Goal: Information Seeking & Learning: Compare options

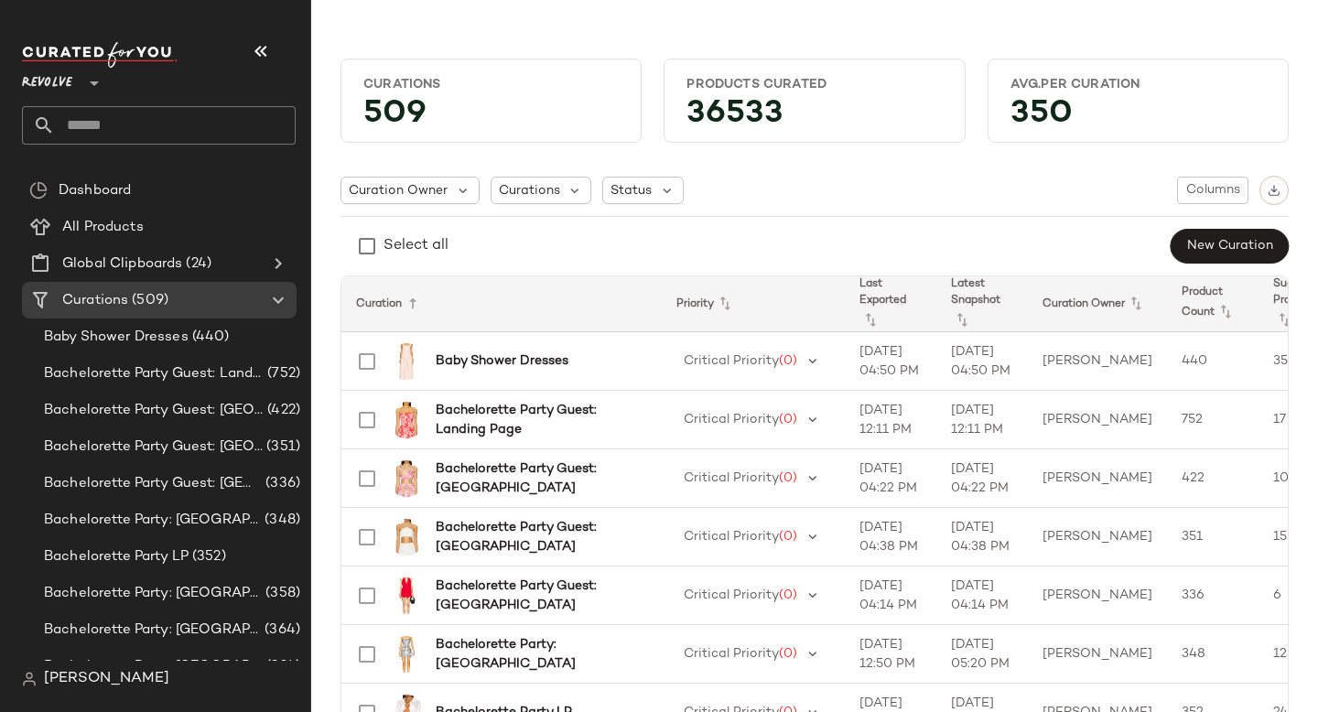
click at [168, 113] on input "text" at bounding box center [175, 125] width 241 height 38
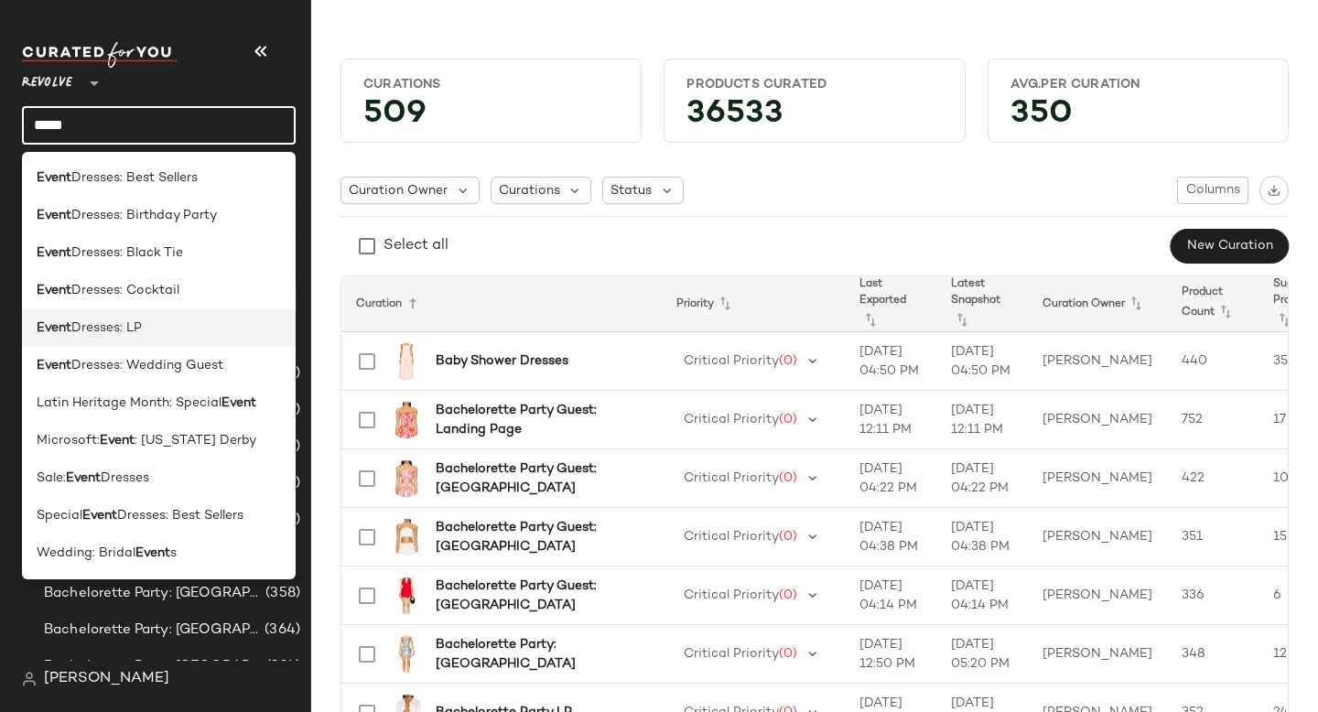
type input "*****"
click at [156, 330] on div "Event Dresses: LP" at bounding box center [159, 327] width 244 height 19
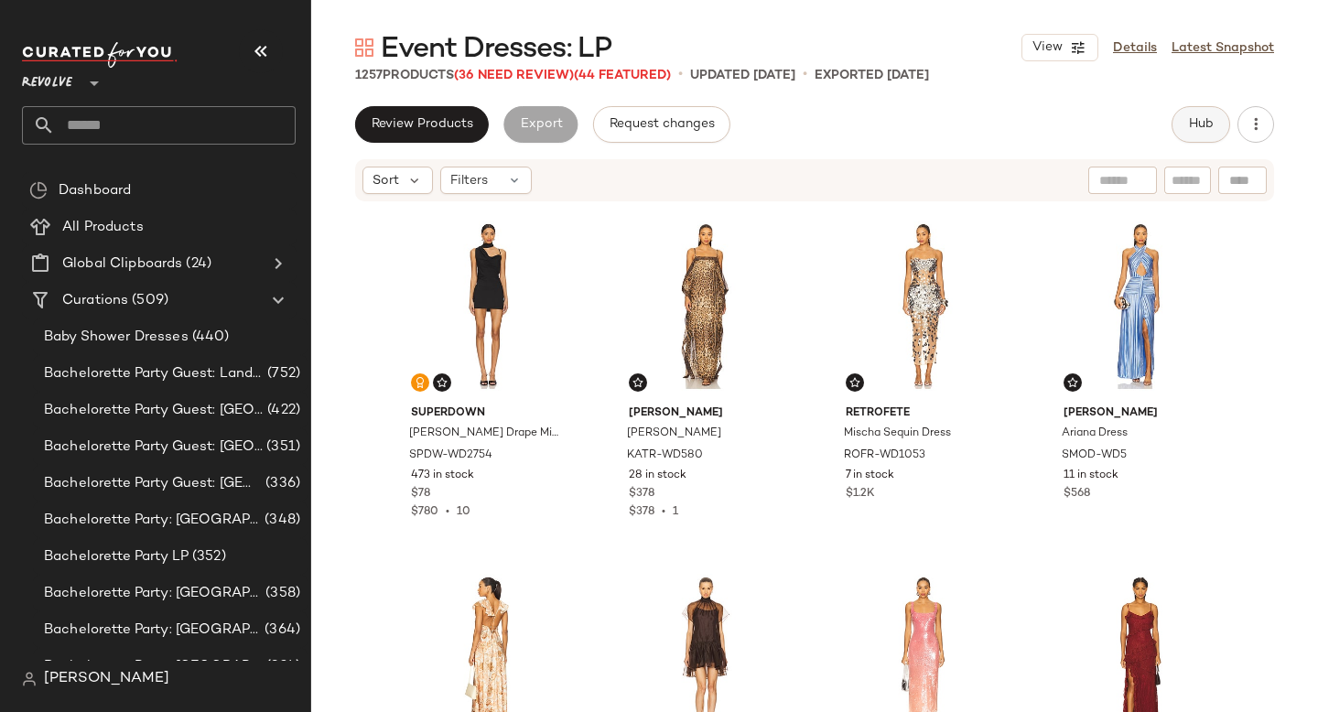
click at [1204, 129] on span "Hub" at bounding box center [1201, 124] width 26 height 15
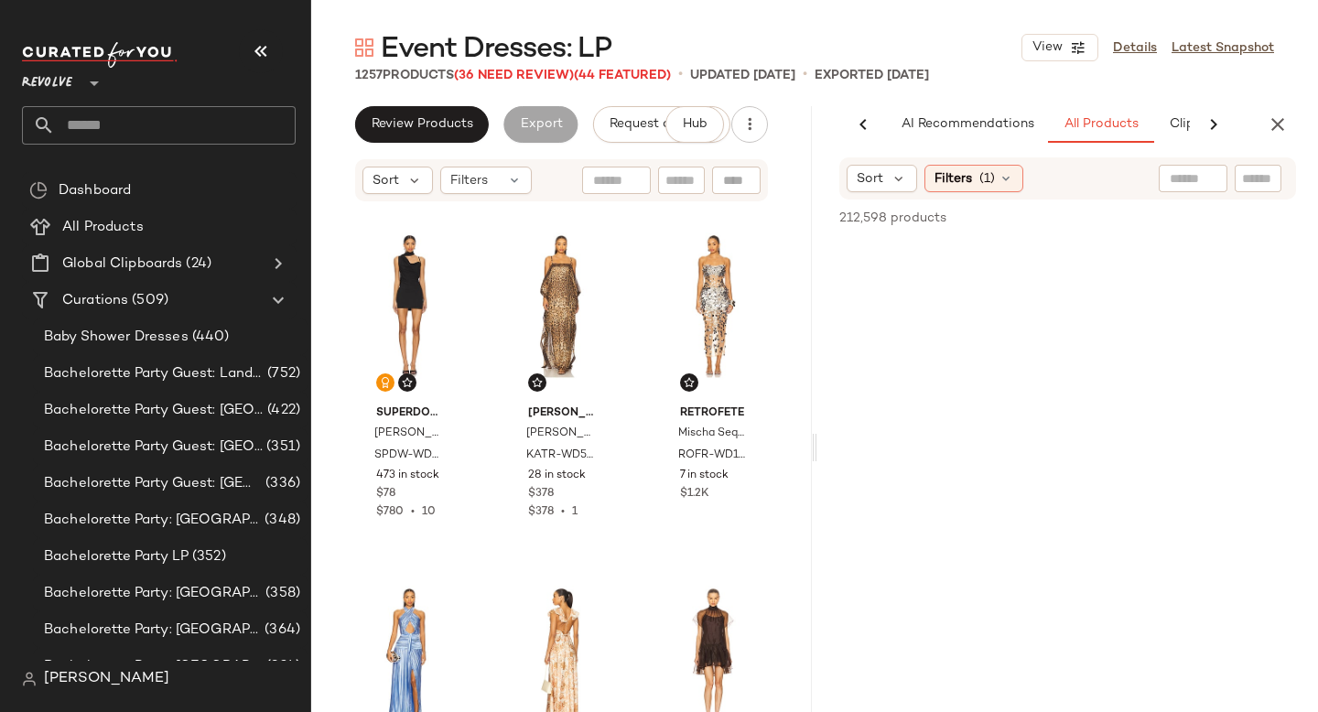
scroll to position [0, 109]
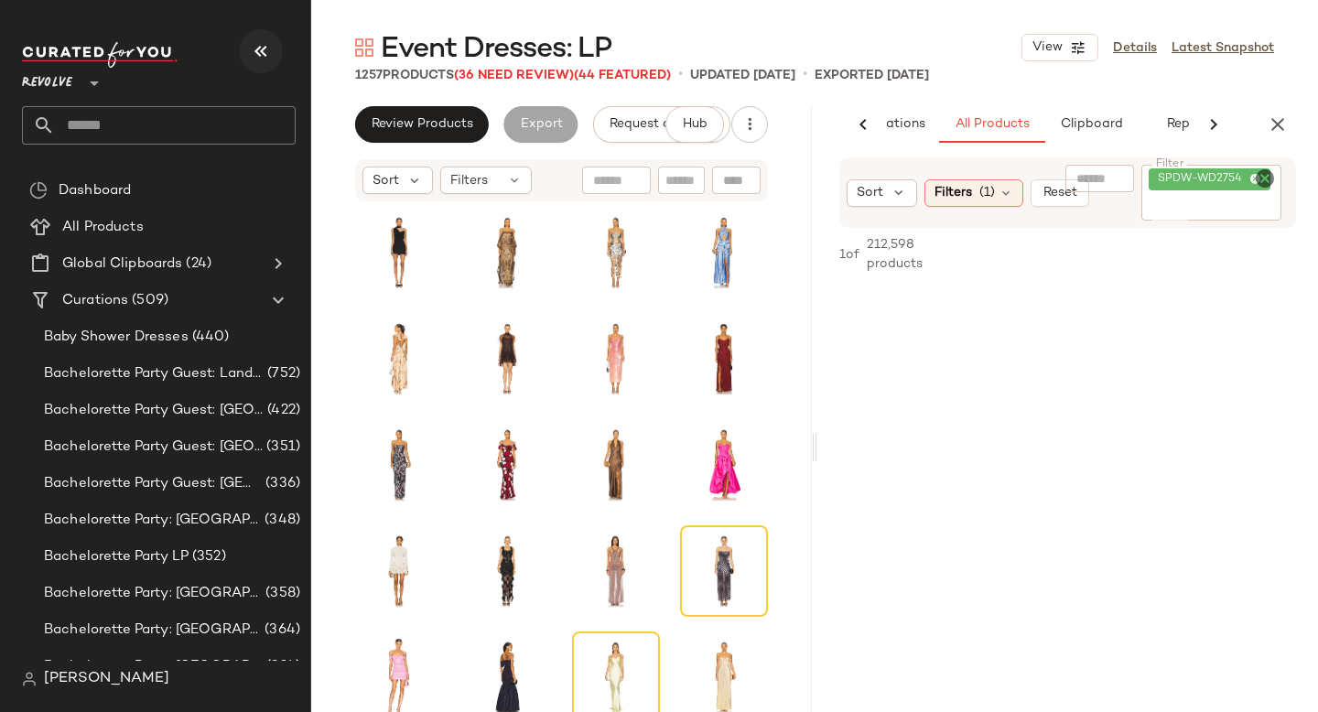
click at [265, 46] on icon "button" at bounding box center [261, 51] width 22 height 22
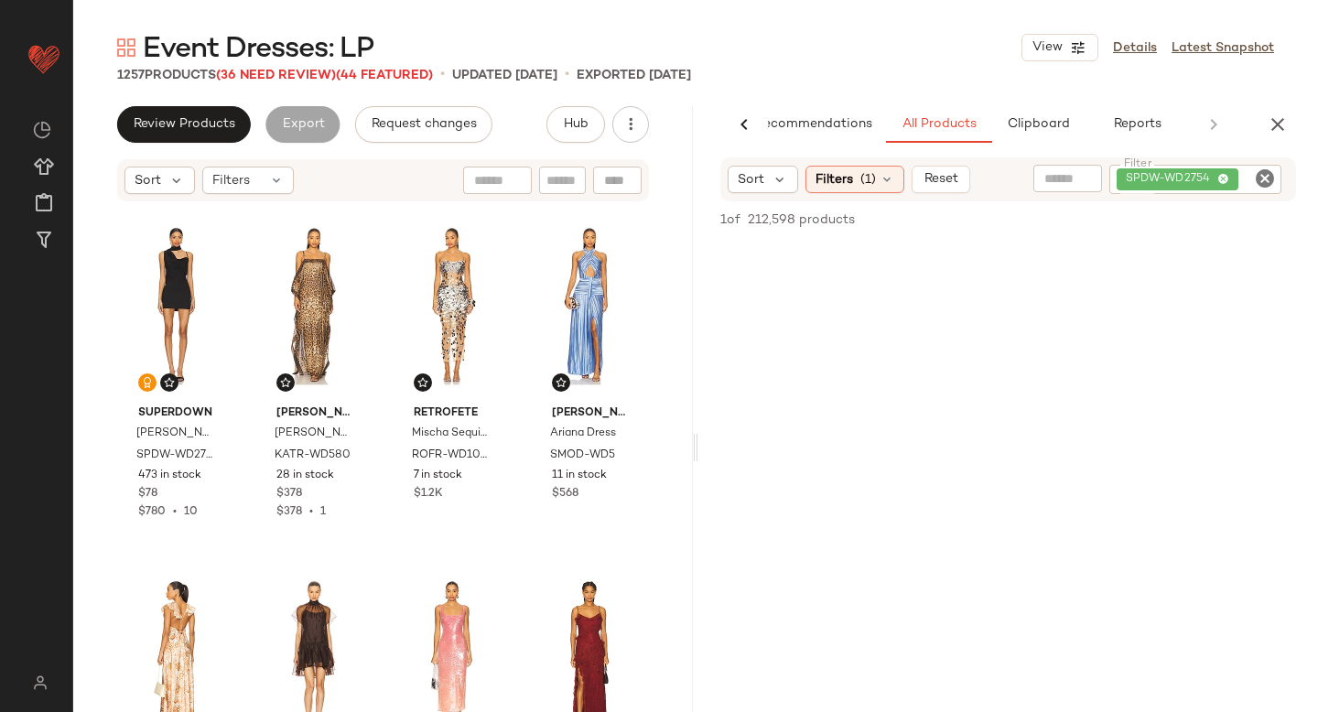
click at [1276, 186] on div "SPDW-WD2754" at bounding box center [1195, 179] width 172 height 29
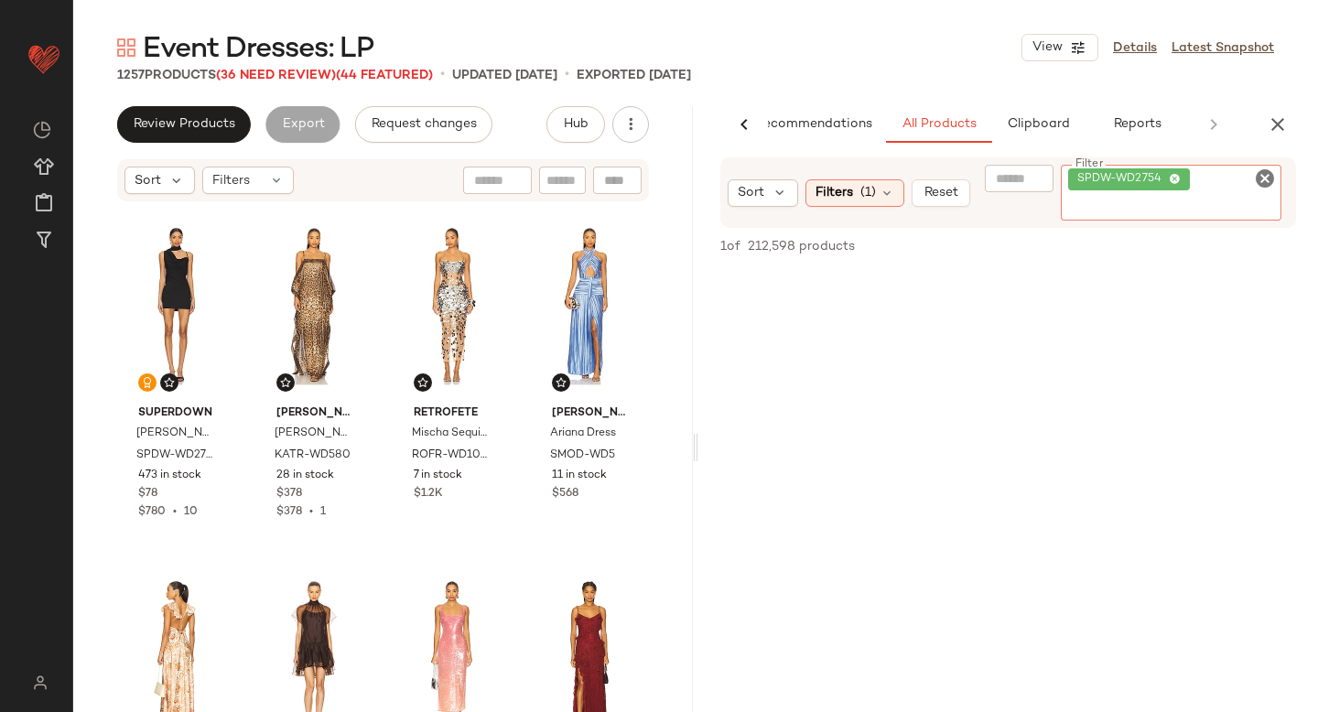
click at [1265, 177] on icon "Clear Filter" at bounding box center [1265, 178] width 22 height 22
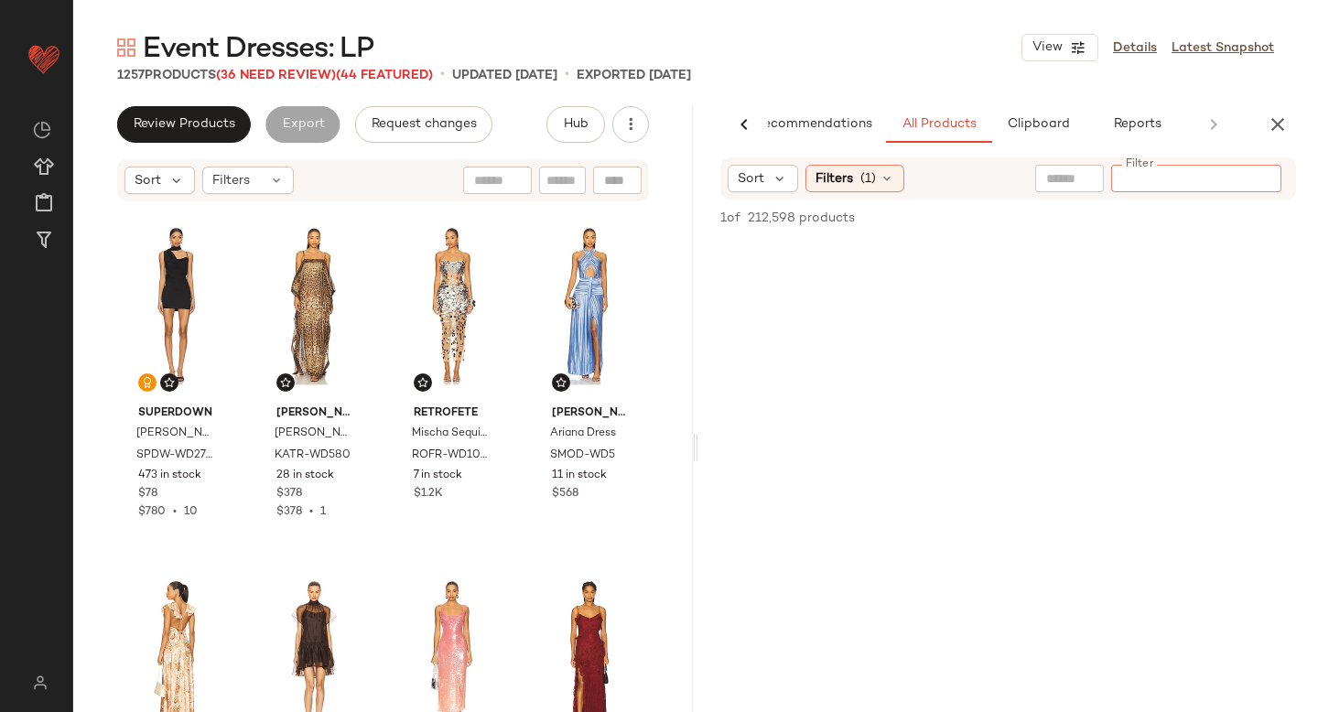
paste input "**********"
type input "**********"
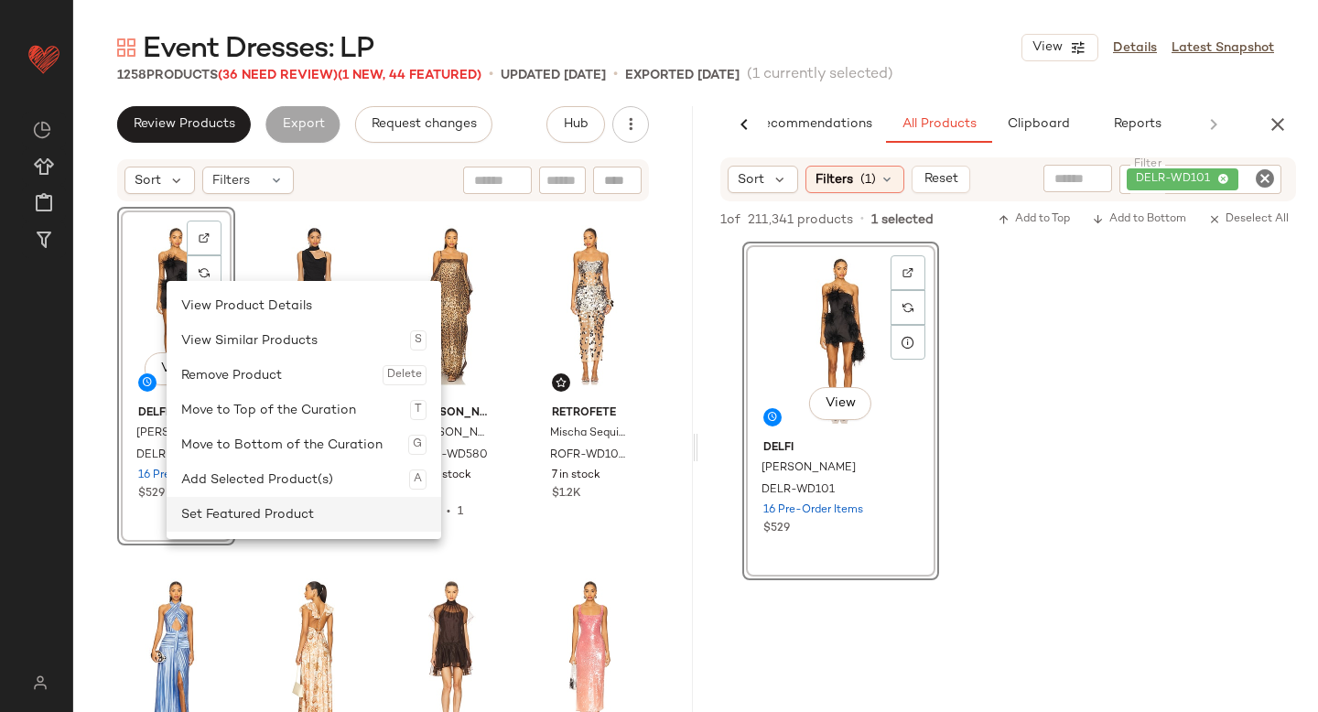
click at [254, 506] on div "Set Featured Product" at bounding box center [303, 514] width 245 height 35
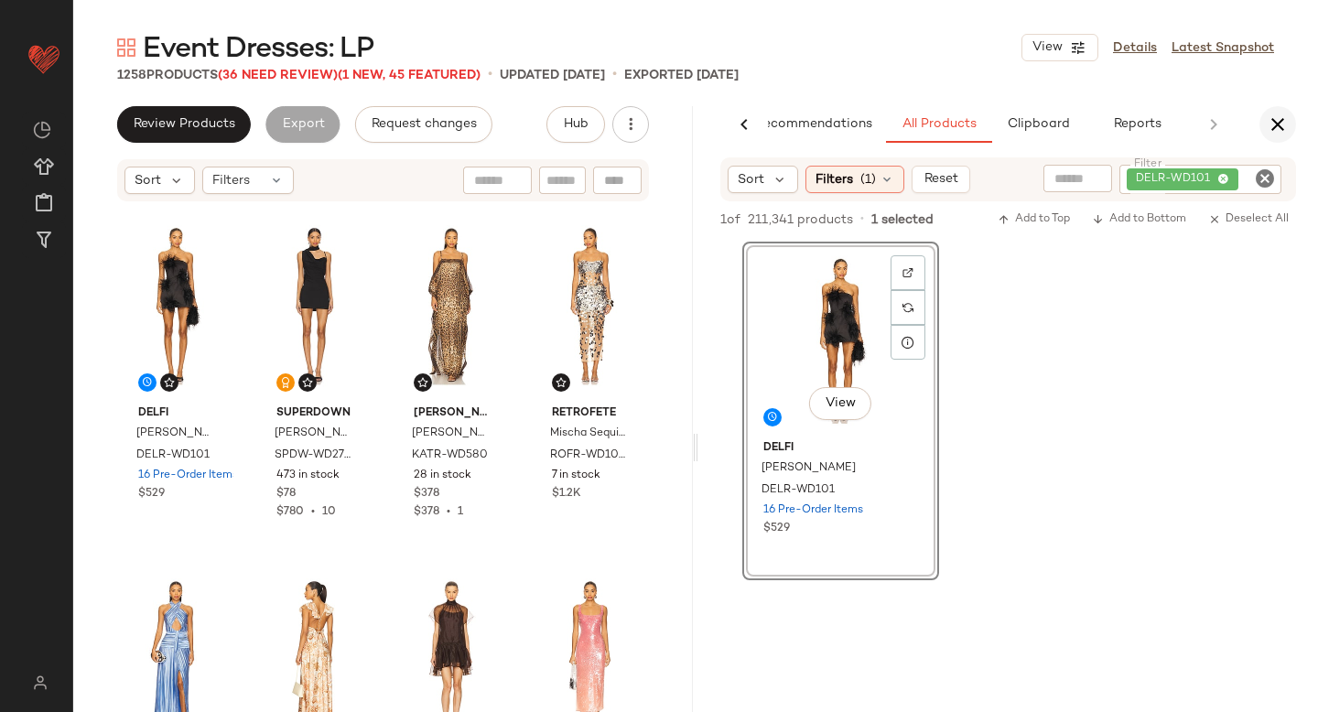
click at [1272, 129] on icon "button" at bounding box center [1278, 124] width 22 height 22
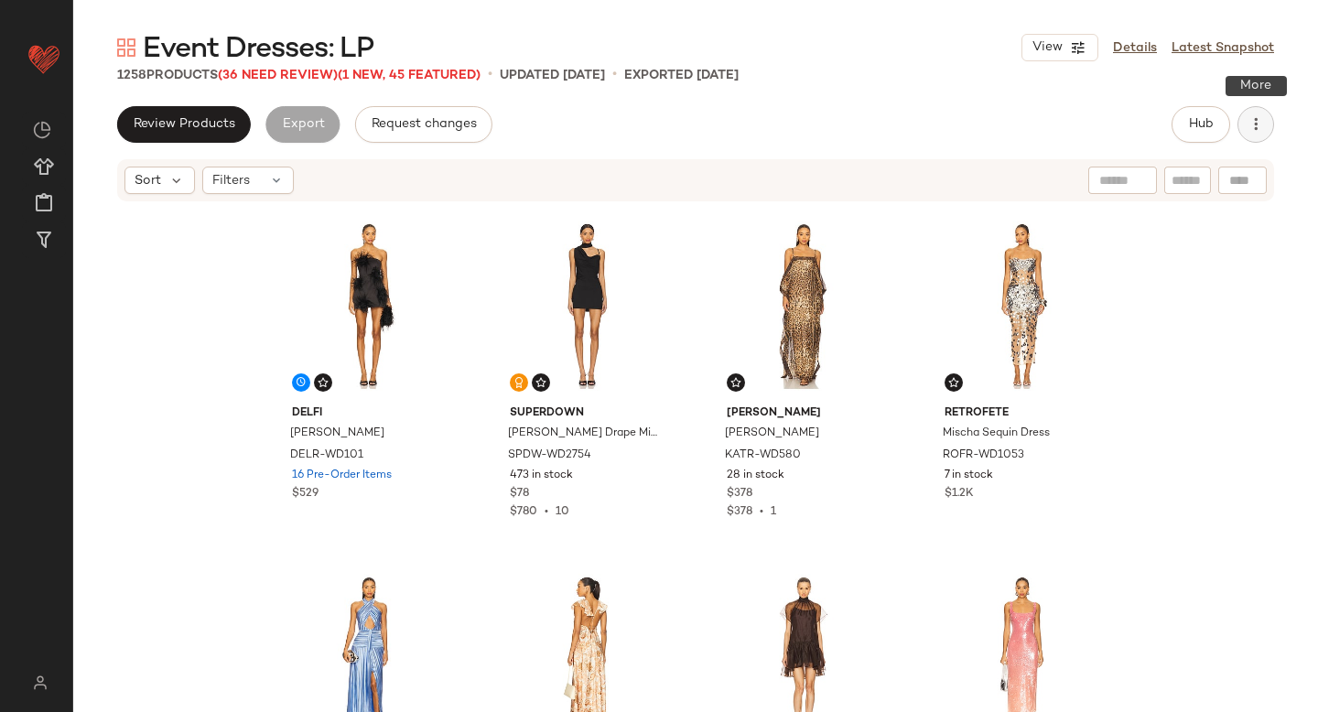
click at [1263, 112] on button "button" at bounding box center [1255, 124] width 37 height 37
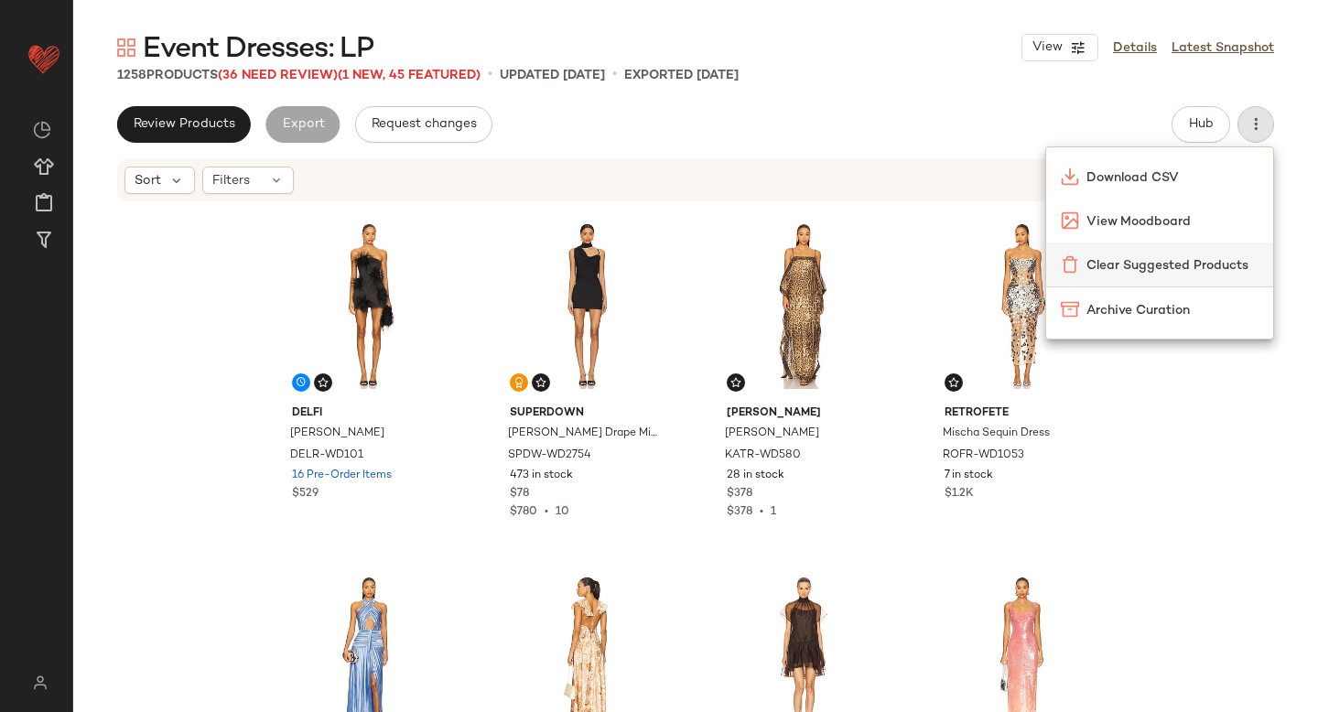
click at [1203, 255] on div "Clear Suggested Products" at bounding box center [1160, 264] width 198 height 19
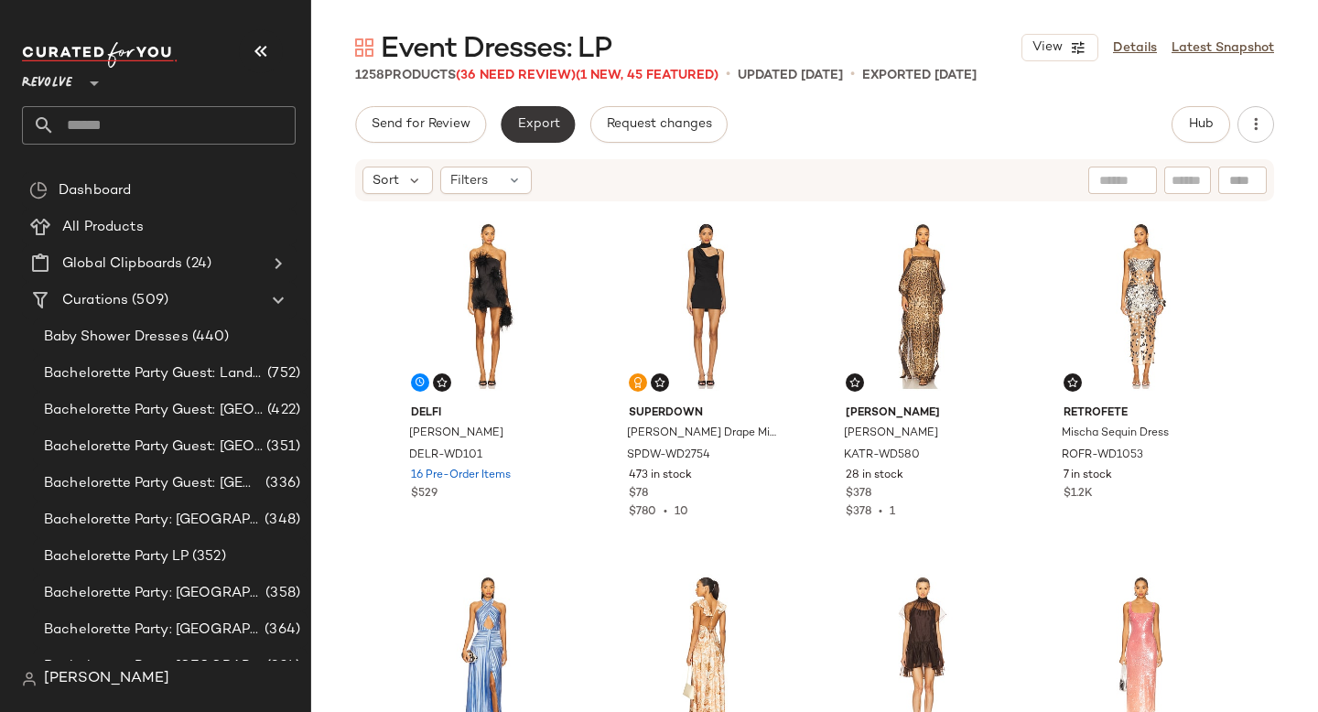
click at [547, 124] on span "Export" at bounding box center [537, 124] width 43 height 15
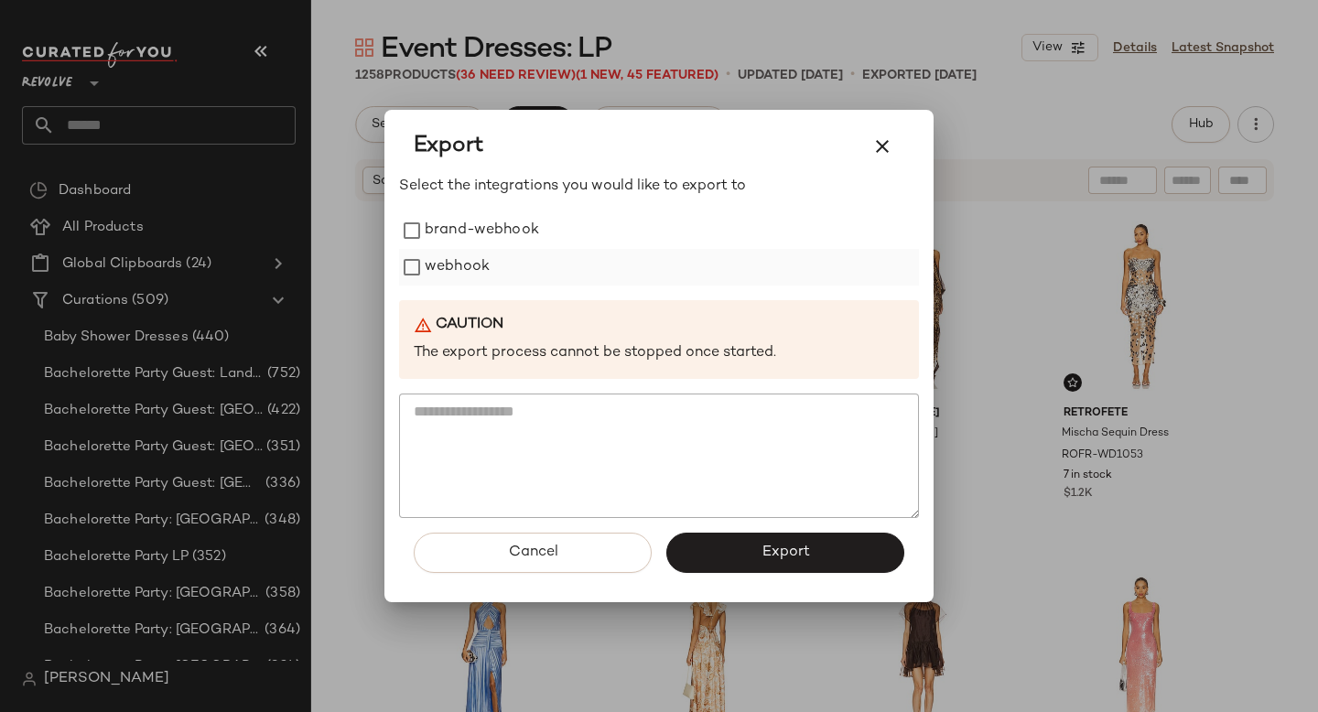
click at [467, 271] on label "webhook" at bounding box center [457, 267] width 65 height 37
click at [858, 547] on button "Export" at bounding box center [785, 553] width 238 height 40
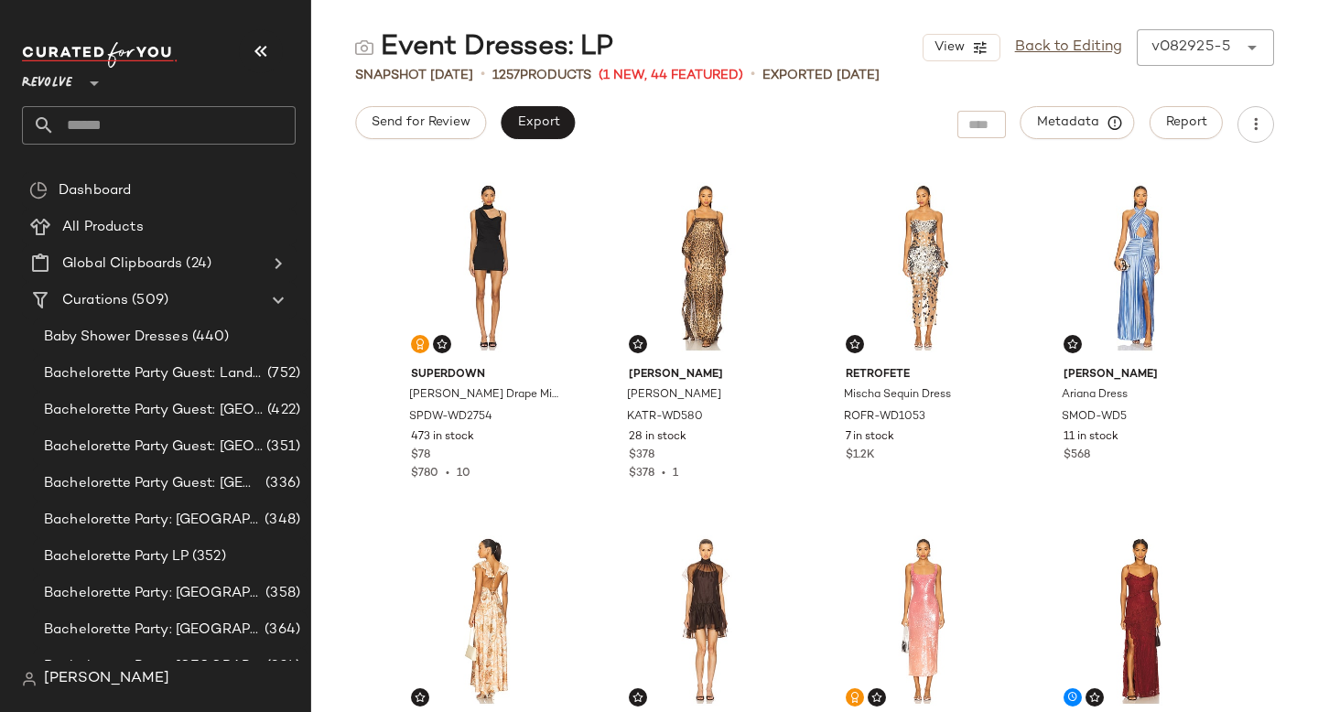
click at [177, 129] on input "text" at bounding box center [175, 125] width 241 height 38
type input "*"
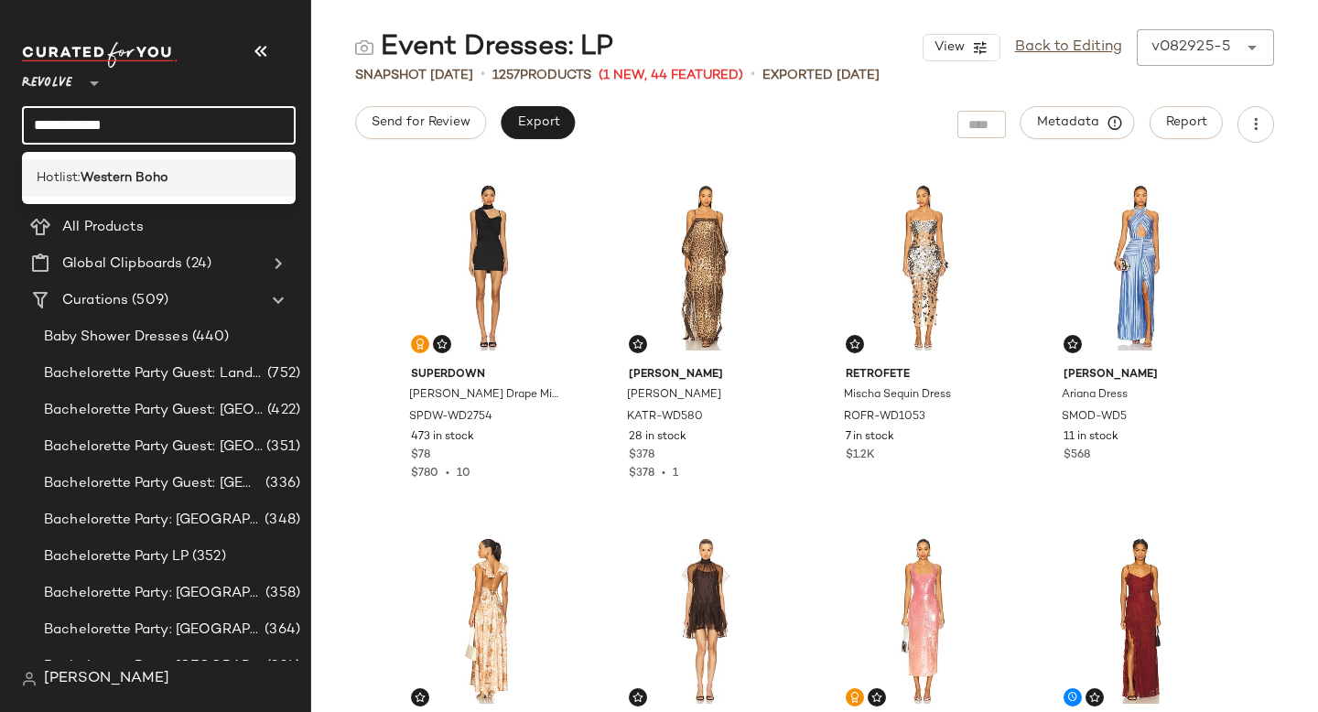
type input "**********"
click at [175, 175] on div "Hotlist: Western Boho" at bounding box center [159, 177] width 244 height 19
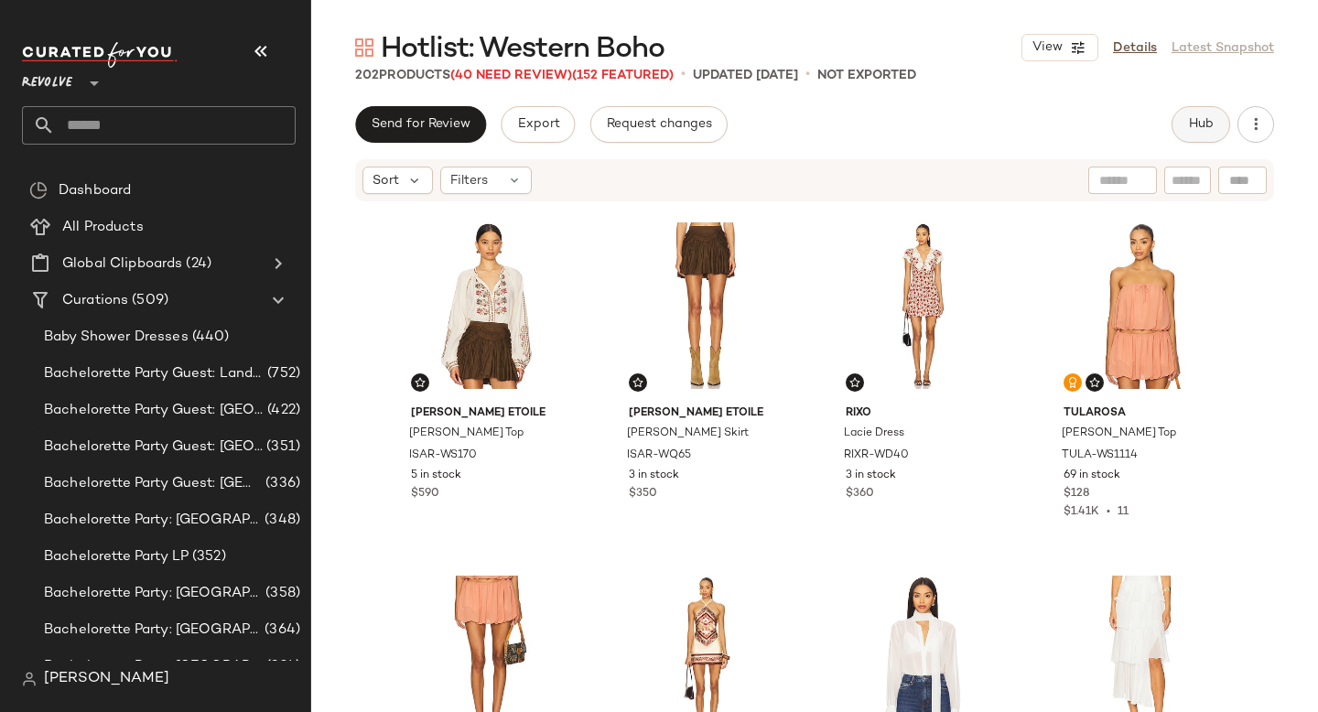
click at [1195, 127] on span "Hub" at bounding box center [1201, 124] width 26 height 15
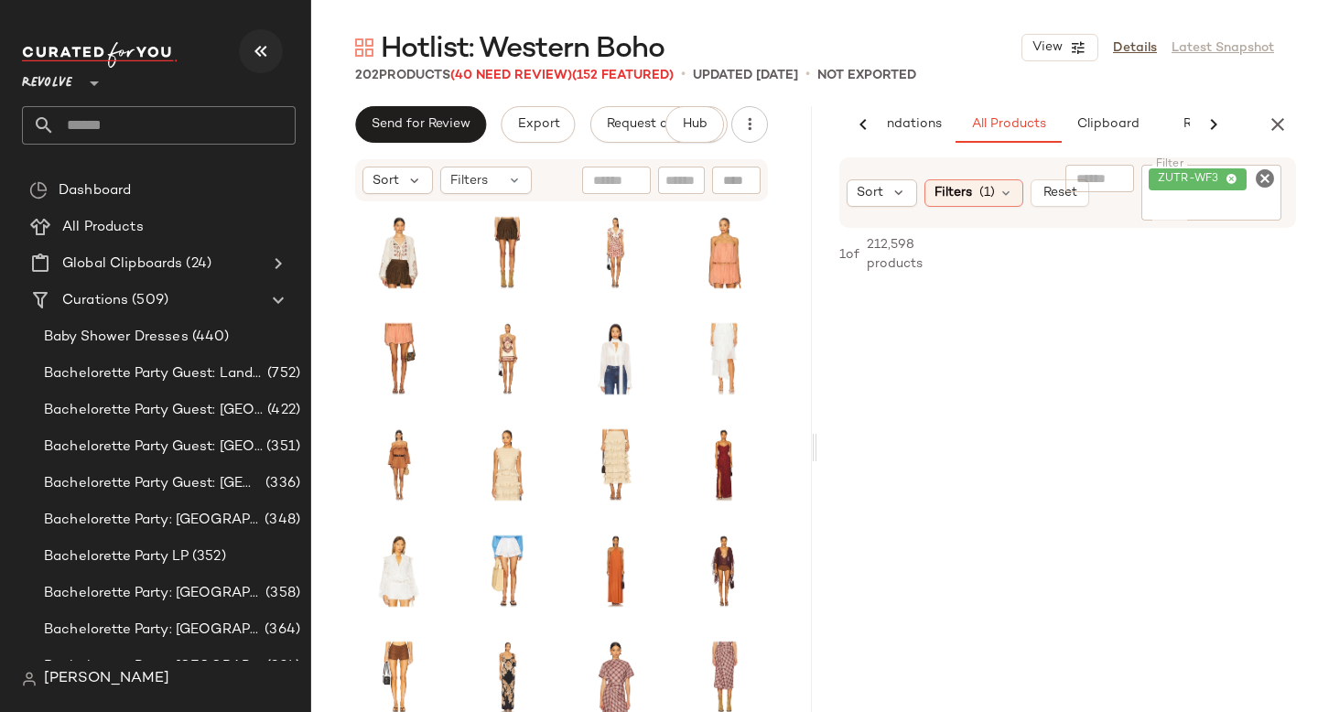
click at [265, 55] on icon "button" at bounding box center [261, 51] width 22 height 22
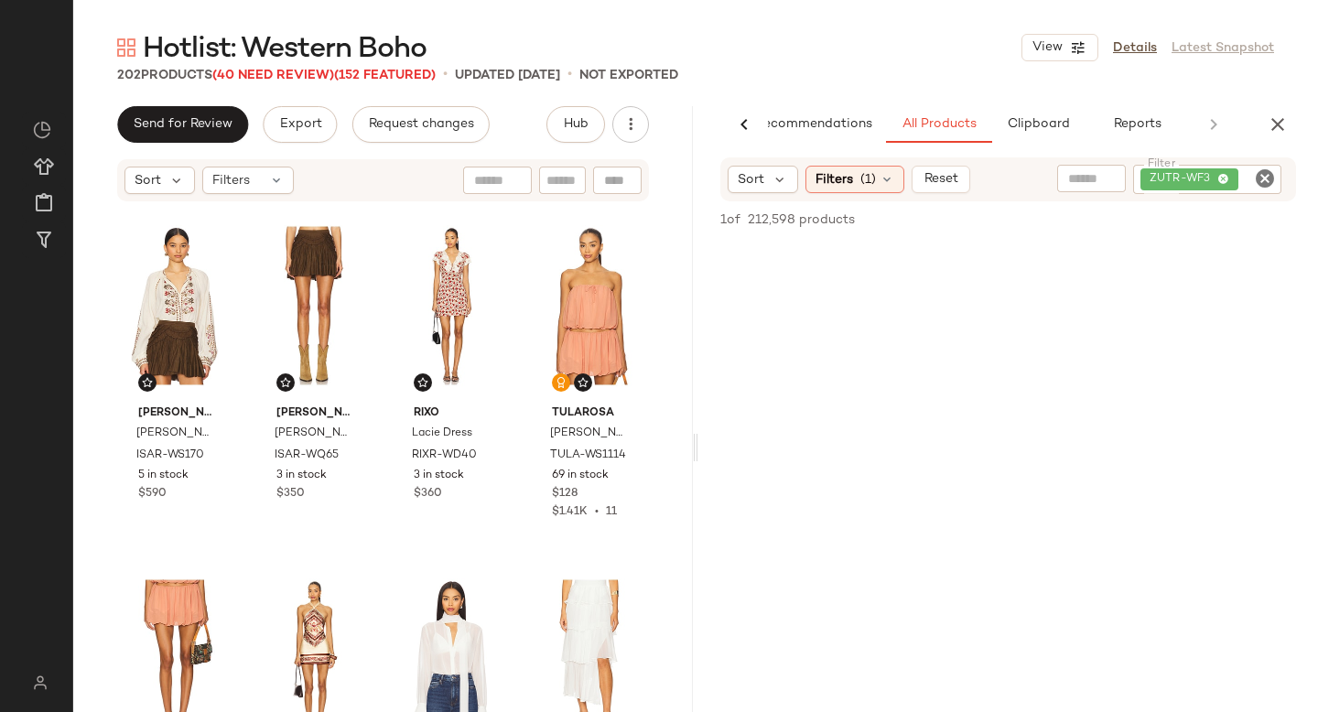
scroll to position [0, 43]
click at [1257, 181] on icon "Clear Filter" at bounding box center [1265, 178] width 22 height 22
click at [1053, 132] on span "Clipboard" at bounding box center [1037, 124] width 63 height 15
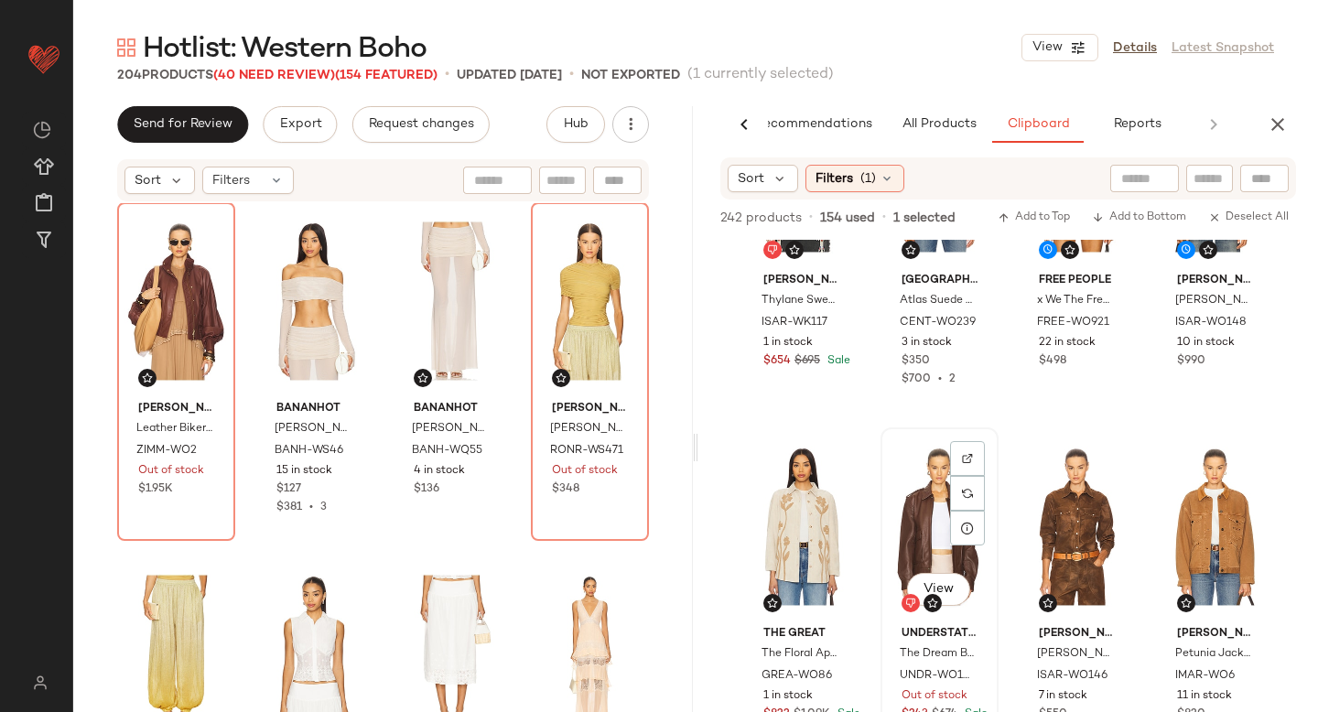
scroll to position [226, 0]
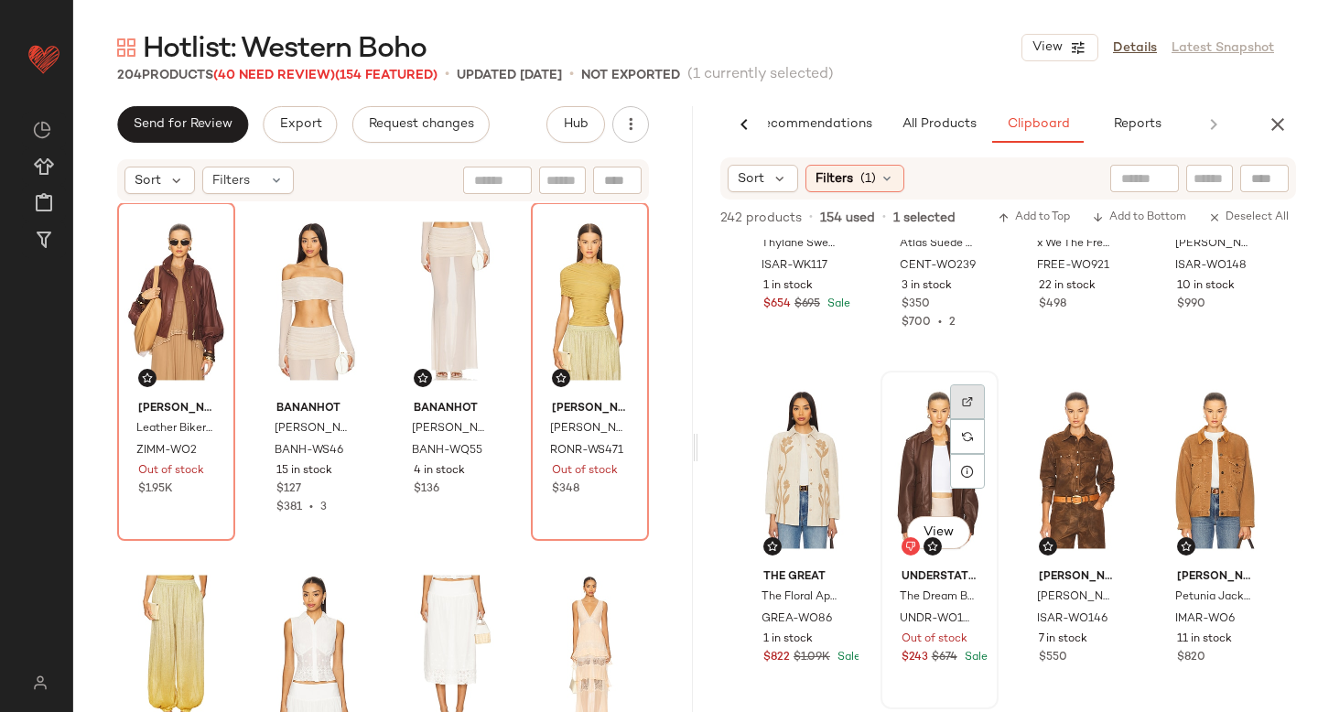
click at [967, 401] on img at bounding box center [967, 401] width 11 height 11
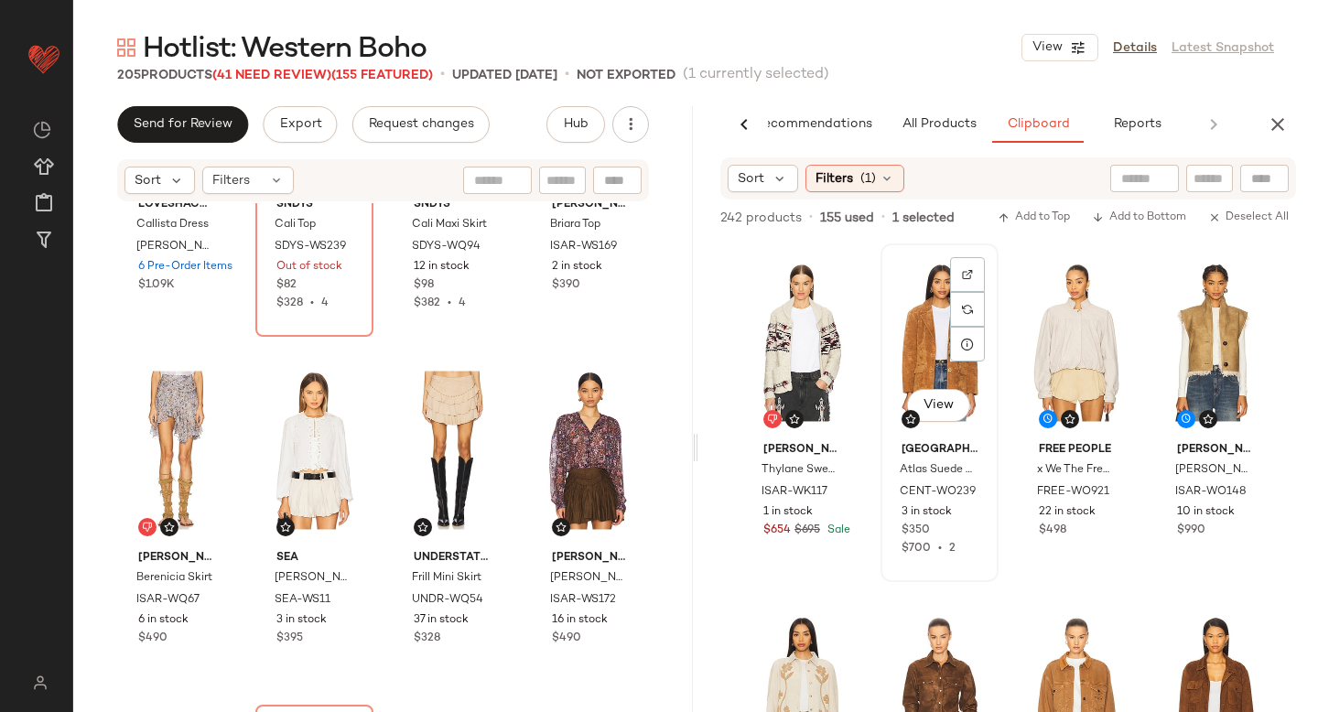
scroll to position [130, 0]
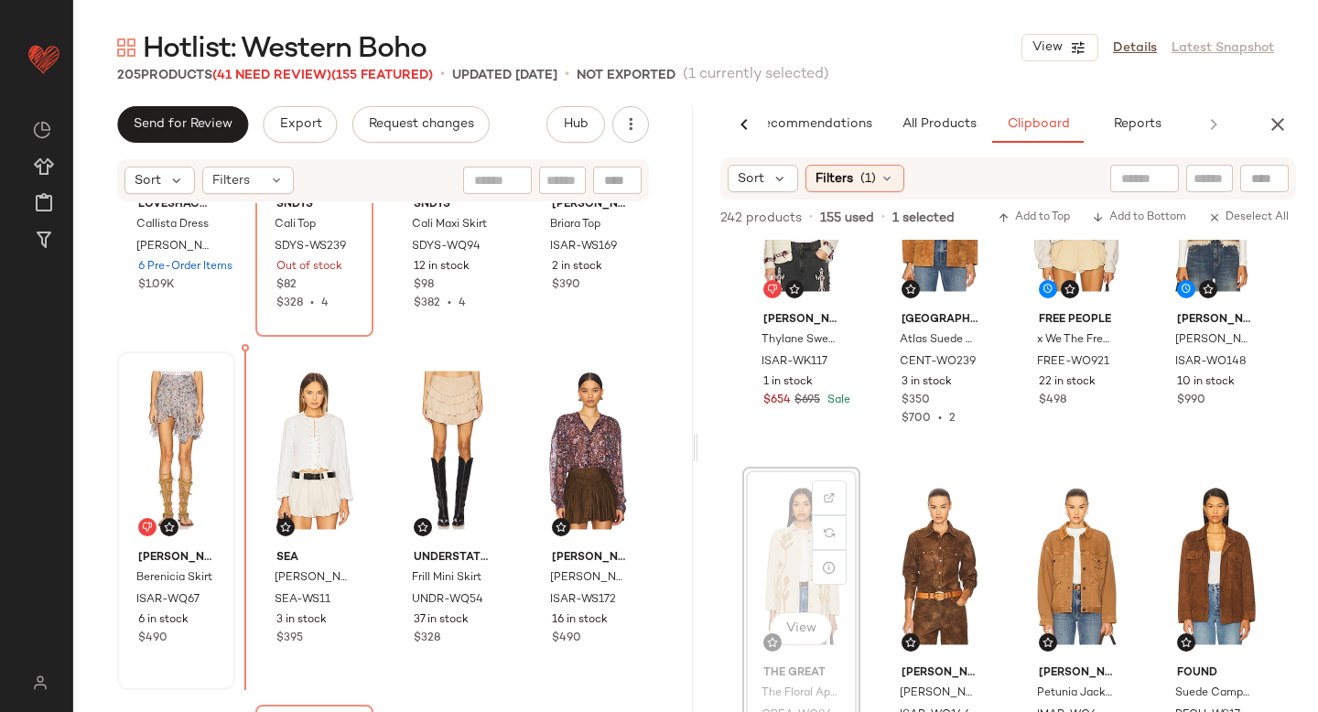
drag, startPoint x: 765, startPoint y: 555, endPoint x: 223, endPoint y: 524, distance: 542.6
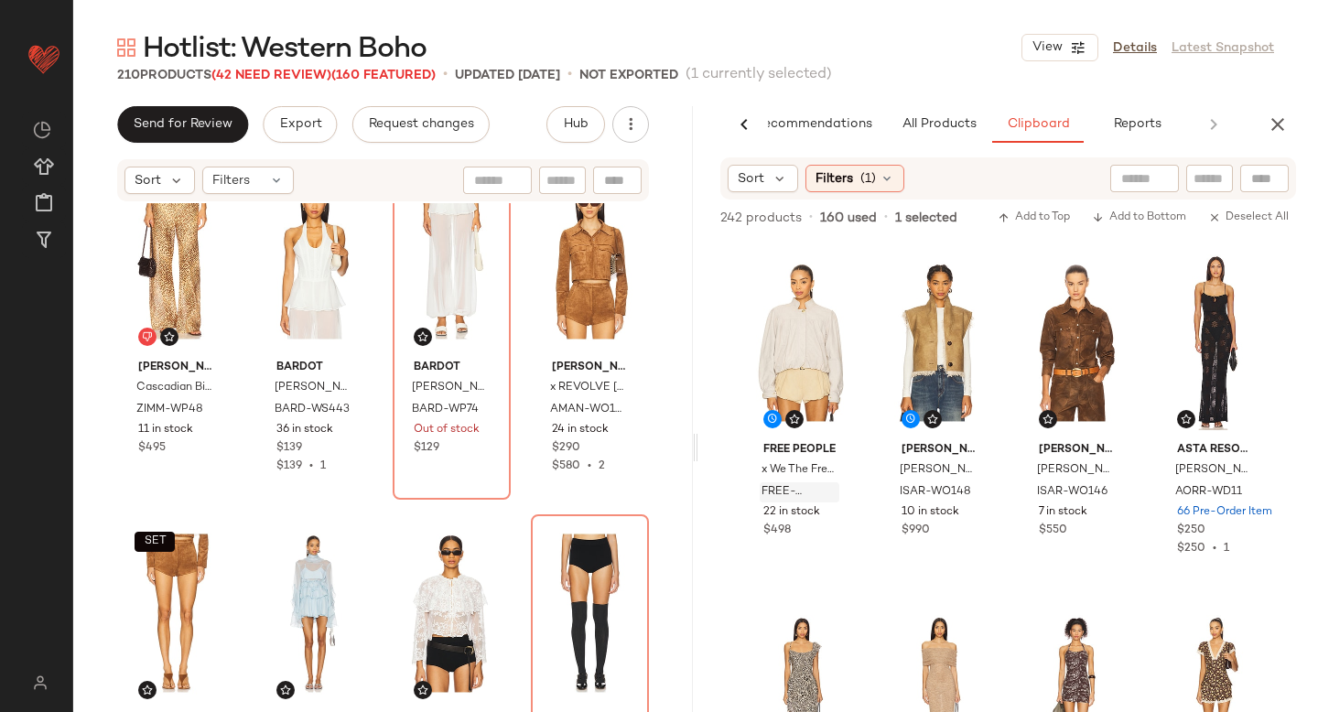
scroll to position [11010, 0]
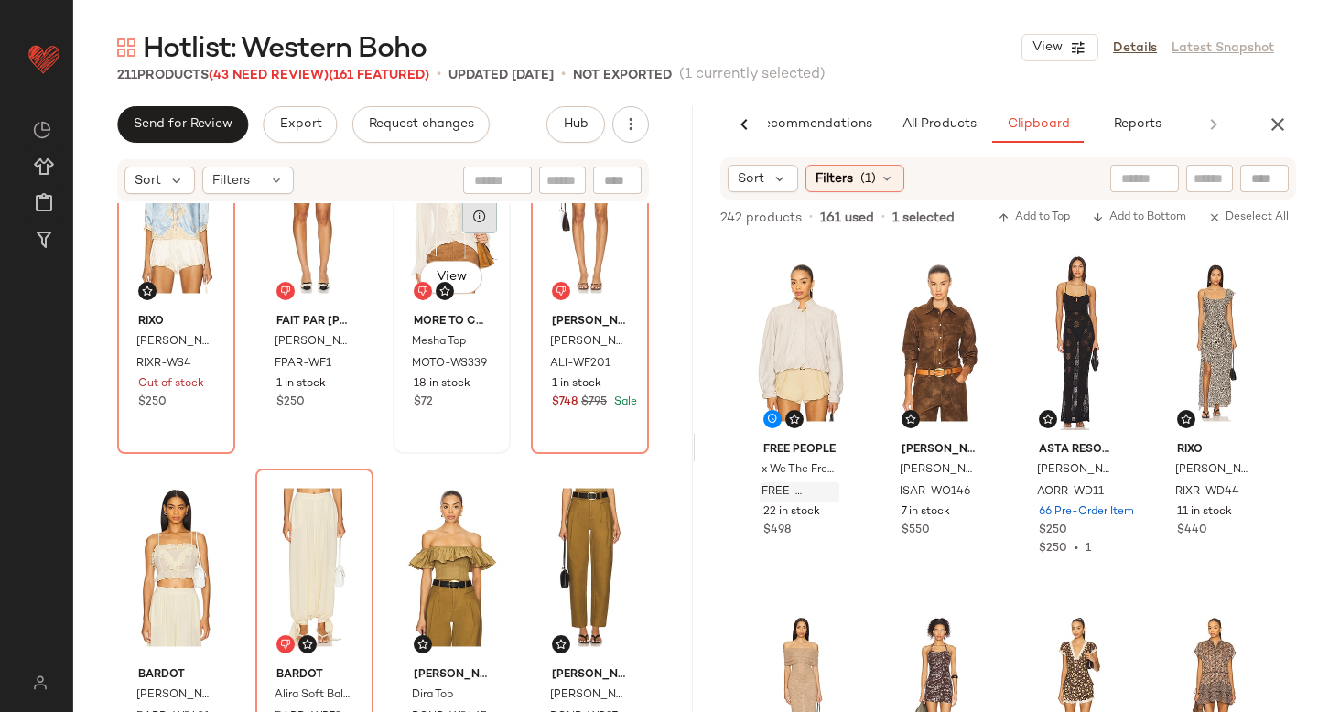
scroll to position [12517, 0]
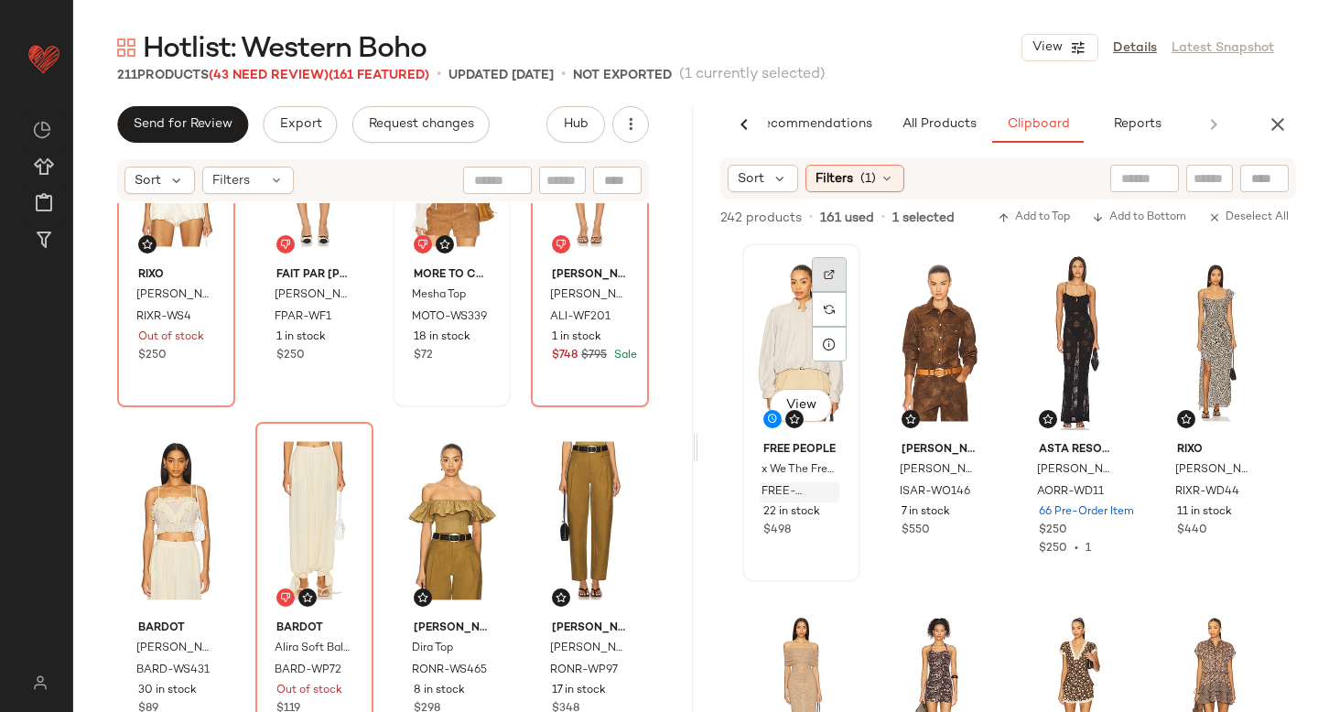
click at [842, 292] on div at bounding box center [829, 309] width 35 height 35
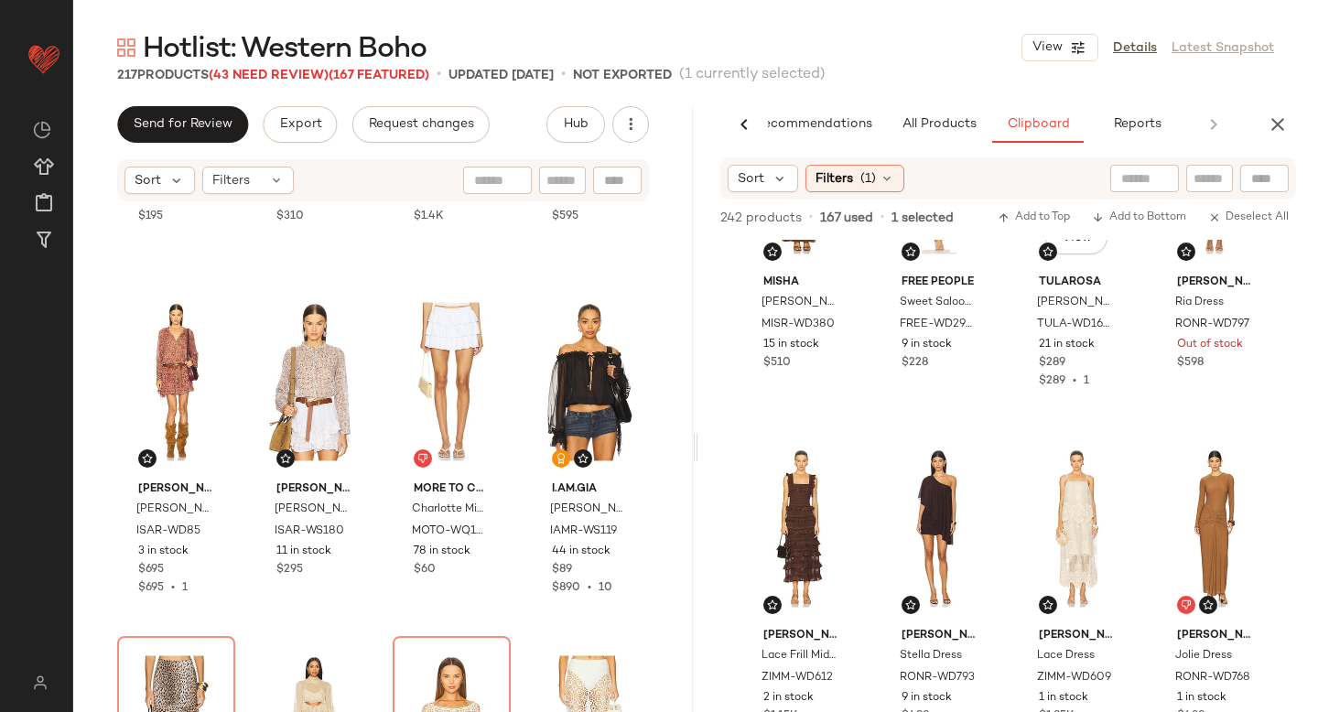
scroll to position [1610, 0]
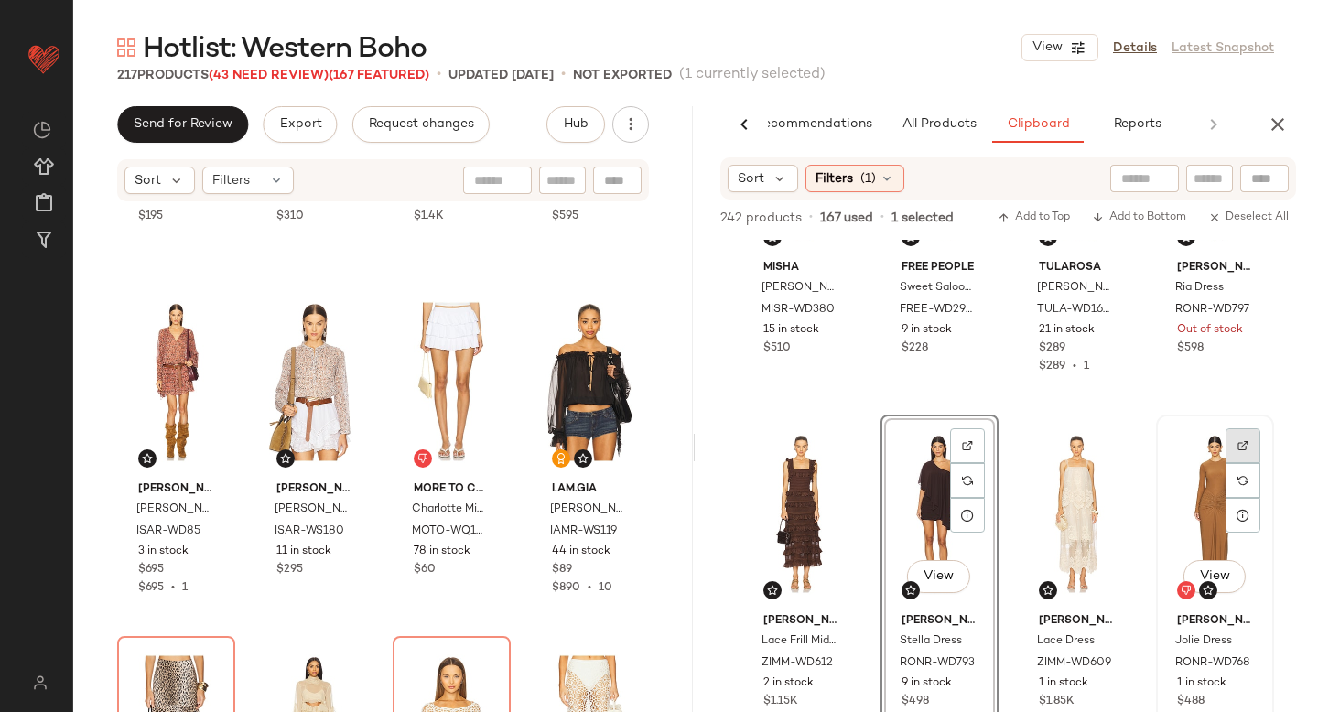
click at [1248, 463] on div at bounding box center [1242, 480] width 35 height 35
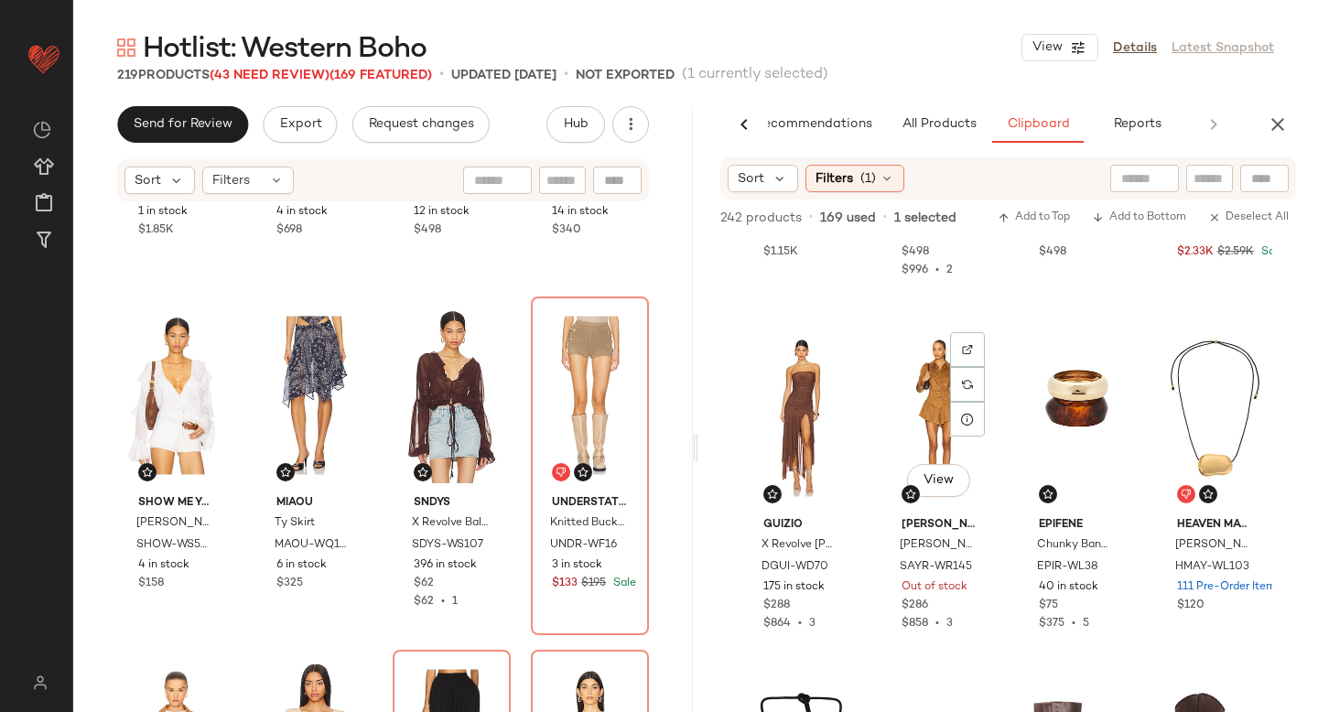
scroll to position [2053, 0]
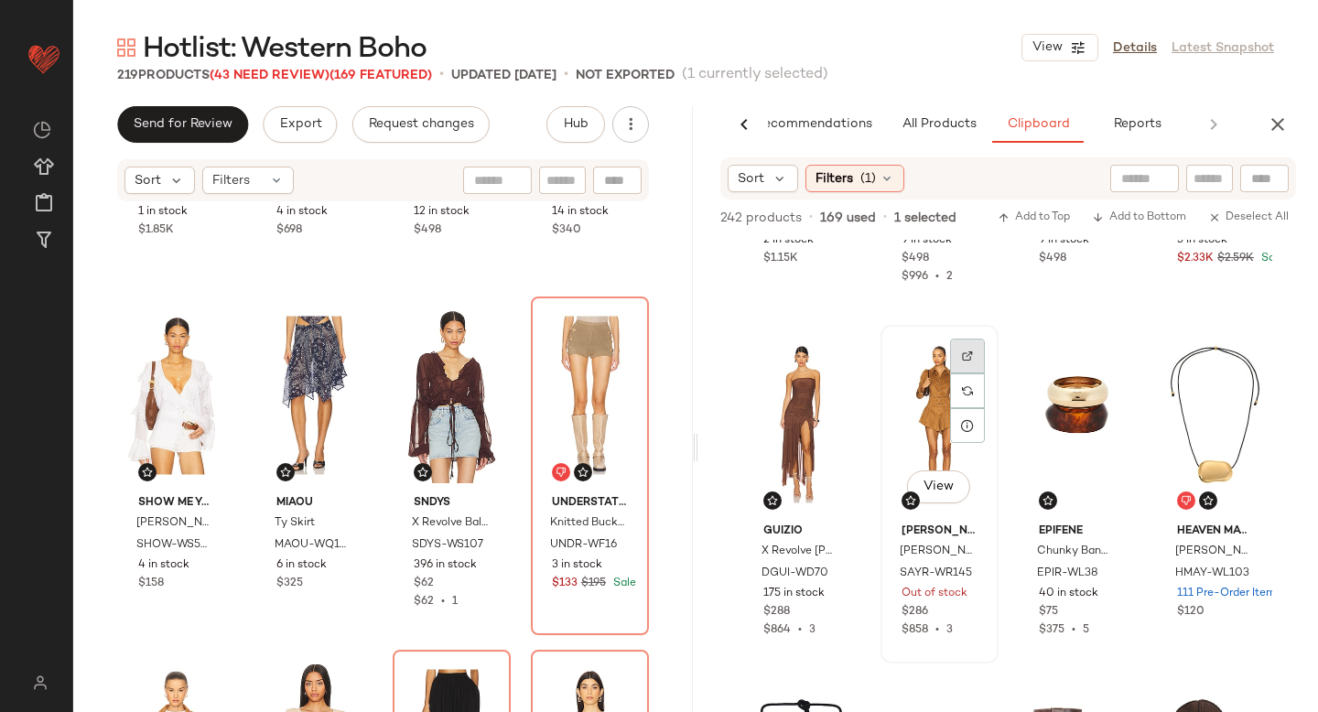
click at [969, 373] on div at bounding box center [967, 390] width 35 height 35
click at [920, 587] on span "SAYR-WR145" at bounding box center [920, 582] width 41 height 33
click at [915, 369] on div "View" at bounding box center [939, 423] width 105 height 185
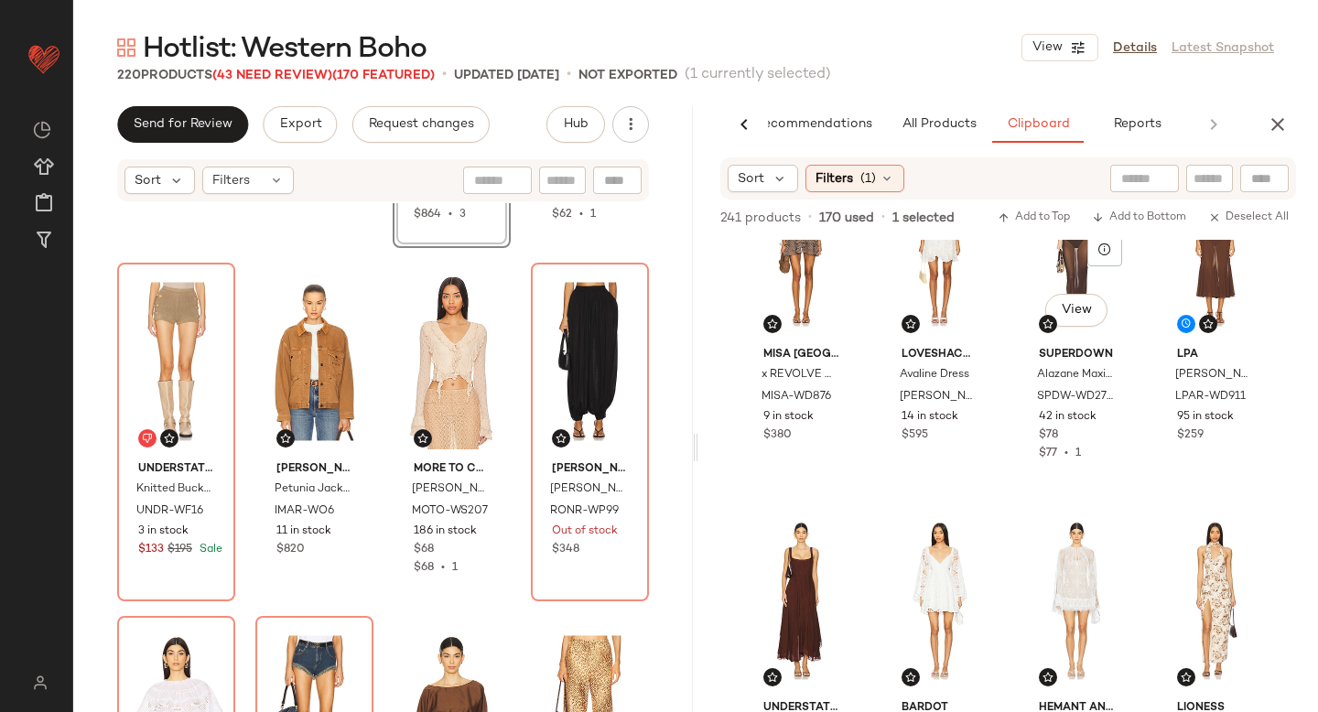
scroll to position [473, 0]
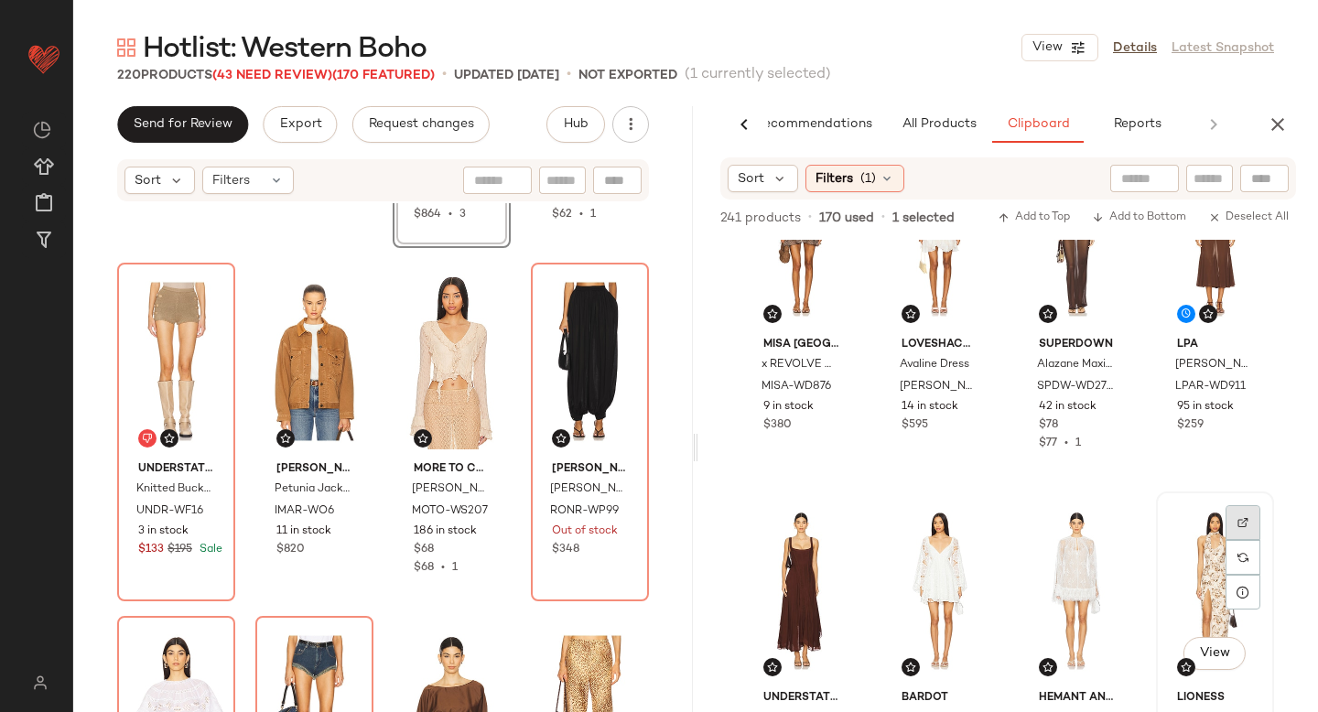
click at [1237, 517] on img at bounding box center [1242, 522] width 11 height 11
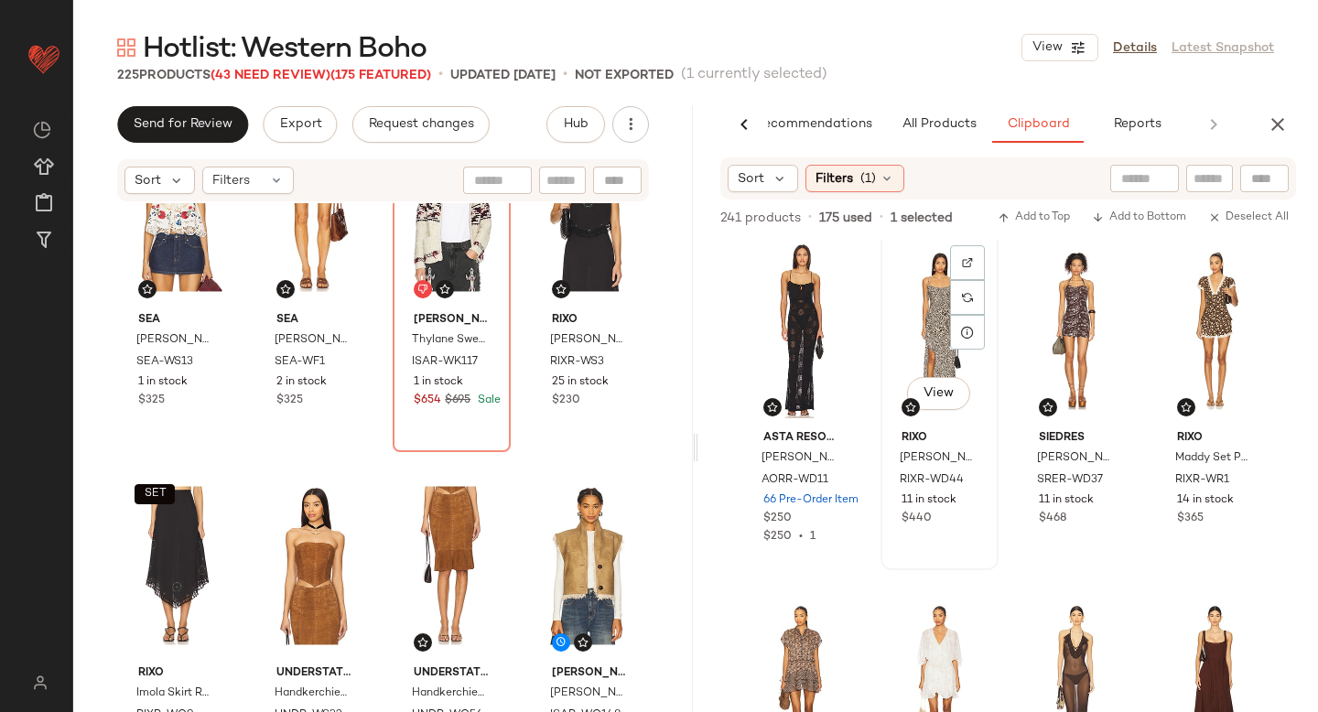
scroll to position [14, 0]
click at [957, 278] on div at bounding box center [967, 295] width 35 height 35
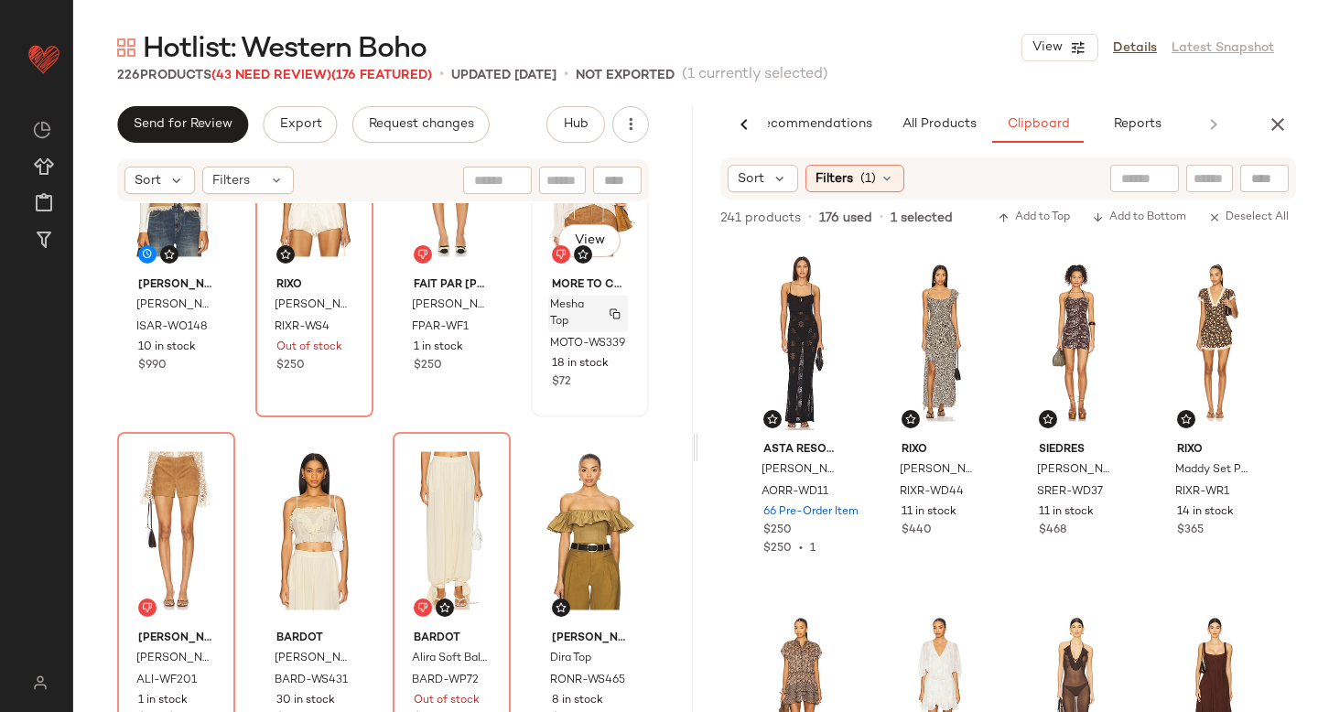
scroll to position [13567, 0]
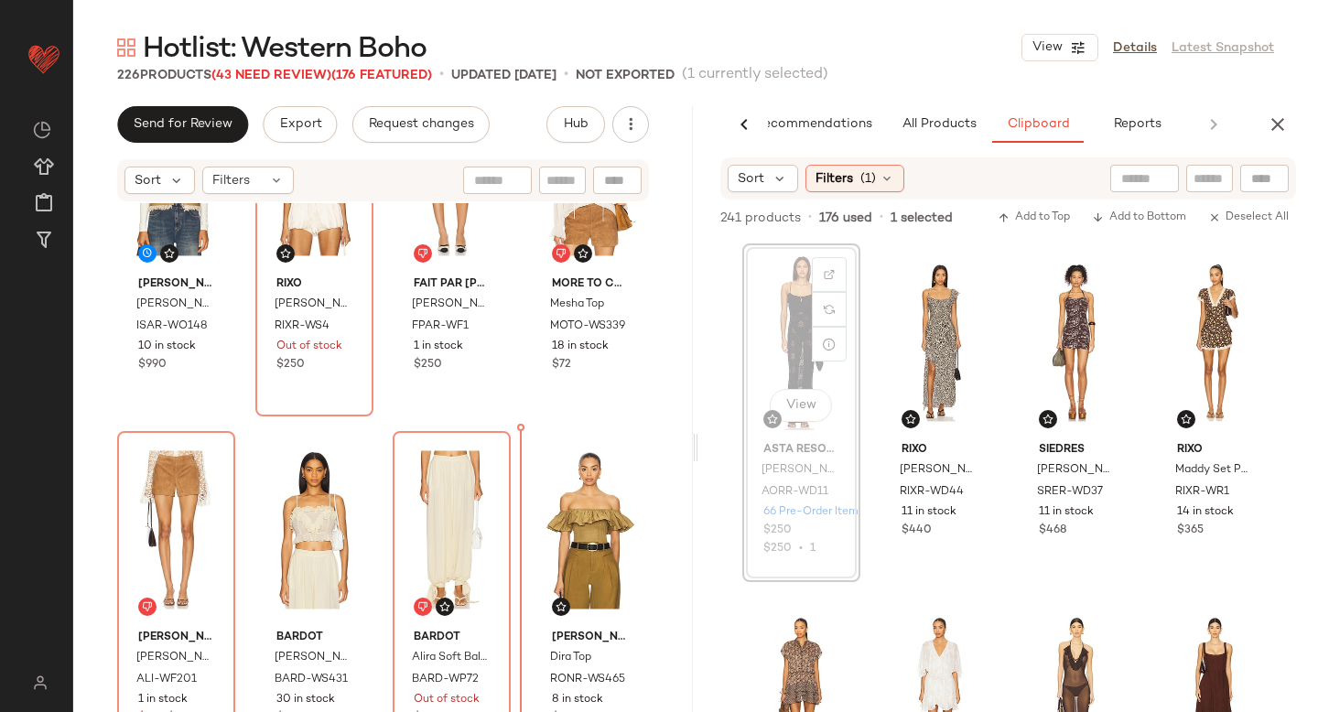
click at [516, 543] on div "Isabel Marant Etoile Clara Vest ISAR-WO148 10 in stock $990 RIXO Ursula Top RIX…" at bounding box center [383, 485] width 620 height 564
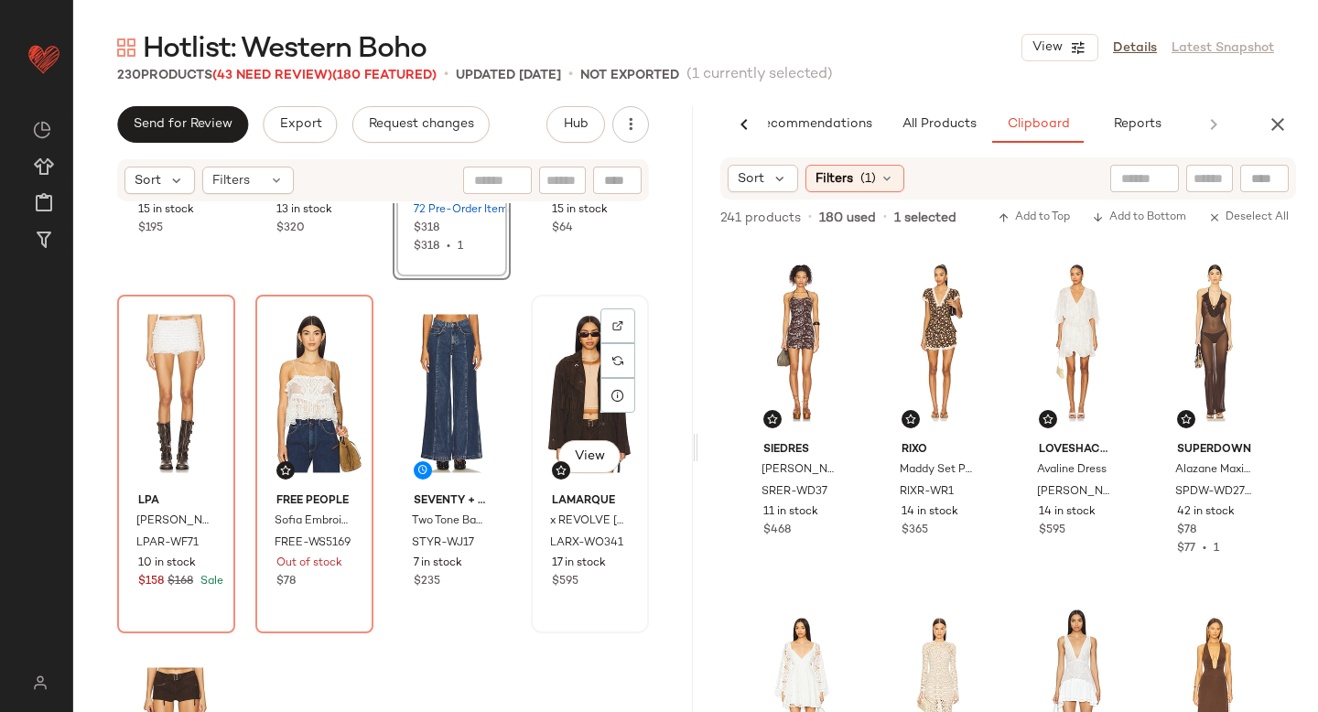
scroll to position [14786, 0]
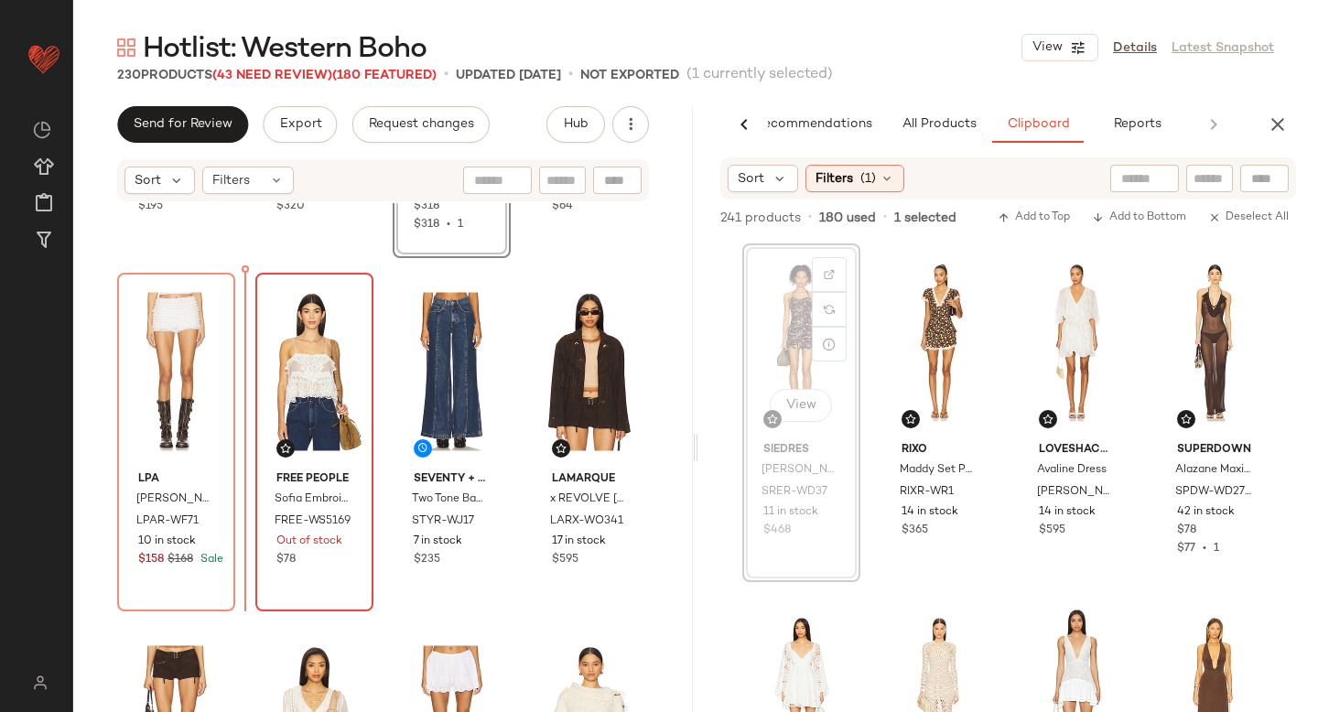
drag, startPoint x: 782, startPoint y: 333, endPoint x: 253, endPoint y: 435, distance: 538.6
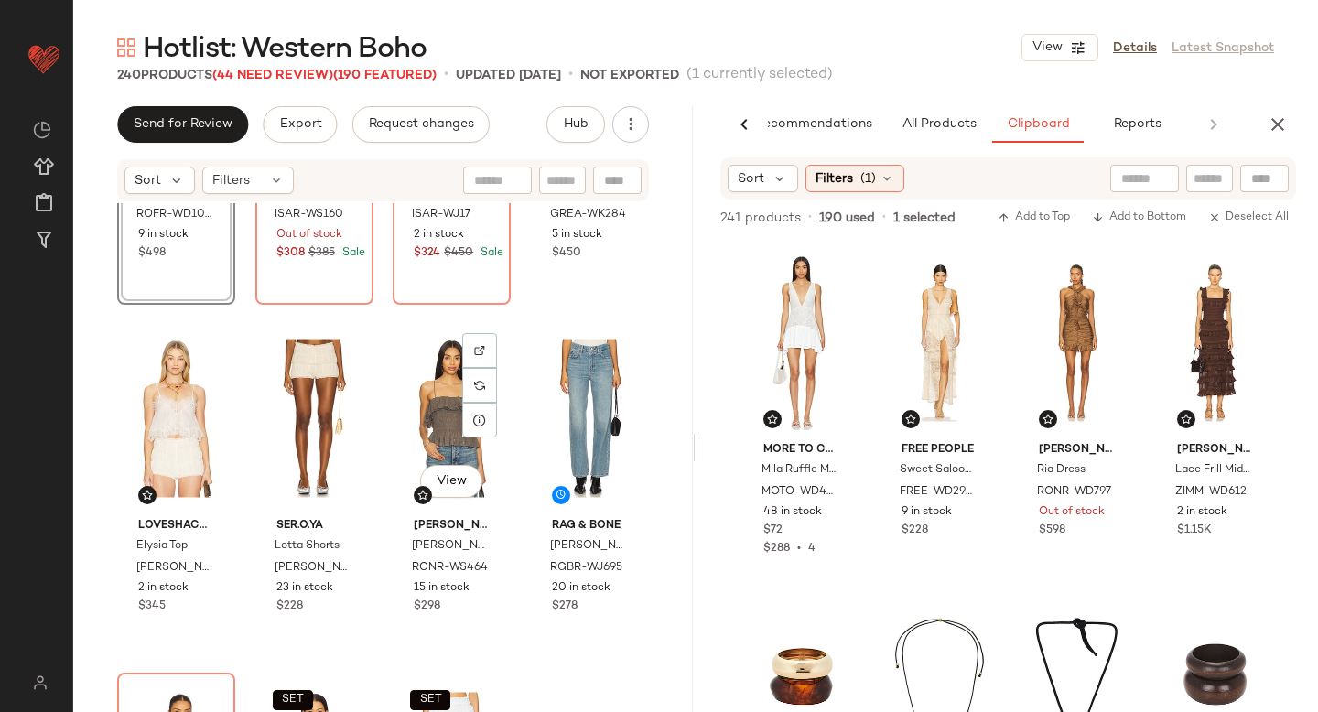
scroll to position [18631, 0]
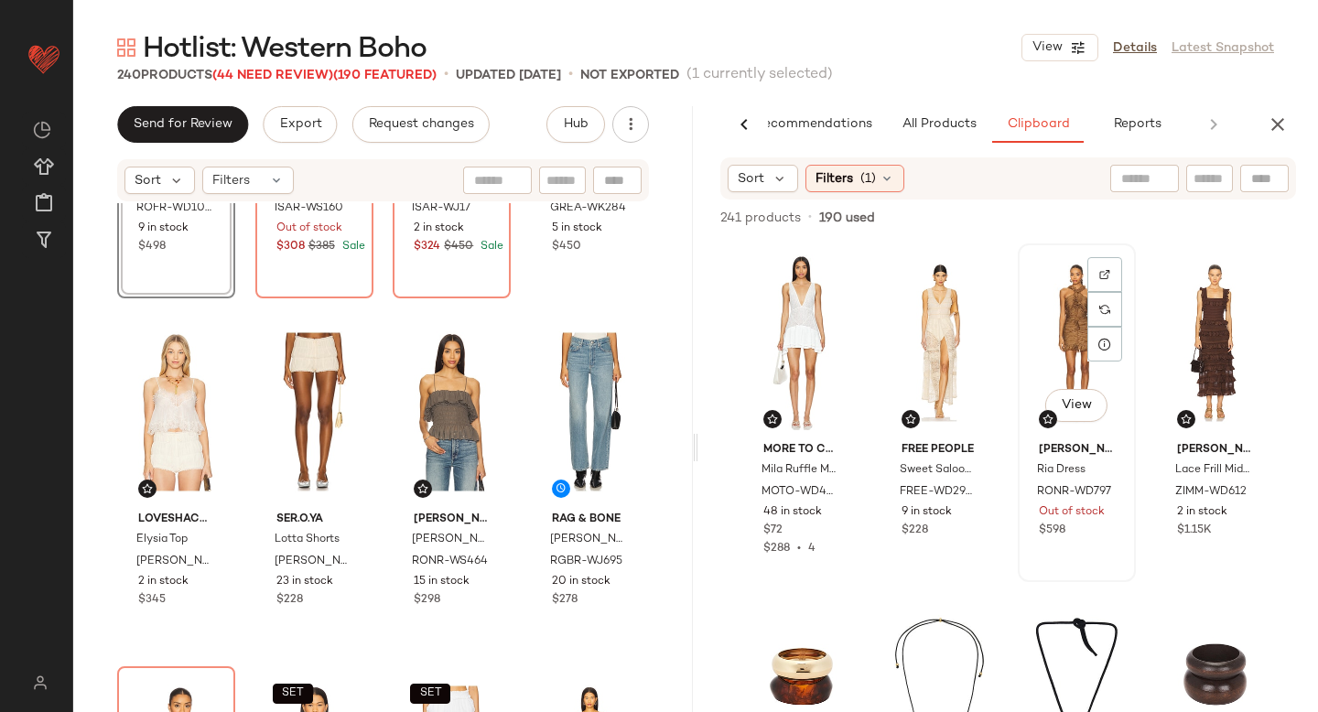
click at [1034, 317] on div "View" at bounding box center [1076, 342] width 105 height 185
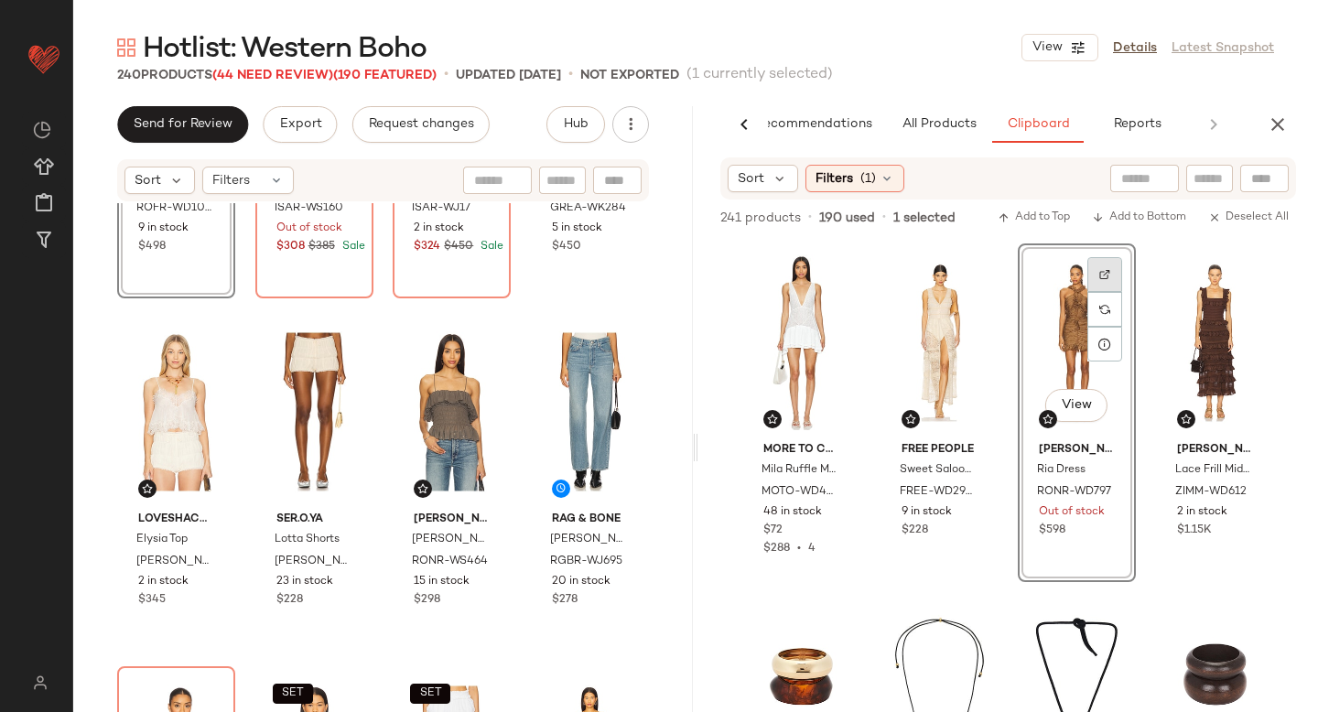
click at [1093, 292] on div at bounding box center [1104, 309] width 35 height 35
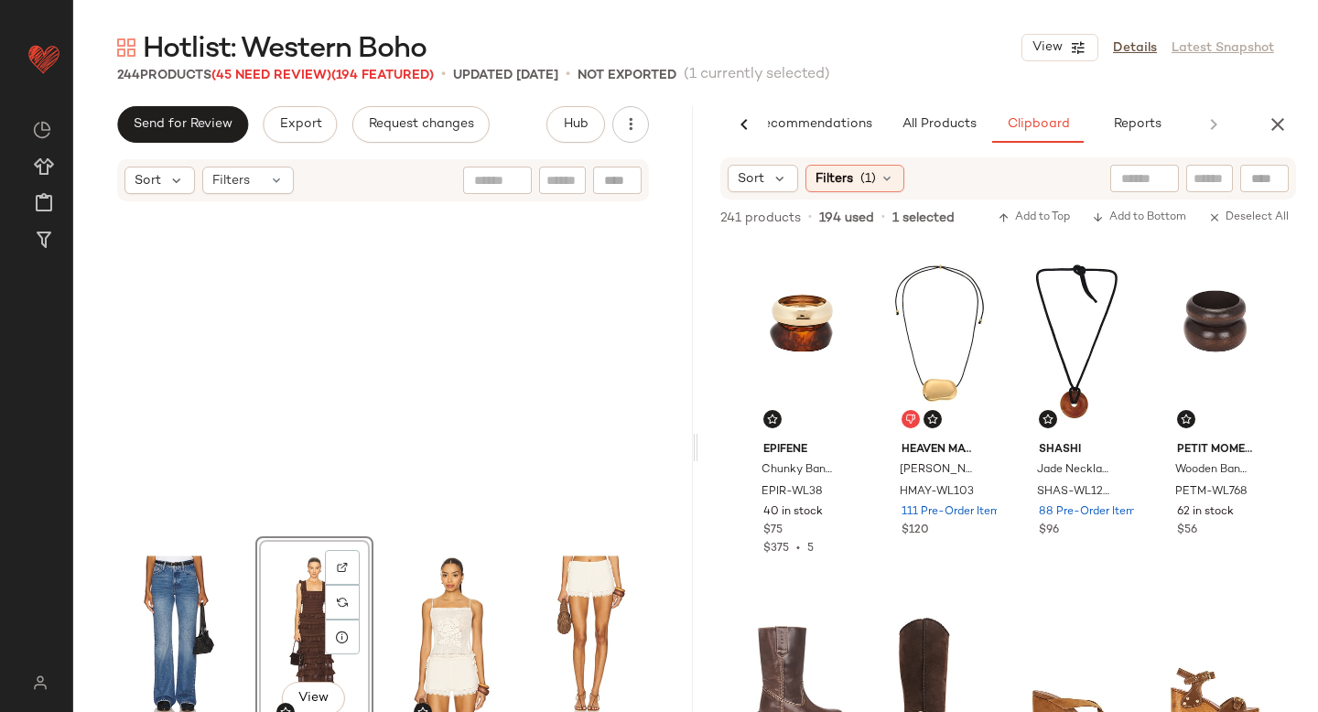
scroll to position [20989, 0]
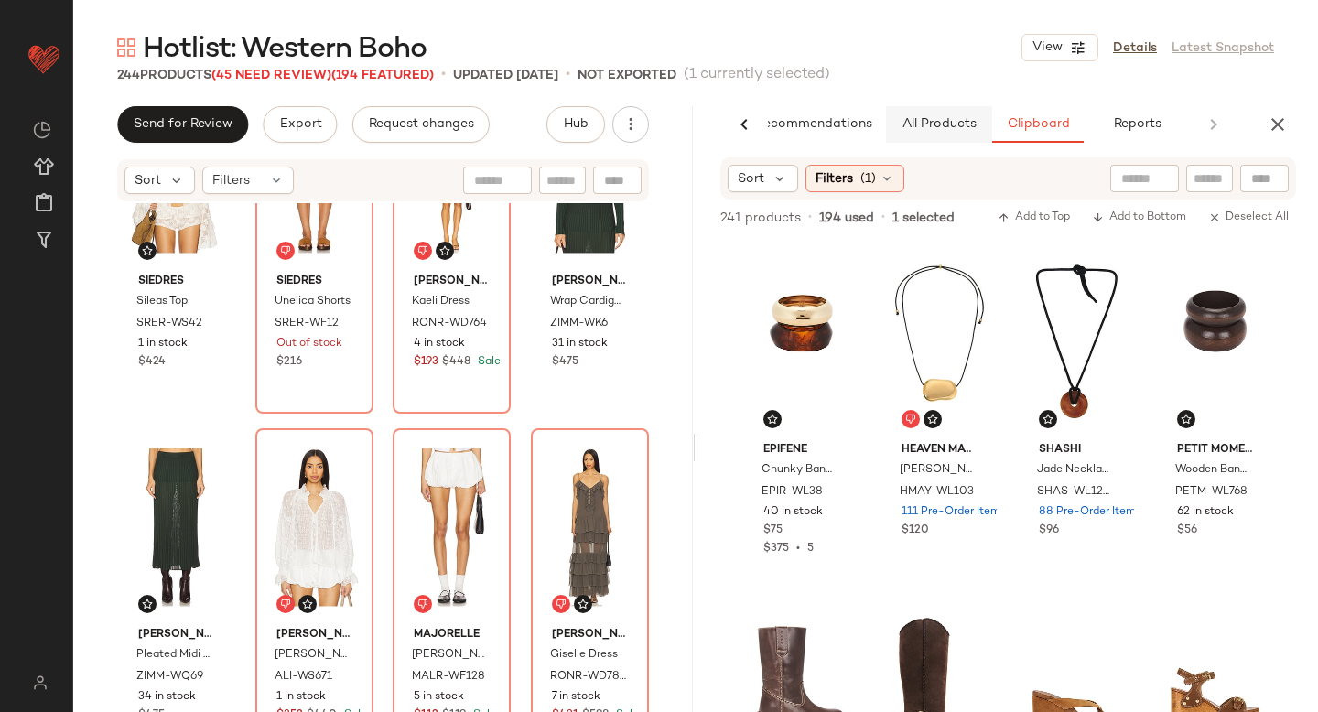
click at [950, 126] on span "All Products" at bounding box center [938, 124] width 75 height 15
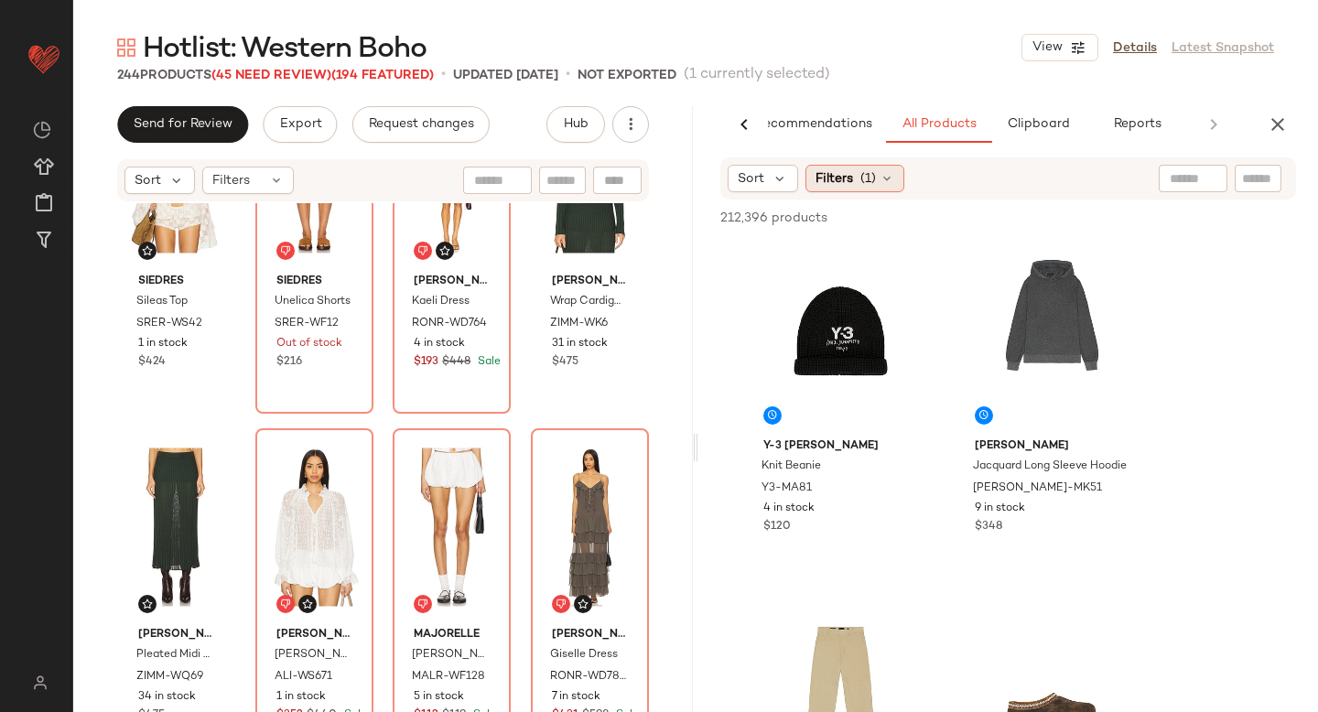
click at [868, 186] on span "(1)" at bounding box center [868, 178] width 16 height 19
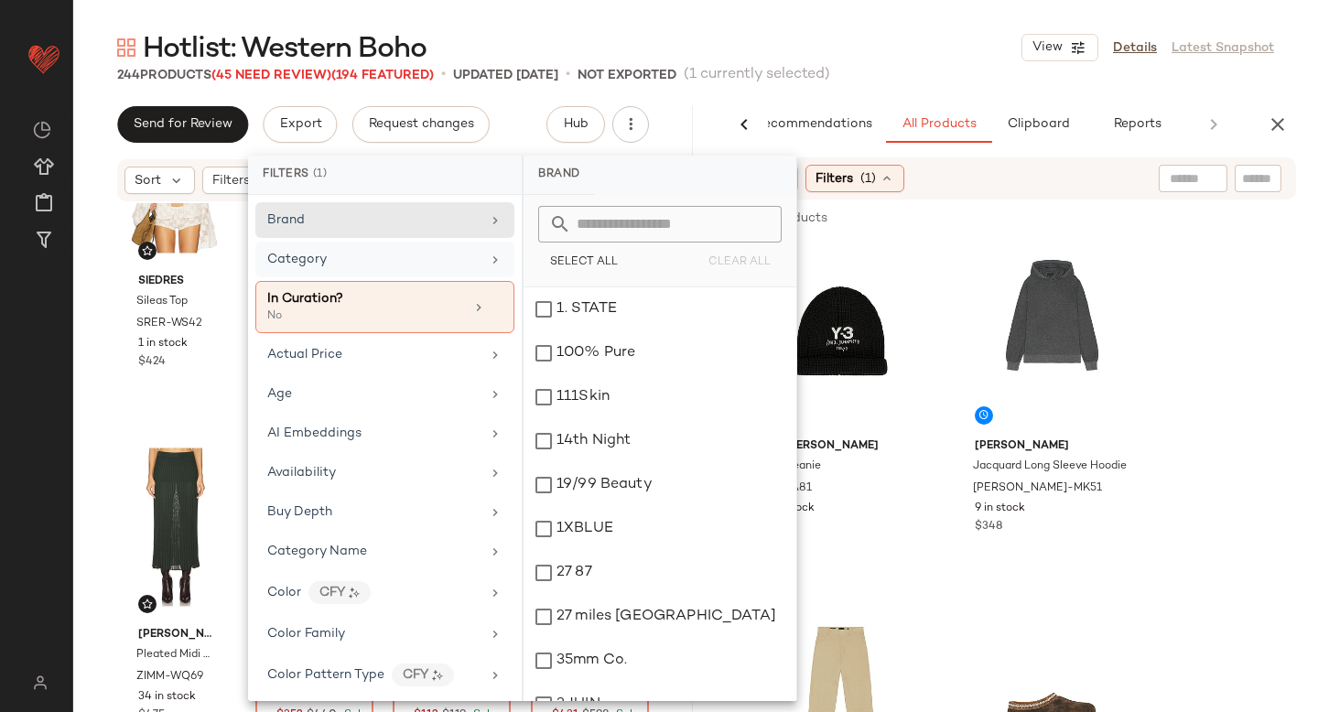
click at [382, 281] on div "Category" at bounding box center [384, 307] width 259 height 52
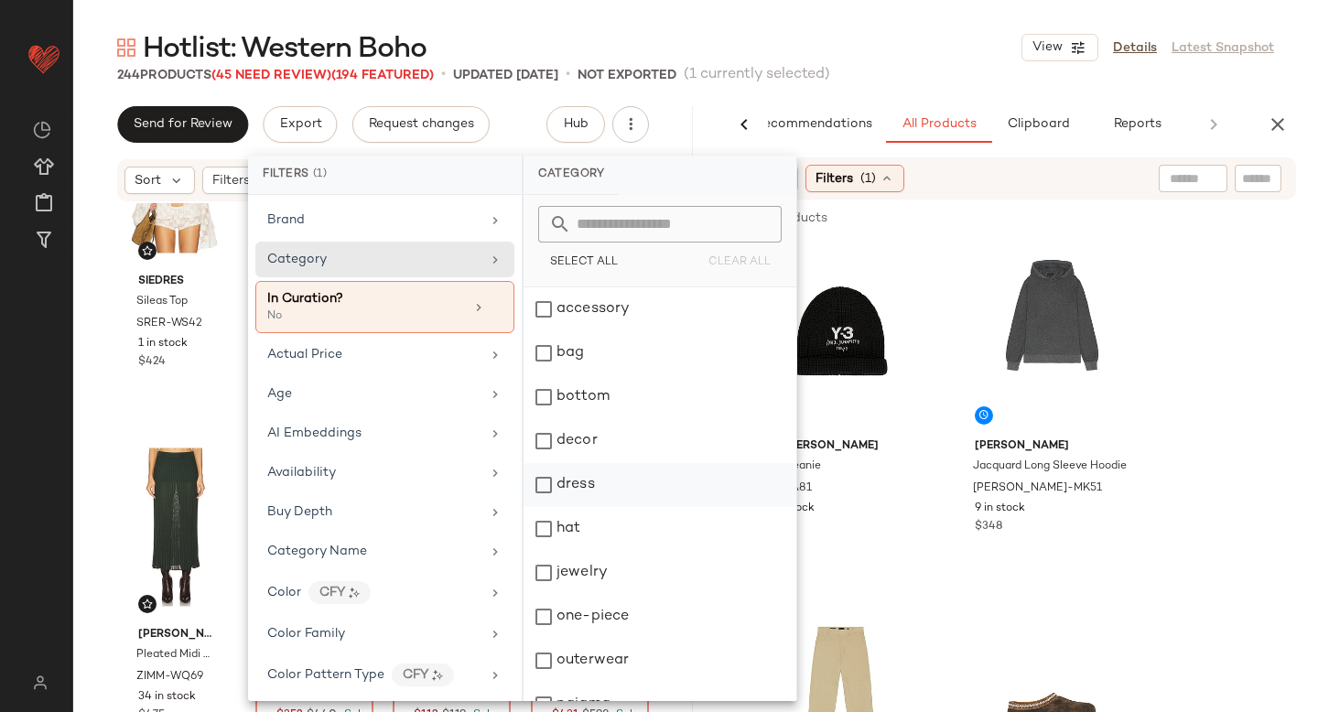
click at [547, 507] on div "dress" at bounding box center [659, 529] width 273 height 44
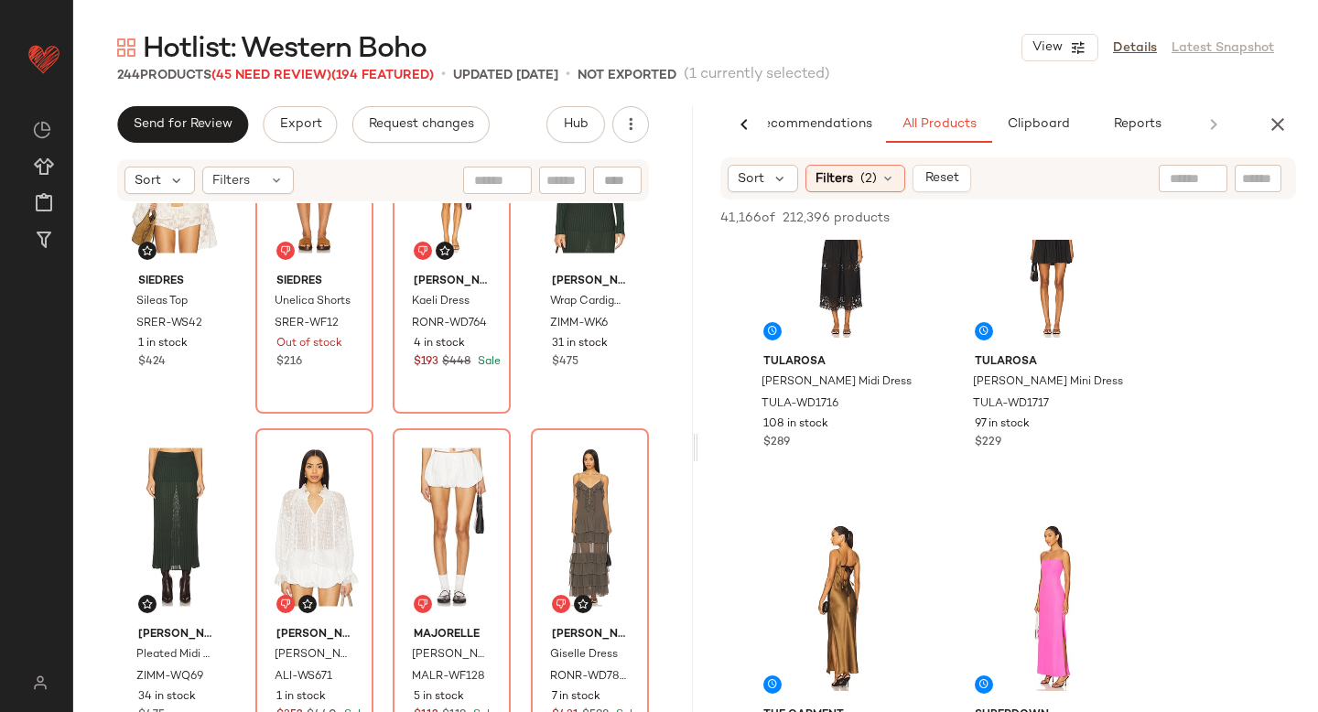
scroll to position [3091, 0]
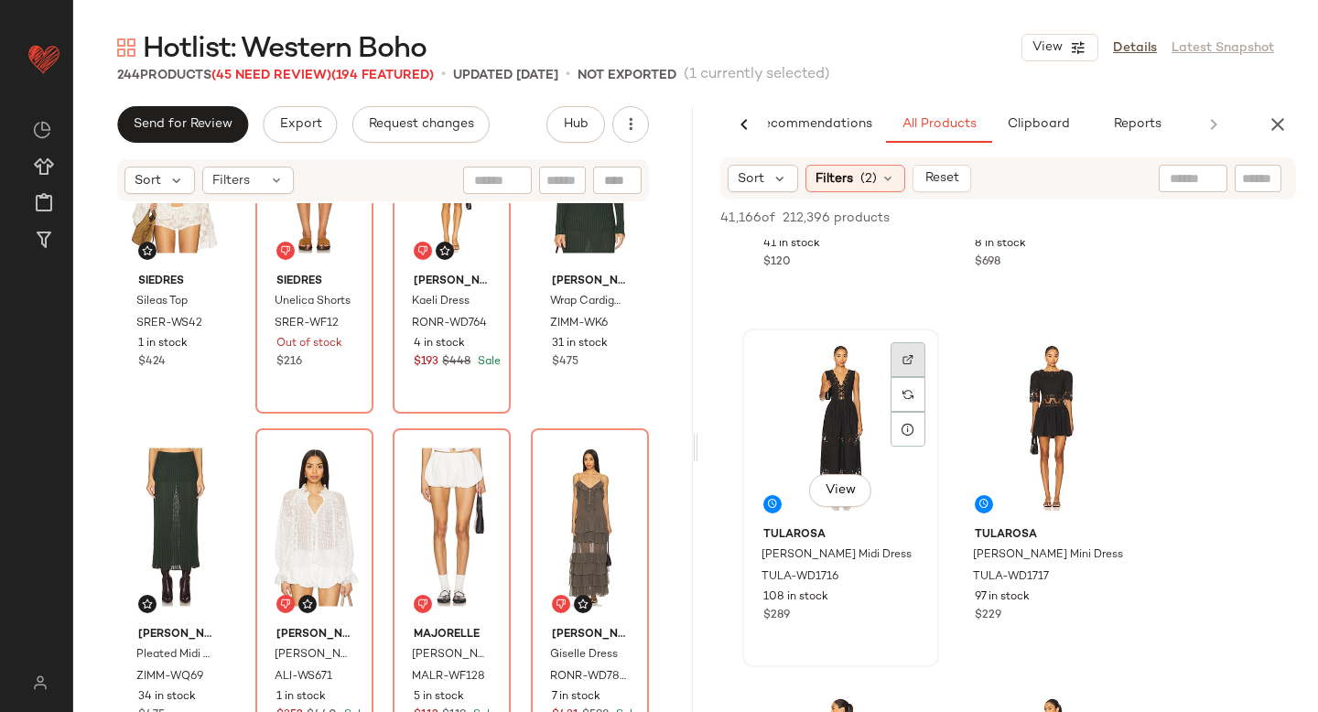
click at [906, 356] on img at bounding box center [907, 359] width 11 height 11
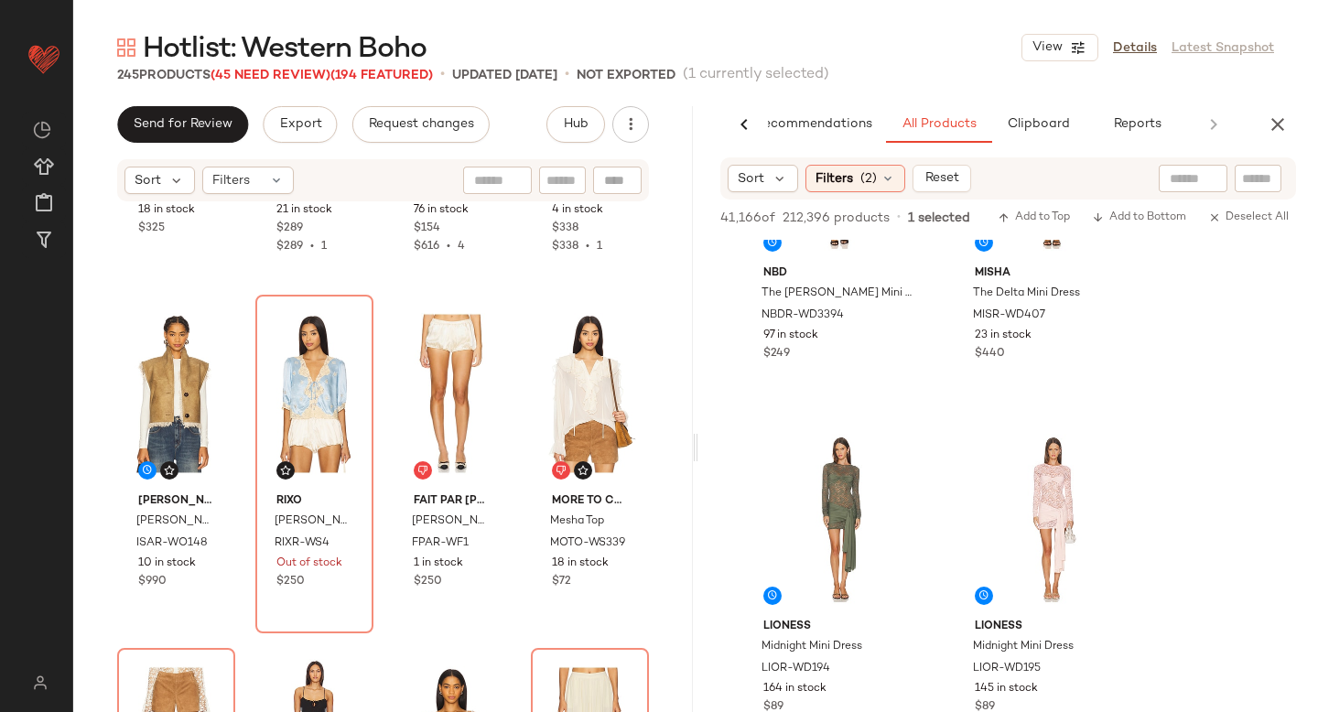
scroll to position [5172, 0]
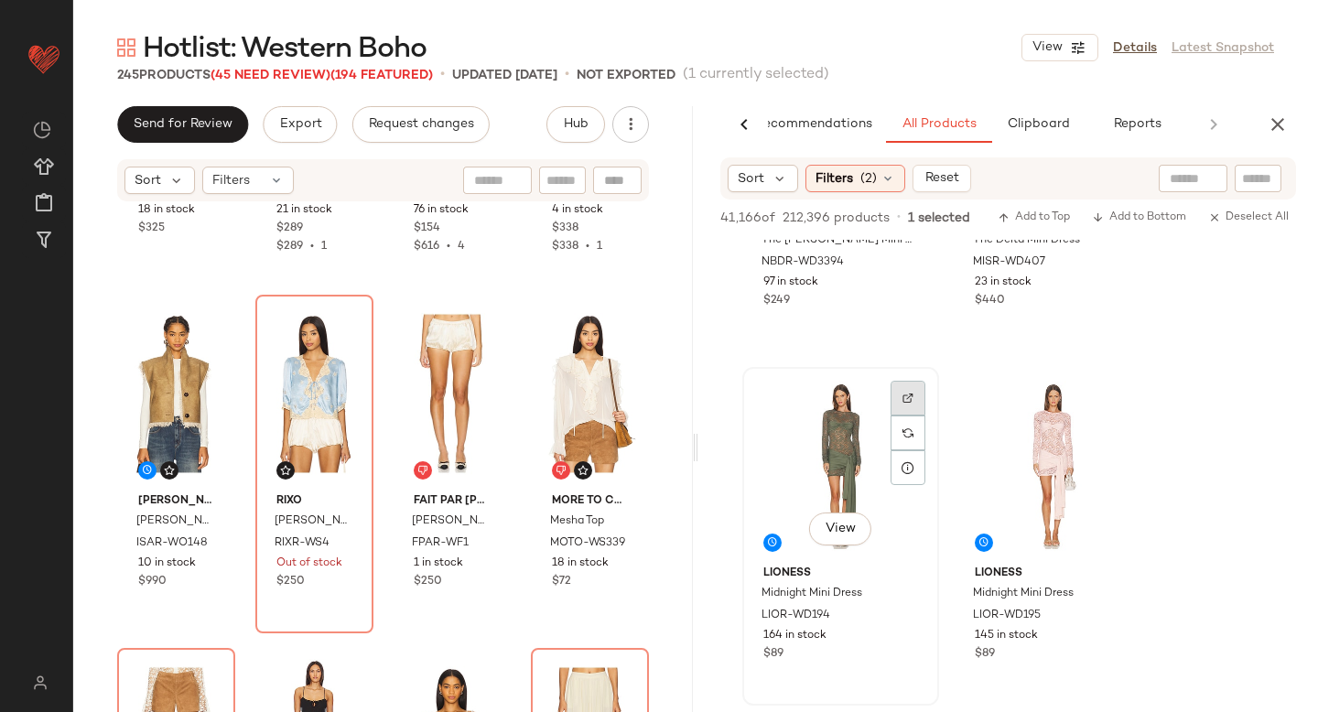
click at [908, 398] on img at bounding box center [907, 398] width 11 height 11
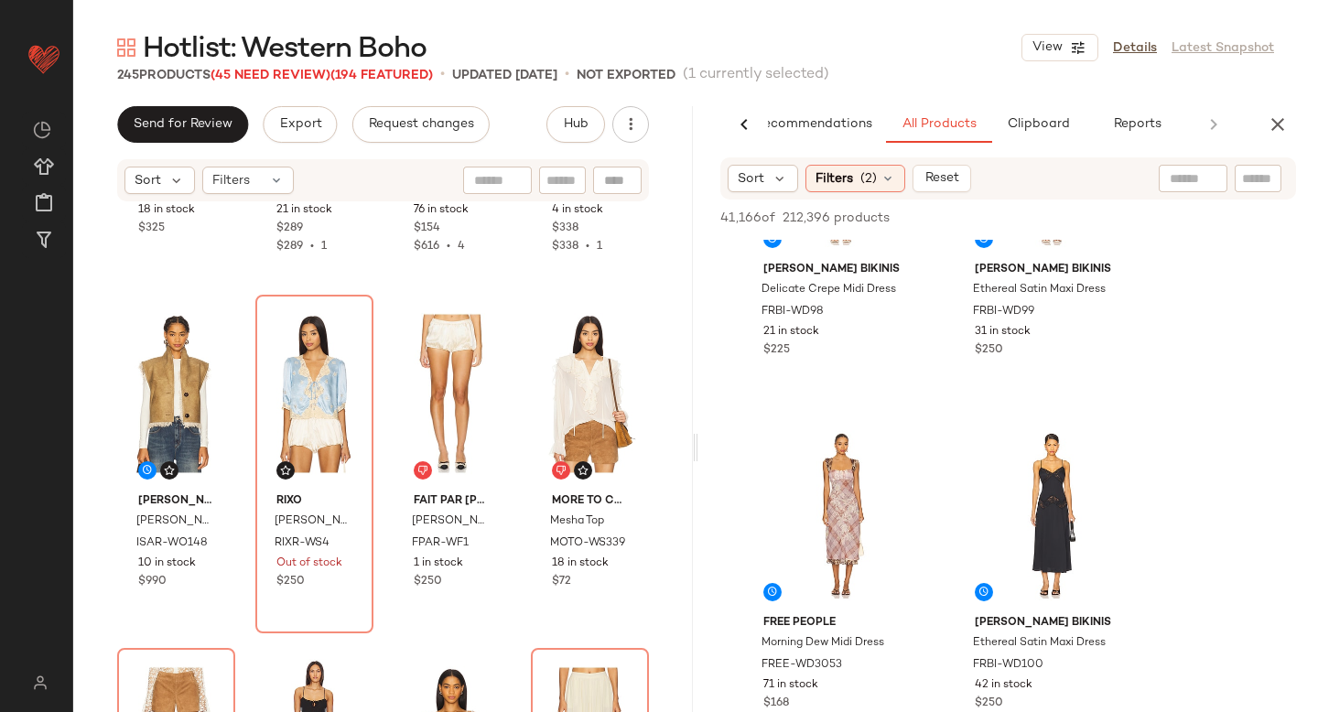
scroll to position [7674, 0]
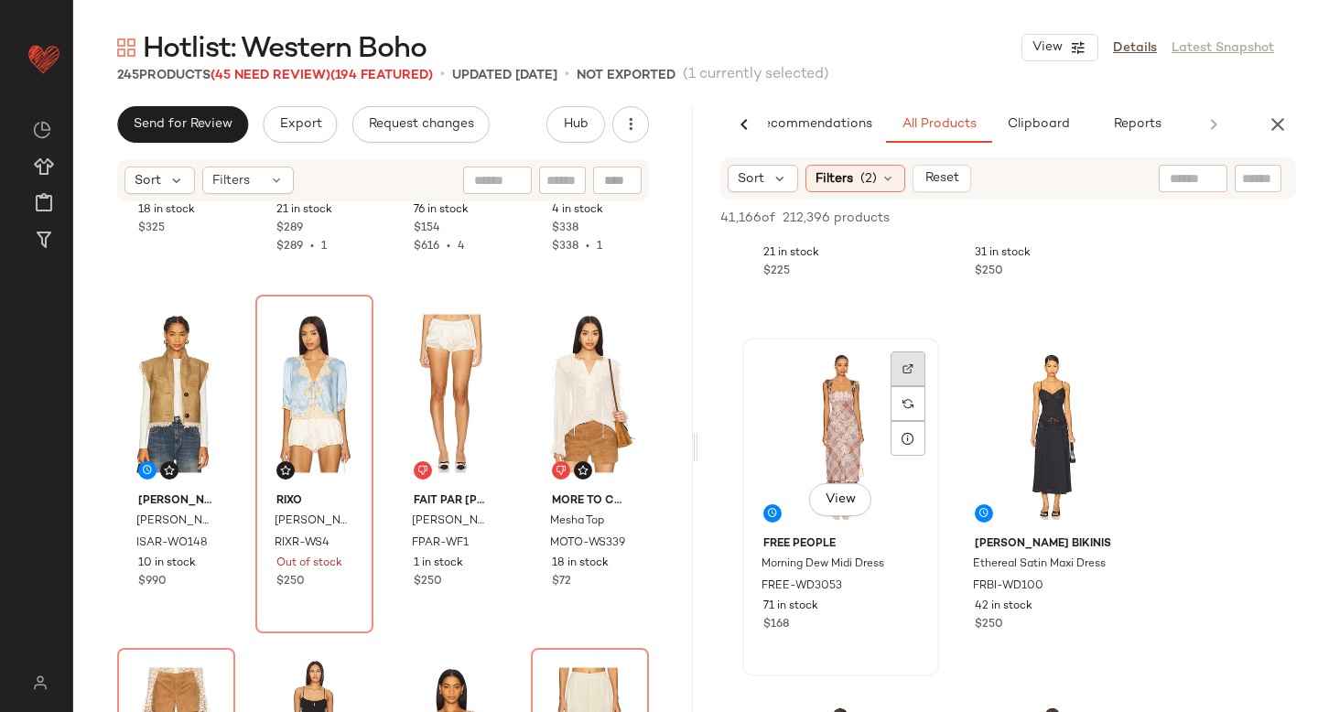
click at [896, 386] on div at bounding box center [907, 403] width 35 height 35
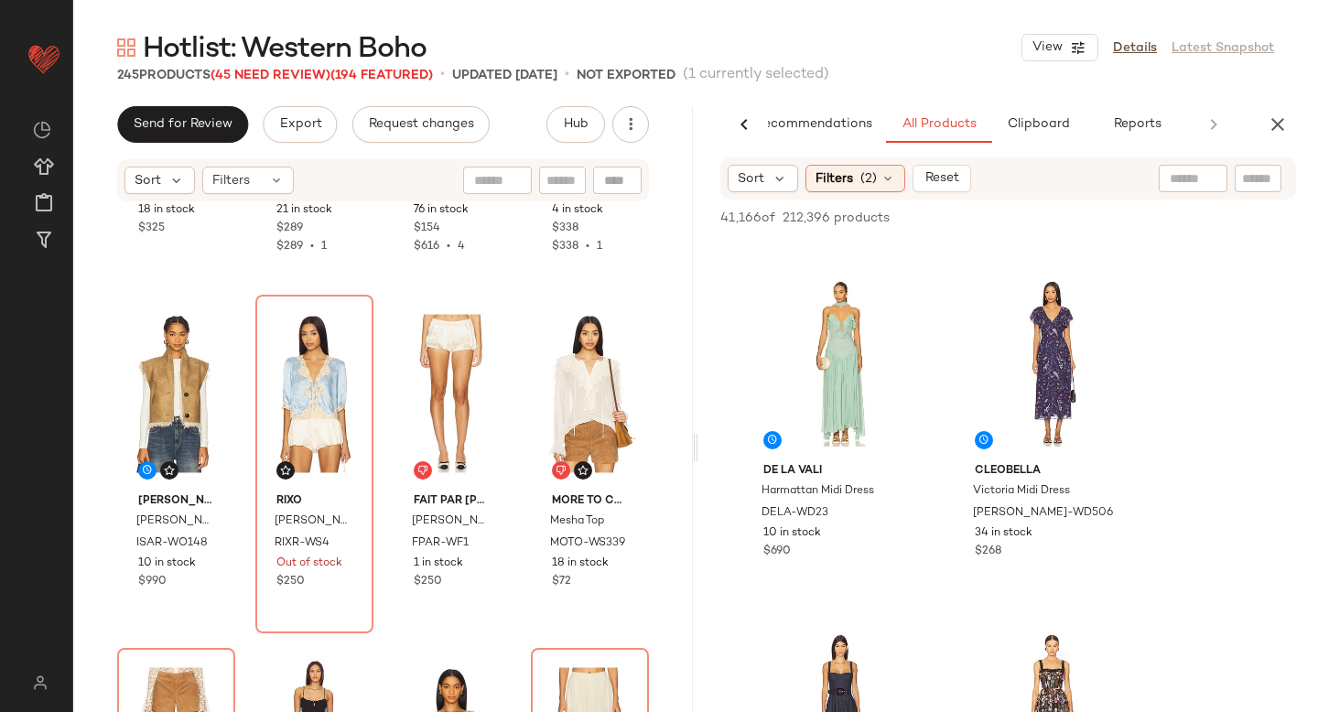
scroll to position [10909, 0]
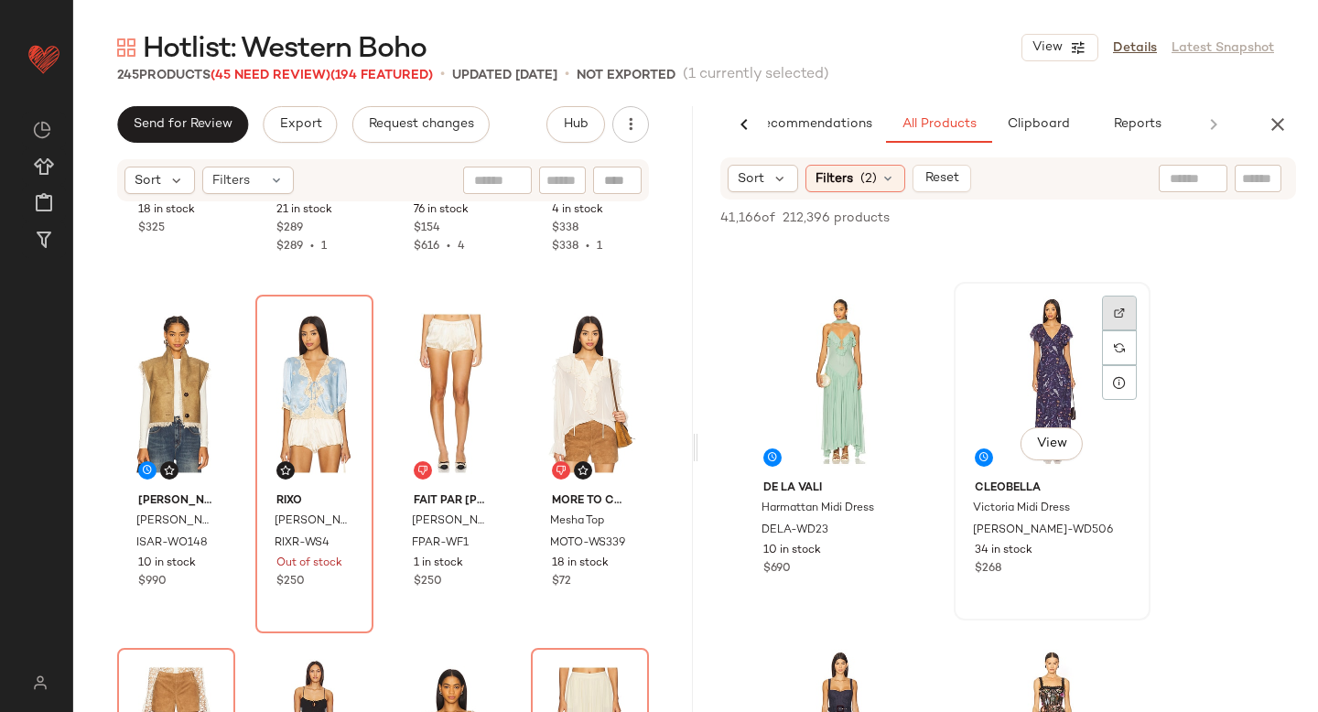
click at [1116, 330] on div at bounding box center [1119, 347] width 35 height 35
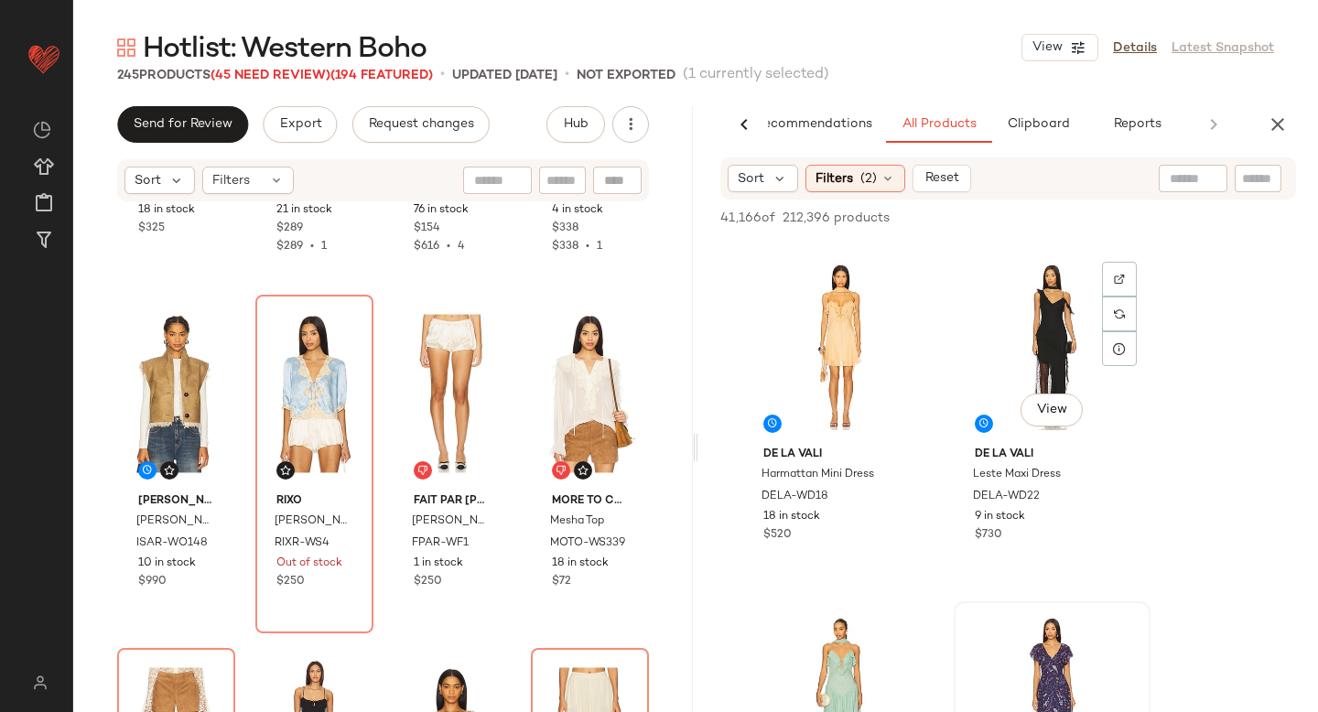
scroll to position [10590, 0]
click at [1117, 283] on img at bounding box center [1119, 278] width 11 height 11
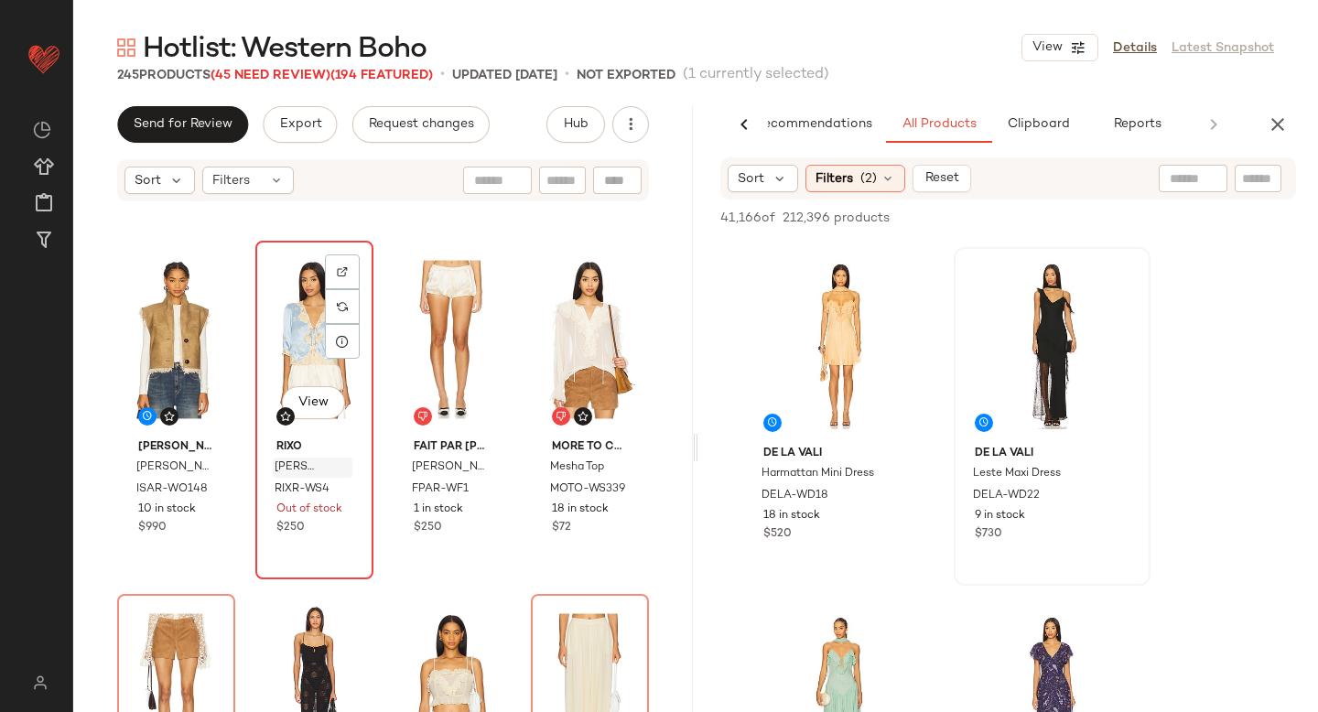
scroll to position [13382, 0]
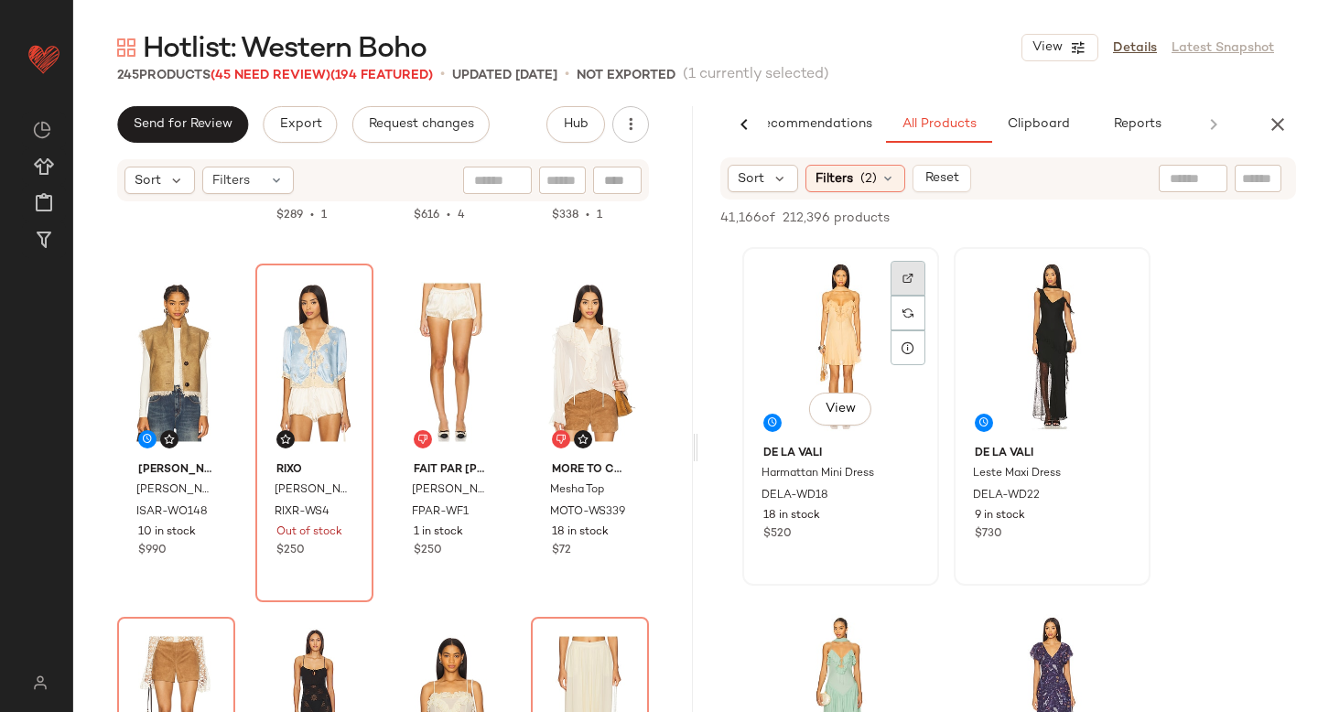
click at [902, 275] on img at bounding box center [907, 278] width 11 height 11
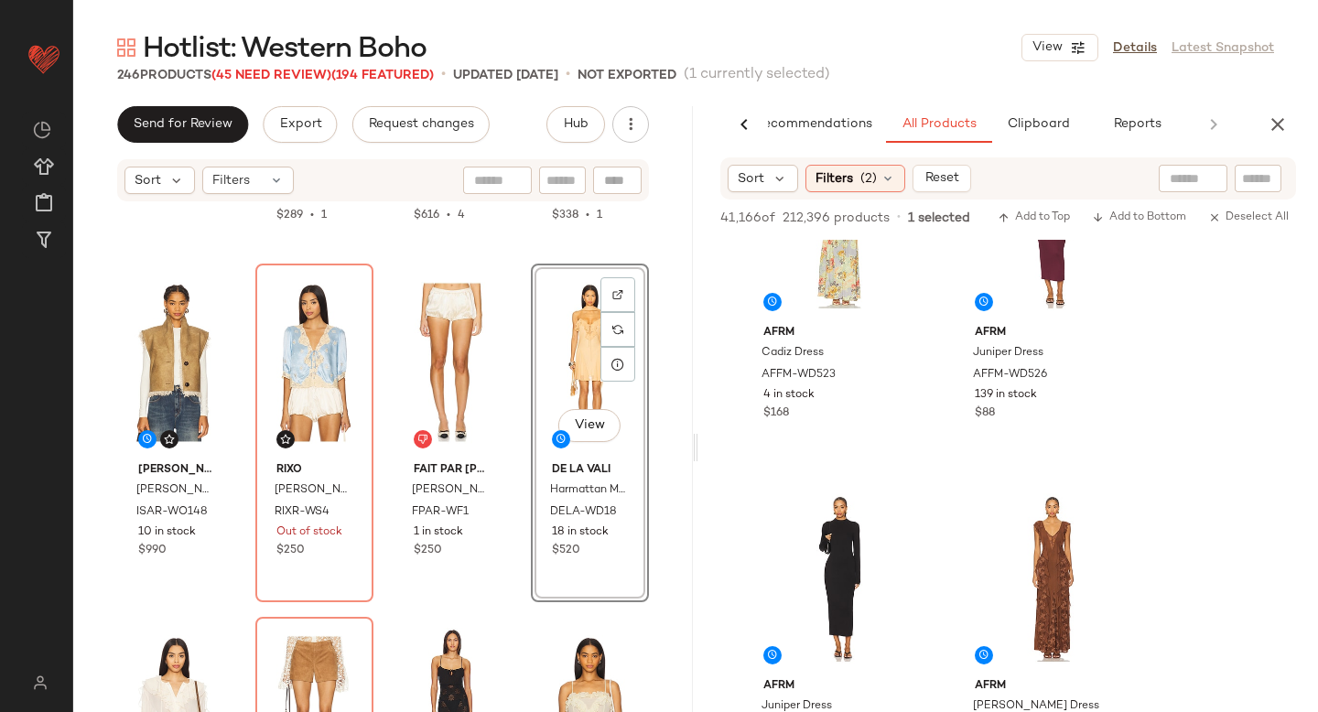
scroll to position [16887, 0]
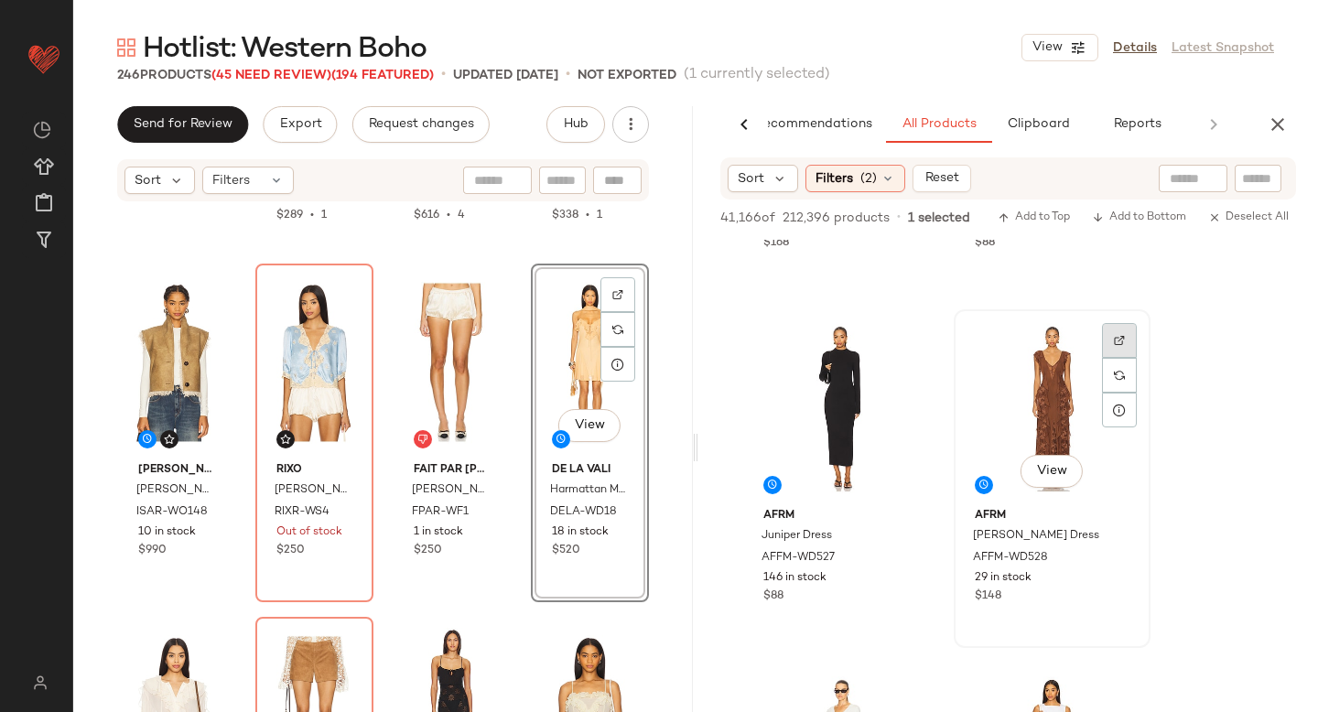
click at [1107, 358] on div at bounding box center [1119, 375] width 35 height 35
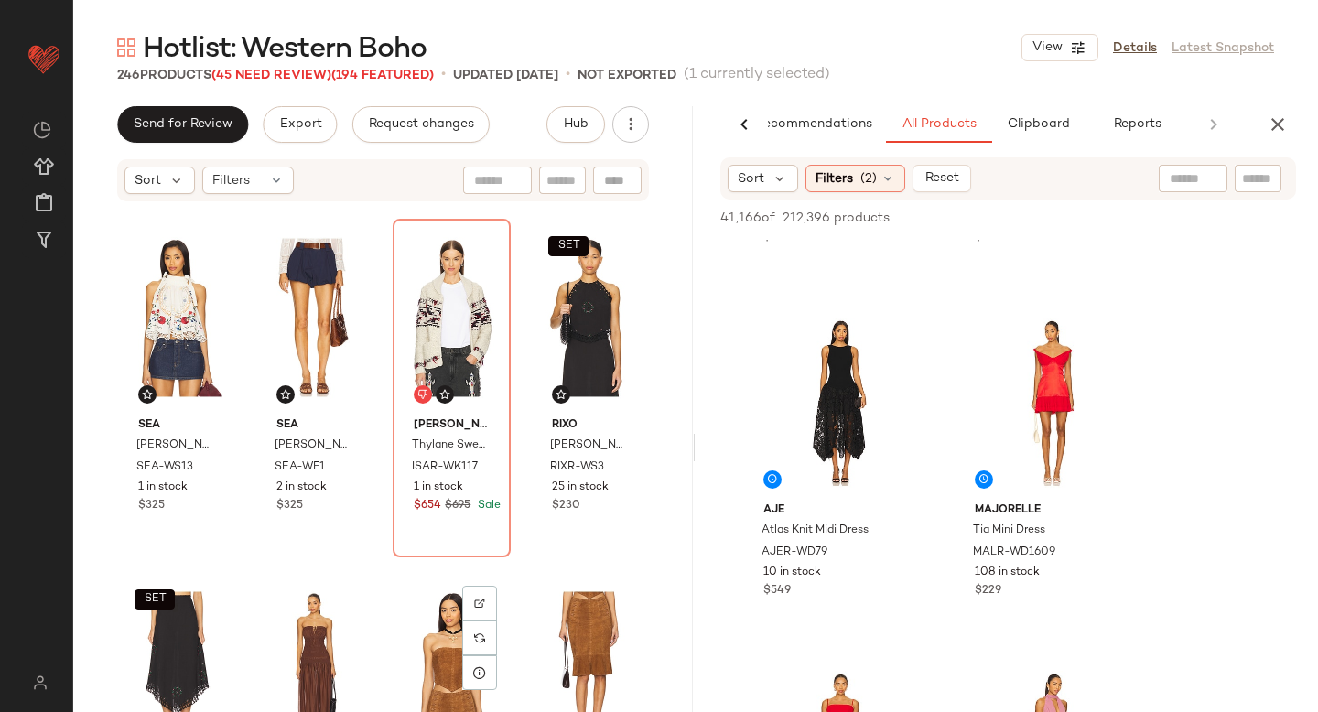
scroll to position [12479, 0]
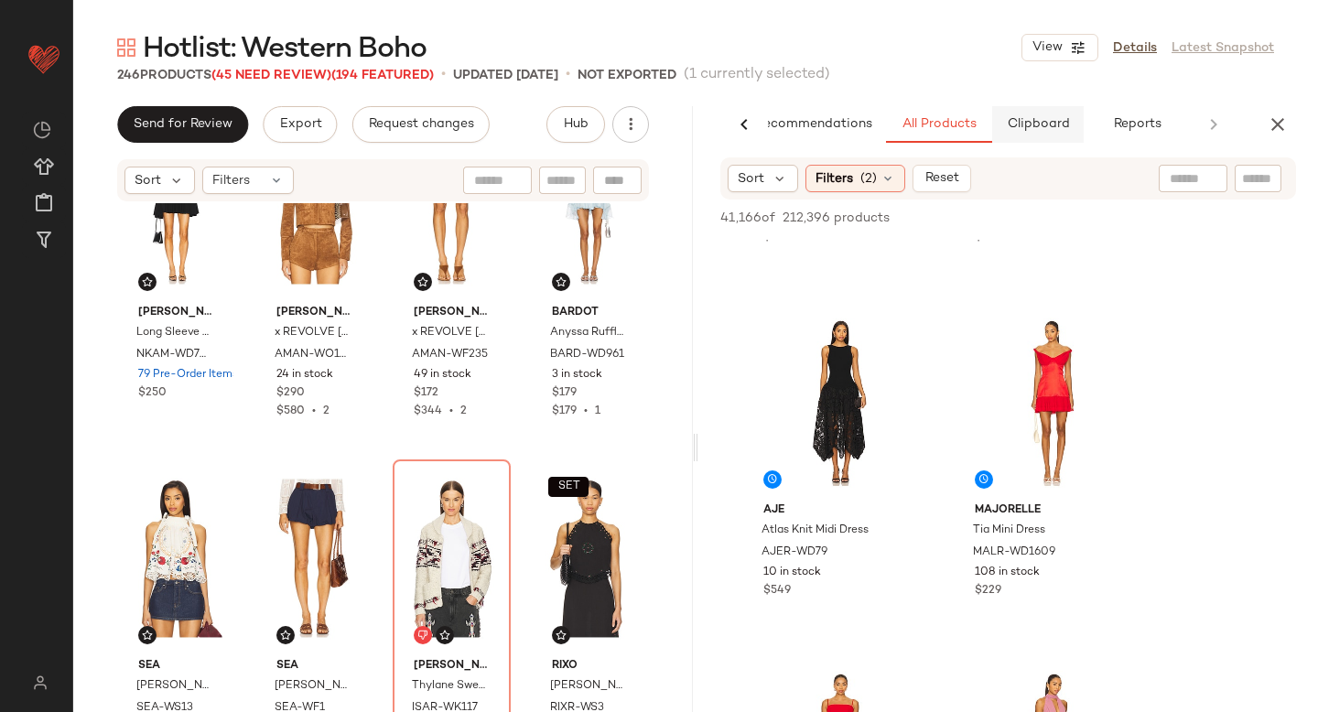
click at [1053, 111] on button "Clipboard" at bounding box center [1038, 124] width 92 height 37
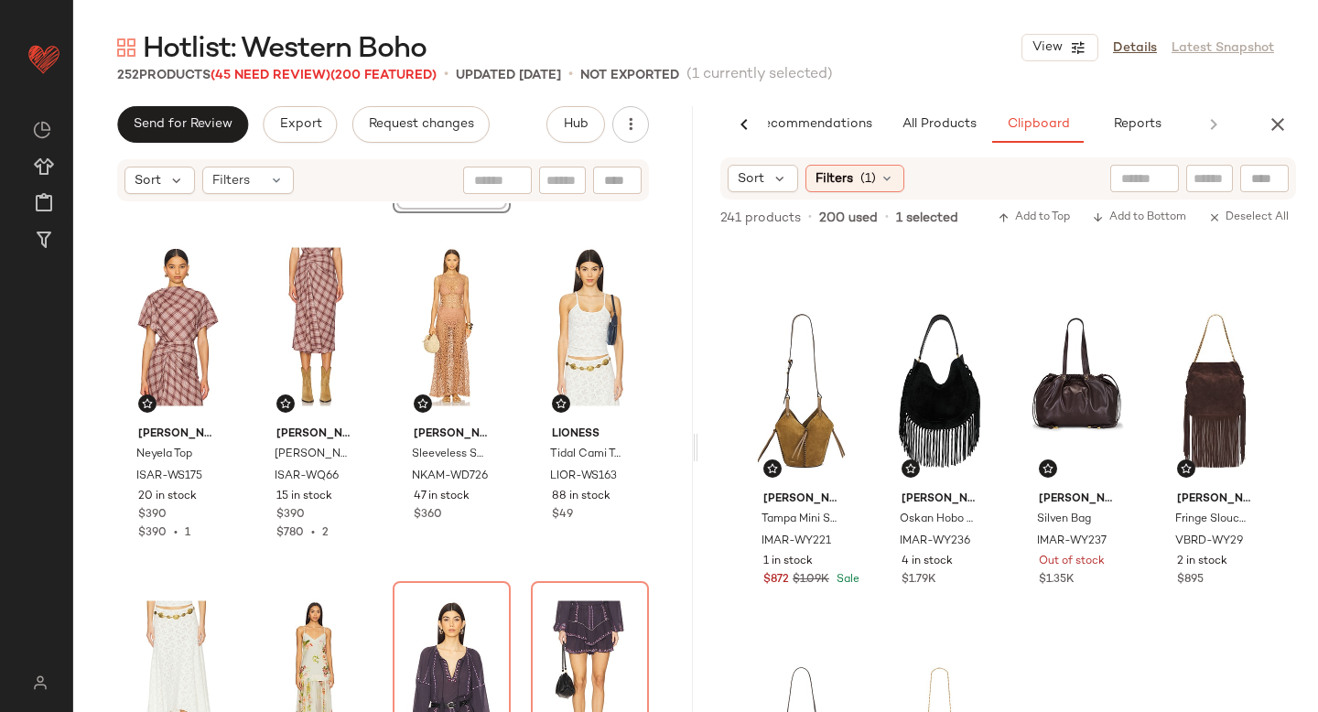
scroll to position [2956, 0]
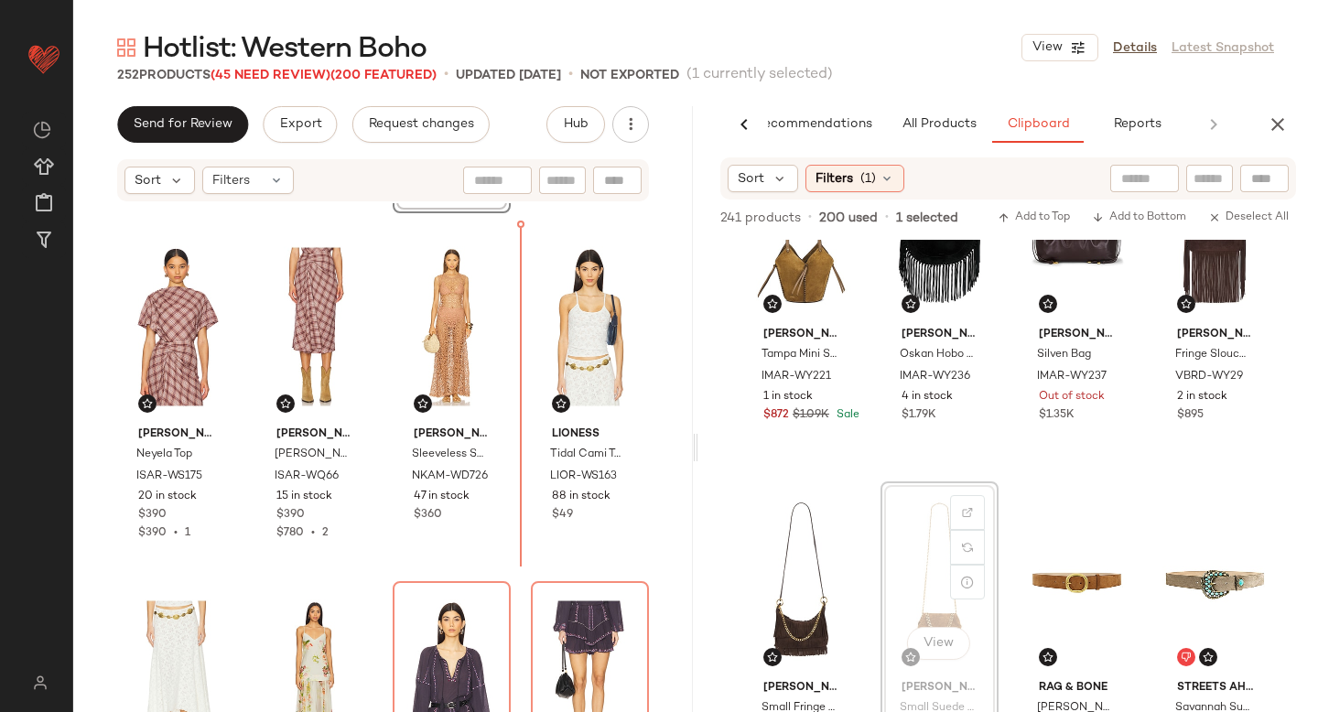
drag, startPoint x: 917, startPoint y: 532, endPoint x: 908, endPoint y: 530, distance: 9.3
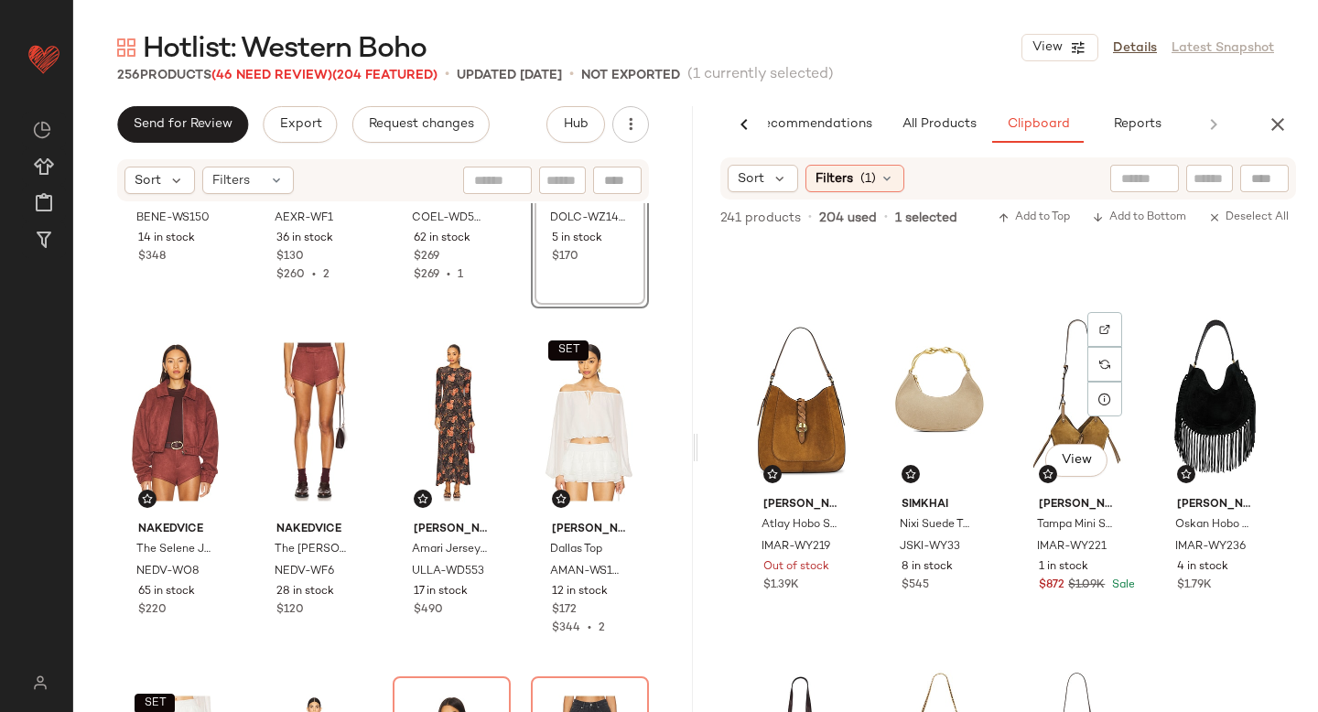
scroll to position [2399, 0]
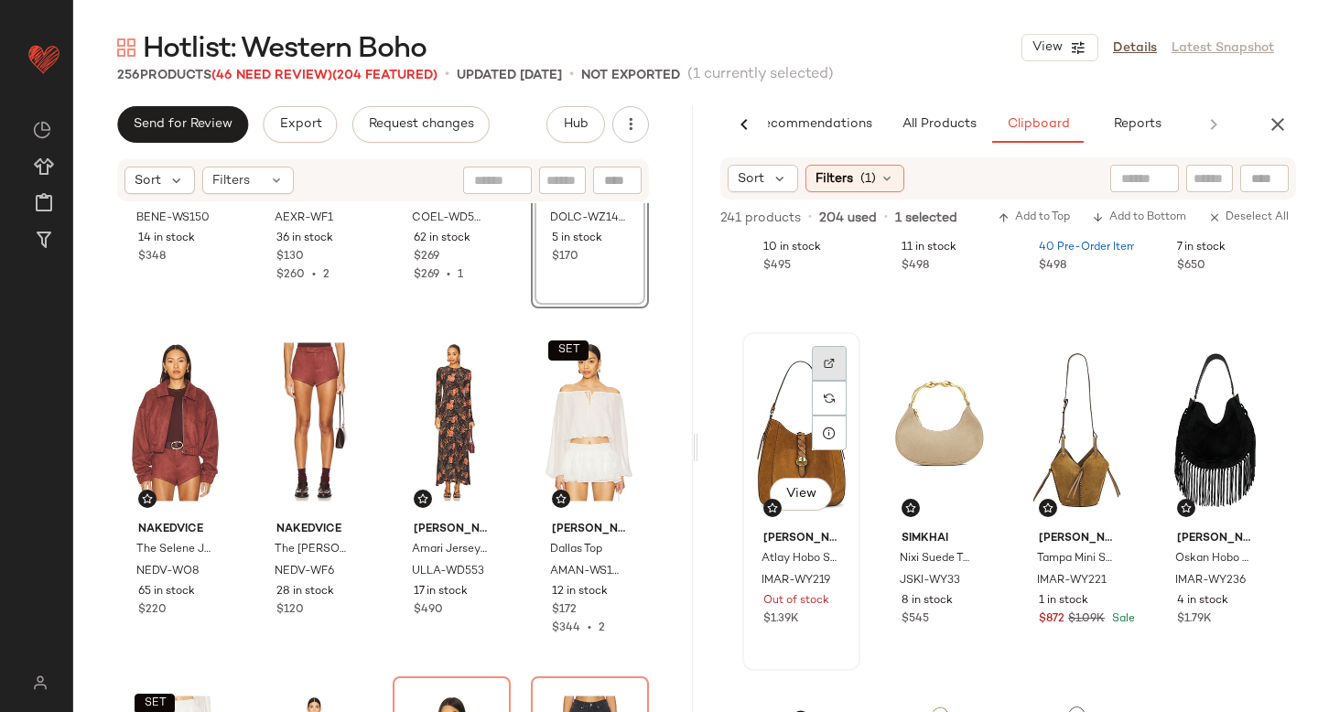
click at [832, 381] on div at bounding box center [829, 398] width 35 height 35
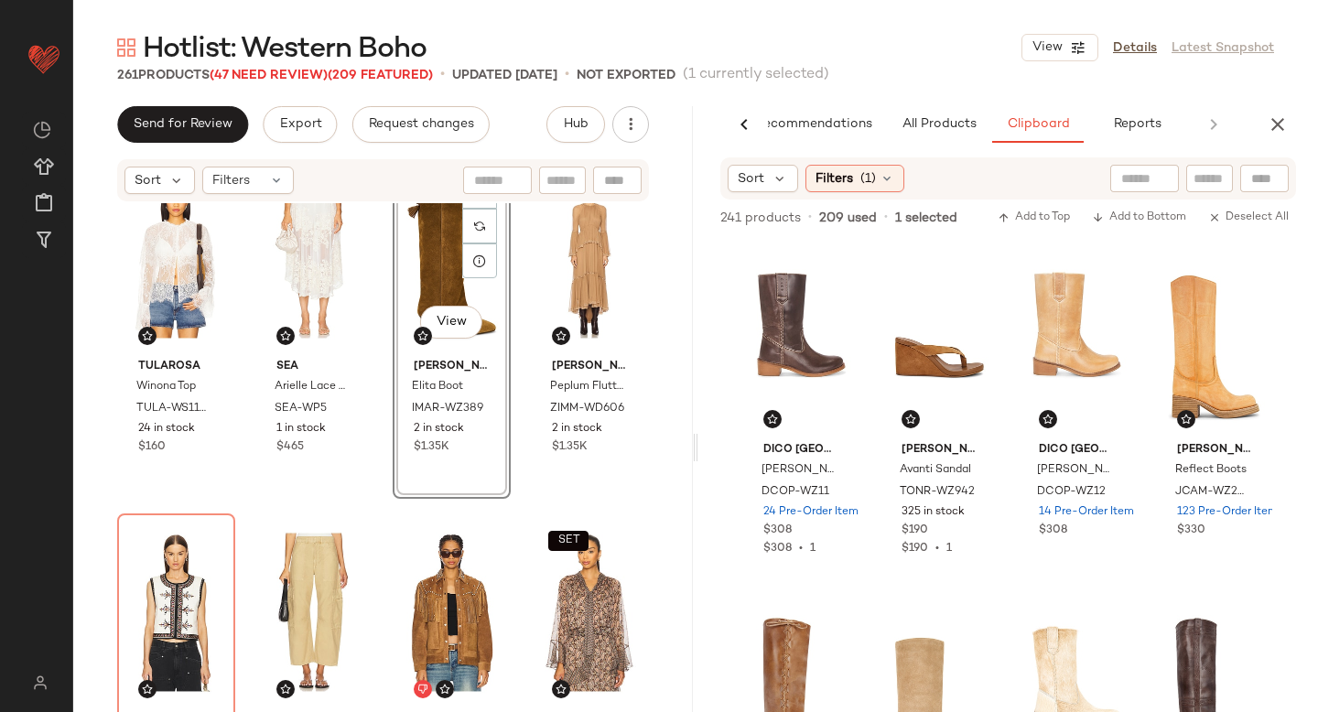
scroll to position [4947, 0]
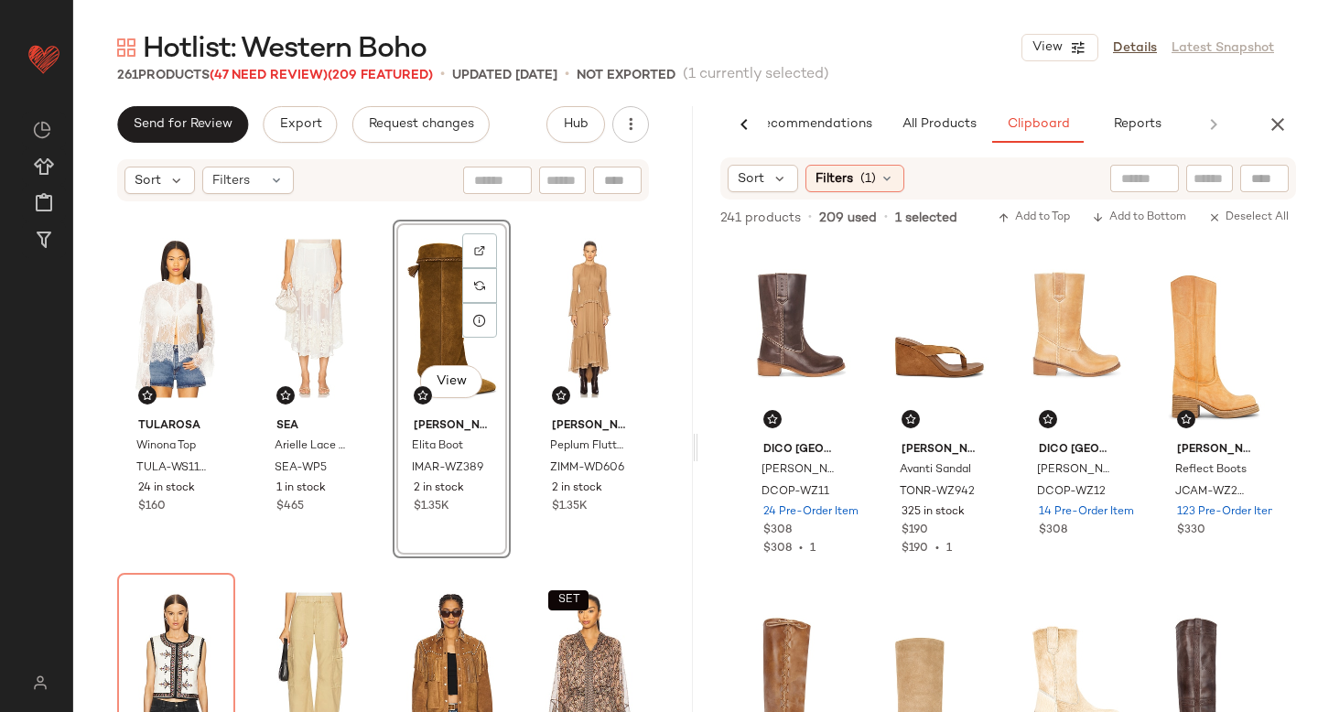
click at [420, 323] on div "View" at bounding box center [451, 318] width 105 height 185
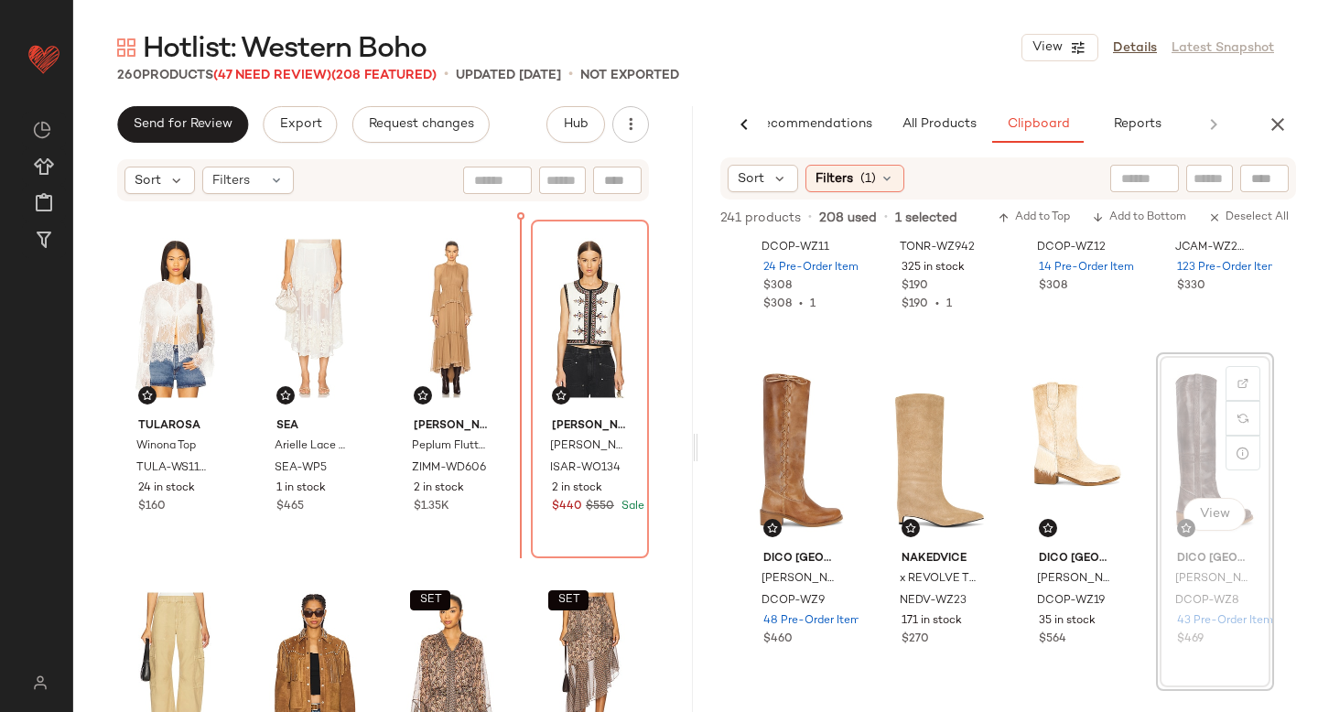
scroll to position [242, 0]
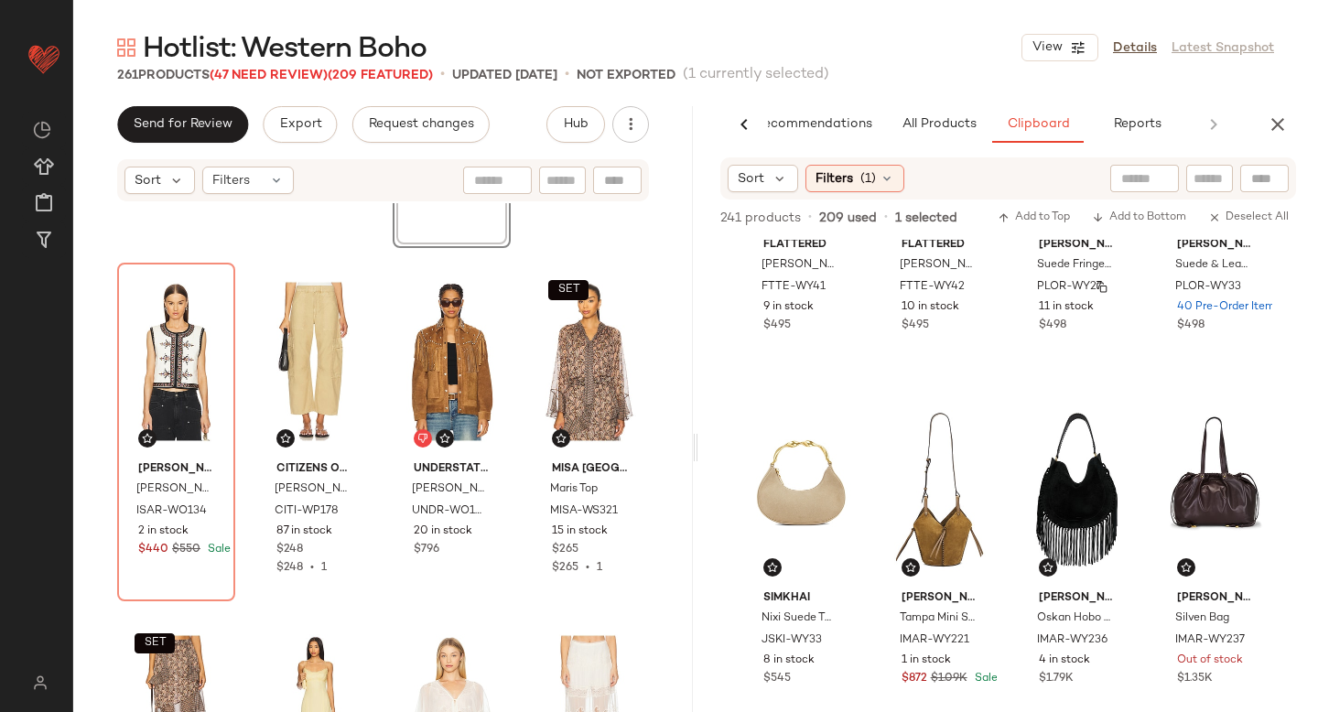
scroll to position [2281, 0]
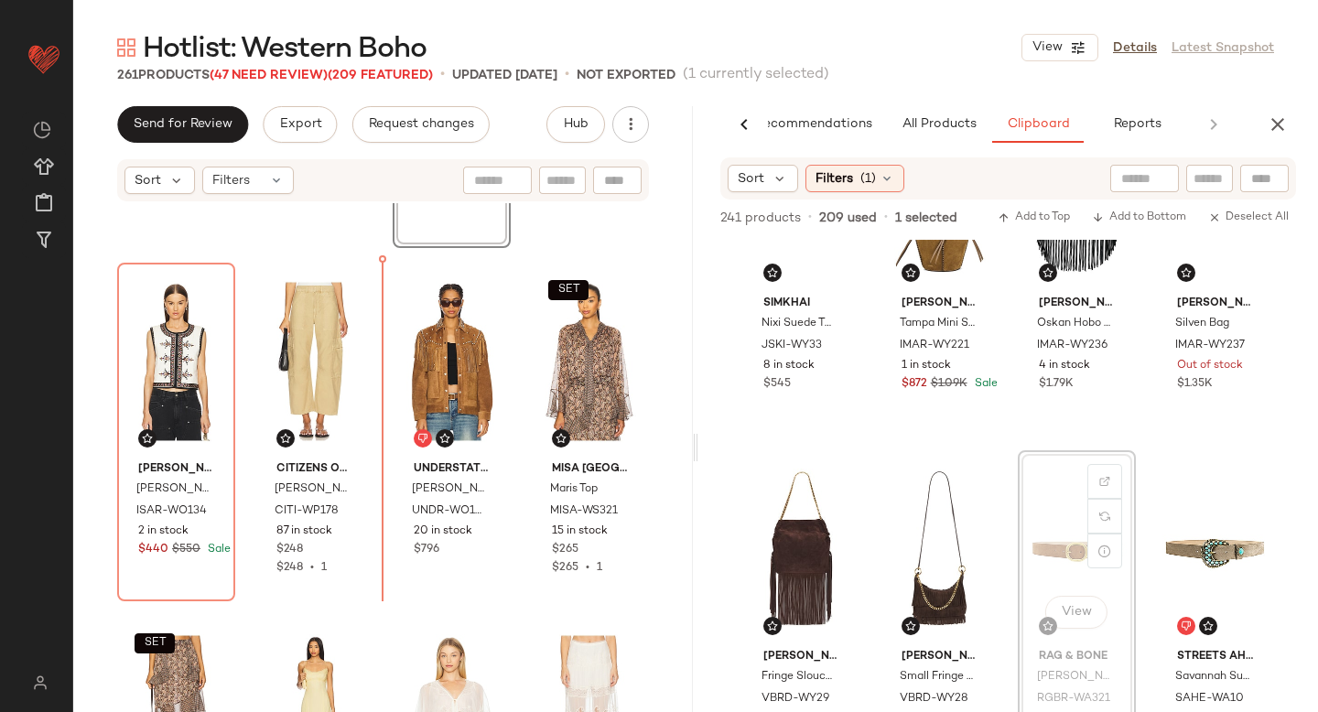
drag, startPoint x: 1064, startPoint y: 516, endPoint x: 1051, endPoint y: 515, distance: 13.8
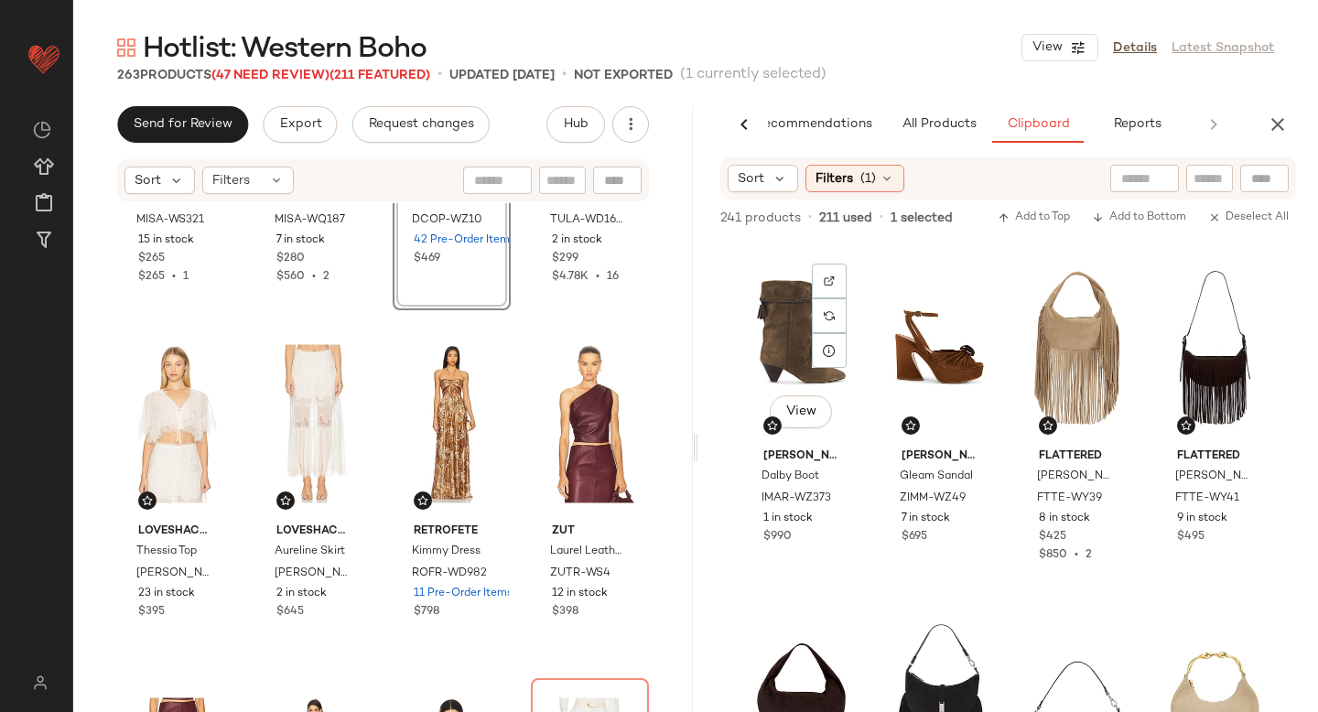
scroll to position [1523, 0]
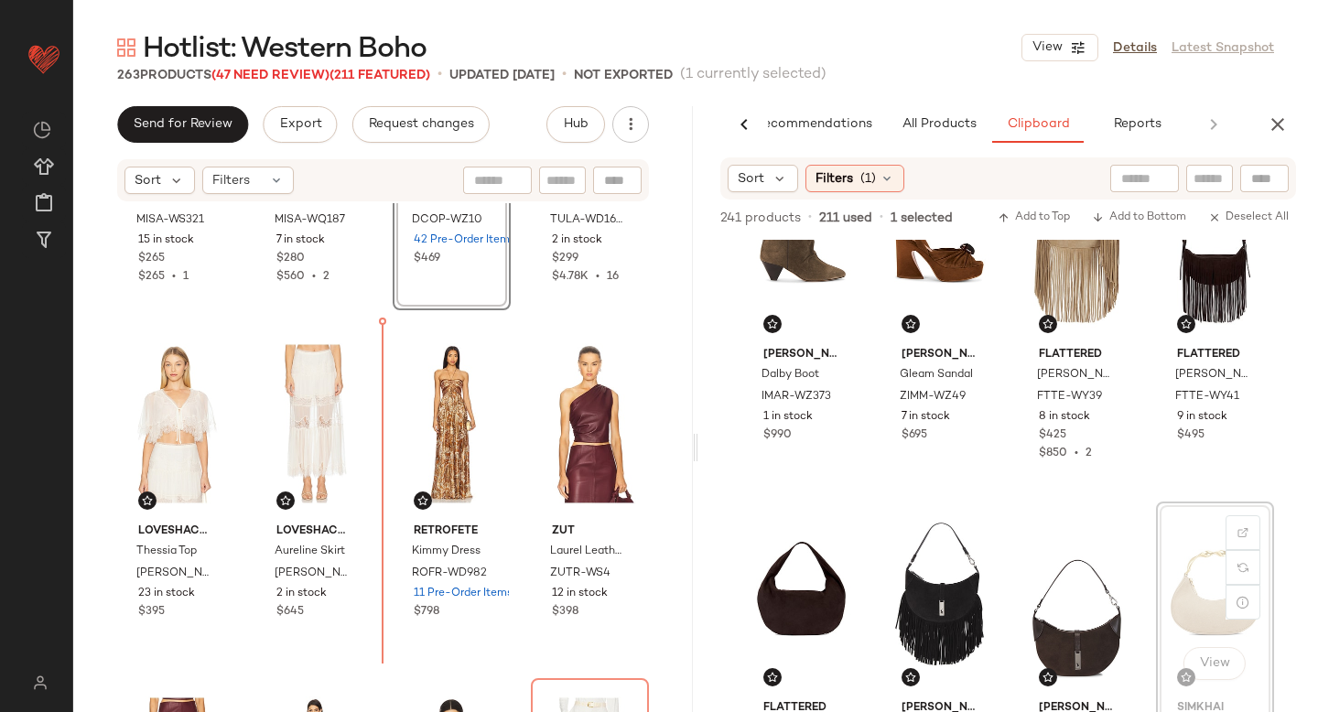
drag, startPoint x: 1186, startPoint y: 538, endPoint x: 1175, endPoint y: 538, distance: 11.0
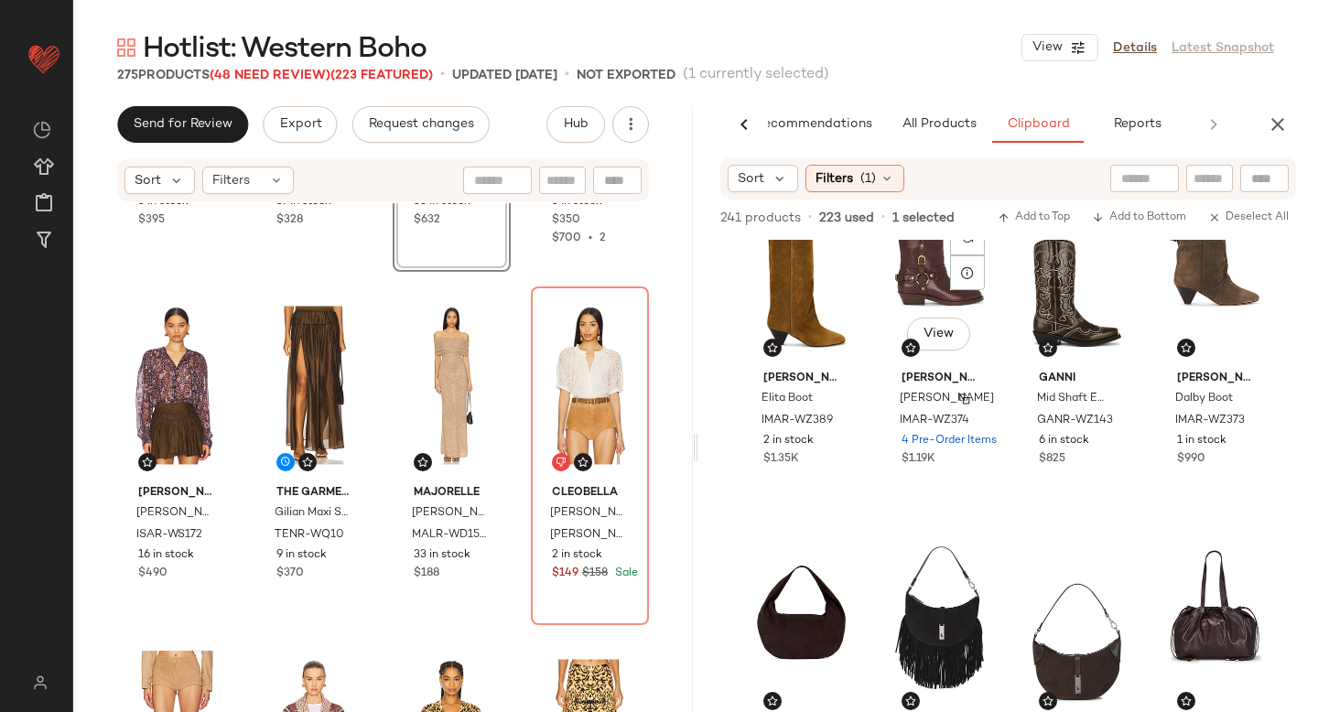
scroll to position [934, 0]
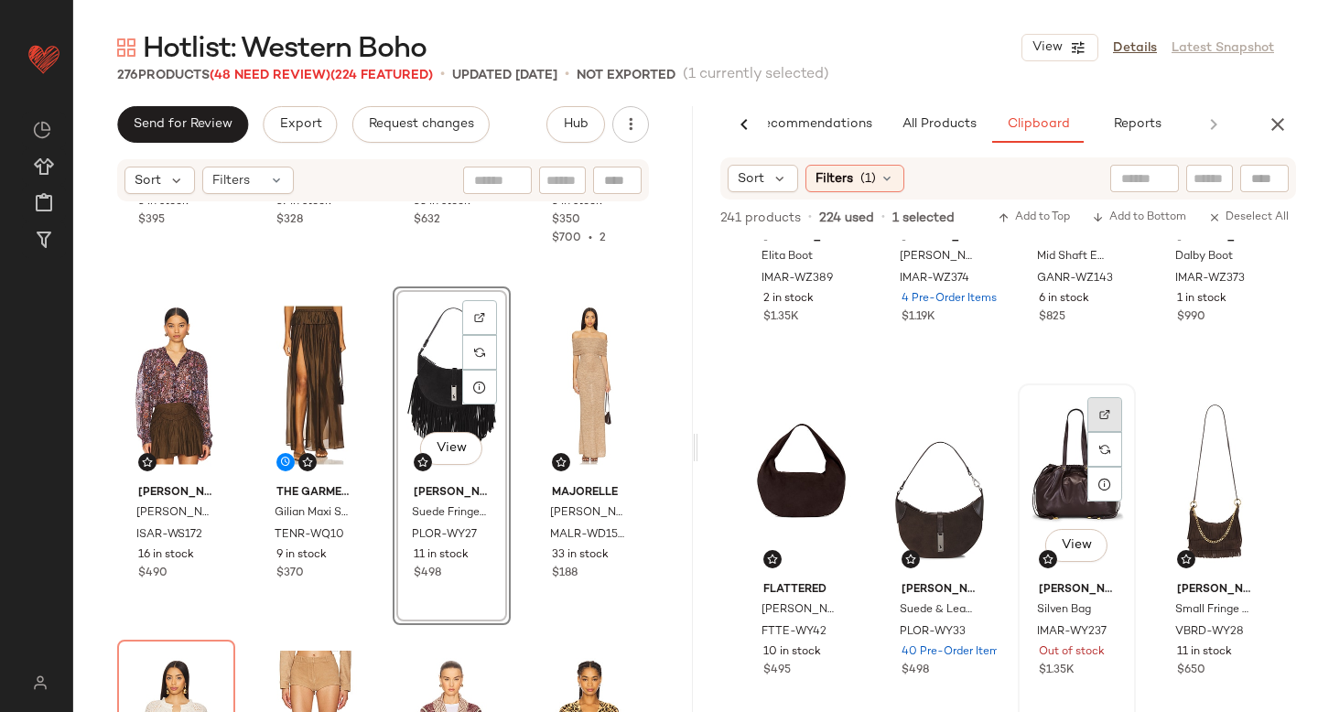
click at [1105, 432] on div at bounding box center [1104, 449] width 35 height 35
click at [1061, 648] on span "IMAR-WY237" at bounding box center [1057, 640] width 41 height 33
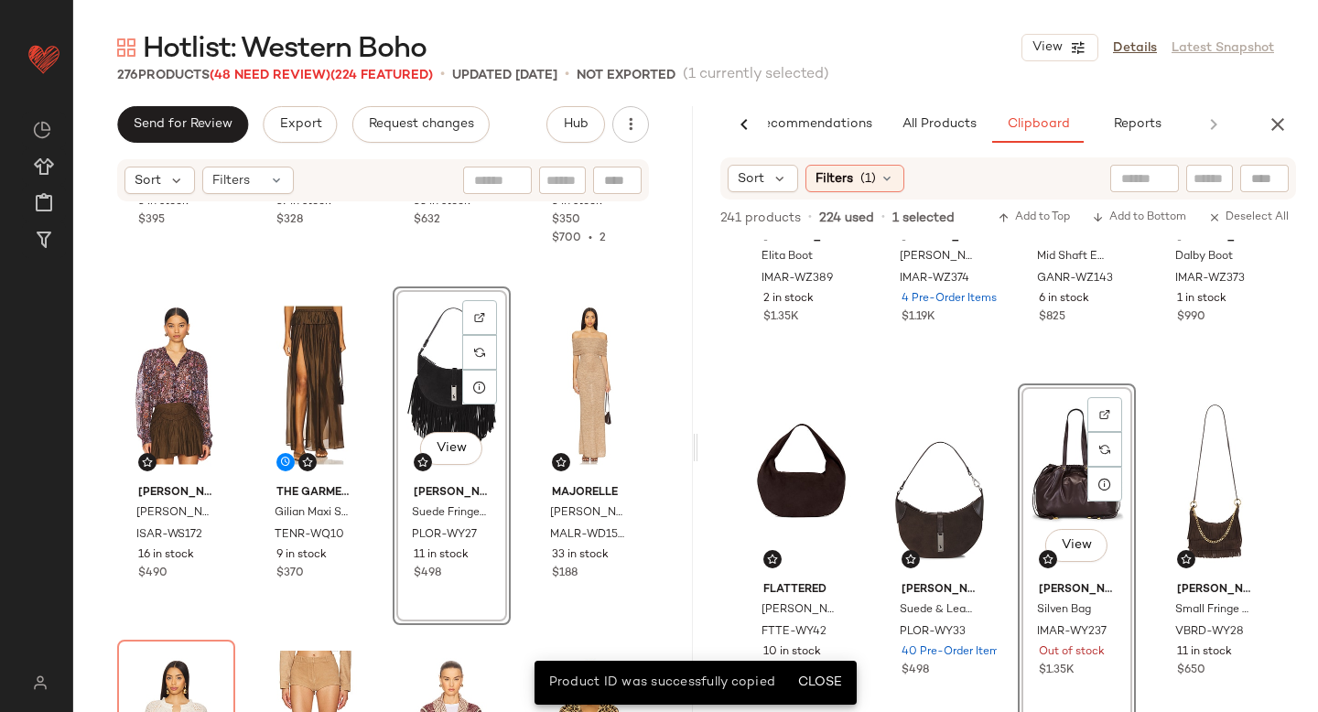
click at [1041, 469] on div "View" at bounding box center [1076, 482] width 105 height 185
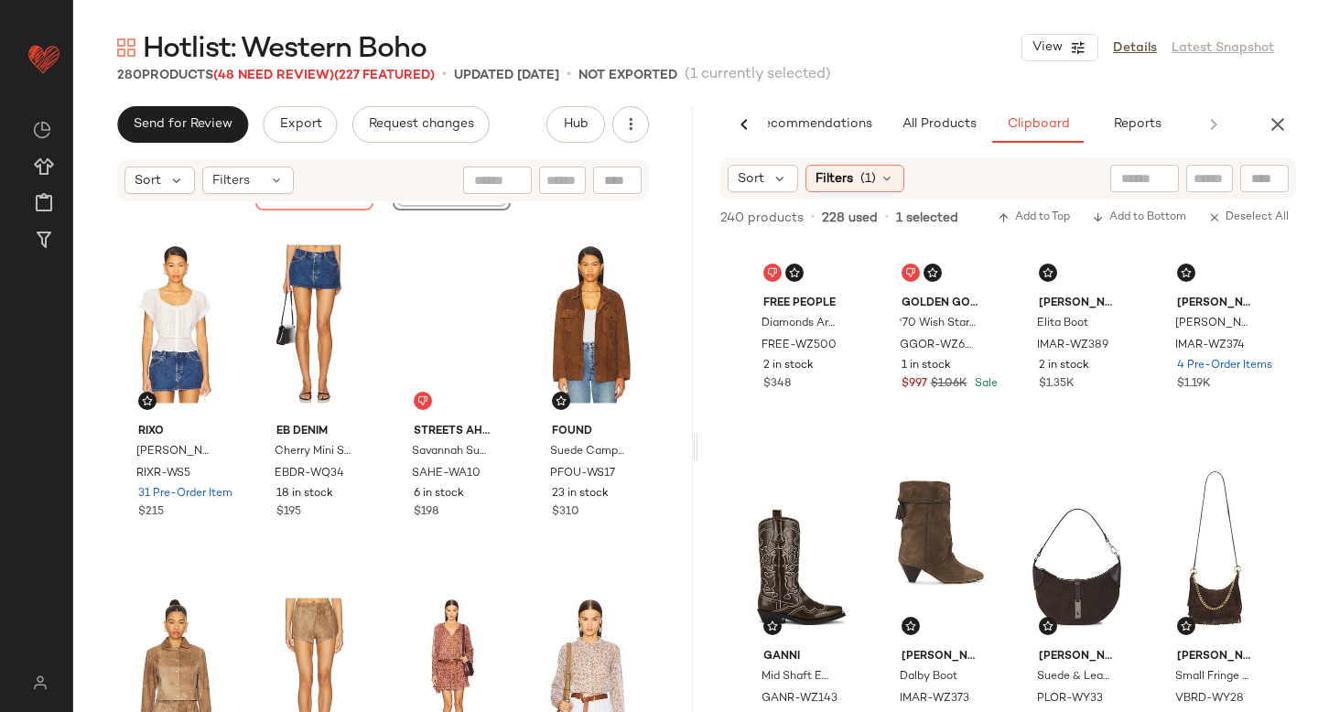
scroll to position [514, 0]
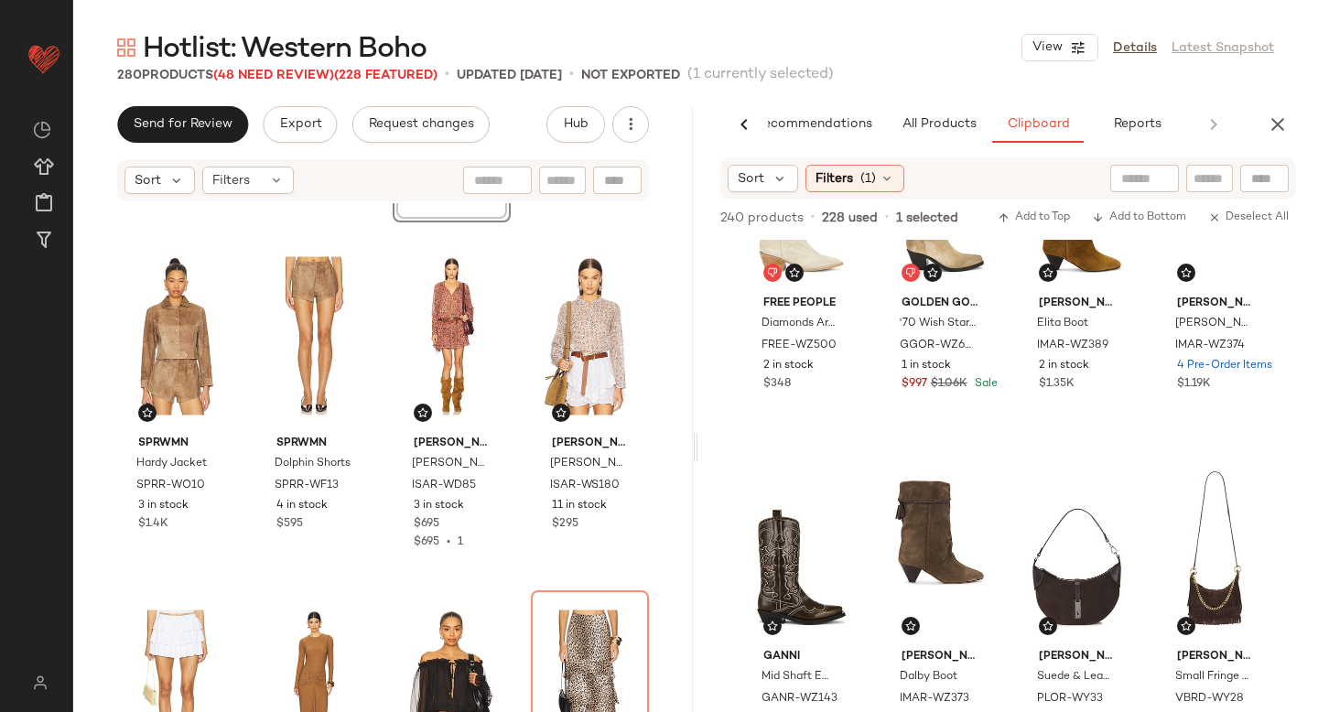
scroll to position [12003, 0]
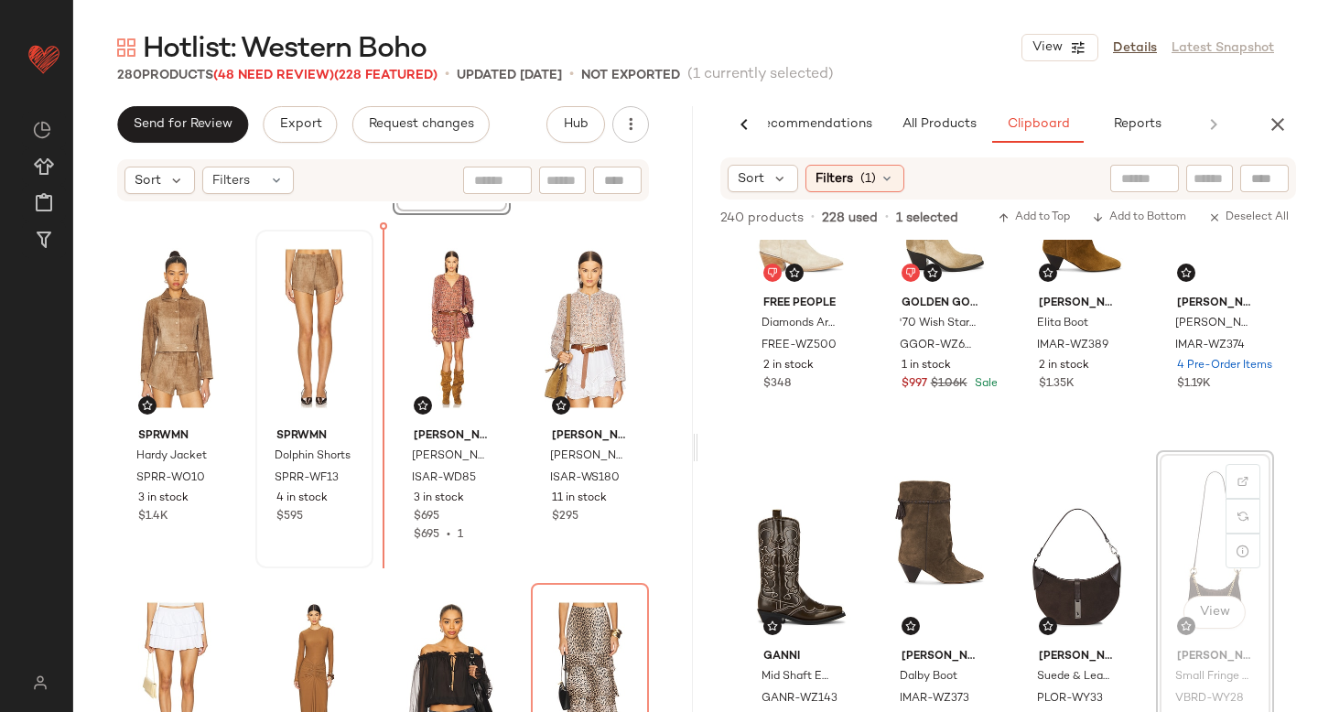
drag, startPoint x: 1185, startPoint y: 510, endPoint x: 324, endPoint y: 441, distance: 863.9
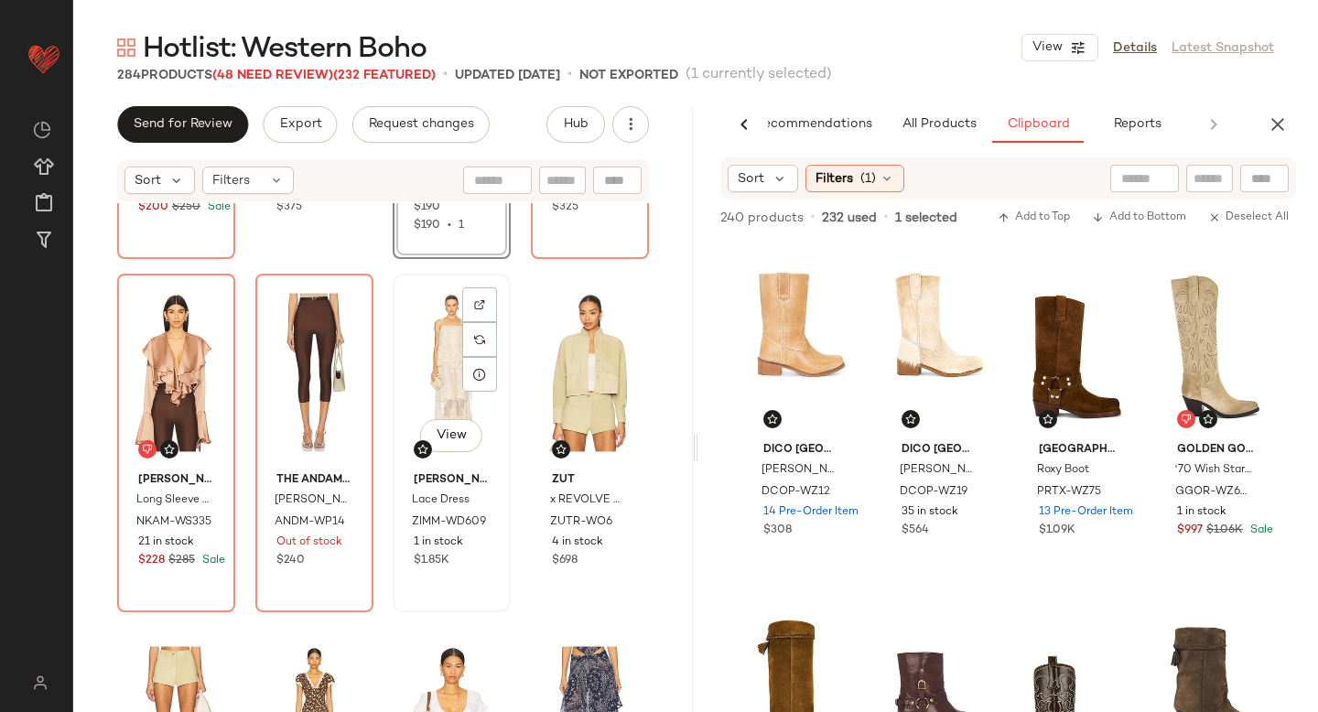
scroll to position [13368, 0]
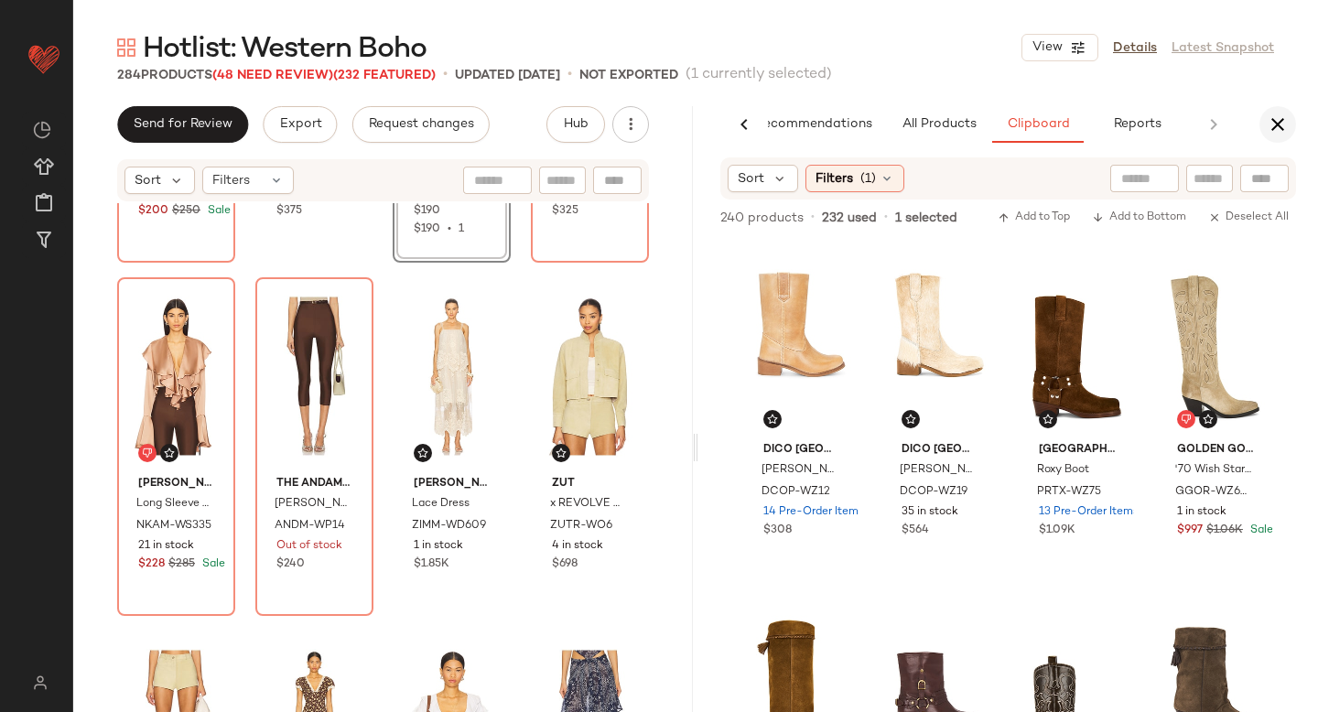
click at [1268, 128] on icon "button" at bounding box center [1278, 124] width 22 height 22
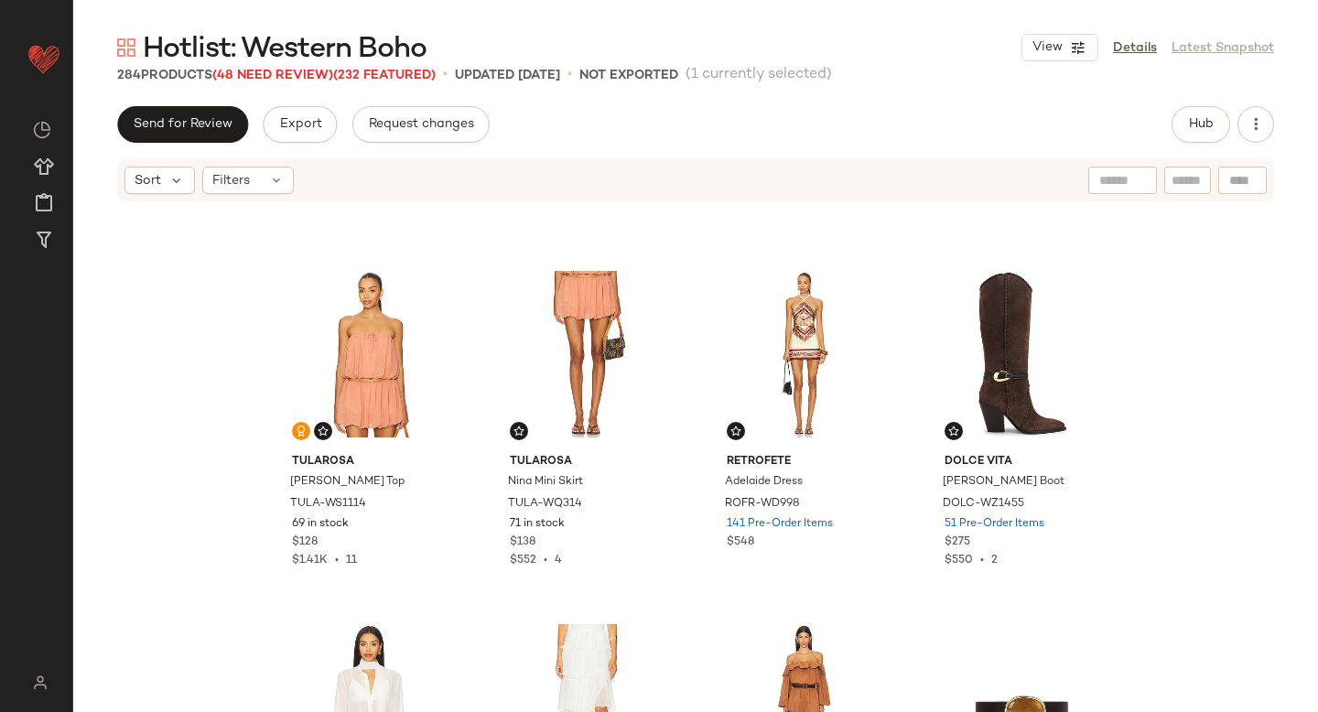
scroll to position [0, 0]
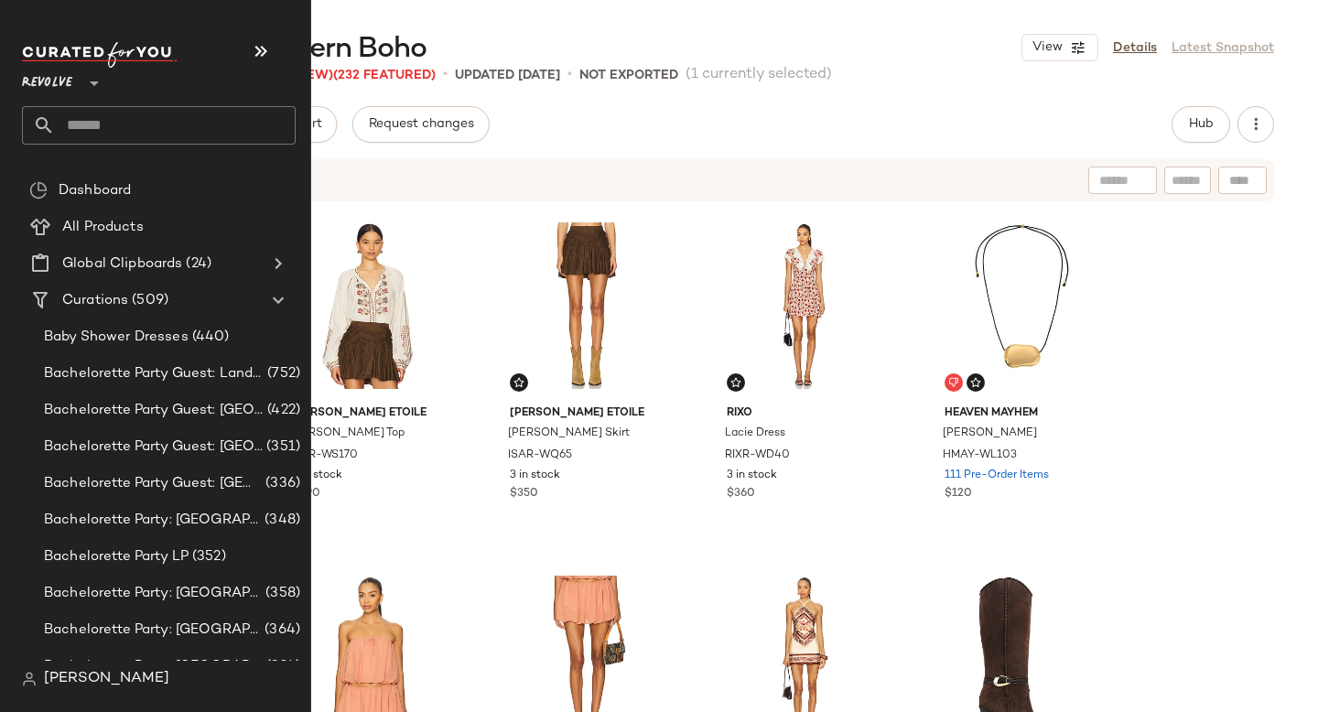
click at [144, 111] on input "text" at bounding box center [175, 125] width 241 height 38
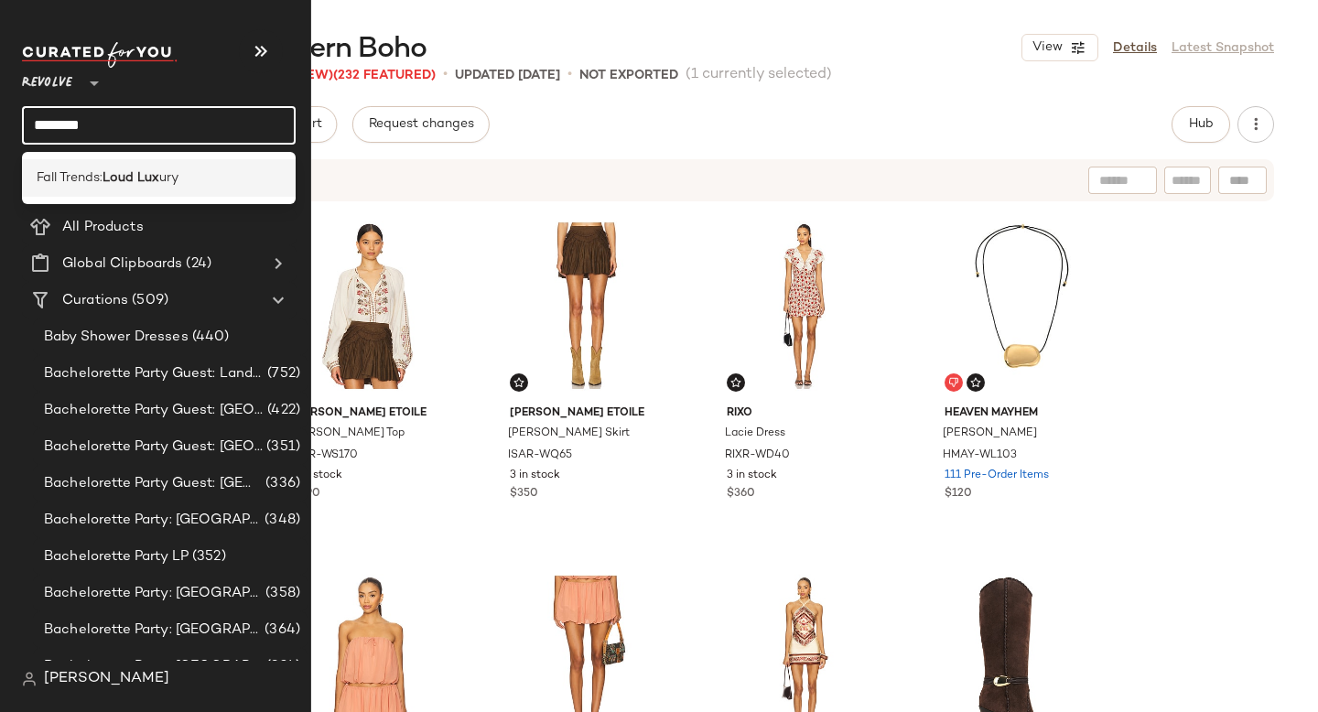
type input "********"
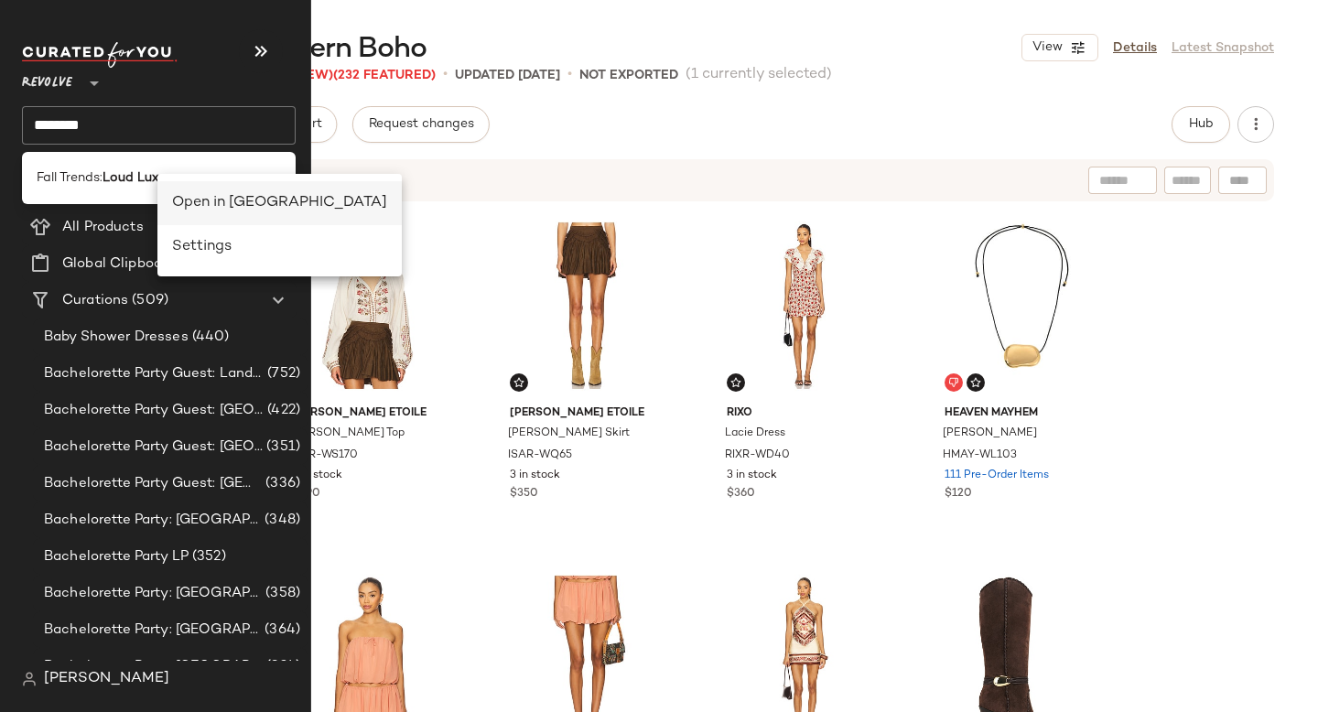
click at [199, 198] on div "Open in [GEOGRAPHIC_DATA]" at bounding box center [279, 203] width 215 height 22
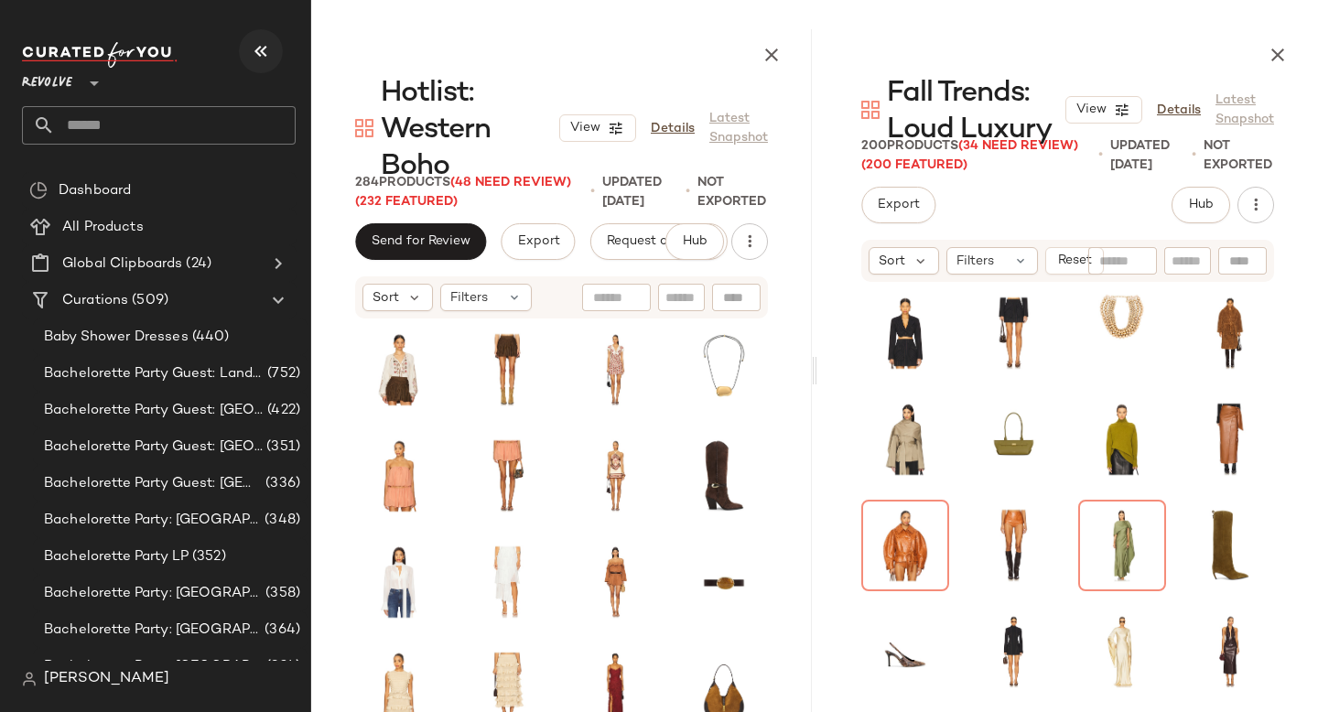
click at [261, 56] on icon "button" at bounding box center [261, 51] width 22 height 22
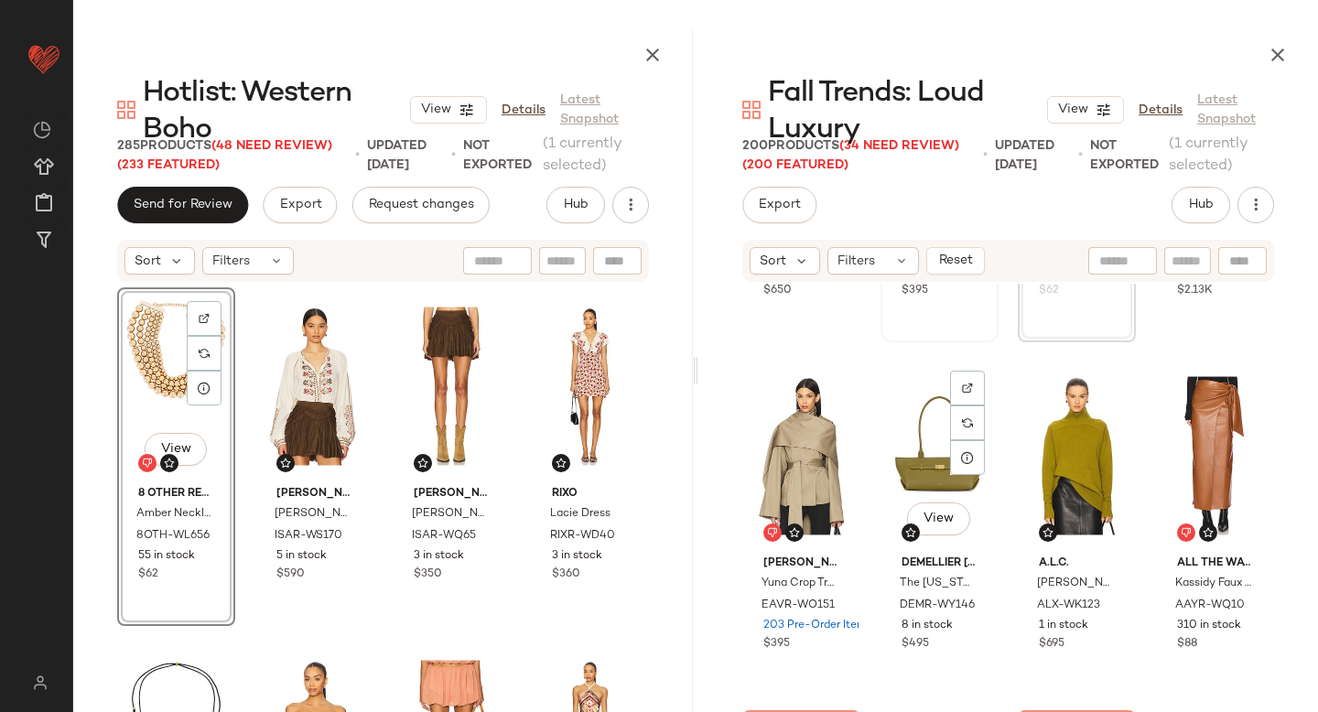
scroll to position [305, 0]
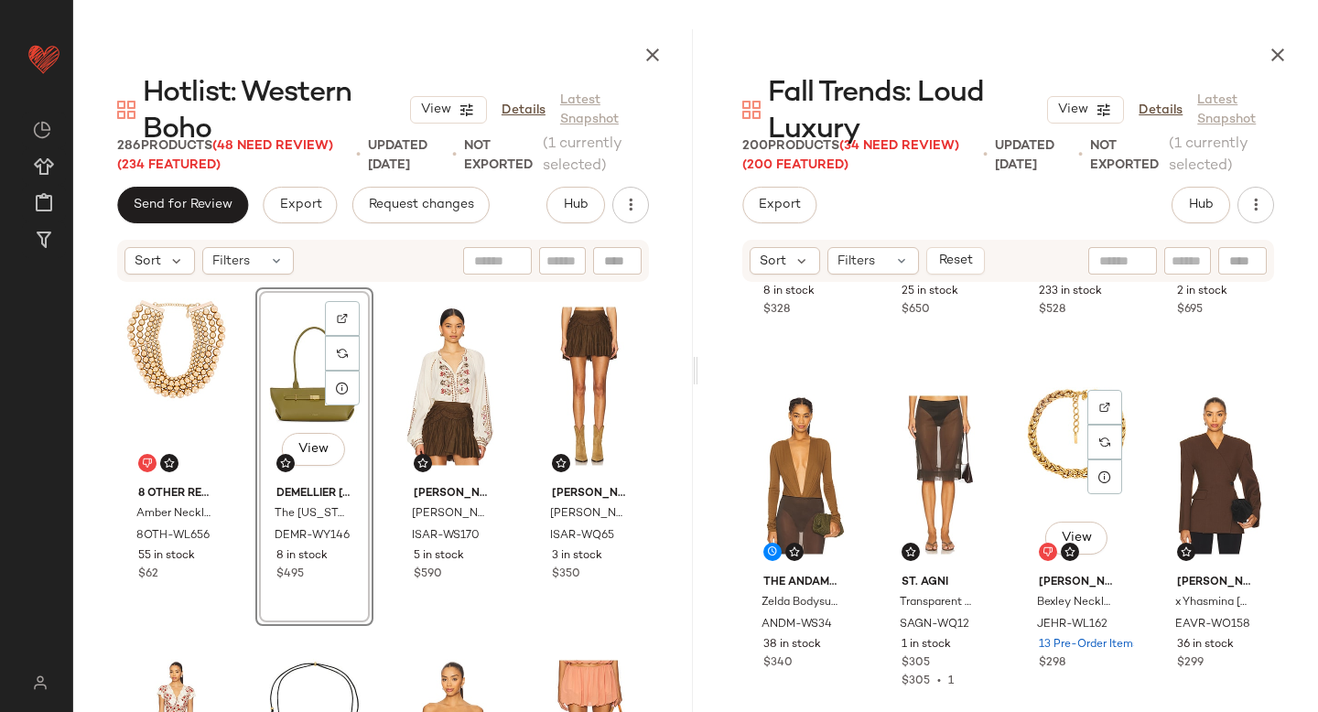
scroll to position [1338, 0]
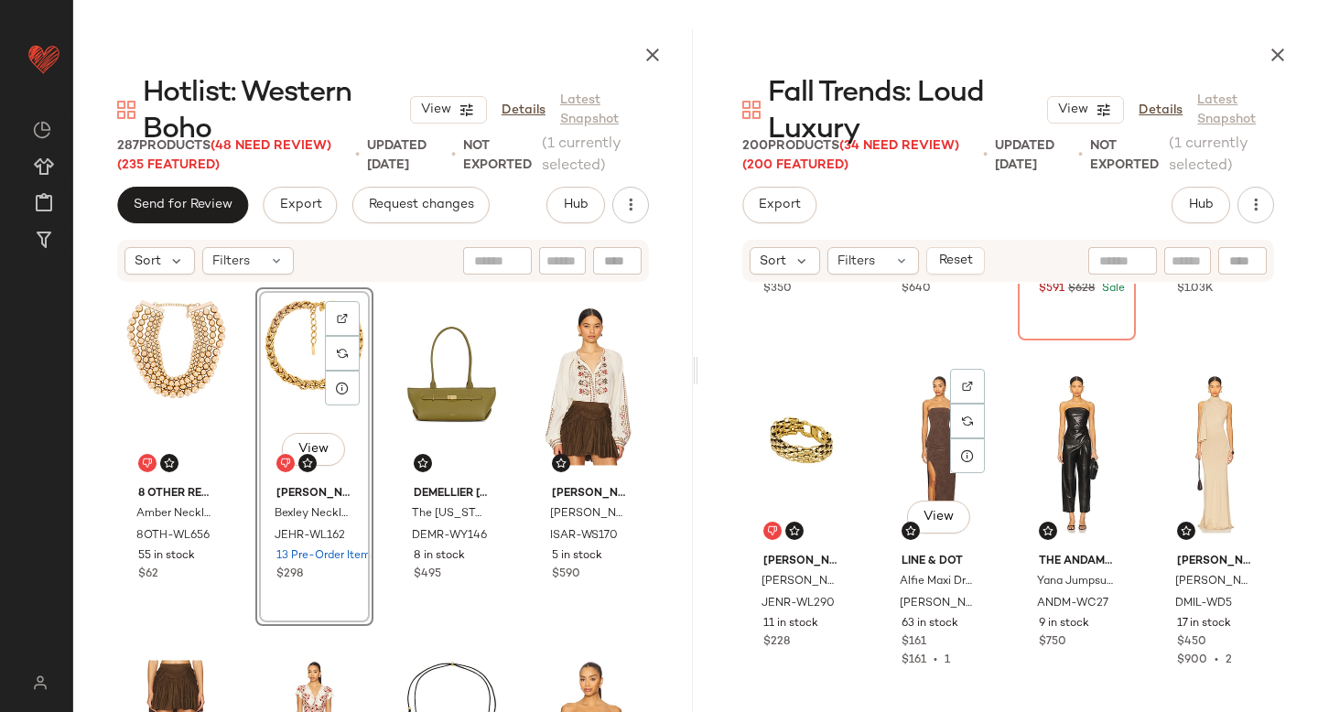
scroll to position [2435, 0]
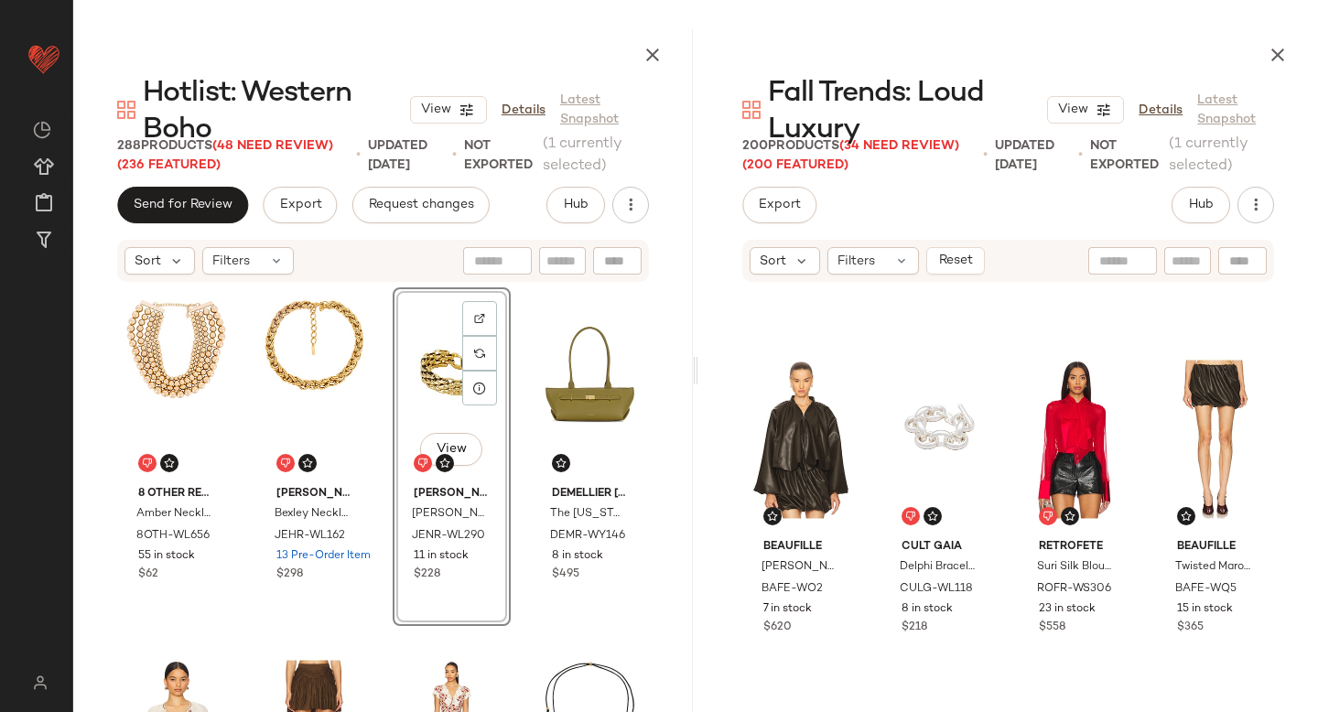
scroll to position [4601, 0]
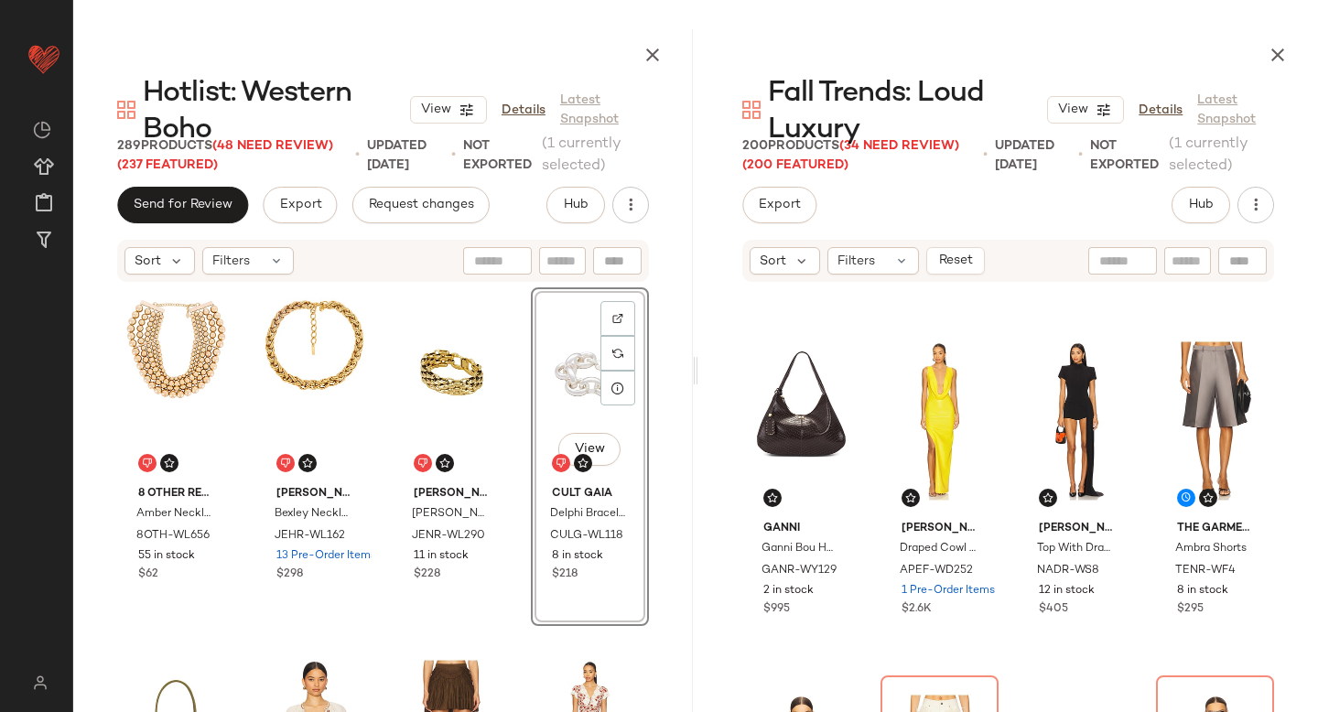
scroll to position [6679, 0]
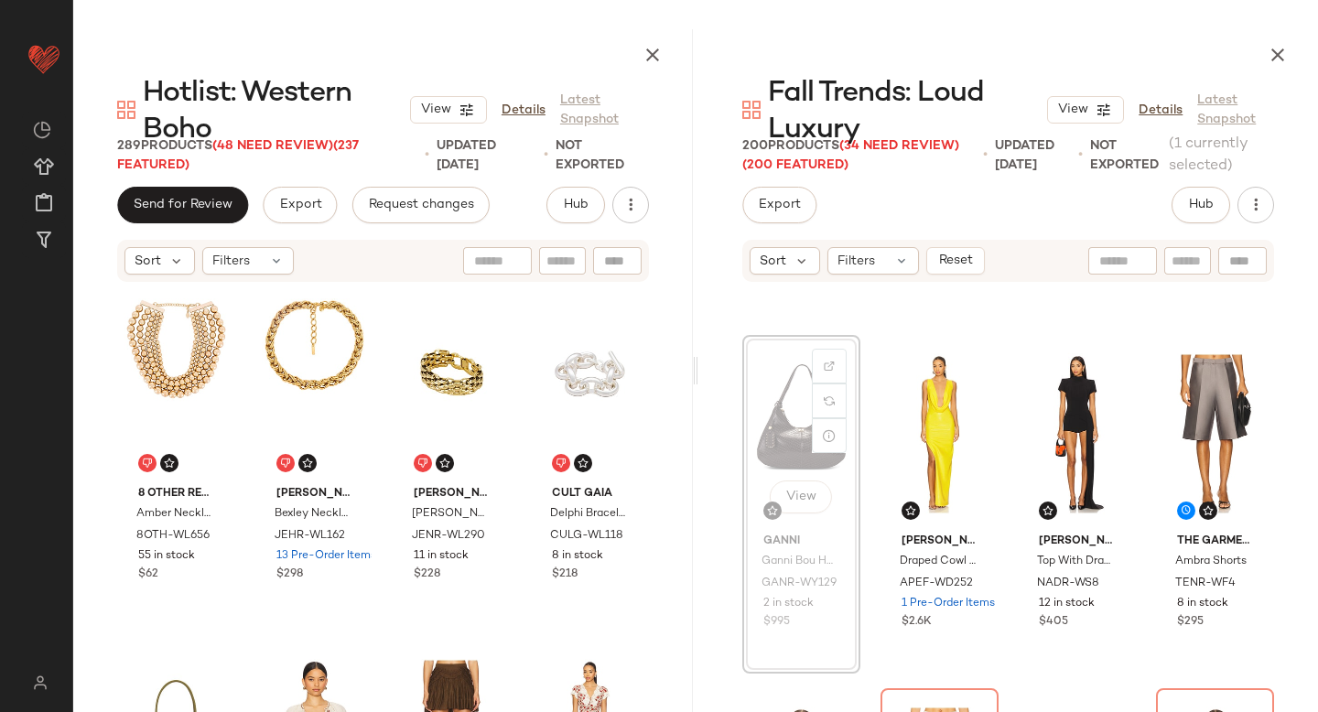
scroll to position [6677, 0]
drag, startPoint x: 767, startPoint y: 387, endPoint x: 594, endPoint y: 485, distance: 198.8
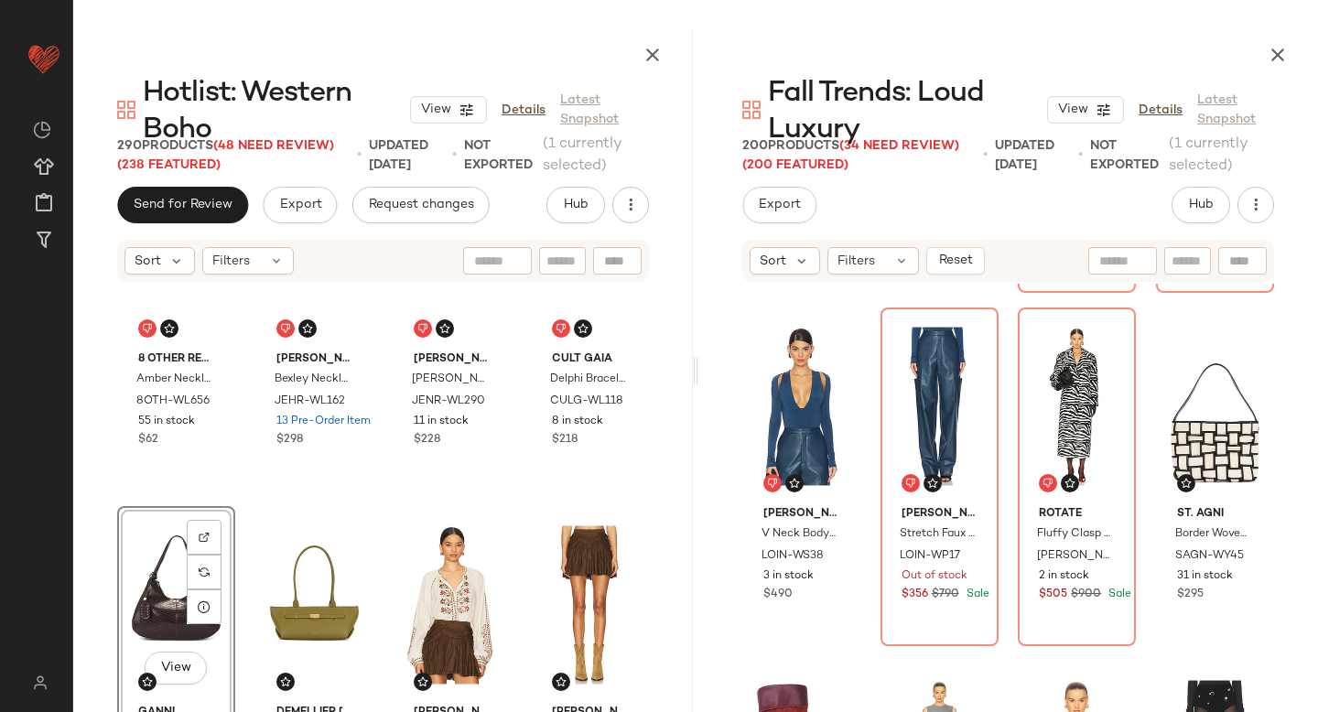
scroll to position [157, 0]
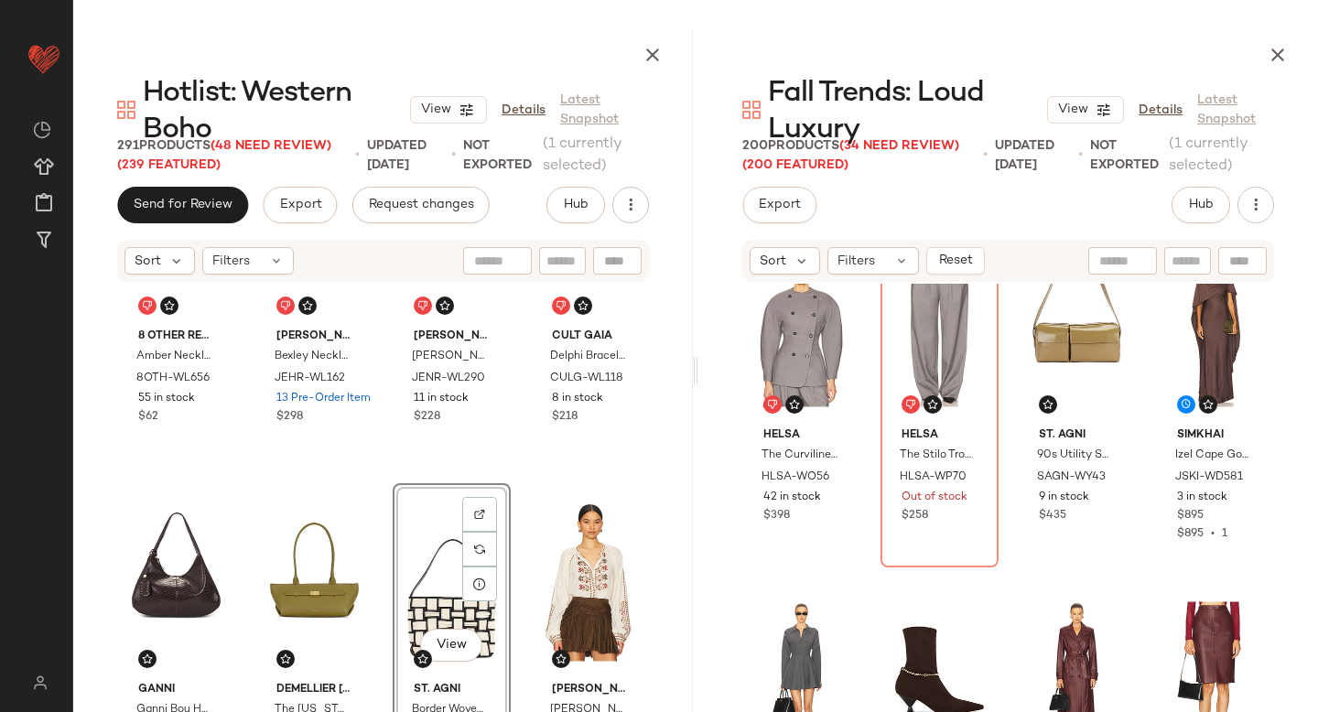
scroll to position [14151, 0]
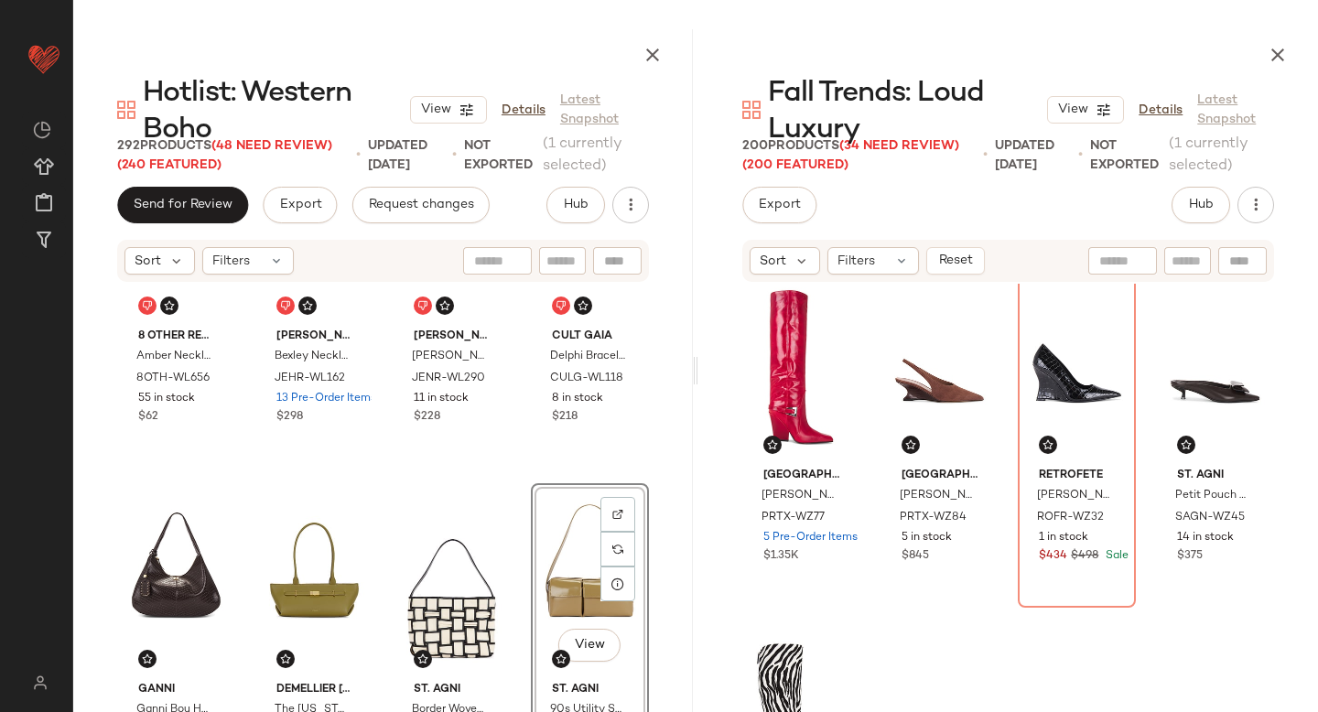
scroll to position [17103, 0]
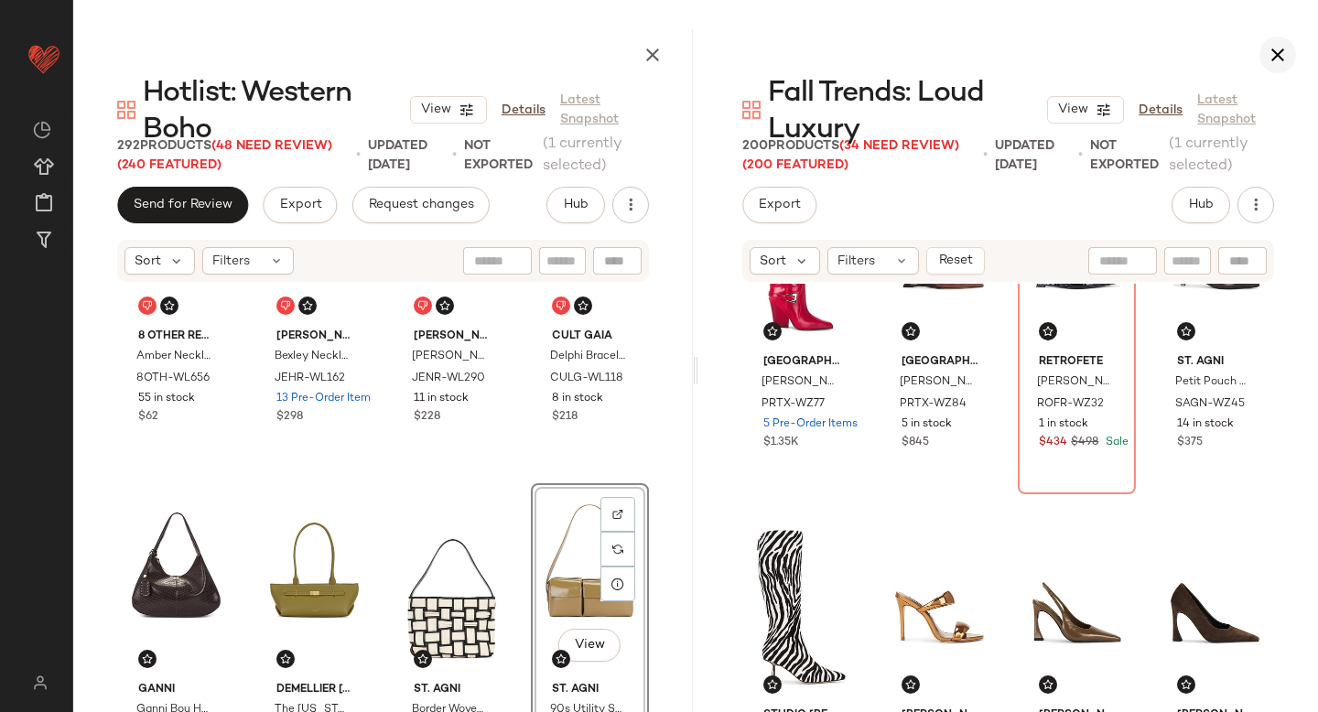
click at [1277, 59] on icon "button" at bounding box center [1278, 55] width 22 height 22
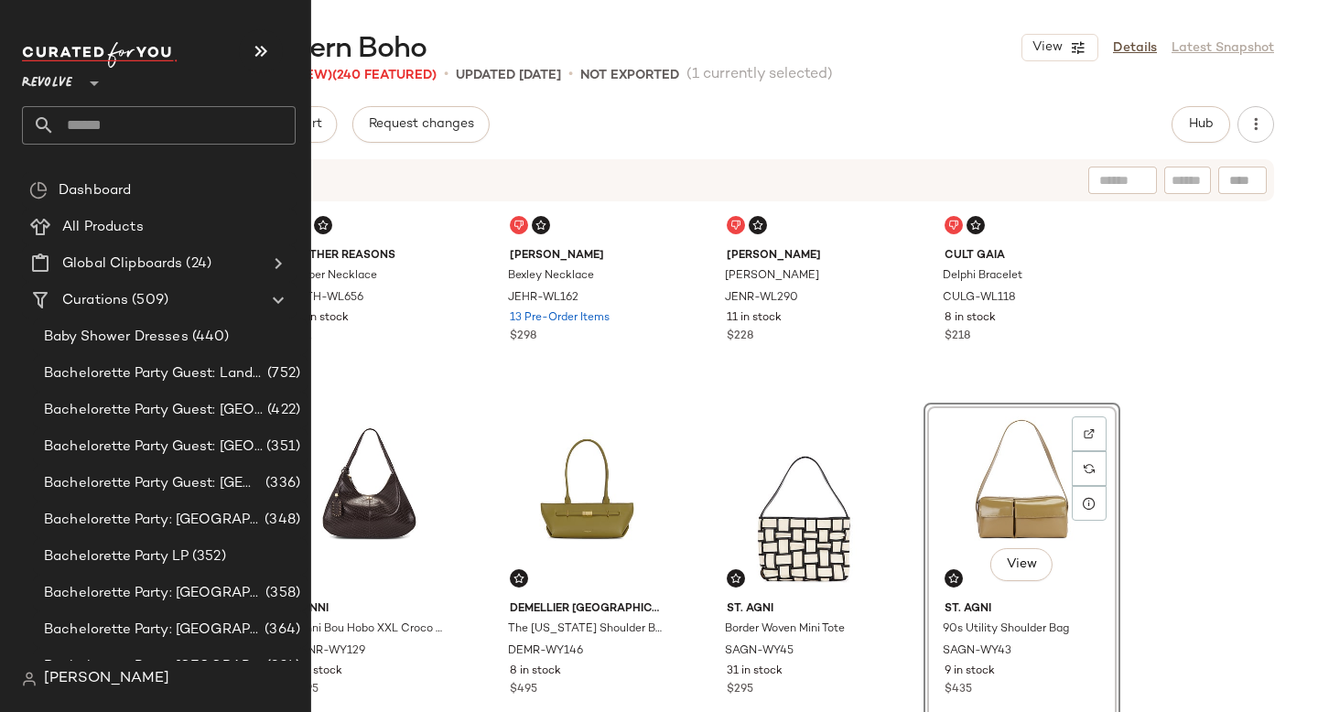
click at [99, 116] on input "text" at bounding box center [175, 125] width 241 height 38
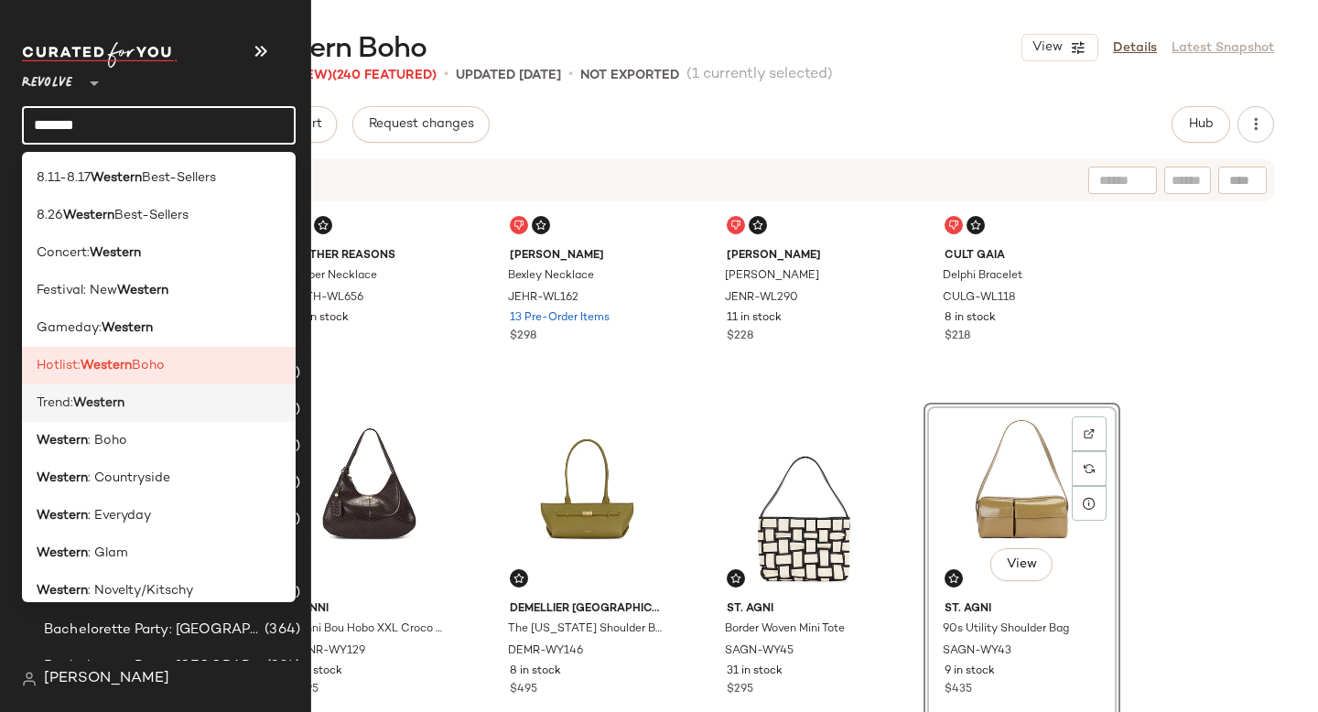
type input "*******"
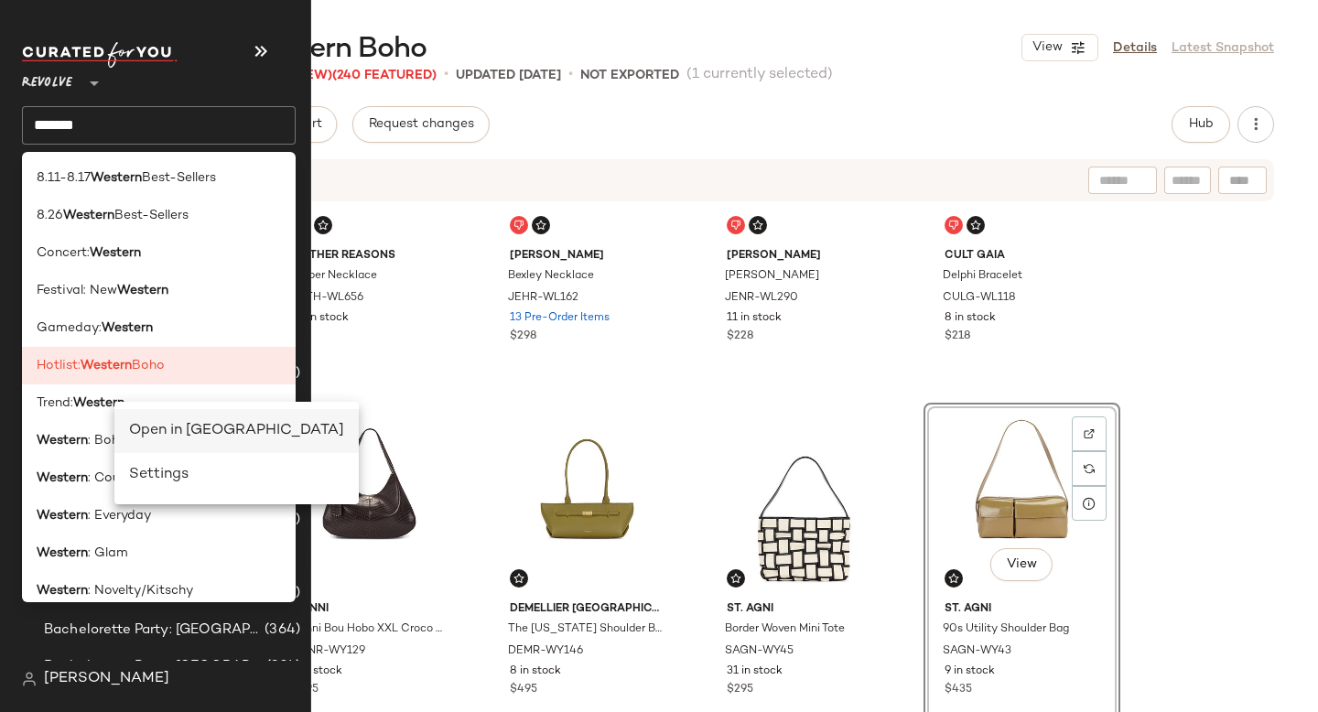
click at [186, 426] on div "Open in [GEOGRAPHIC_DATA]" at bounding box center [236, 431] width 215 height 22
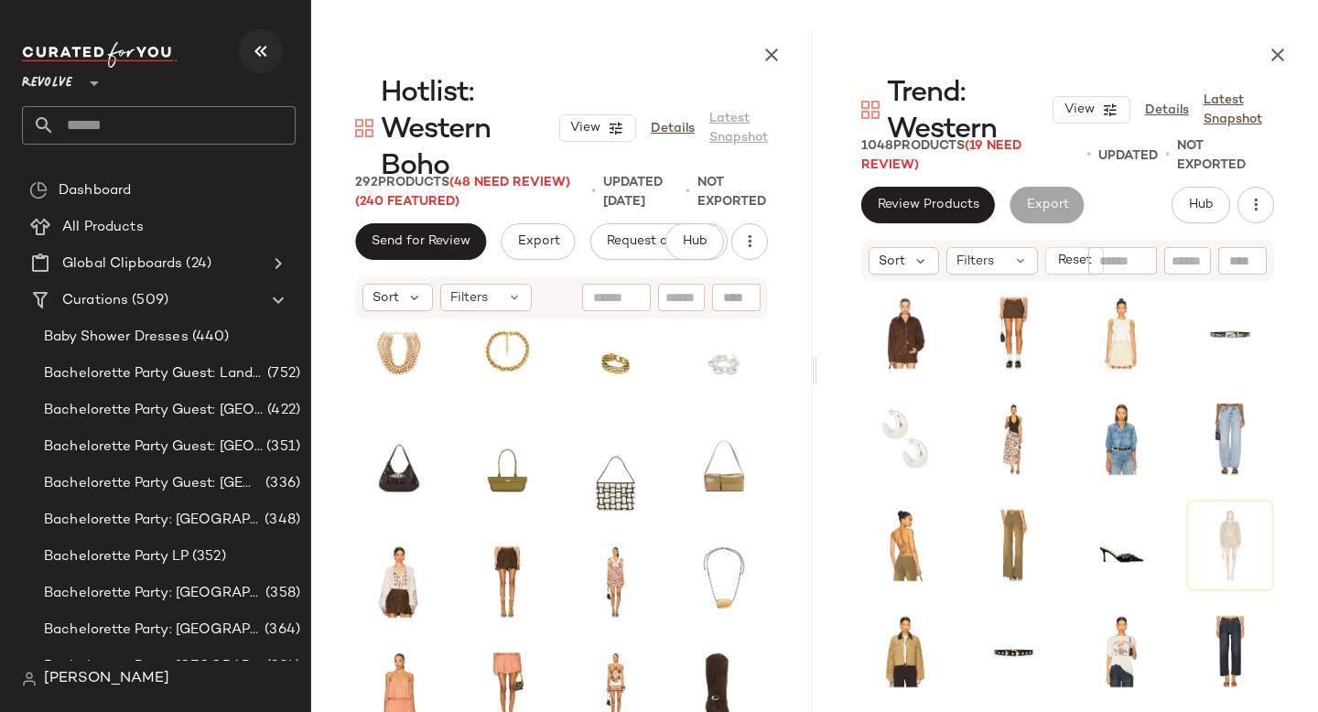
click at [253, 55] on icon "button" at bounding box center [261, 51] width 22 height 22
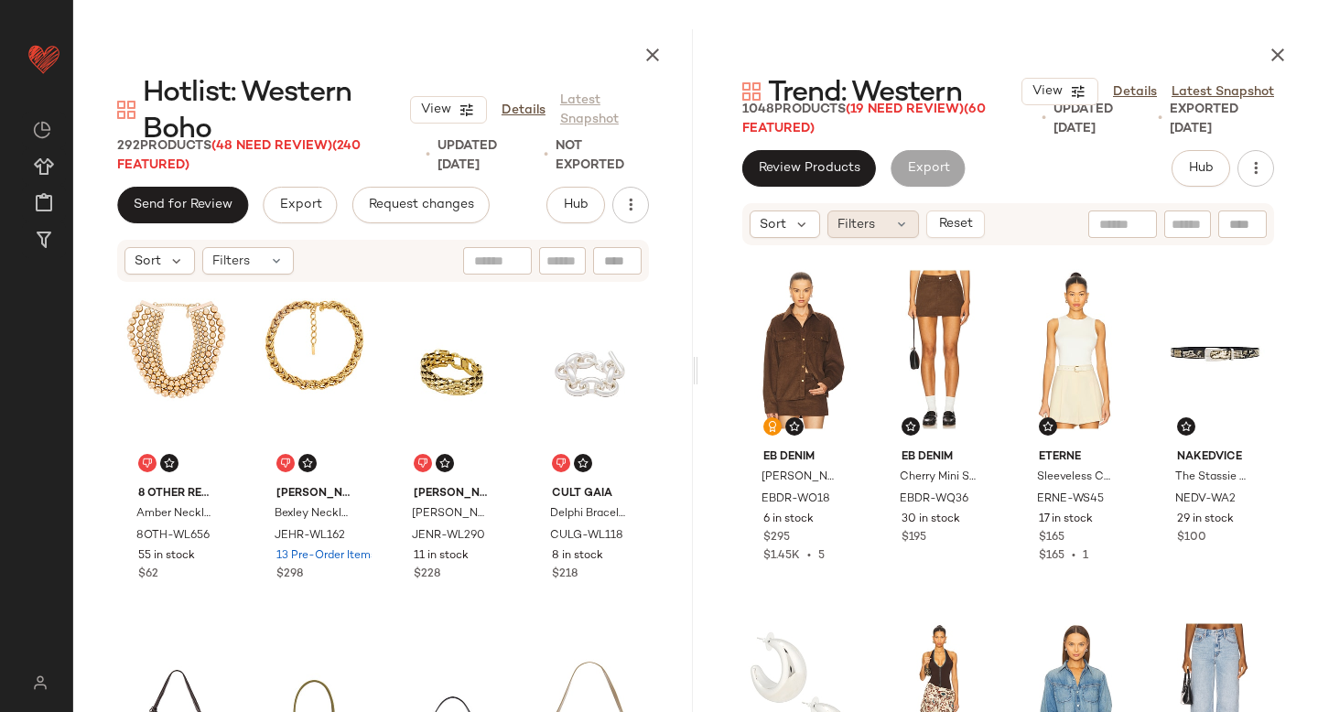
click at [888, 226] on div "Filters" at bounding box center [873, 223] width 92 height 27
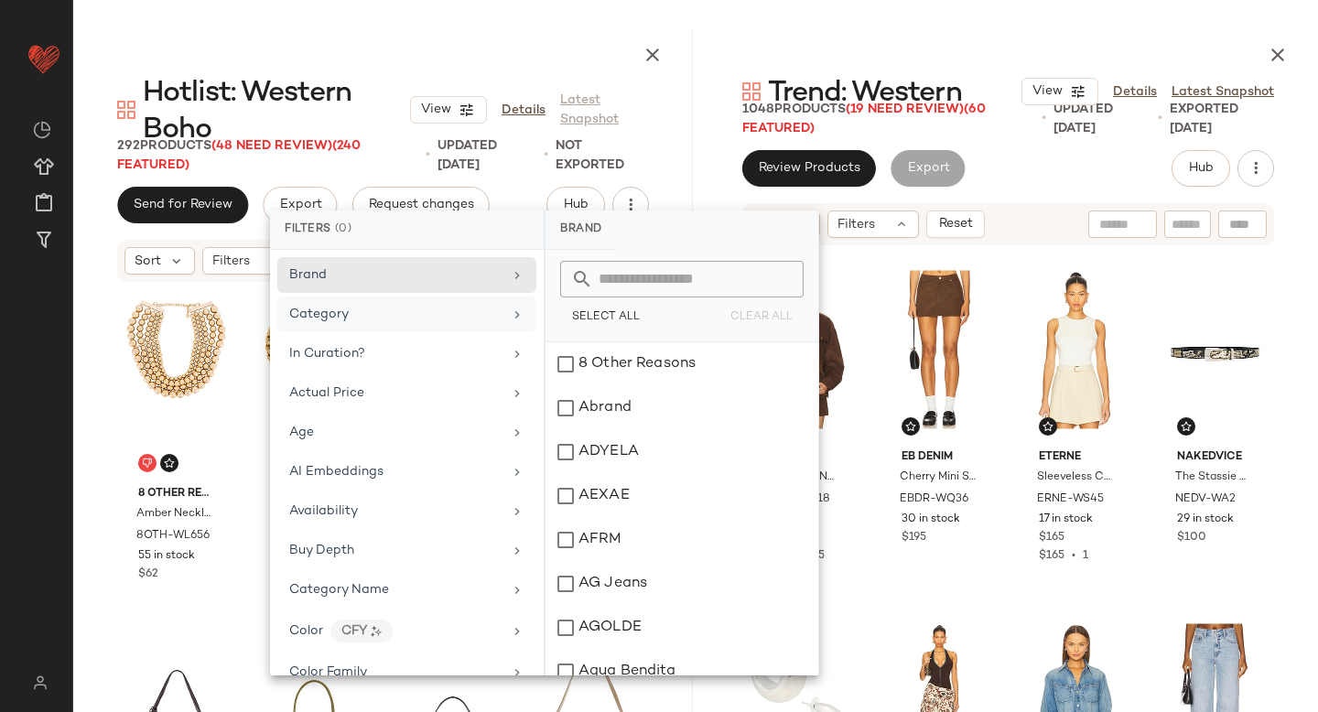
click at [414, 309] on div "Category" at bounding box center [395, 314] width 213 height 19
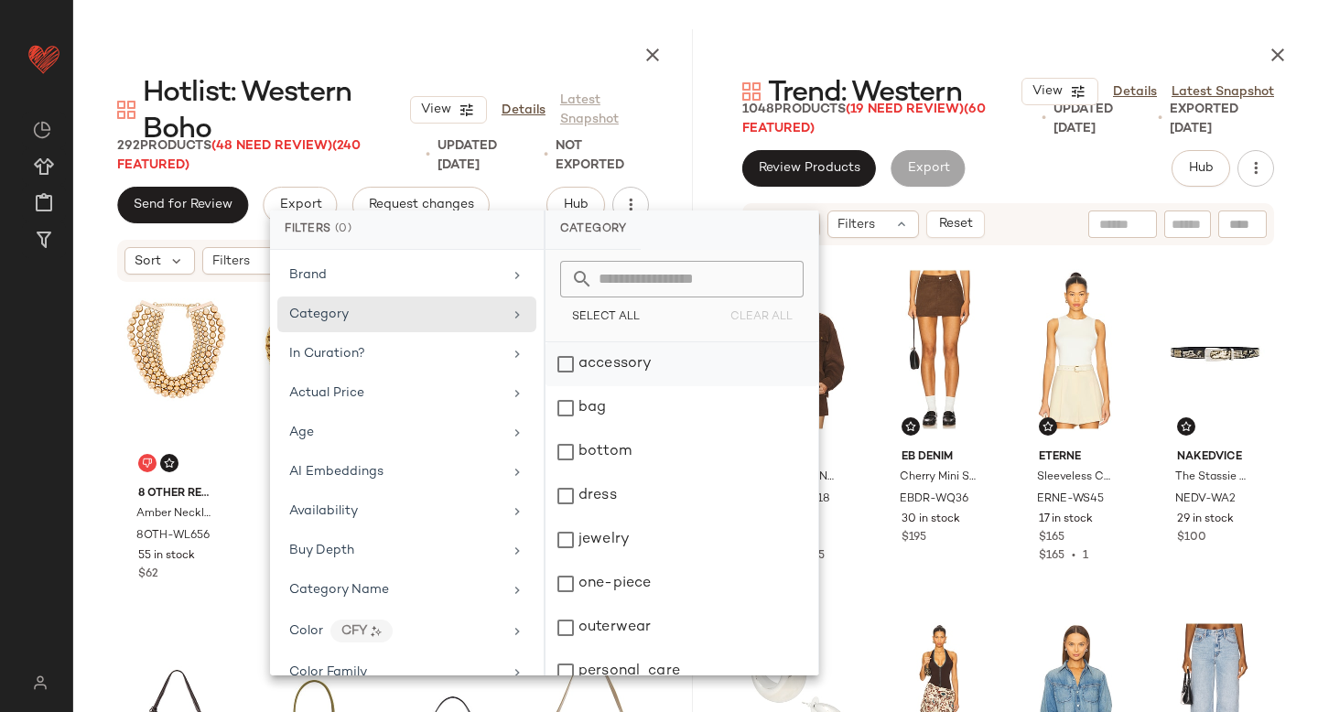
click at [569, 386] on div "accessory" at bounding box center [681, 408] width 273 height 44
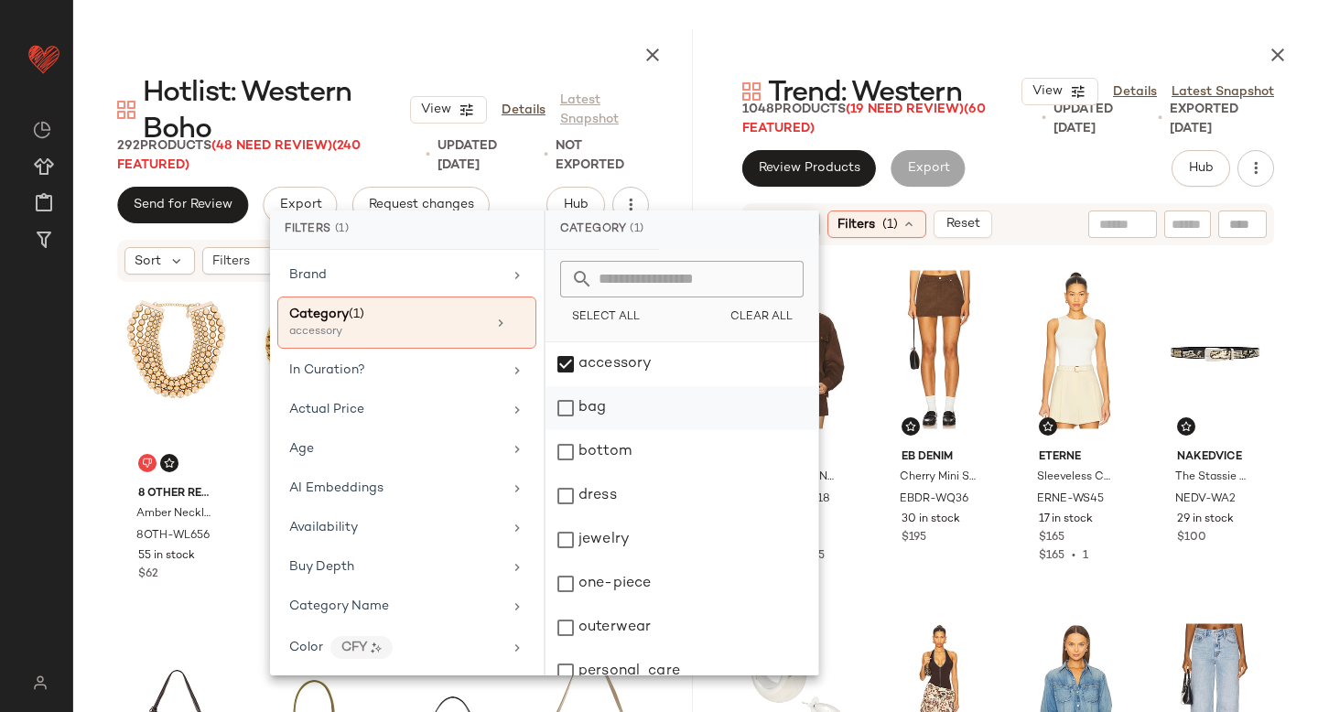
click at [571, 430] on div "bag" at bounding box center [681, 452] width 273 height 44
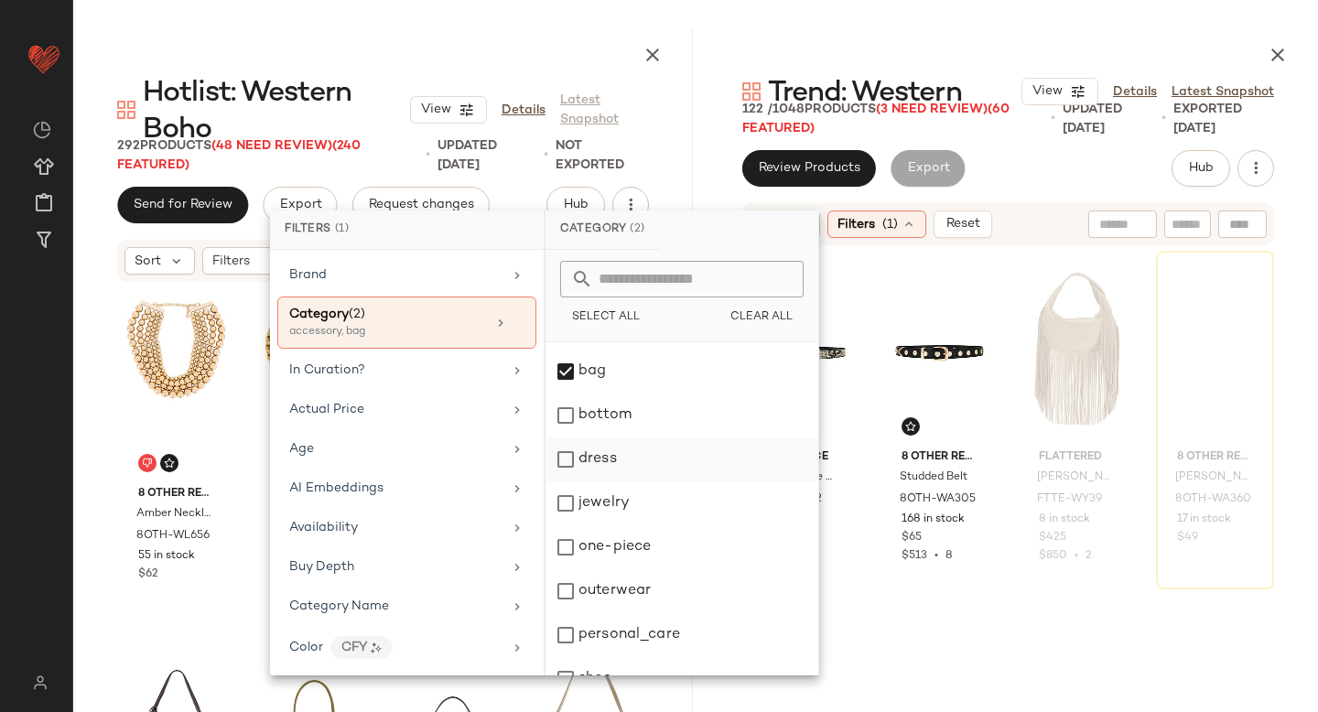
scroll to position [36, 0]
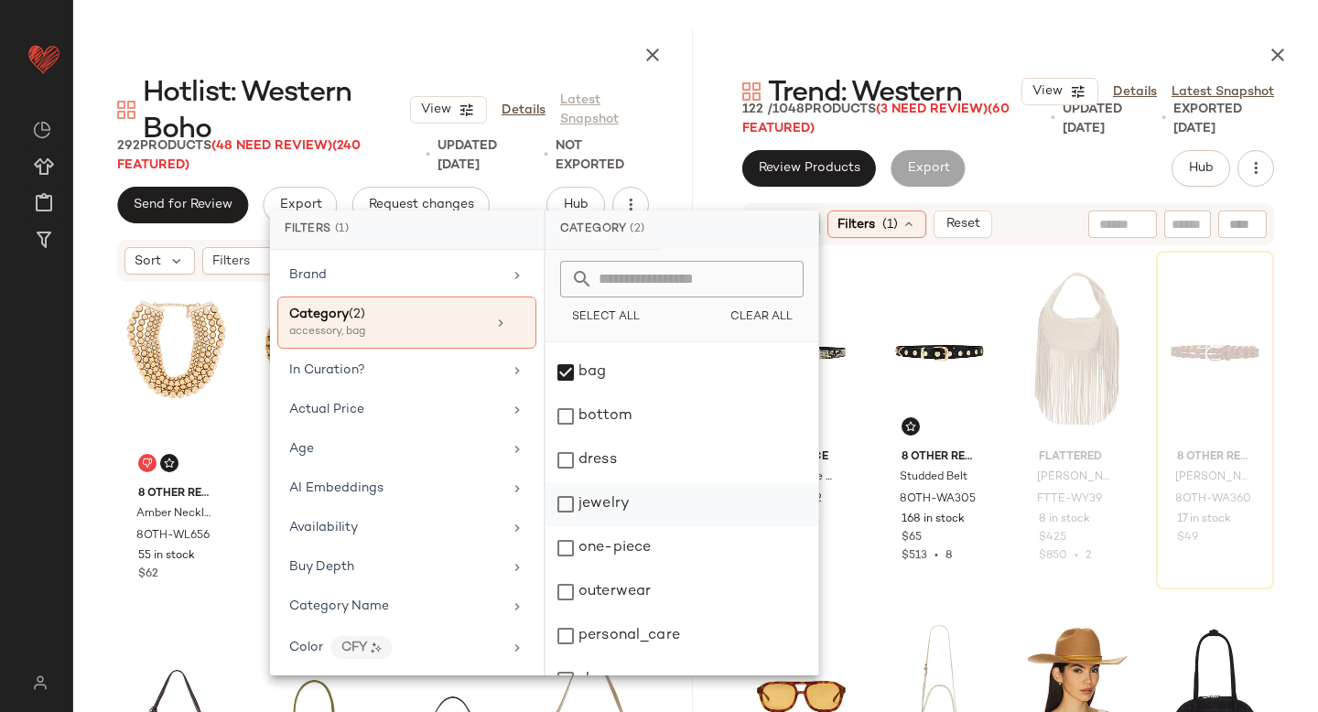
click at [563, 526] on div "jewelry" at bounding box center [681, 548] width 273 height 44
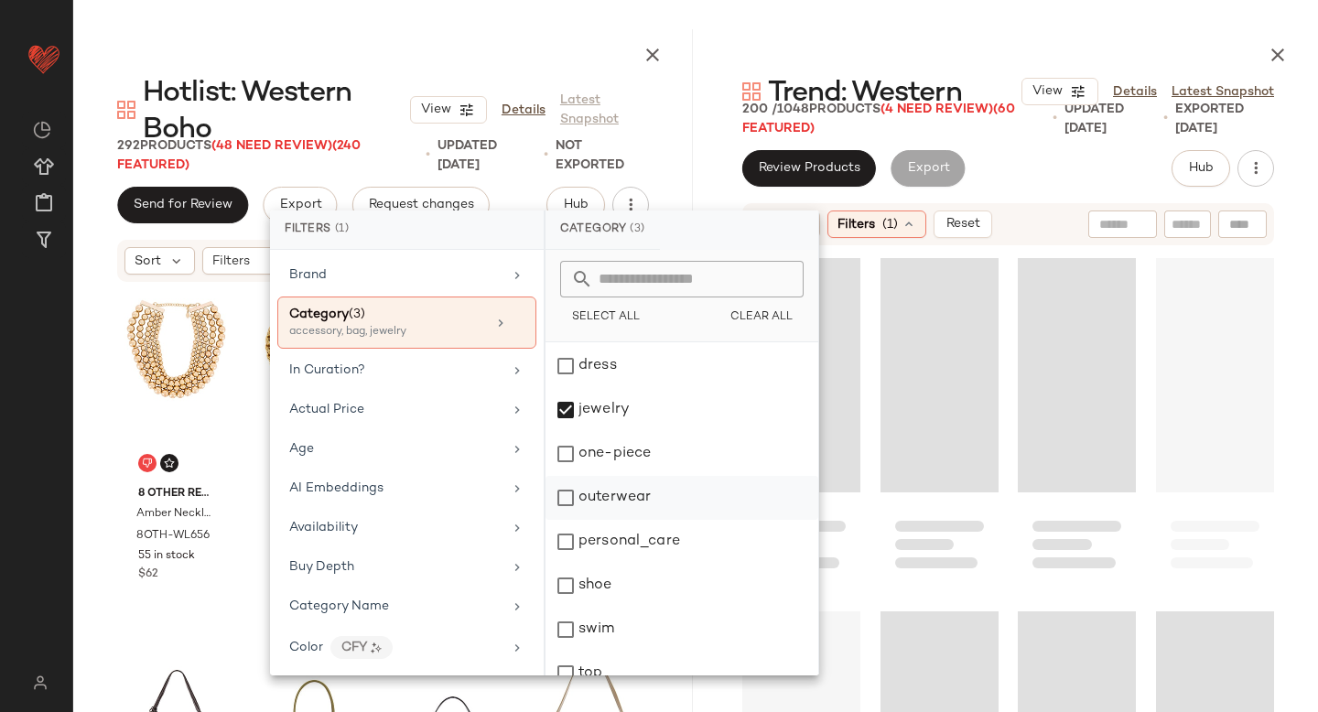
scroll to position [194, 0]
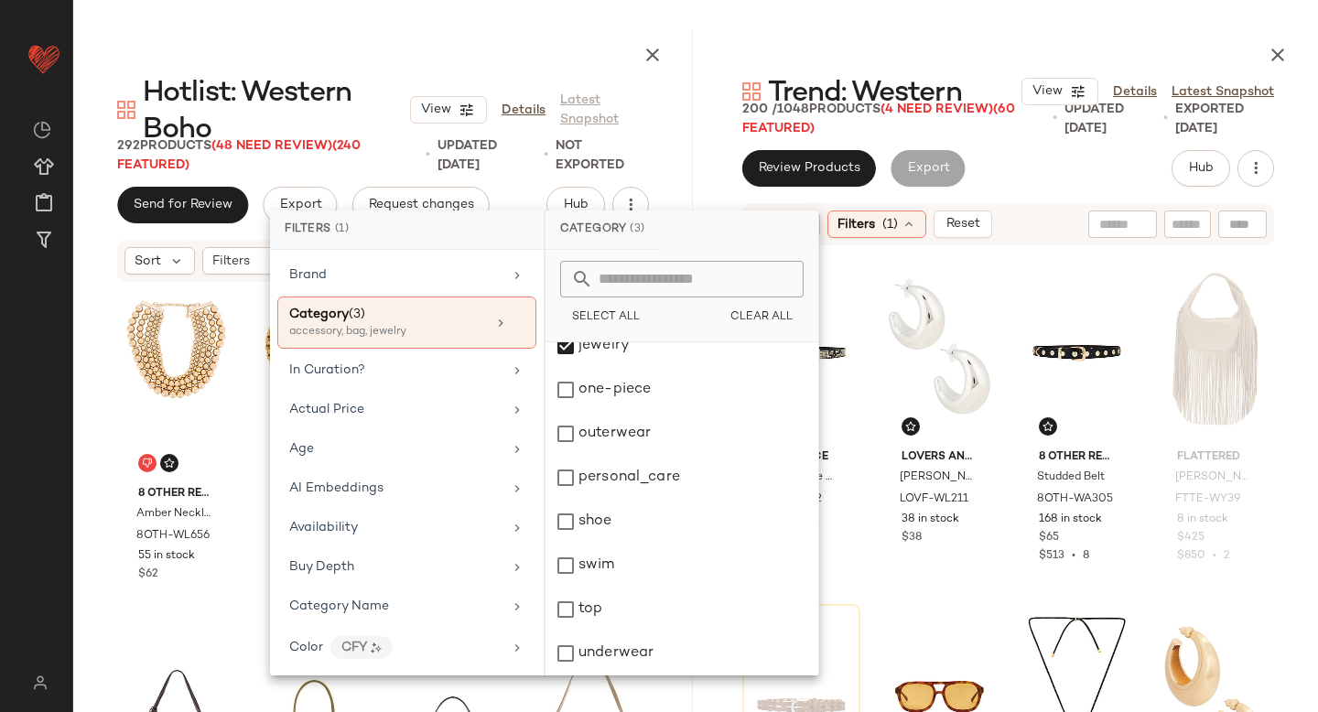
click at [1032, 195] on div "Review Products Export Hub Sort Filters (1) Reset Nakedvice The Stassie Belt NE…" at bounding box center [1008, 491] width 620 height 683
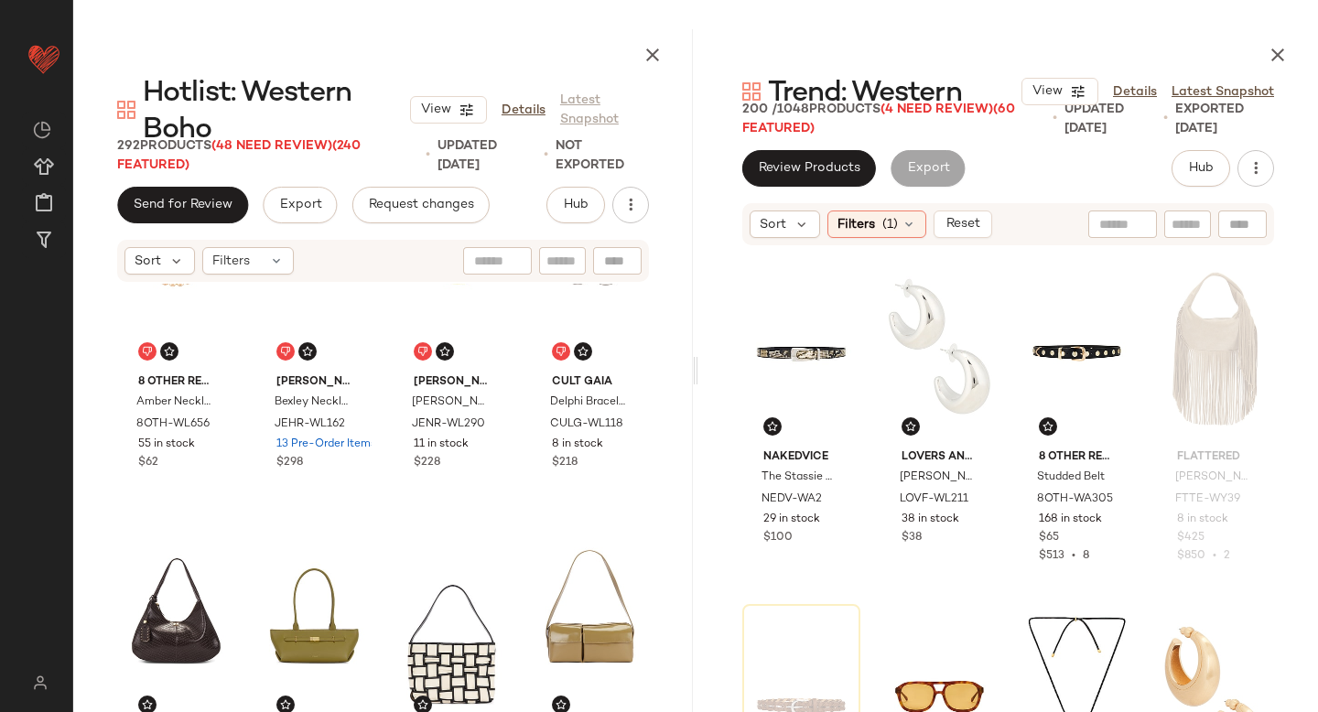
scroll to position [0, 0]
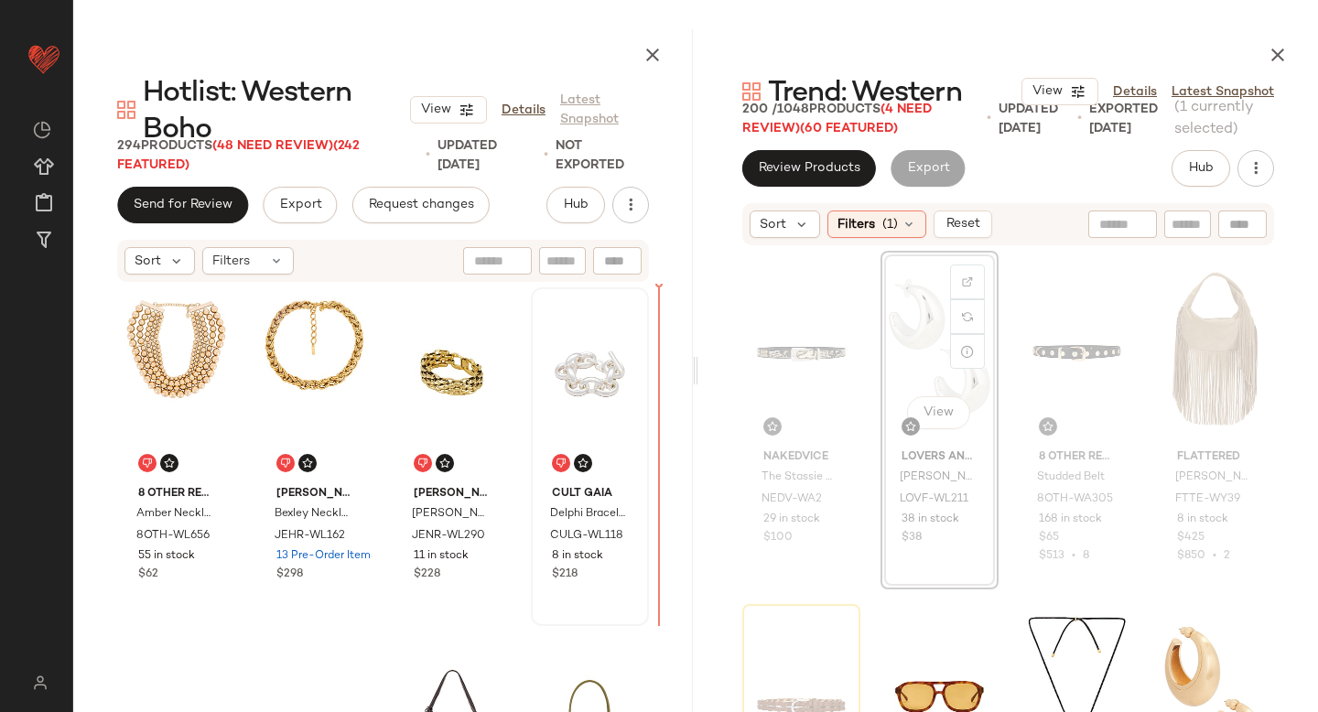
drag, startPoint x: 951, startPoint y: 378, endPoint x: 579, endPoint y: 457, distance: 379.8
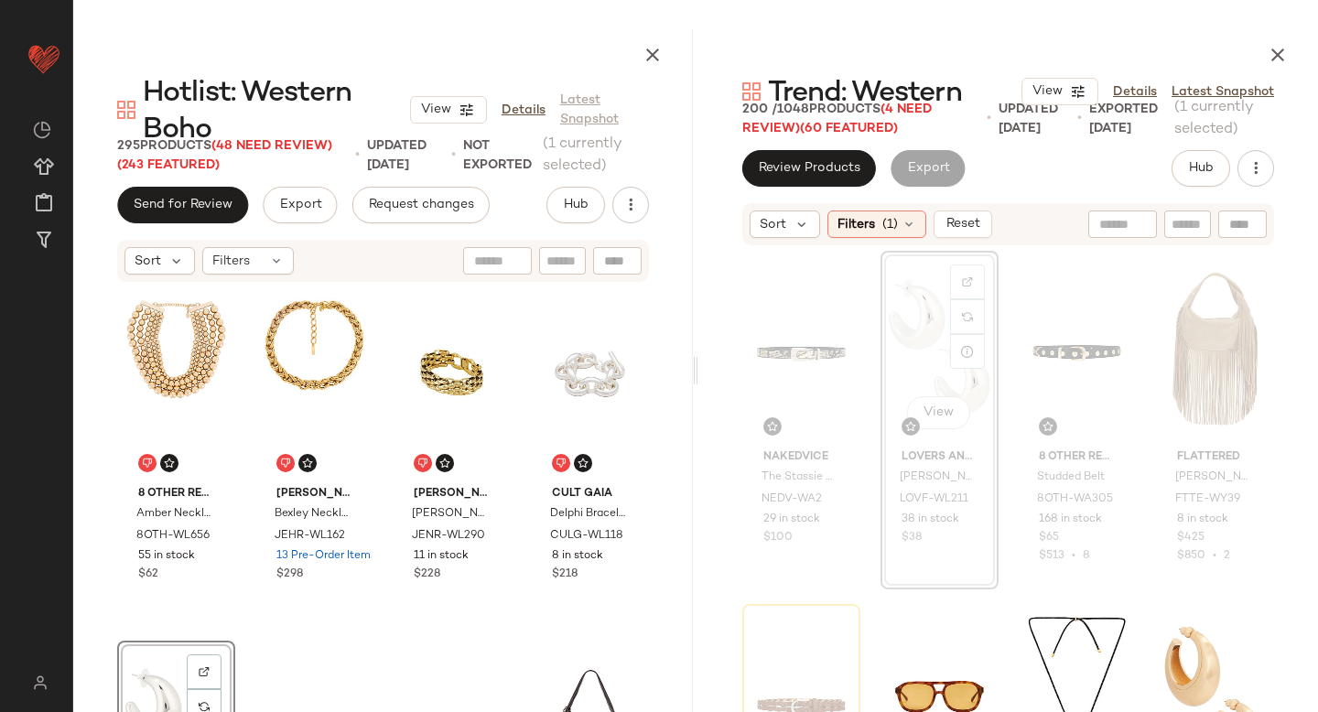
scroll to position [232, 0]
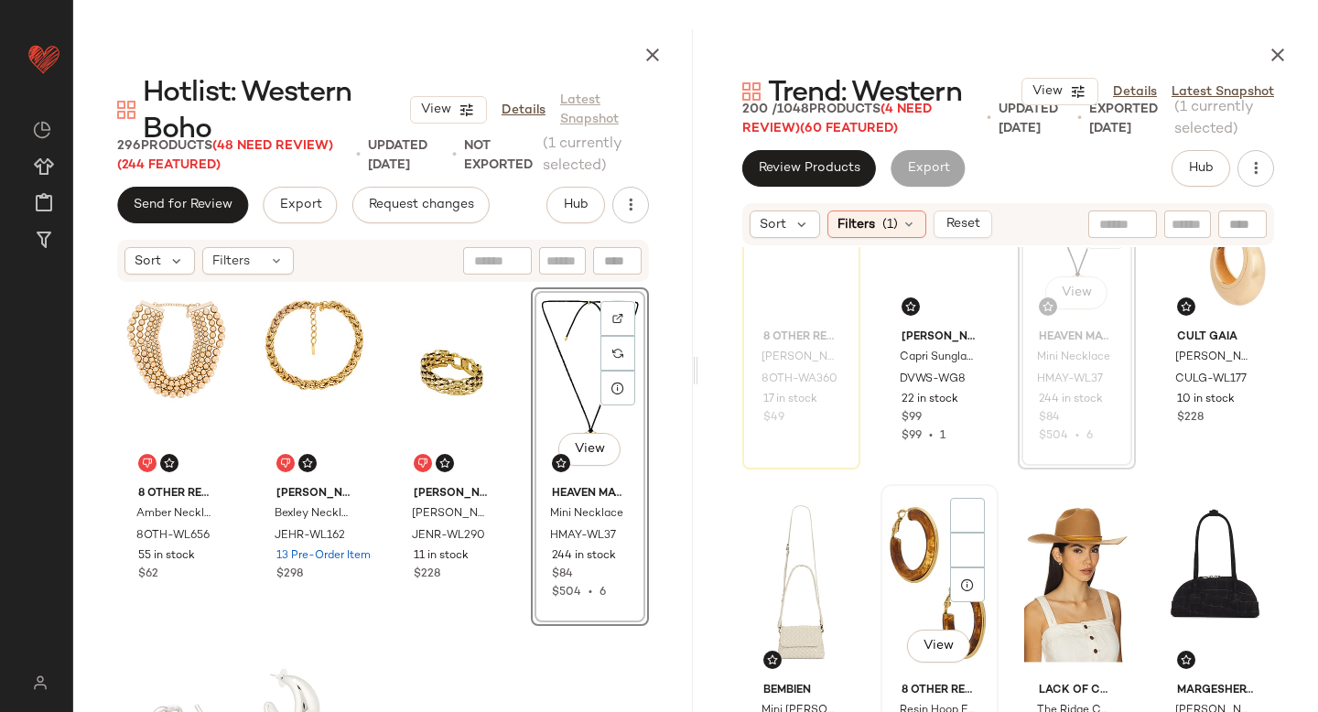
scroll to position [483, 0]
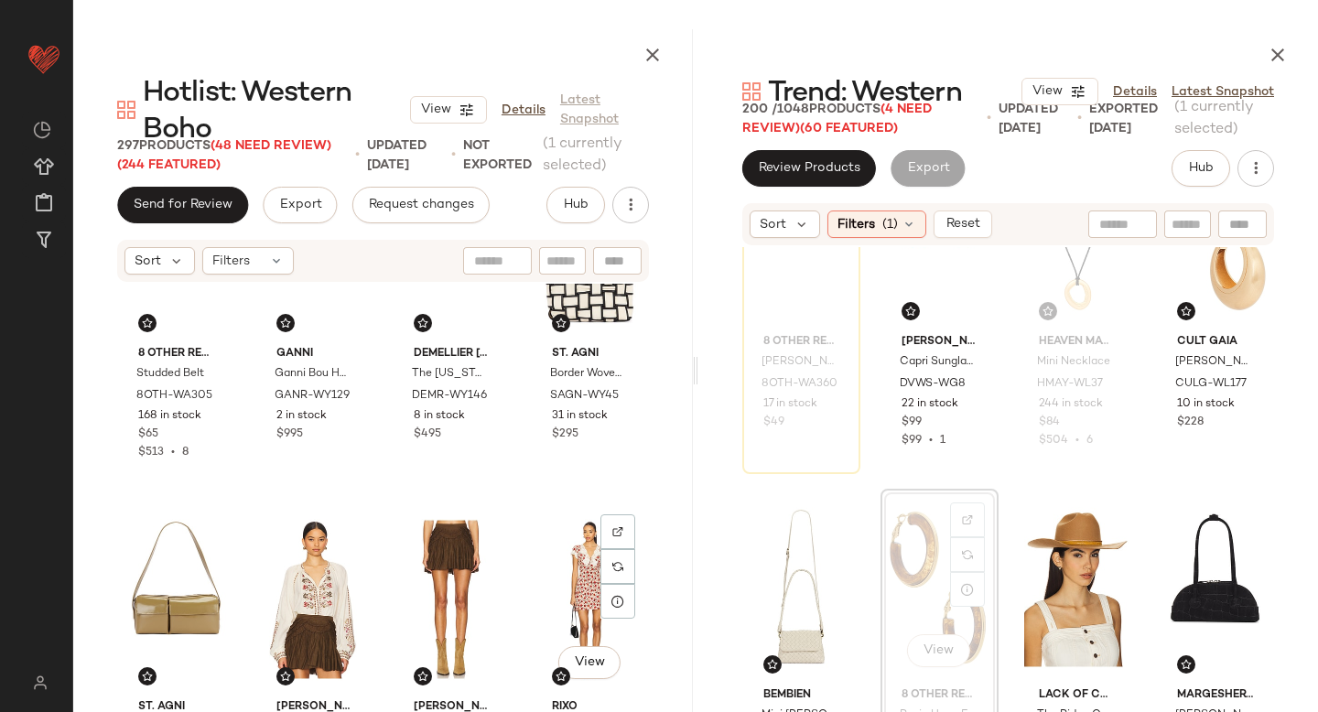
scroll to position [921, 0]
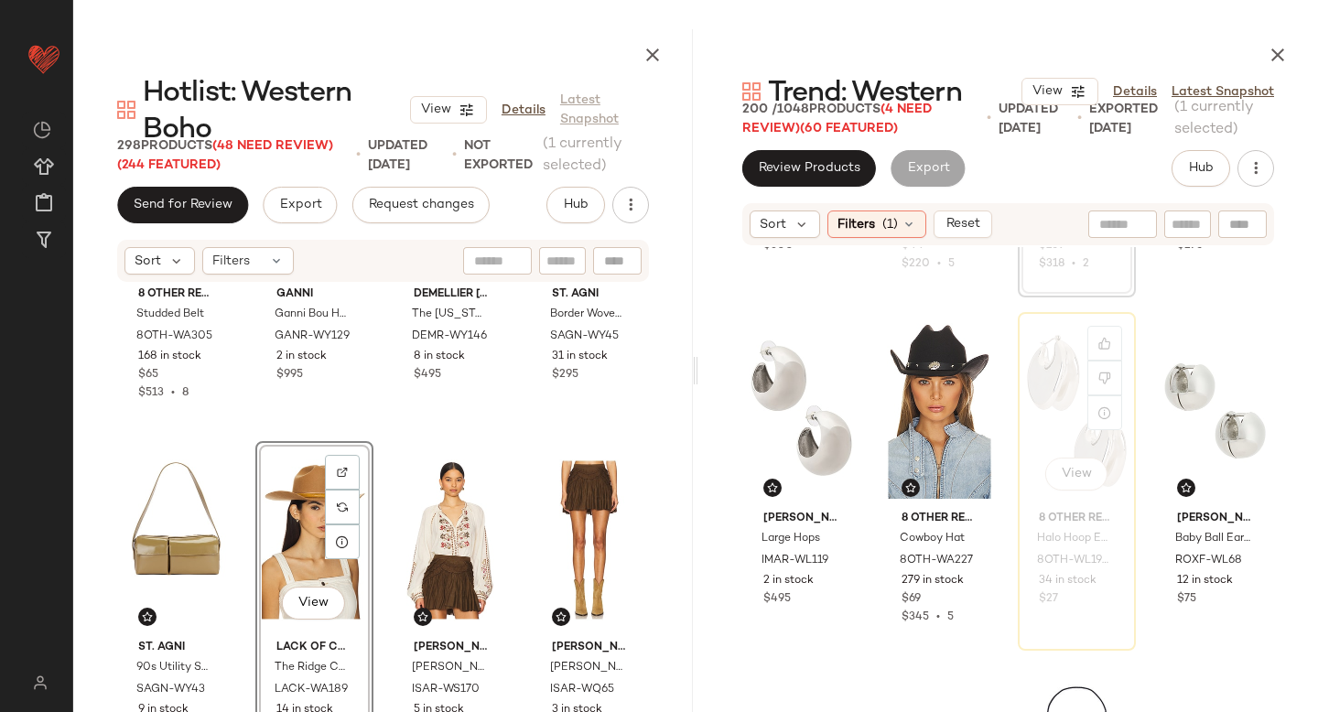
scroll to position [1012, 0]
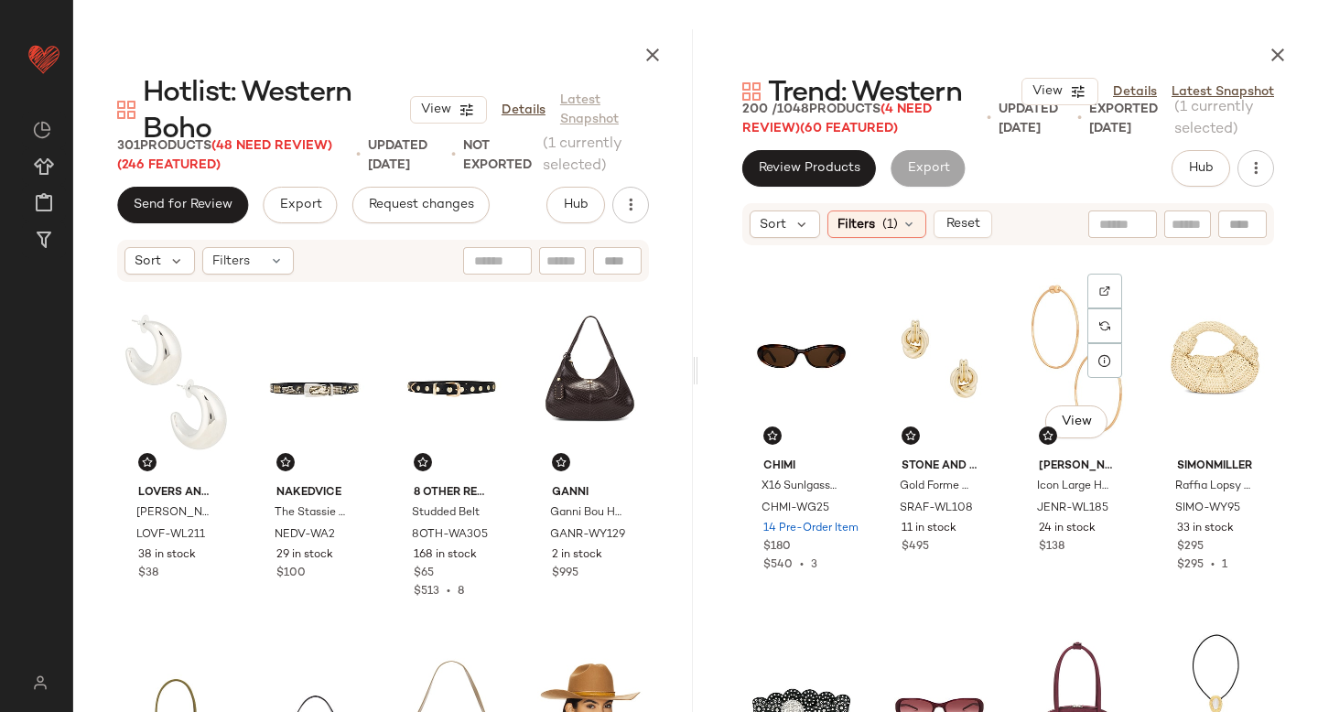
scroll to position [1786, 0]
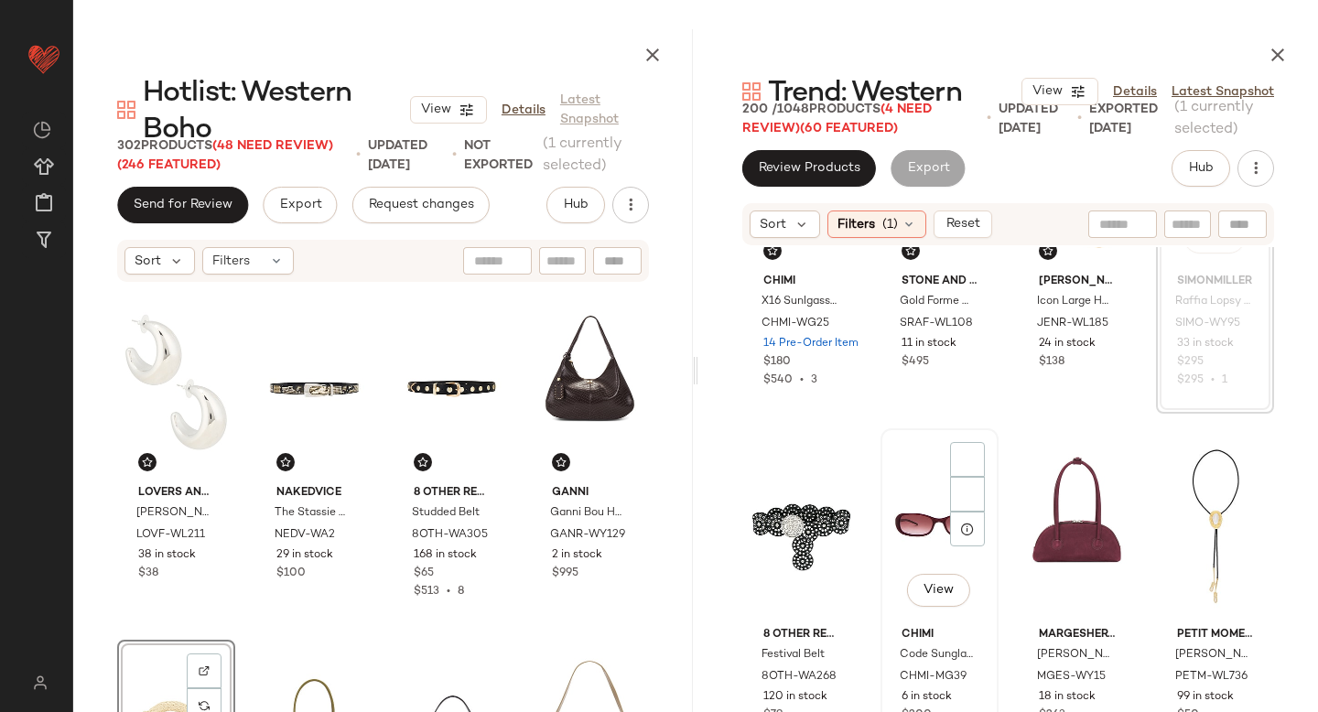
scroll to position [1970, 0]
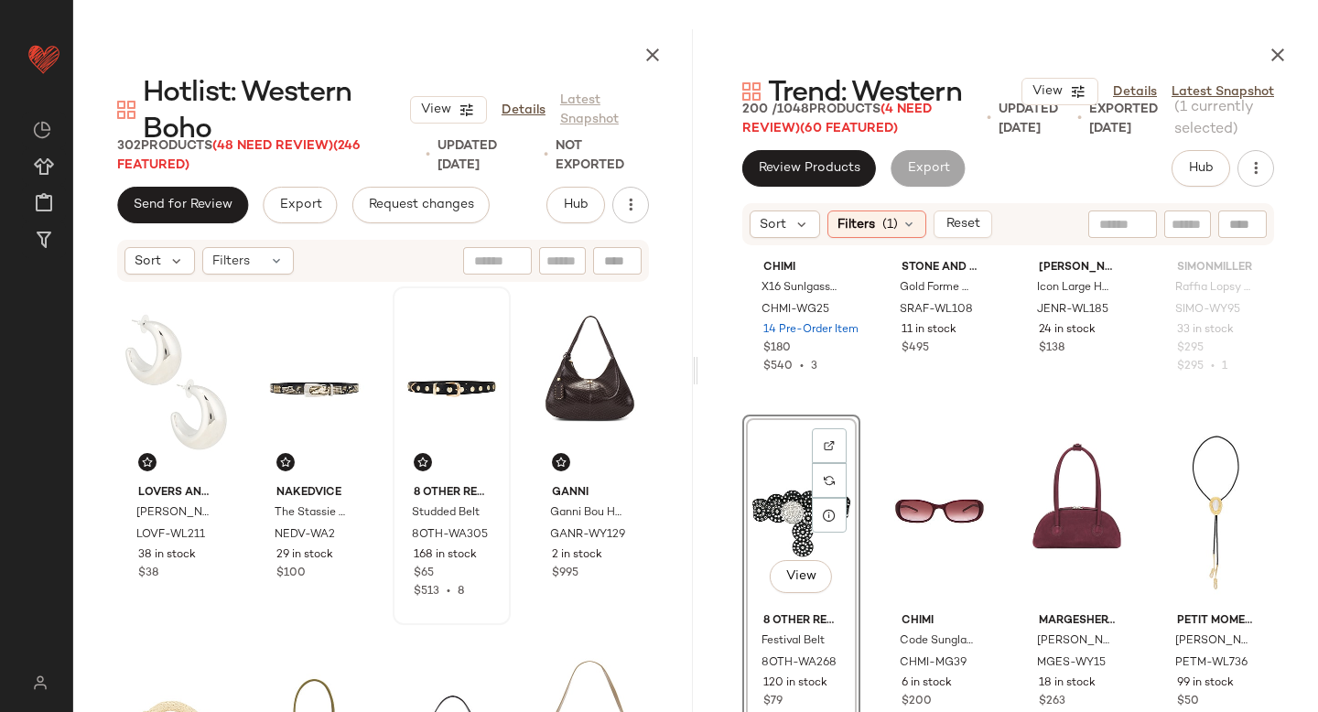
drag, startPoint x: 796, startPoint y: 504, endPoint x: 459, endPoint y: 469, distance: 338.6
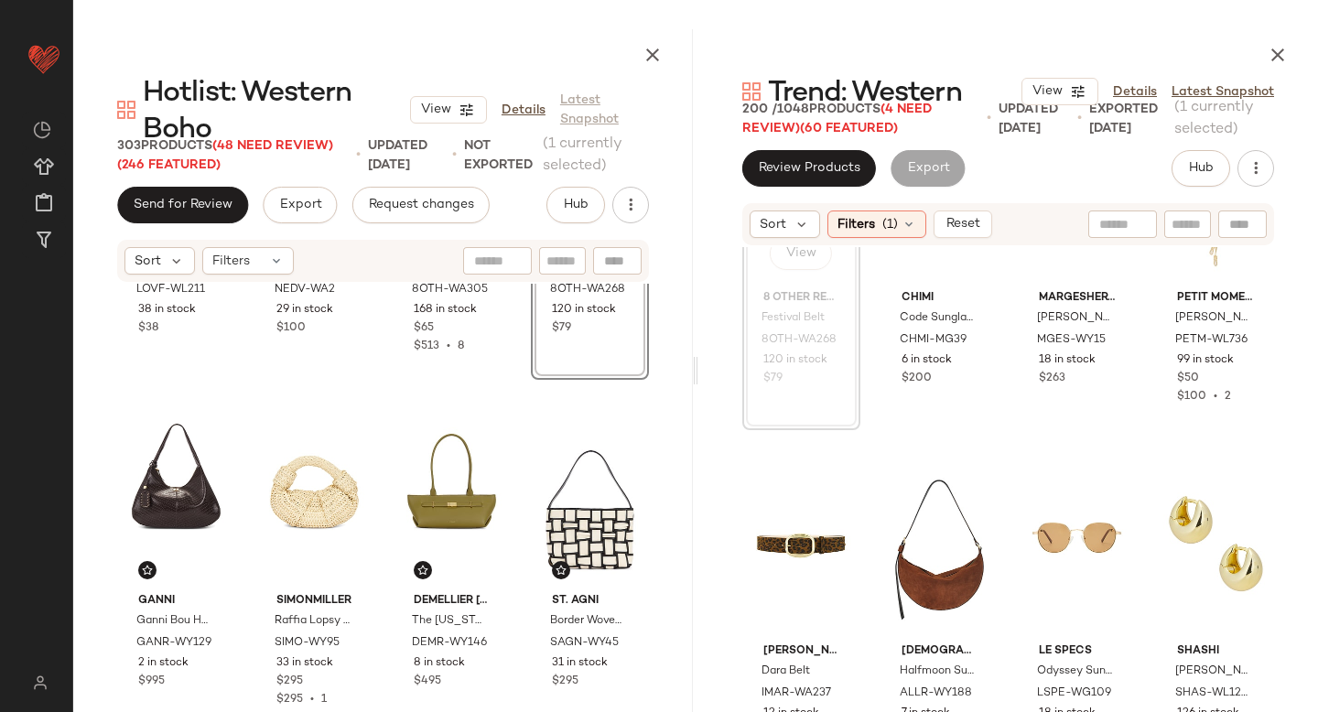
scroll to position [998, 0]
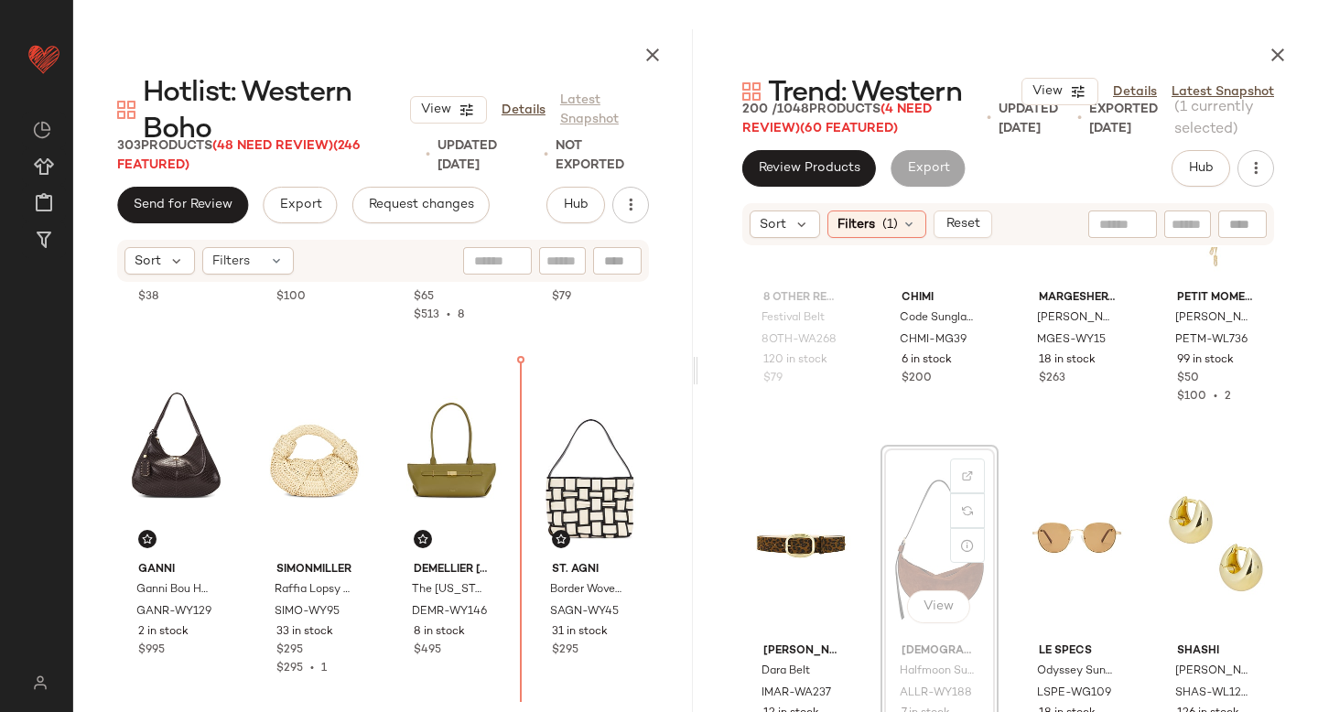
drag, startPoint x: 930, startPoint y: 527, endPoint x: 911, endPoint y: 527, distance: 19.2
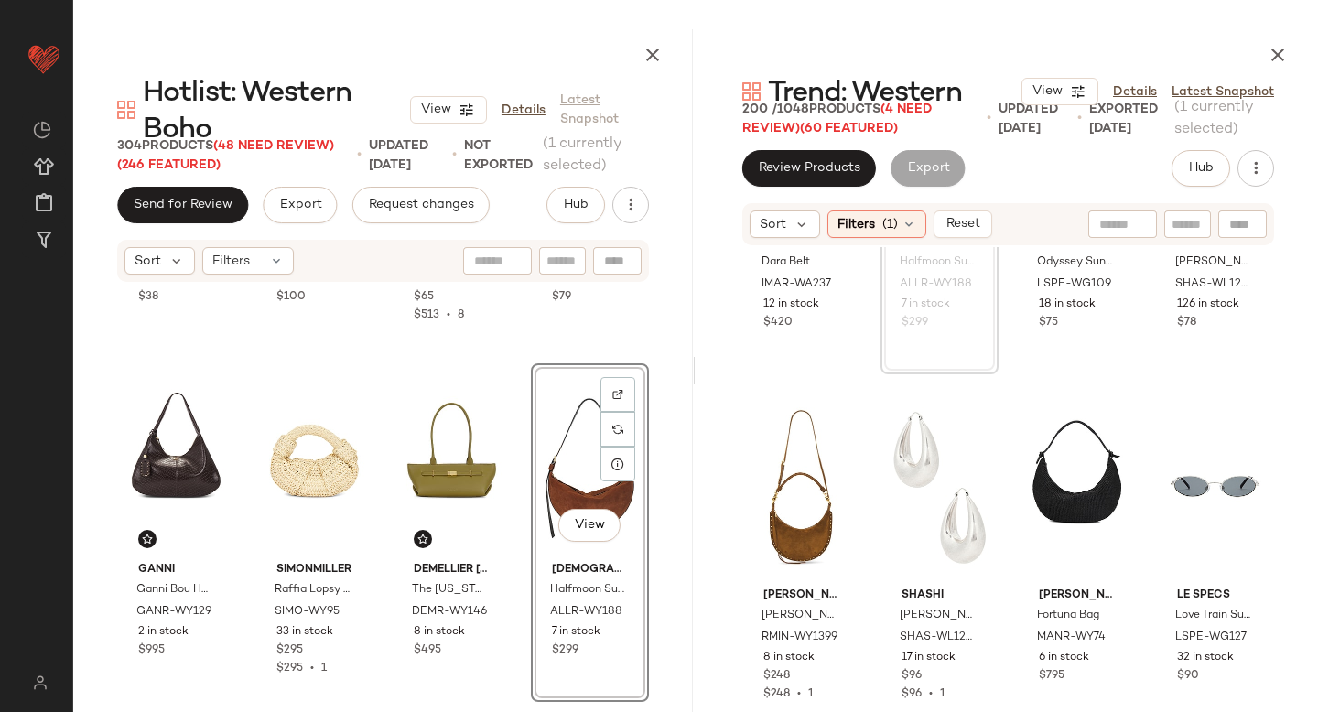
scroll to position [2716, 0]
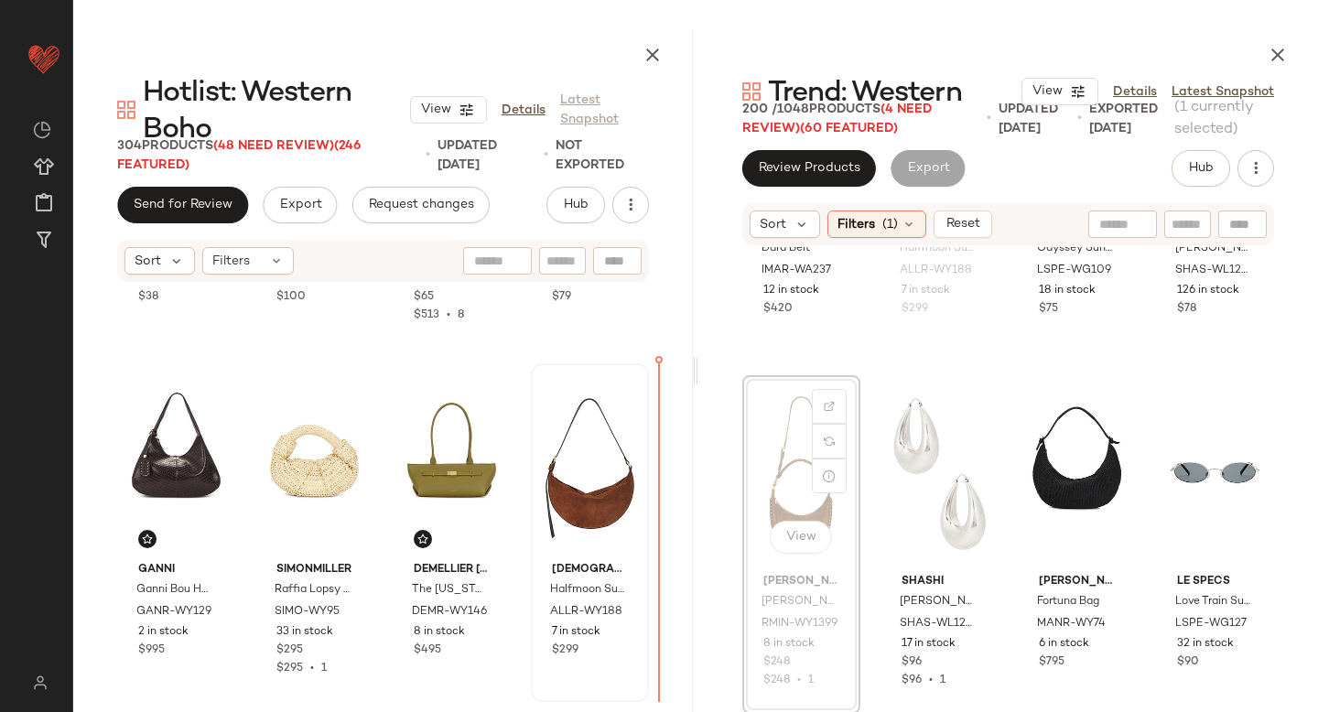
drag, startPoint x: 766, startPoint y: 432, endPoint x: 593, endPoint y: 493, distance: 183.5
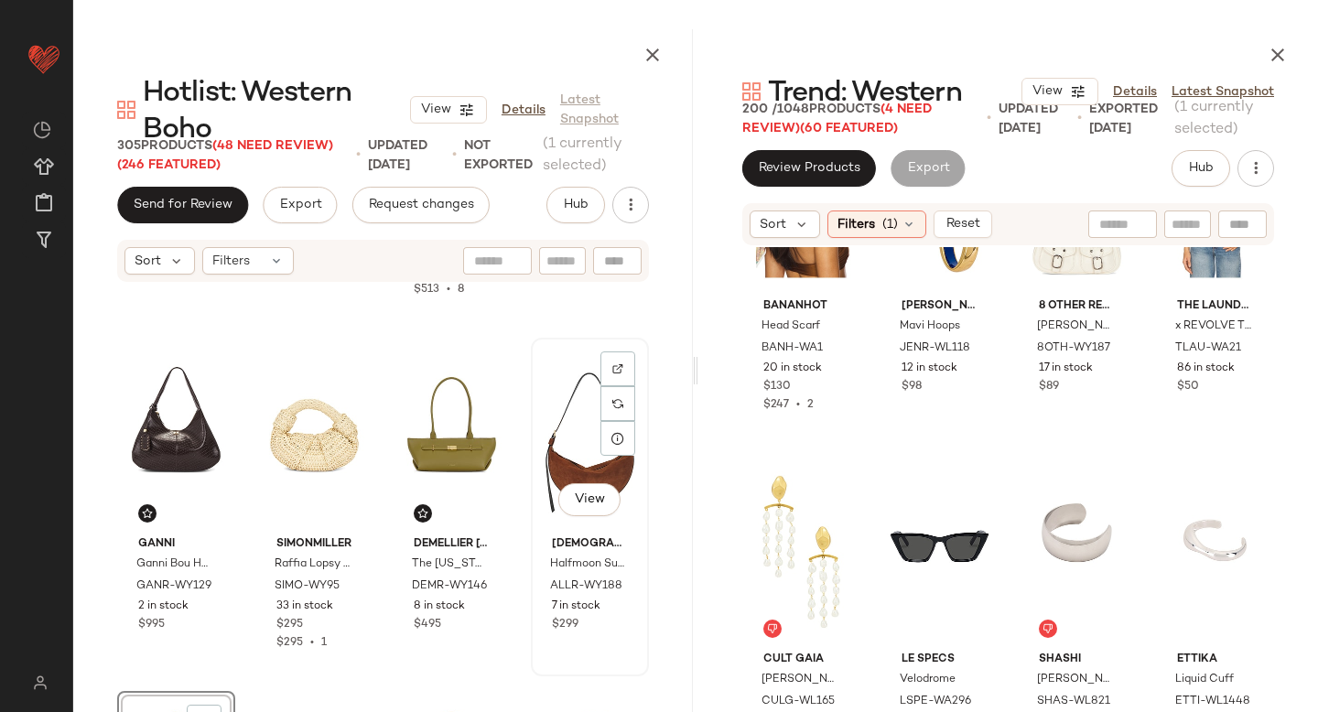
scroll to position [1002, 0]
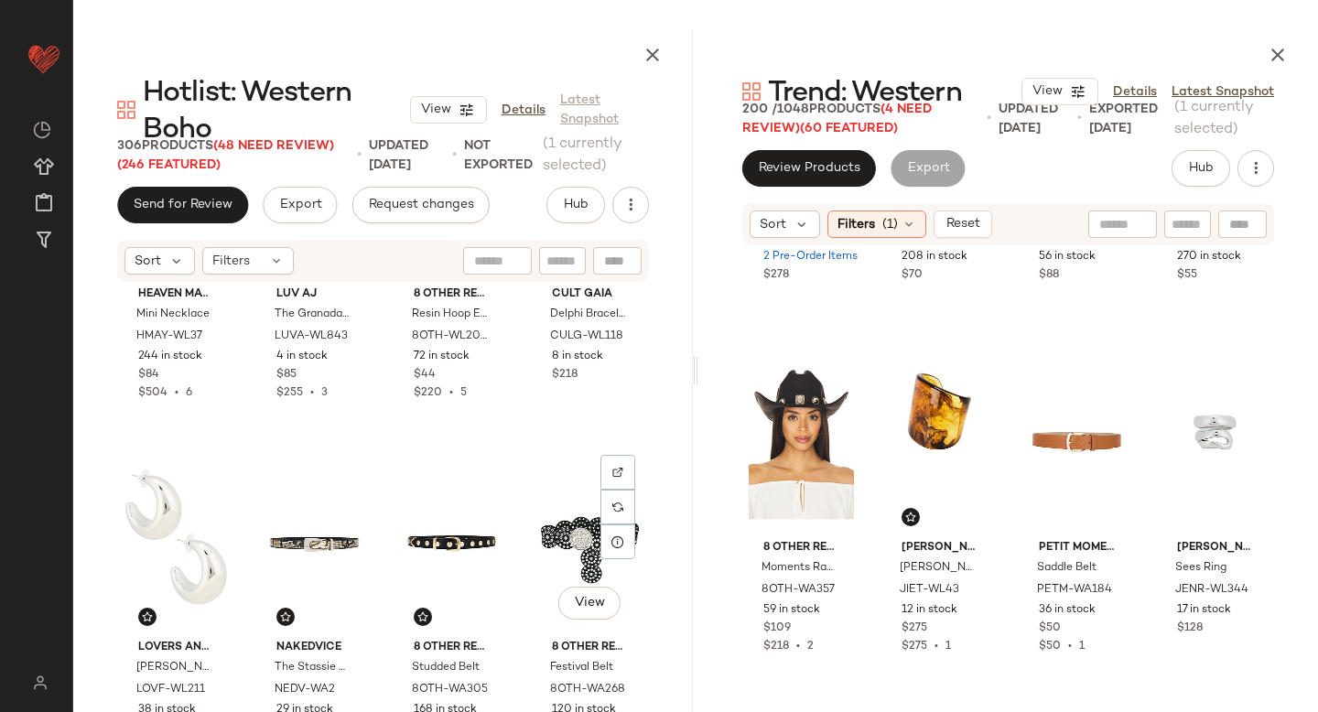
scroll to position [561, 0]
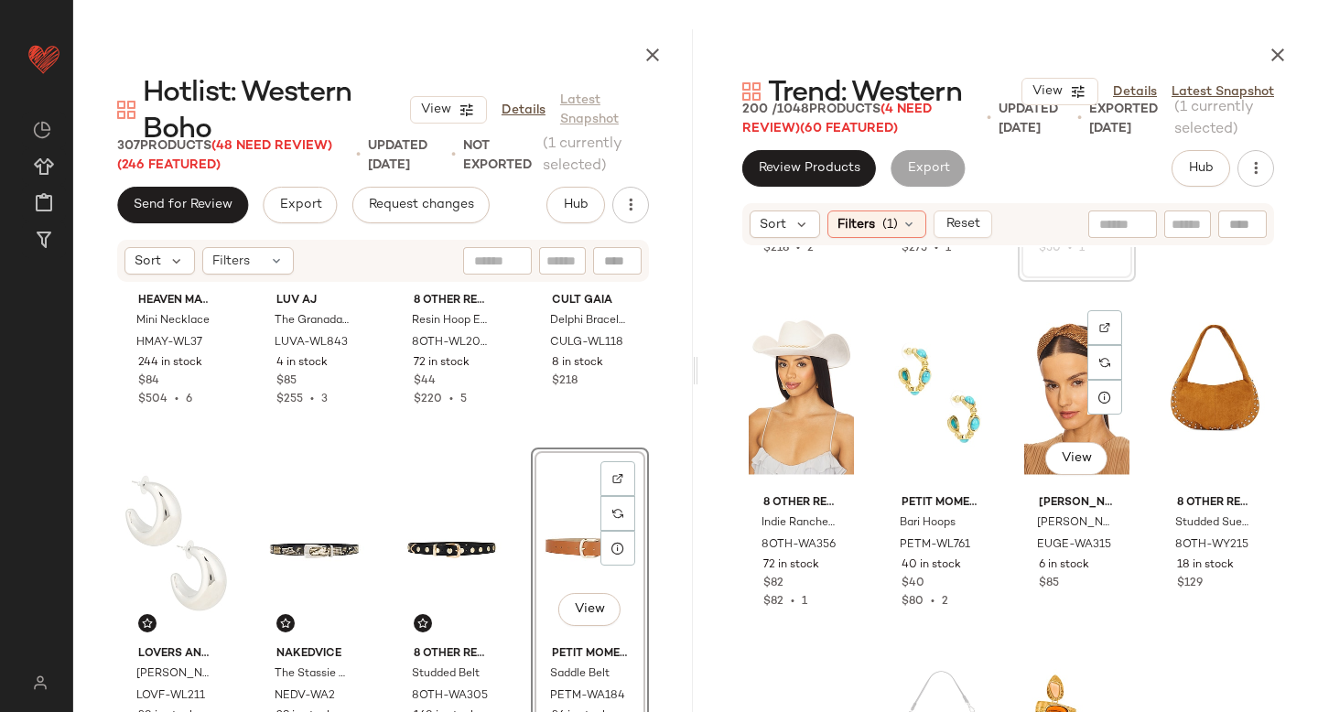
scroll to position [4210, 0]
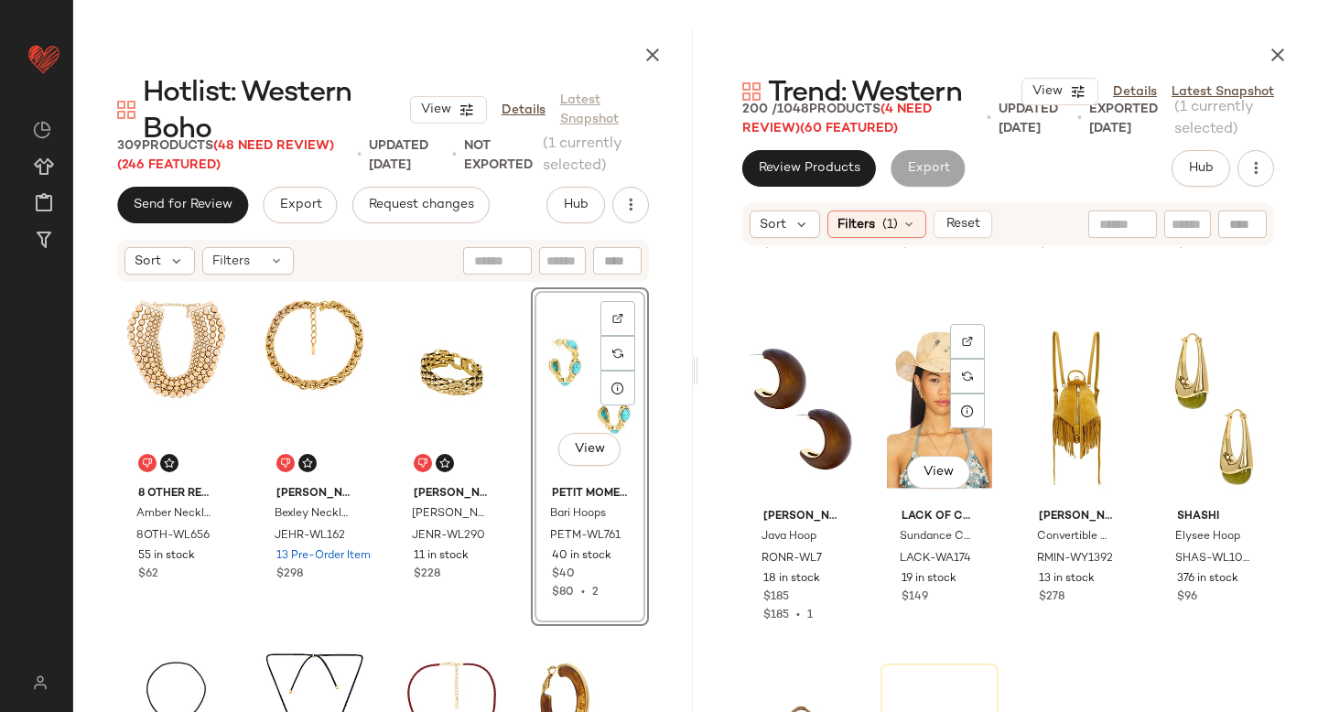
scroll to position [5605, 0]
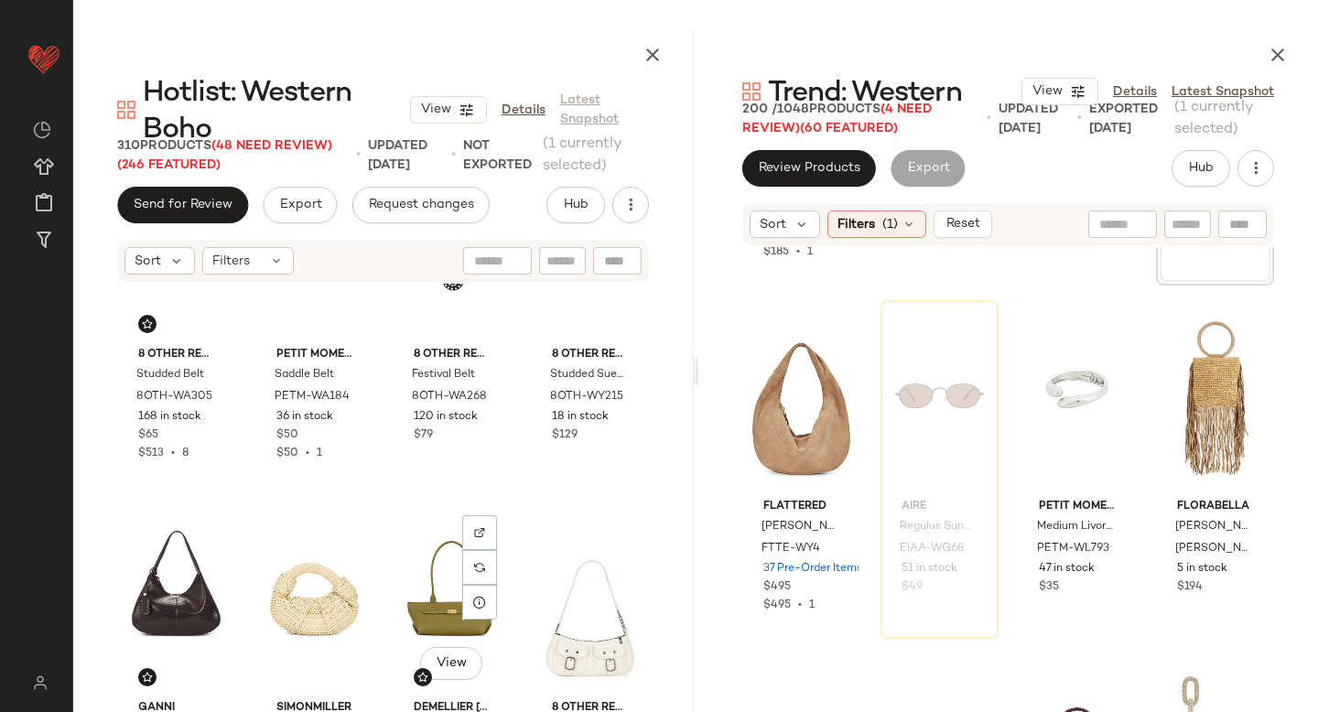
scroll to position [1220, 0]
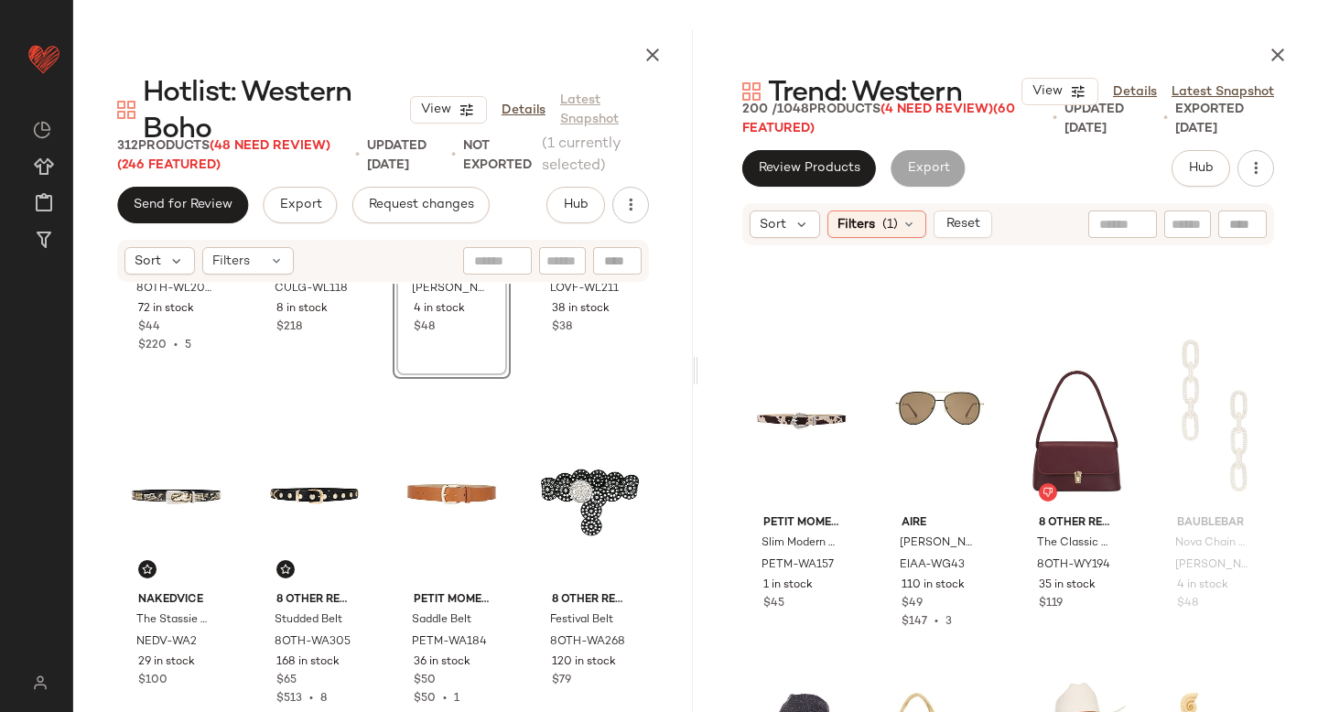
scroll to position [999, 0]
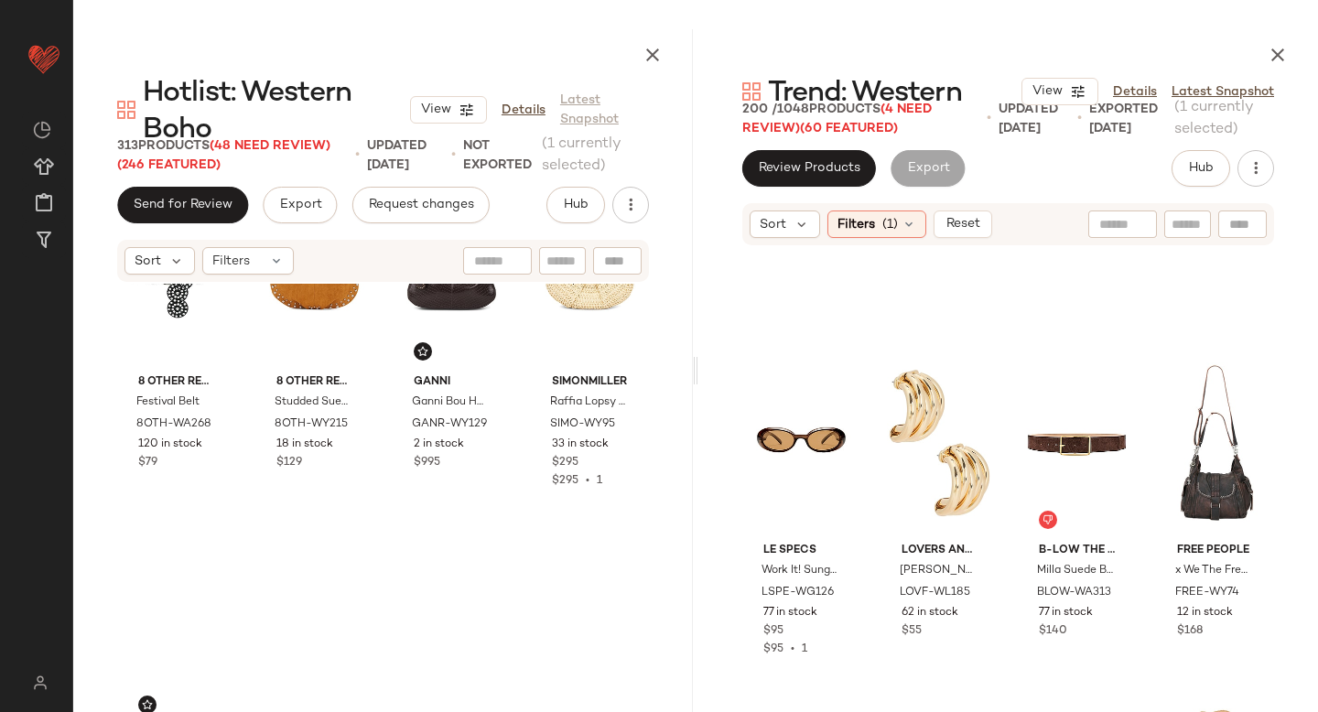
scroll to position [1564, 0]
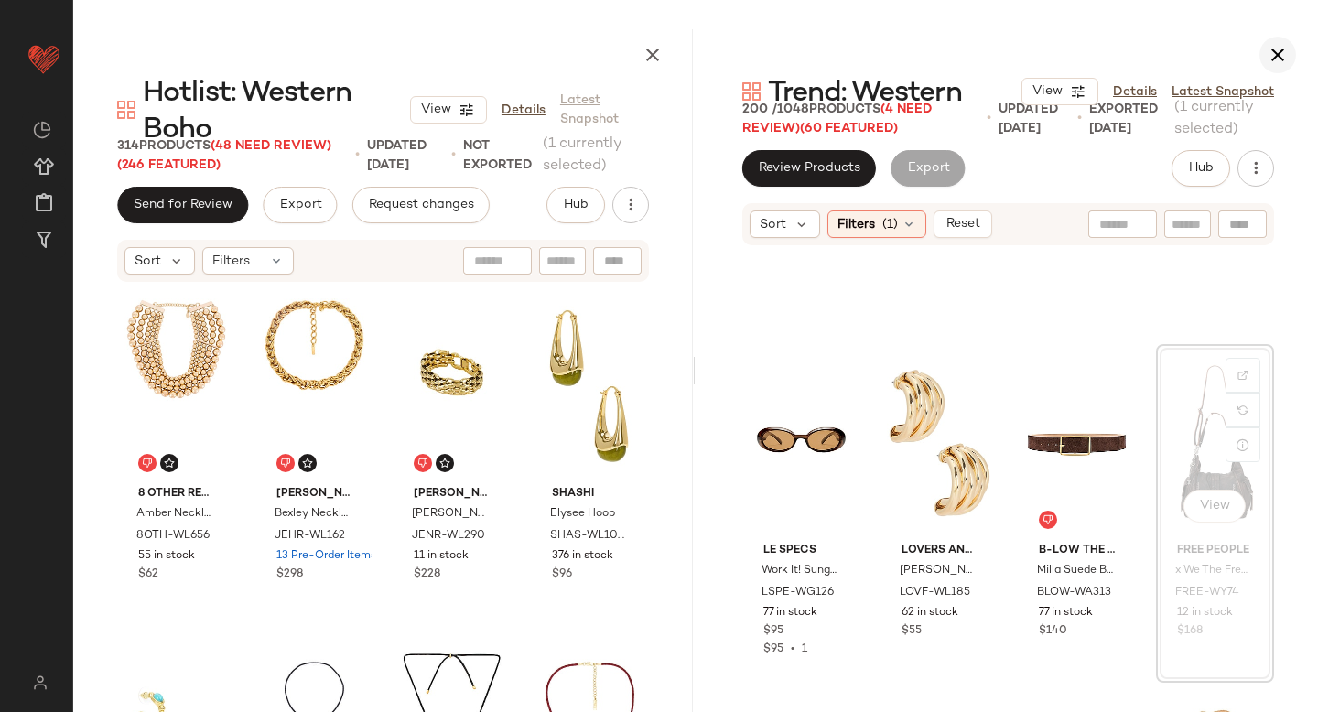
click at [1280, 49] on icon "button" at bounding box center [1278, 55] width 22 height 22
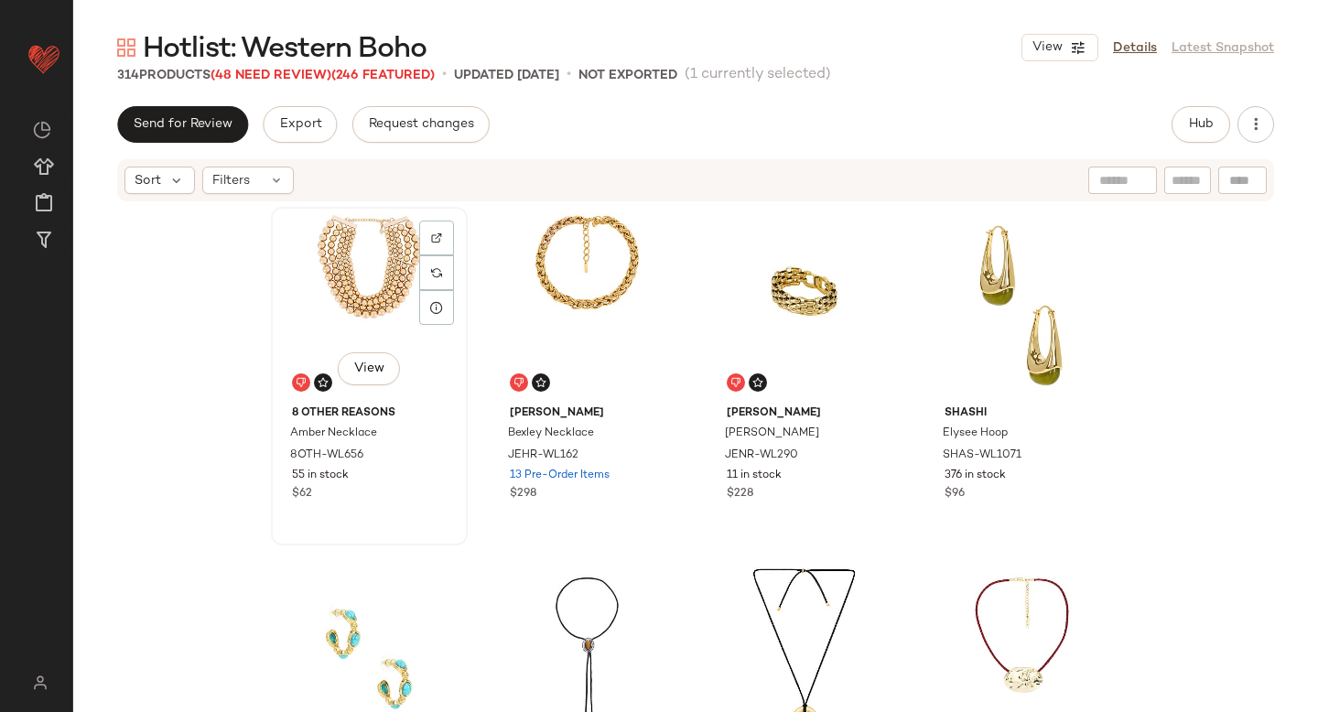
click at [308, 301] on div "View" at bounding box center [369, 305] width 184 height 185
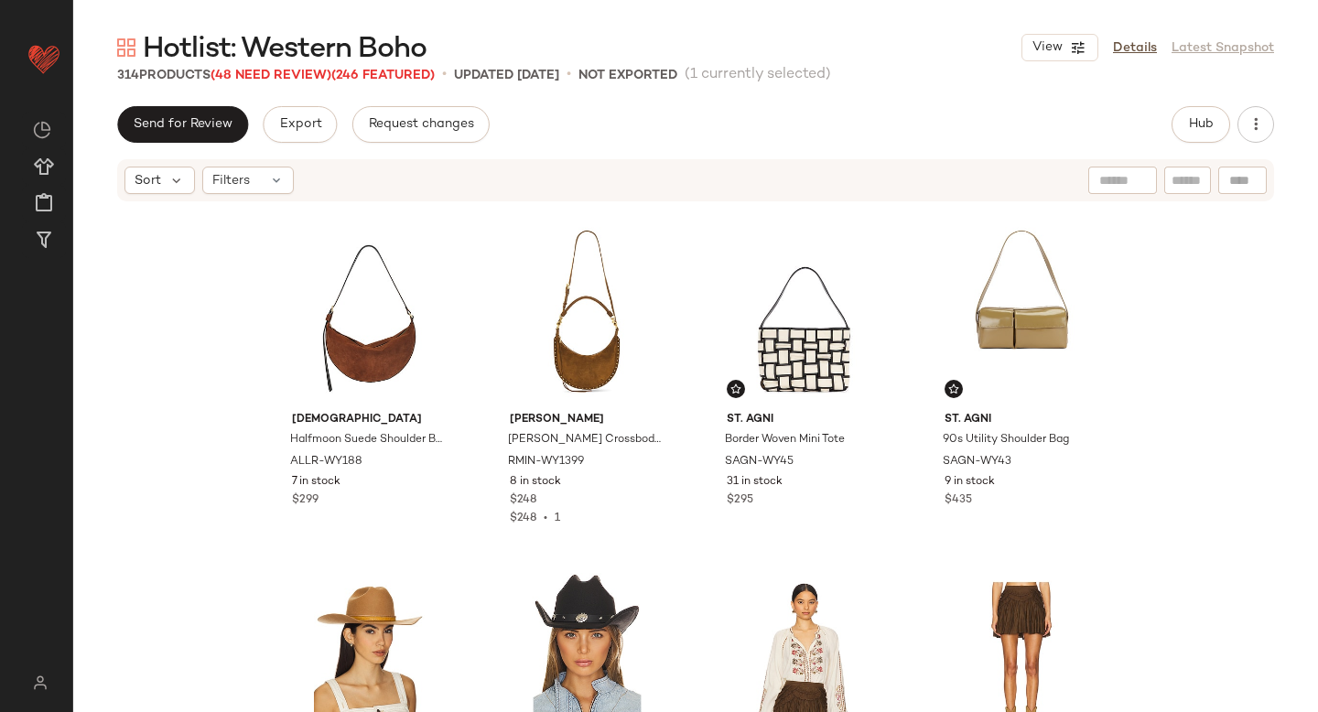
scroll to position [2100, 0]
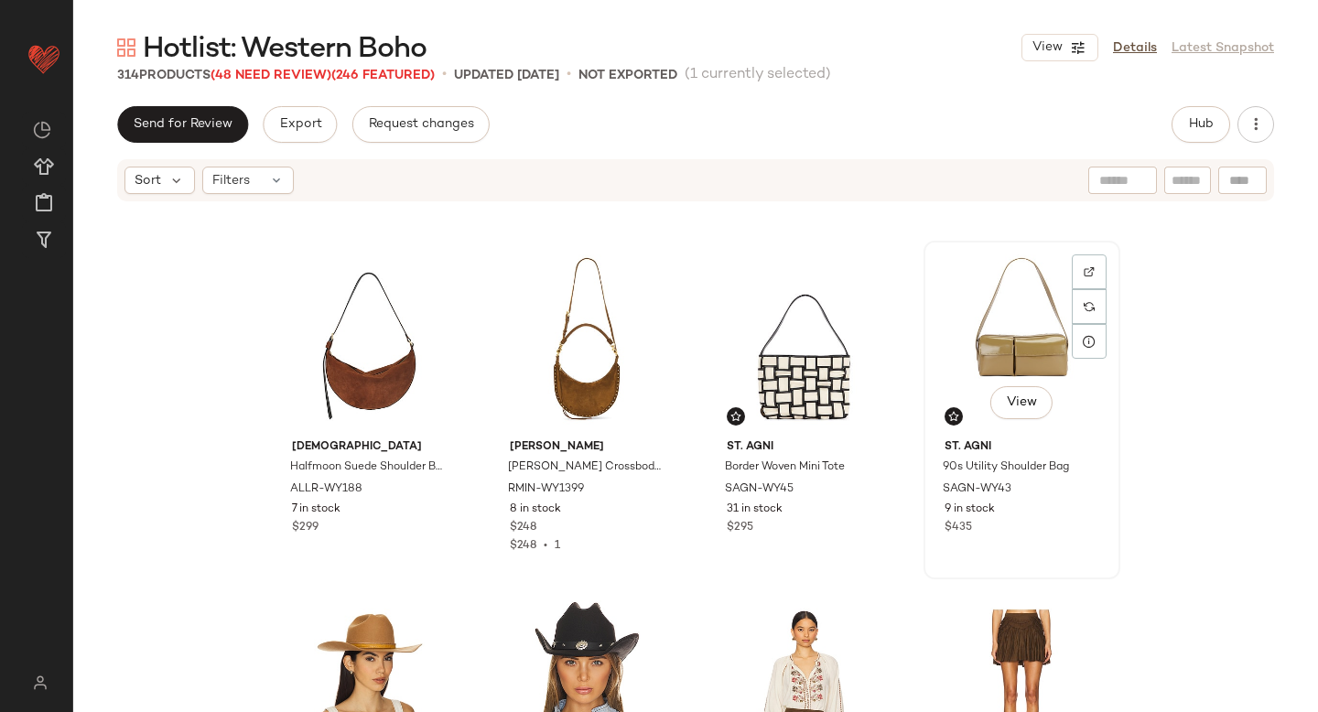
click at [1008, 277] on div "View" at bounding box center [1022, 339] width 184 height 185
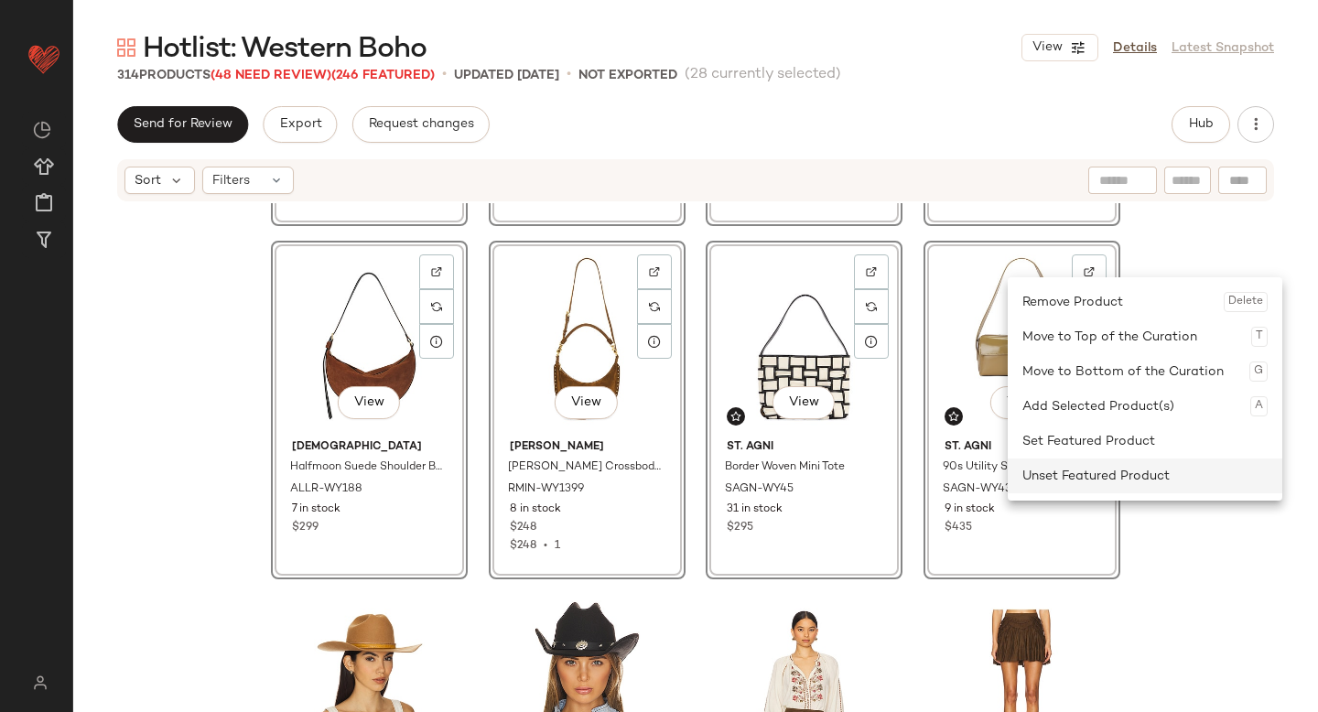
click at [1057, 489] on div "Unset Featured Product" at bounding box center [1144, 476] width 245 height 35
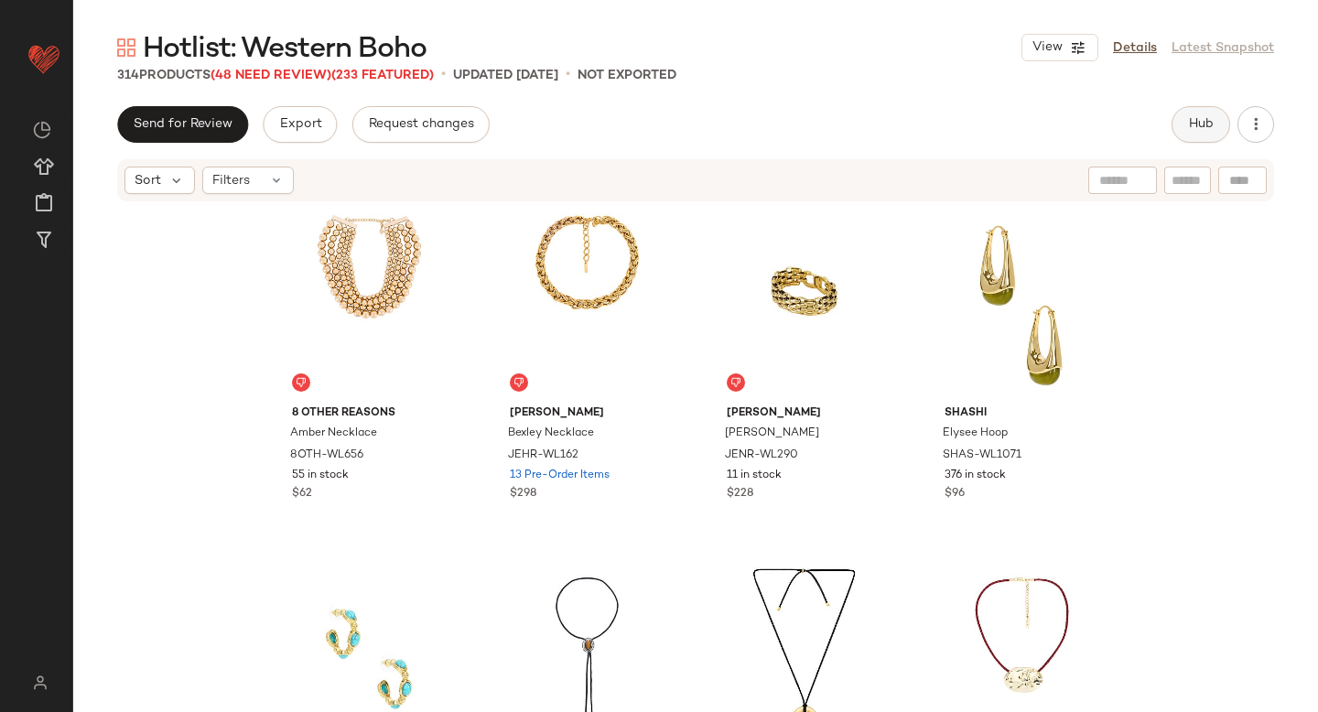
click at [1196, 136] on button "Hub" at bounding box center [1200, 124] width 59 height 37
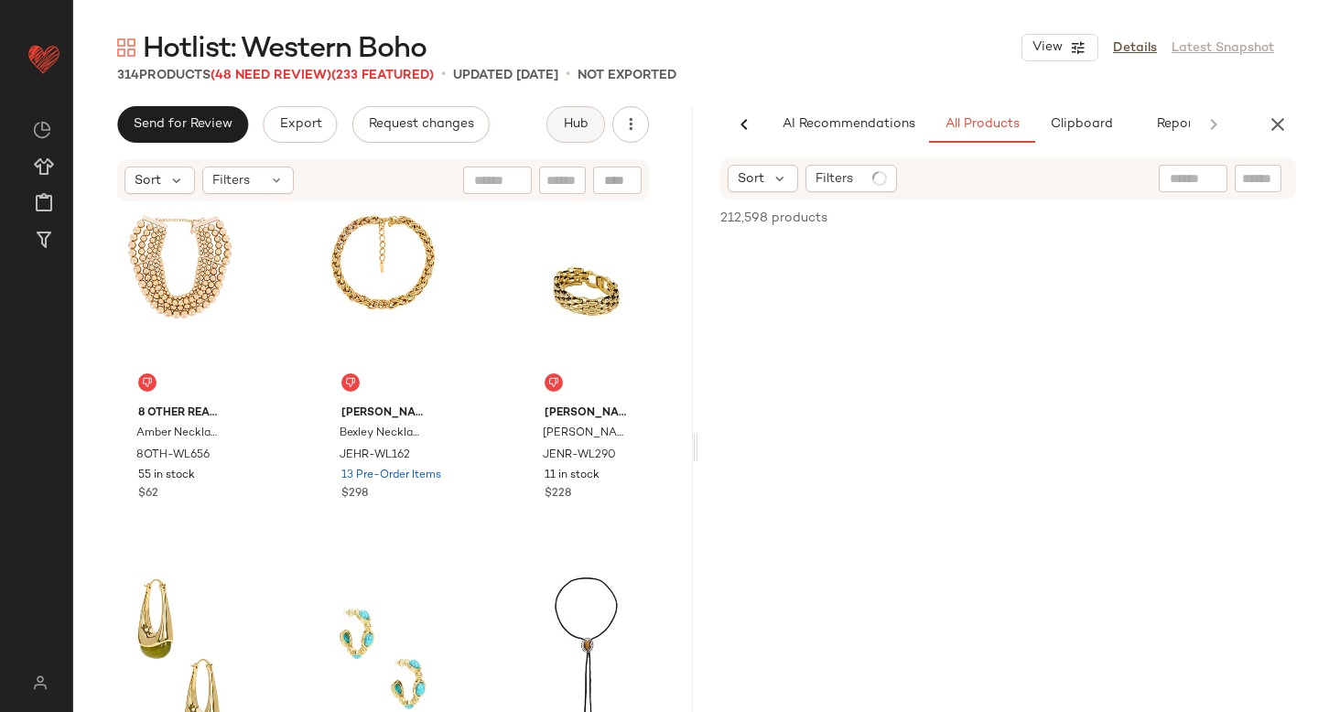
scroll to position [0, 43]
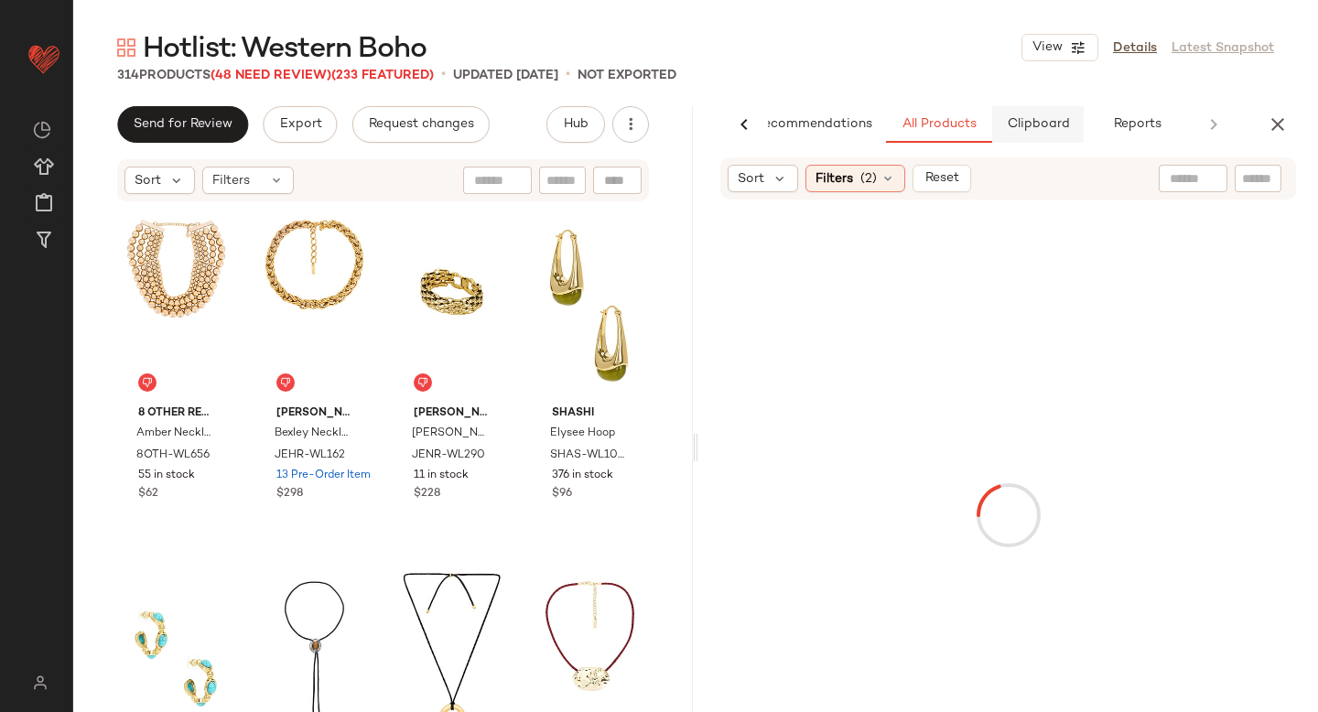
click at [1043, 123] on span "Clipboard" at bounding box center [1037, 124] width 63 height 15
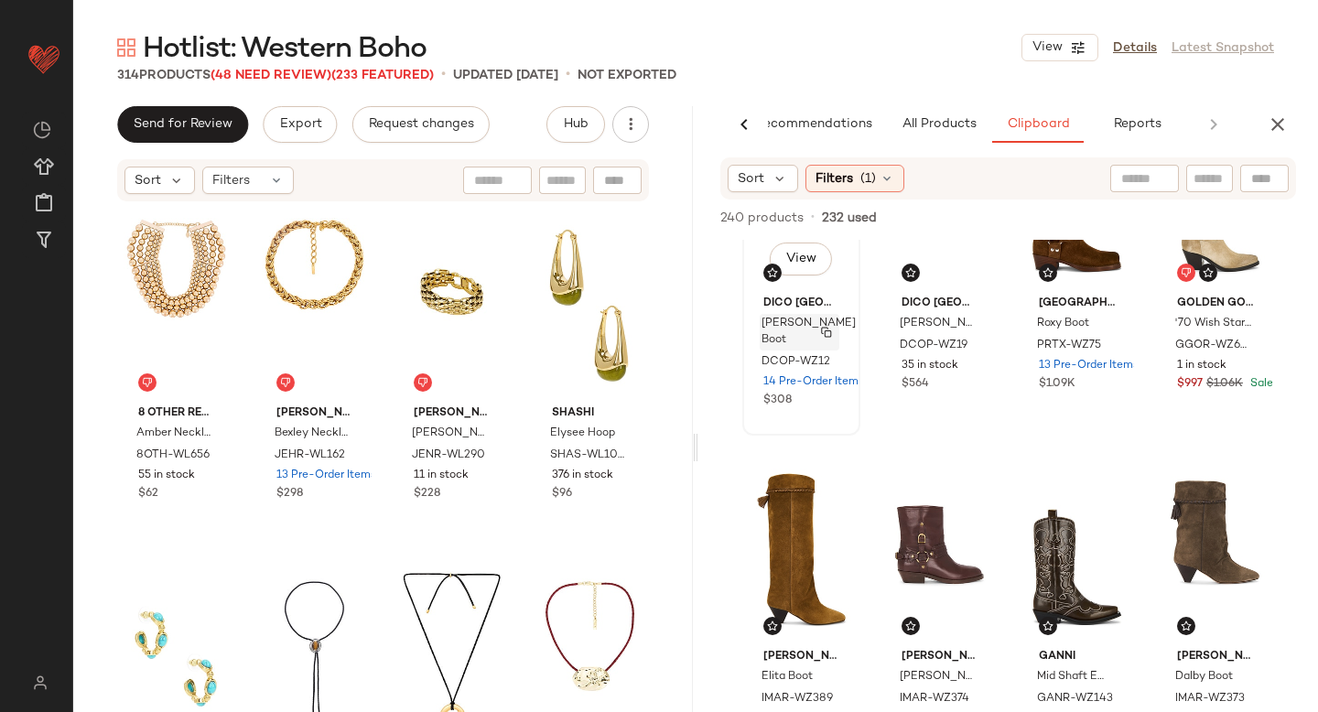
scroll to position [0, 0]
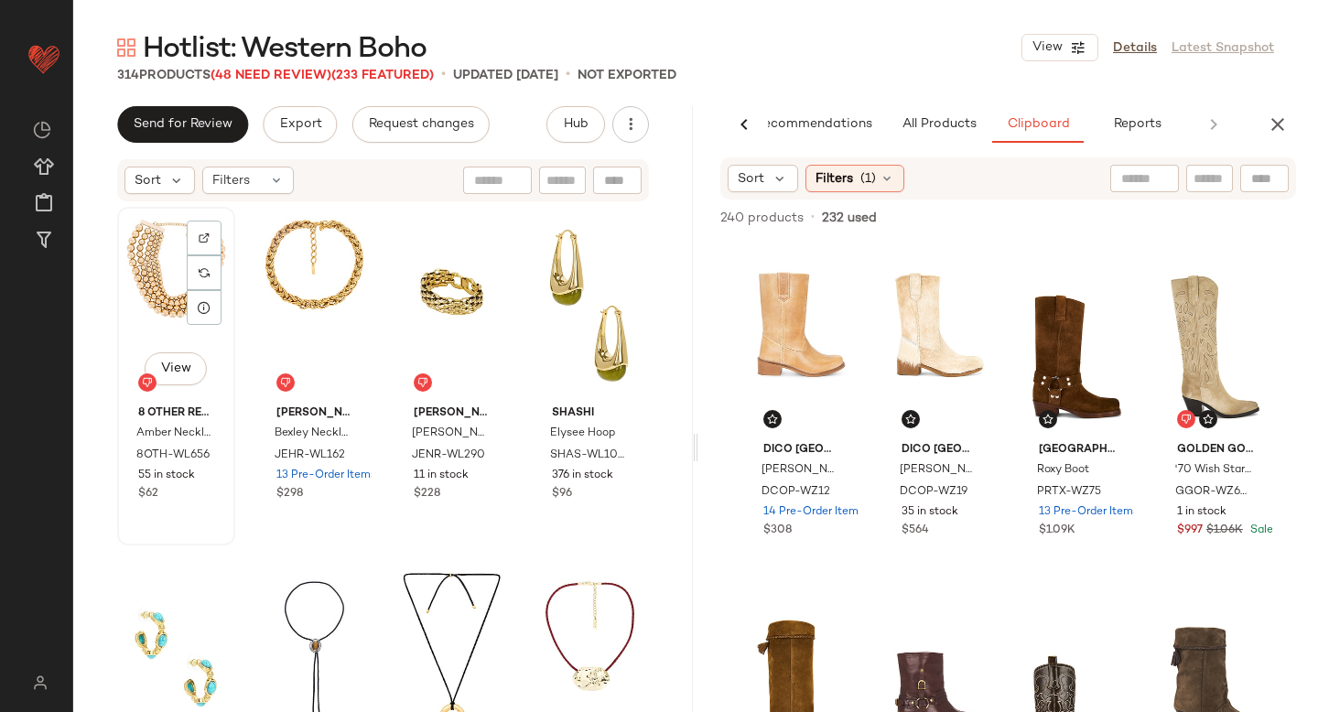
click at [157, 310] on div "View" at bounding box center [176, 305] width 105 height 185
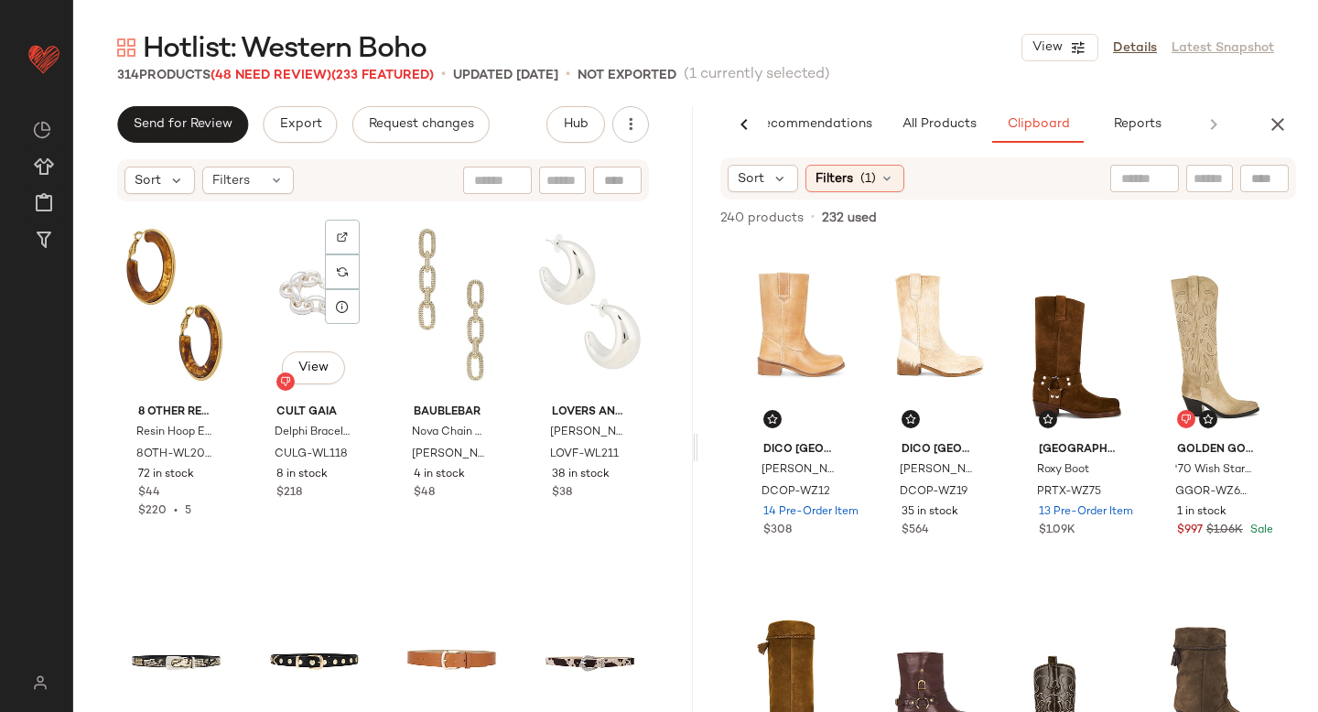
scroll to position [700, 0]
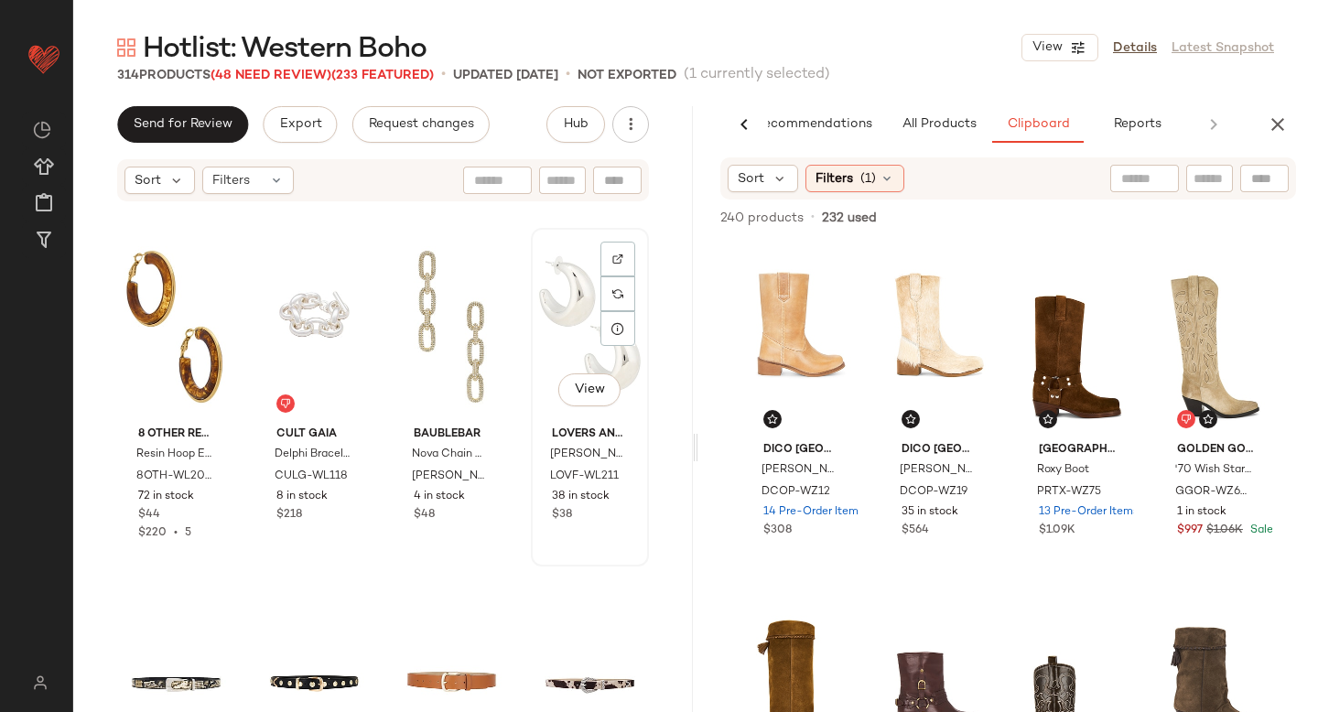
click at [562, 306] on div "View" at bounding box center [589, 326] width 105 height 185
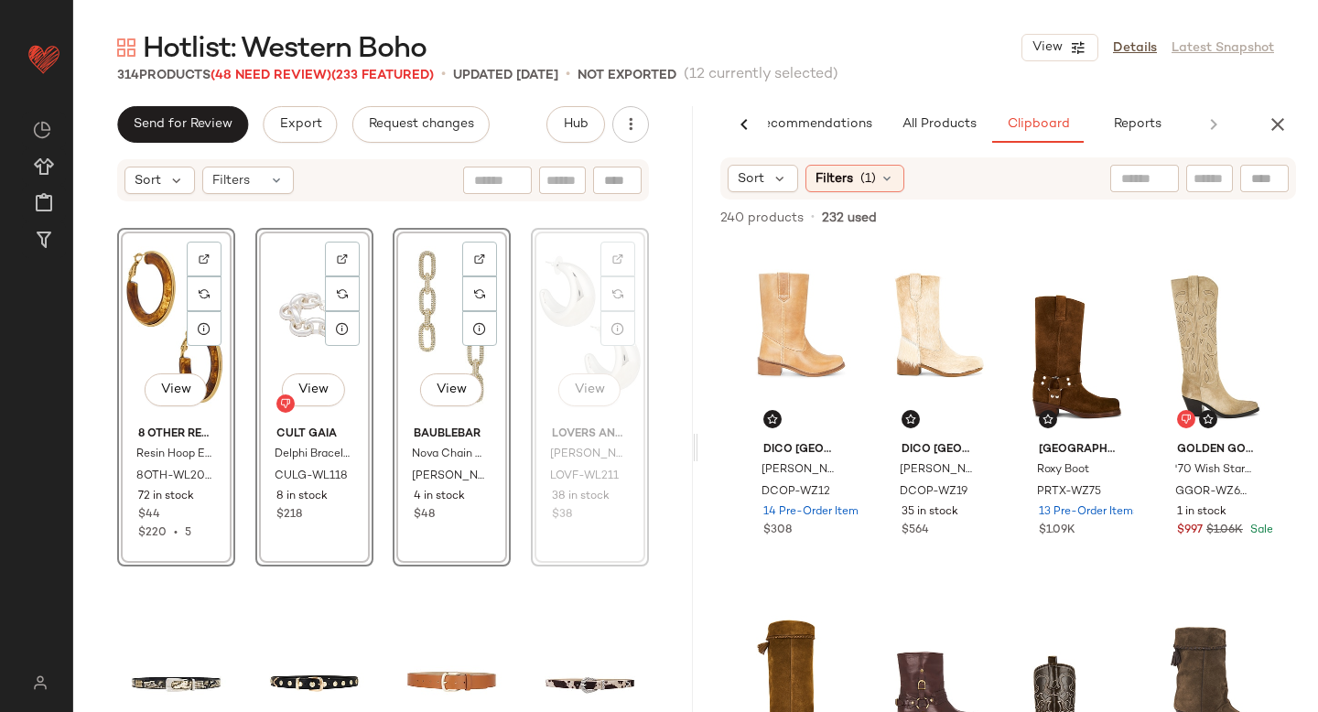
scroll to position [697, 0]
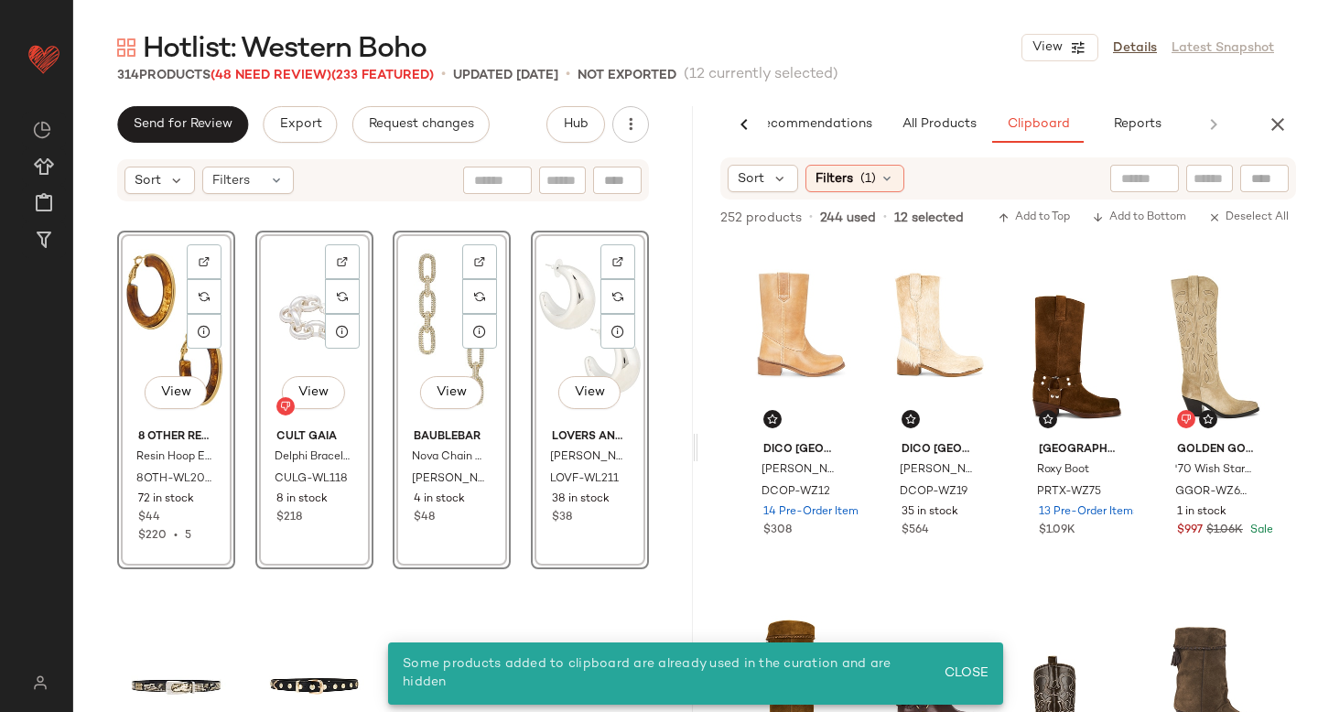
click at [660, 356] on div "View 8 Other Reasons Resin Hoop Earrings 8OTH-WL2039 72 in stock $44 $220 • 5 V…" at bounding box center [383, 485] width 620 height 564
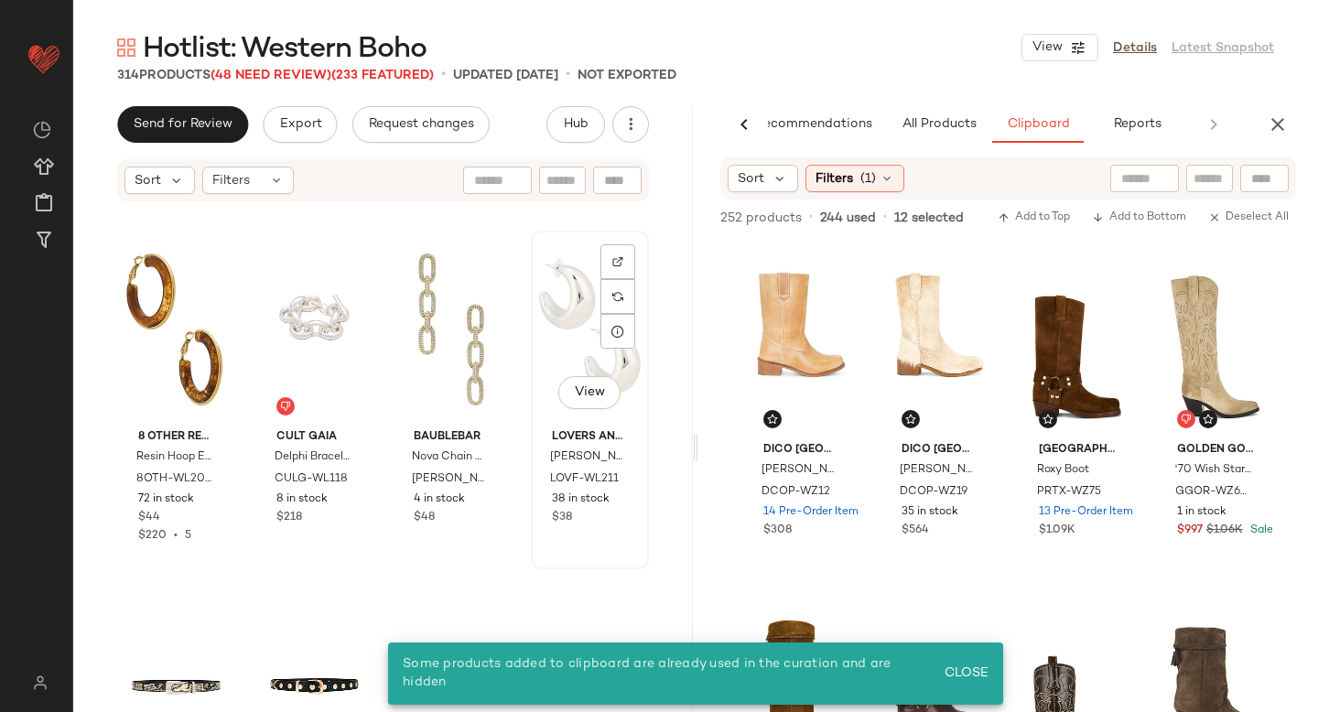
click at [569, 326] on div "View" at bounding box center [589, 329] width 105 height 185
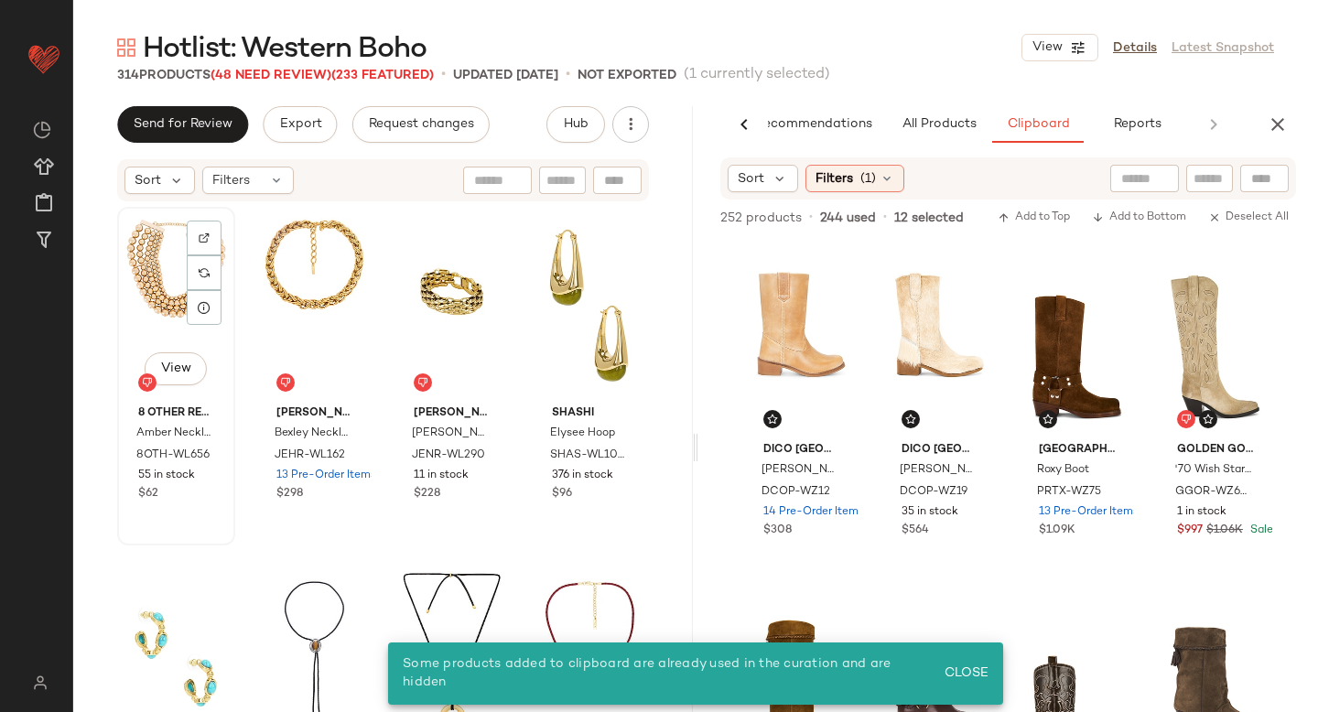
click at [151, 274] on div "View" at bounding box center [176, 305] width 105 height 185
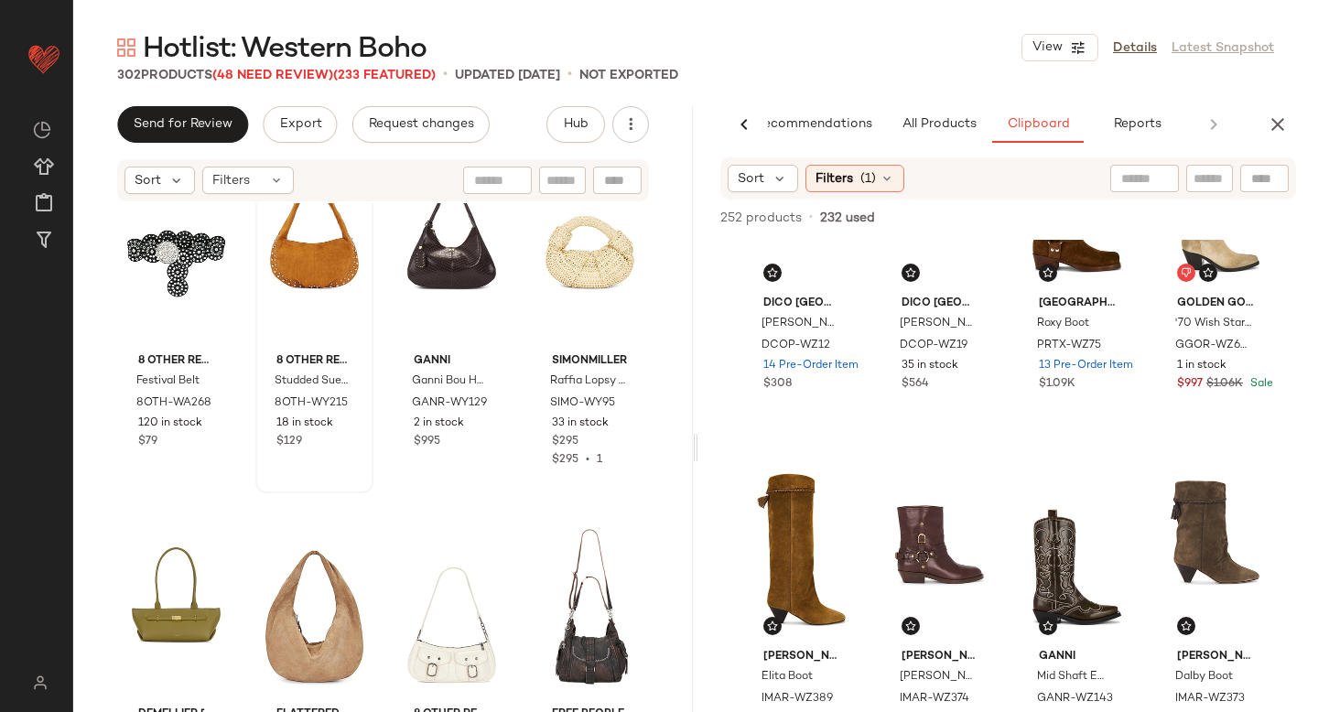
scroll to position [418, 0]
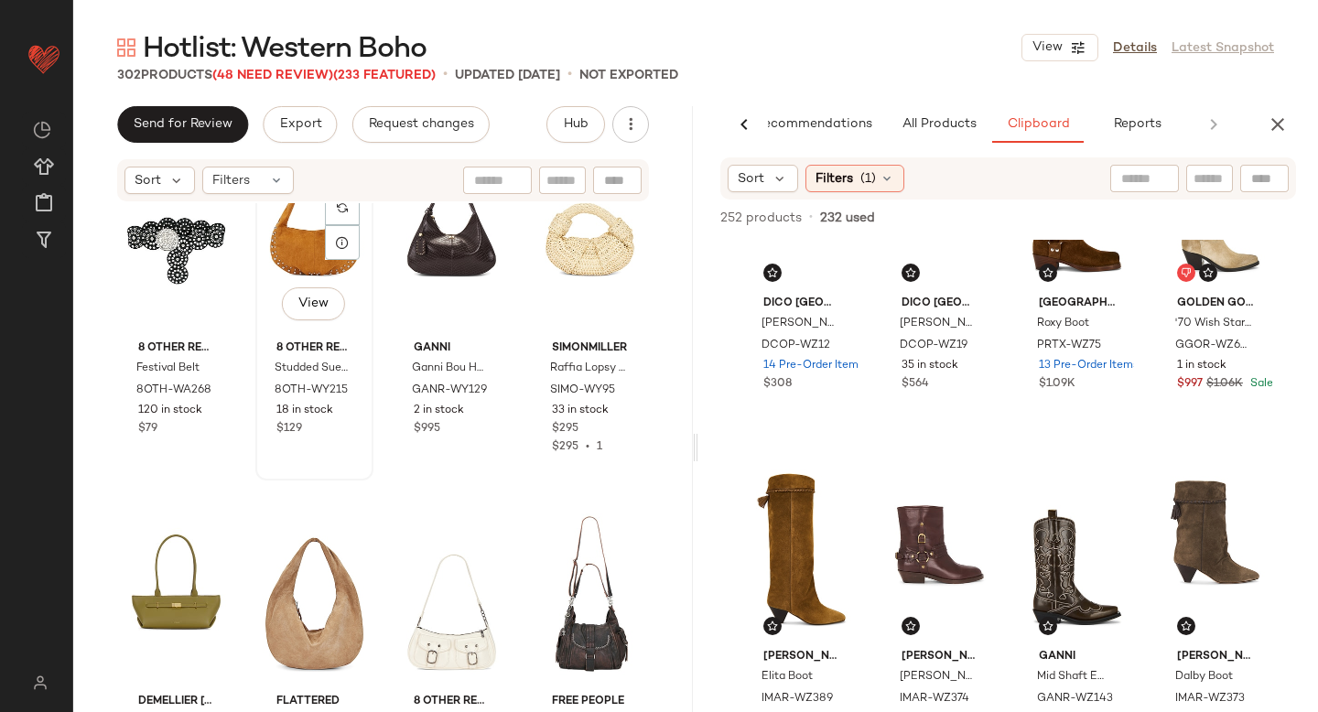
click at [279, 249] on div "View" at bounding box center [314, 240] width 105 height 185
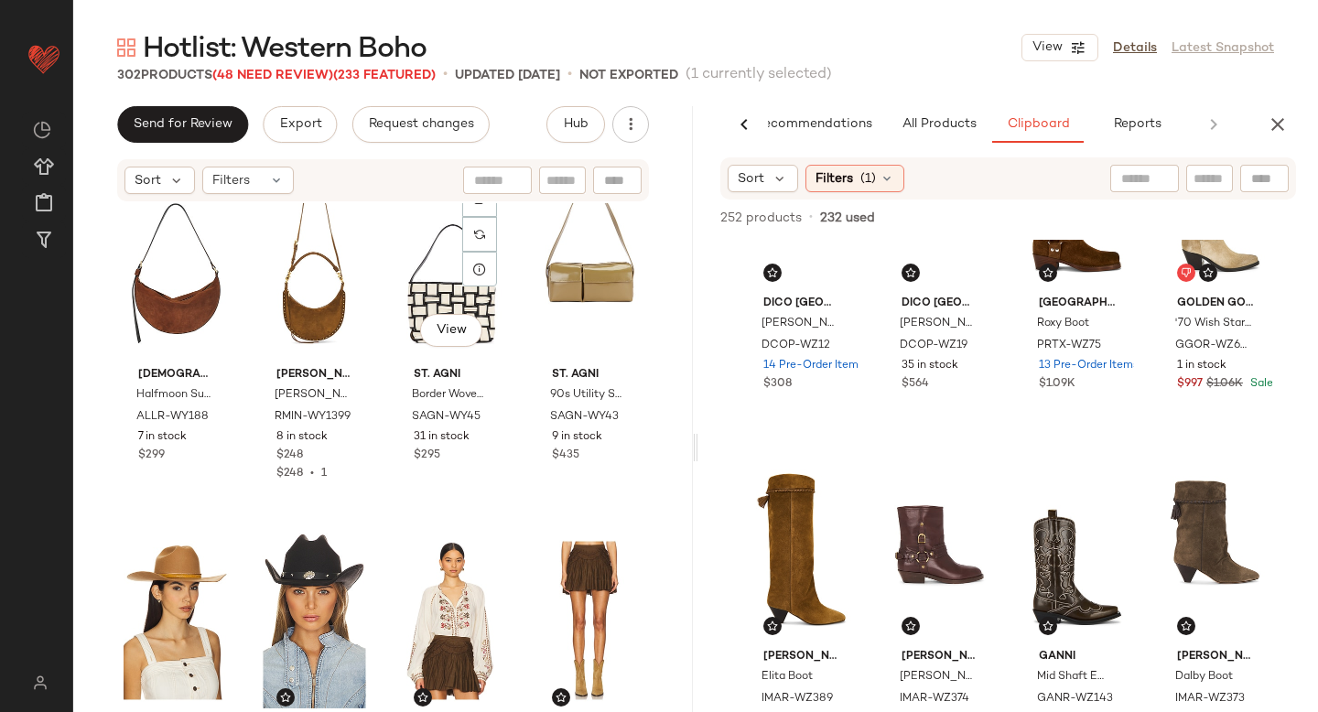
scroll to position [1108, 0]
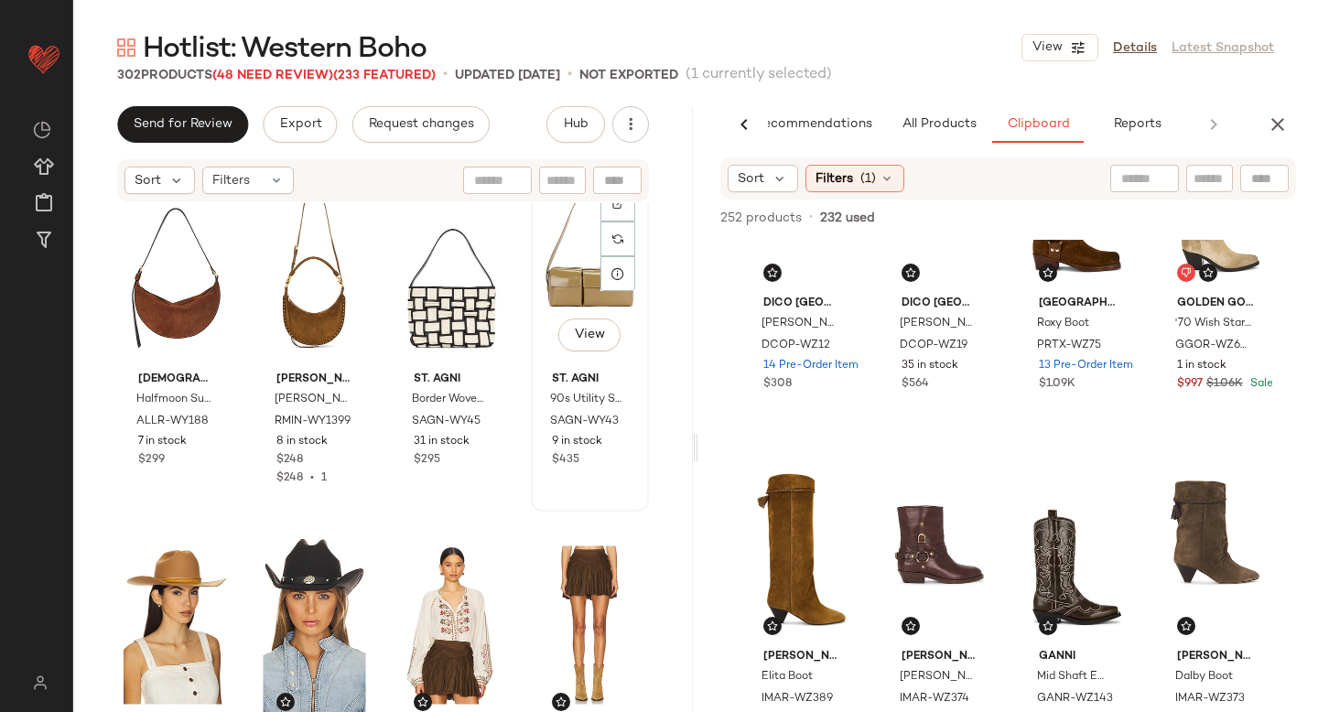
click at [565, 279] on div "View" at bounding box center [589, 271] width 105 height 185
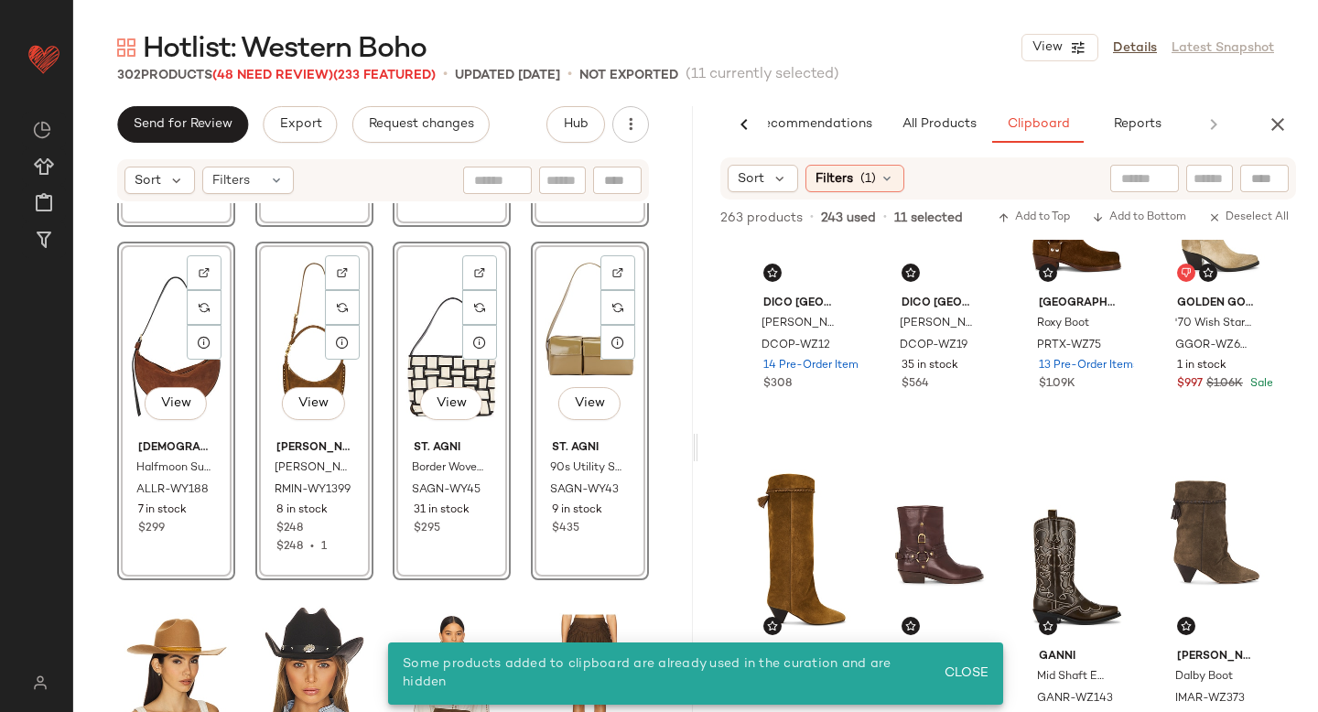
scroll to position [1036, 0]
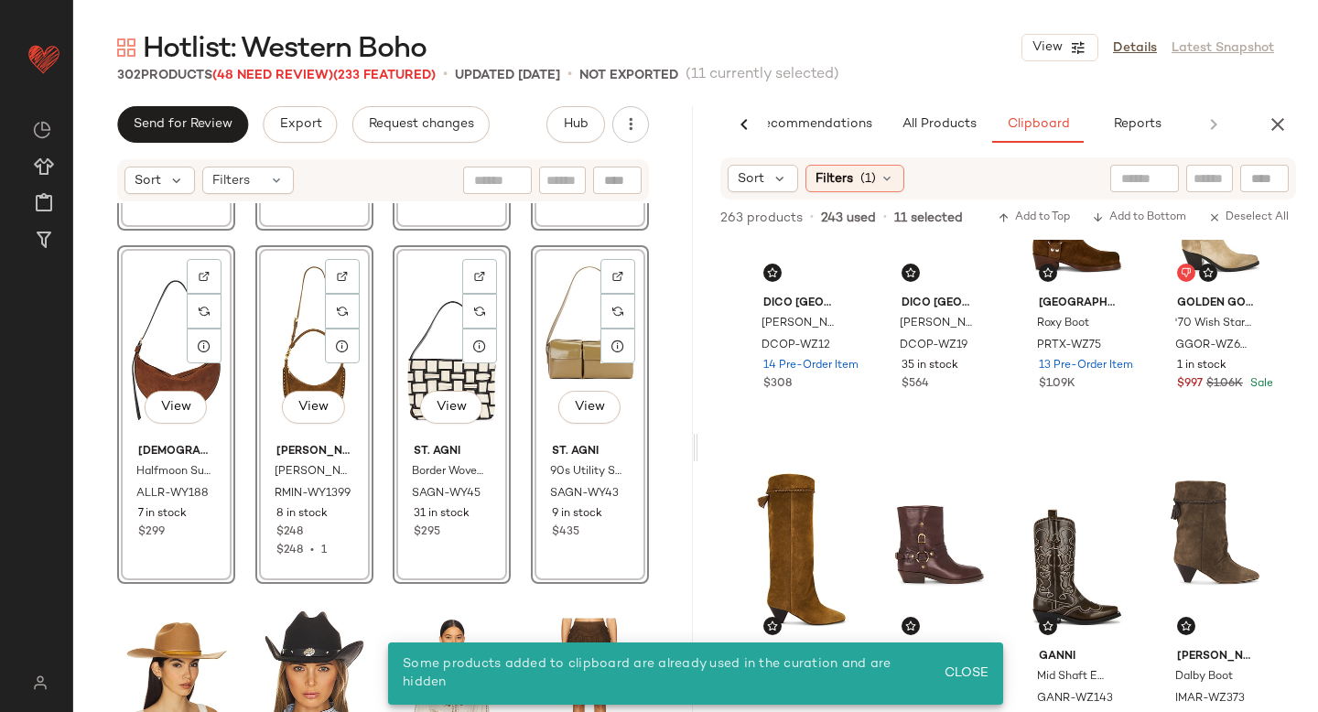
click at [649, 412] on div "View DeMellier London The New York Shoulder Bag DEMR-WY146 8 in stock $495 View…" at bounding box center [383, 485] width 620 height 564
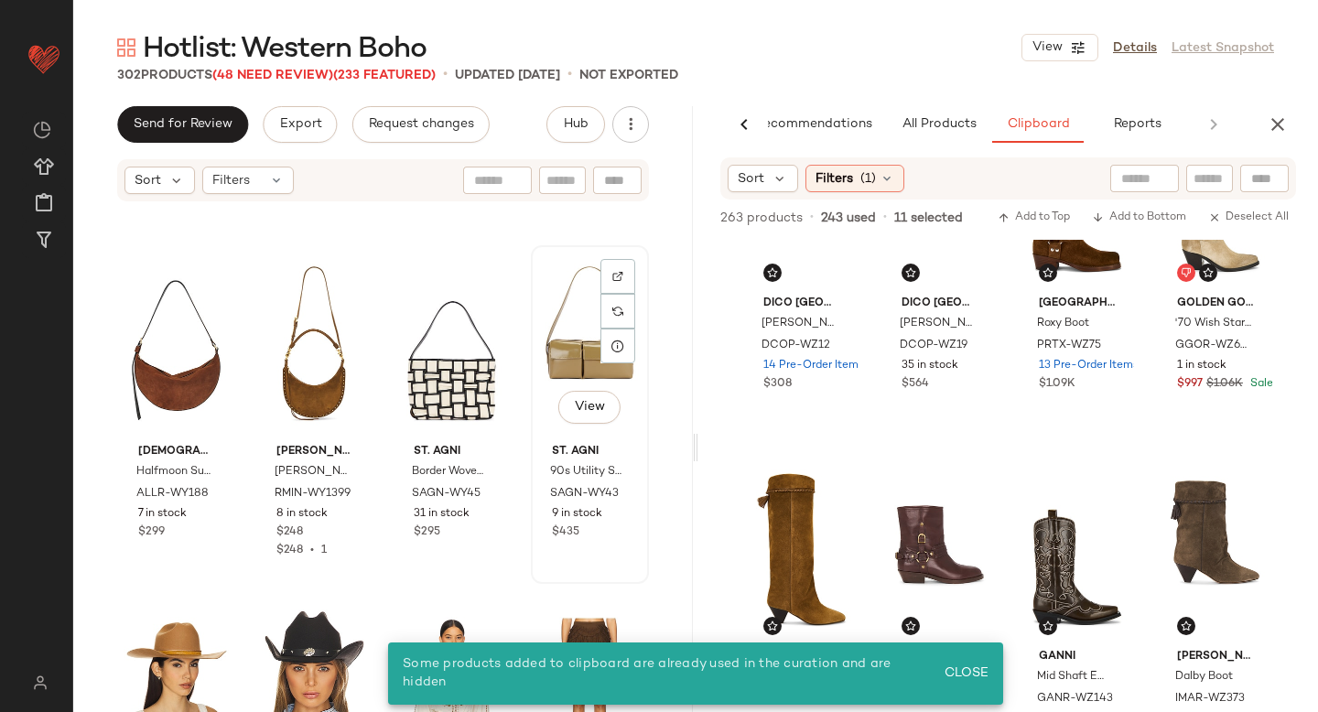
click at [564, 345] on div "View" at bounding box center [589, 344] width 105 height 185
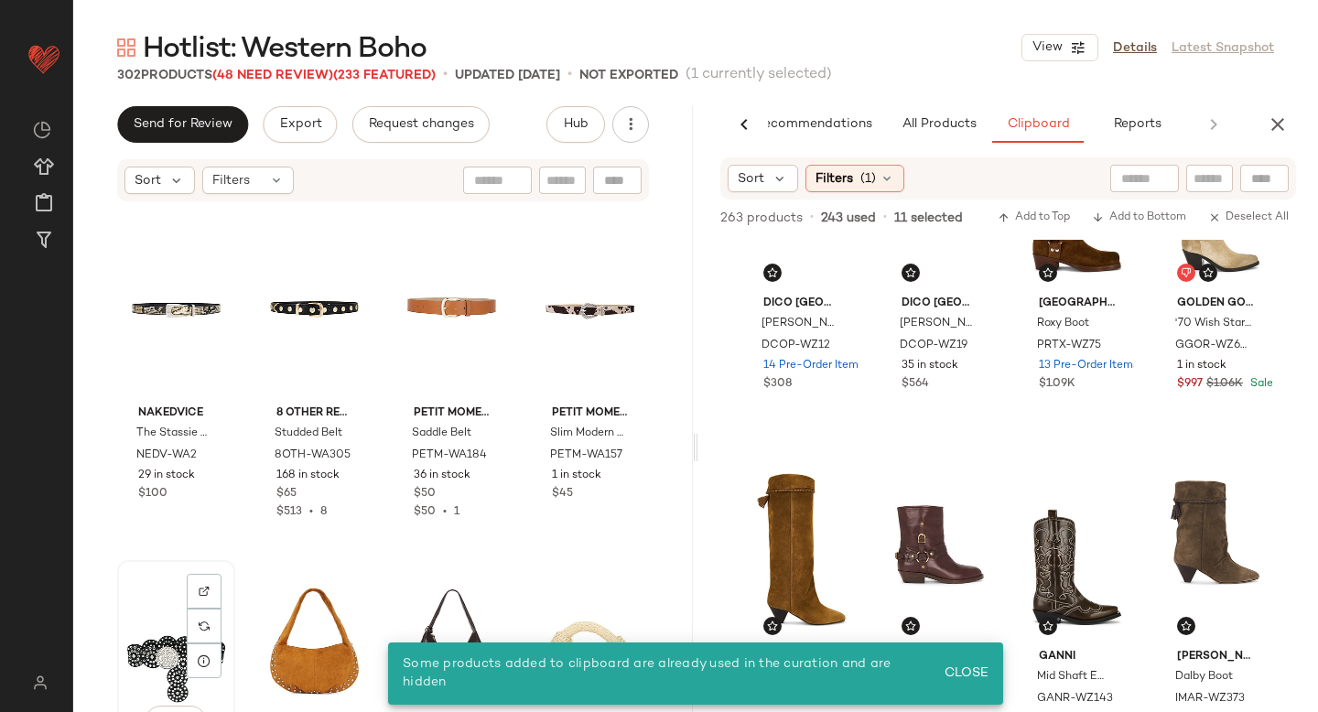
click at [148, 642] on div "View" at bounding box center [176, 658] width 105 height 185
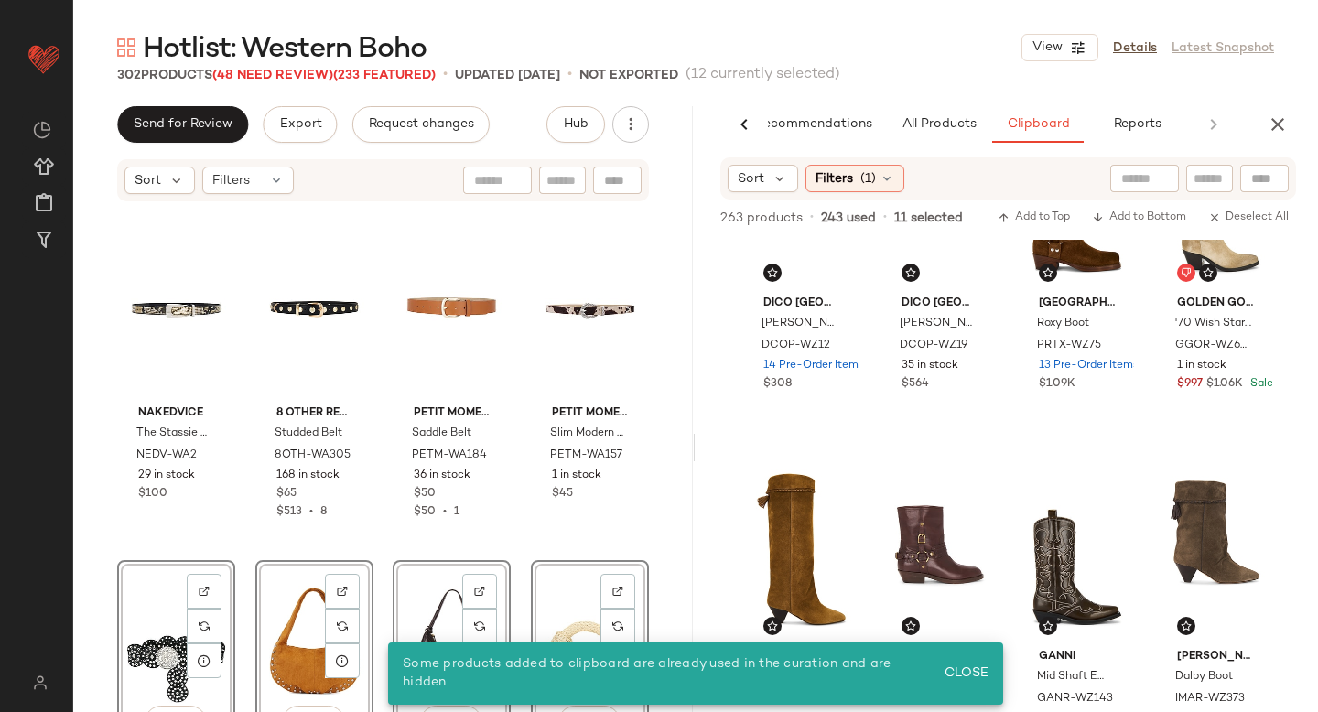
click at [244, 548] on div "Nakedvice The Stassie Belt NEDV-WA2 29 in stock $100 8 Other Reasons Studded Be…" at bounding box center [383, 487] width 532 height 560
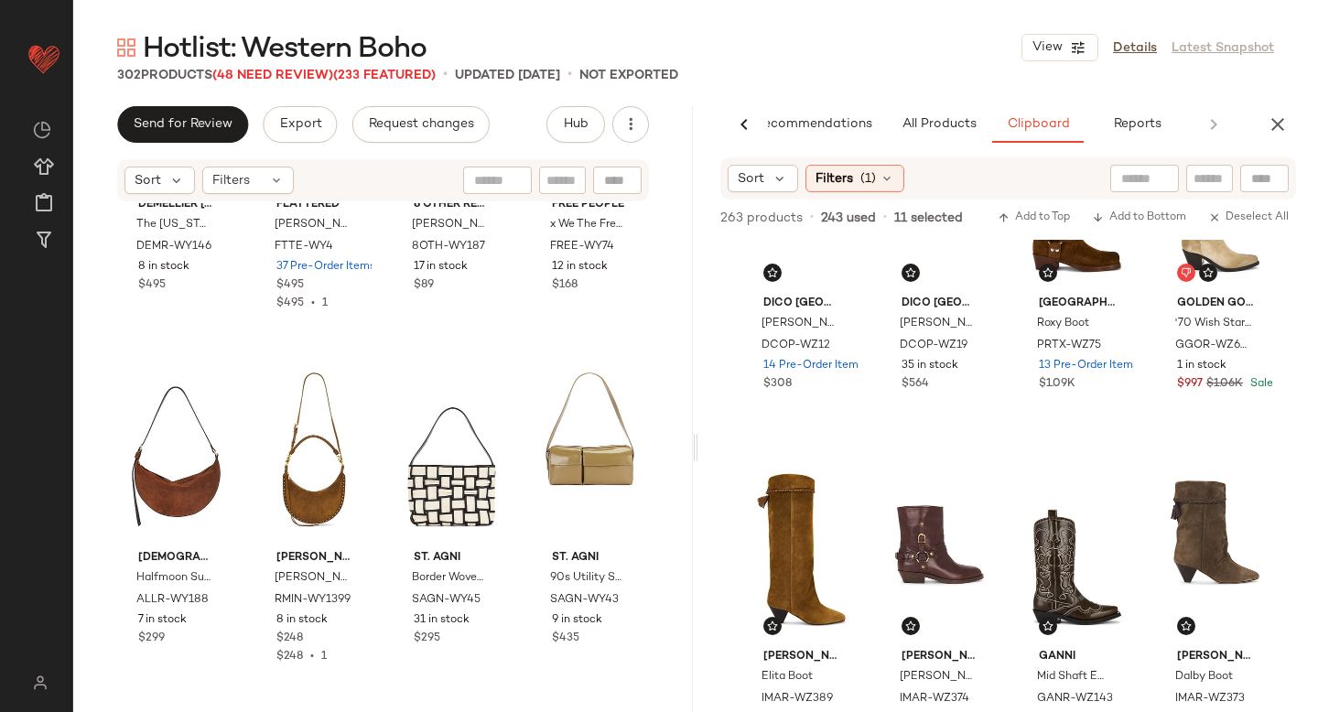
scroll to position [925, 0]
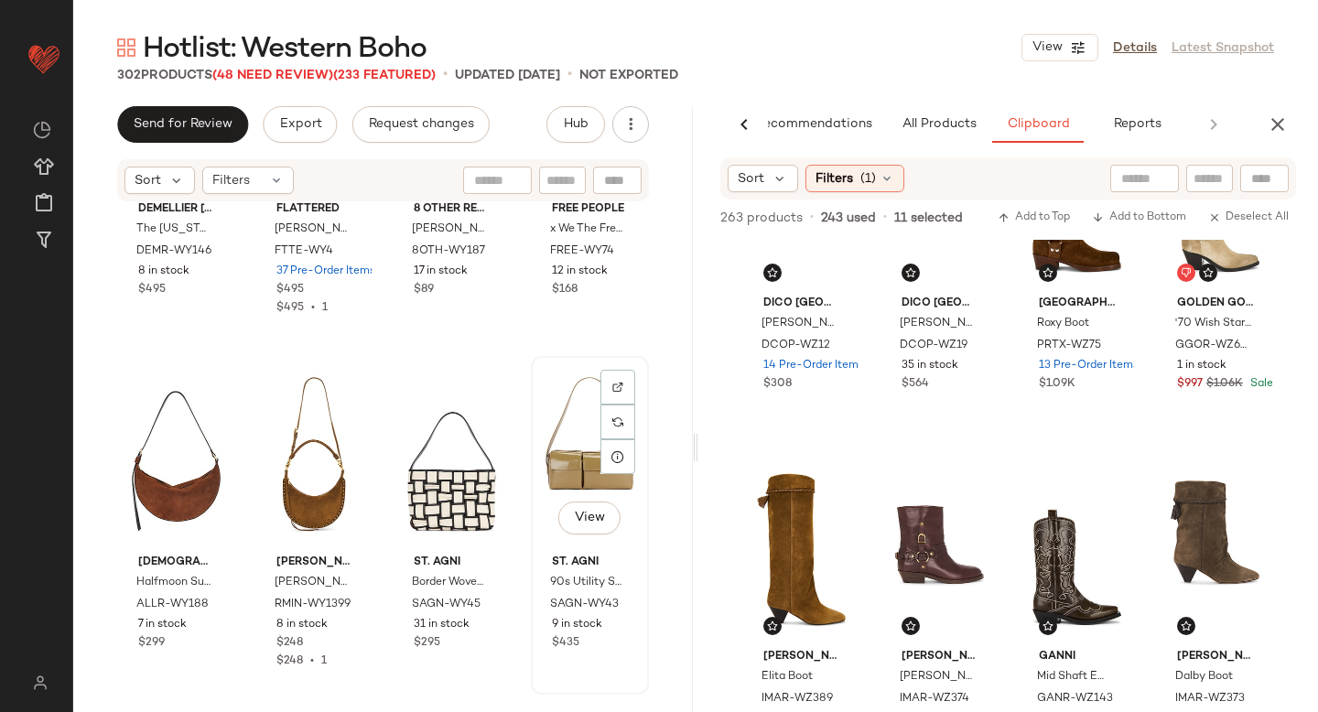
click at [556, 412] on div "View" at bounding box center [589, 454] width 105 height 185
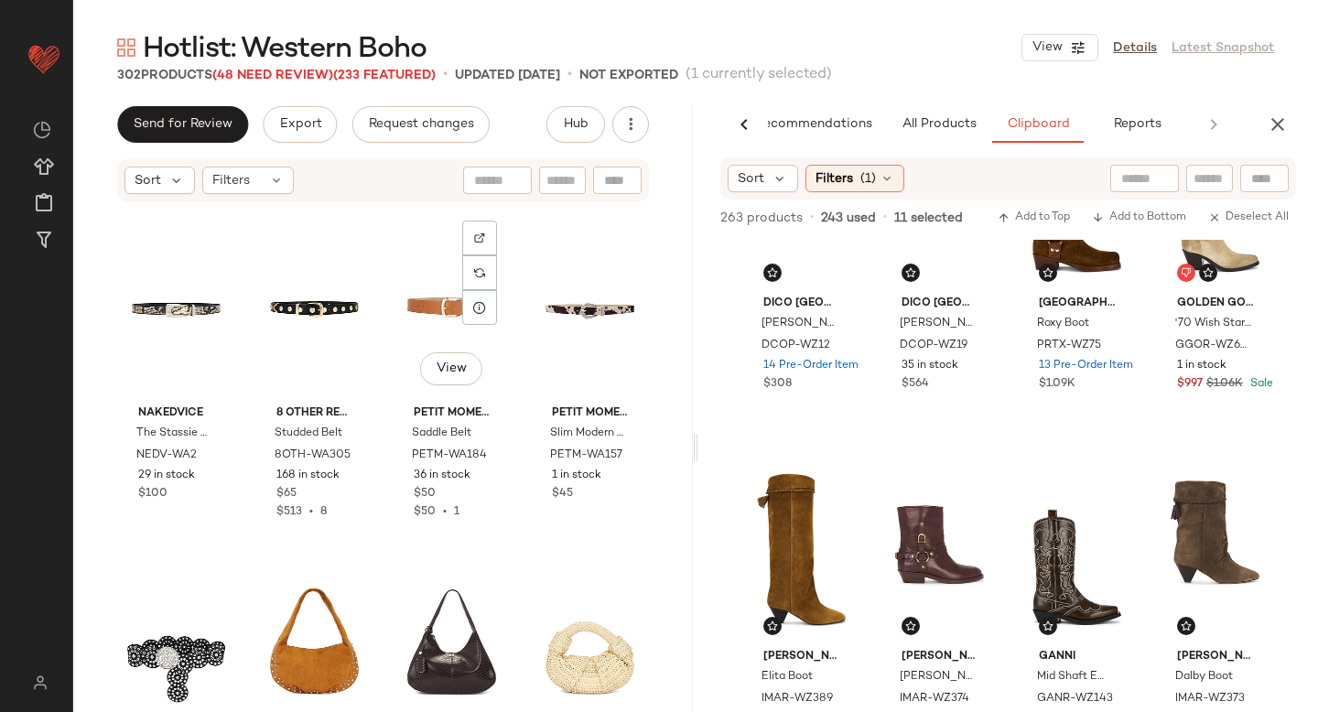
scroll to position [1, 0]
click at [299, 649] on div "View" at bounding box center [314, 658] width 105 height 185
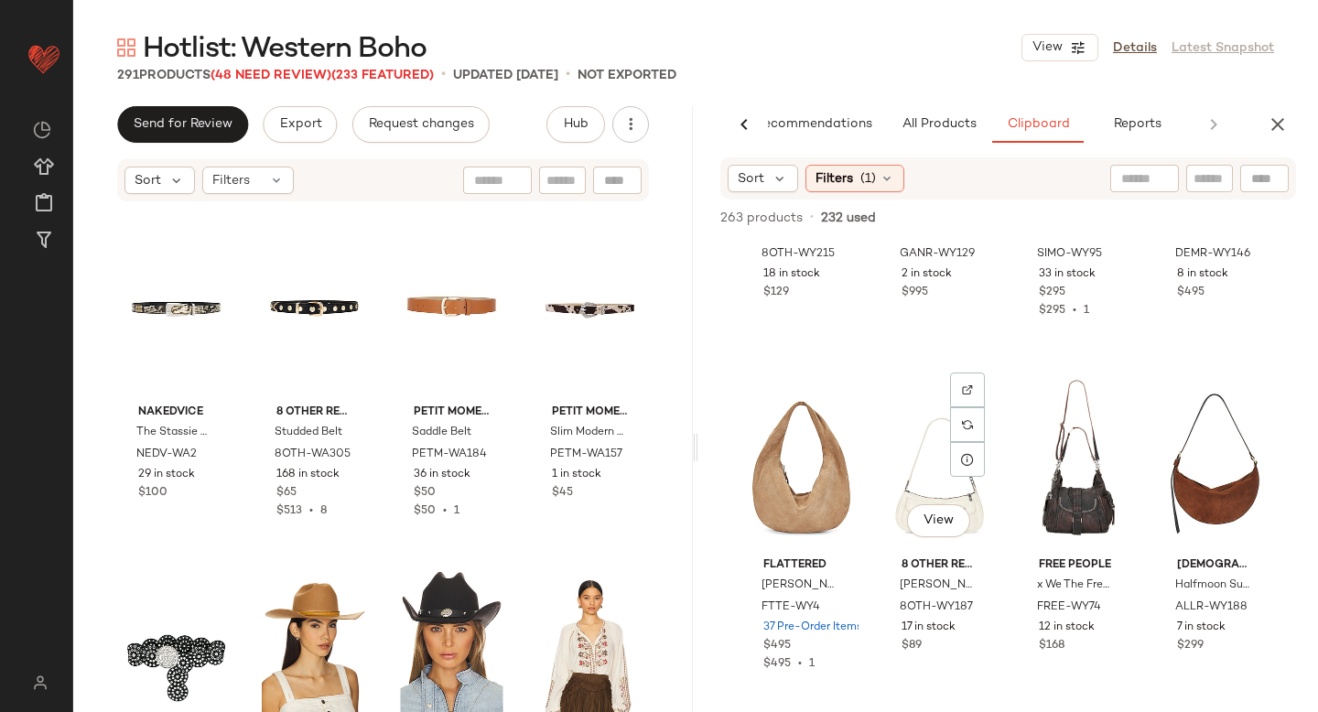
scroll to position [2281, 0]
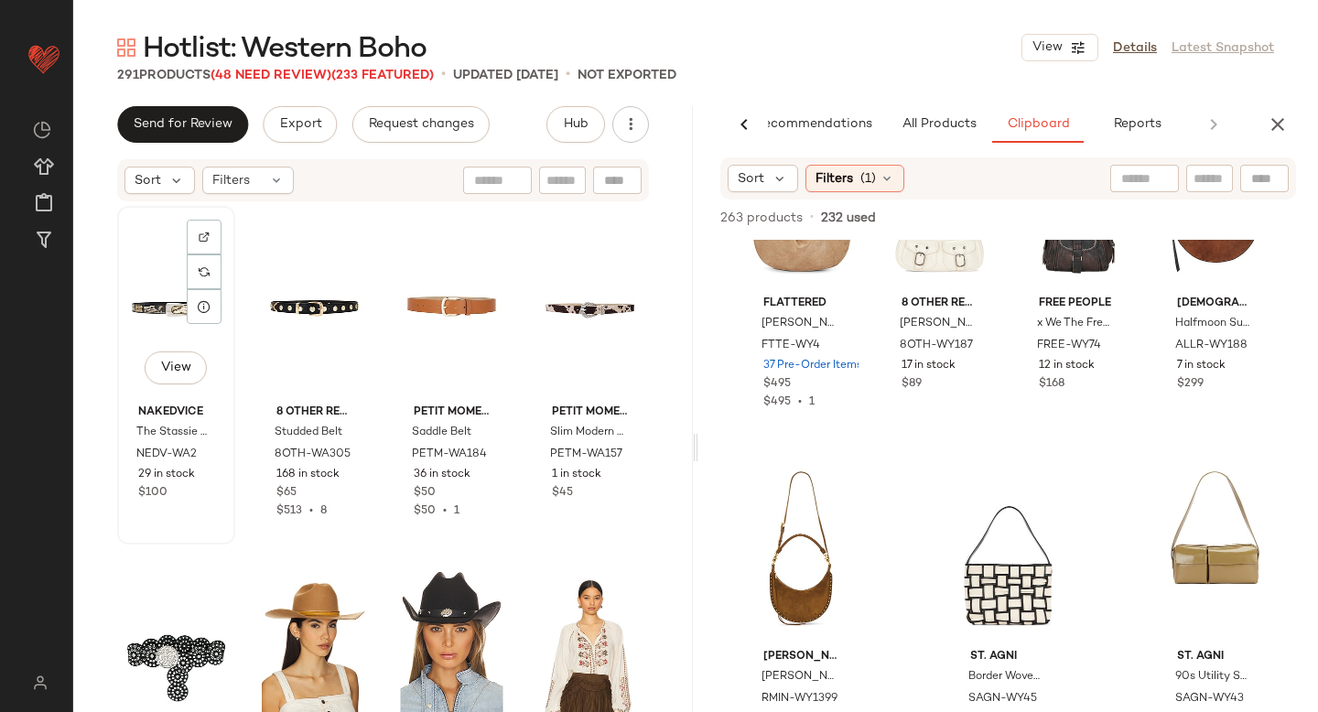
click at [154, 305] on div "View" at bounding box center [176, 304] width 105 height 185
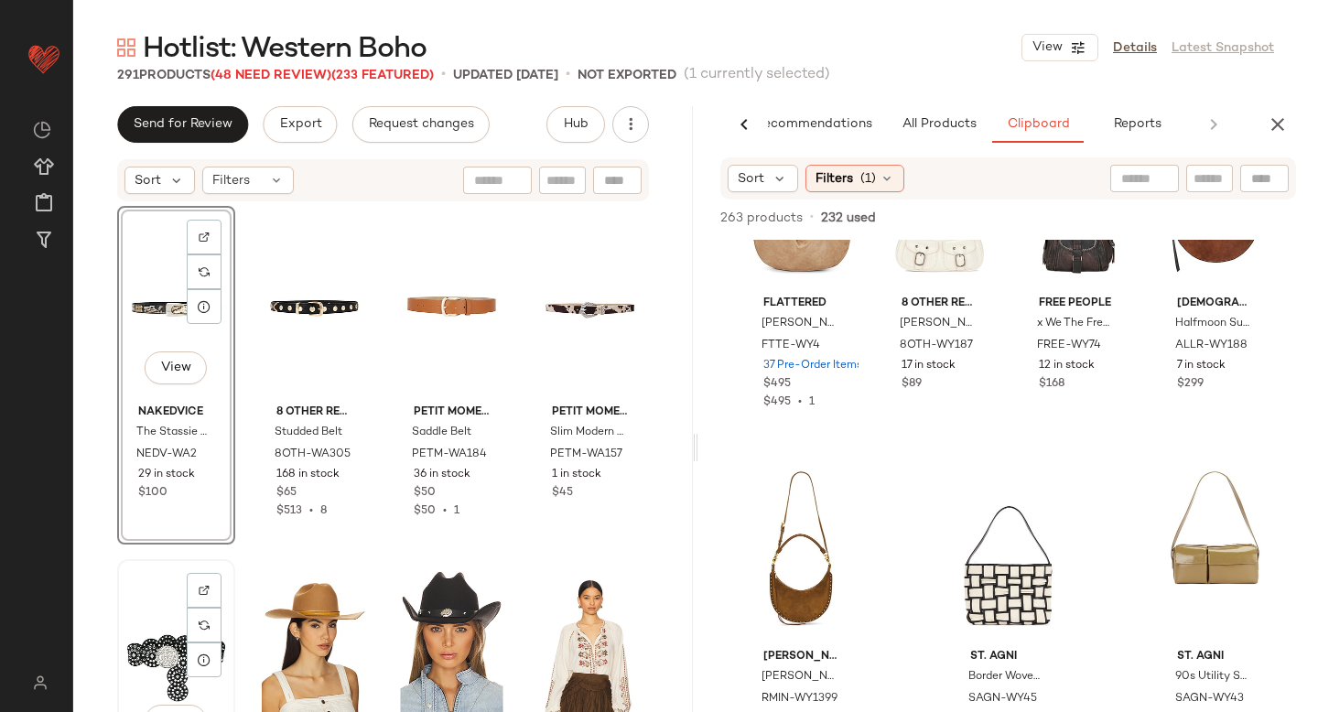
click at [157, 631] on div "View" at bounding box center [176, 658] width 105 height 185
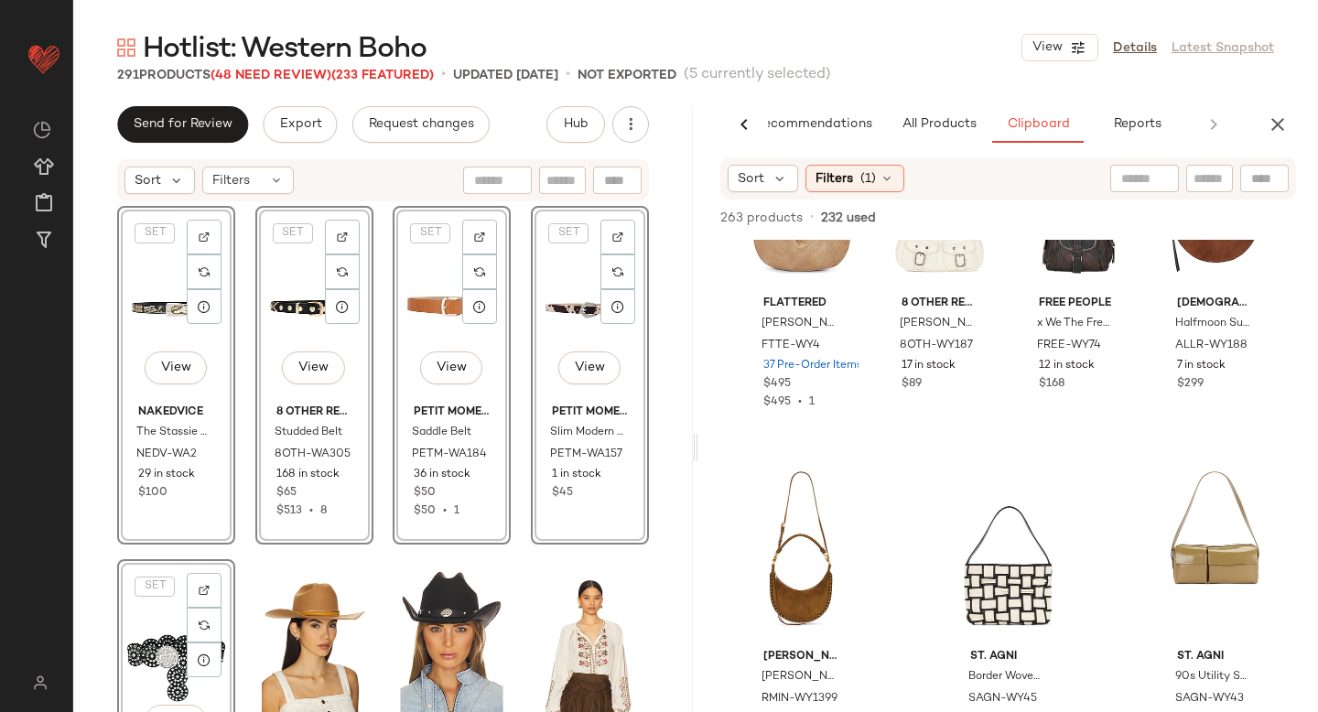
click at [665, 544] on div "SET View Nakedvice The Stassie Belt NEDV-WA2 29 in stock $100 SET View 8 Other …" at bounding box center [383, 485] width 620 height 564
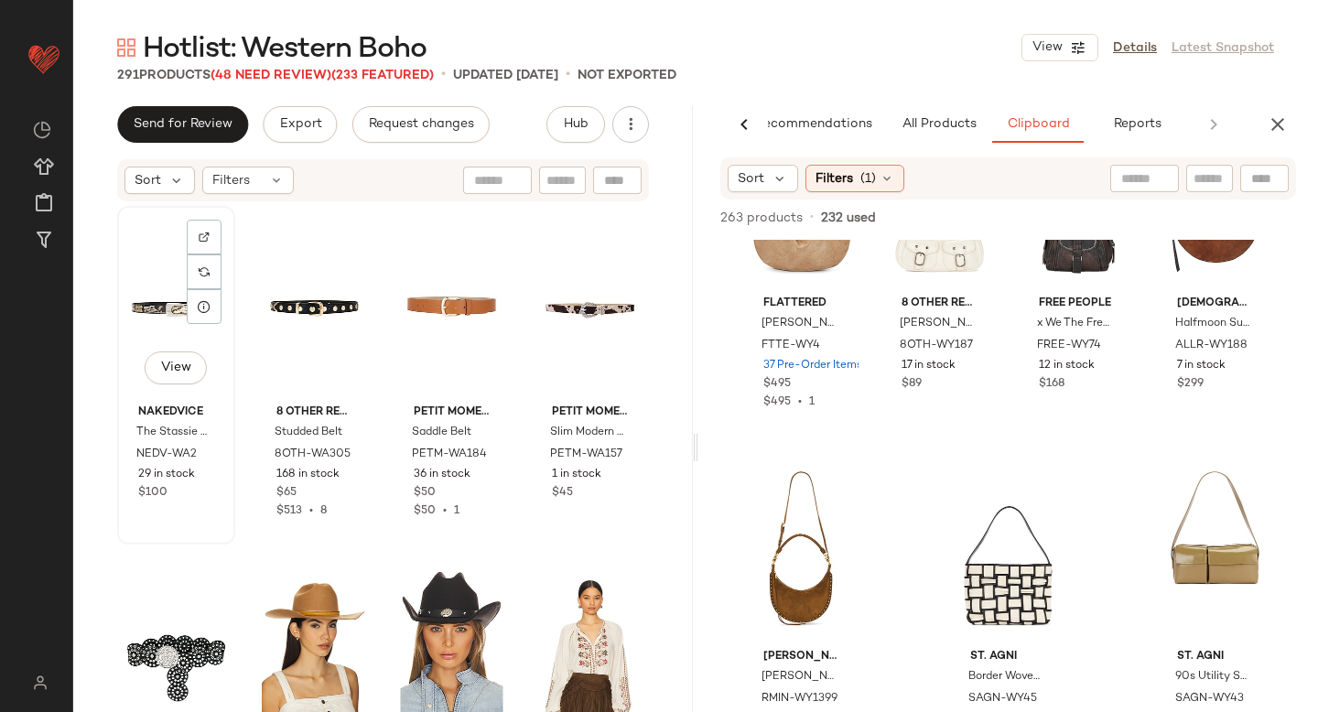
click at [153, 278] on div "View" at bounding box center [176, 304] width 105 height 185
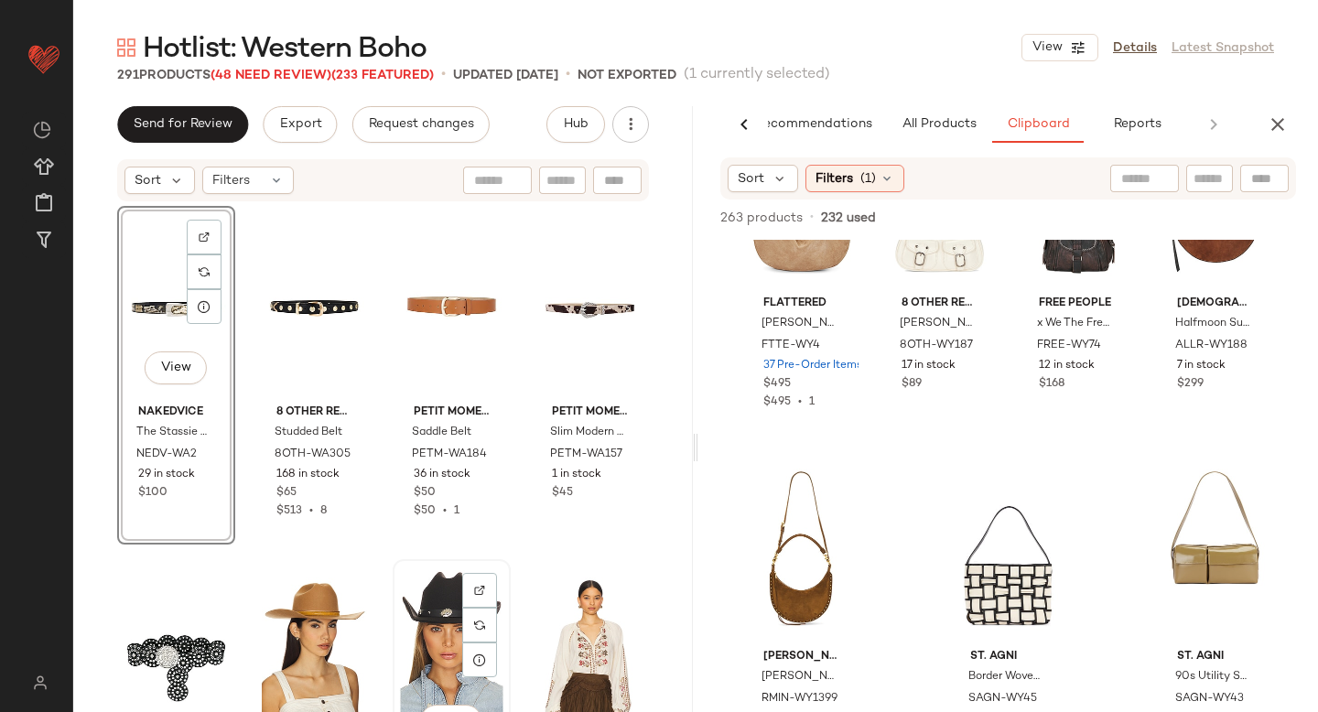
click at [426, 592] on div "View" at bounding box center [451, 658] width 105 height 185
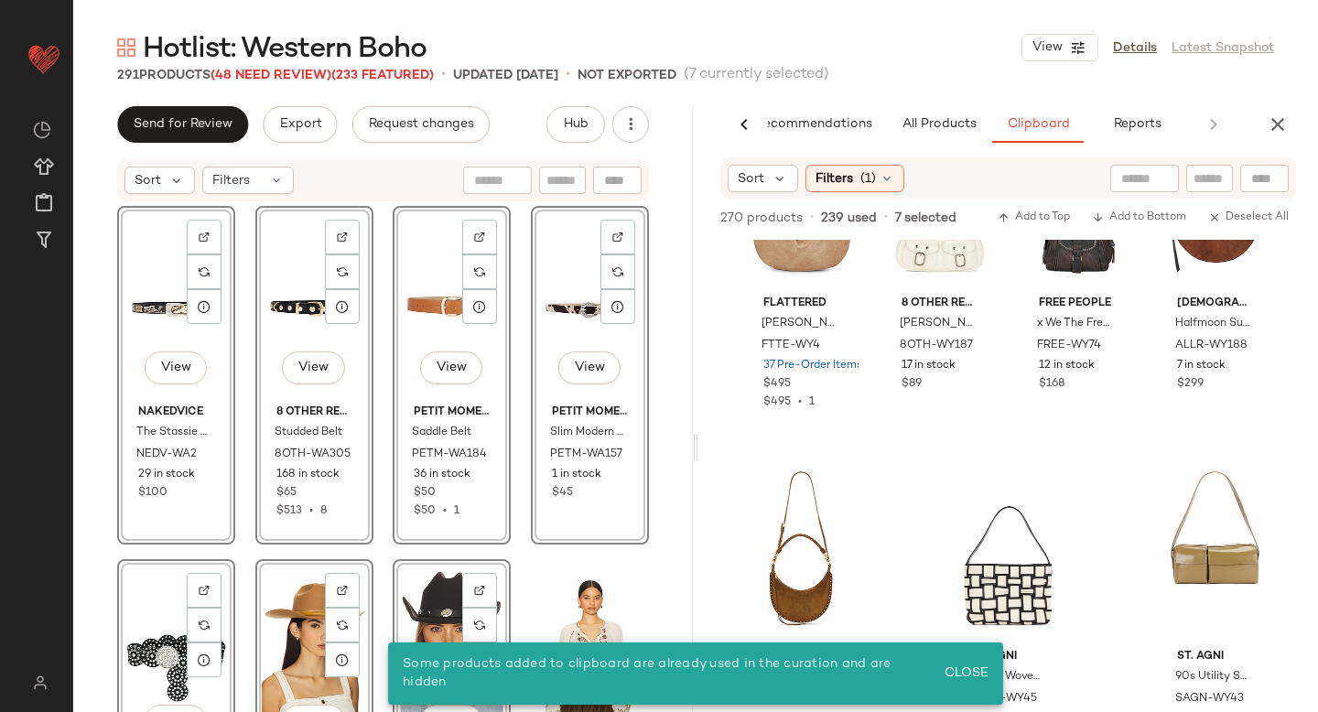
click at [506, 565] on div "View Nakedvice The Stassie Belt NEDV-WA2 29 in stock $100 View 8 Other Reasons …" at bounding box center [383, 486] width 532 height 560
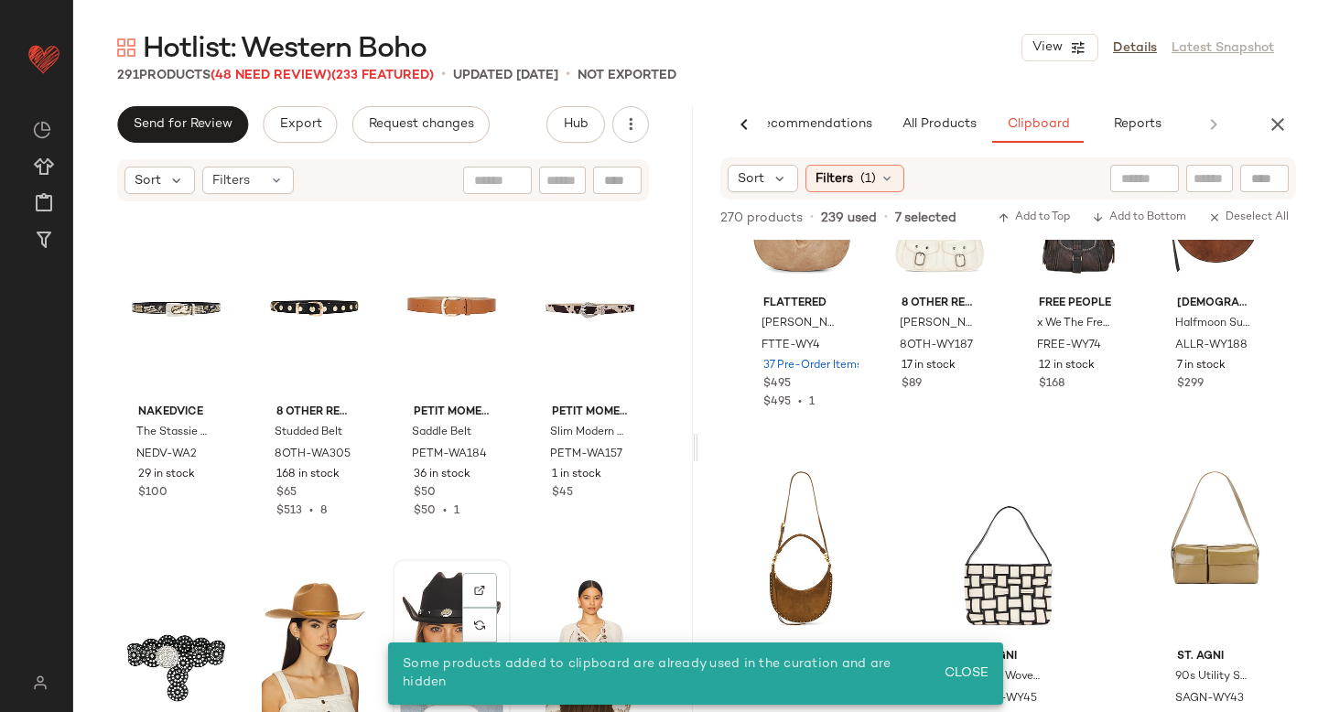
click at [408, 584] on div "View" at bounding box center [451, 658] width 105 height 185
click at [126, 292] on div "View" at bounding box center [176, 304] width 105 height 185
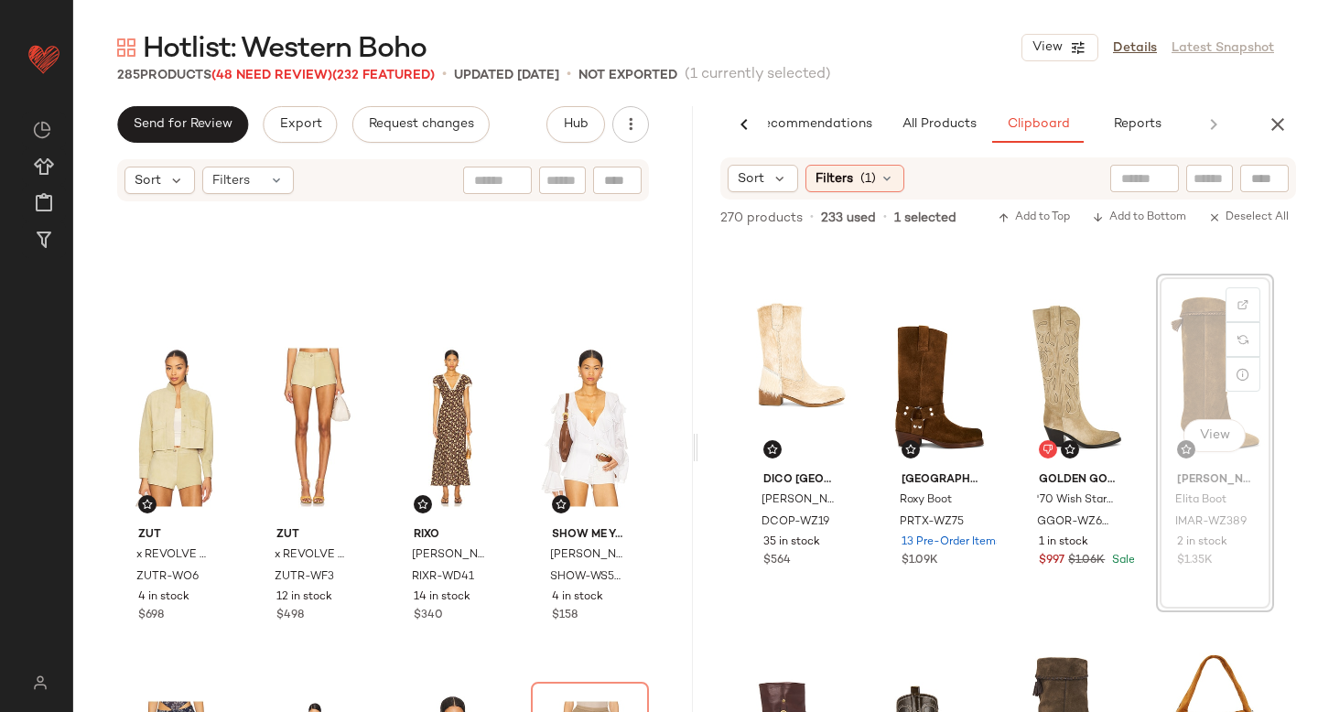
scroll to position [1043, 0]
drag, startPoint x: 1174, startPoint y: 343, endPoint x: 1165, endPoint y: 345, distance: 9.3
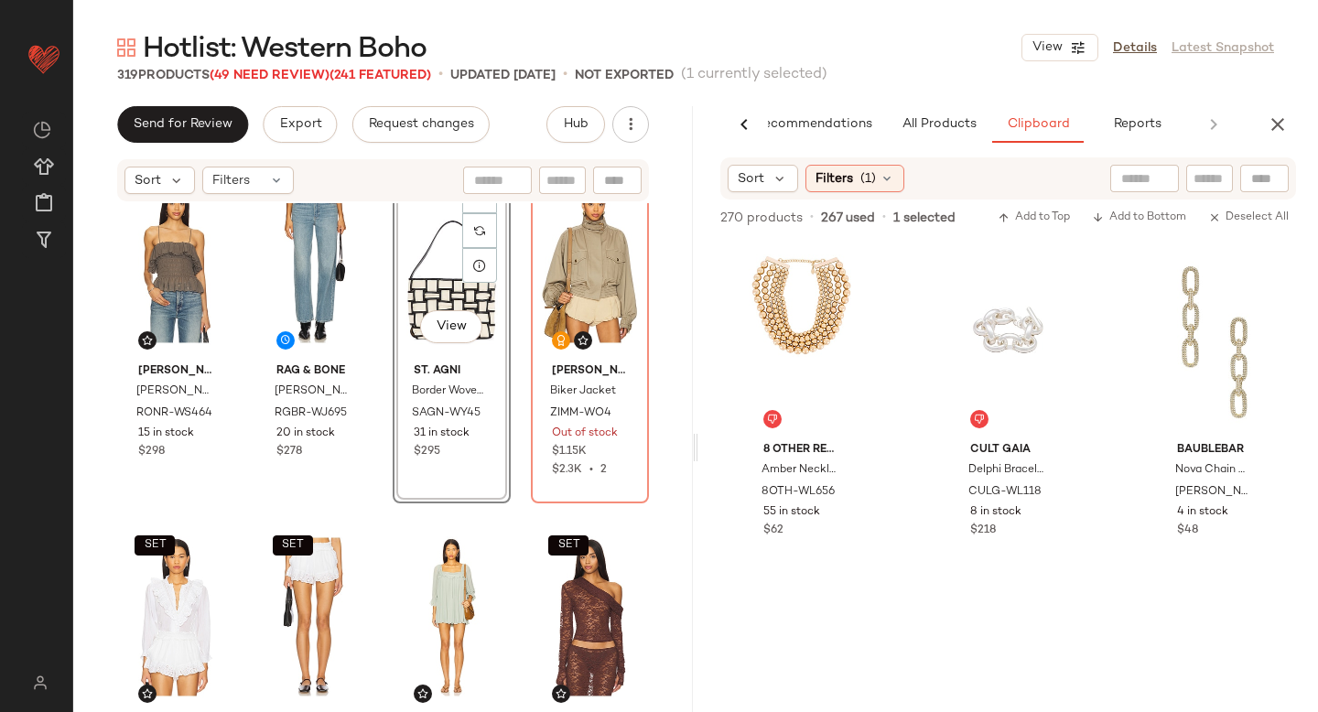
scroll to position [25493, 0]
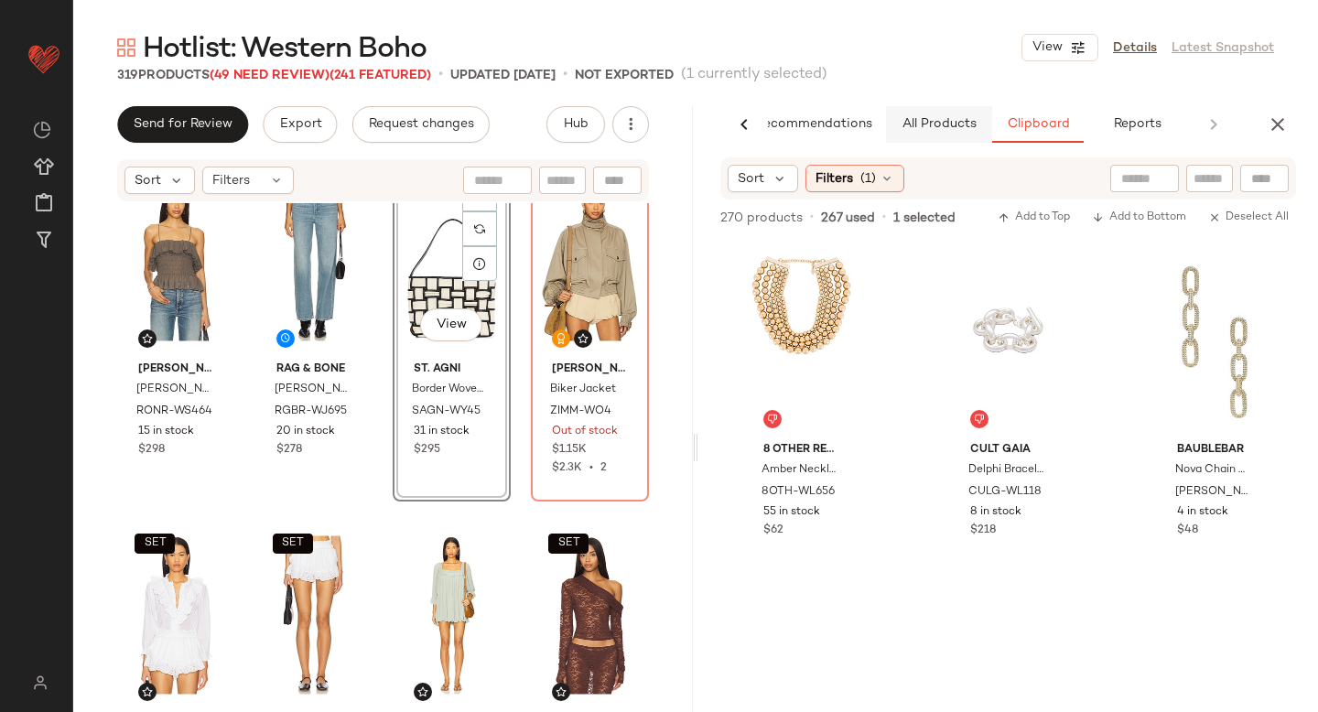
click at [961, 131] on span "All Products" at bounding box center [938, 124] width 75 height 15
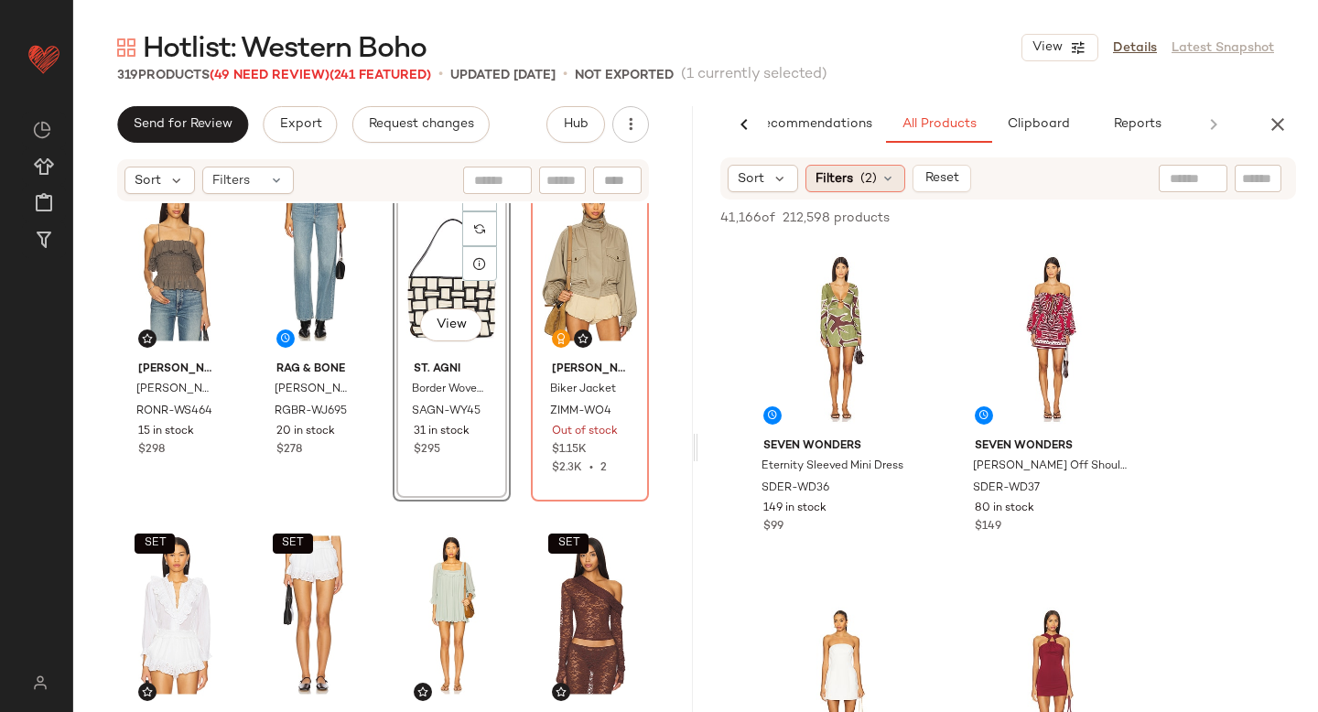
click at [854, 182] on div "Filters (2)" at bounding box center [855, 178] width 100 height 27
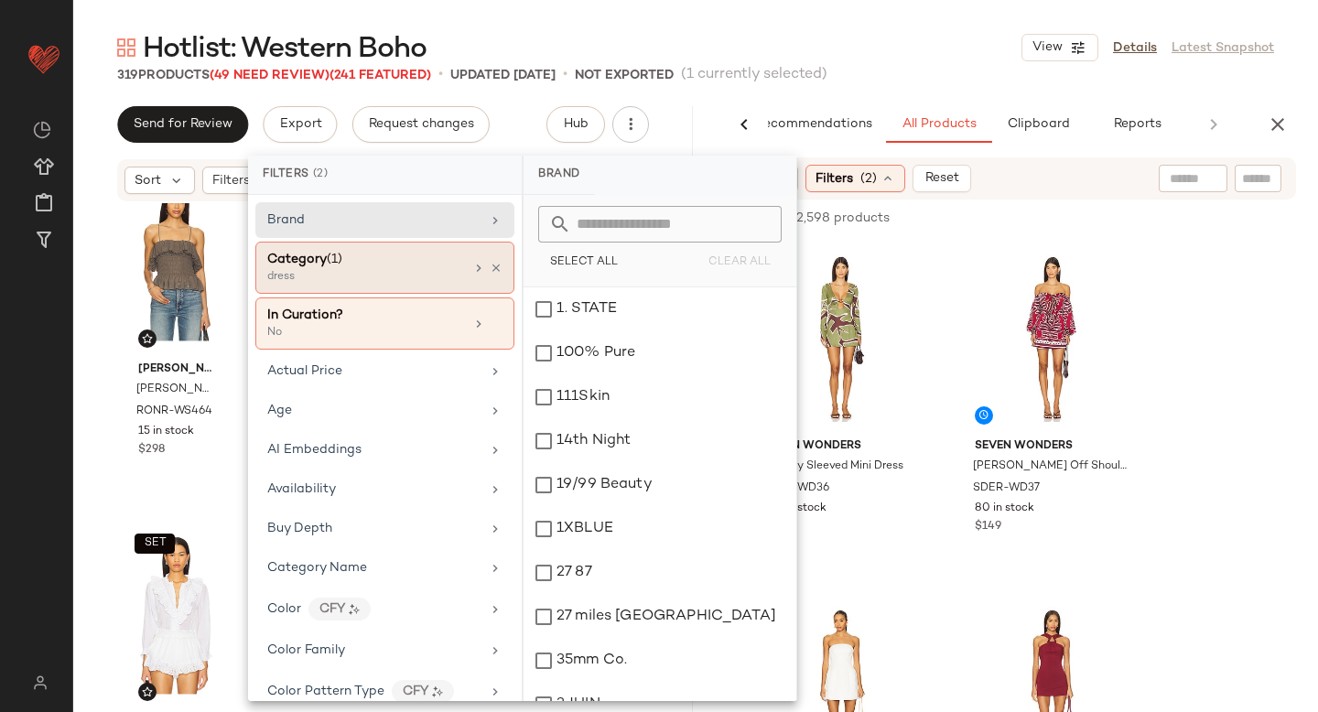
click at [380, 268] on div "Category (1)" at bounding box center [365, 259] width 197 height 19
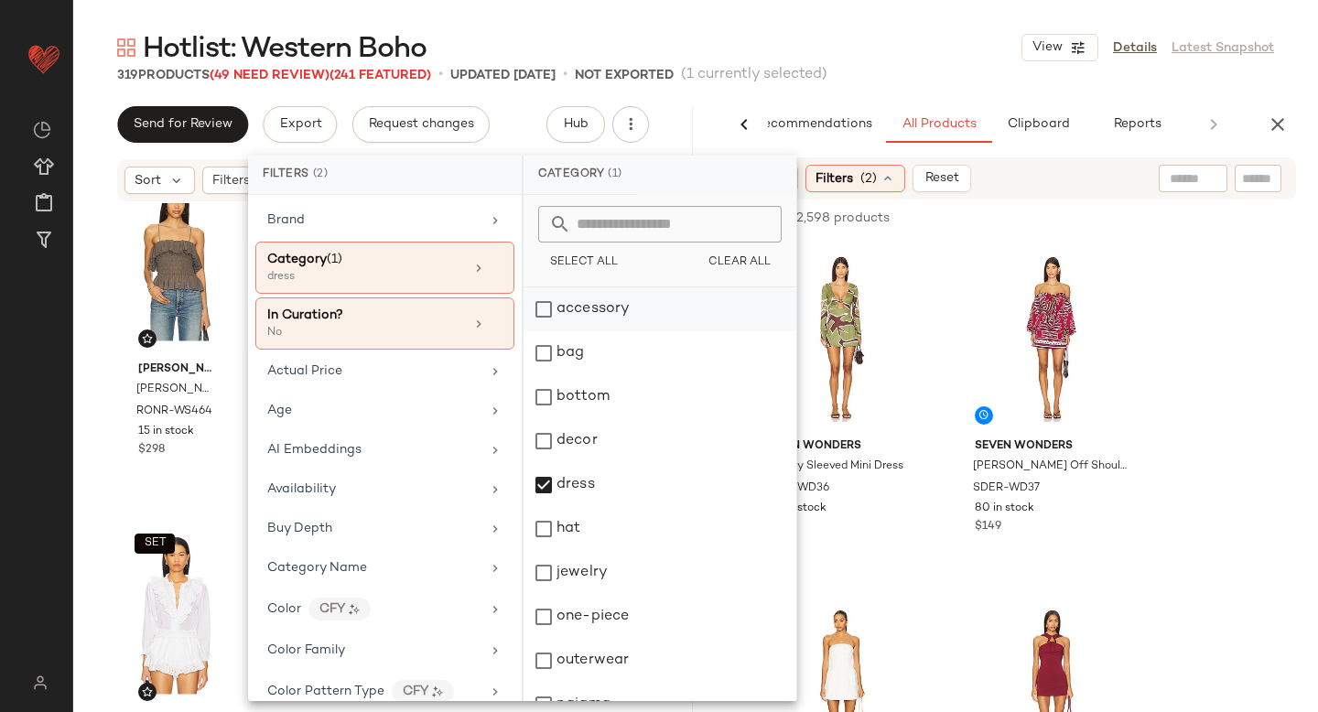
click at [547, 331] on div "accessory" at bounding box center [659, 353] width 273 height 44
click at [550, 375] on div "bag" at bounding box center [659, 397] width 273 height 44
click at [545, 507] on div "dress" at bounding box center [659, 529] width 273 height 44
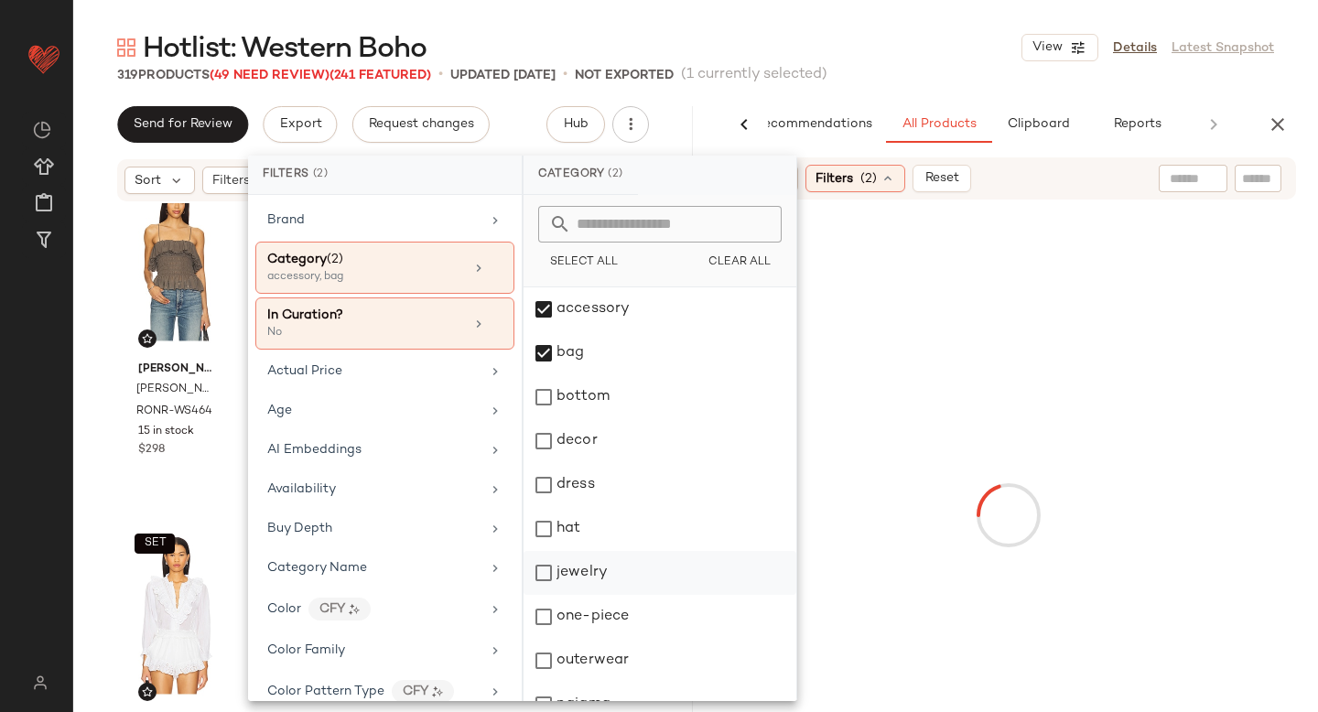
click at [547, 595] on div "jewelry" at bounding box center [659, 617] width 273 height 44
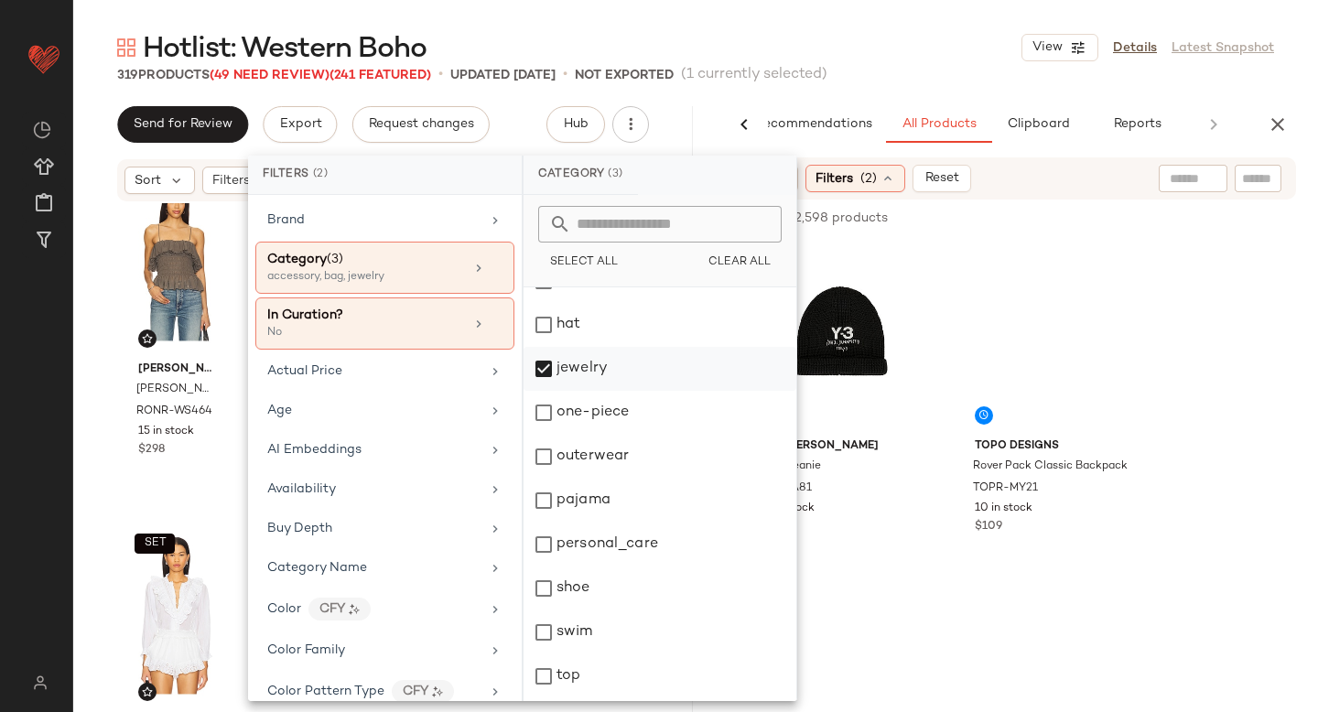
scroll to position [245, 0]
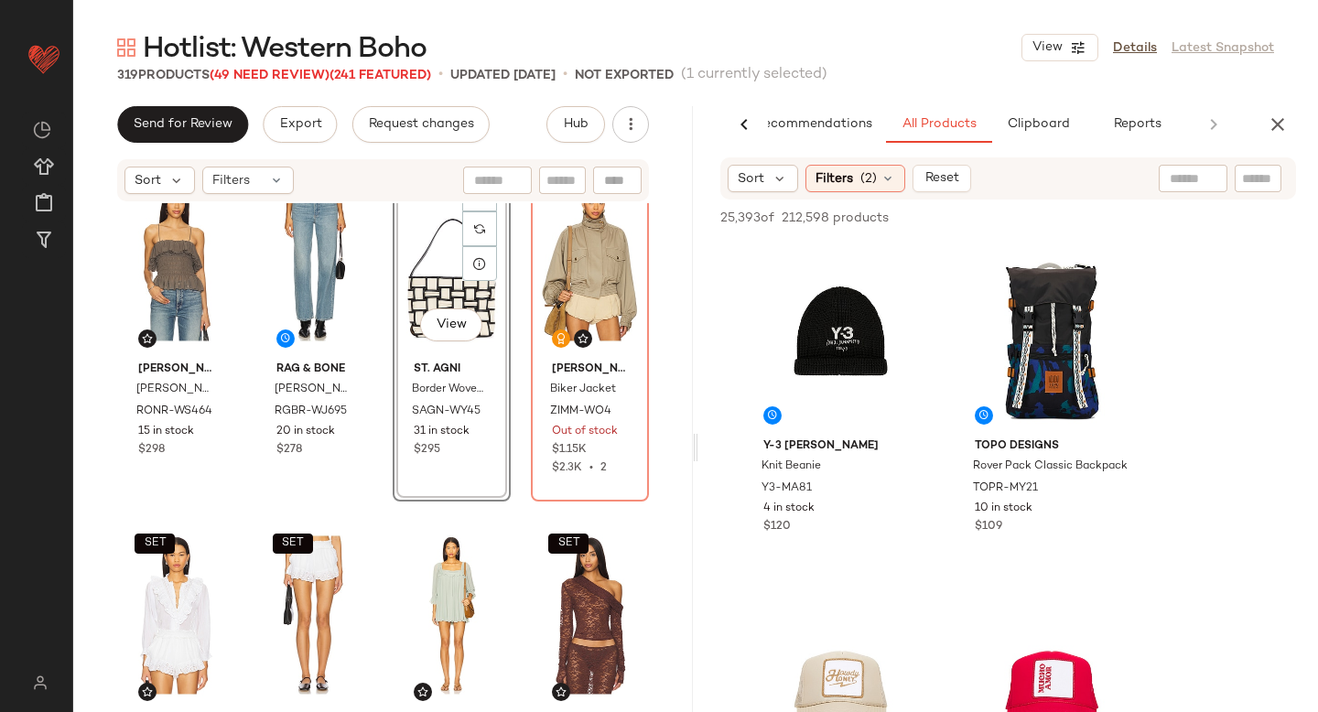
click at [1179, 182] on input "text" at bounding box center [1193, 178] width 47 height 19
type input "*******"
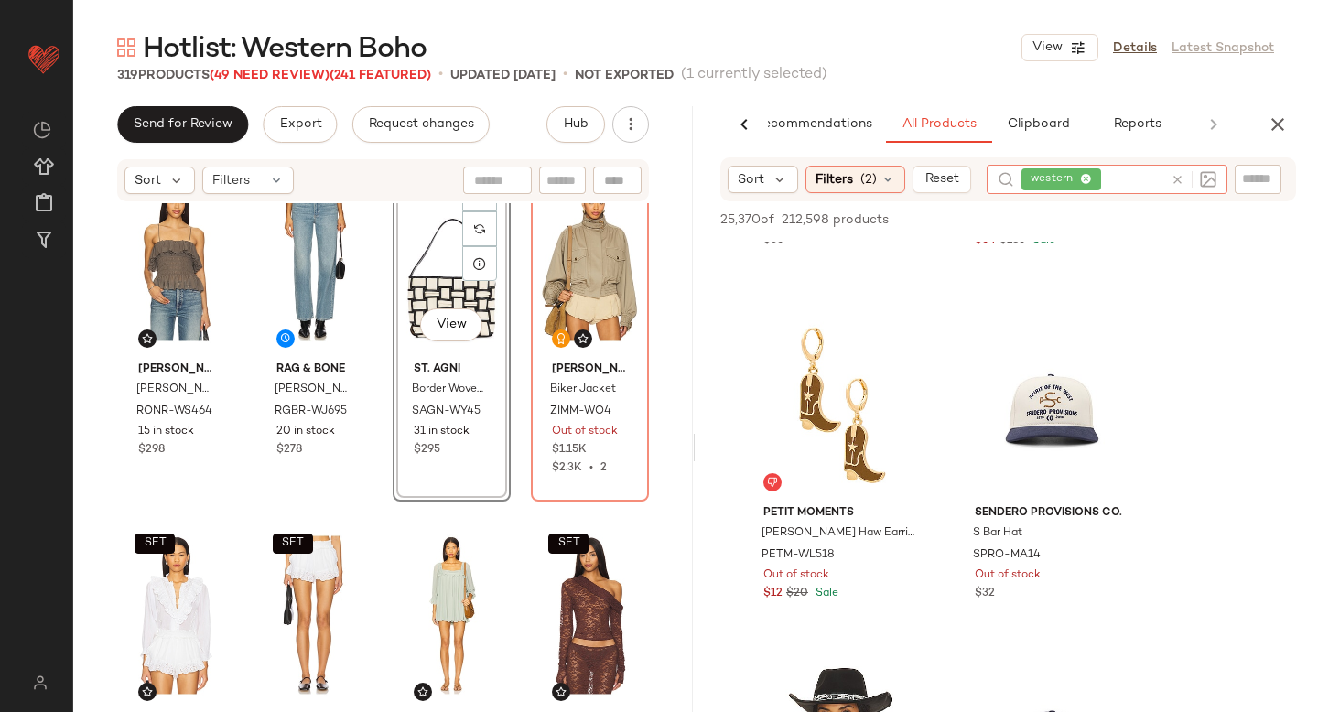
scroll to position [9121, 0]
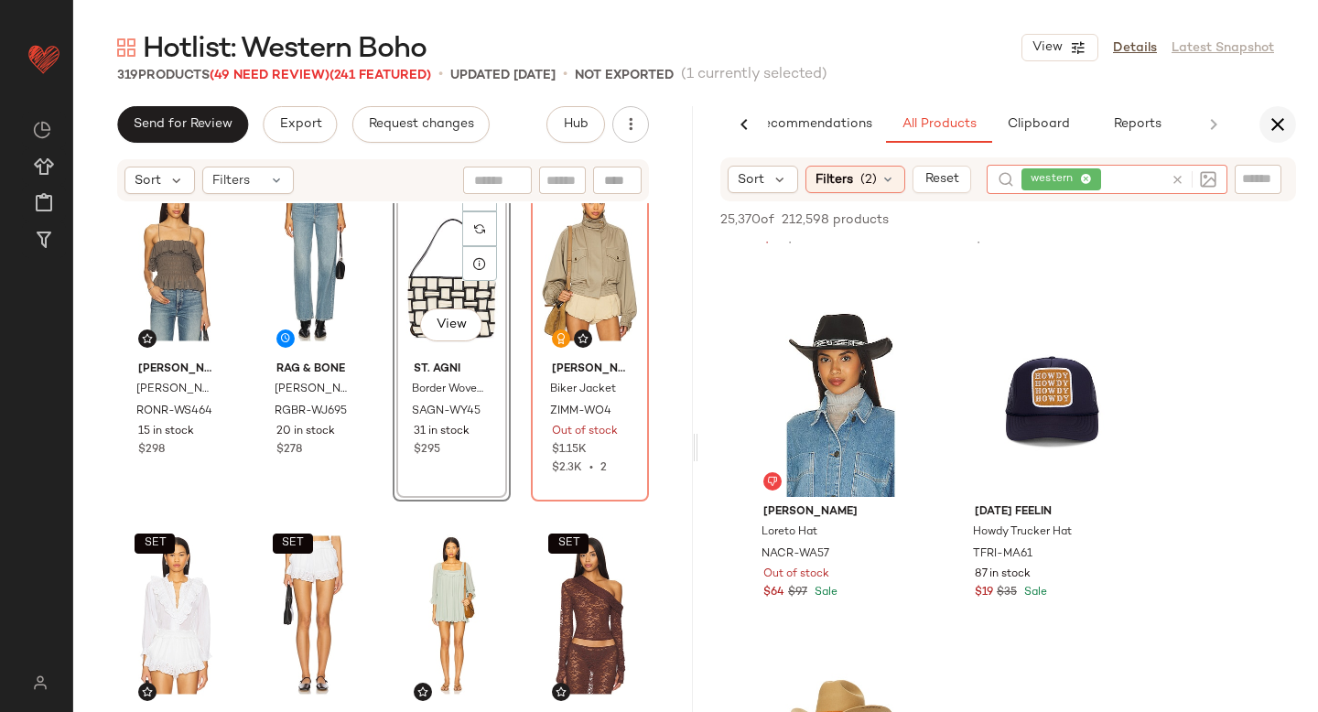
click at [1274, 128] on icon "button" at bounding box center [1278, 124] width 22 height 22
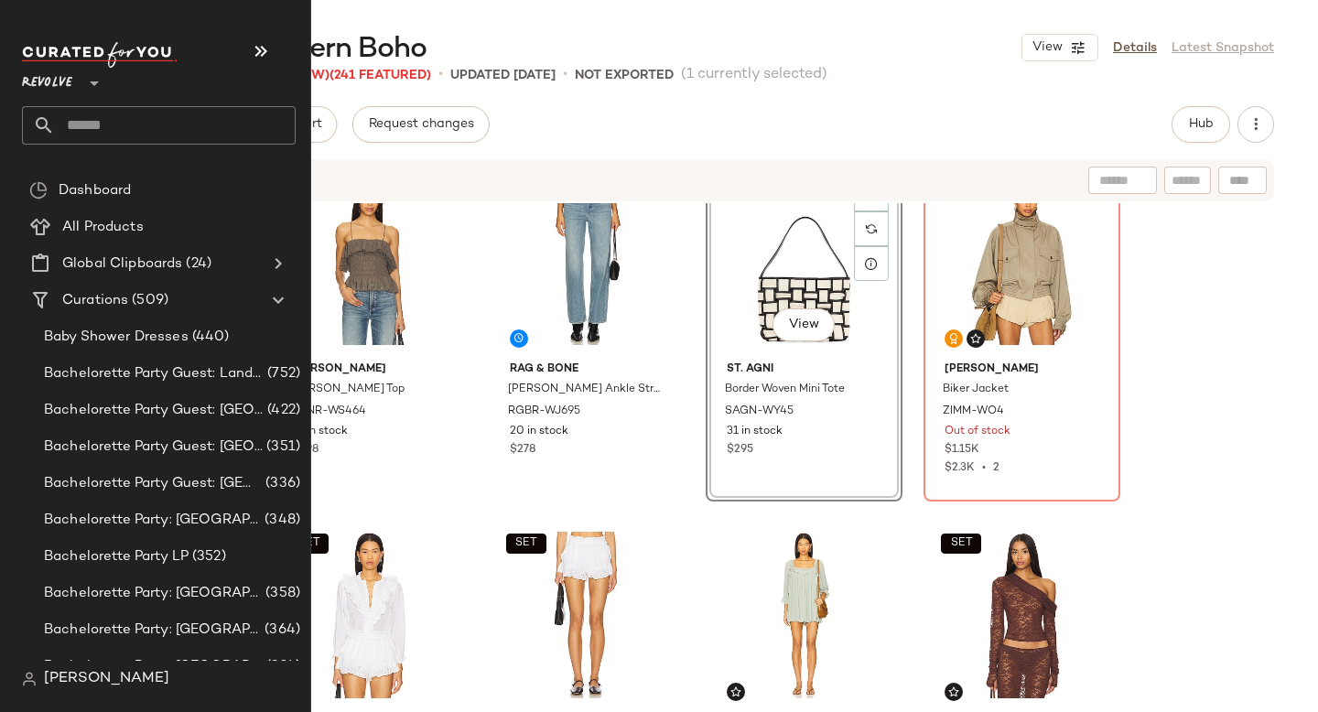
click at [96, 135] on input "text" at bounding box center [175, 125] width 241 height 38
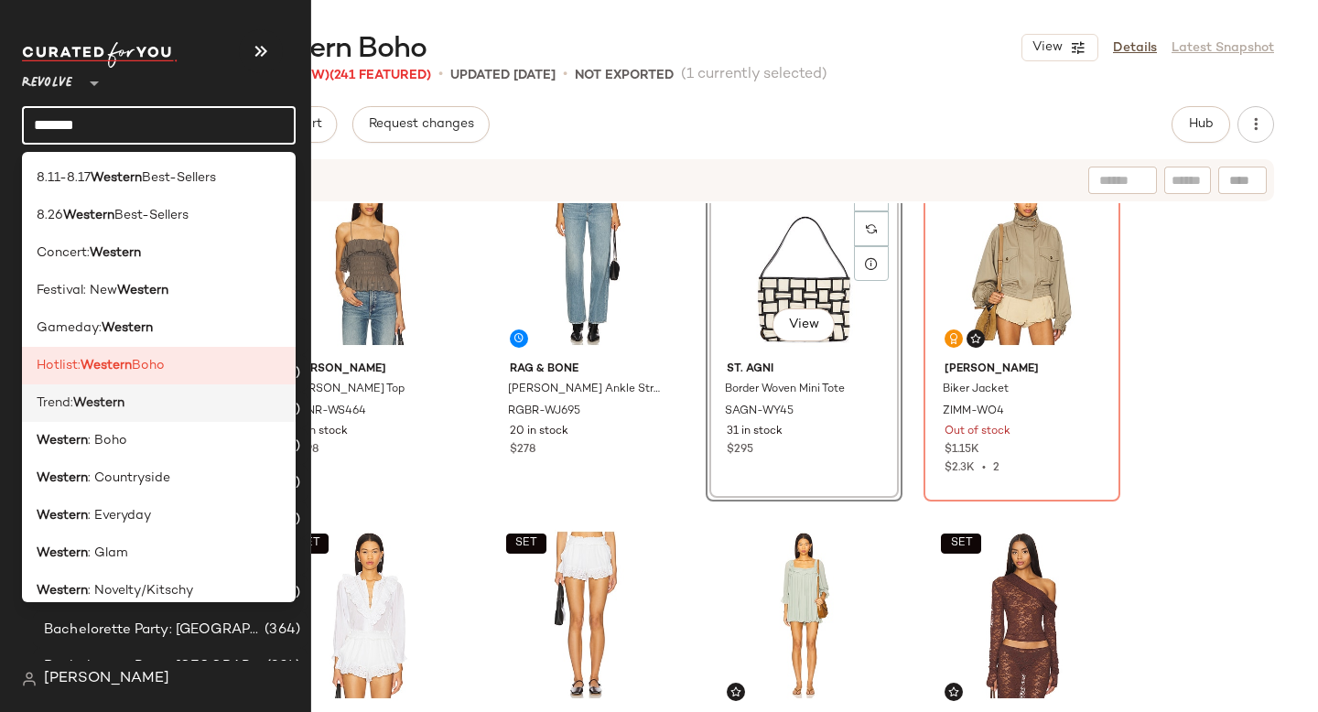
type input "*******"
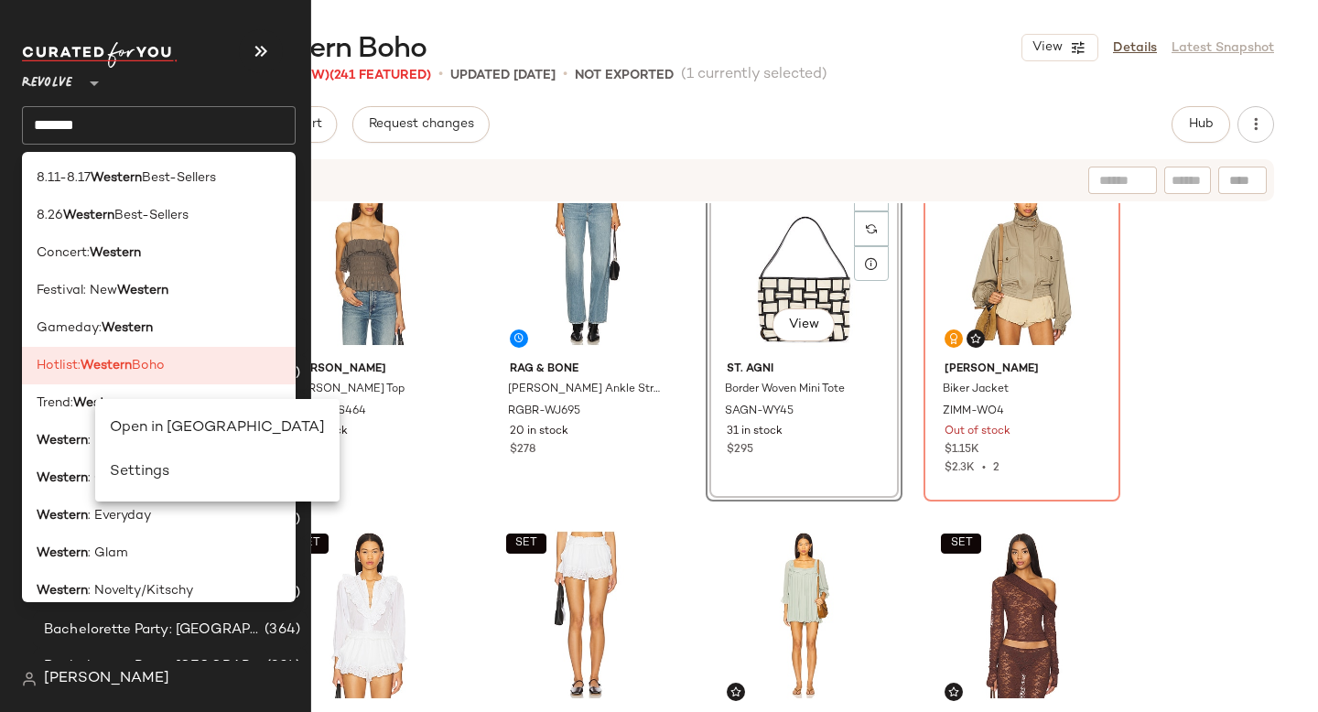
click at [642, 124] on div "Send for Review Export Request changes Hub" at bounding box center [695, 124] width 1157 height 37
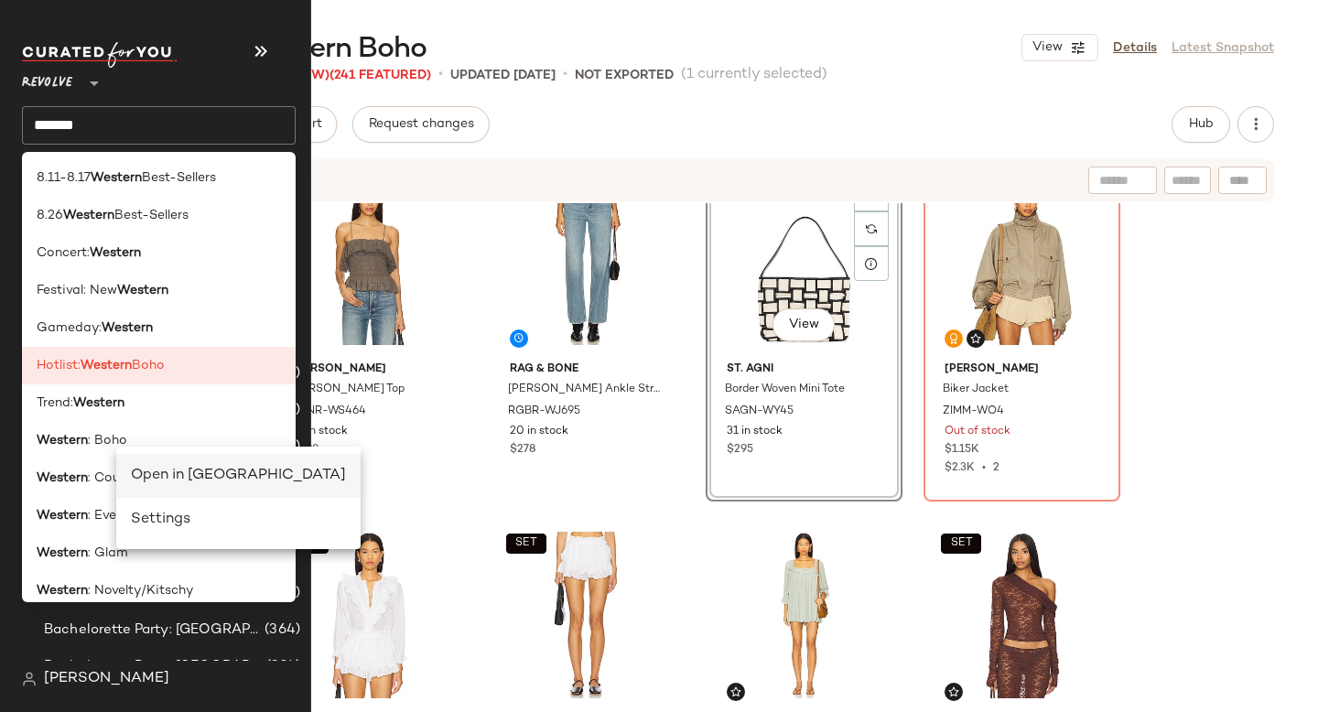
click at [159, 473] on div "Open in Split View" at bounding box center [238, 476] width 215 height 22
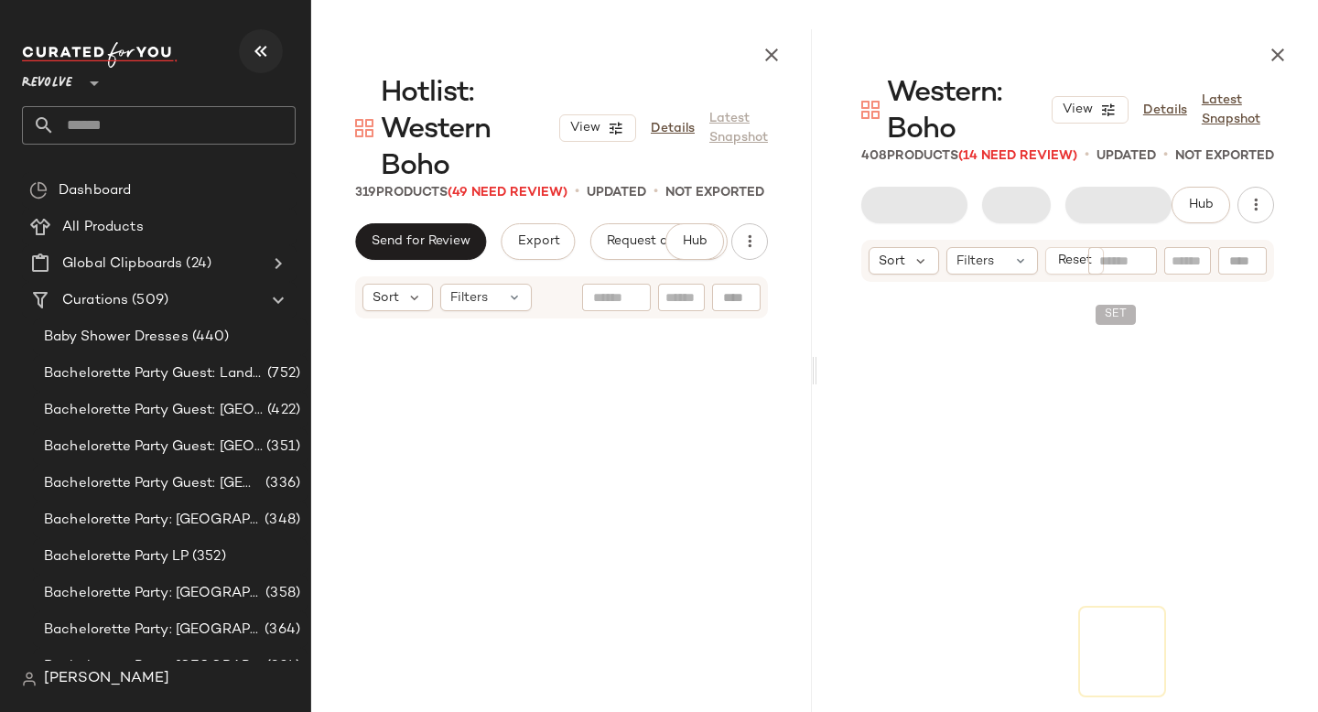
click at [250, 51] on icon "button" at bounding box center [261, 51] width 22 height 22
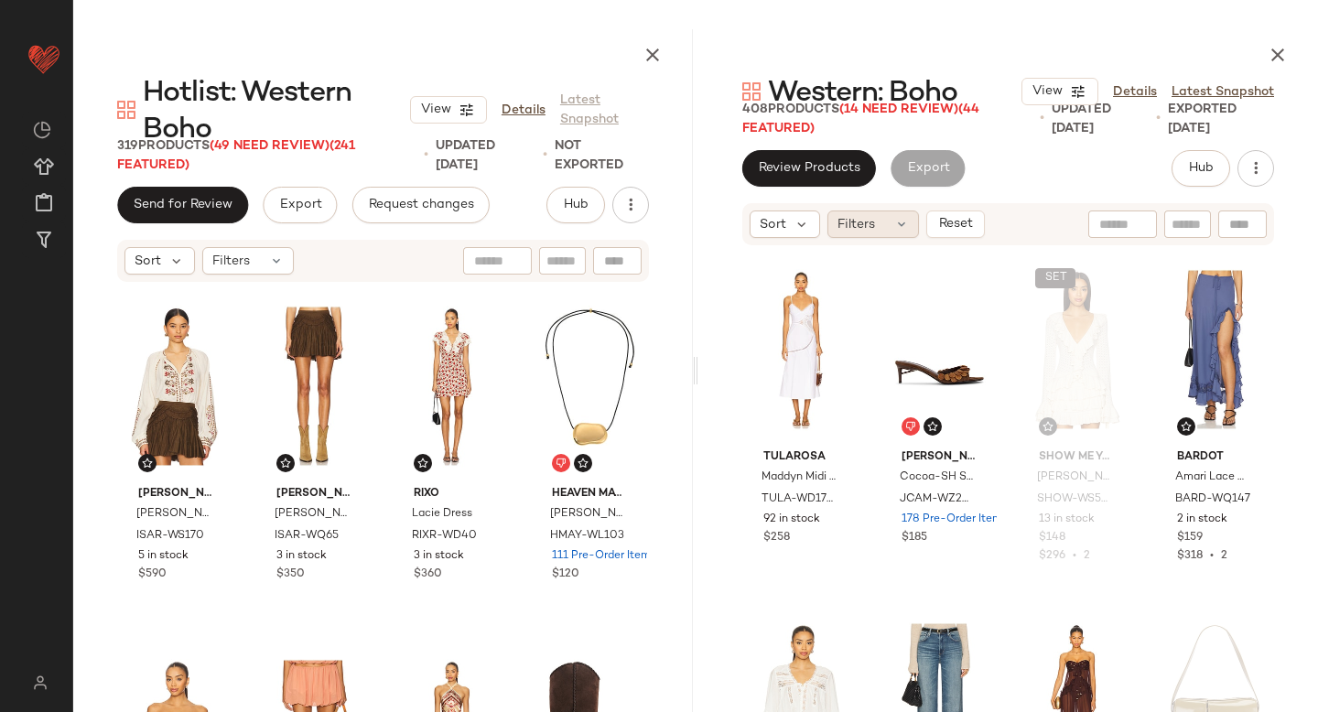
click at [887, 225] on div "Filters" at bounding box center [873, 223] width 92 height 27
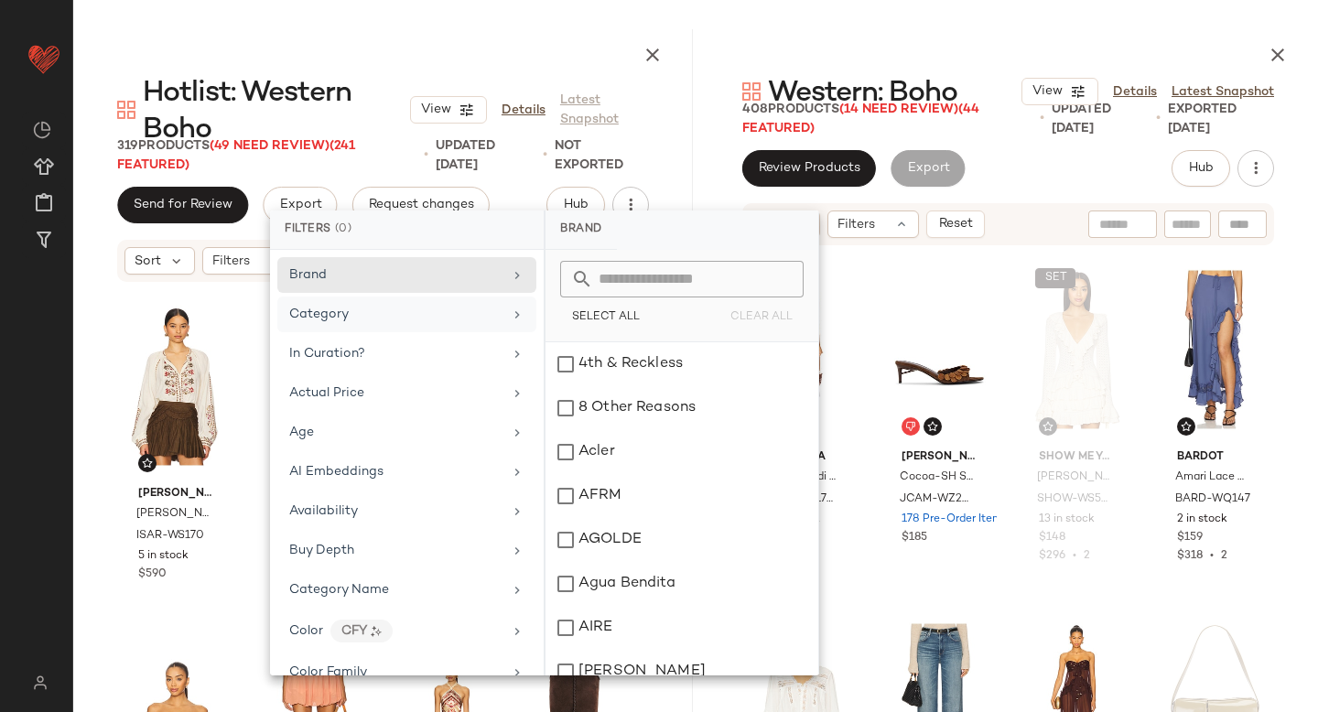
click at [399, 319] on div "Category" at bounding box center [395, 314] width 213 height 19
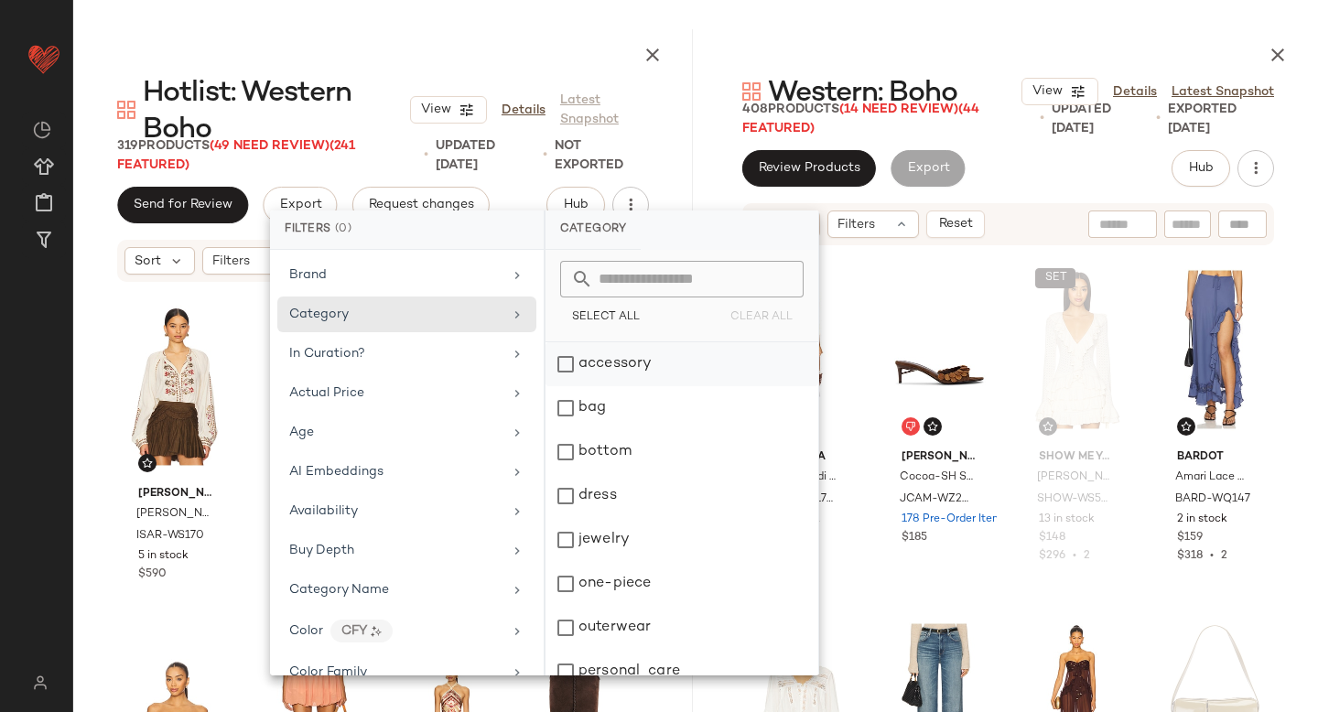
click at [577, 386] on div "accessory" at bounding box center [681, 408] width 273 height 44
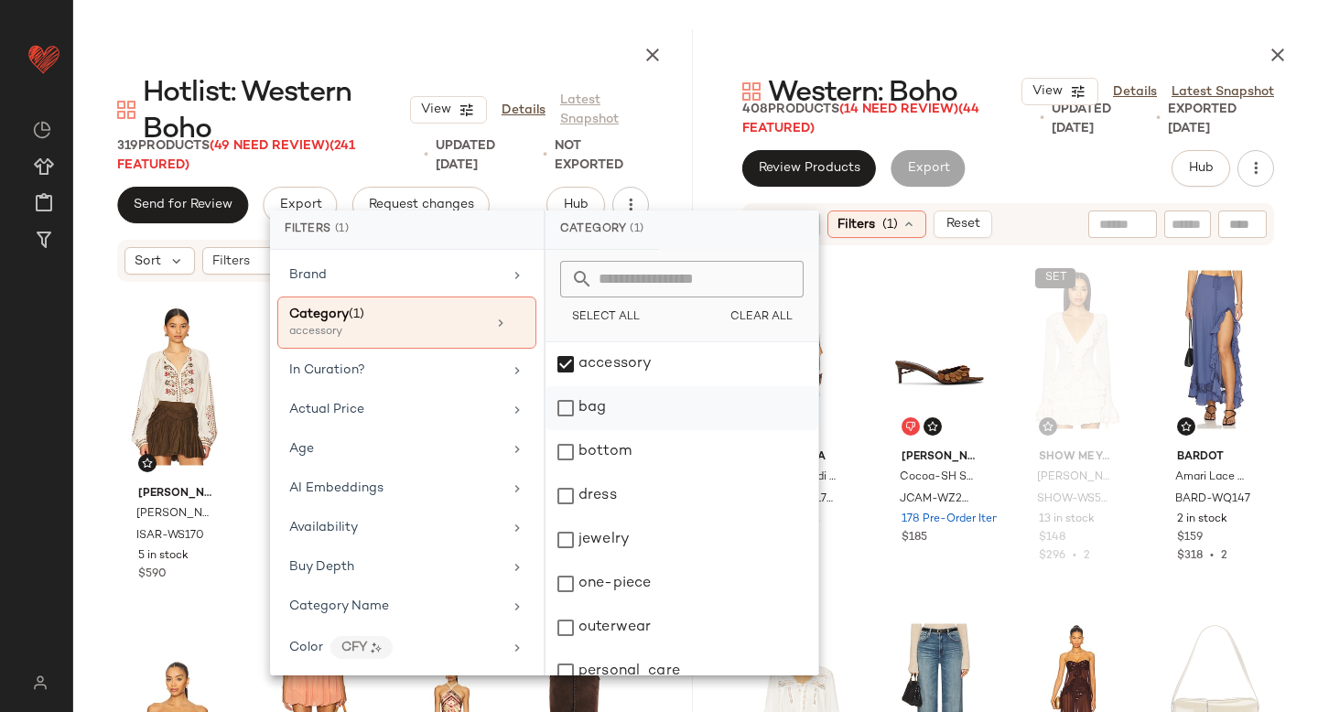
click at [567, 430] on div "bag" at bounding box center [681, 452] width 273 height 44
click at [566, 562] on div "jewelry" at bounding box center [681, 584] width 273 height 44
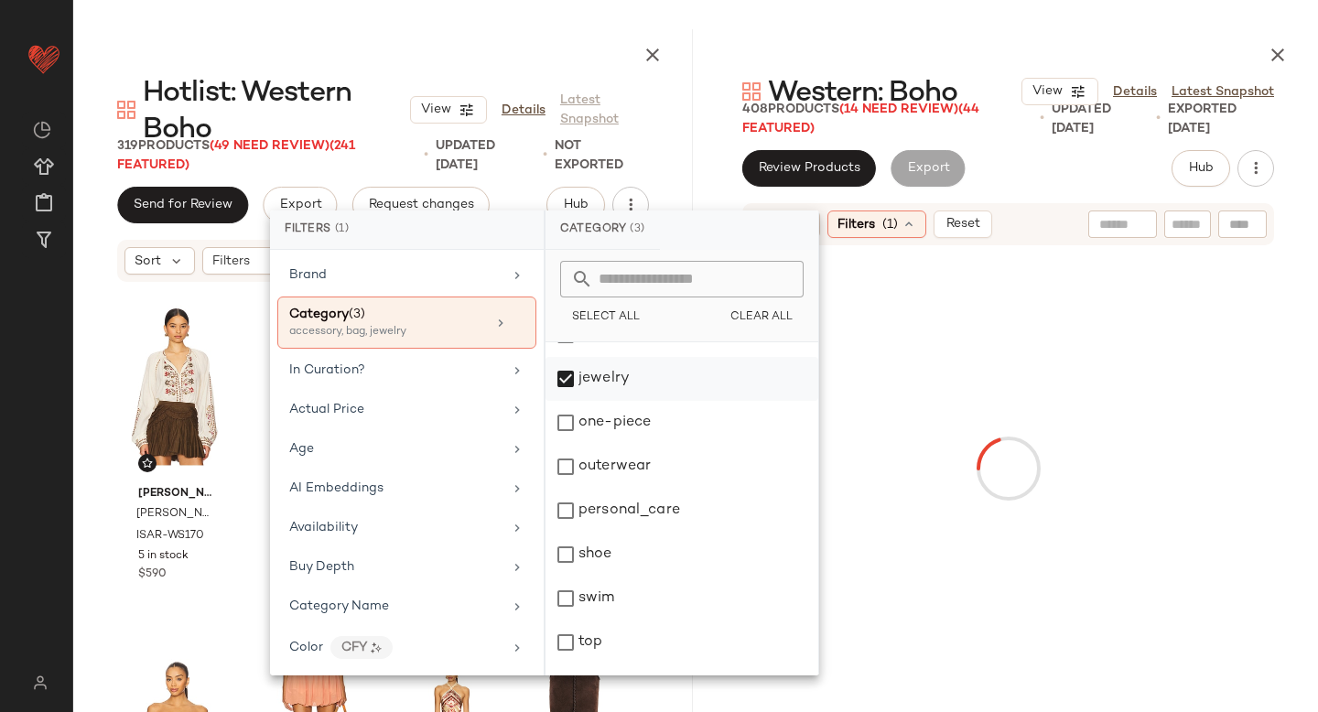
scroll to position [194, 0]
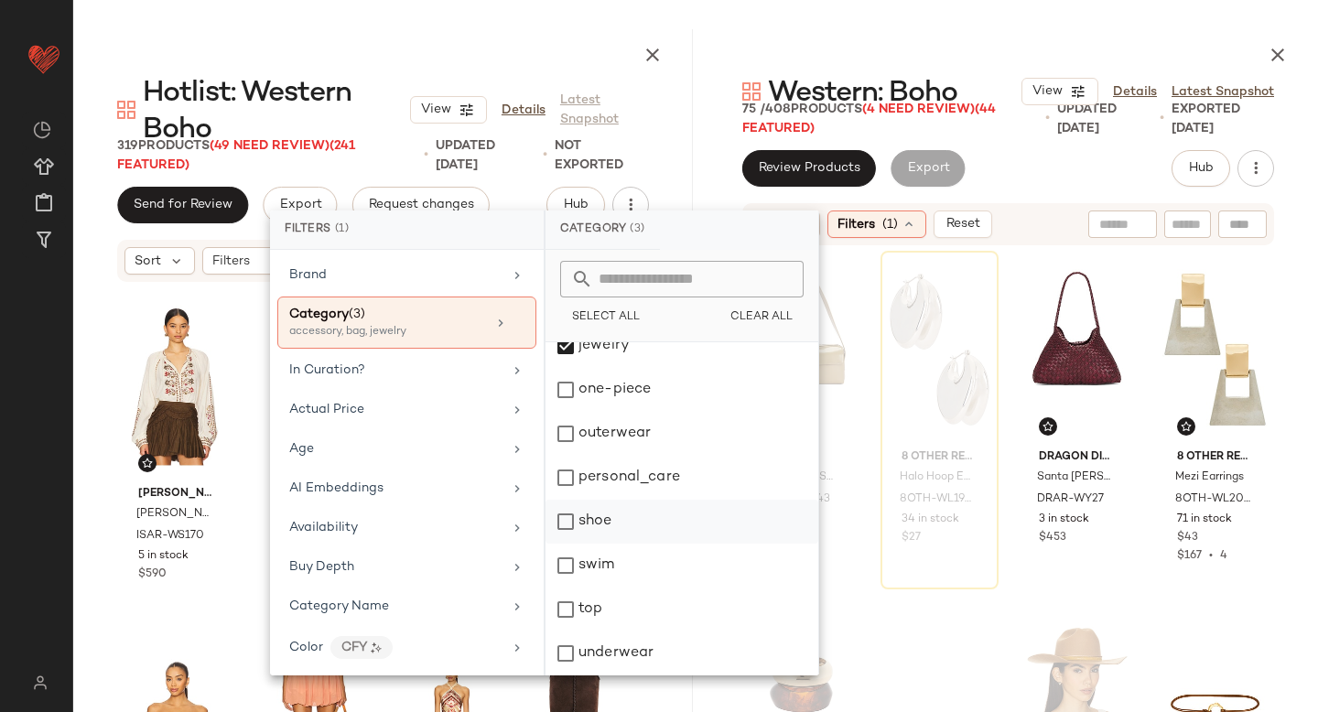
click at [566, 544] on div "shoe" at bounding box center [681, 566] width 273 height 44
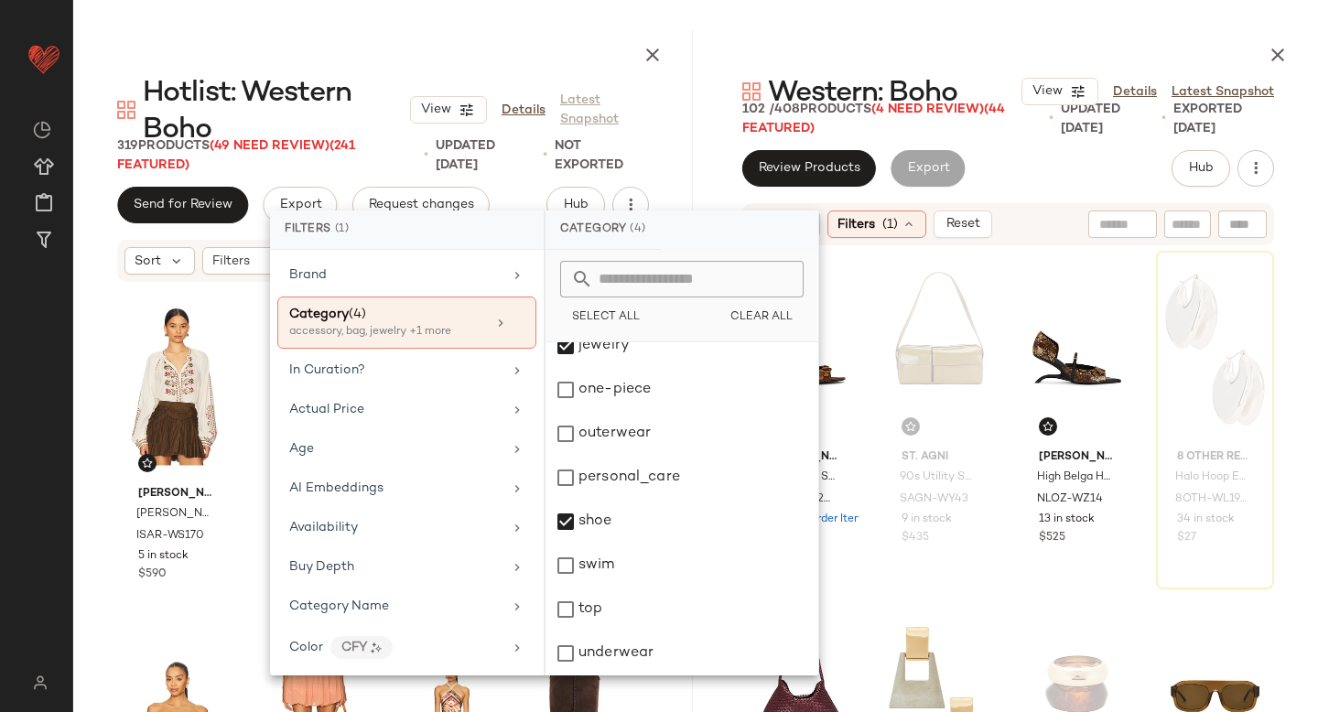
click at [1006, 395] on div "[PERSON_NAME] Cocoa-SH Sandal JCAM-WZ2088 178 Pre-Order Items $185 St. Agni 90s…" at bounding box center [1008, 531] width 532 height 560
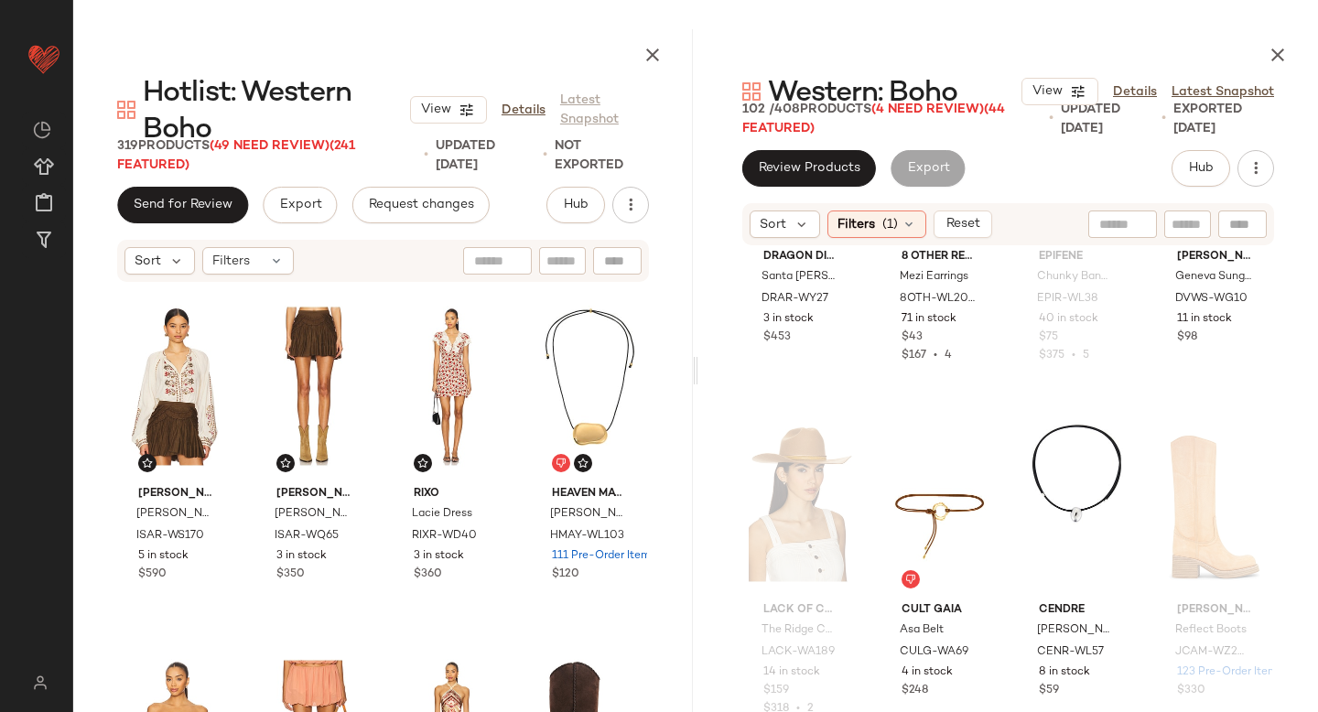
scroll to position [586, 0]
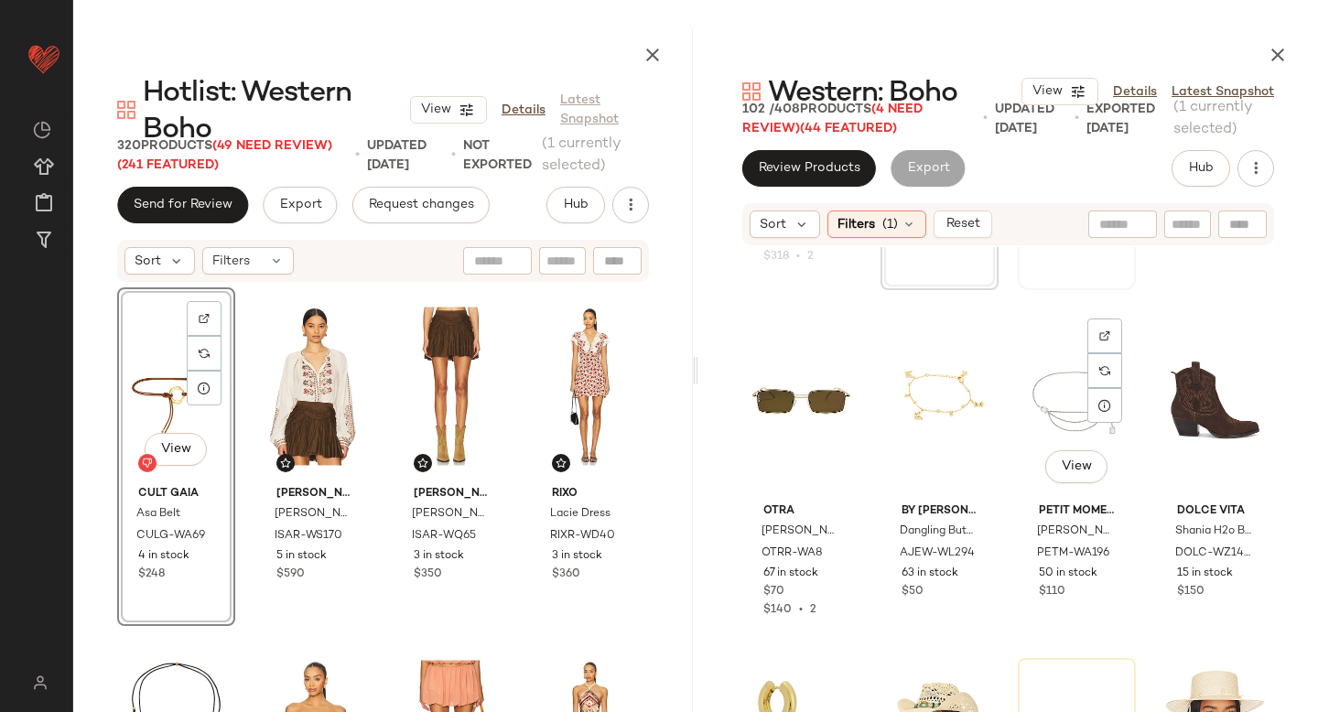
scroll to position [1020, 0]
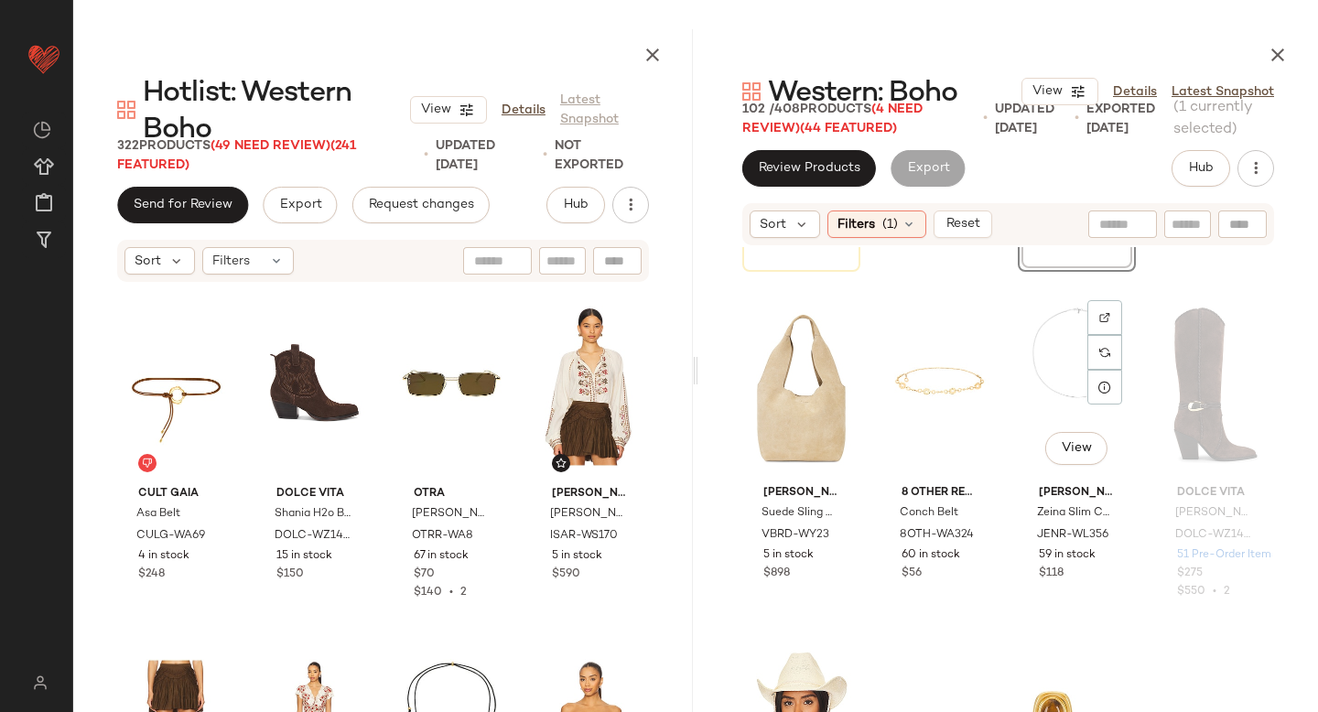
scroll to position [2104, 0]
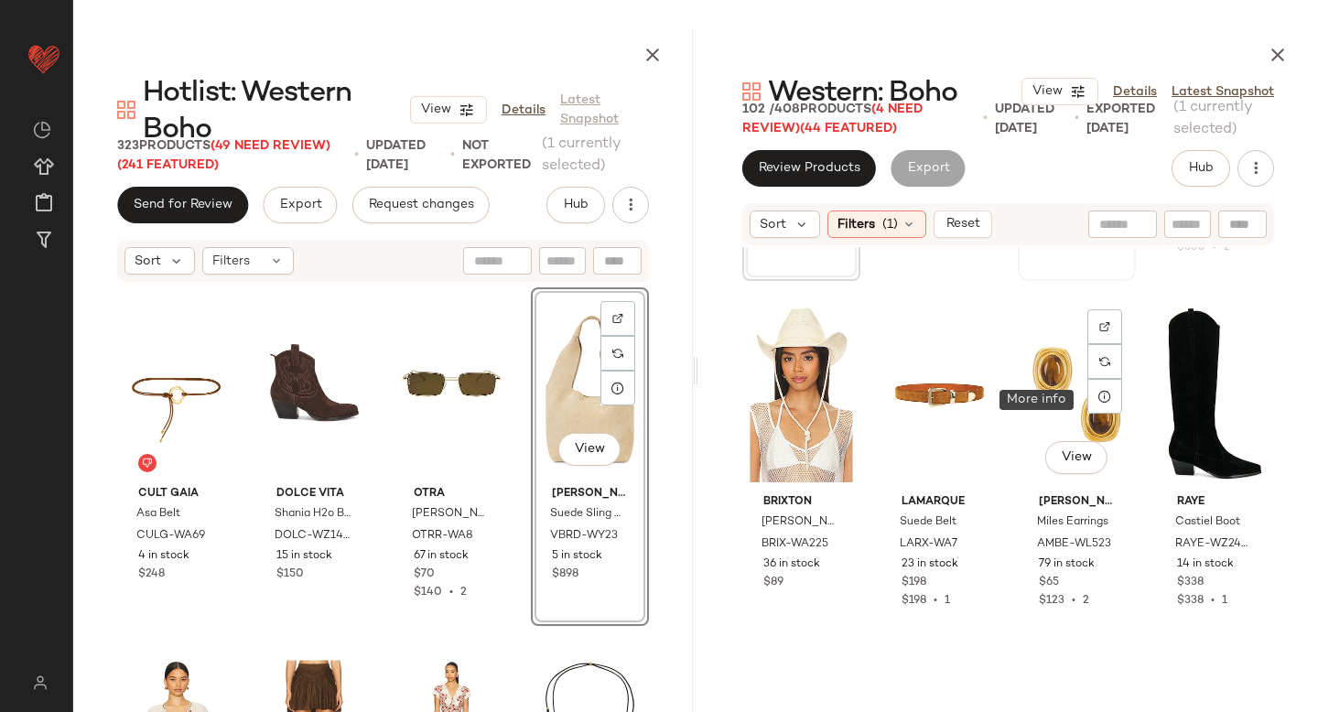
scroll to position [2444, 0]
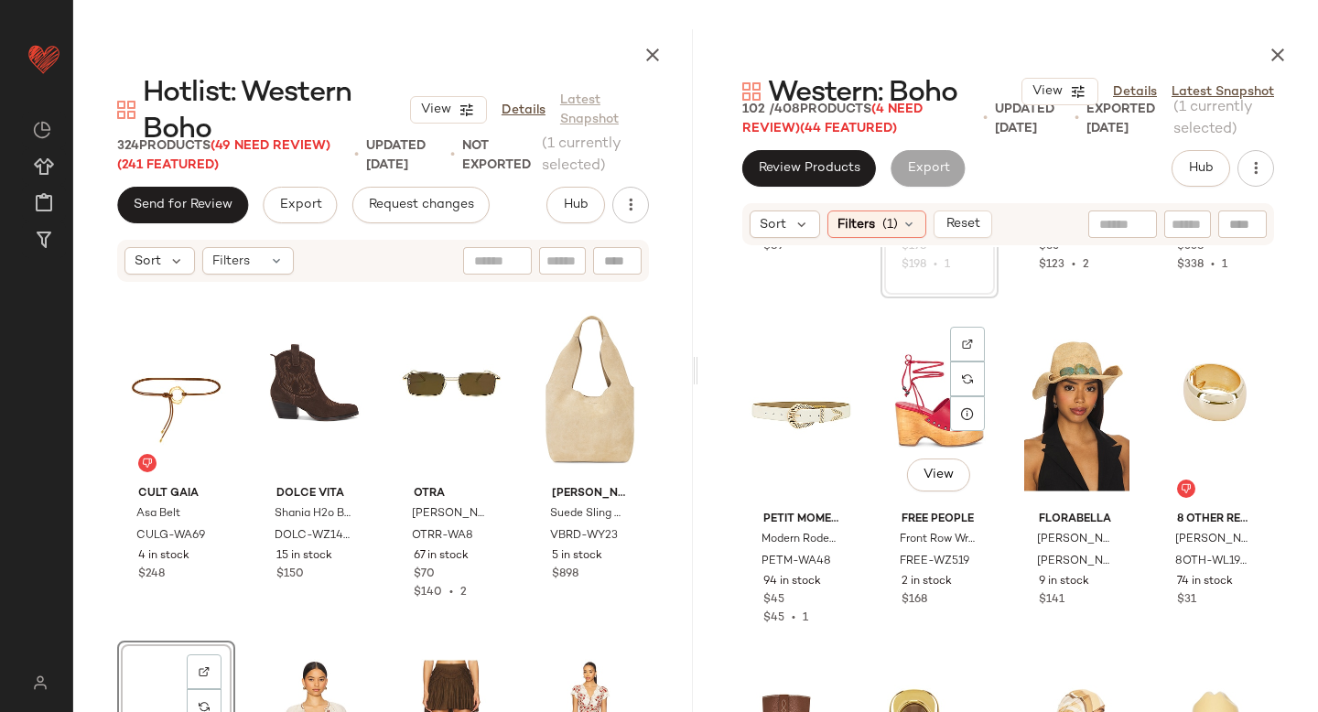
scroll to position [2777, 0]
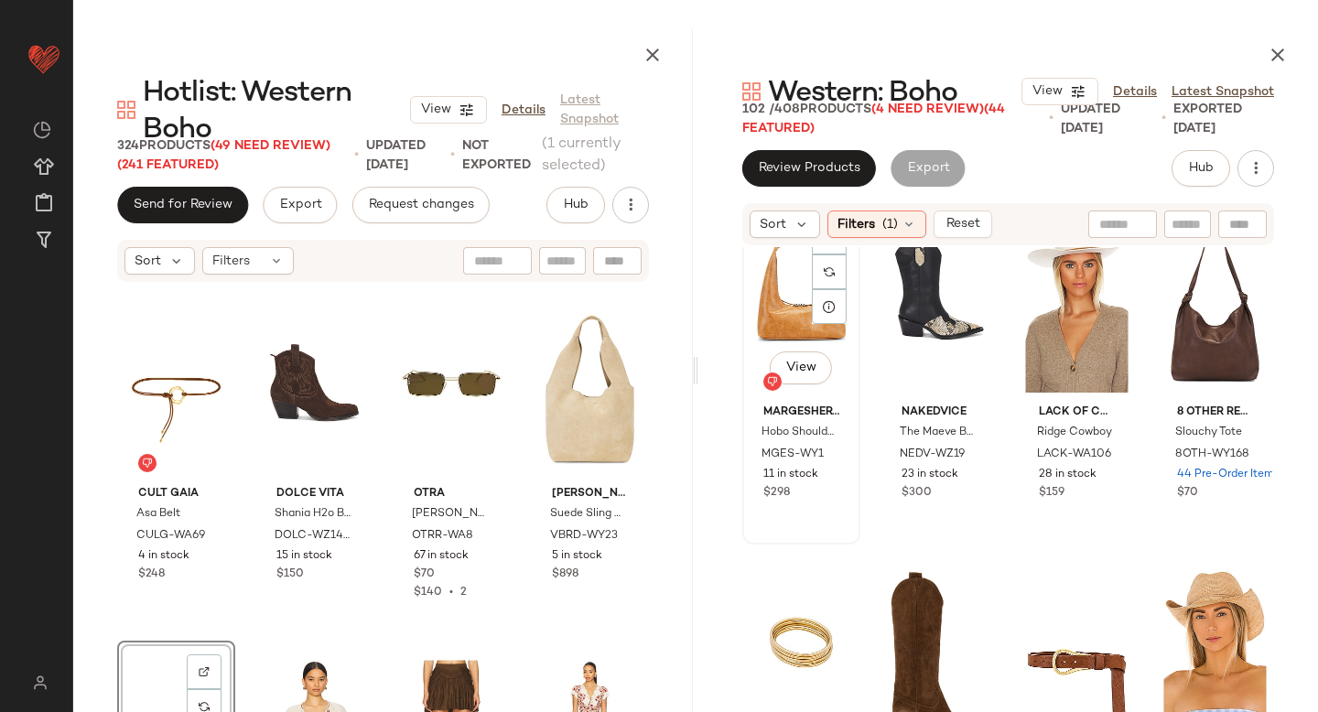
scroll to position [3590, 0]
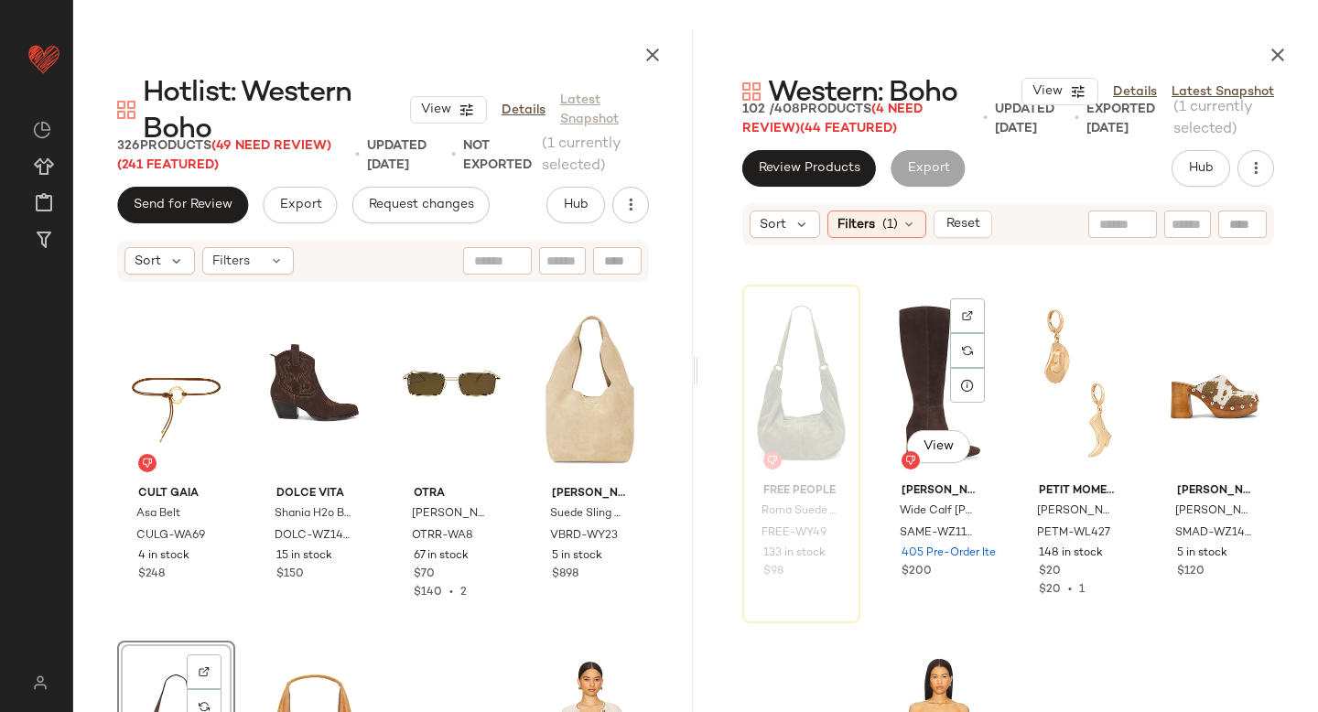
scroll to position [4216, 0]
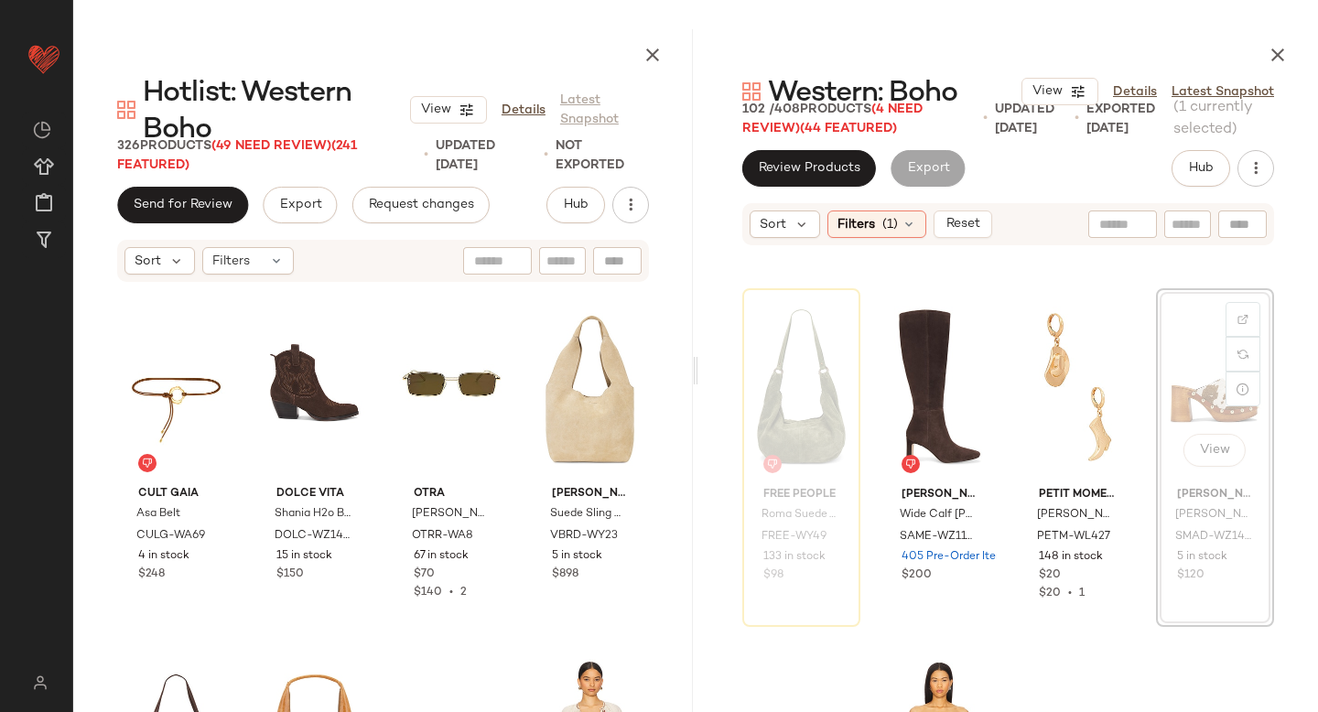
scroll to position [4215, 0]
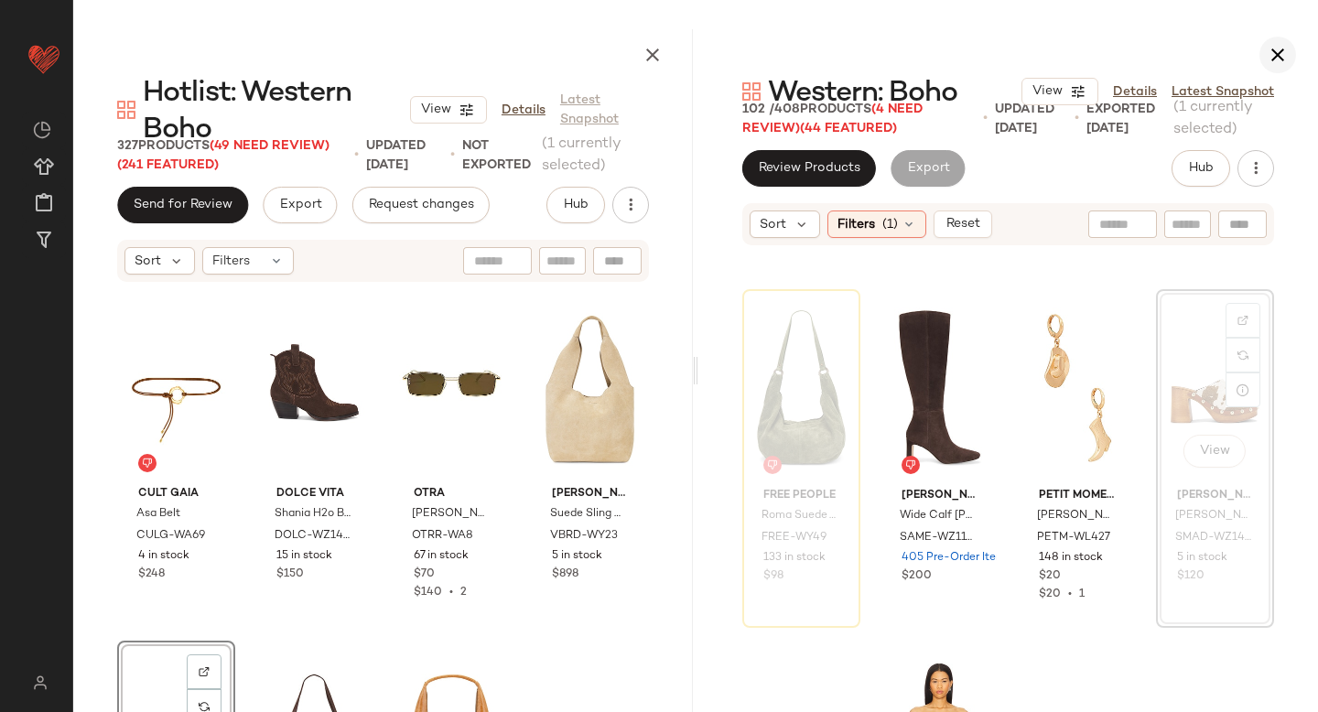
click at [1282, 49] on icon "button" at bounding box center [1278, 55] width 22 height 22
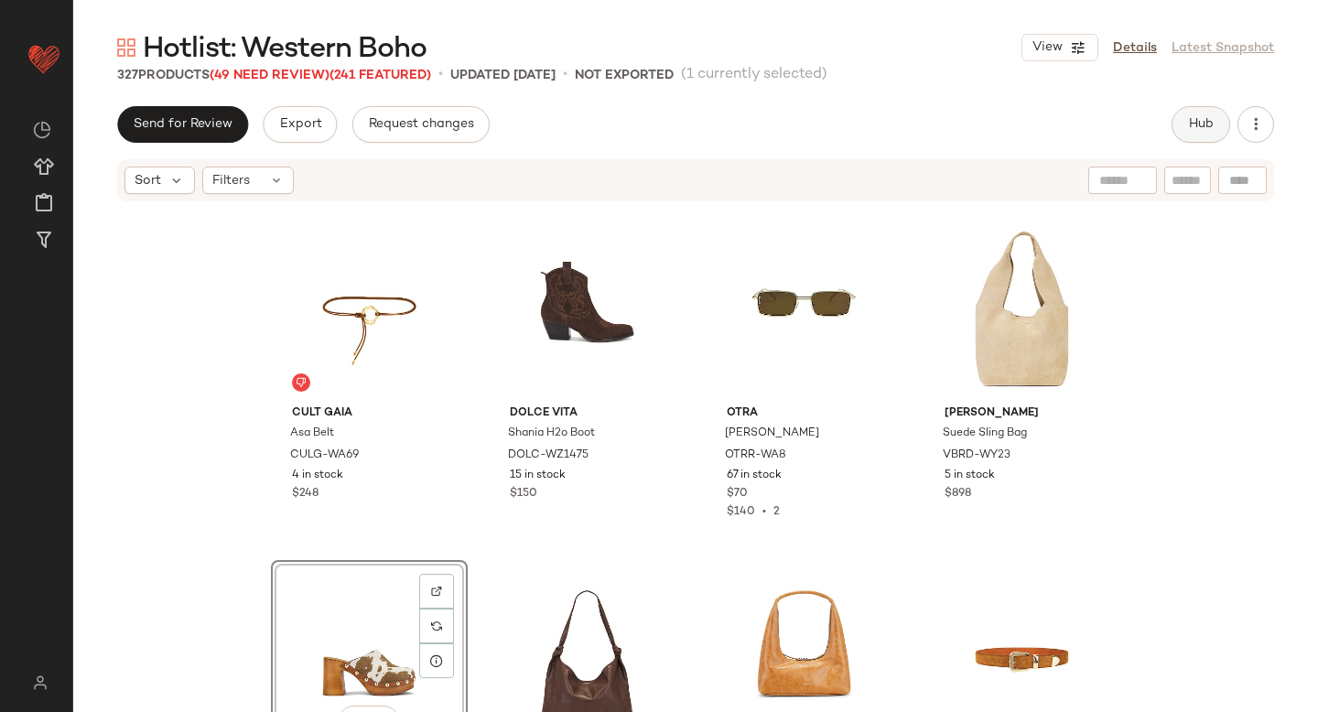
click at [1188, 117] on span "Hub" at bounding box center [1201, 124] width 26 height 15
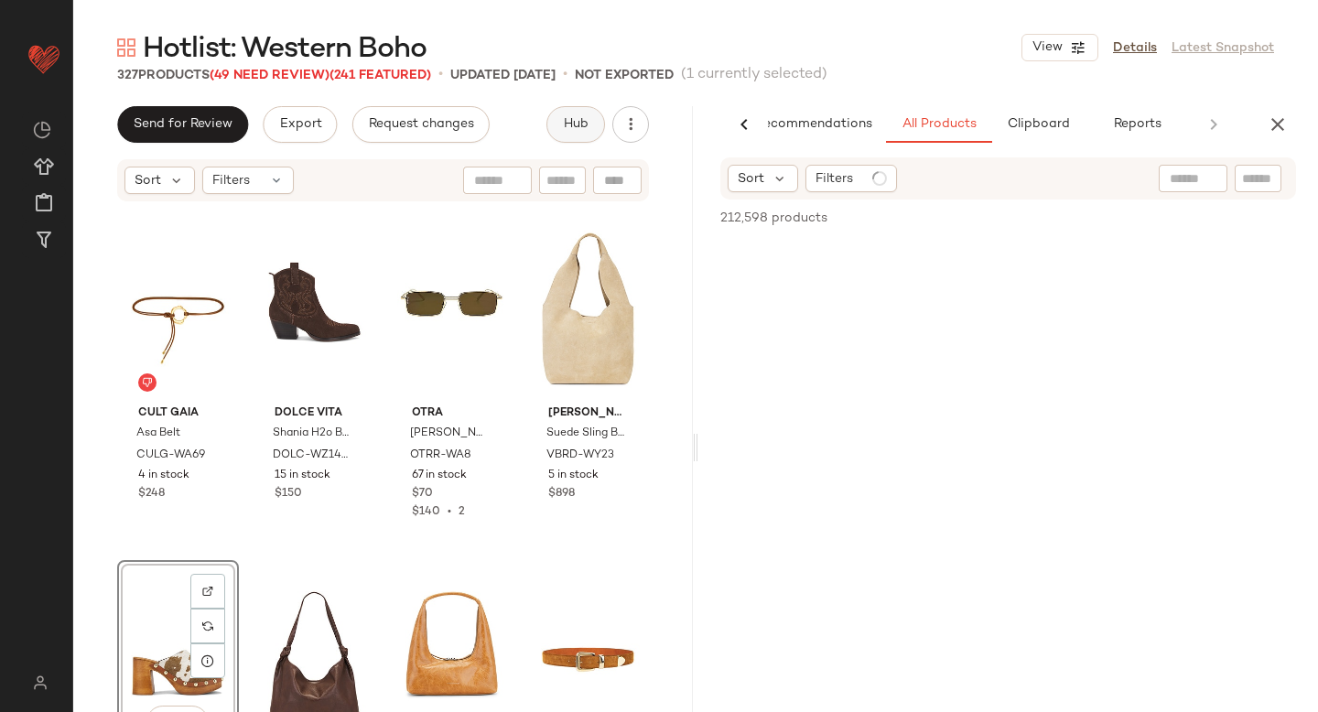
scroll to position [0, 43]
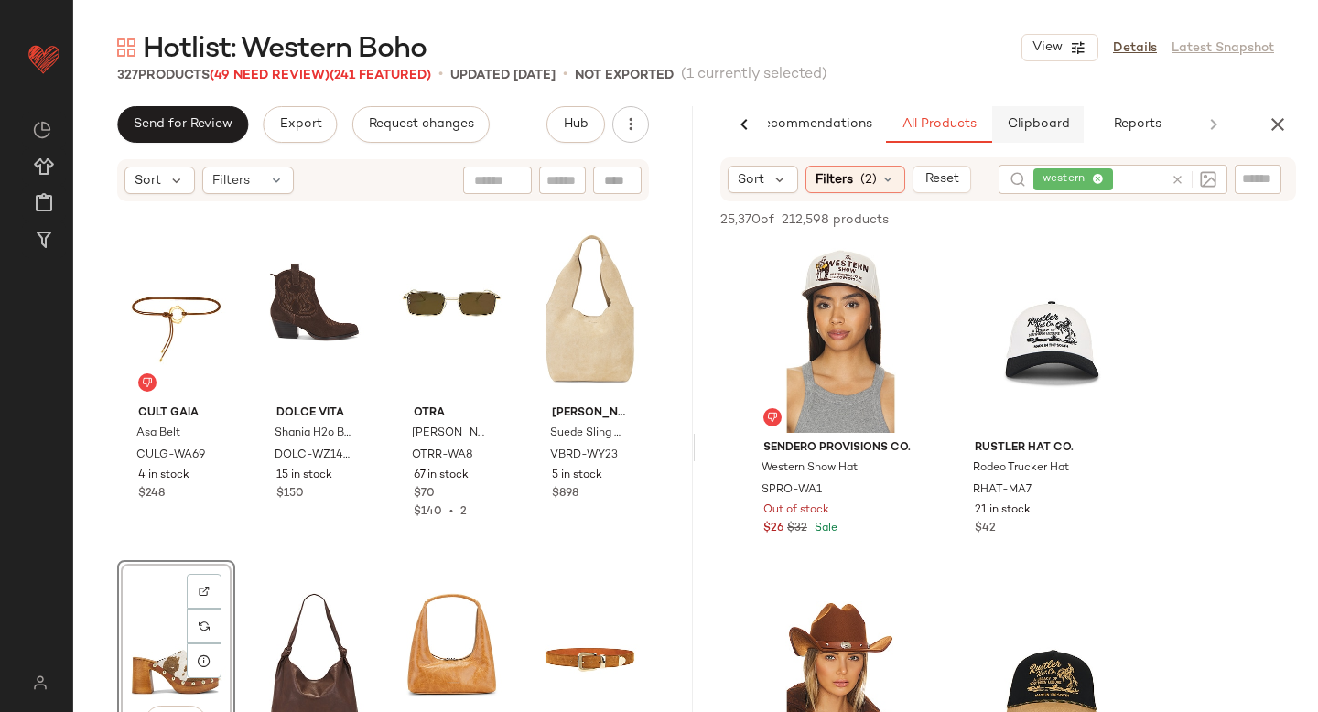
click at [1039, 140] on button "Clipboard" at bounding box center [1038, 124] width 92 height 37
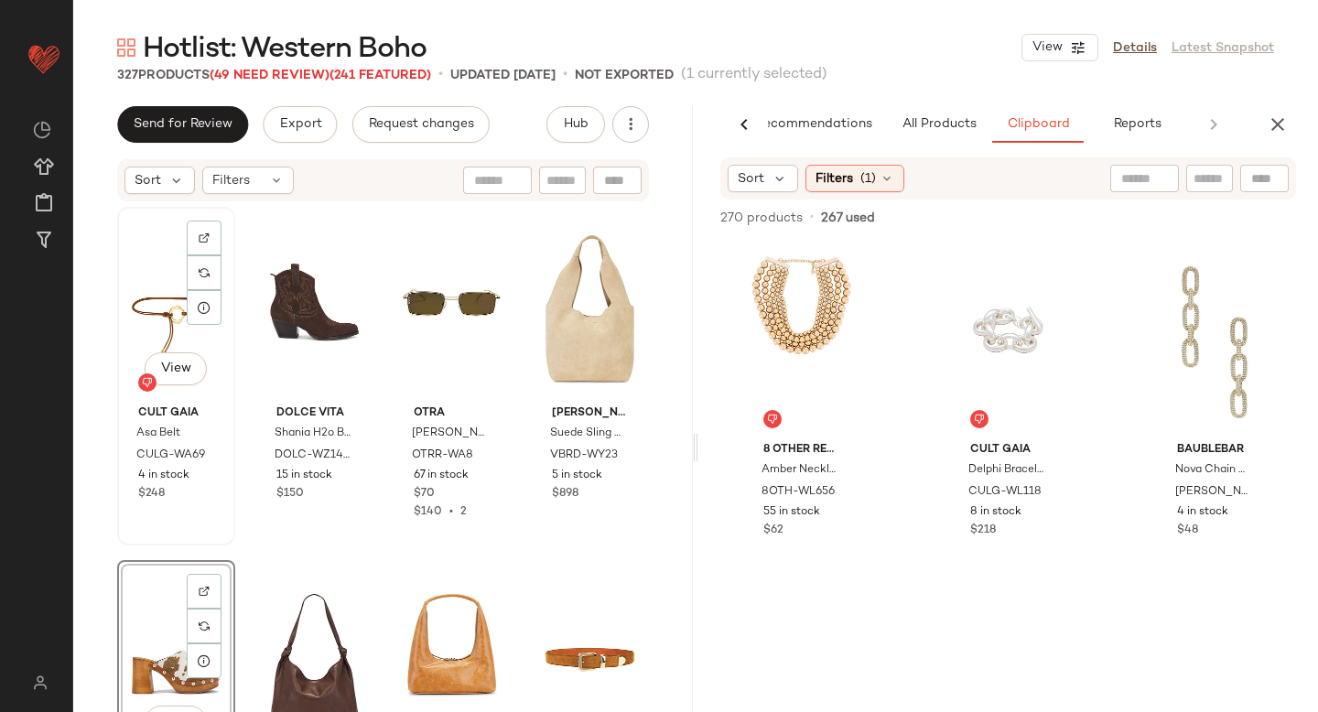
click at [154, 291] on div "View" at bounding box center [176, 305] width 105 height 185
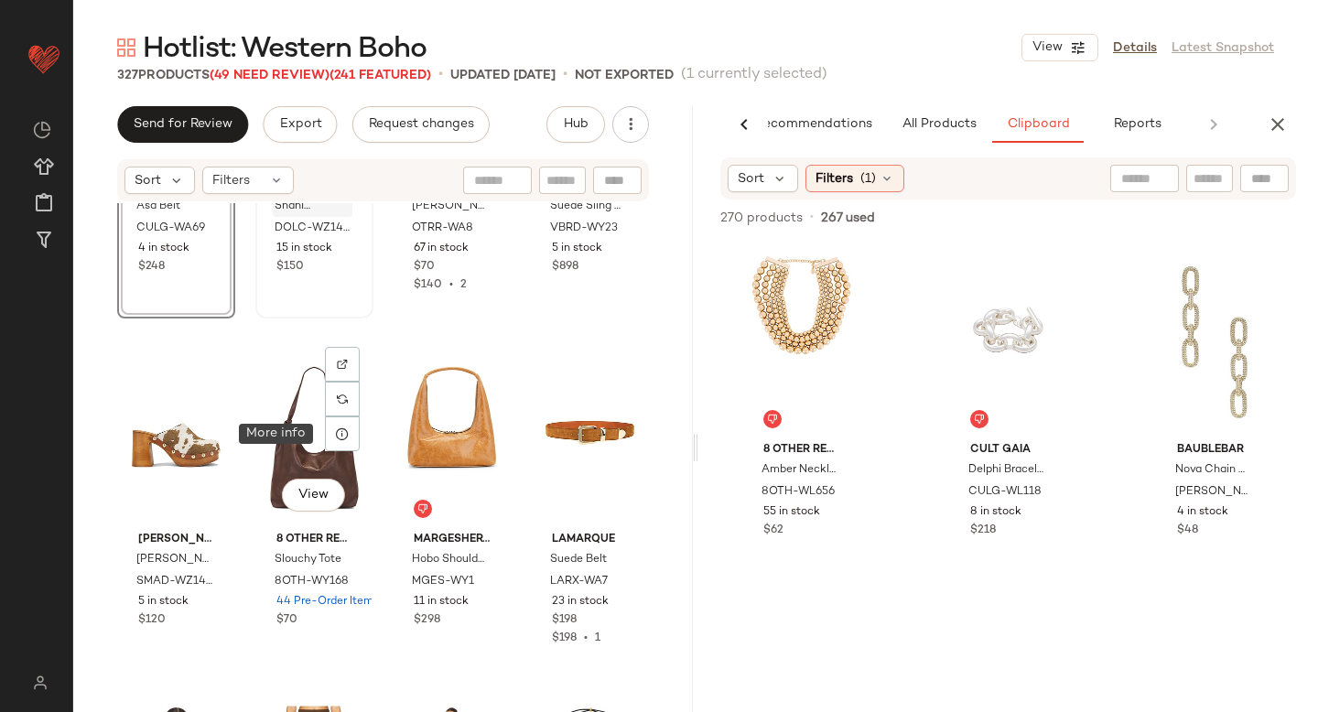
scroll to position [329, 0]
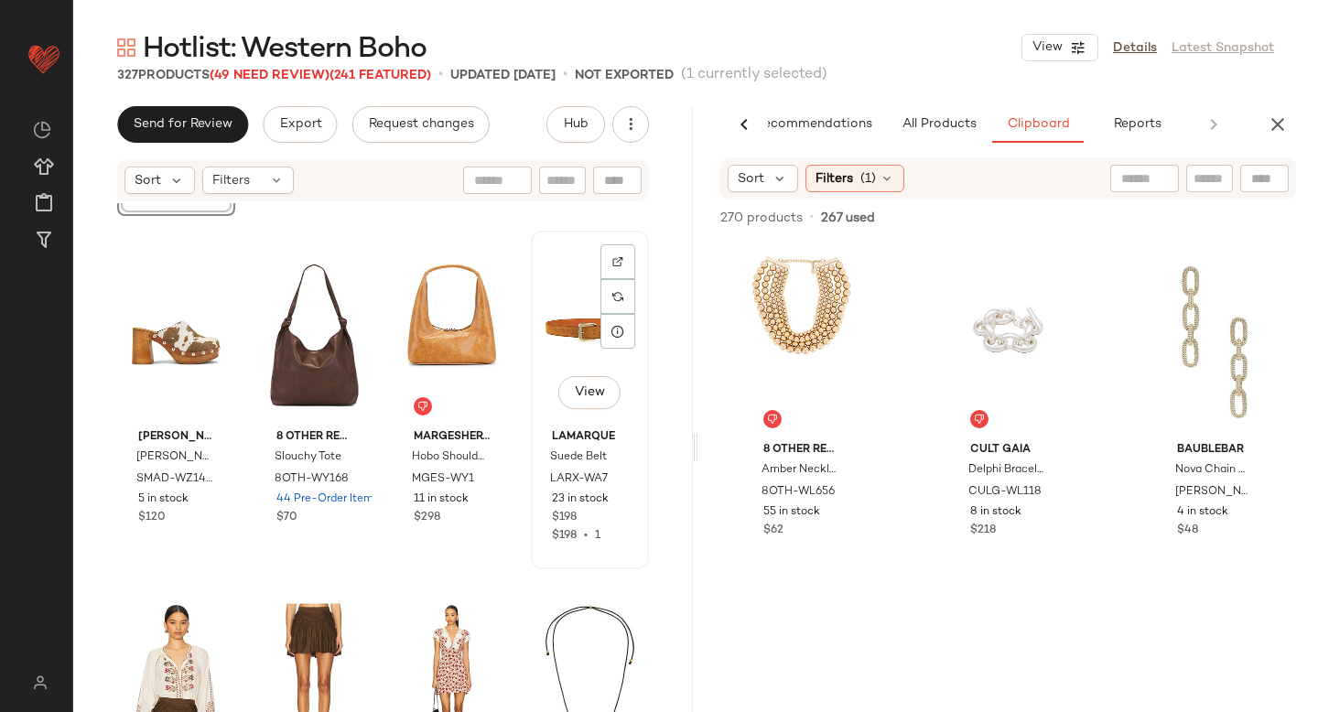
click at [549, 314] on div "View" at bounding box center [589, 329] width 105 height 185
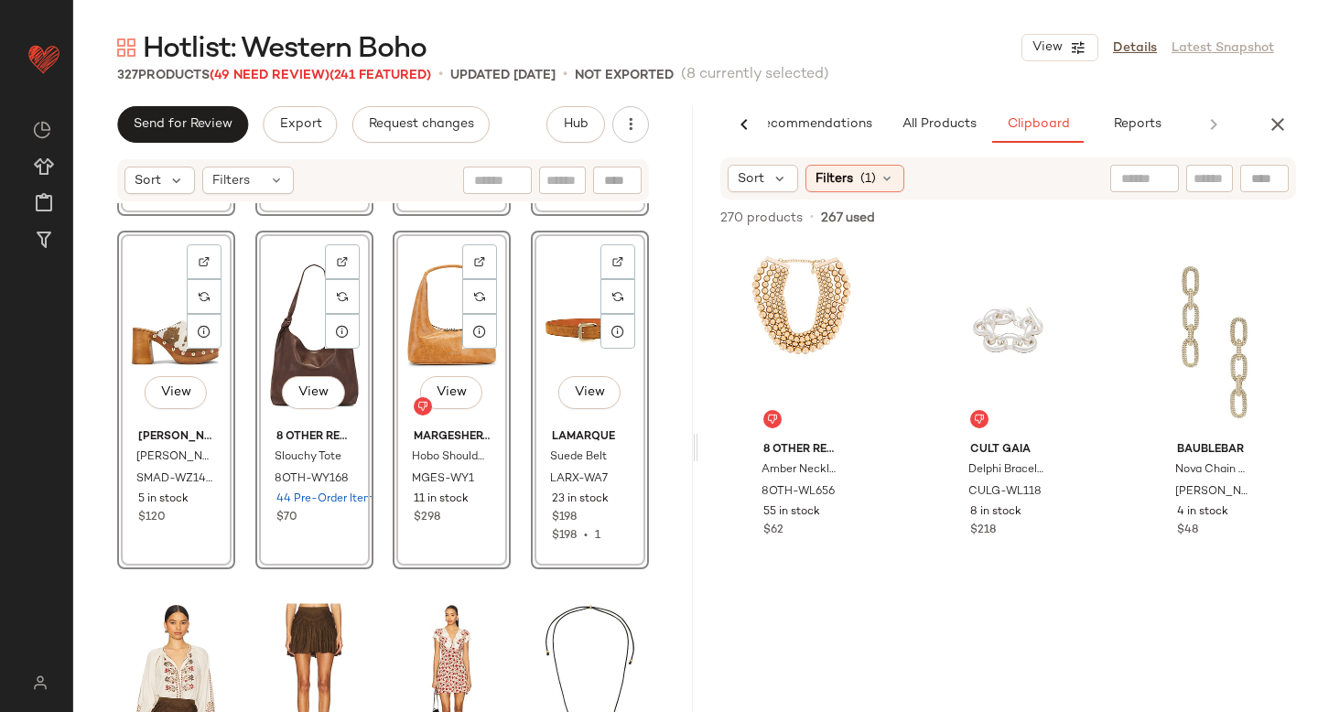
scroll to position [328, 0]
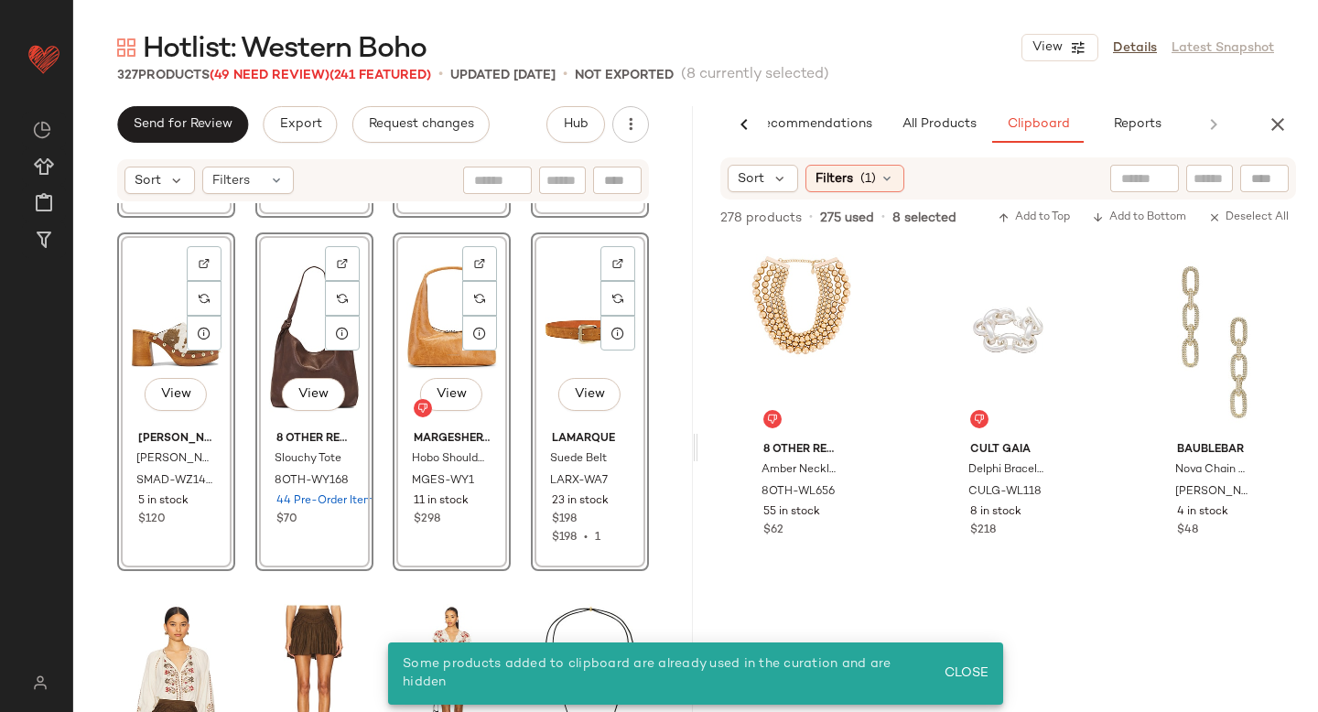
click at [655, 397] on div "View Cult Gaia Asa Belt CULG-WA69 4 in stock $248 View Dolce Vita Shania H2o Bo…" at bounding box center [383, 485] width 620 height 564
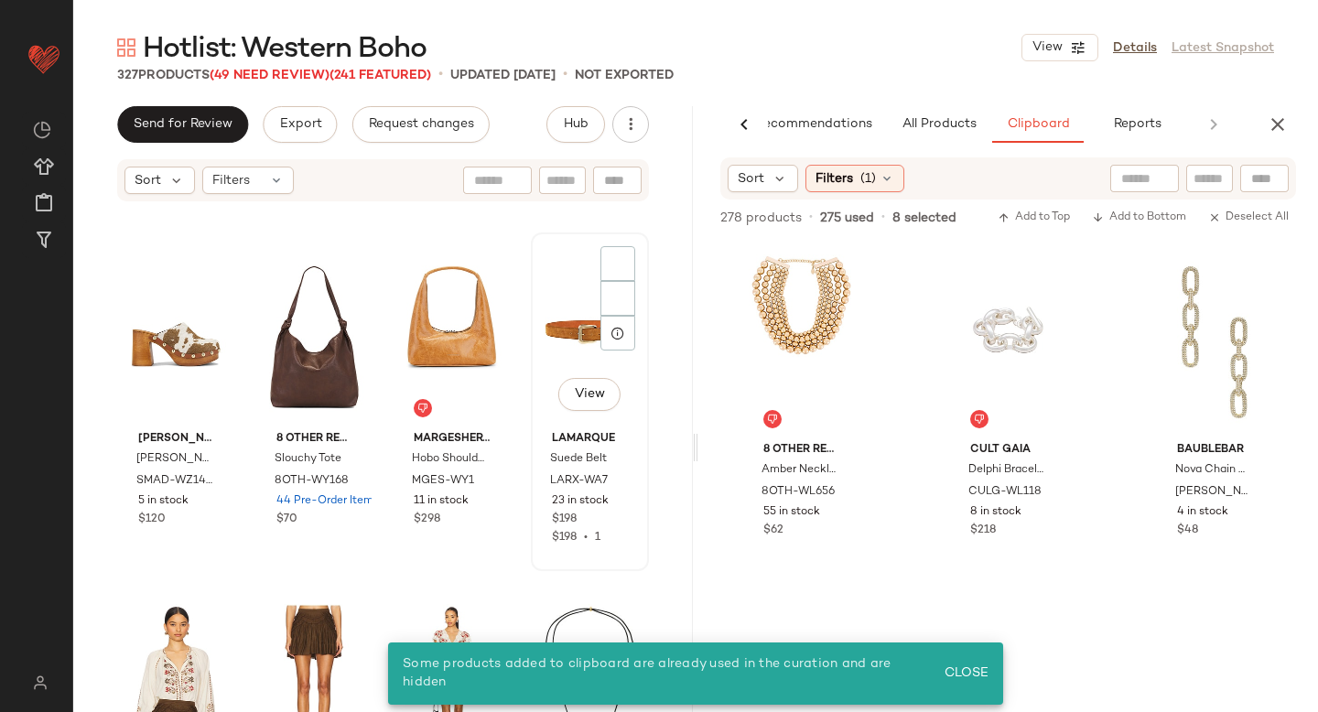
click at [559, 325] on div "View" at bounding box center [589, 331] width 105 height 185
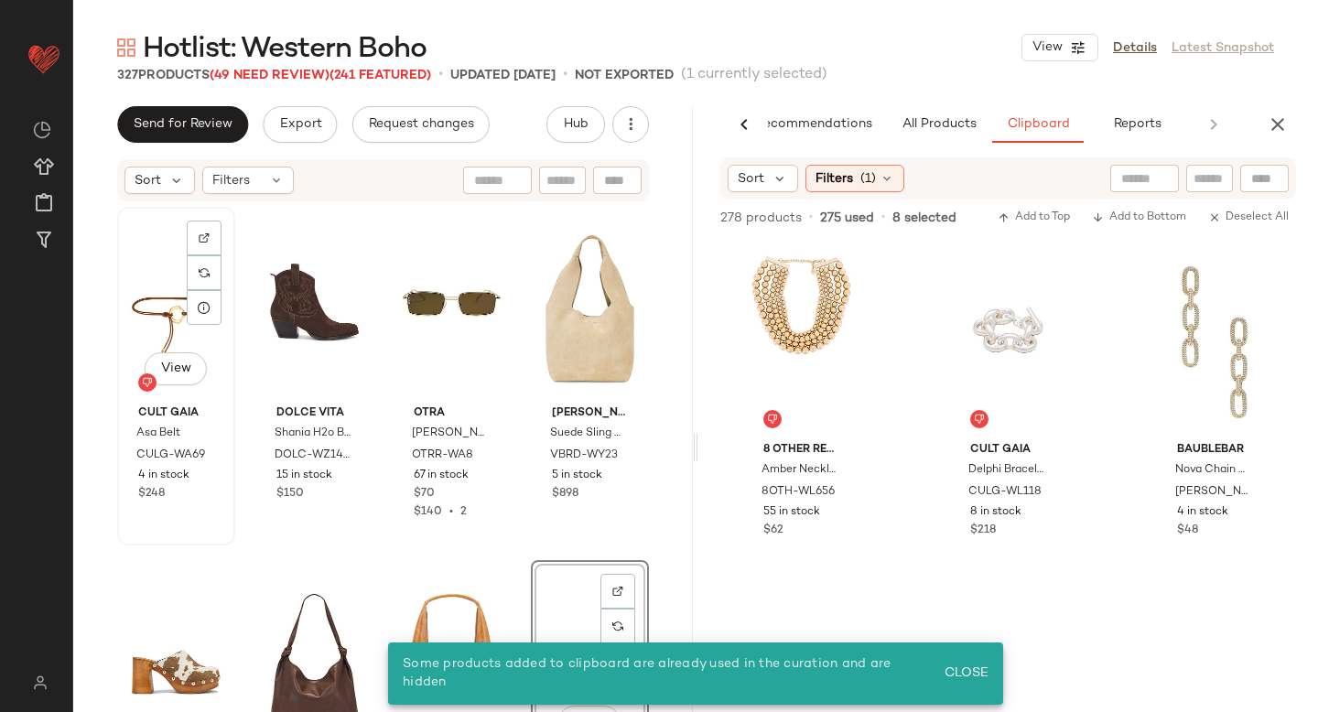
click at [174, 287] on div "View" at bounding box center [176, 305] width 105 height 185
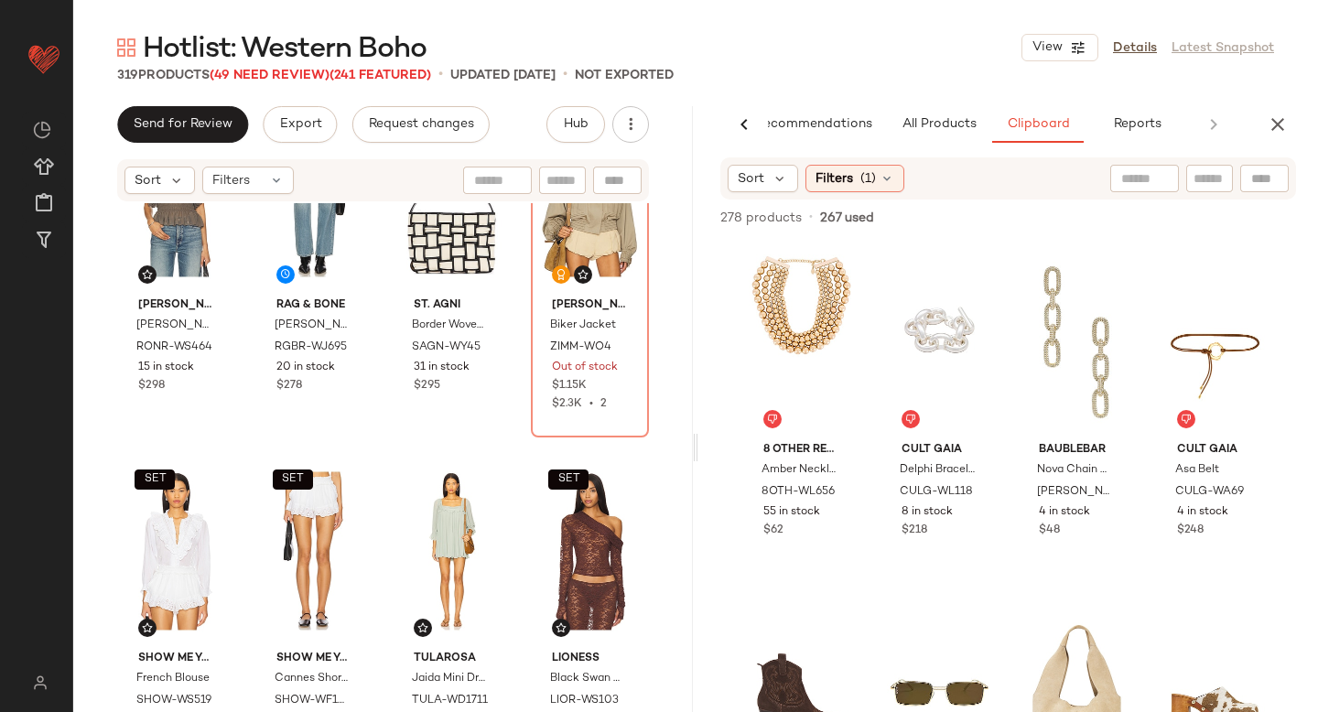
scroll to position [25576, 0]
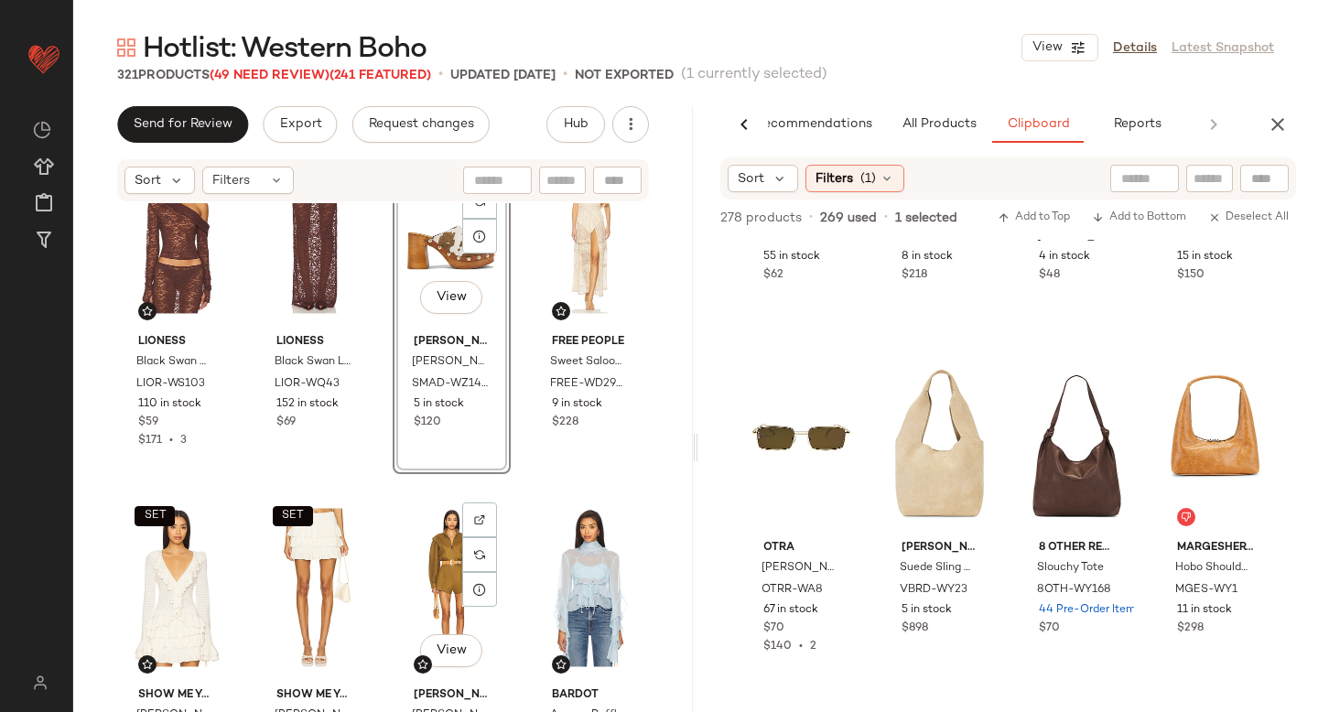
scroll to position [26395, 0]
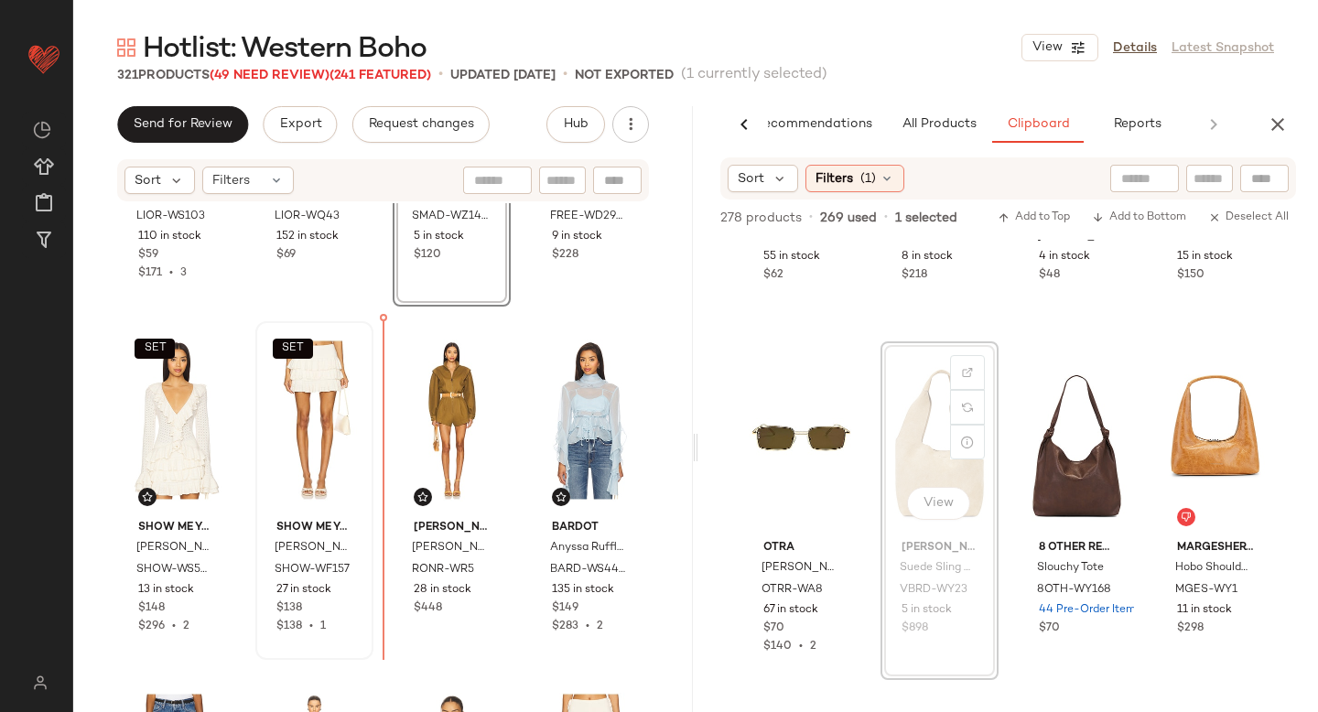
drag, startPoint x: 924, startPoint y: 426, endPoint x: 340, endPoint y: 507, distance: 590.4
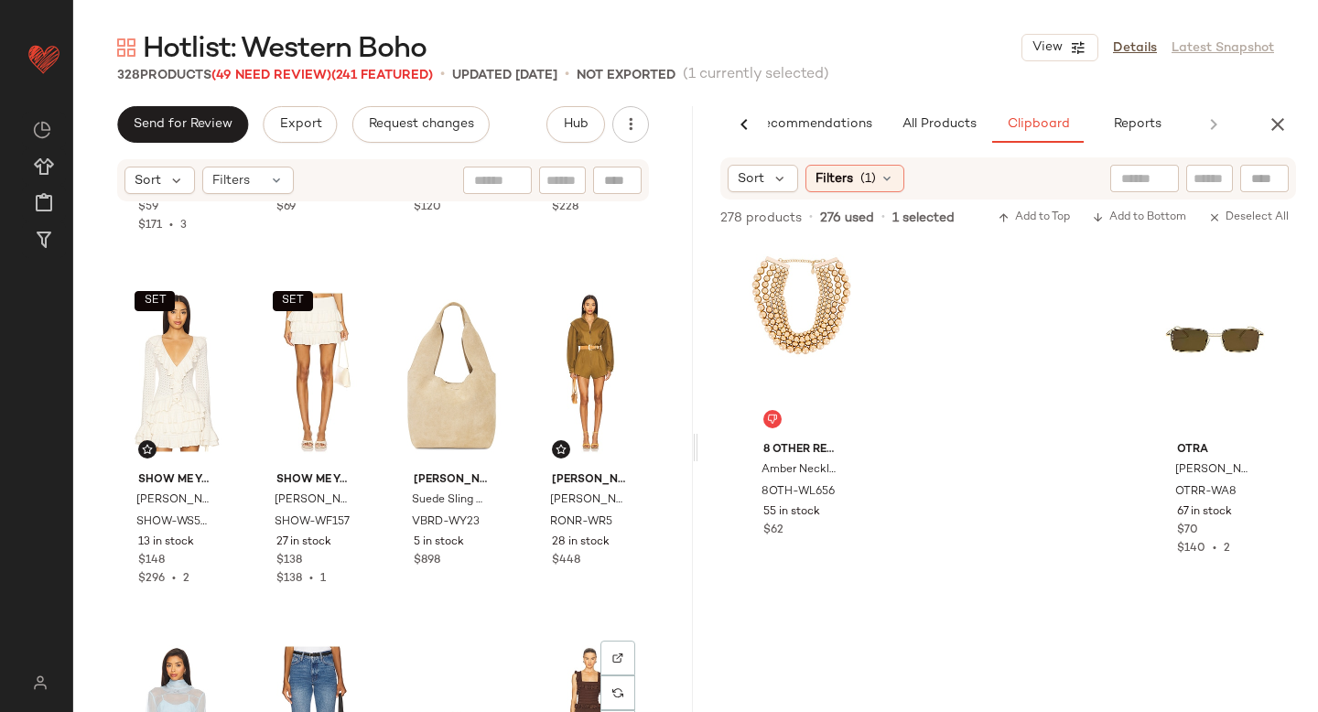
scroll to position [26434, 0]
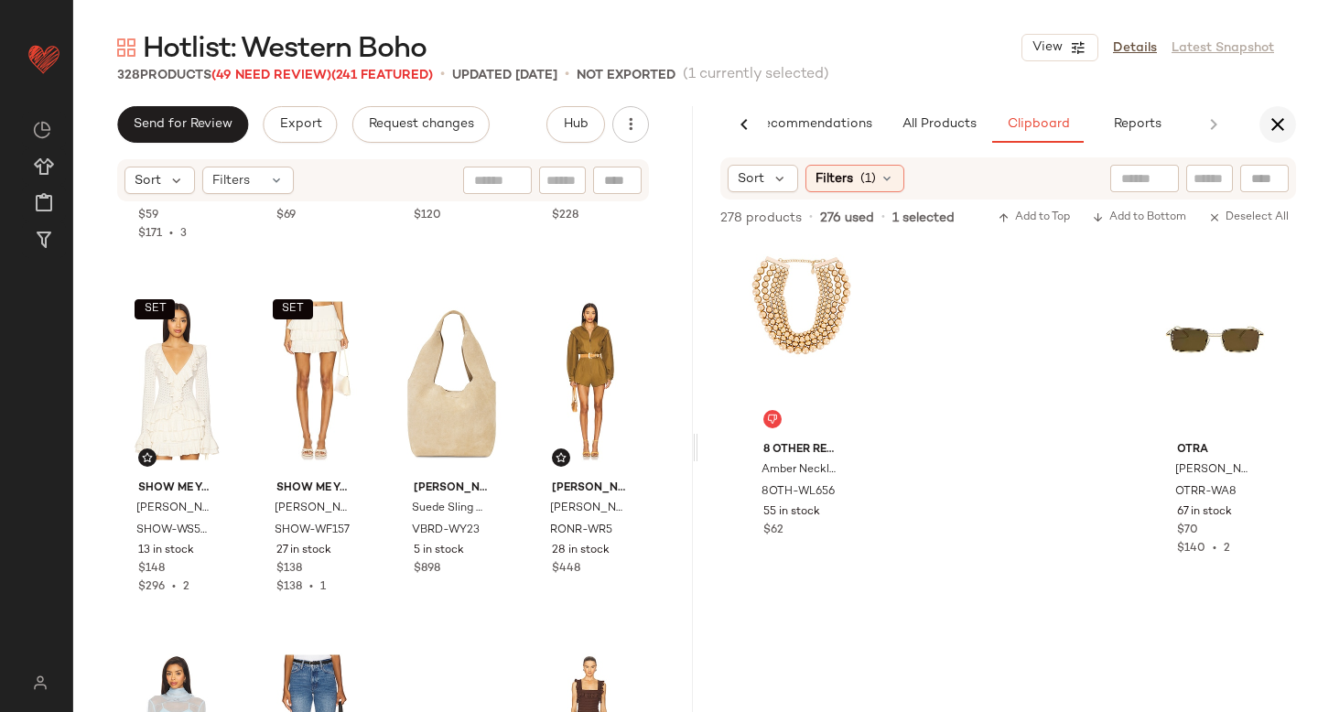
click at [1287, 115] on icon "button" at bounding box center [1278, 124] width 22 height 22
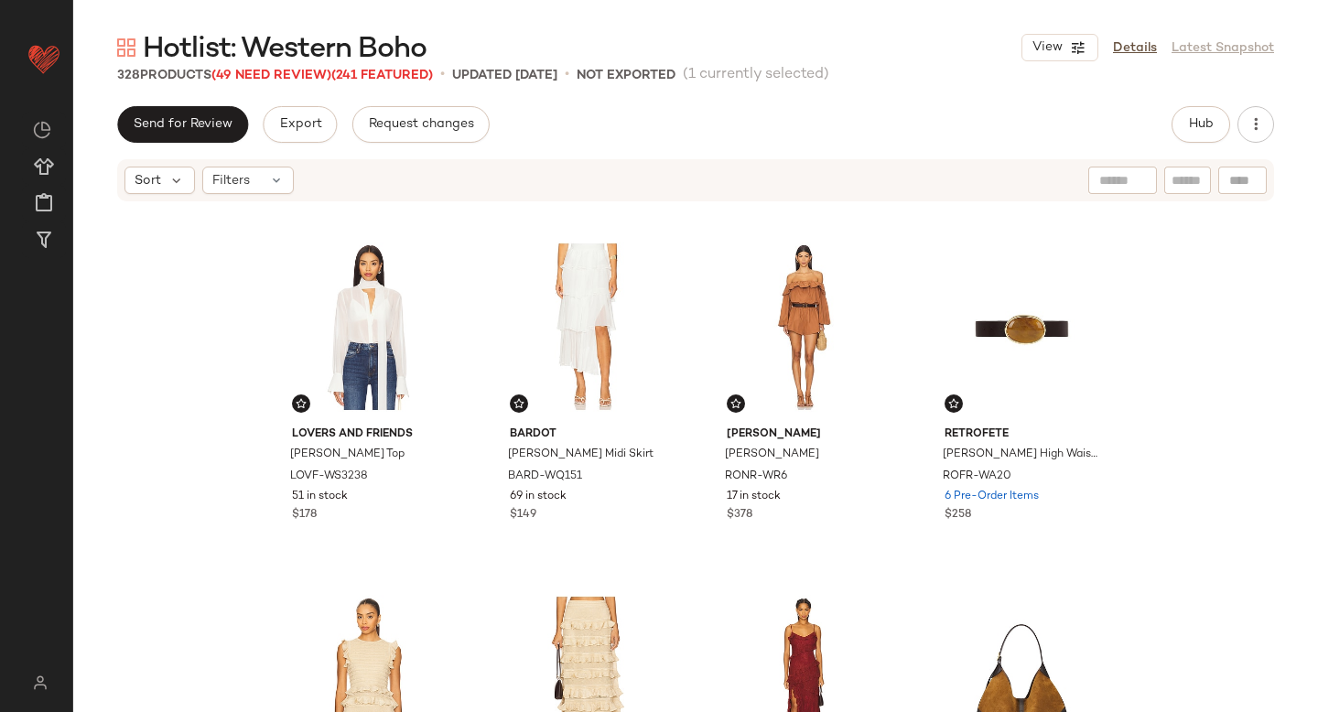
scroll to position [702, 0]
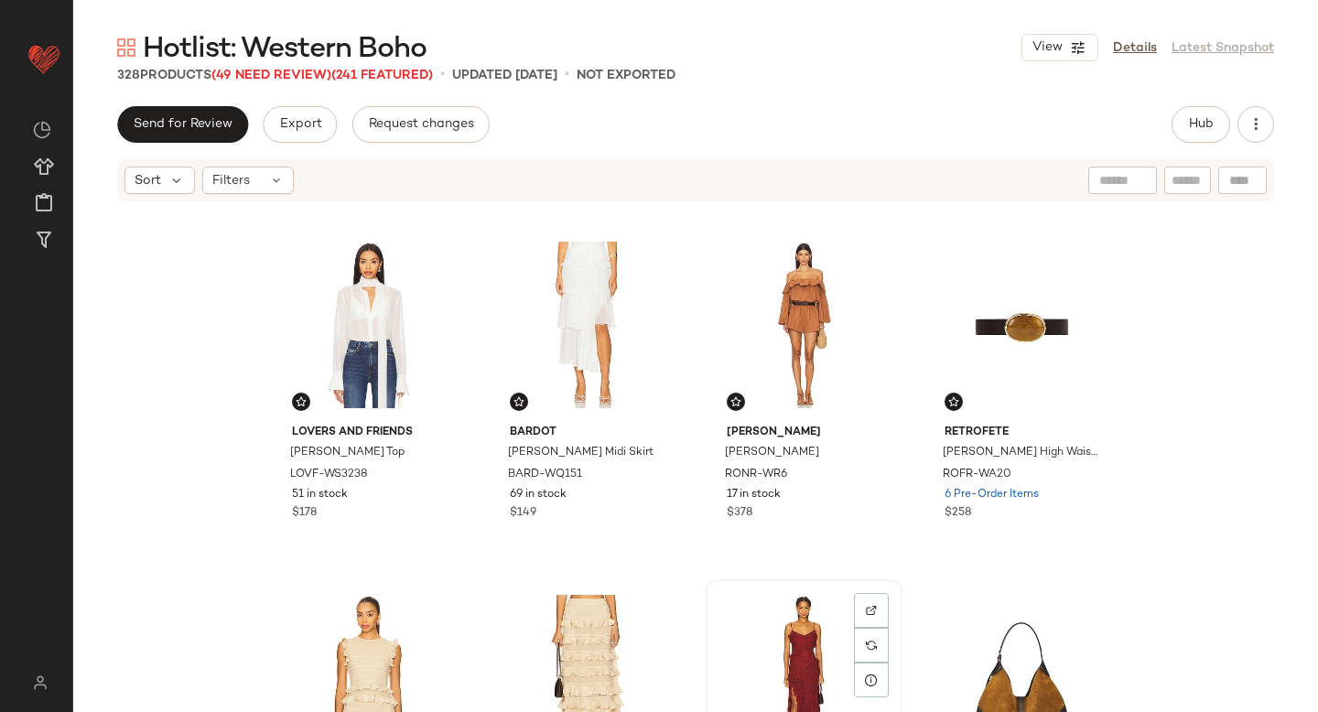
scroll to position [703, 0]
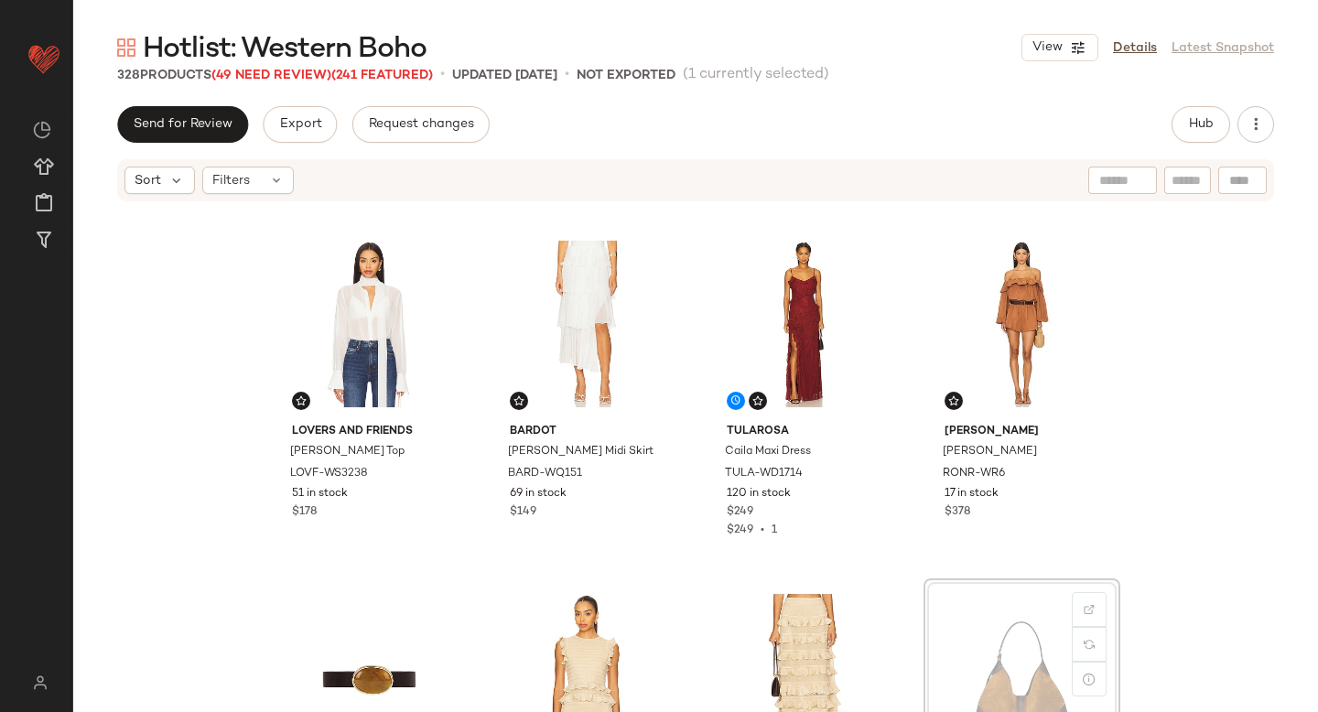
scroll to position [705, 0]
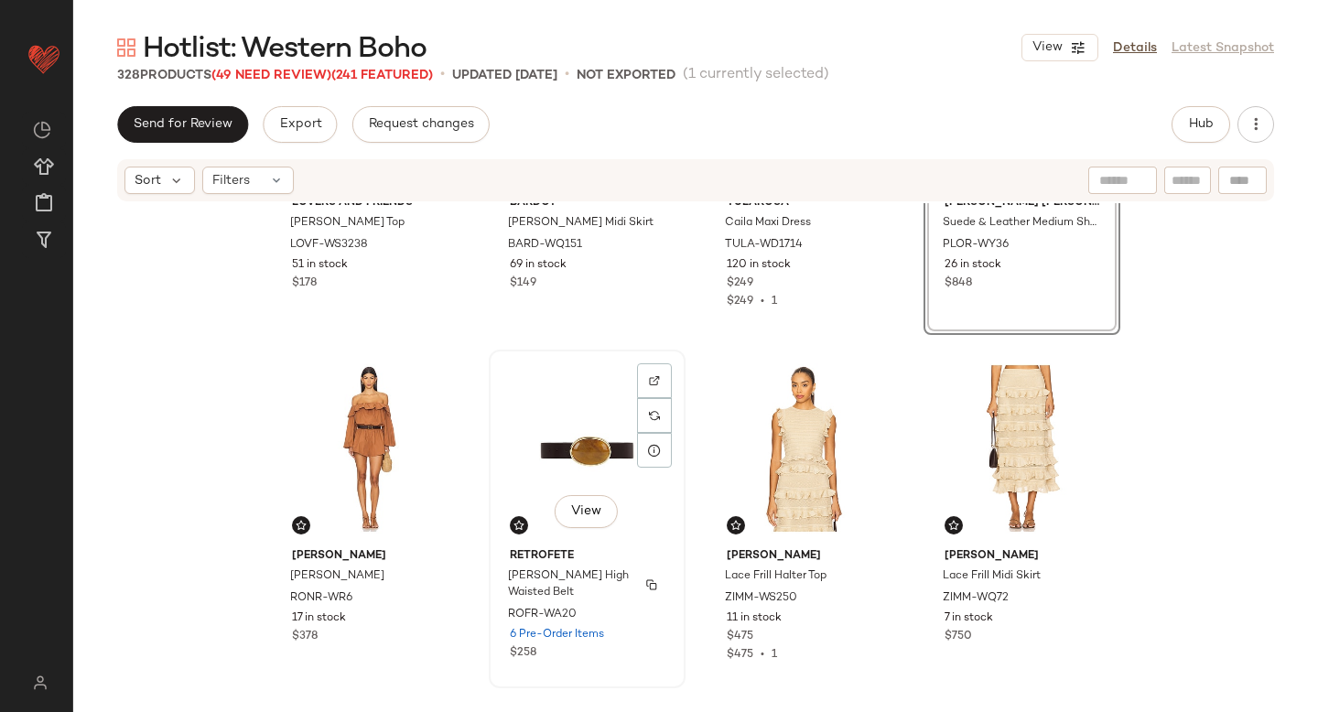
scroll to position [935, 0]
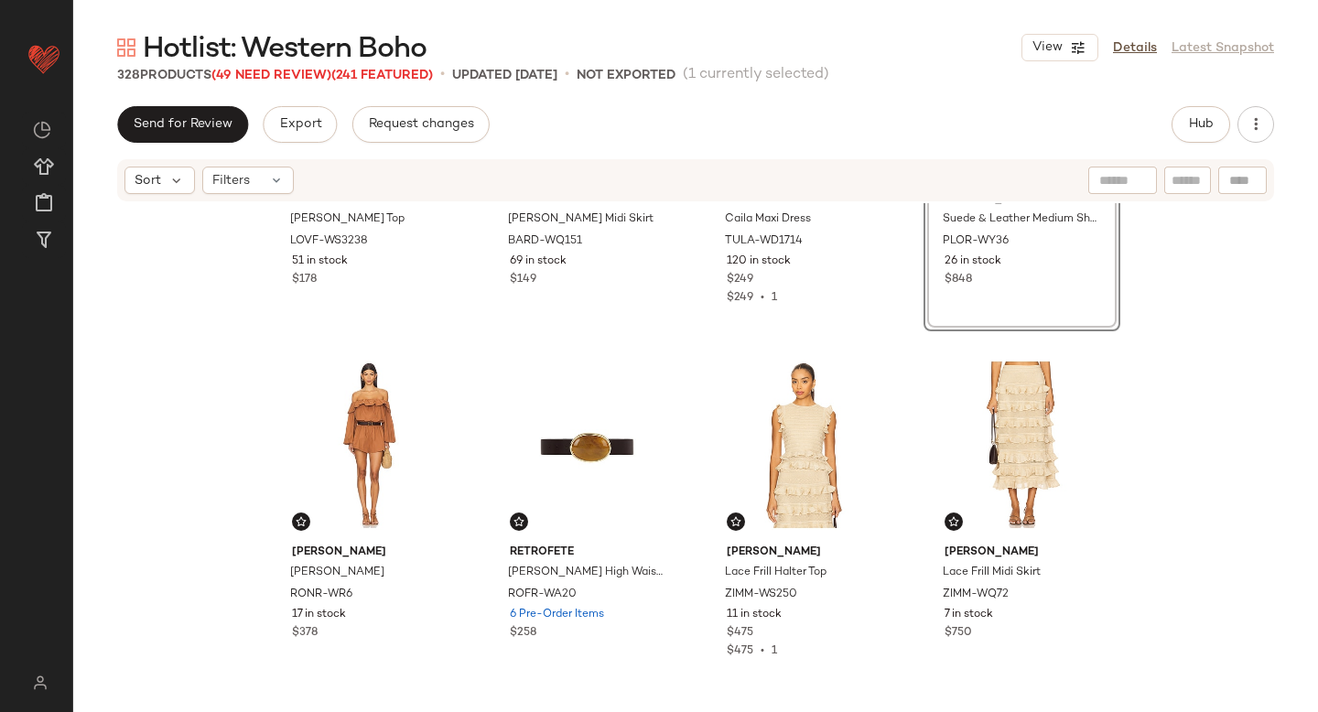
click at [1246, 463] on div "Lovers and Friends [PERSON_NAME] Top LOVF-WS3238 51 in stock $178 [PERSON_NAME]…" at bounding box center [695, 485] width 1245 height 564
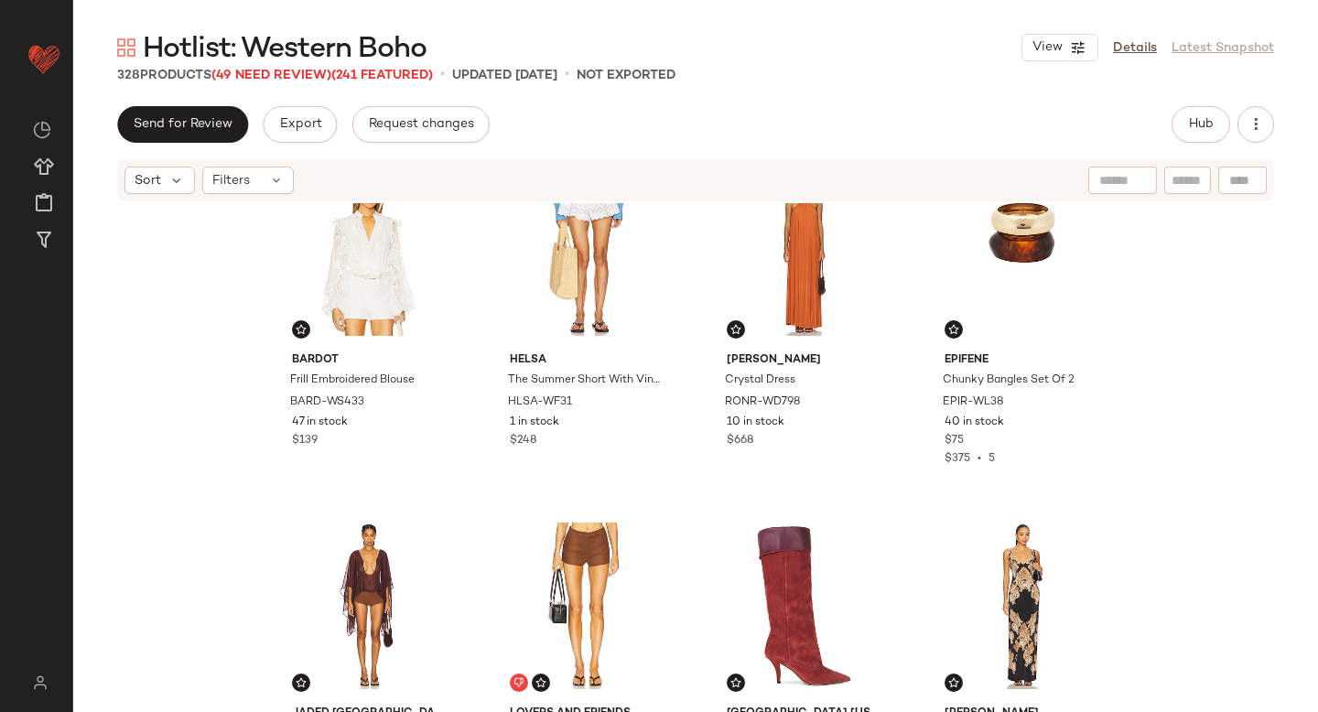
scroll to position [1484, 0]
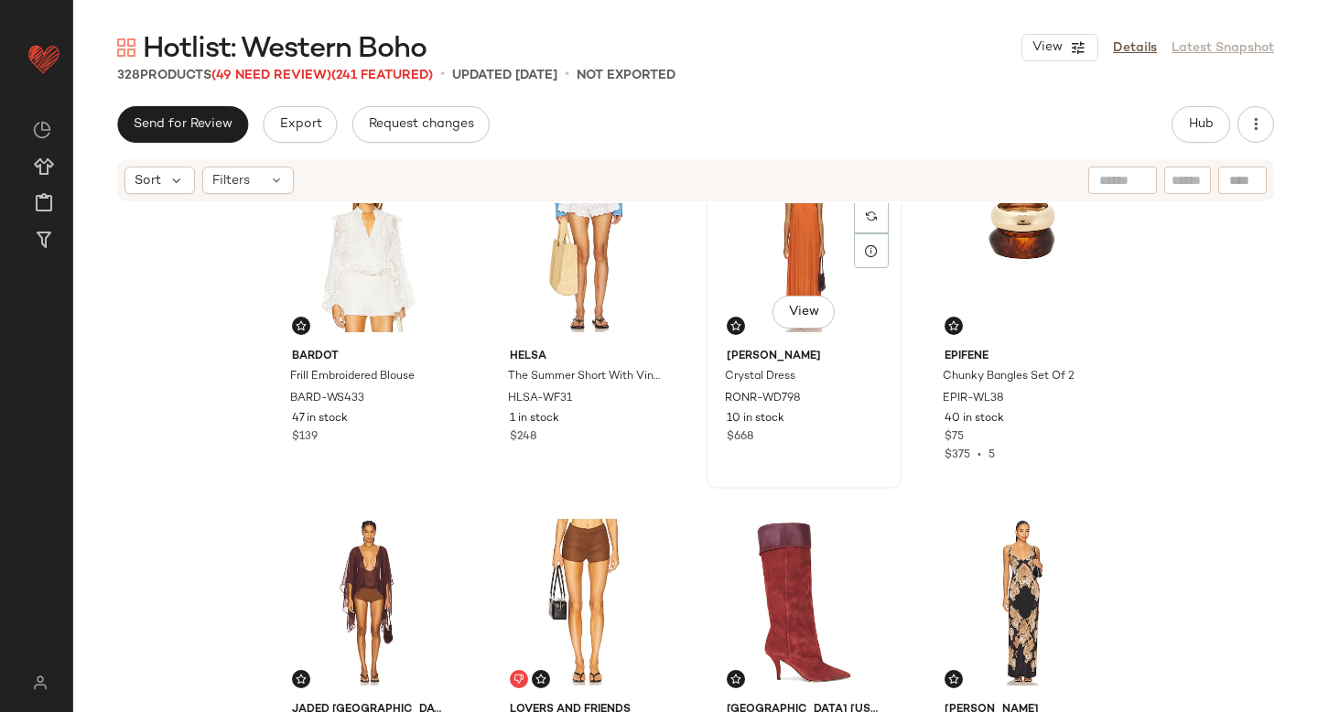
scroll to position [1483, 0]
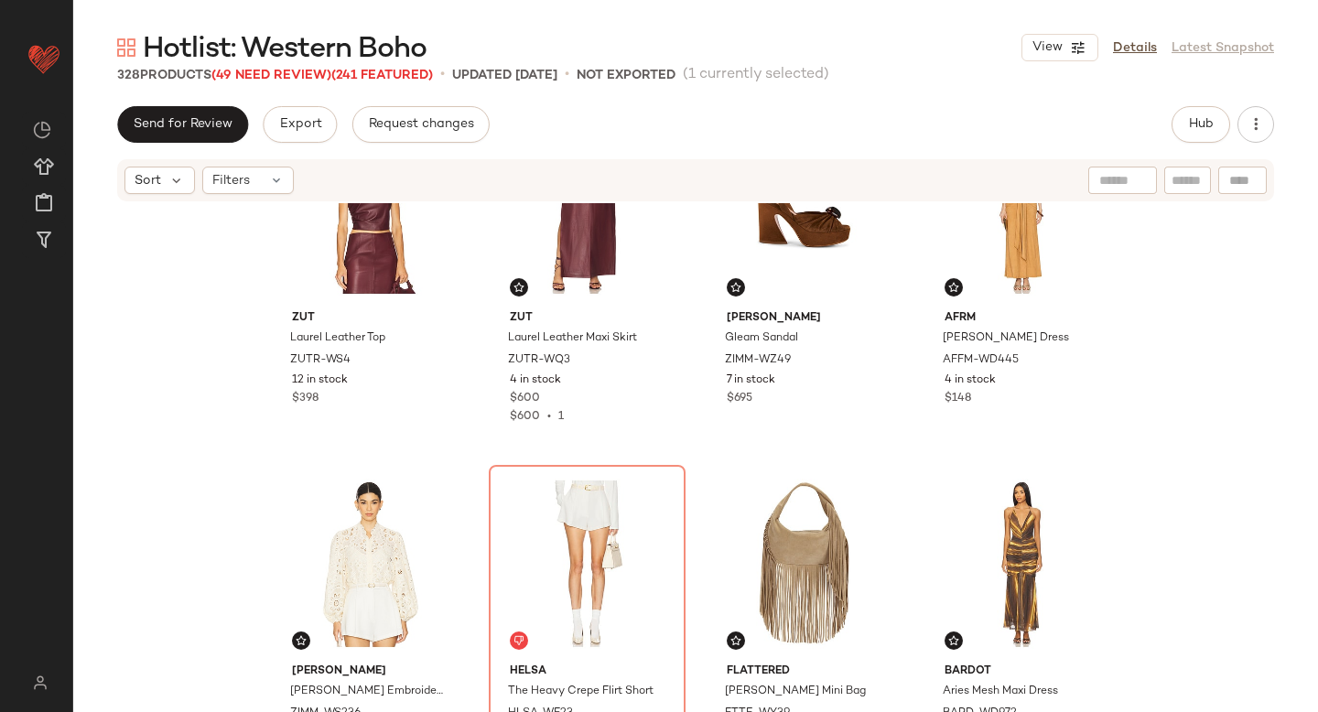
scroll to position [6467, 0]
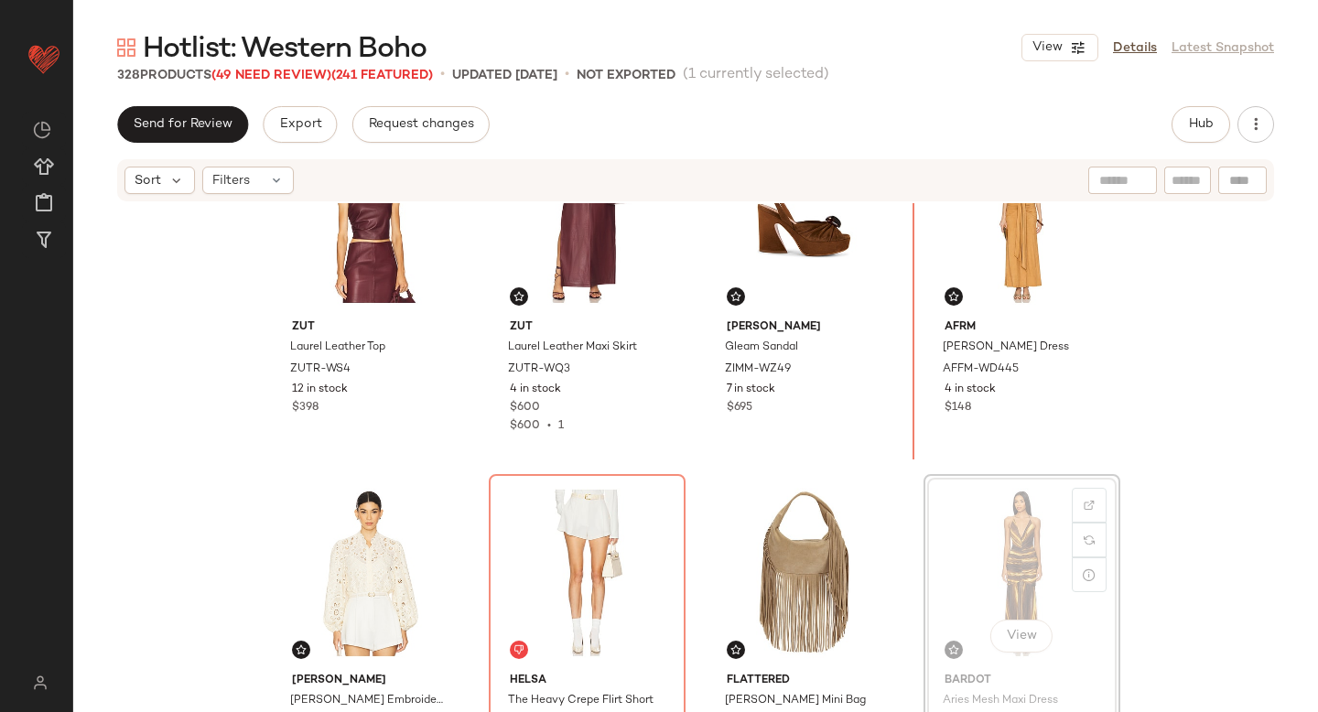
scroll to position [6456, 0]
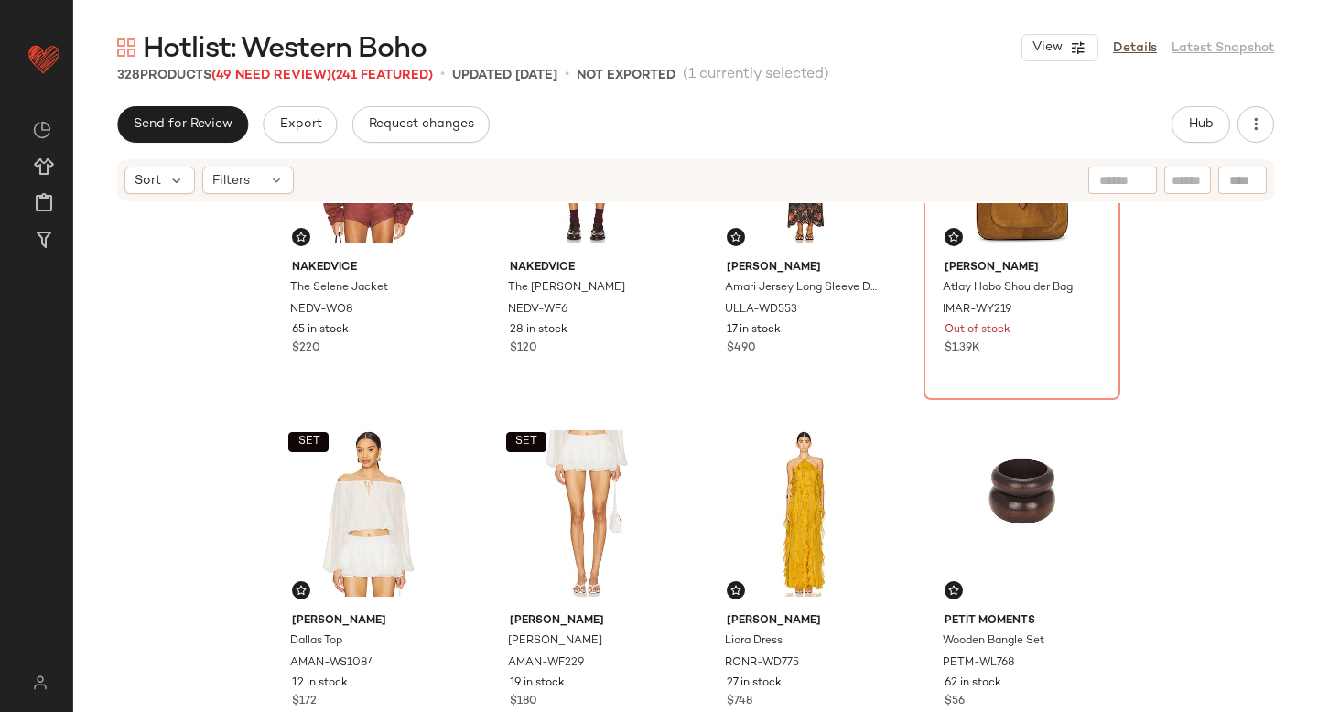
scroll to position [3692, 0]
click at [326, 498] on div "SET View" at bounding box center [369, 514] width 184 height 185
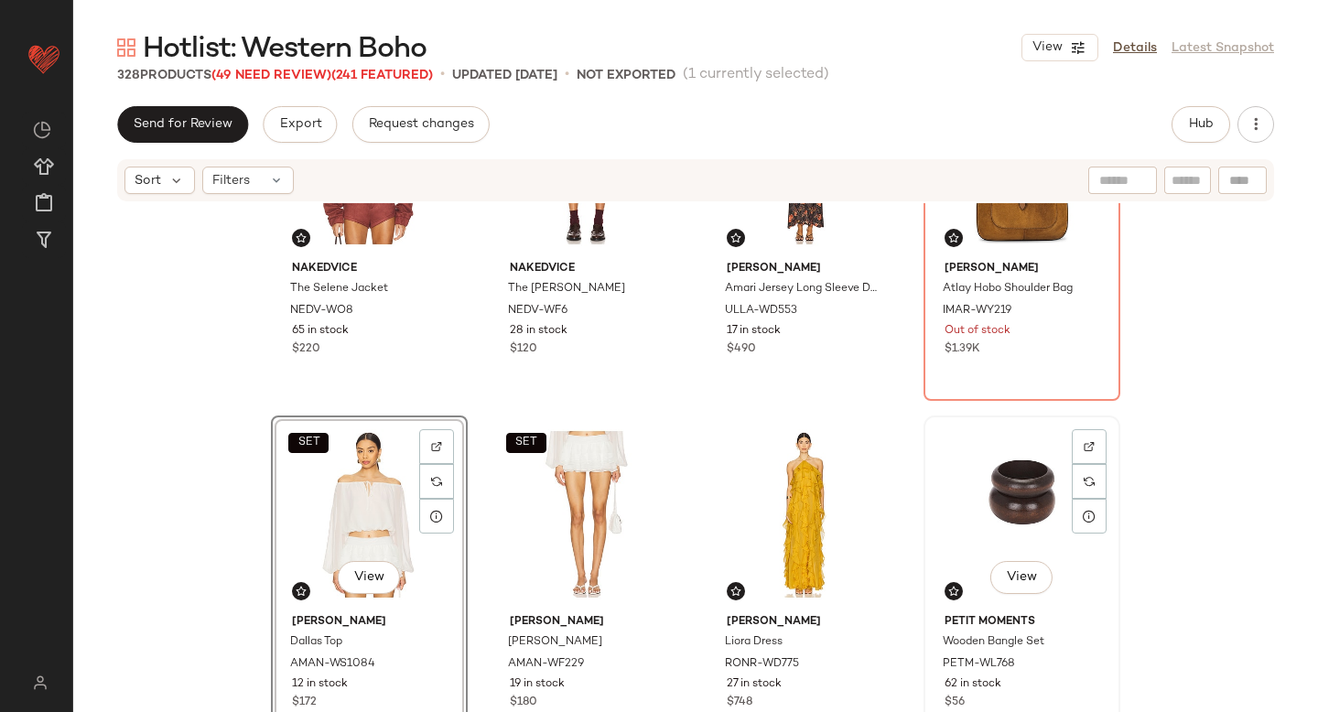
click at [974, 508] on div "View" at bounding box center [1022, 514] width 184 height 185
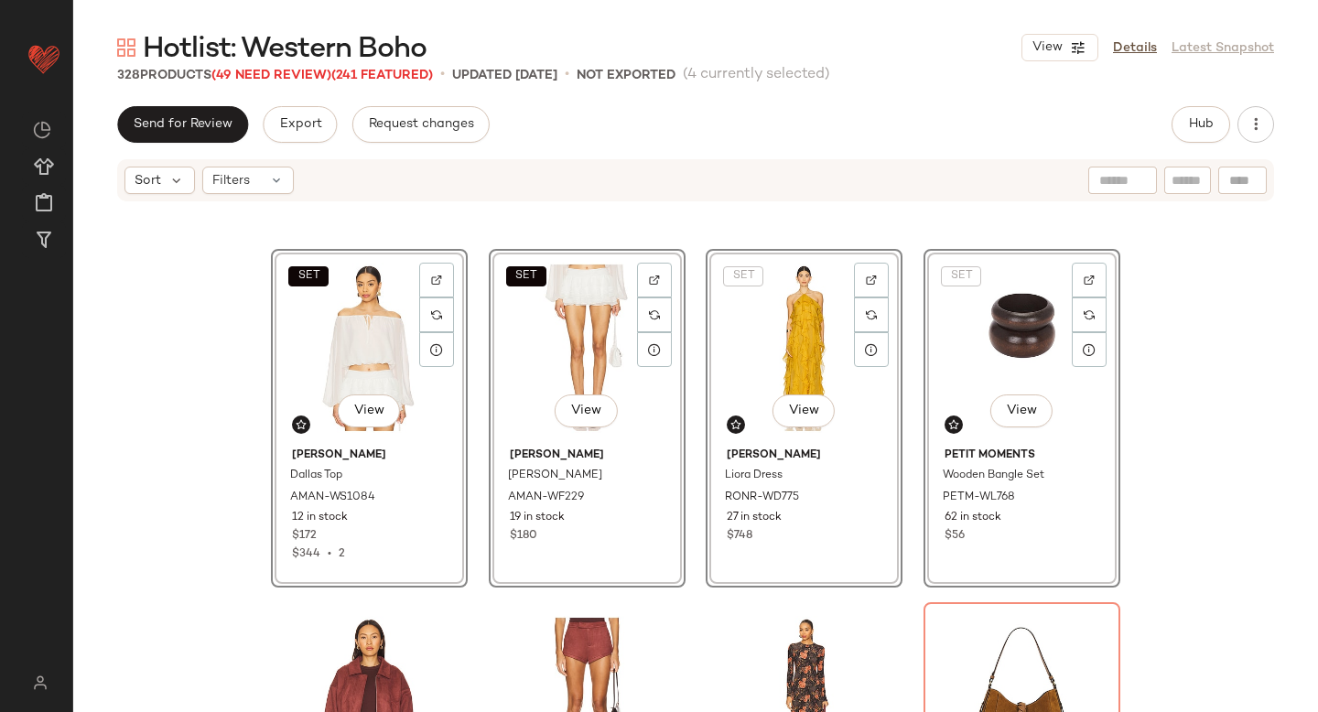
scroll to position [3502, 0]
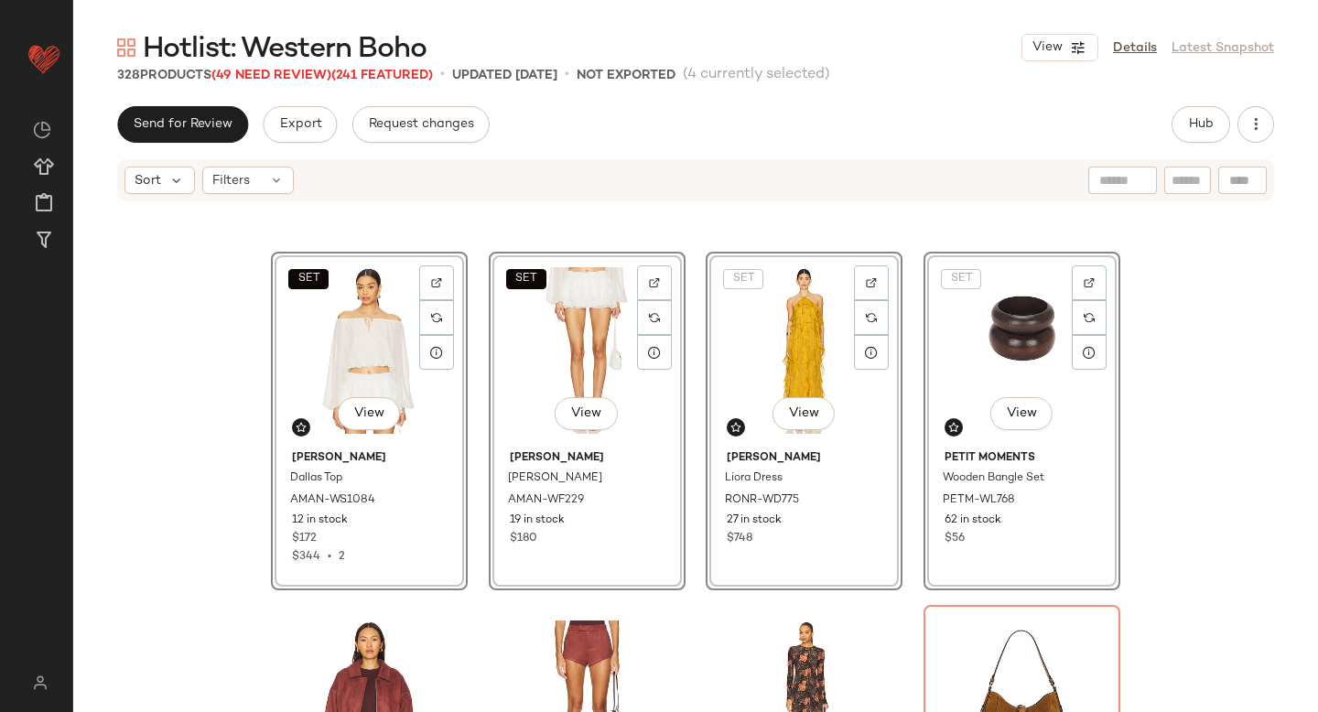
click at [195, 381] on div "SET View [PERSON_NAME] Dallas Top AMAN-WS1084 12 in stock $172 $344 • 2 SET Vie…" at bounding box center [695, 485] width 1245 height 564
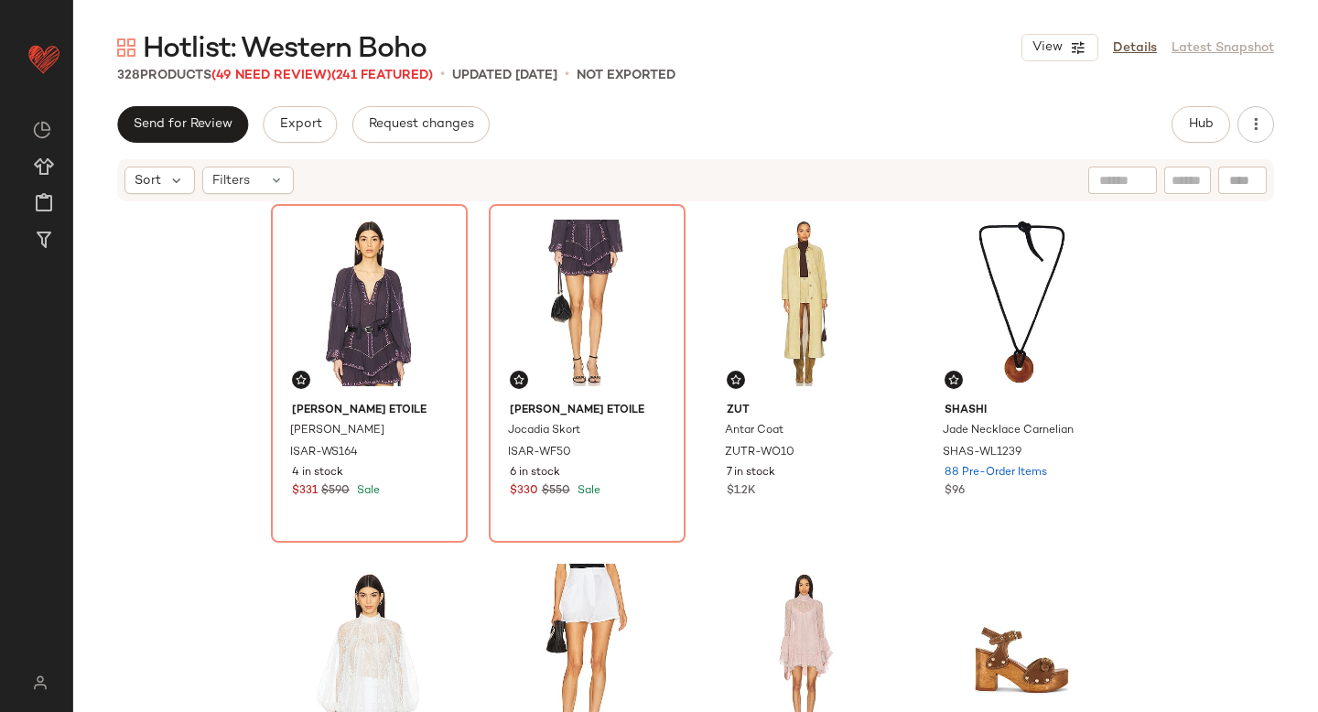
scroll to position [2842, 0]
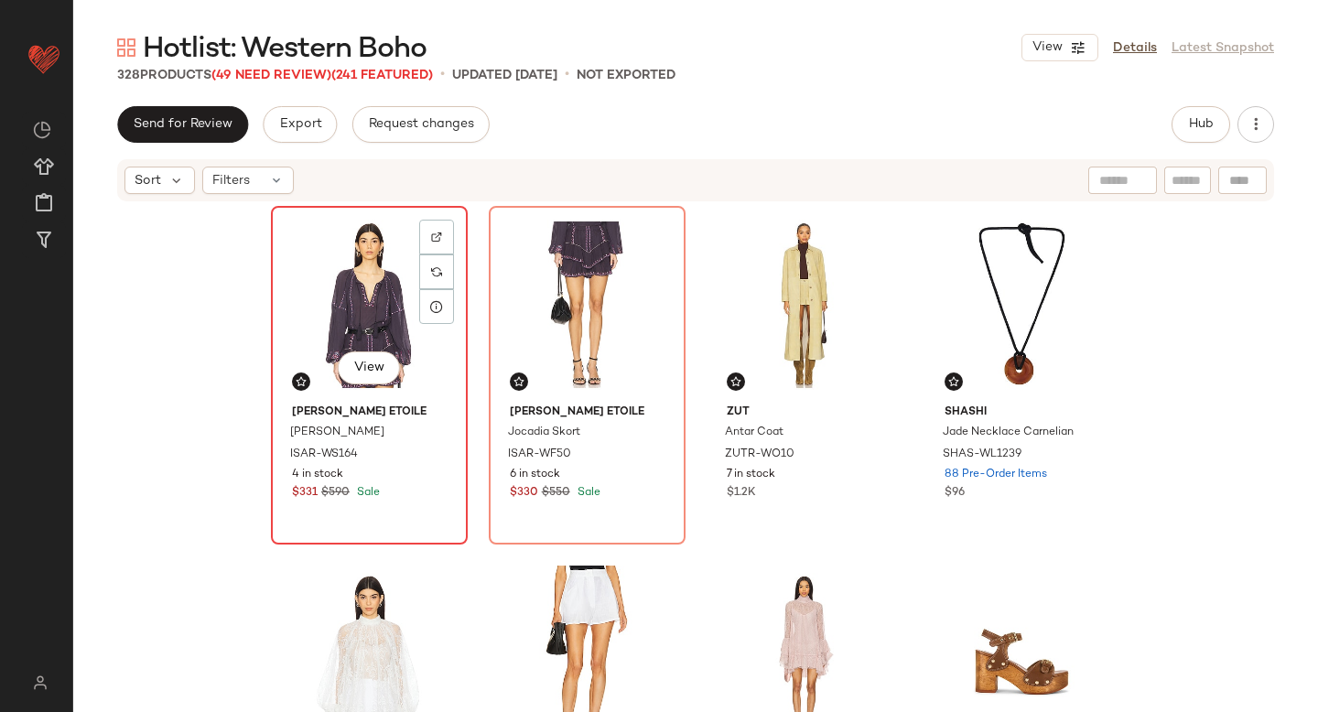
click at [317, 311] on div "View" at bounding box center [369, 304] width 184 height 185
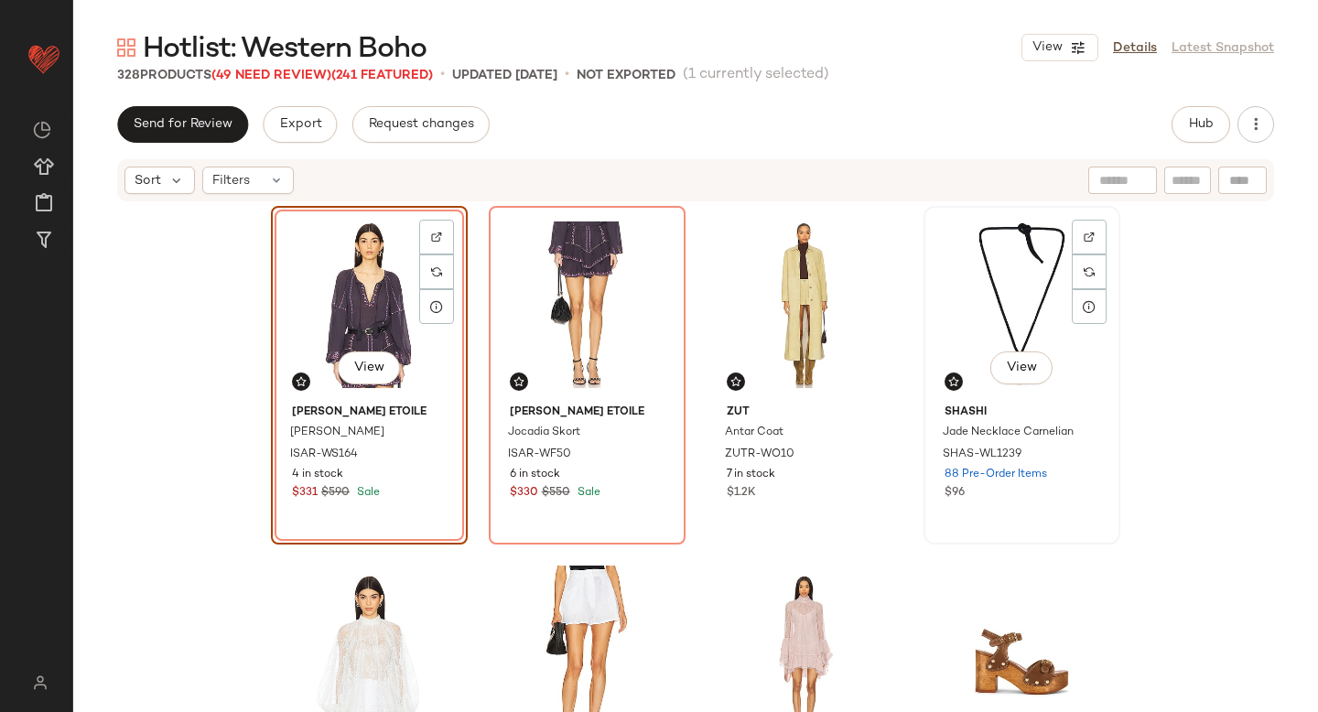
click at [957, 304] on div "View" at bounding box center [1022, 304] width 184 height 185
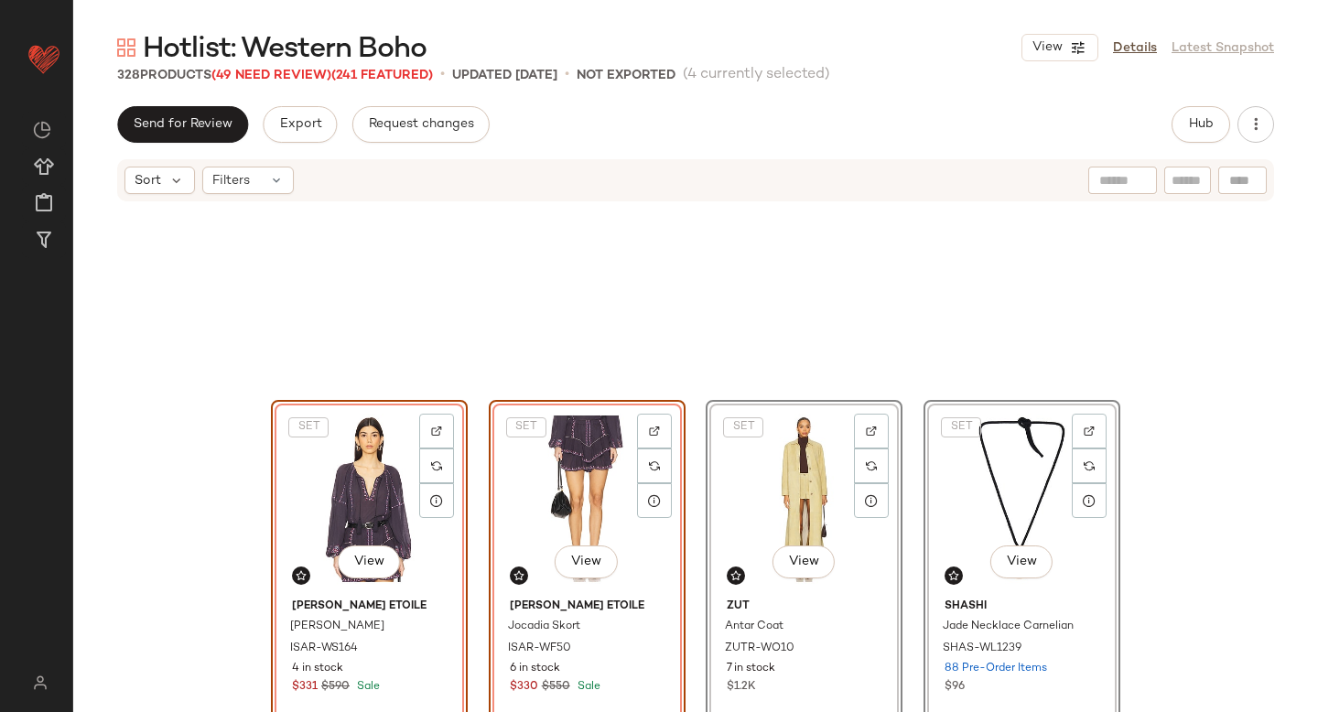
scroll to position [3354, 0]
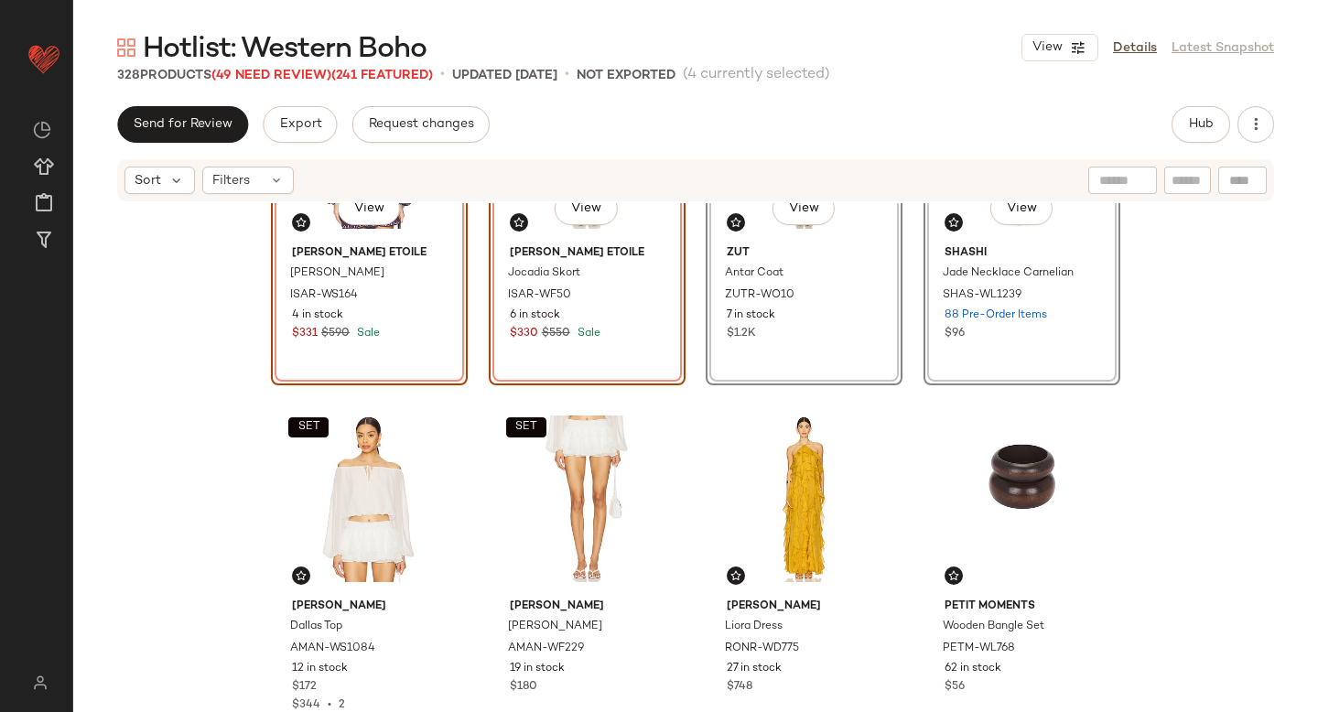
click at [1268, 468] on div "SET View [PERSON_NAME] Etoile [PERSON_NAME] ISAR-WS164 4 in stock $331 $590 Sal…" at bounding box center [695, 485] width 1245 height 564
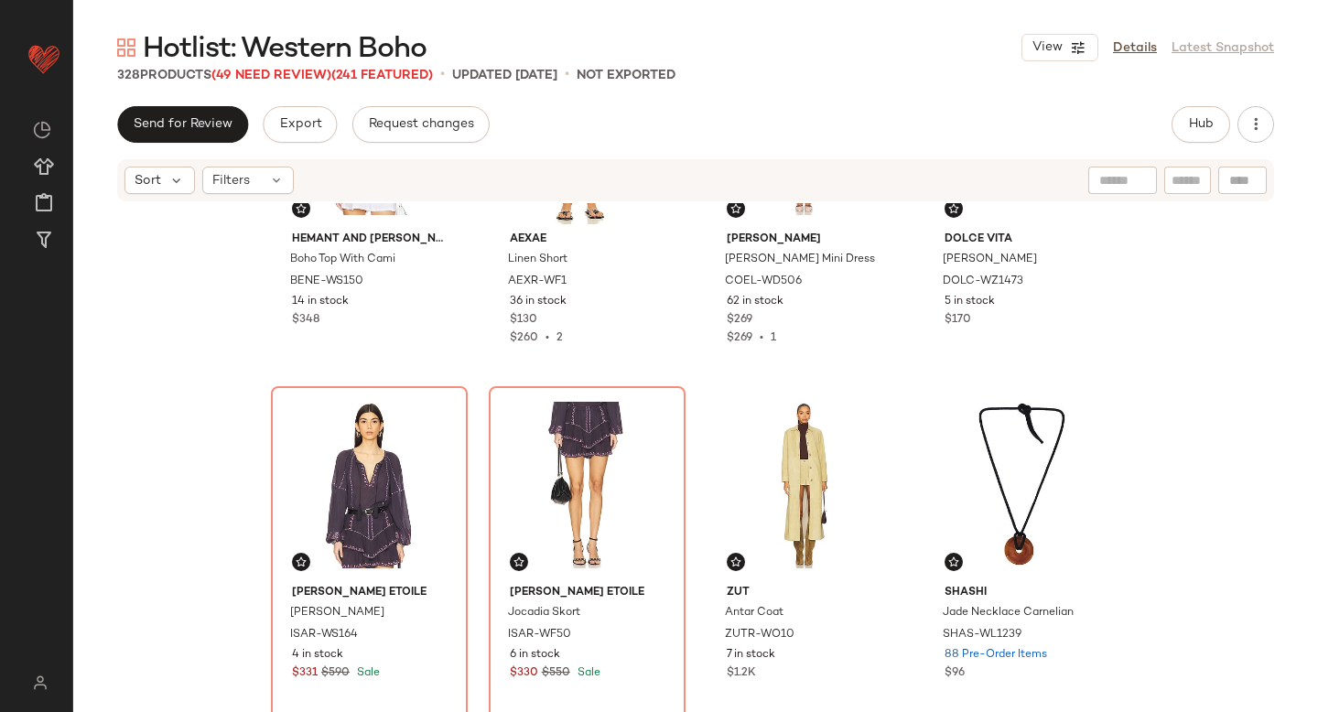
click at [1253, 565] on div "HEMANT AND [PERSON_NAME] Boho Top With [PERSON_NAME]-WS150 14 in stock $348 AEX…" at bounding box center [695, 485] width 1245 height 564
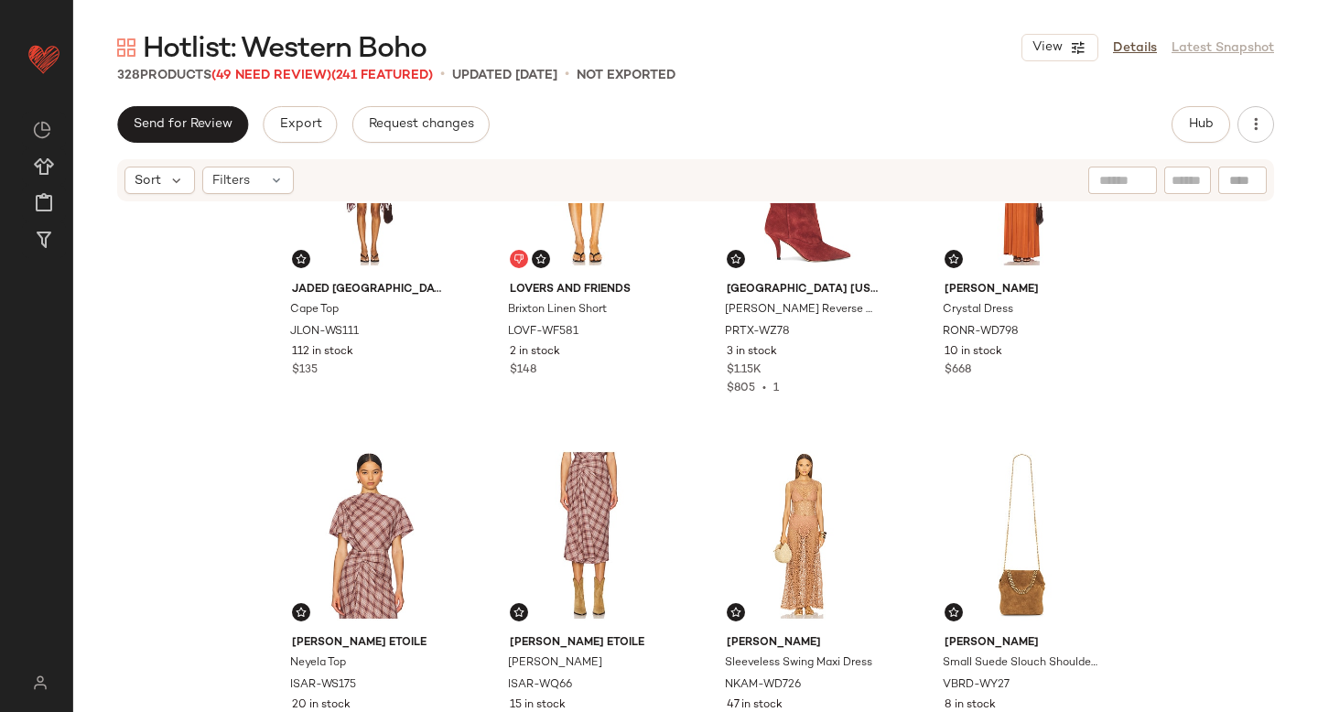
scroll to position [1798, 0]
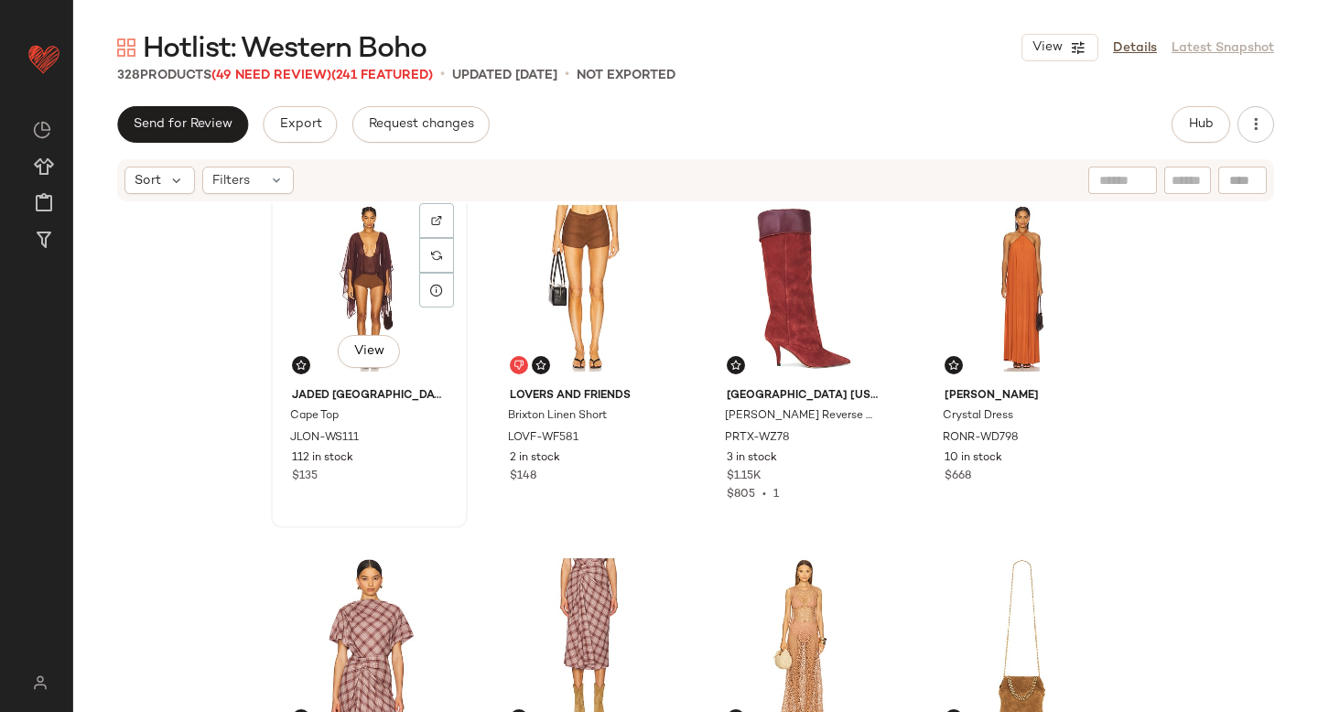
click at [332, 303] on div "View" at bounding box center [369, 288] width 184 height 185
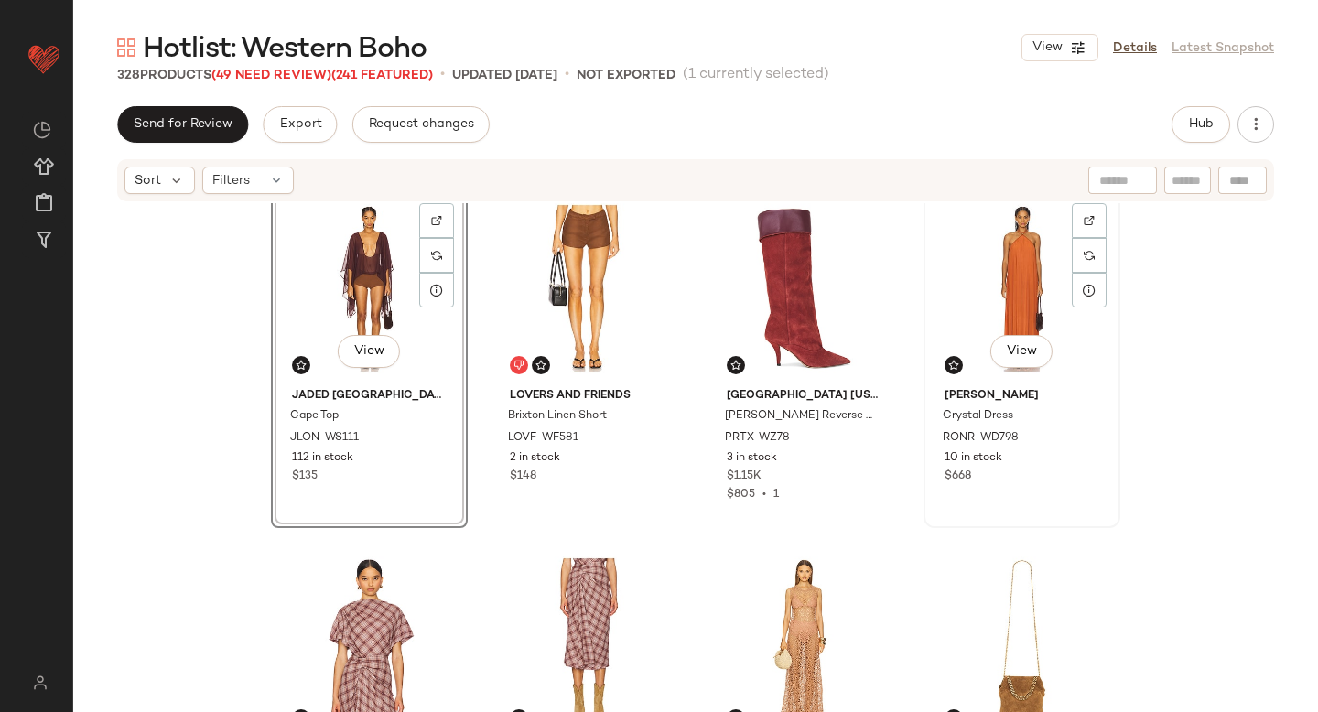
click at [1000, 272] on div "View" at bounding box center [1022, 288] width 184 height 185
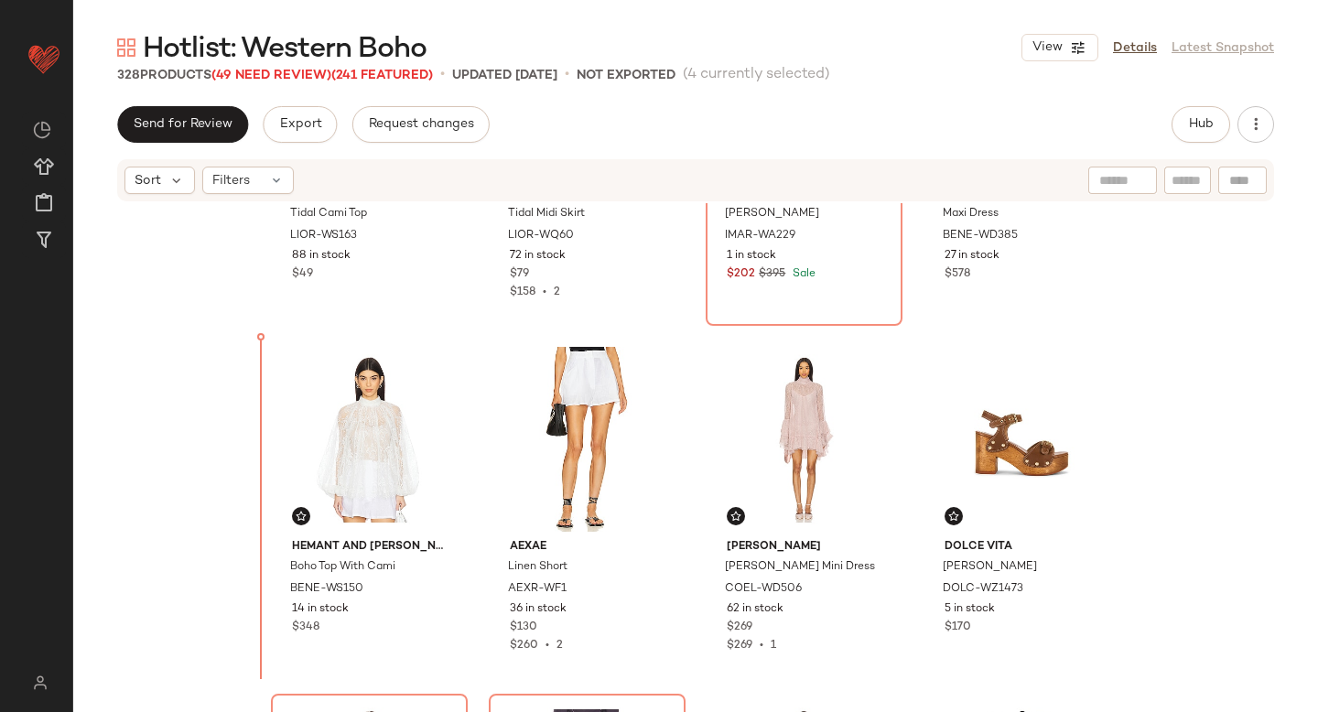
scroll to position [2708, 0]
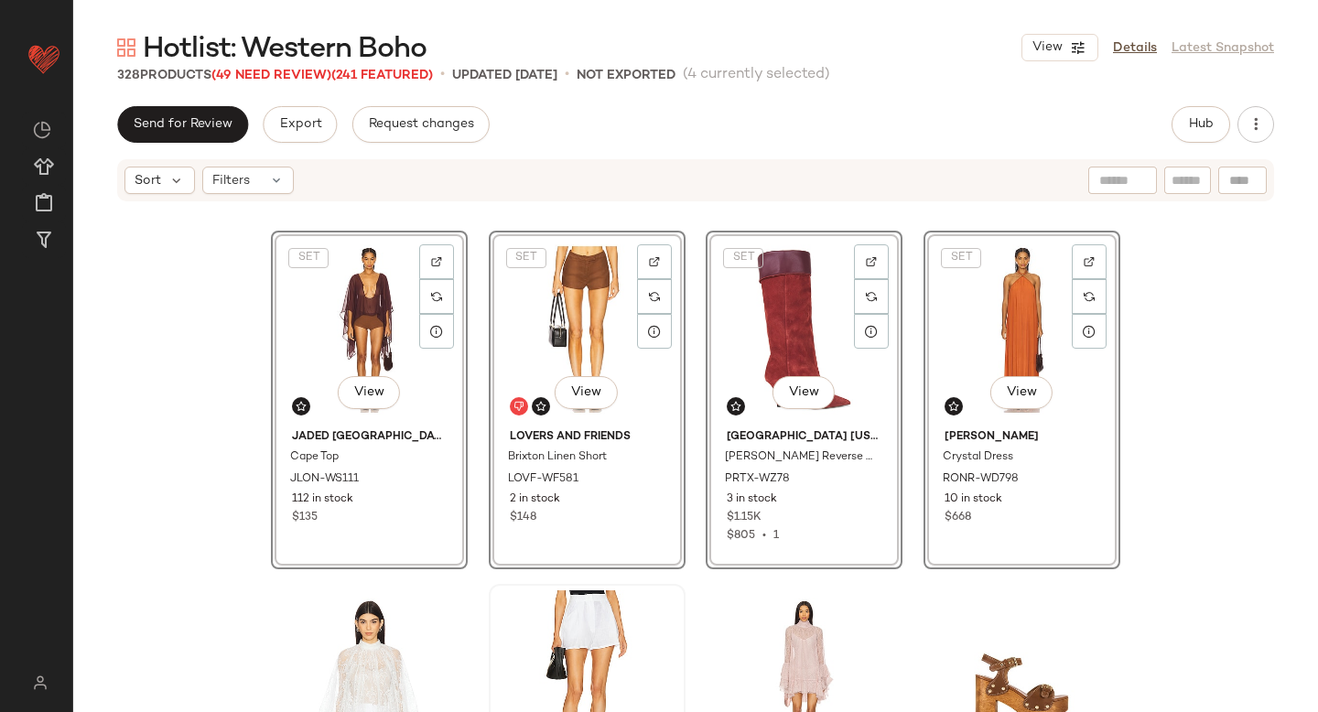
scroll to position [2426, 0]
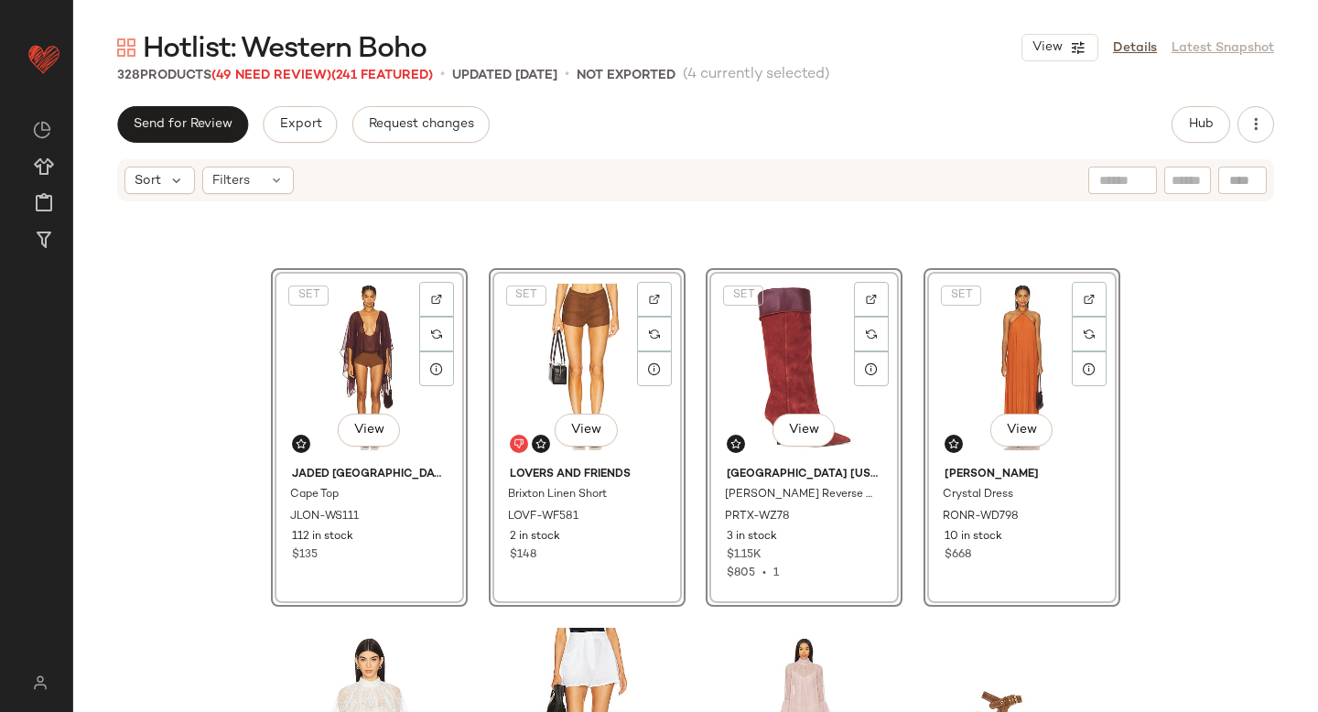
click at [1229, 360] on div "SET View Jaded [GEOGRAPHIC_DATA] Cape Top JLON-WS111 112 in stock $135 SET View…" at bounding box center [695, 485] width 1245 height 564
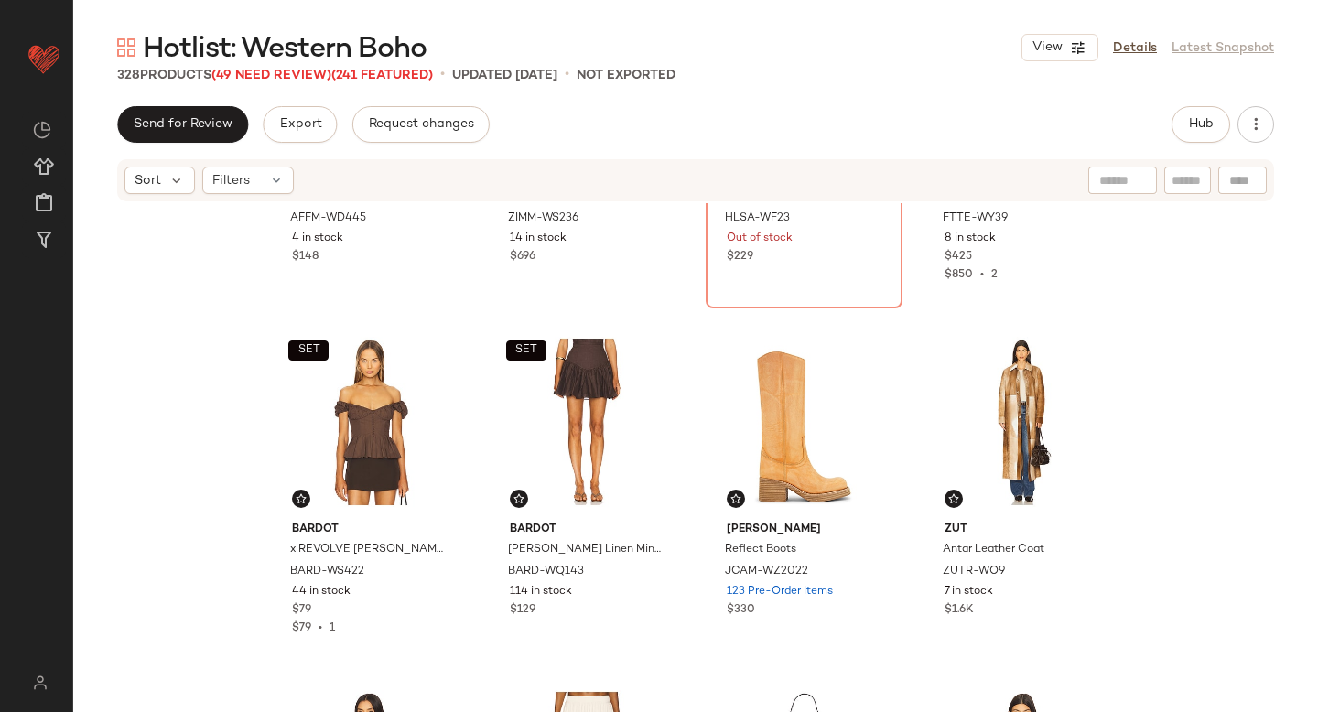
scroll to position [6857, 0]
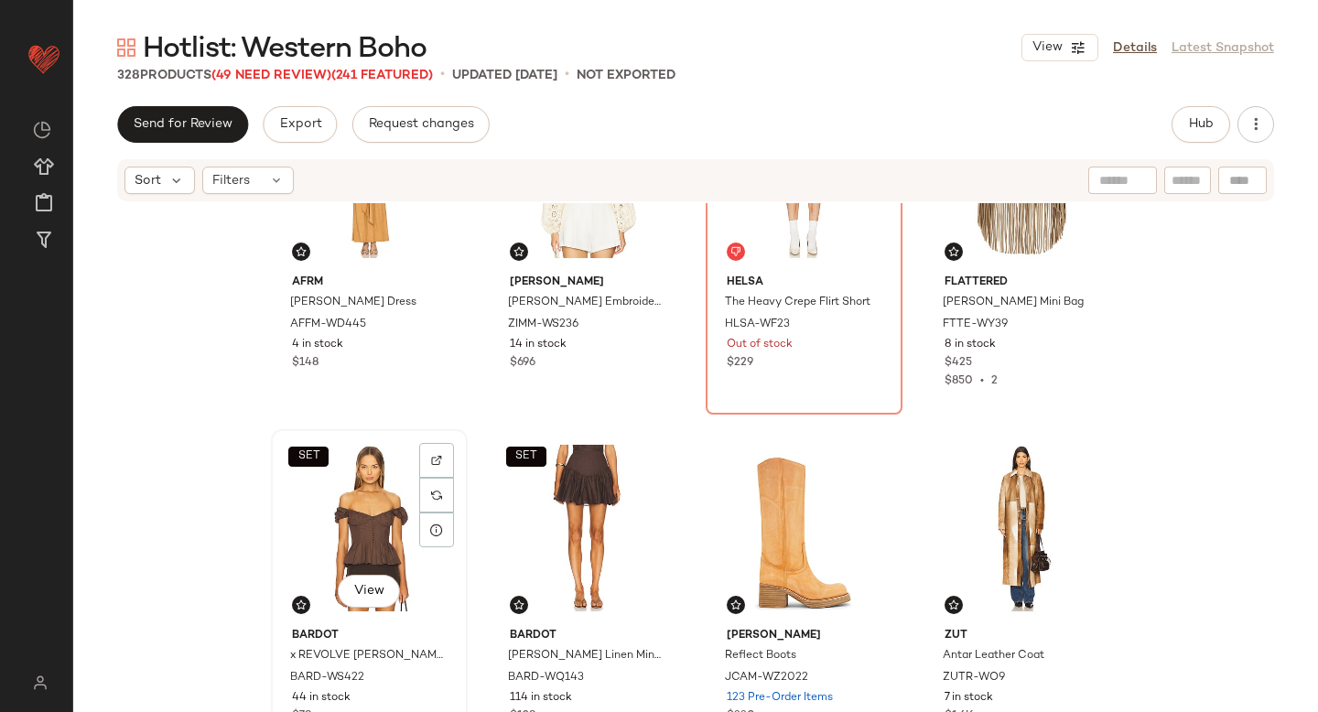
click at [387, 495] on div "SET View" at bounding box center [369, 528] width 184 height 185
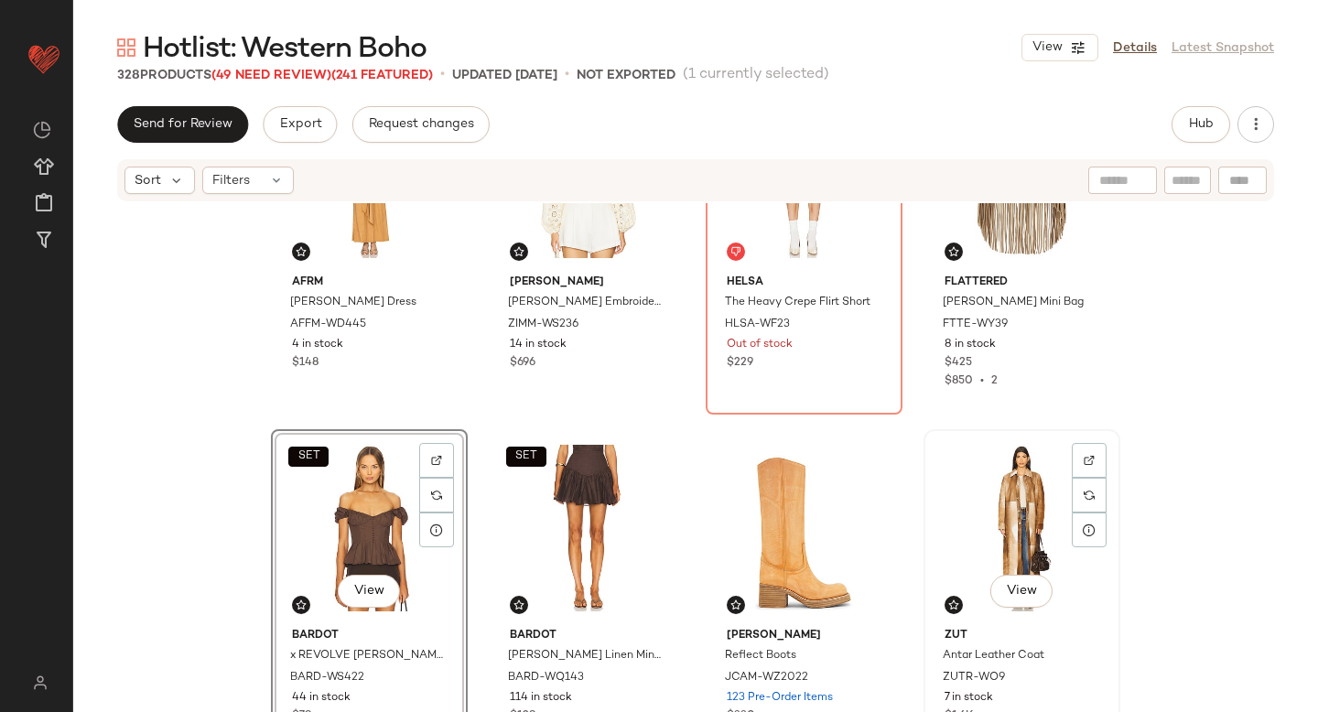
click at [997, 507] on div "View" at bounding box center [1022, 528] width 184 height 185
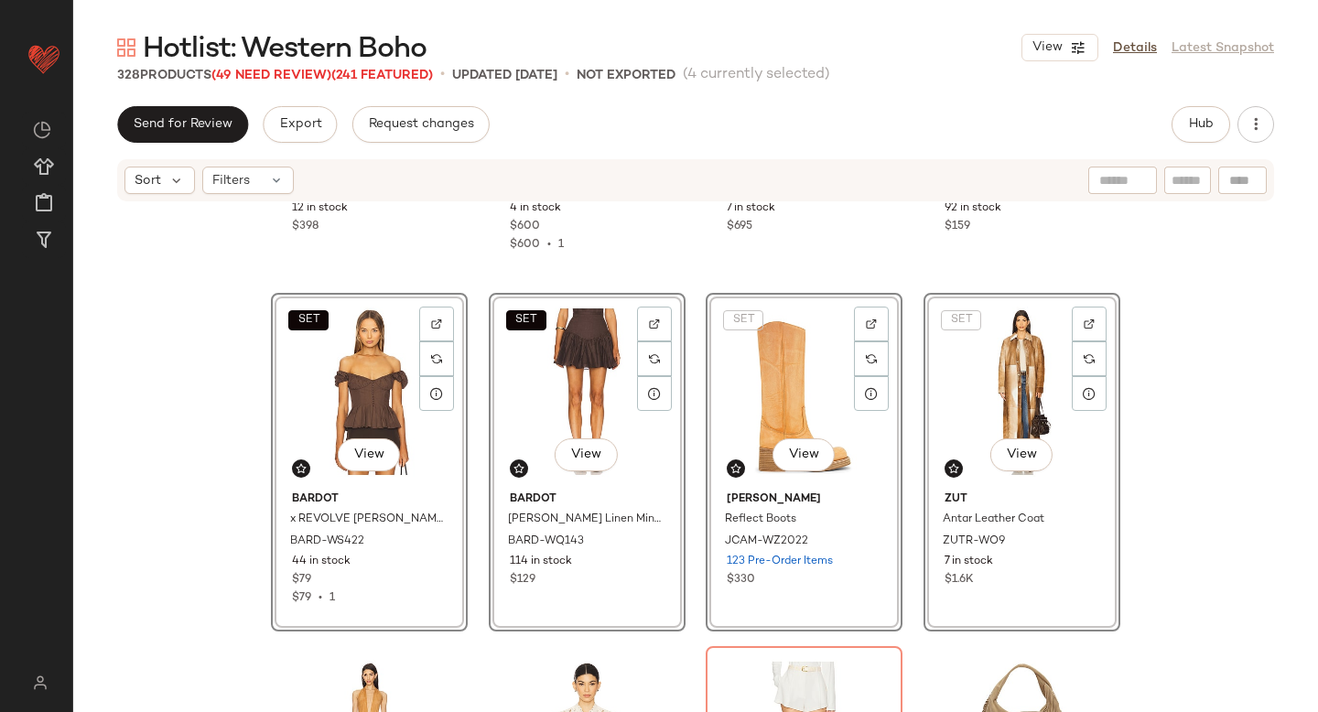
click at [1184, 365] on div "ZUT Laurel Leather Top ZUTR-WS4 12 in stock $398 ZUT Laurel Leather Maxi Skirt …" at bounding box center [695, 485] width 1245 height 564
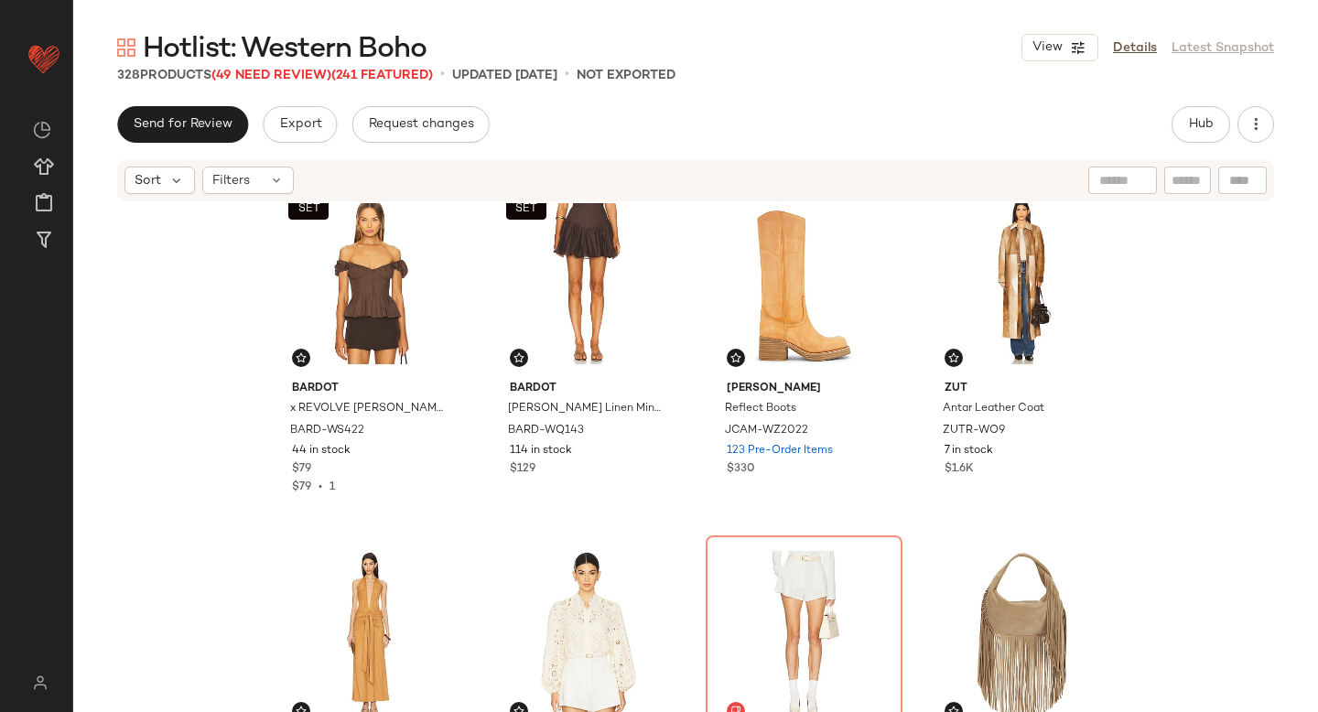
scroll to position [6753, 0]
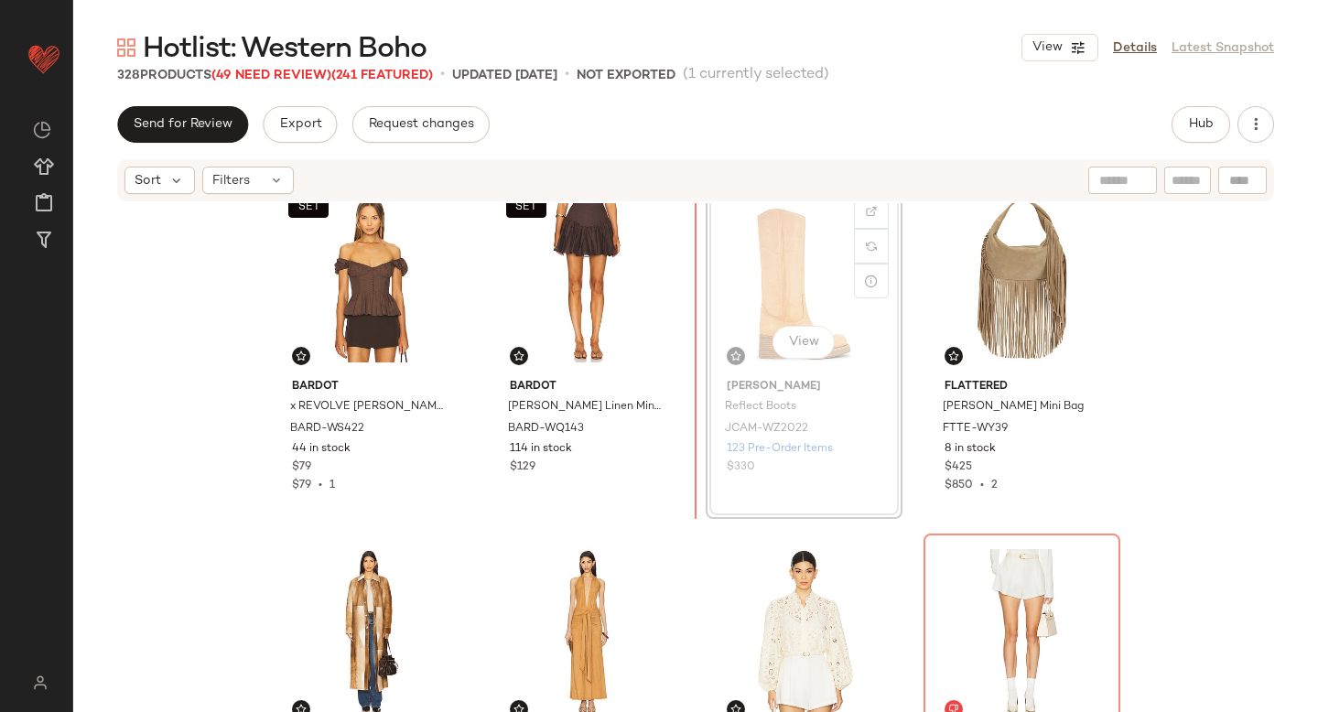
scroll to position [6750, 0]
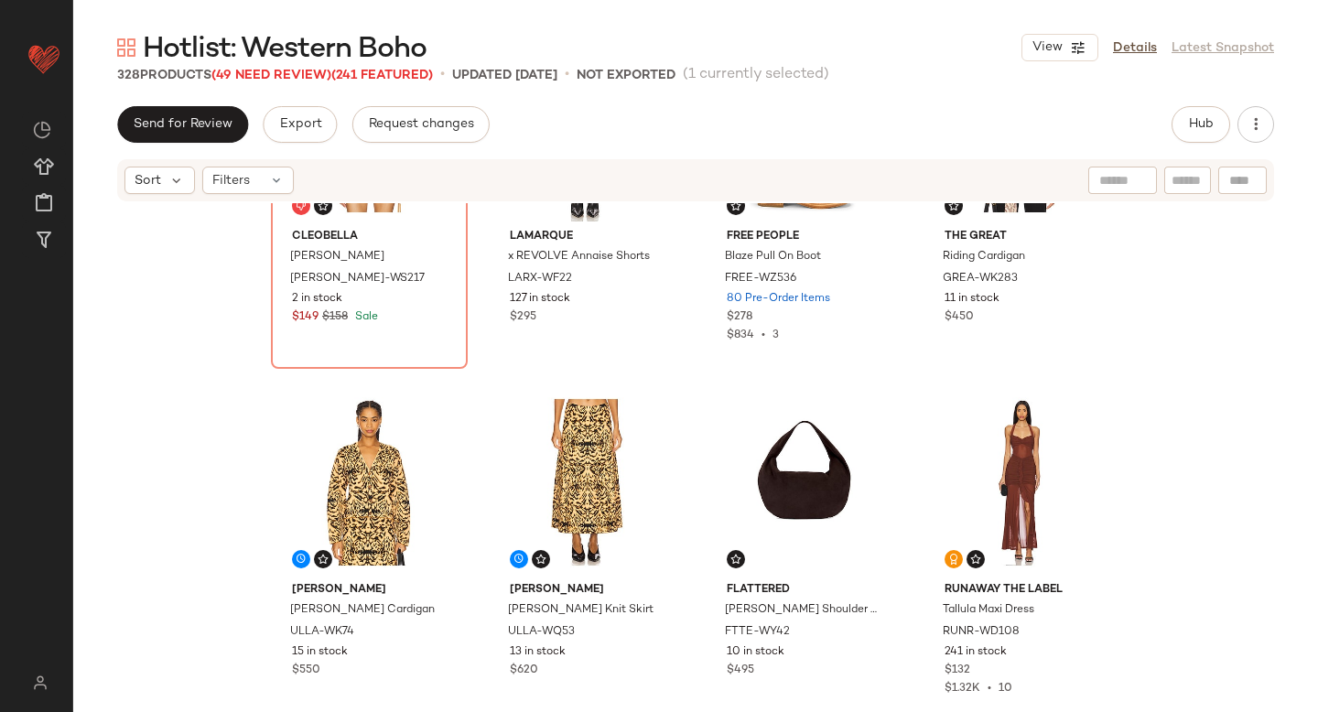
scroll to position [10773, 0]
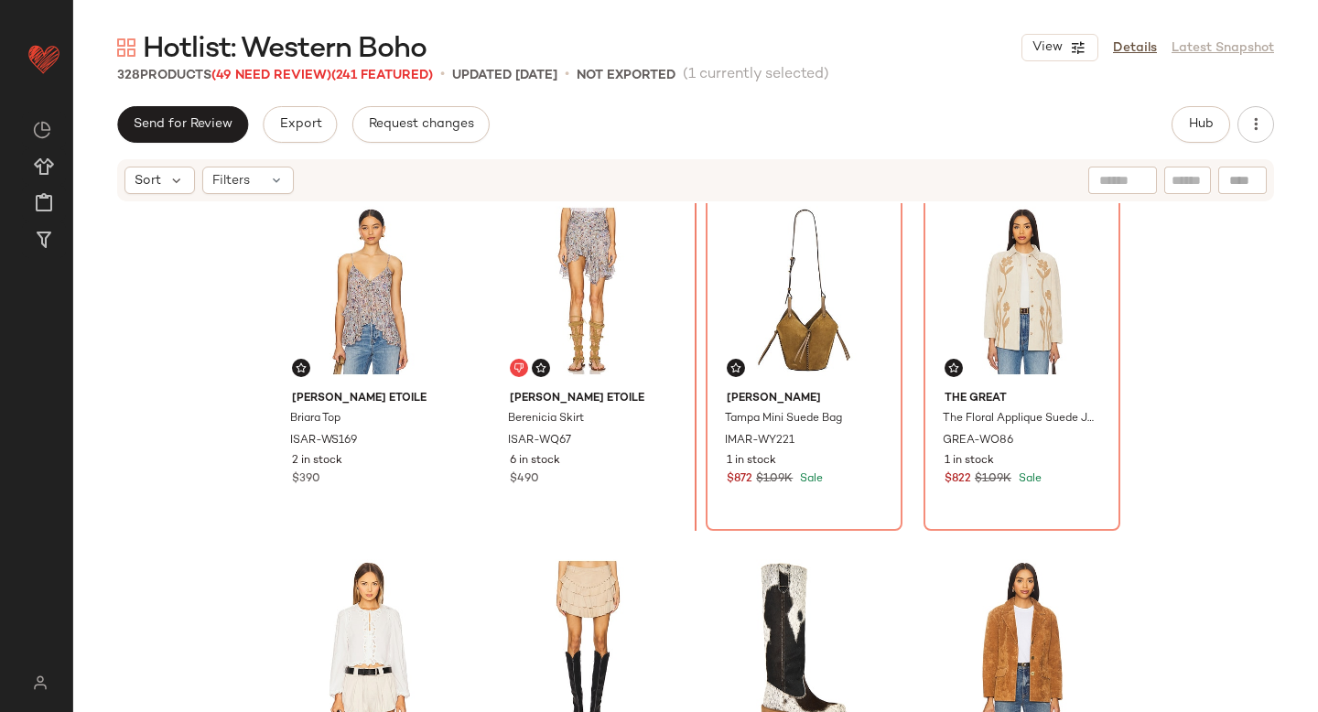
scroll to position [9532, 0]
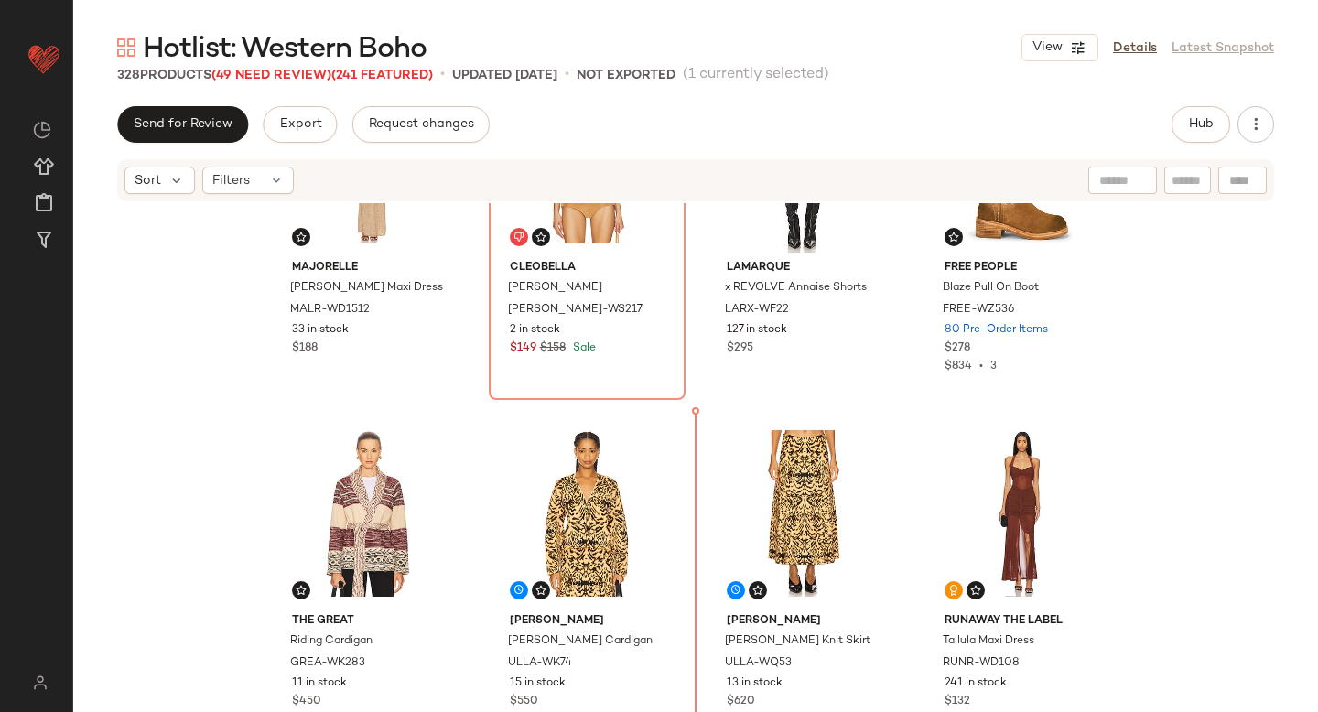
scroll to position [10802, 0]
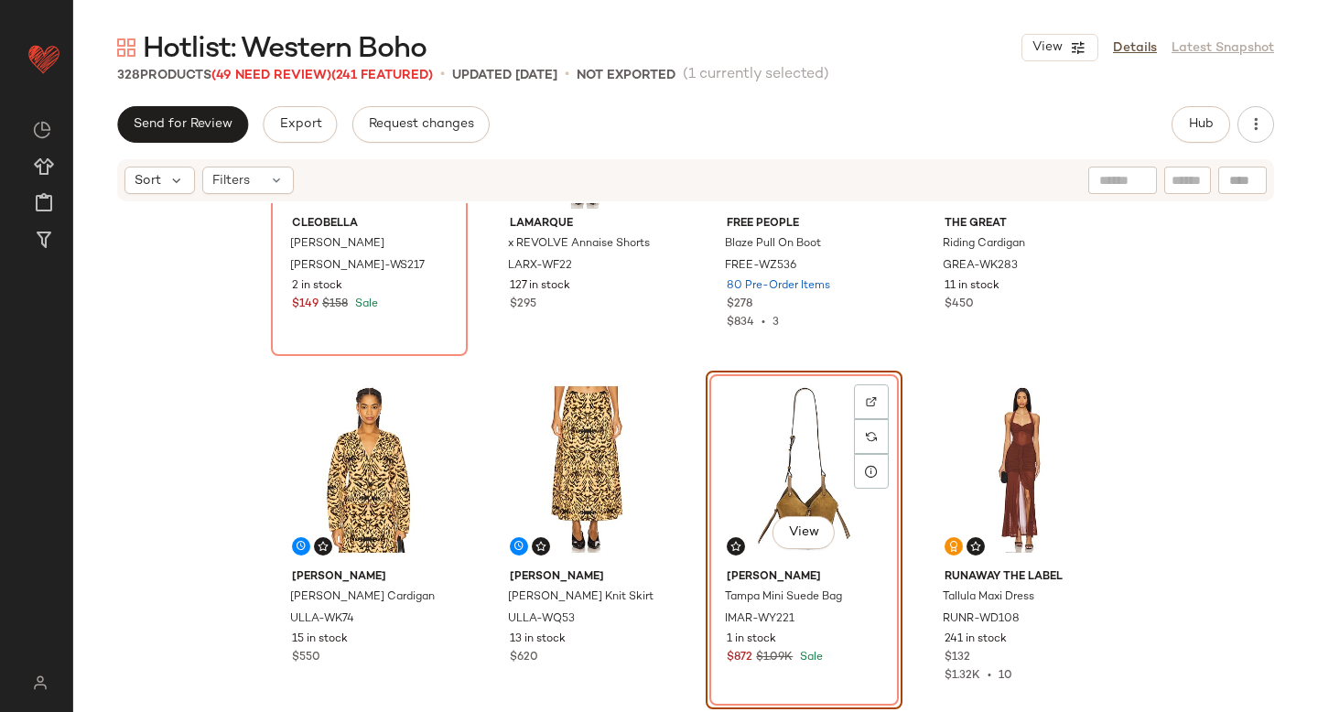
click at [1137, 447] on div "Cleobella [PERSON_NAME] [PERSON_NAME]-WS217 2 in stock $149 $158 Sale LAMARQUE …" at bounding box center [695, 485] width 1245 height 564
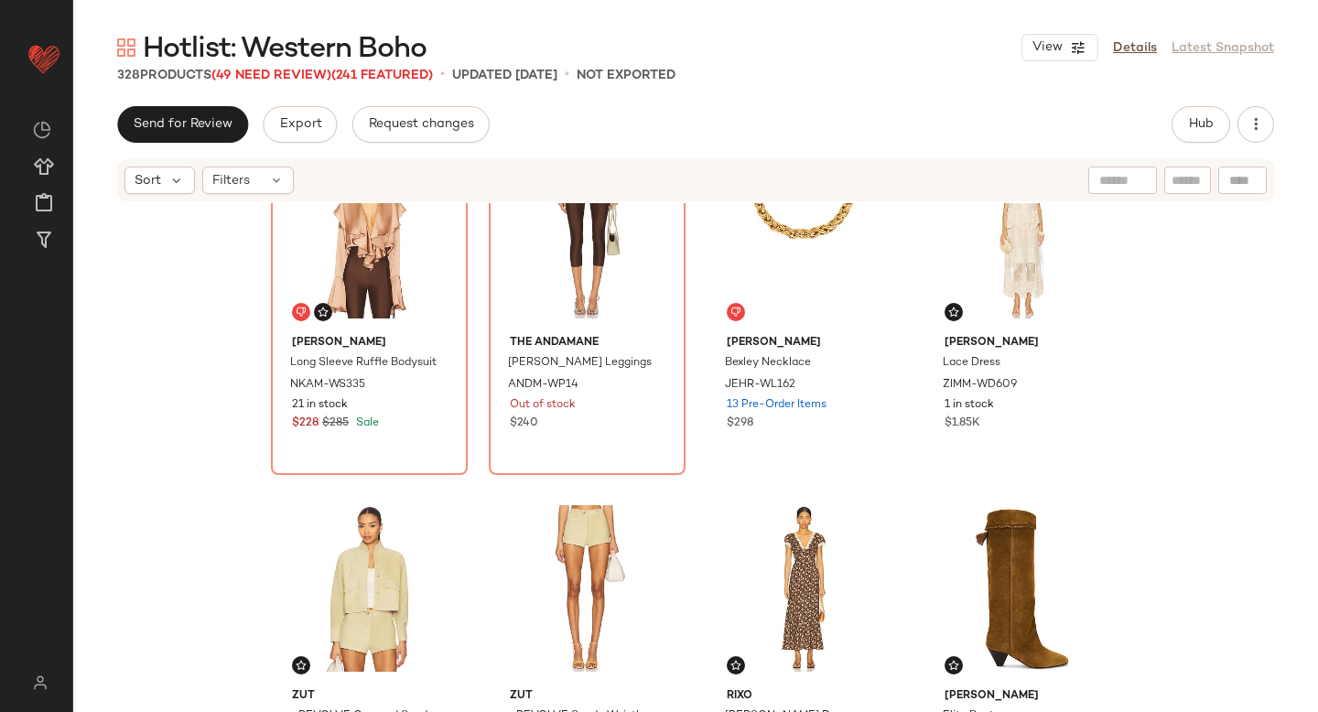
scroll to position [13488, 0]
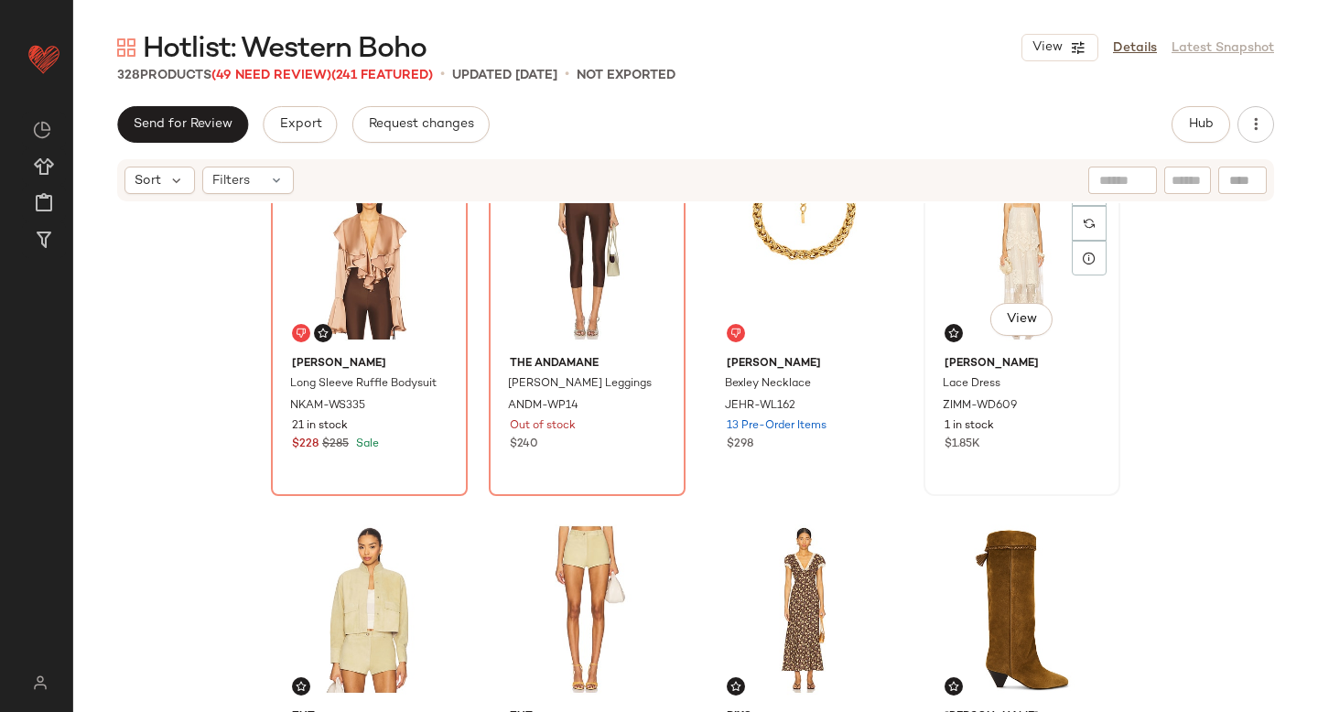
scroll to position [13484, 0]
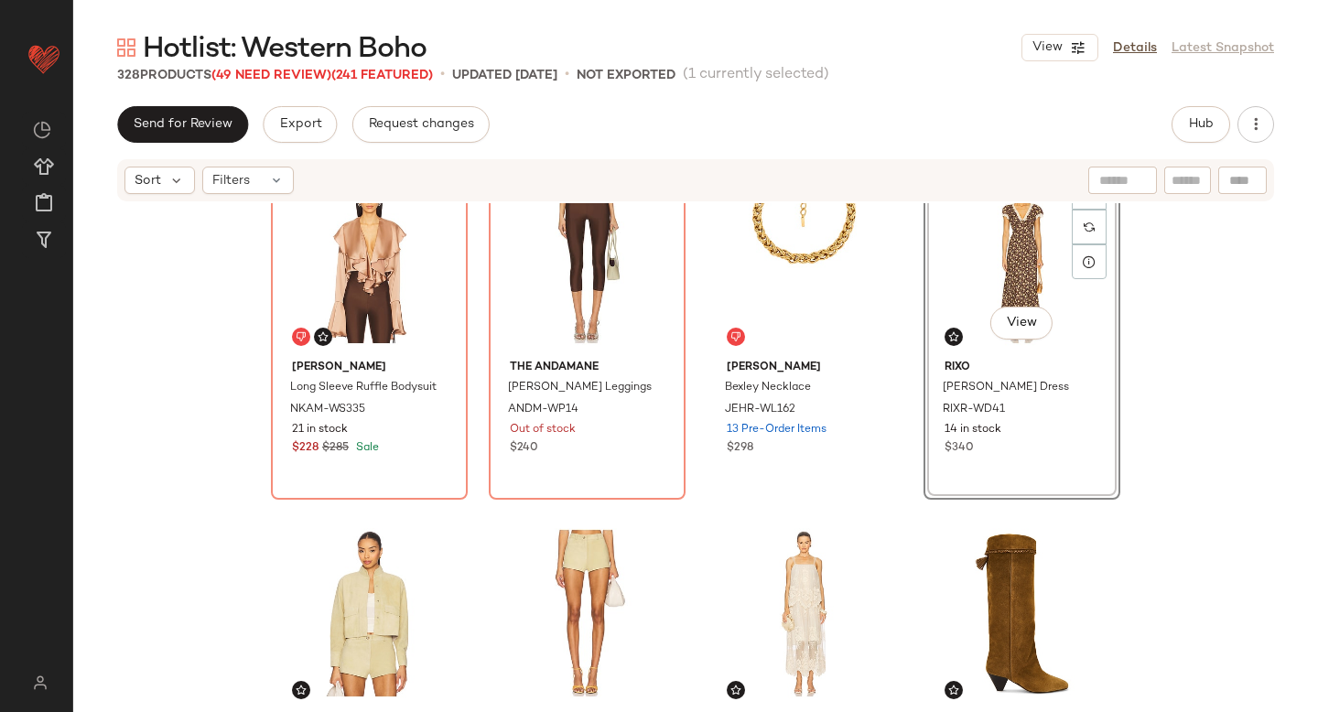
click at [1200, 369] on div "[PERSON_NAME] Long Sleeve Ruffle Bodysuit NKAM-WS335 21 in stock $228 $285 Sale…" at bounding box center [695, 485] width 1245 height 564
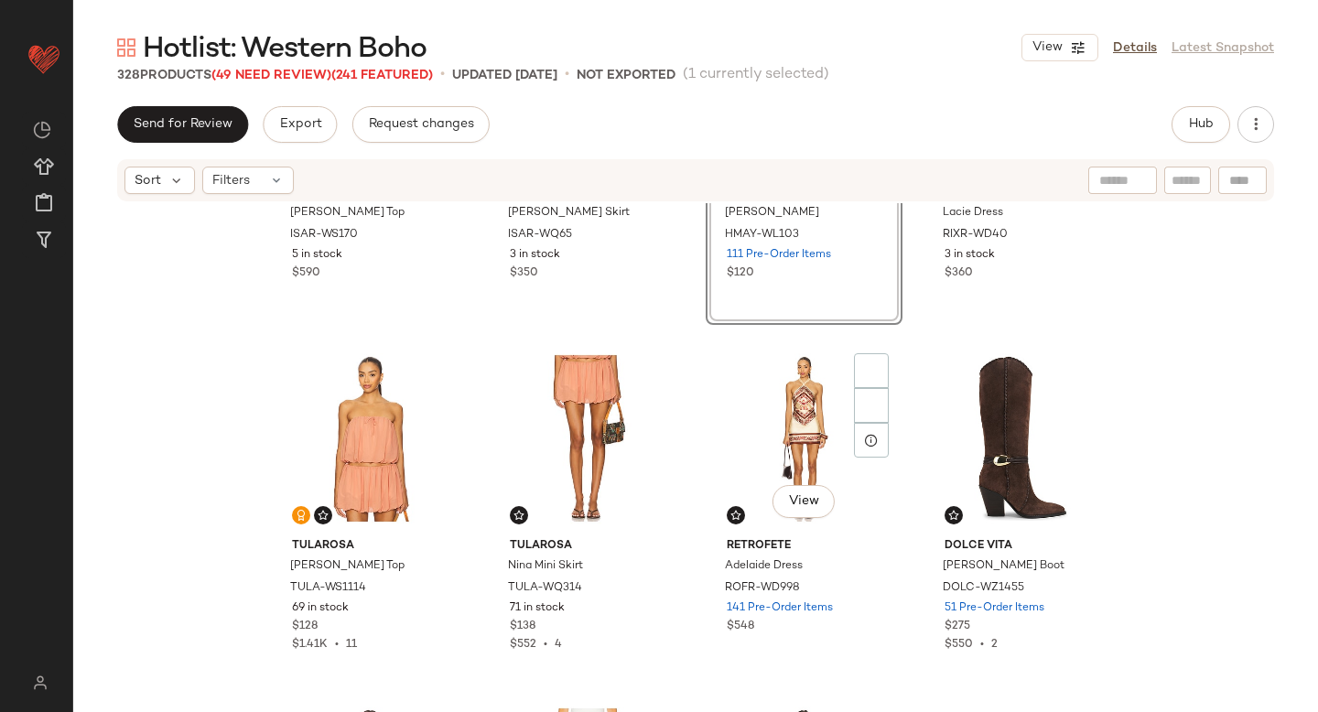
scroll to position [242, 0]
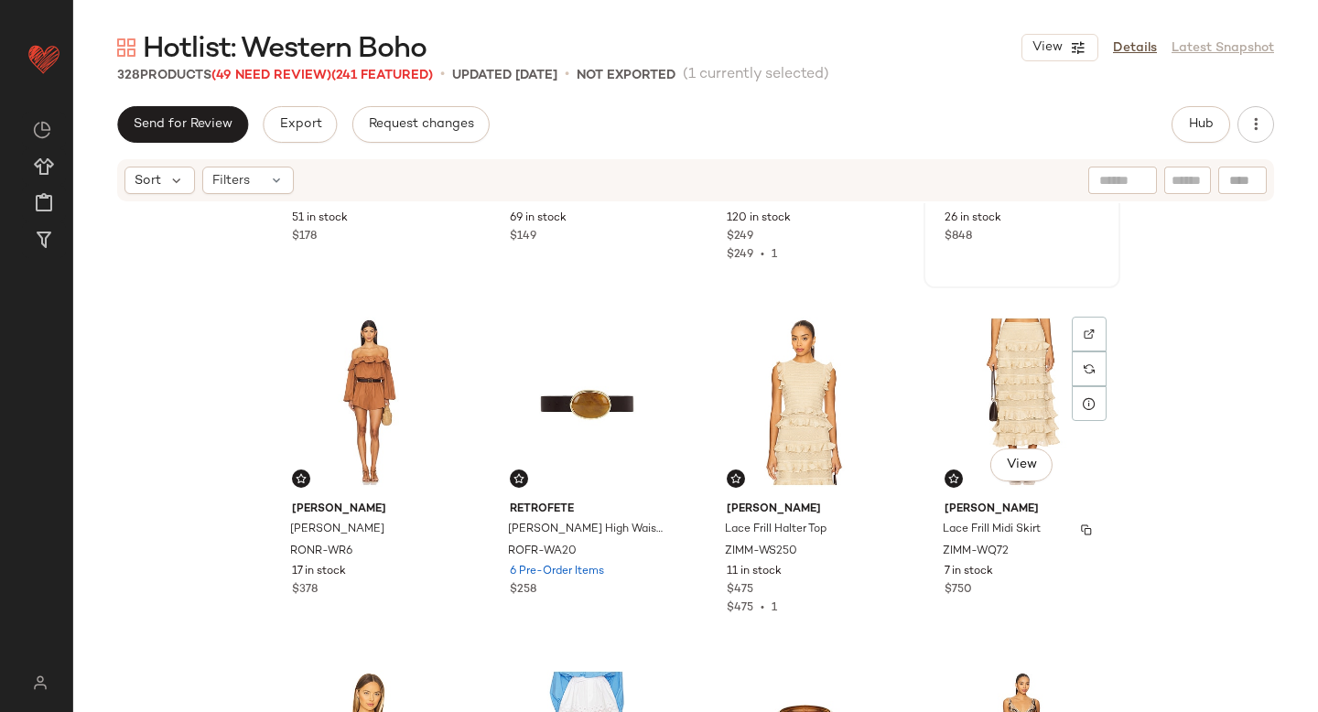
scroll to position [1023, 0]
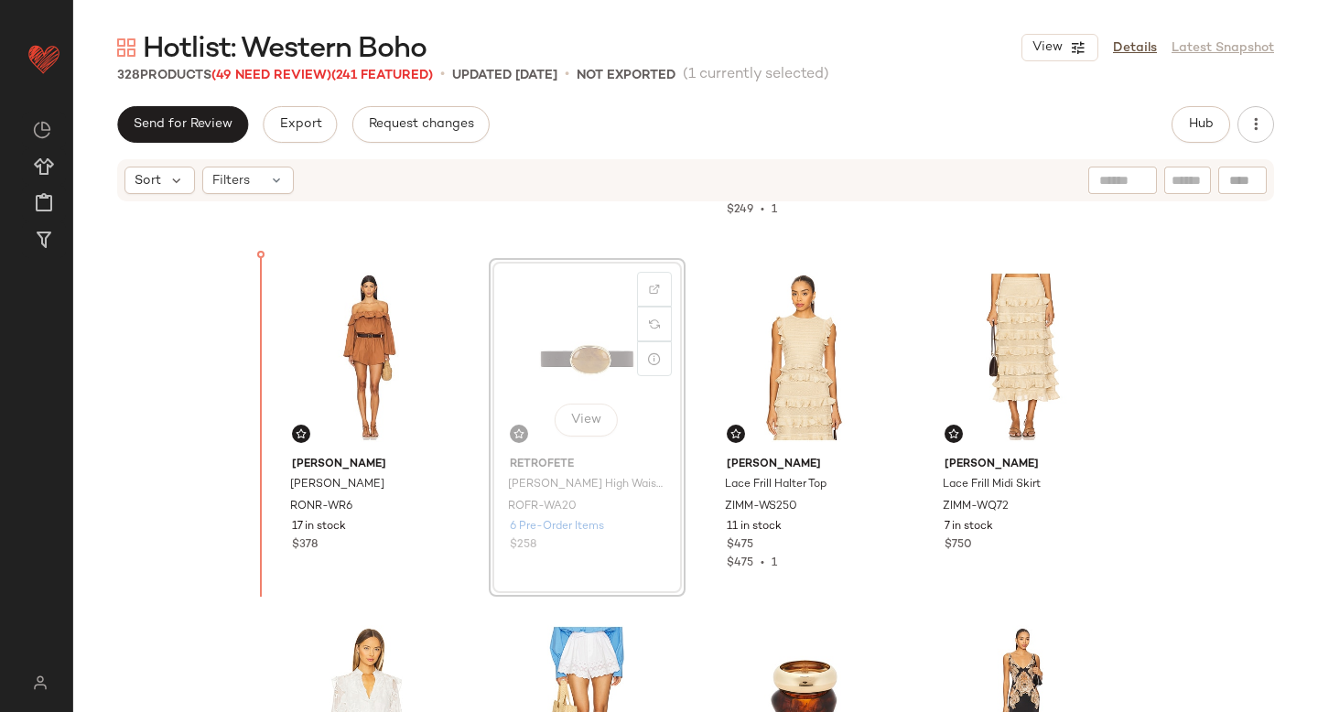
scroll to position [1021, 0]
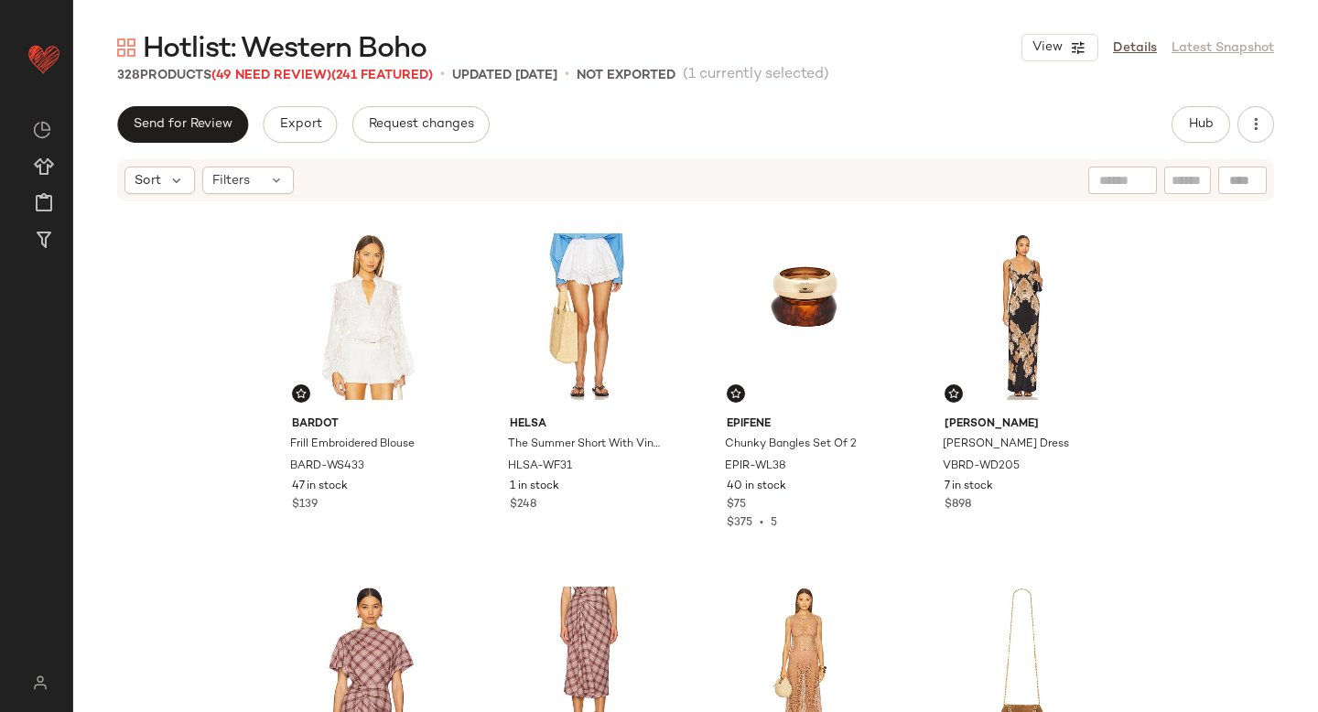
scroll to position [1585, 0]
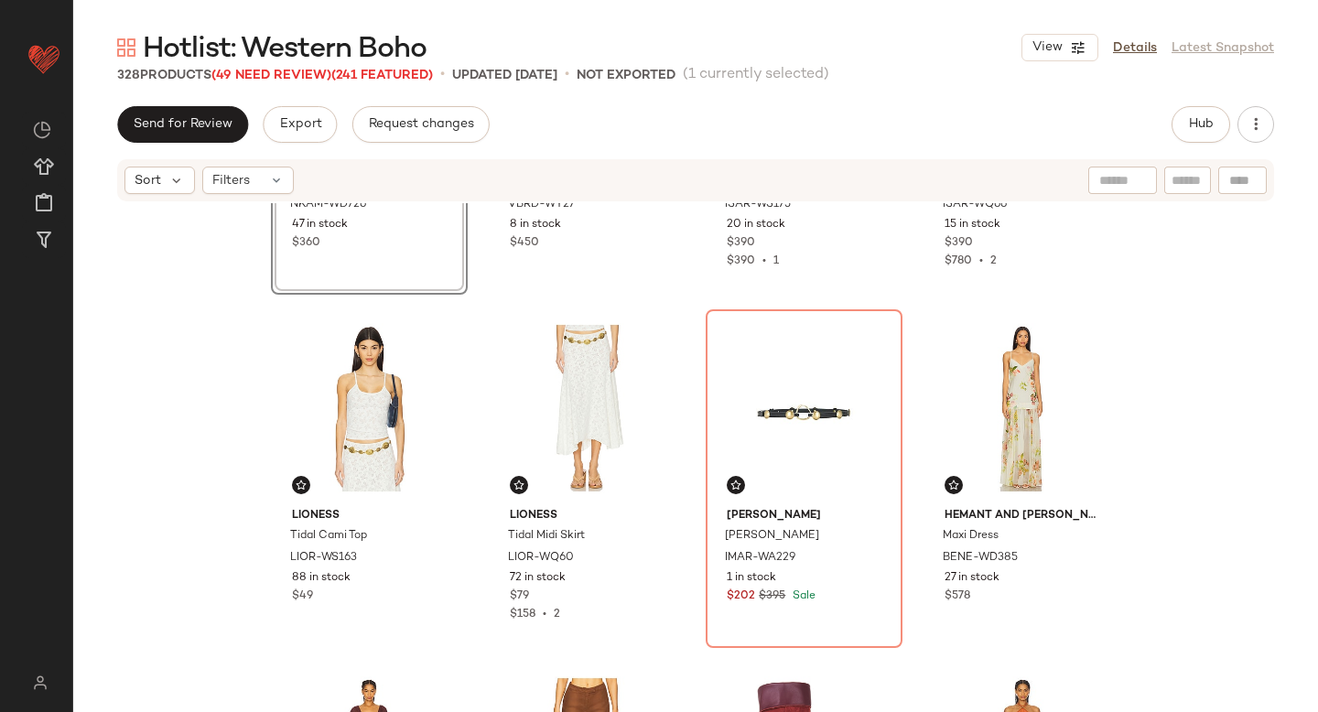
scroll to position [1991, 0]
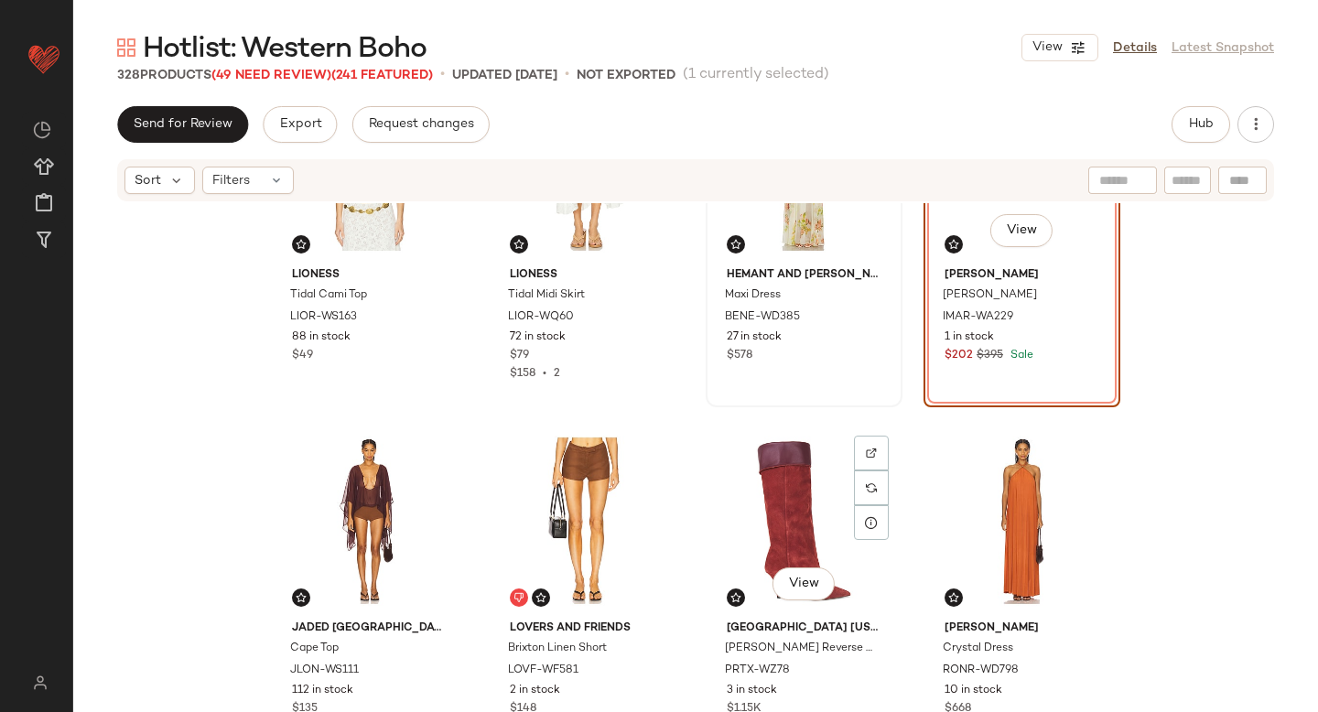
scroll to position [2271, 0]
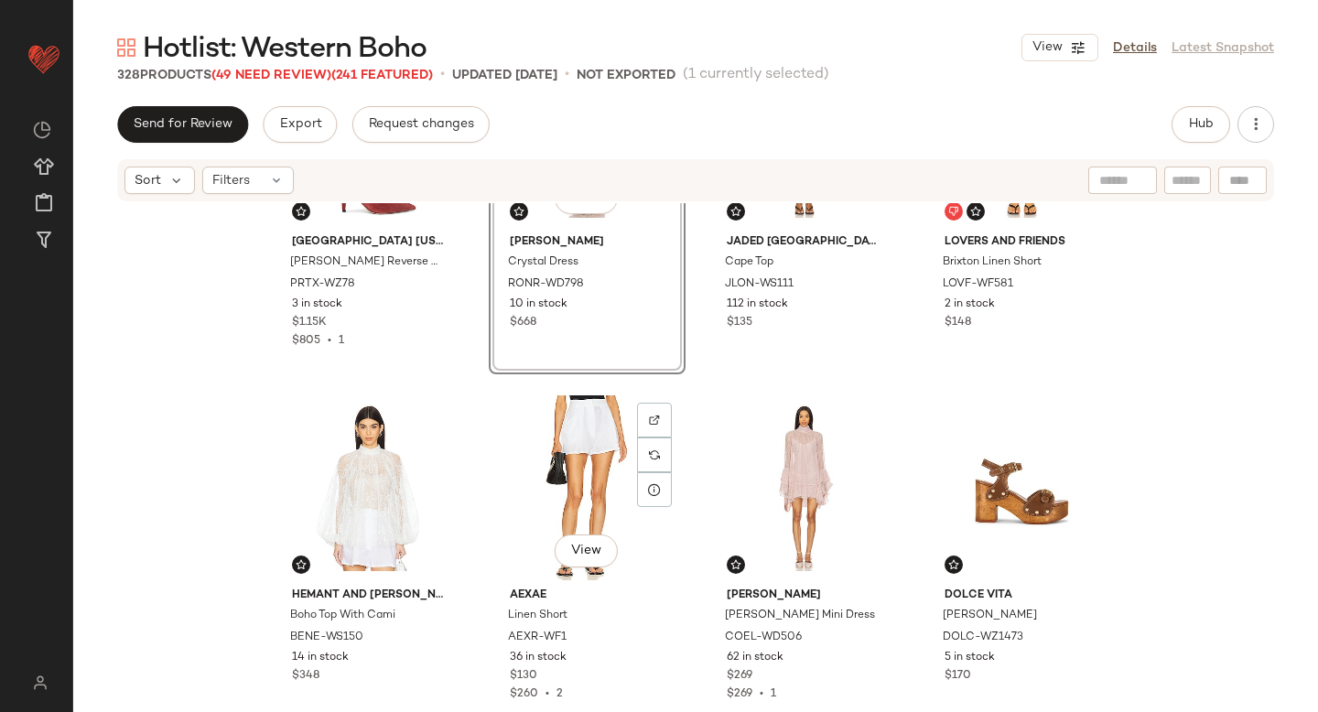
scroll to position [2671, 0]
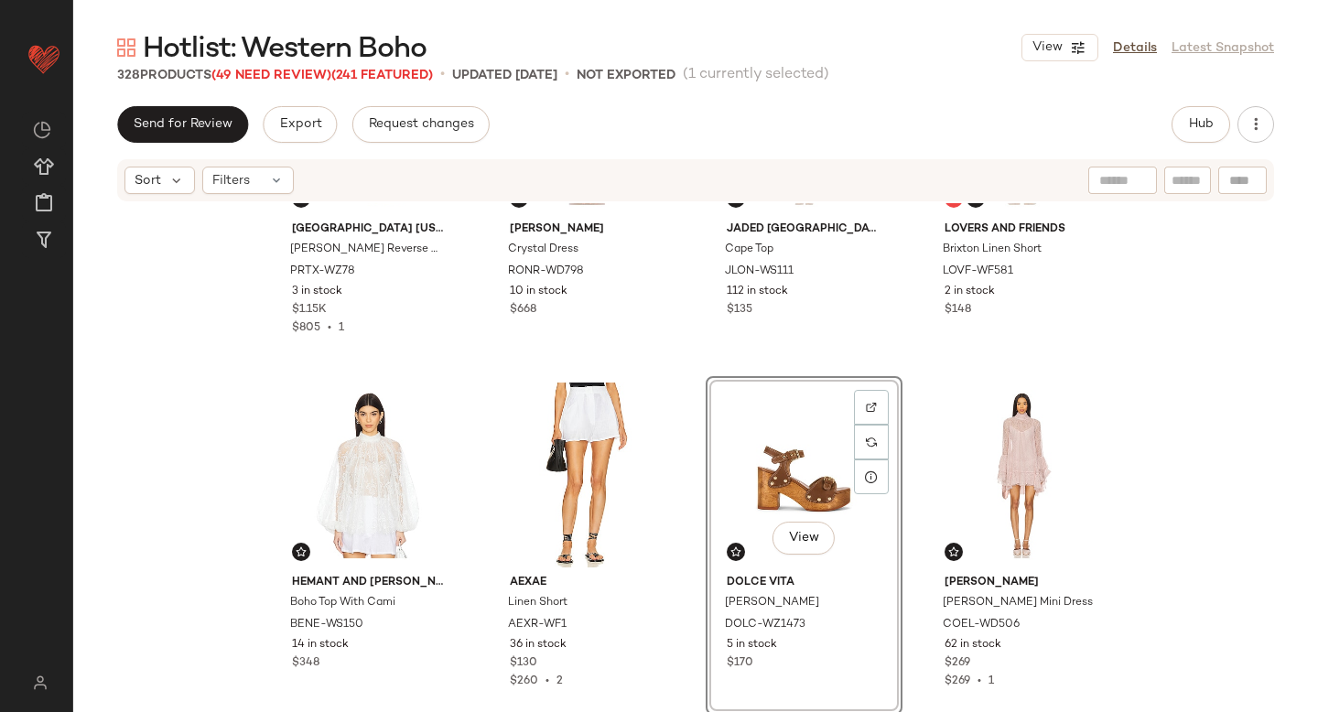
scroll to position [3043, 0]
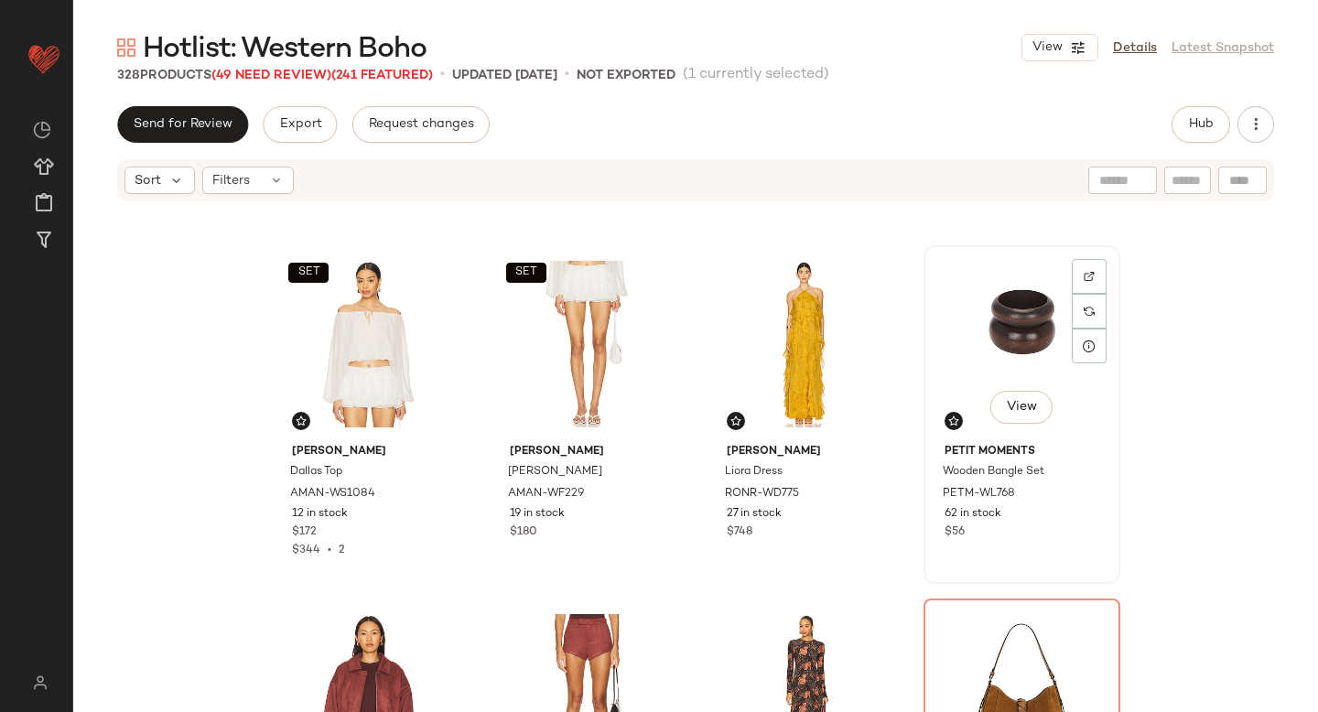
scroll to position [3688, 0]
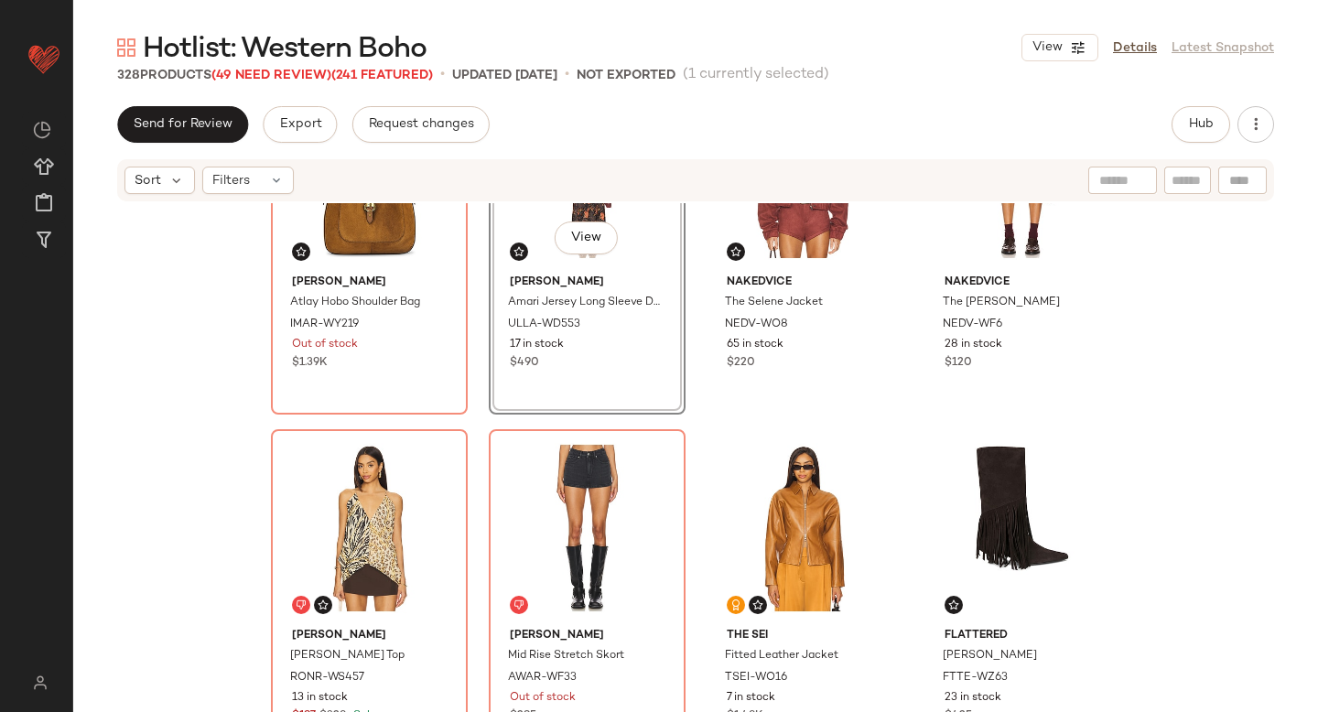
scroll to position [4065, 0]
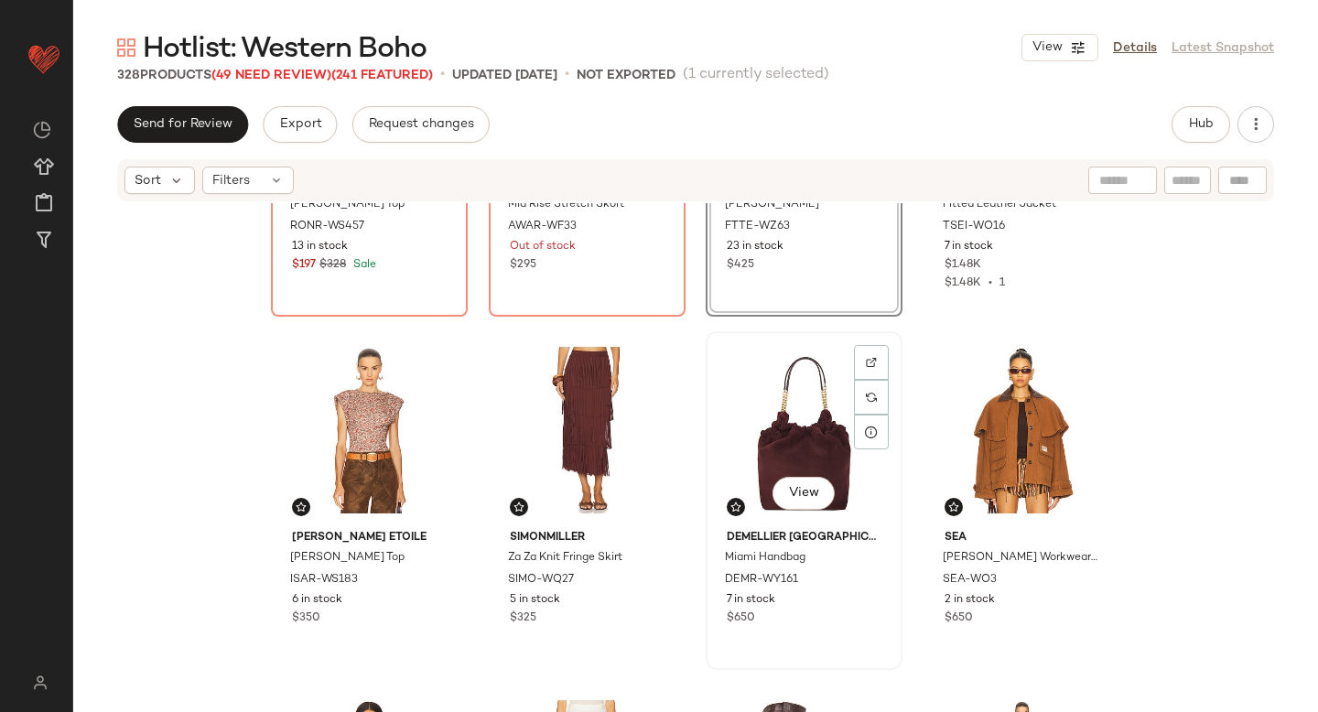
scroll to position [4451, 0]
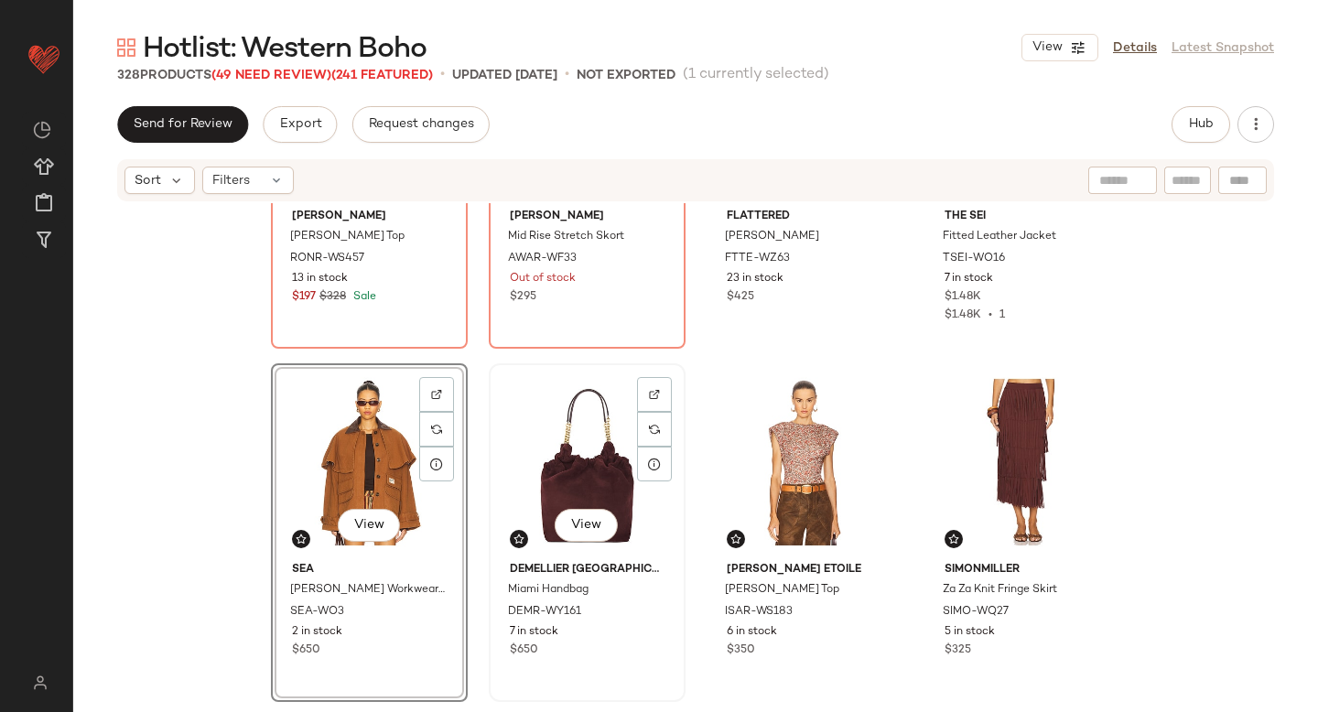
scroll to position [4731, 0]
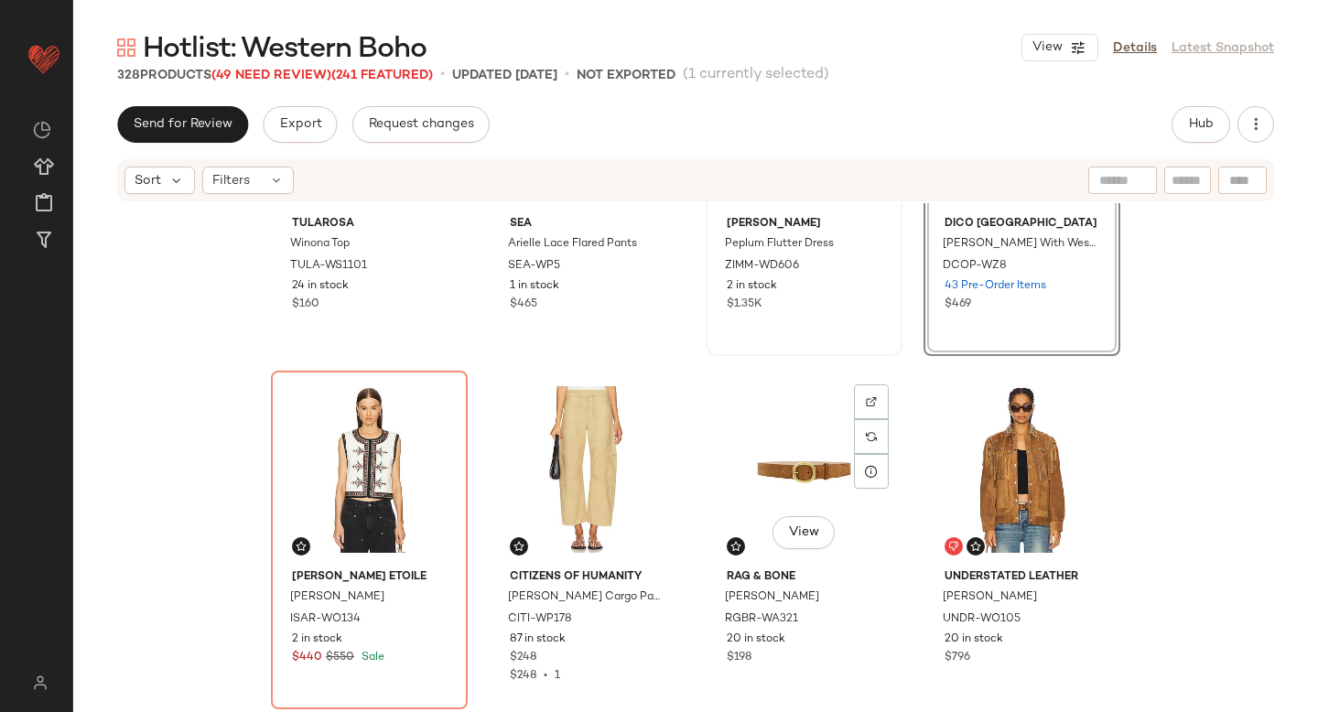
scroll to position [5169, 0]
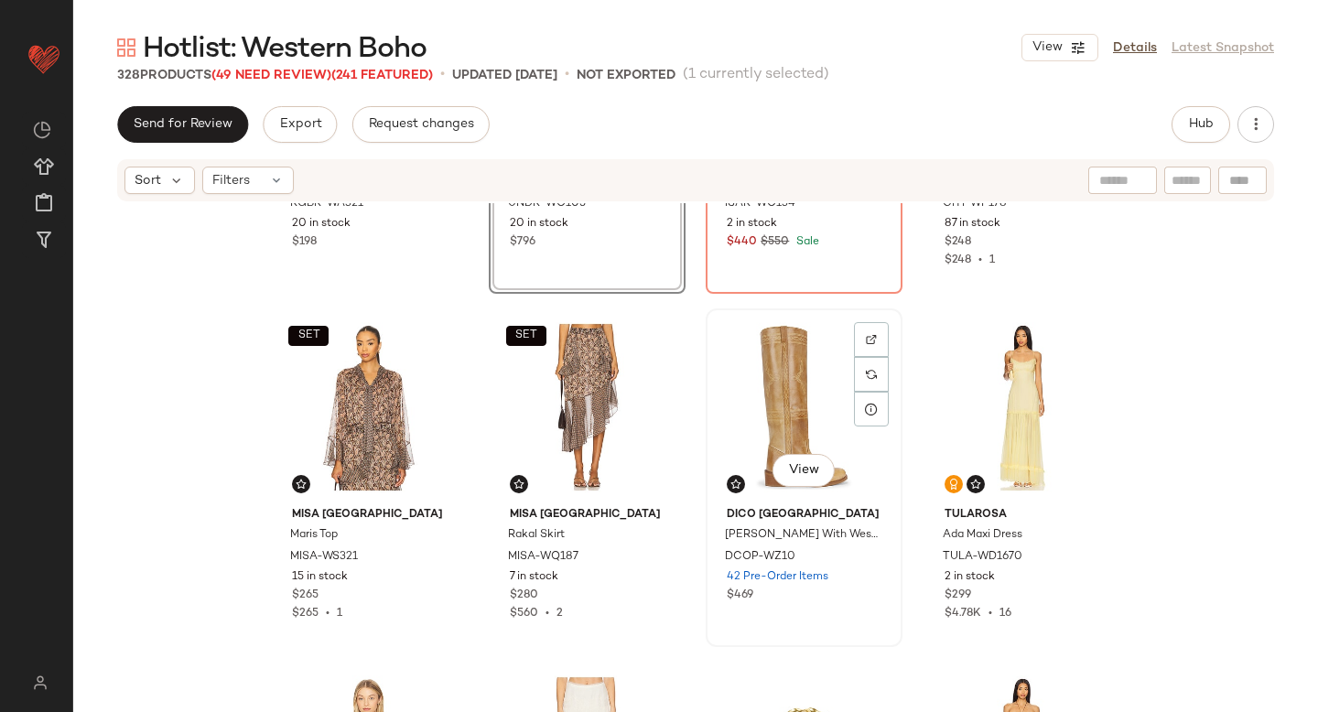
scroll to position [5884, 0]
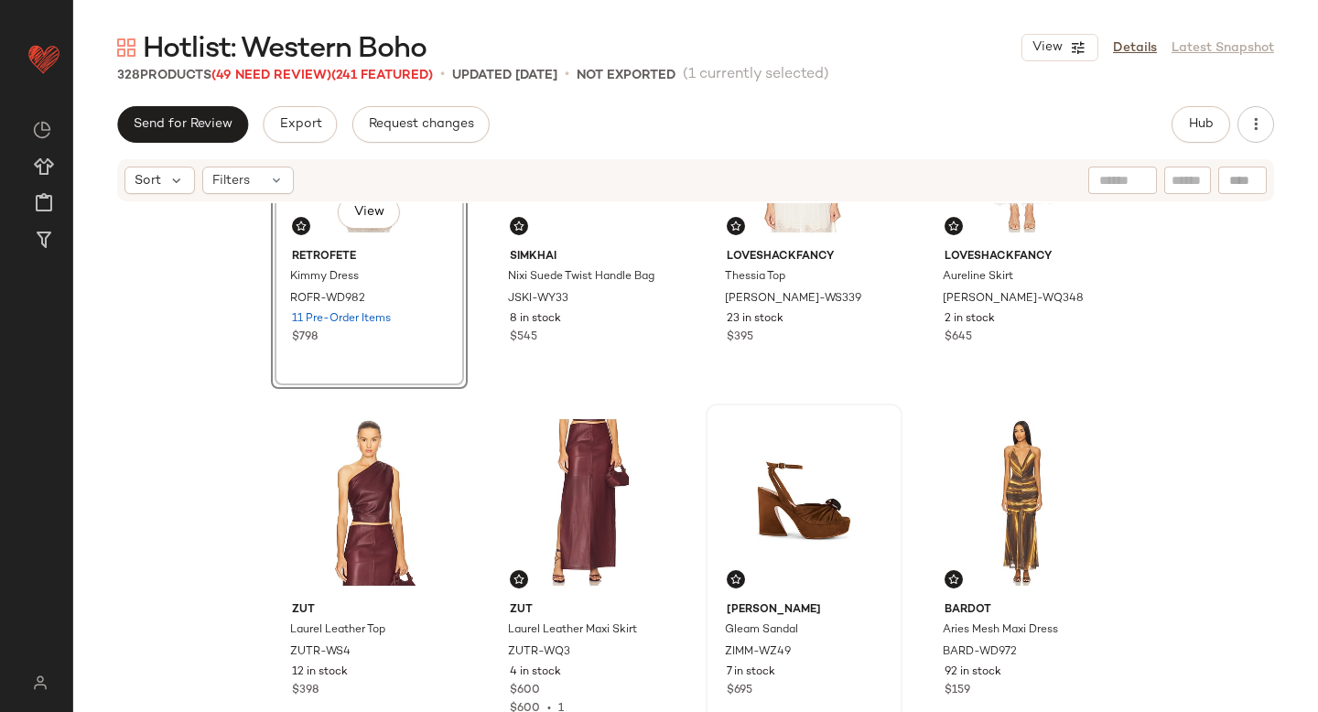
scroll to position [6242, 0]
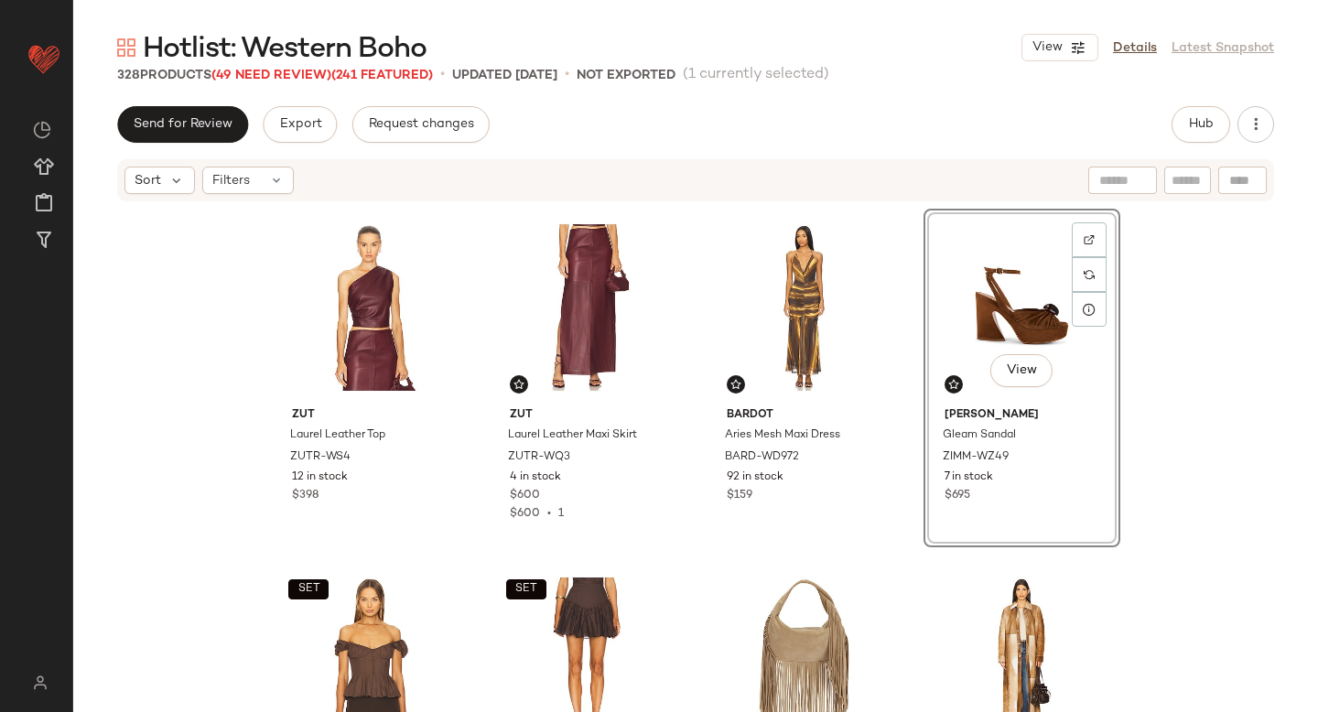
scroll to position [6530, 0]
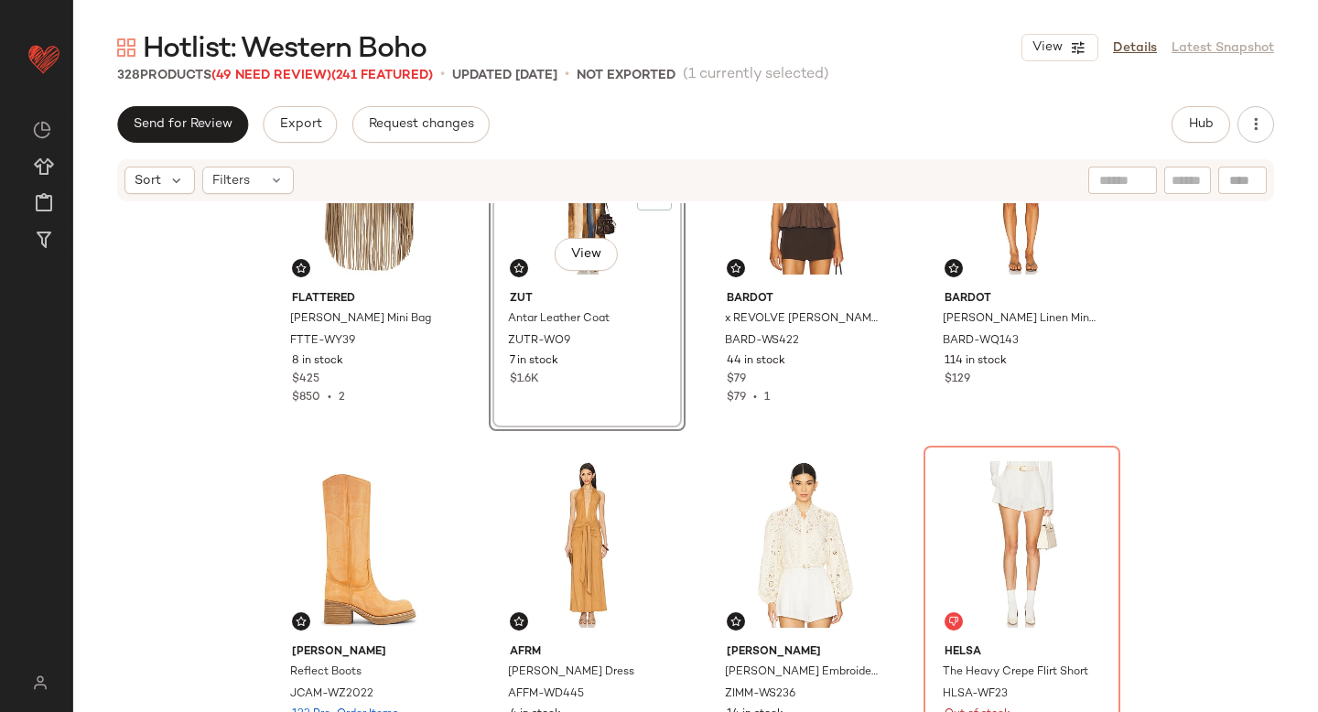
scroll to position [6846, 0]
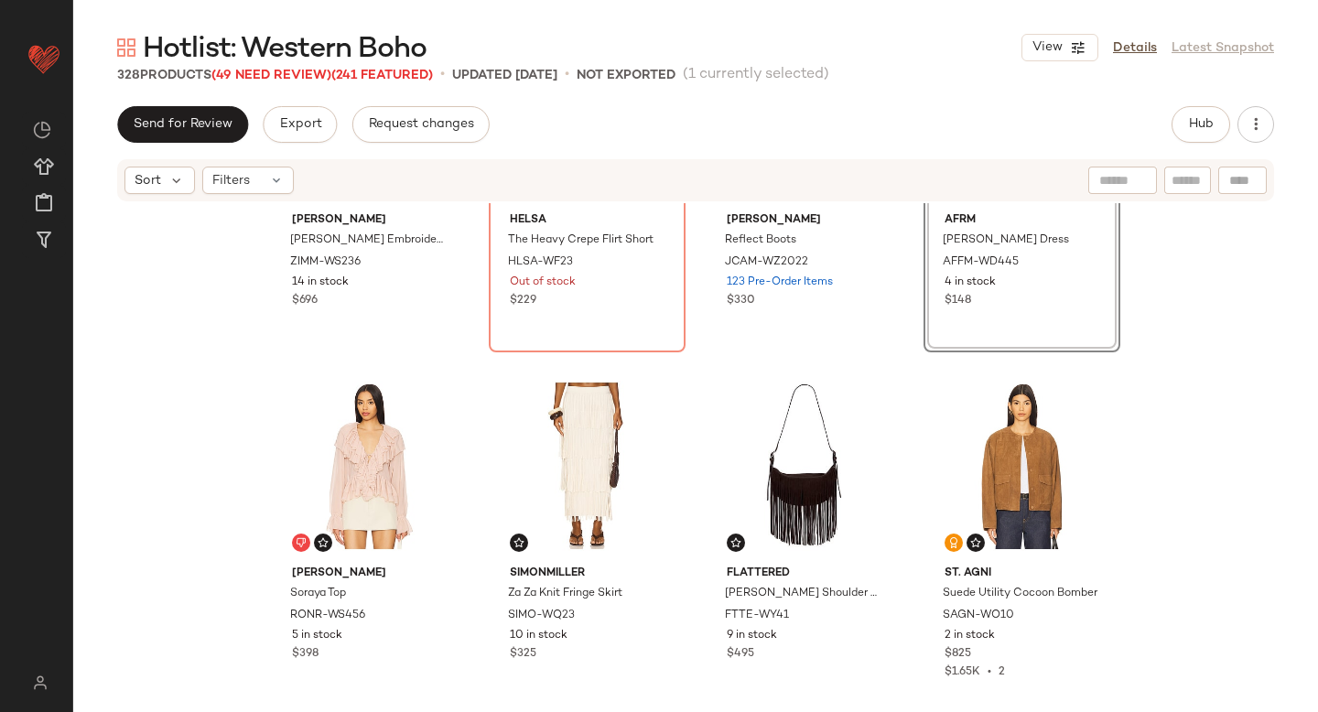
scroll to position [7319, 0]
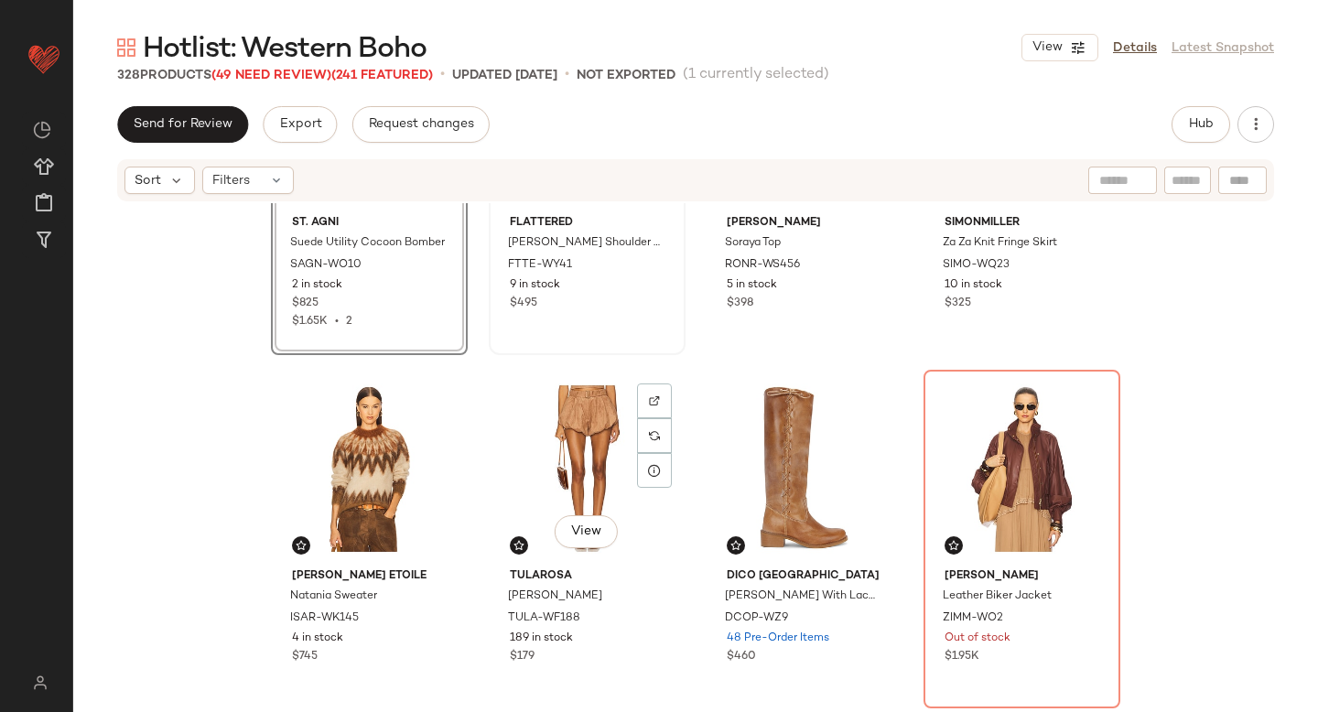
scroll to position [7626, 0]
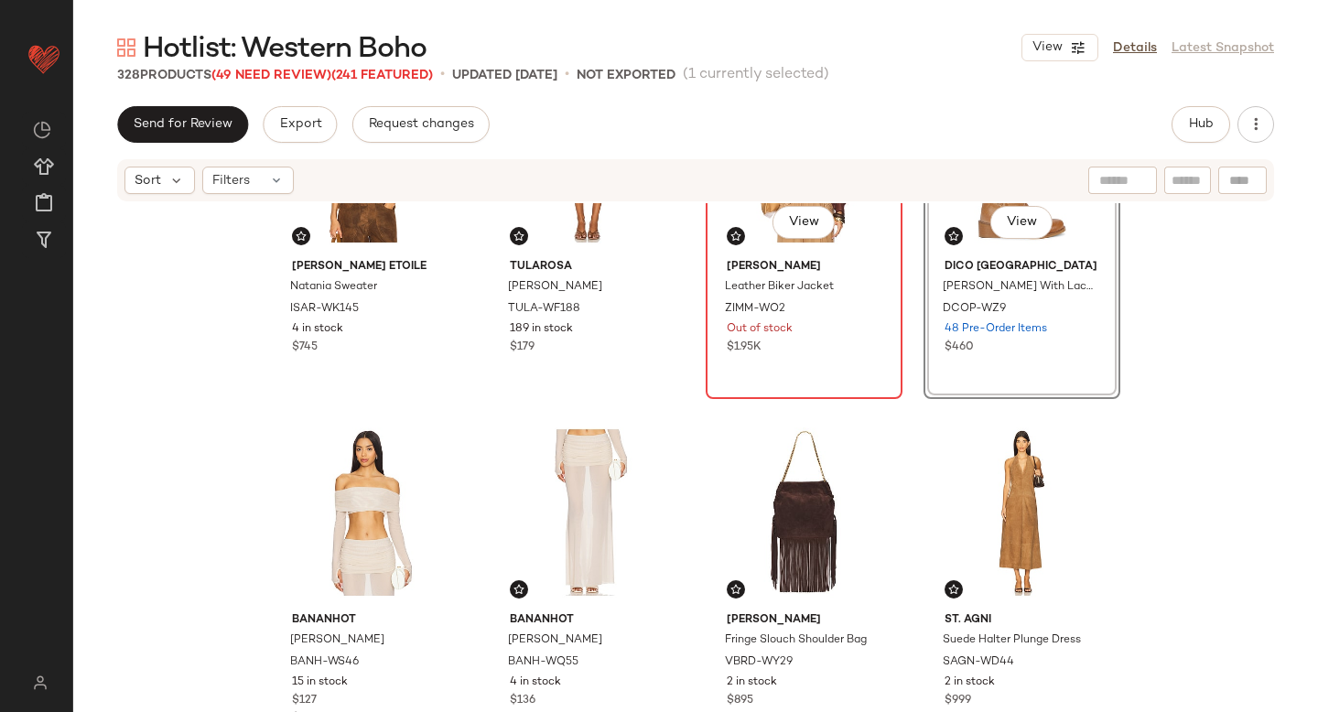
scroll to position [8018, 0]
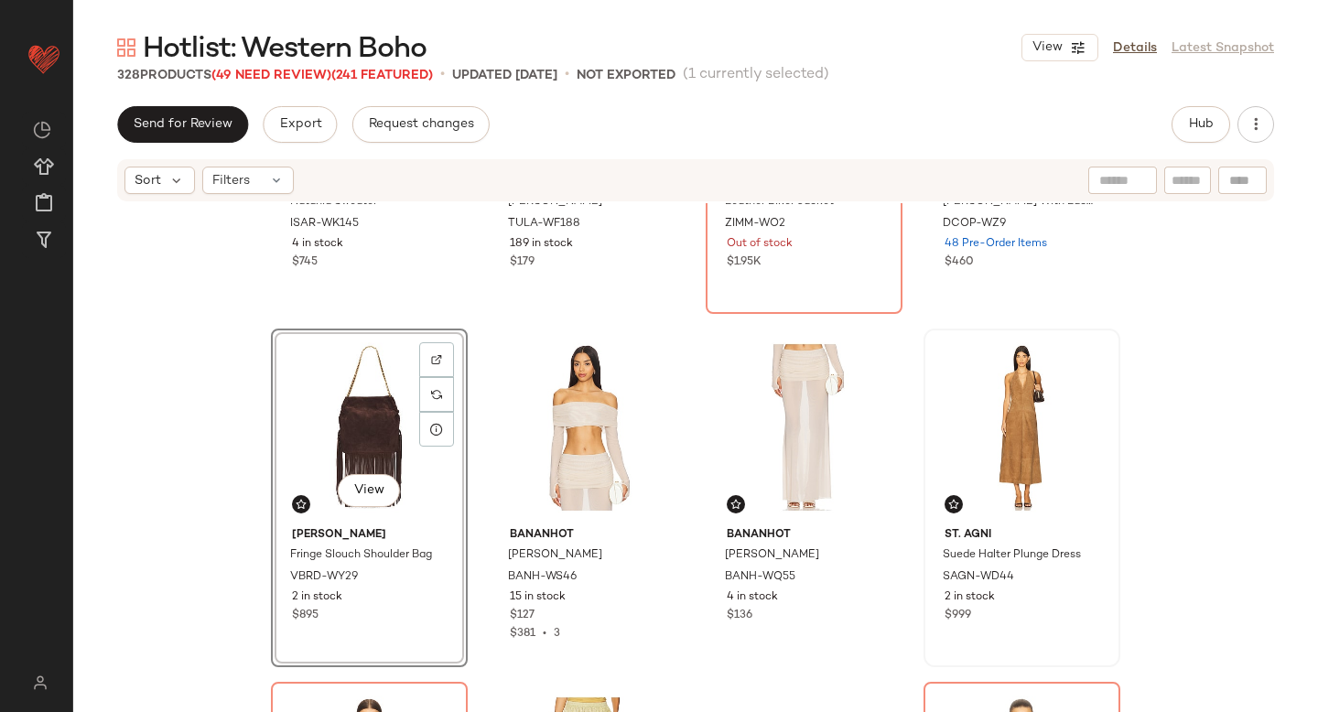
drag, startPoint x: 906, startPoint y: 387, endPoint x: 1001, endPoint y: 392, distance: 95.3
click at [971, 381] on div "[PERSON_NAME] Etoile Natania Sweater ISAR-WK145 4 in stock $745 Tularosa [PERSO…" at bounding box center [695, 485] width 1245 height 564
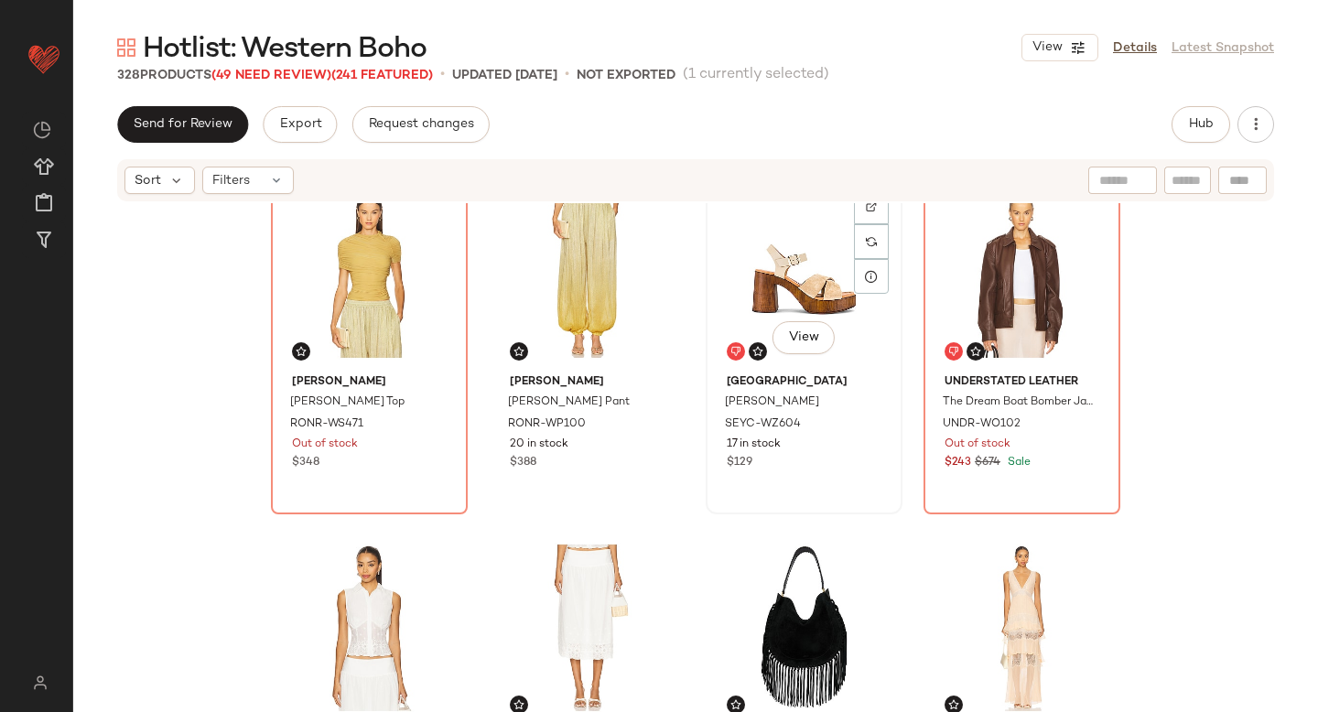
scroll to position [8602, 0]
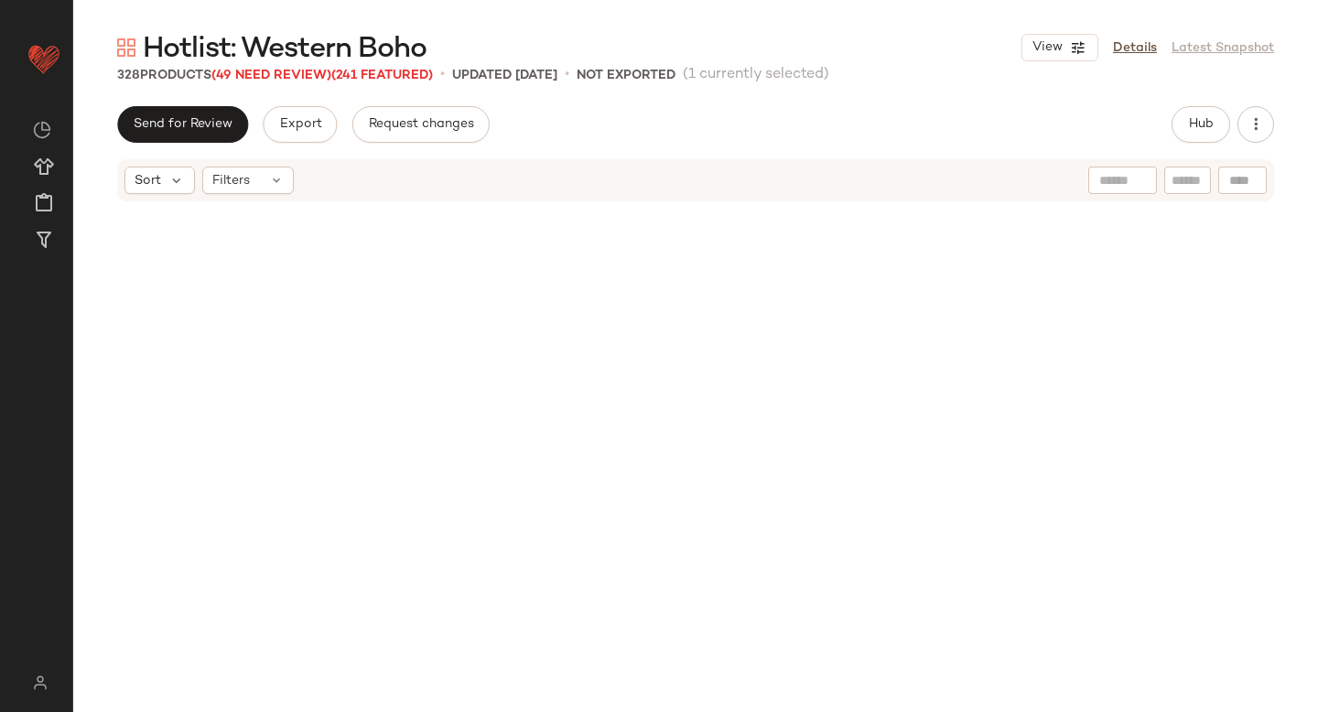
scroll to position [8602, 0]
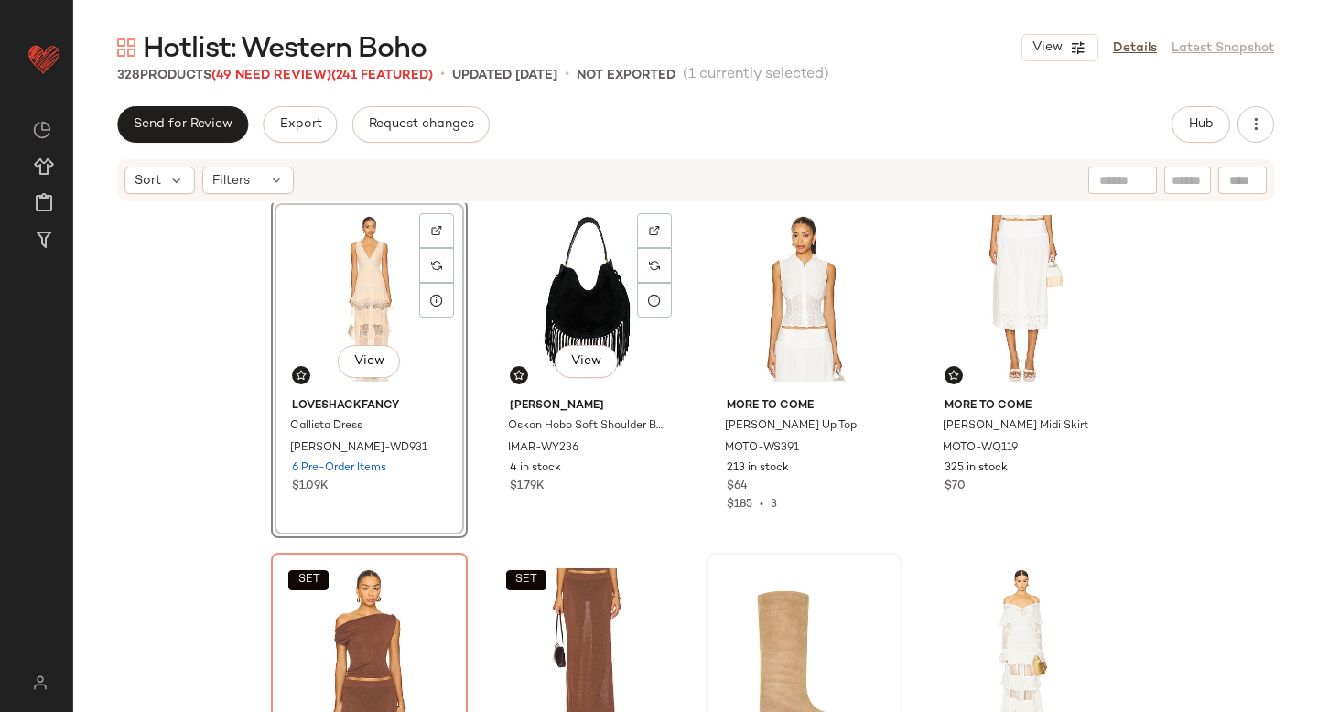
scroll to position [8882, 0]
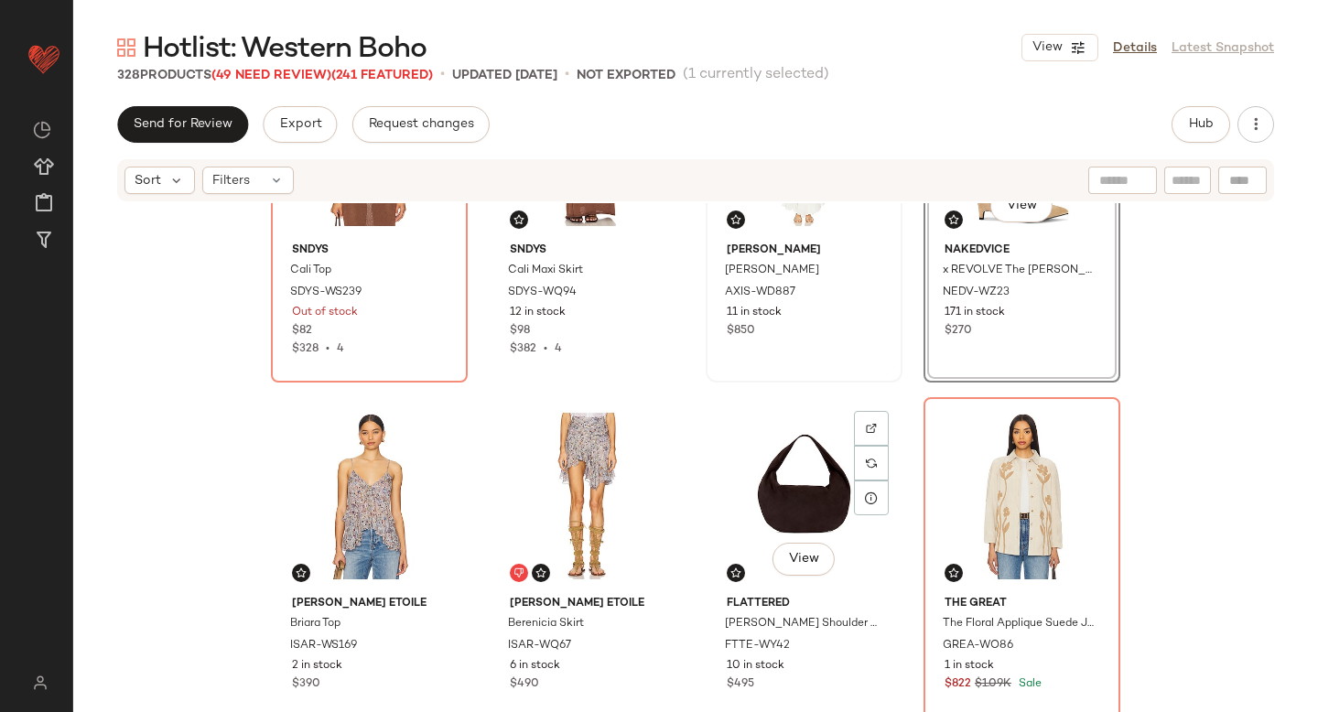
scroll to position [9418, 0]
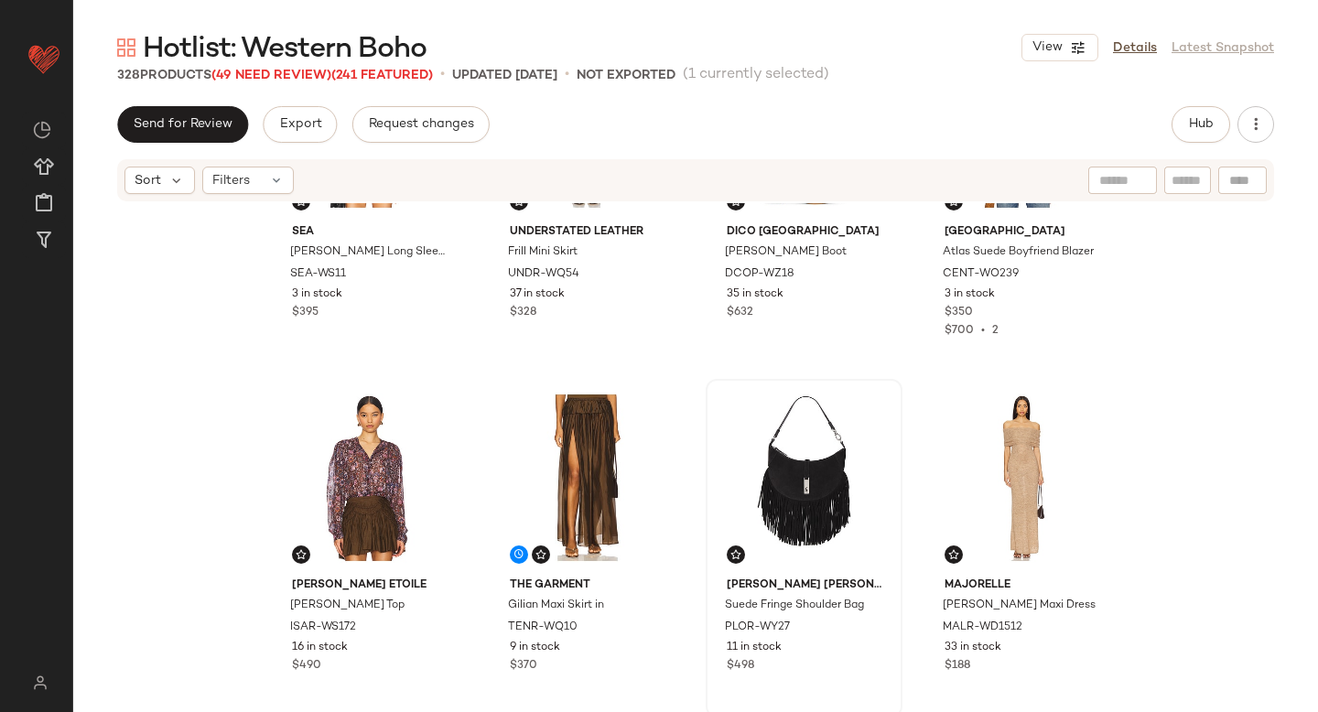
scroll to position [10109, 0]
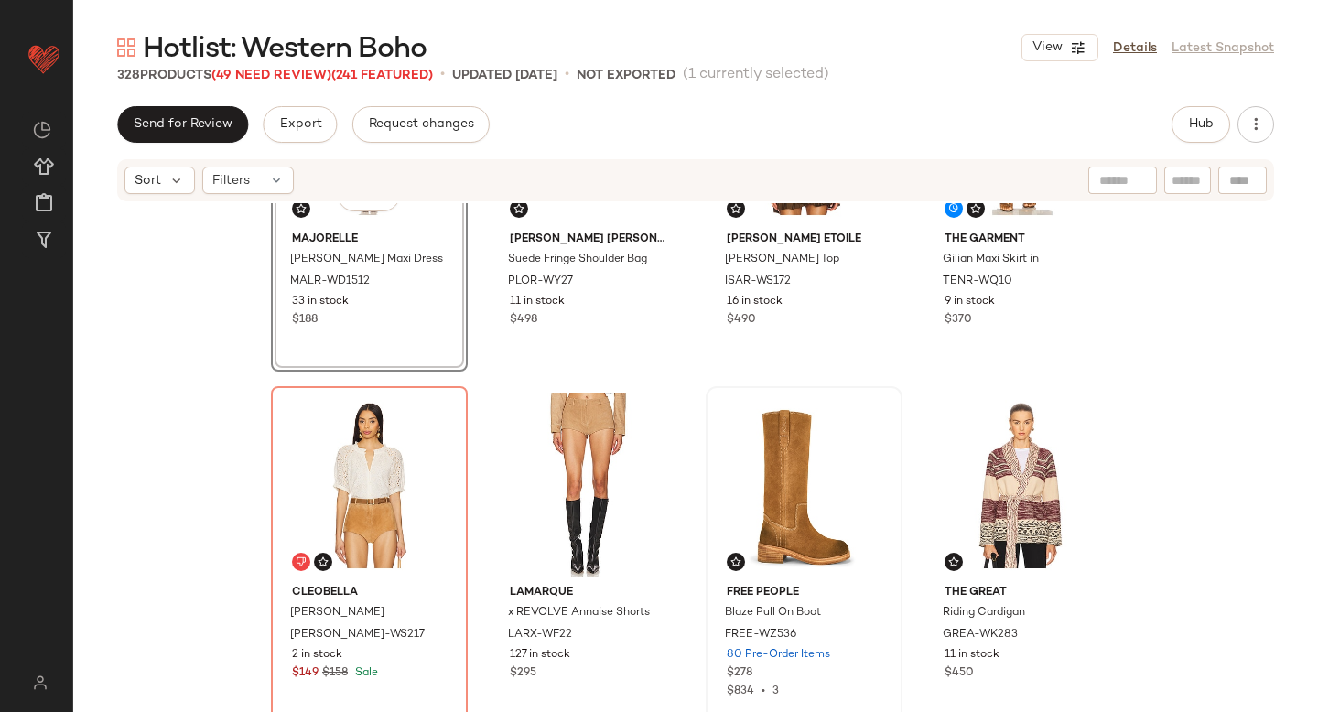
scroll to position [10454, 0]
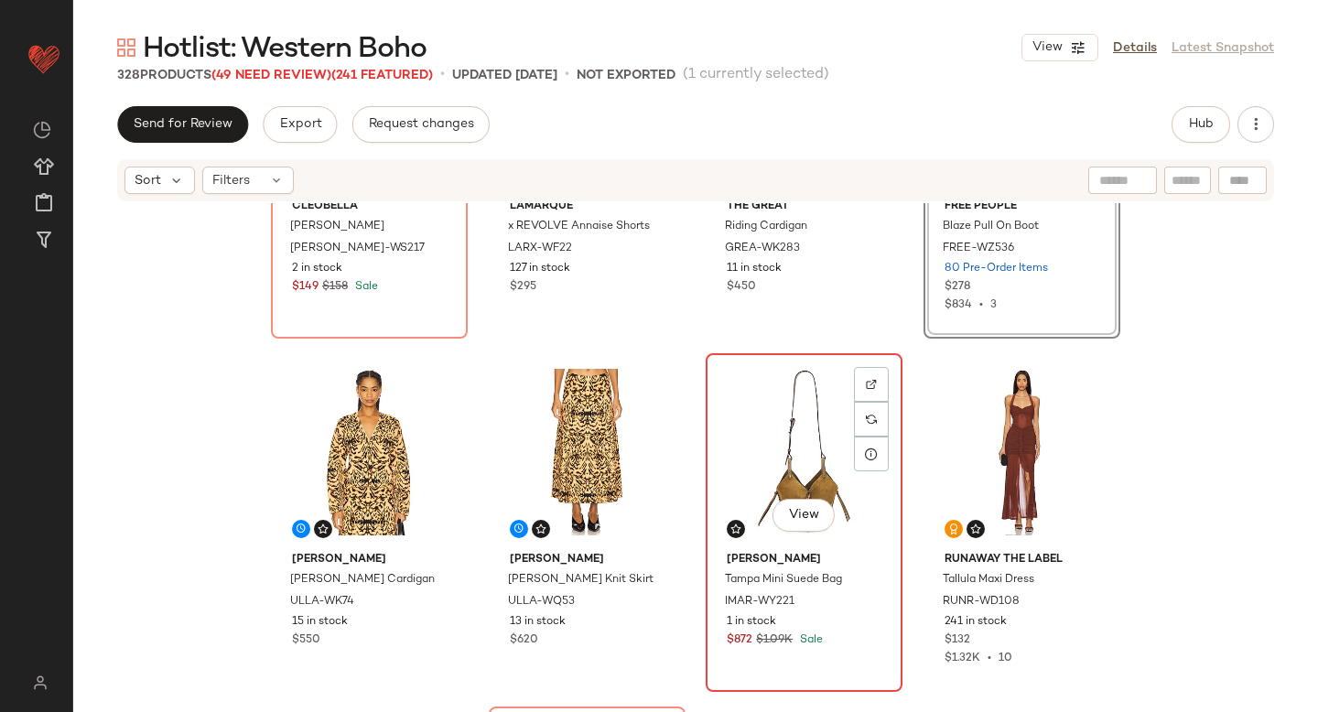
scroll to position [10841, 0]
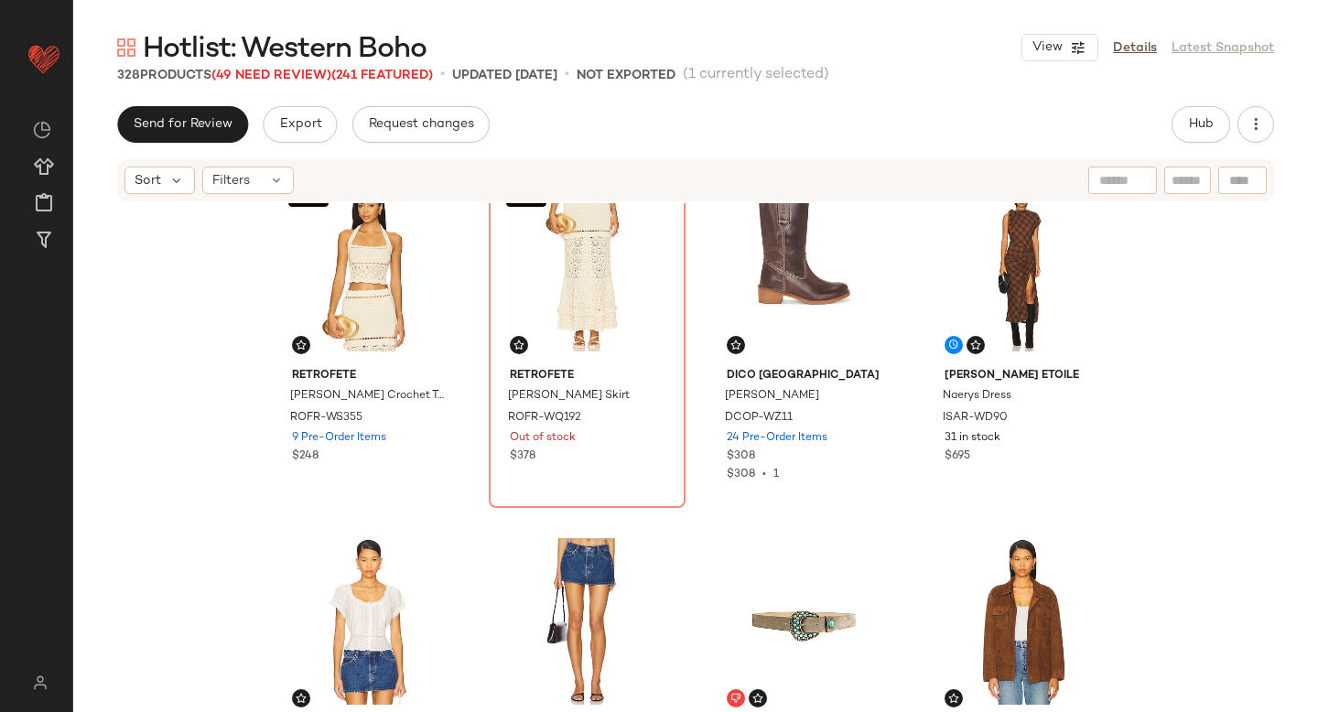
scroll to position [11541, 0]
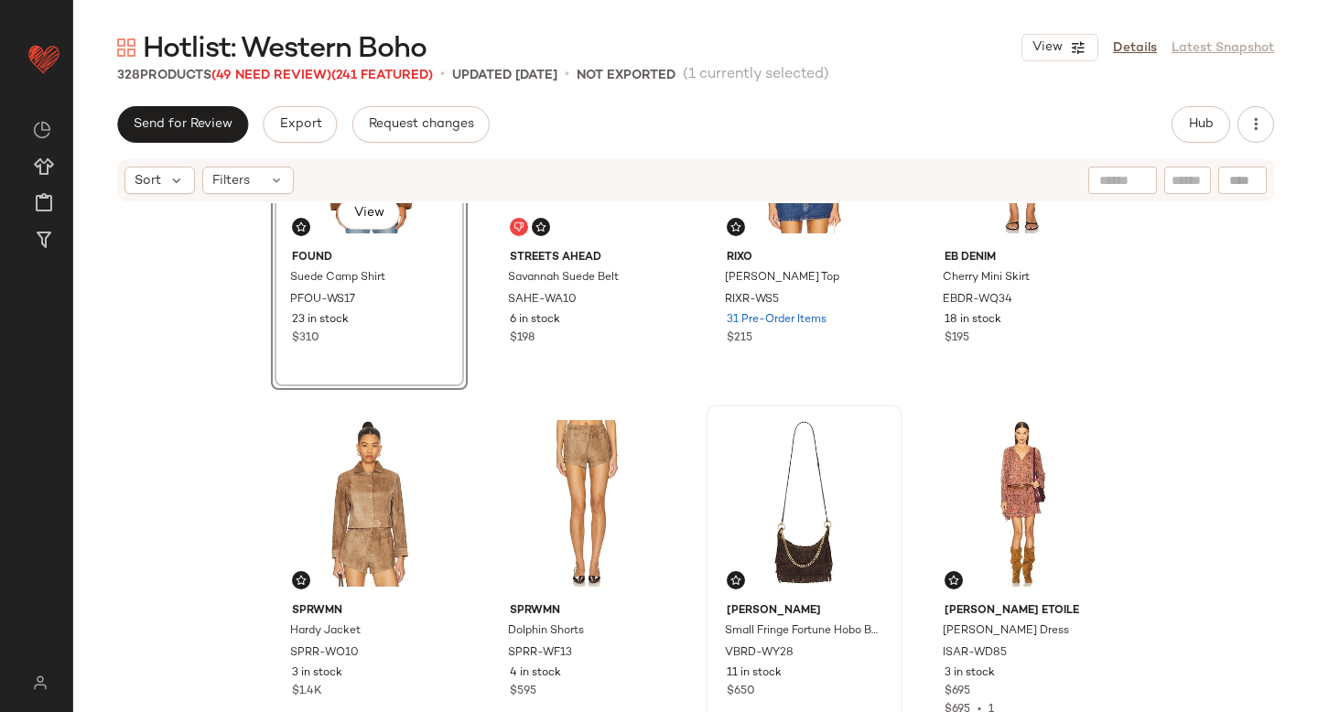
scroll to position [11881, 0]
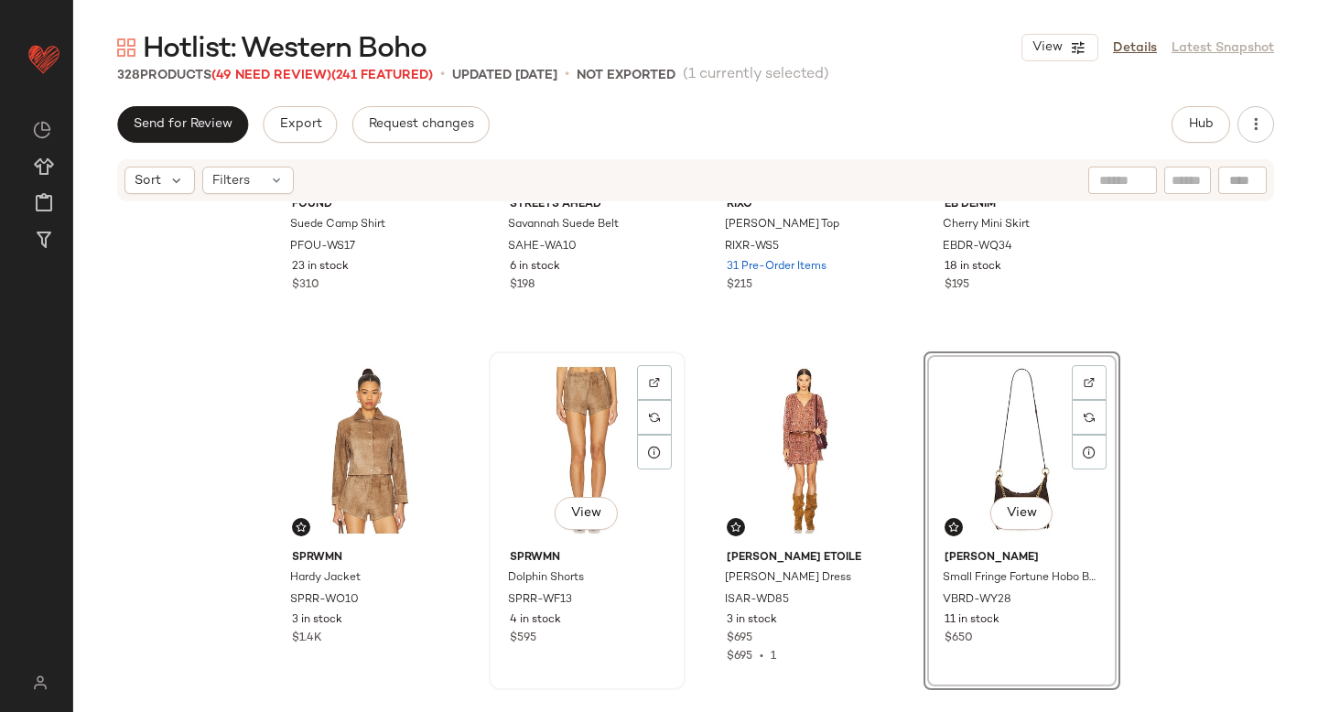
scroll to position [12280, 0]
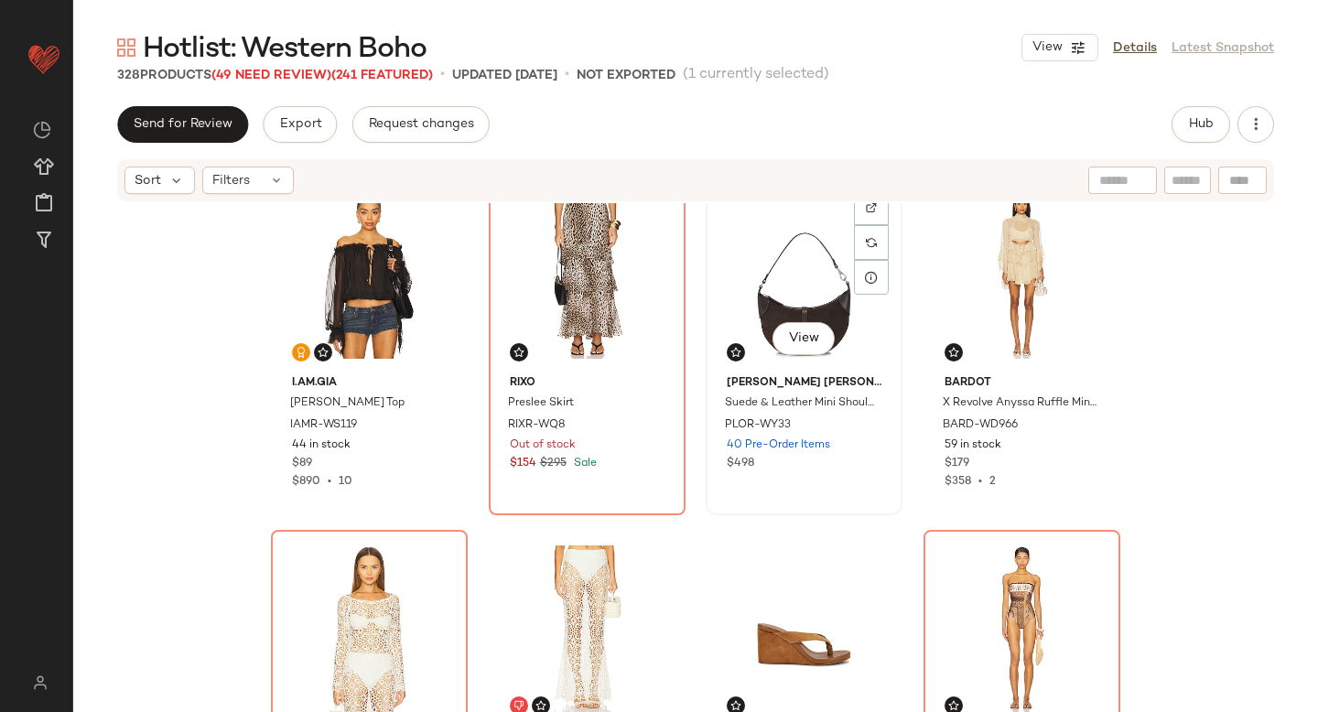
scroll to position [12970, 0]
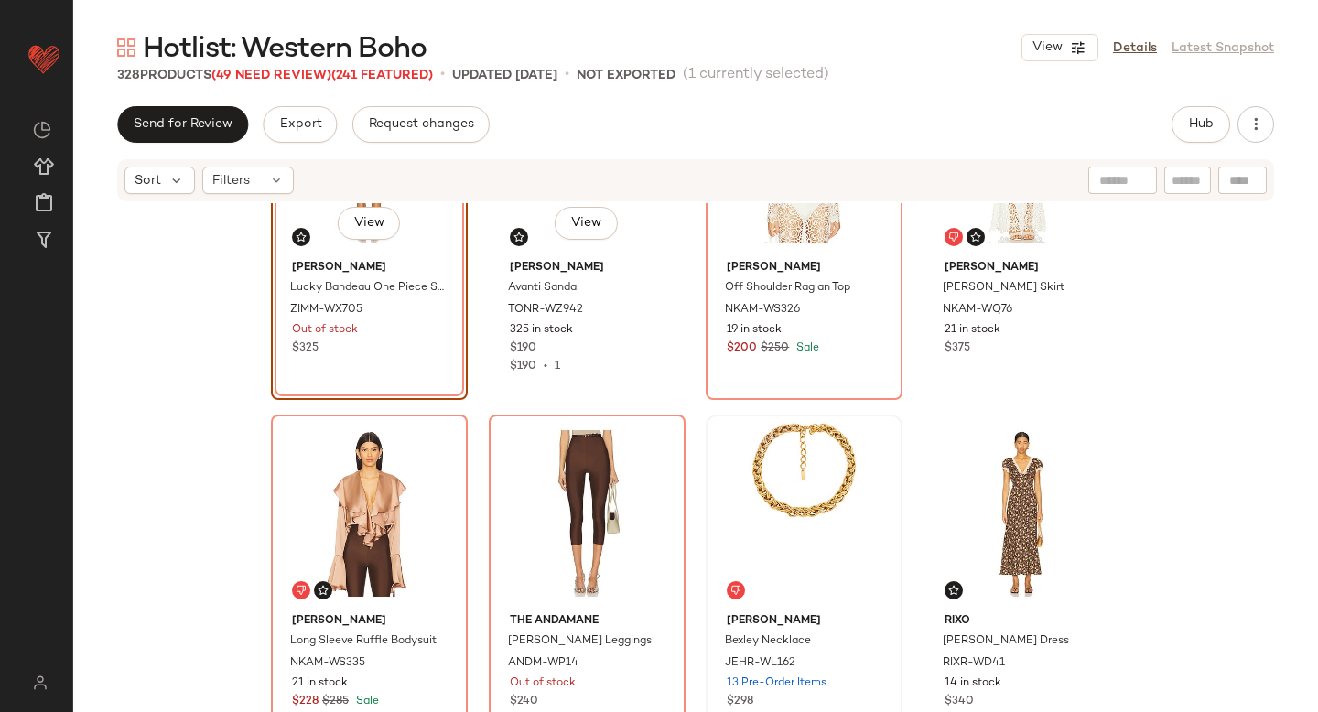
scroll to position [13291, 0]
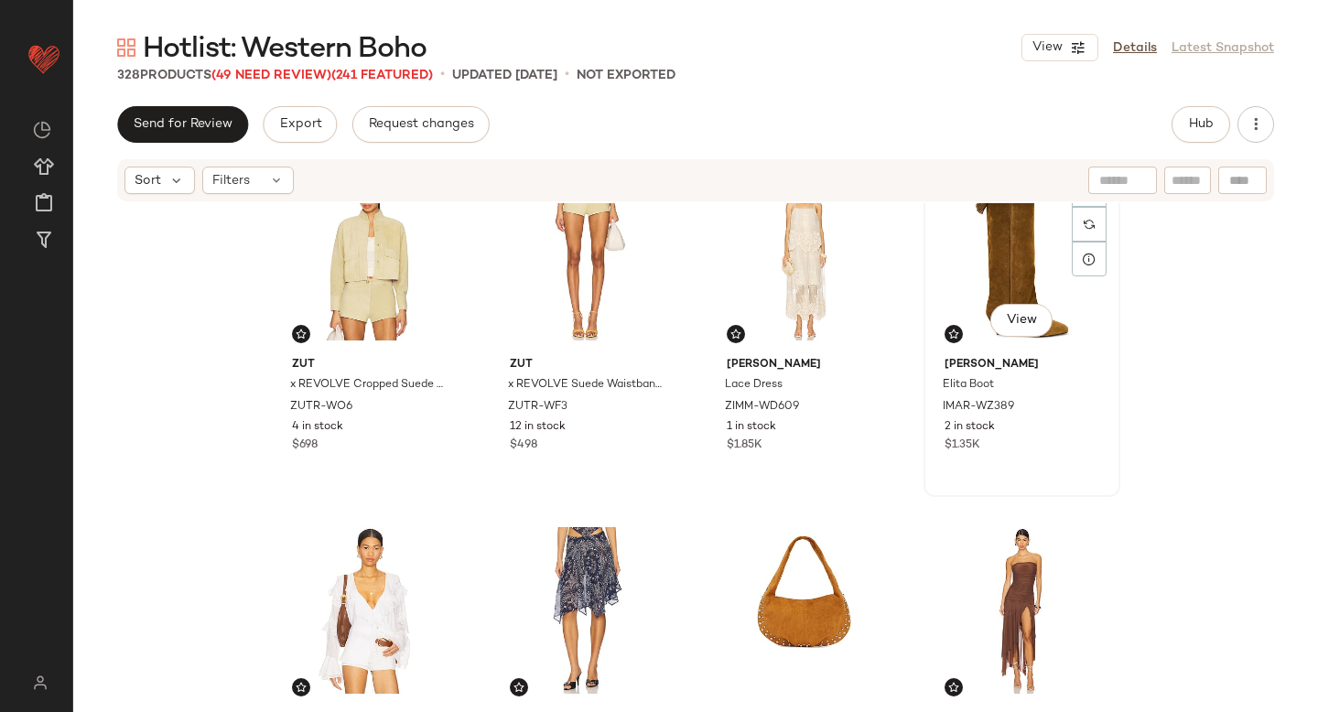
scroll to position [13835, 0]
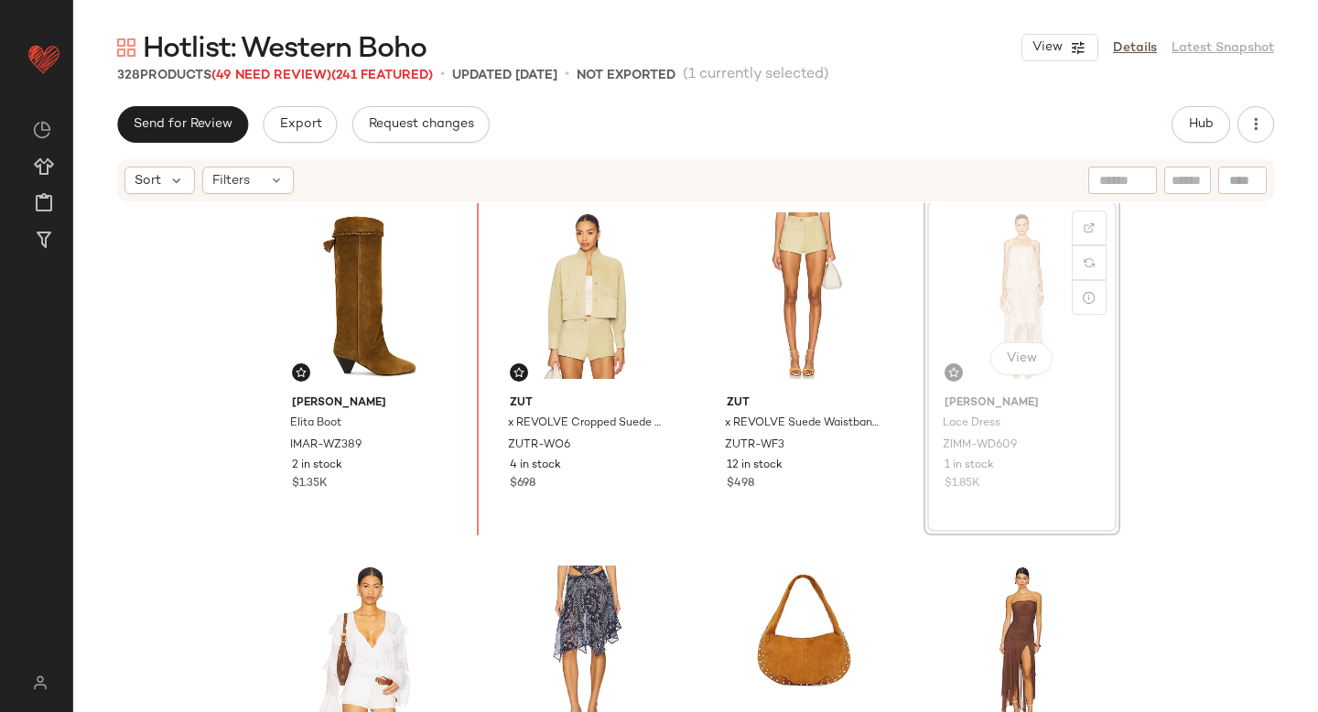
scroll to position [13749, 0]
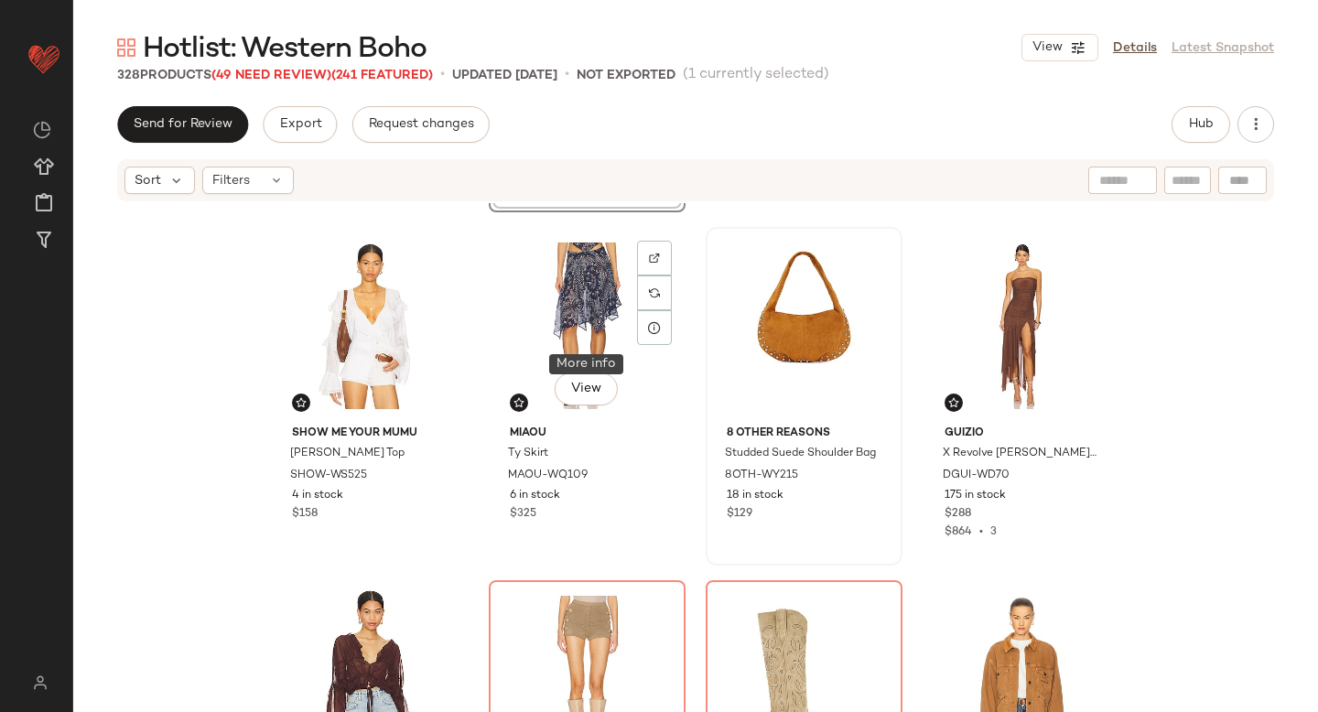
scroll to position [14243, 0]
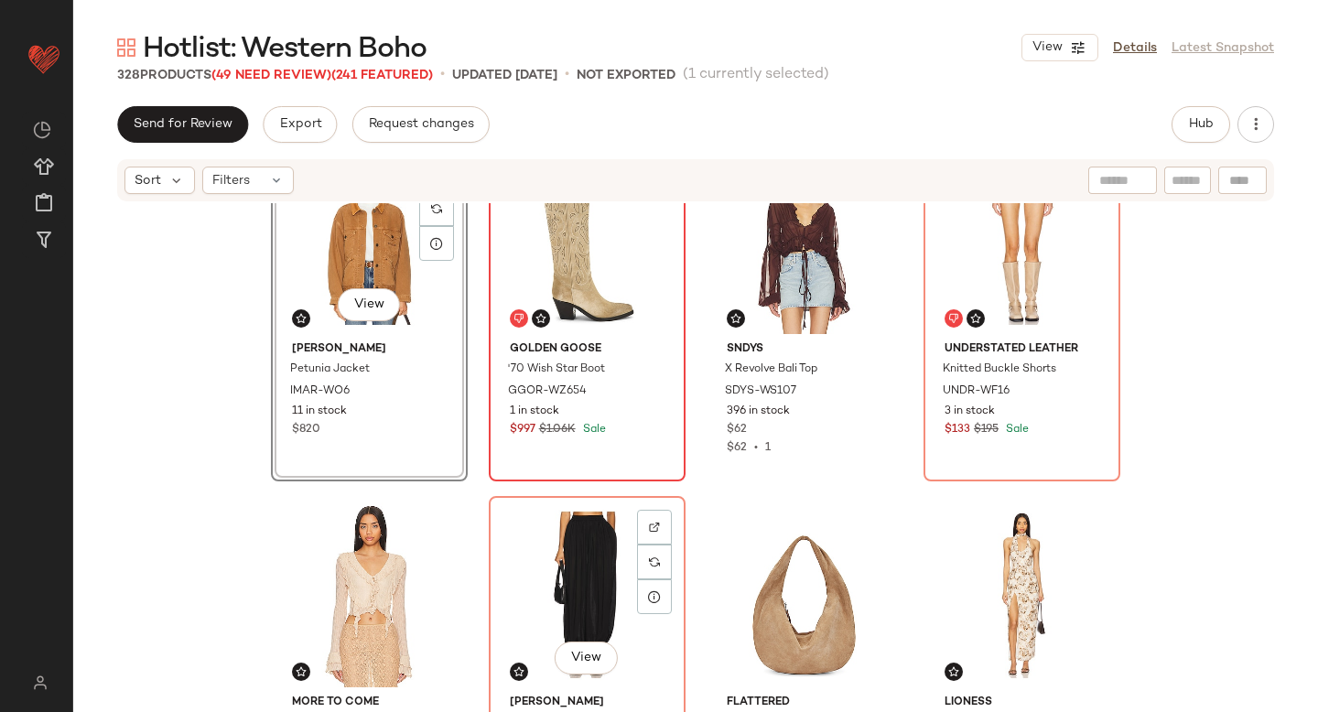
scroll to position [14694, 0]
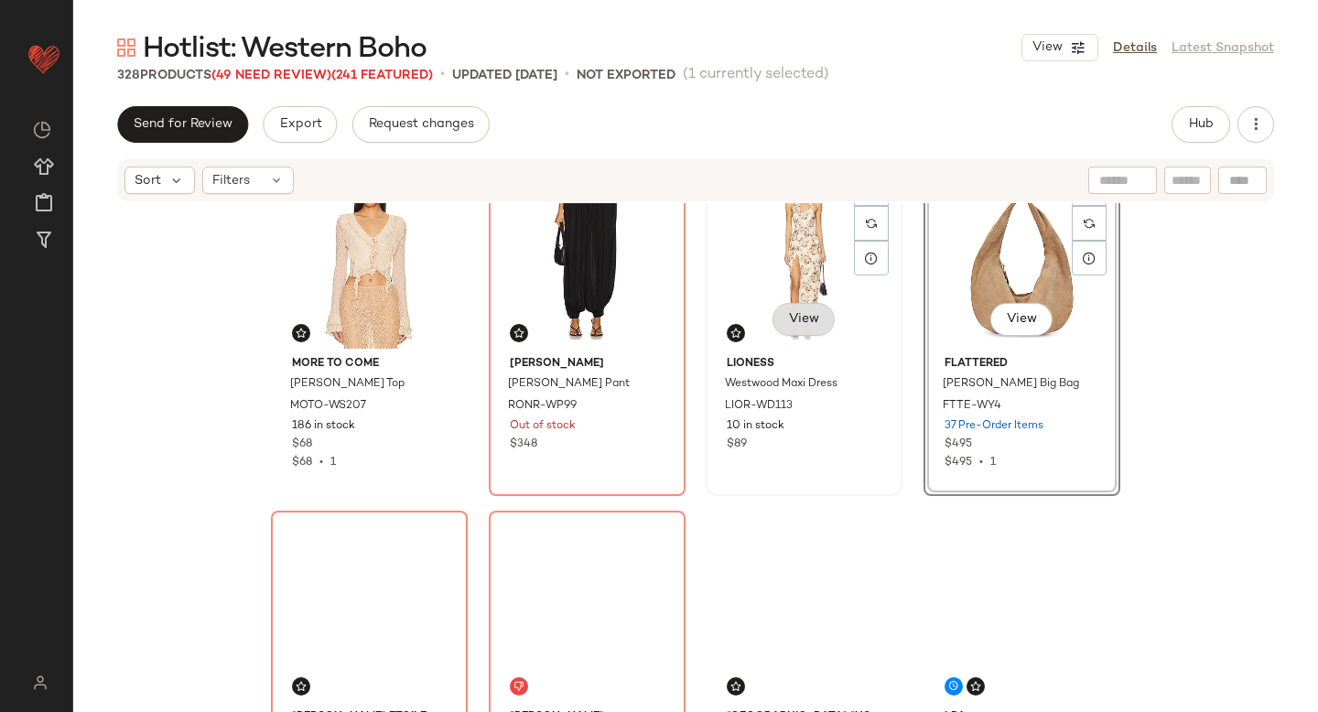
scroll to position [15070, 0]
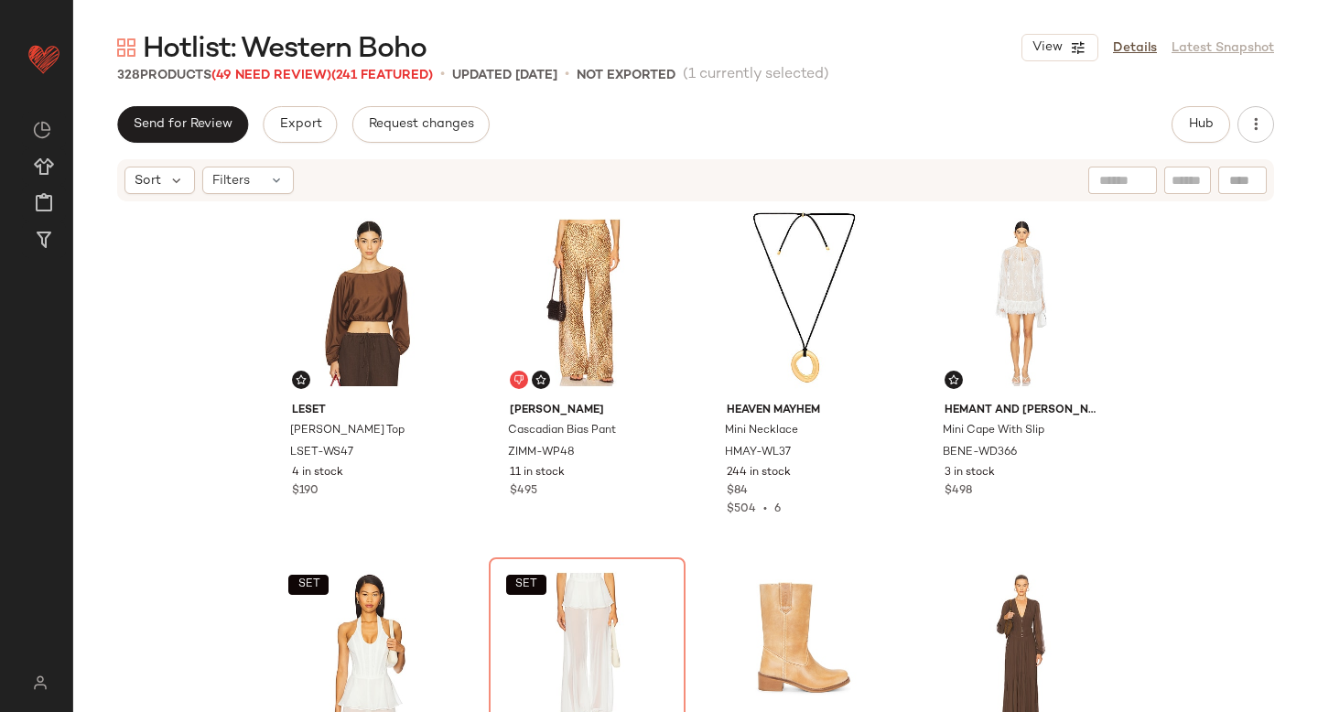
scroll to position [15666, 0]
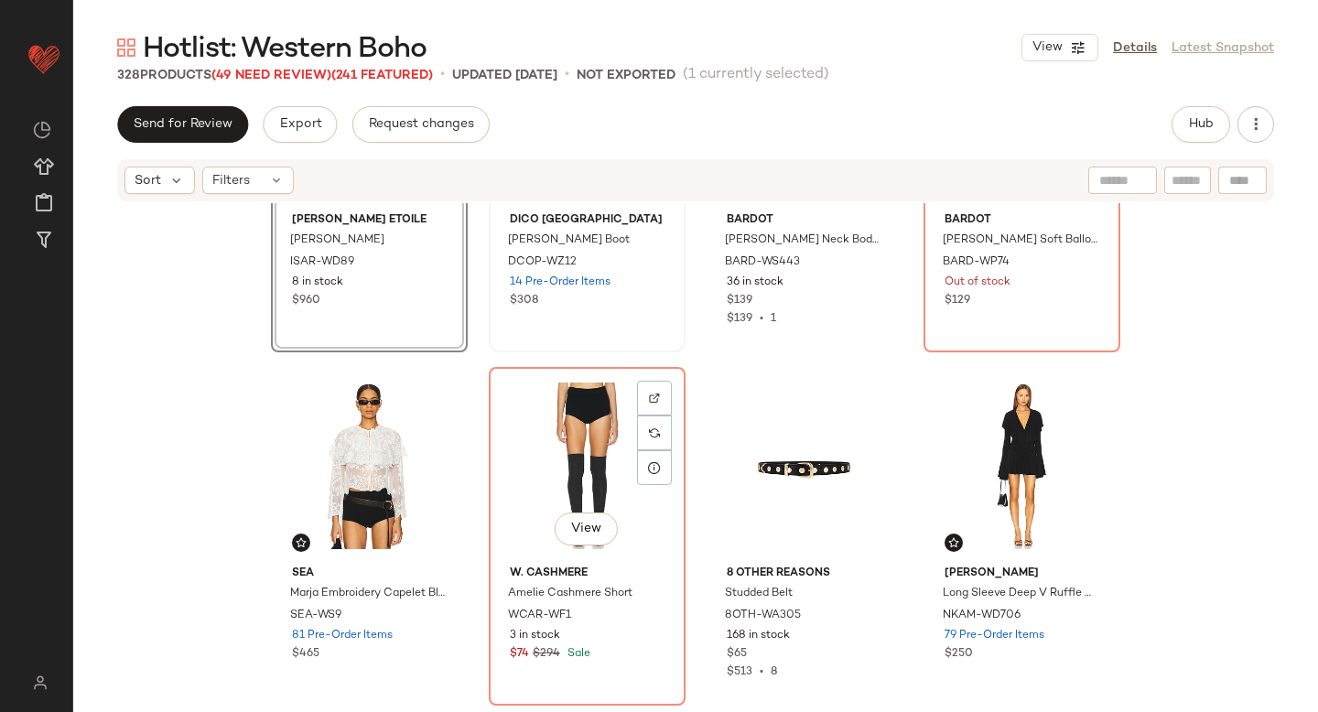
scroll to position [16135, 0]
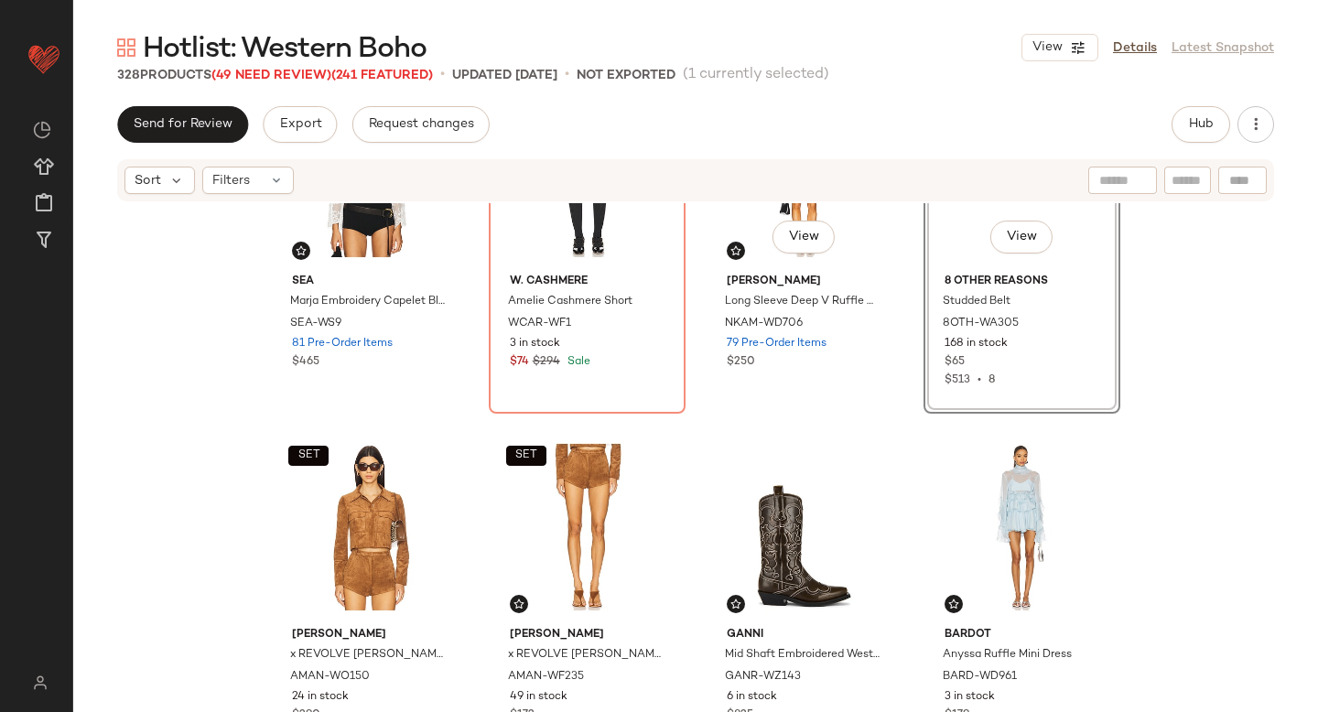
scroll to position [16459, 0]
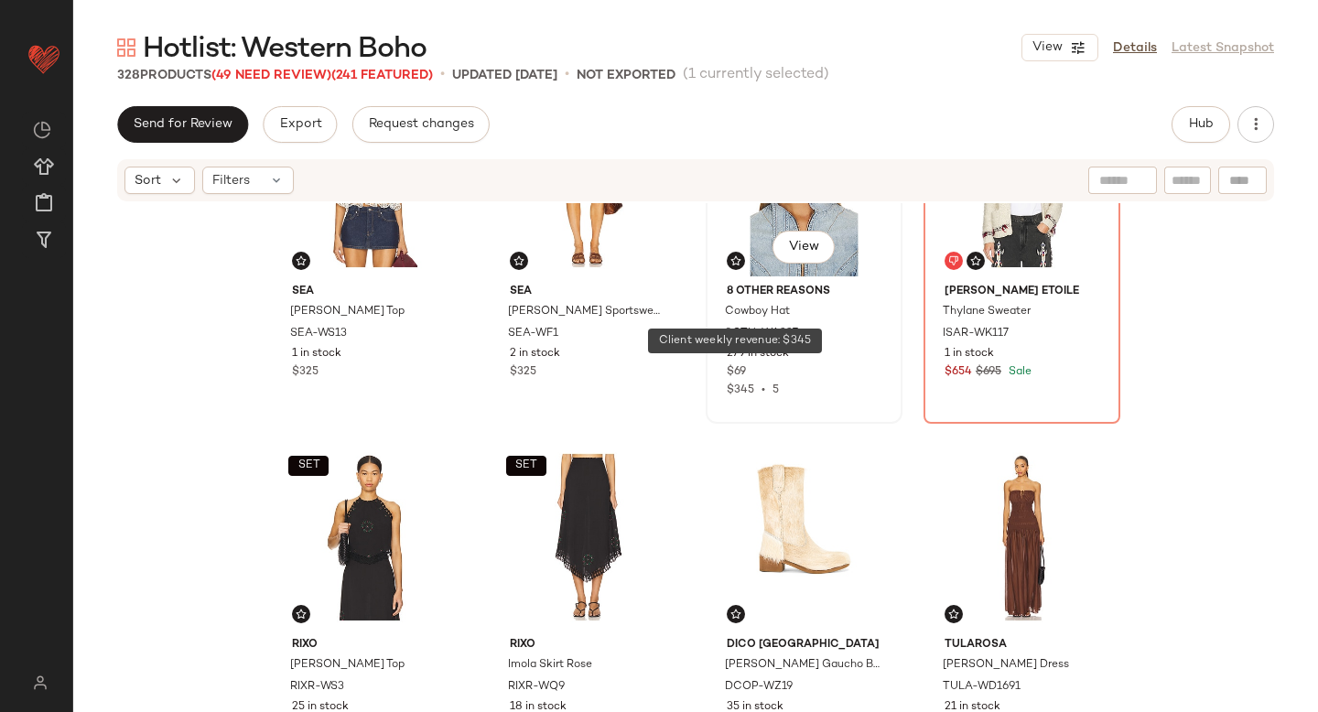
scroll to position [17115, 0]
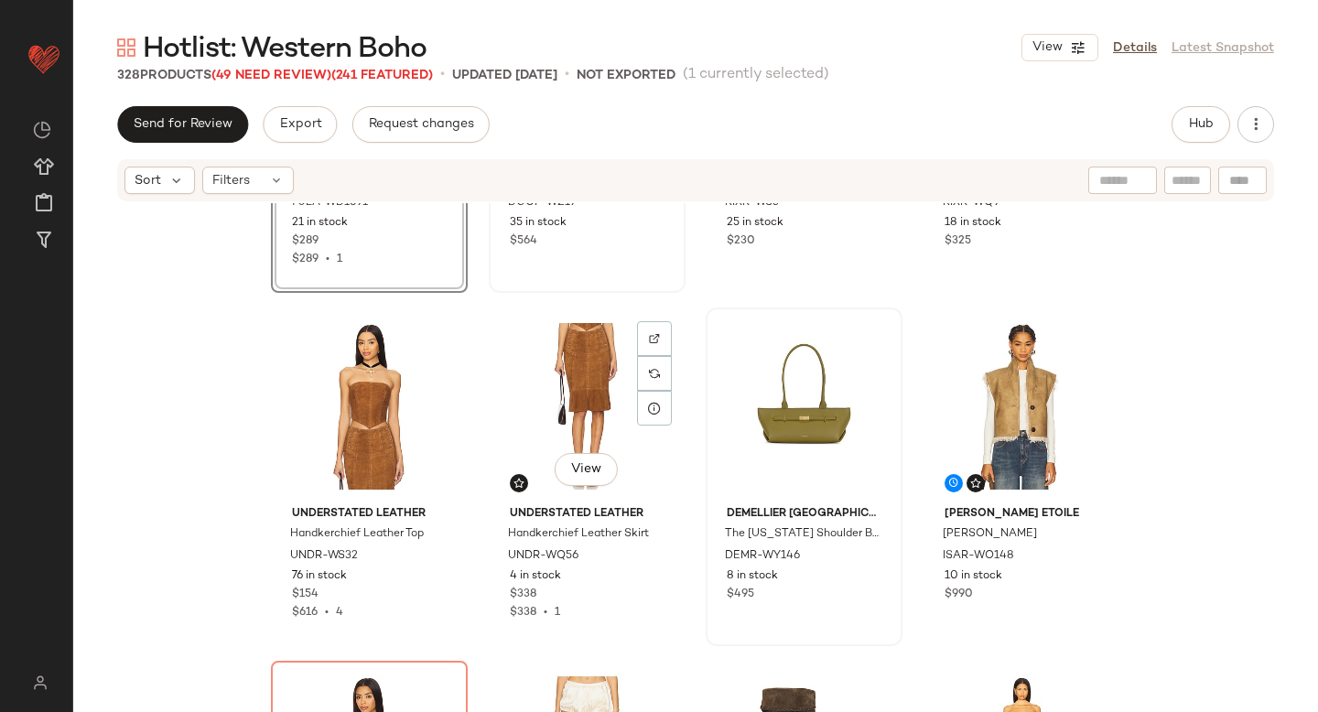
scroll to position [17581, 0]
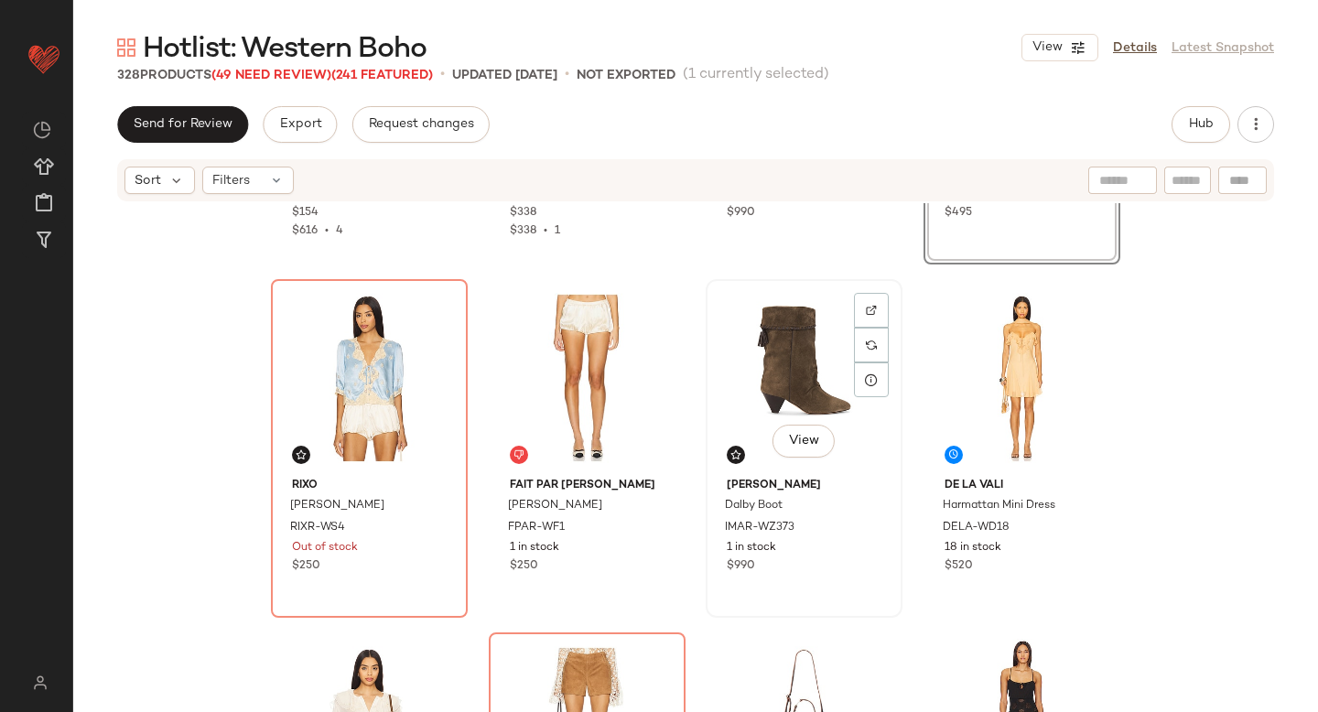
scroll to position [17954, 0]
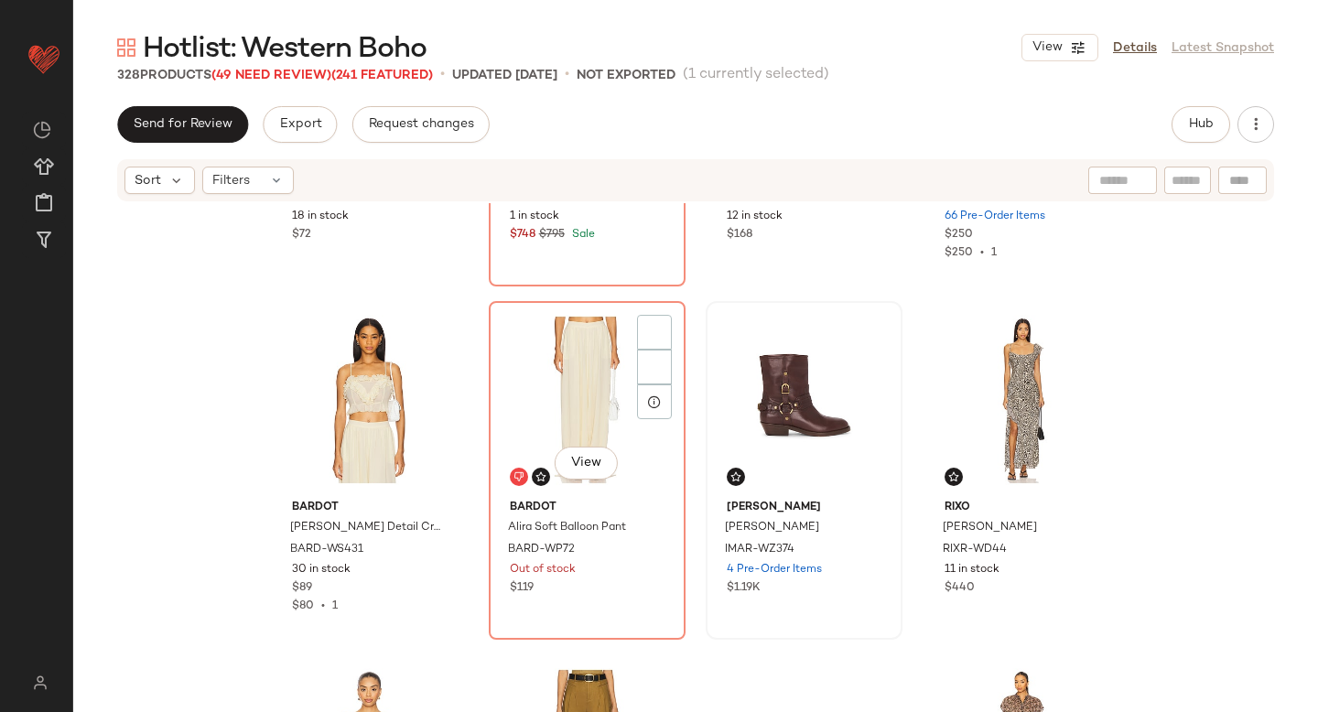
scroll to position [18650, 0]
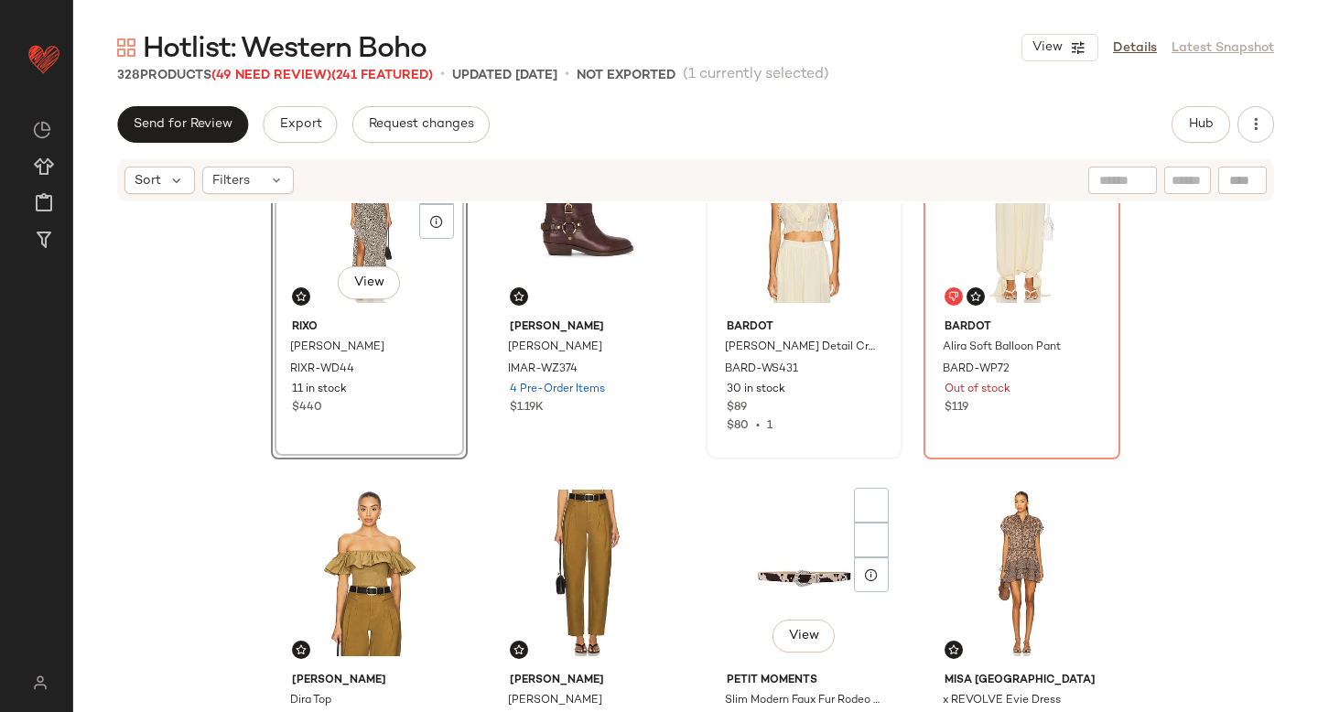
scroll to position [18956, 0]
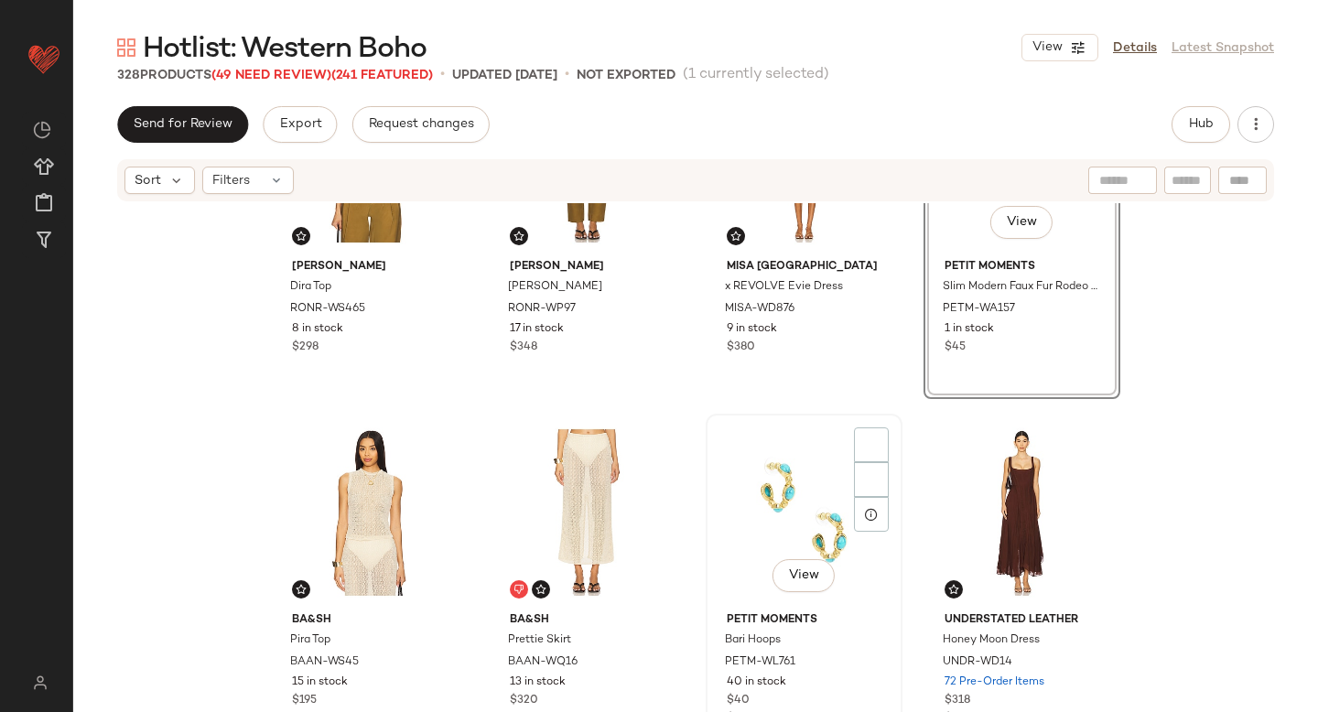
scroll to position [19254, 0]
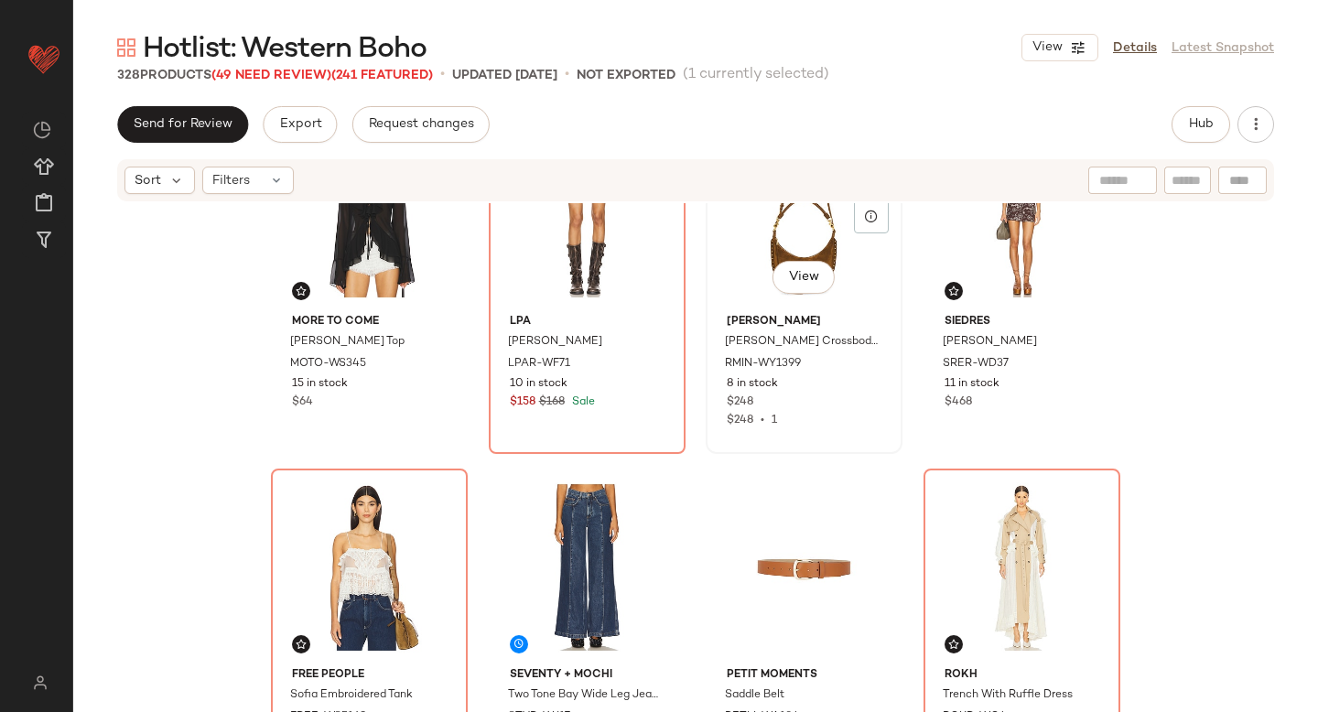
scroll to position [19999, 0]
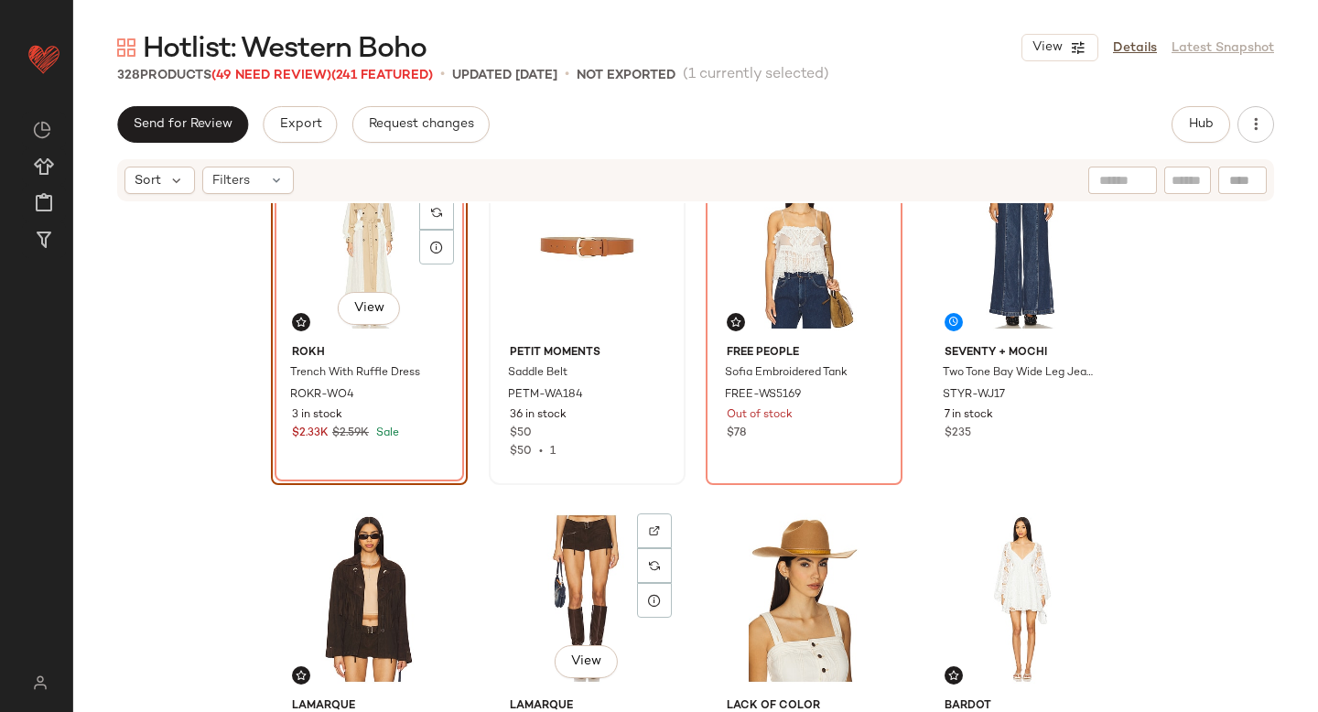
scroll to position [20365, 0]
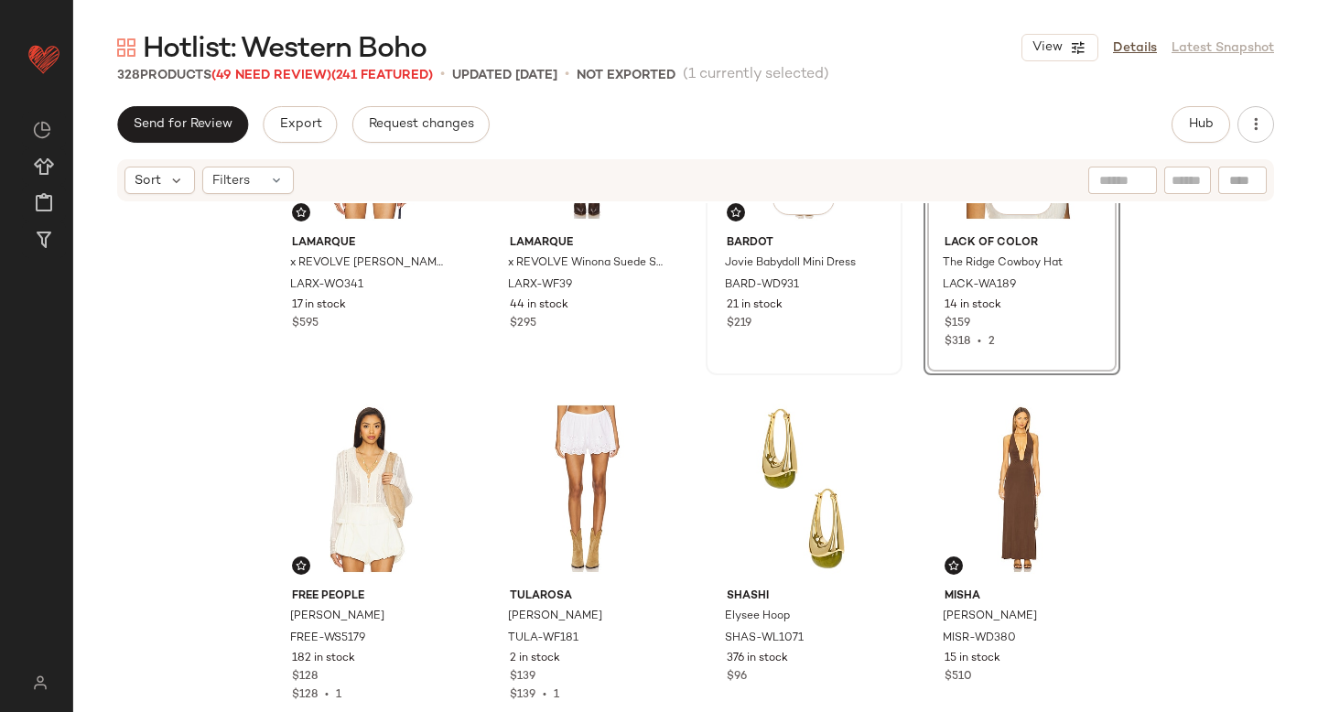
scroll to position [20695, 0]
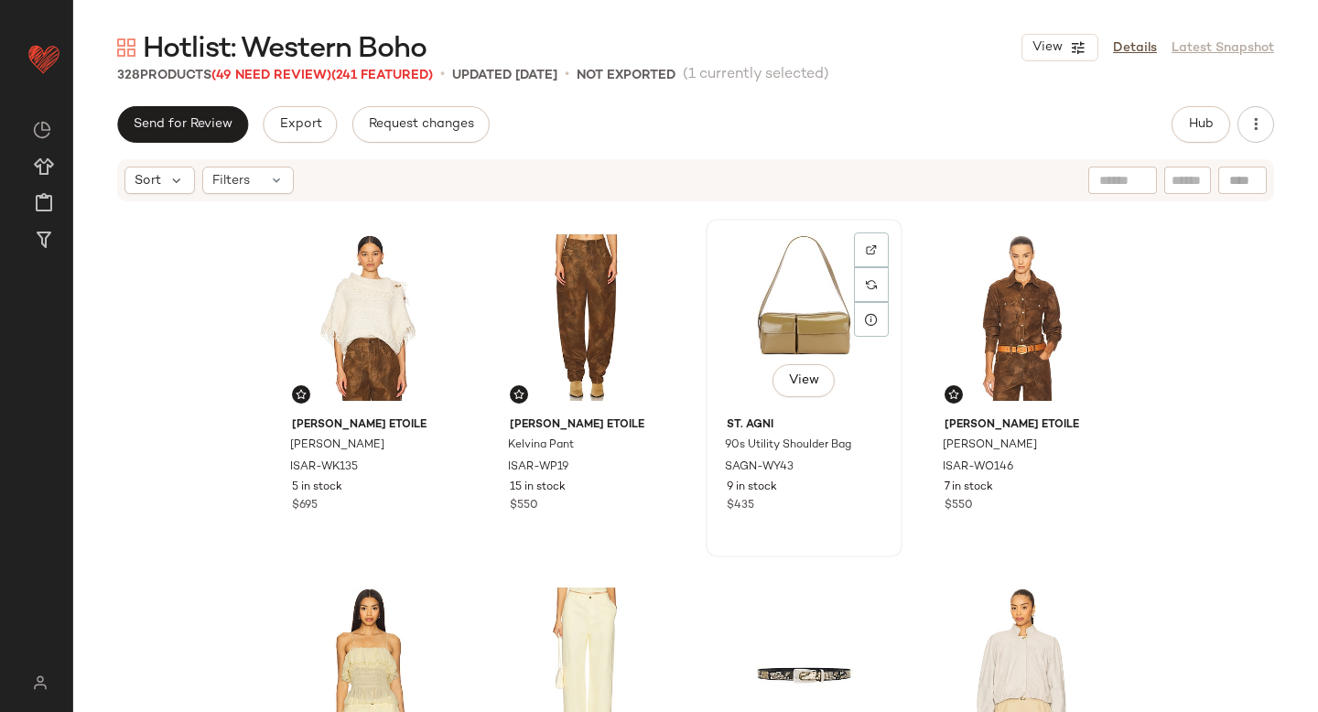
scroll to position [21418, 0]
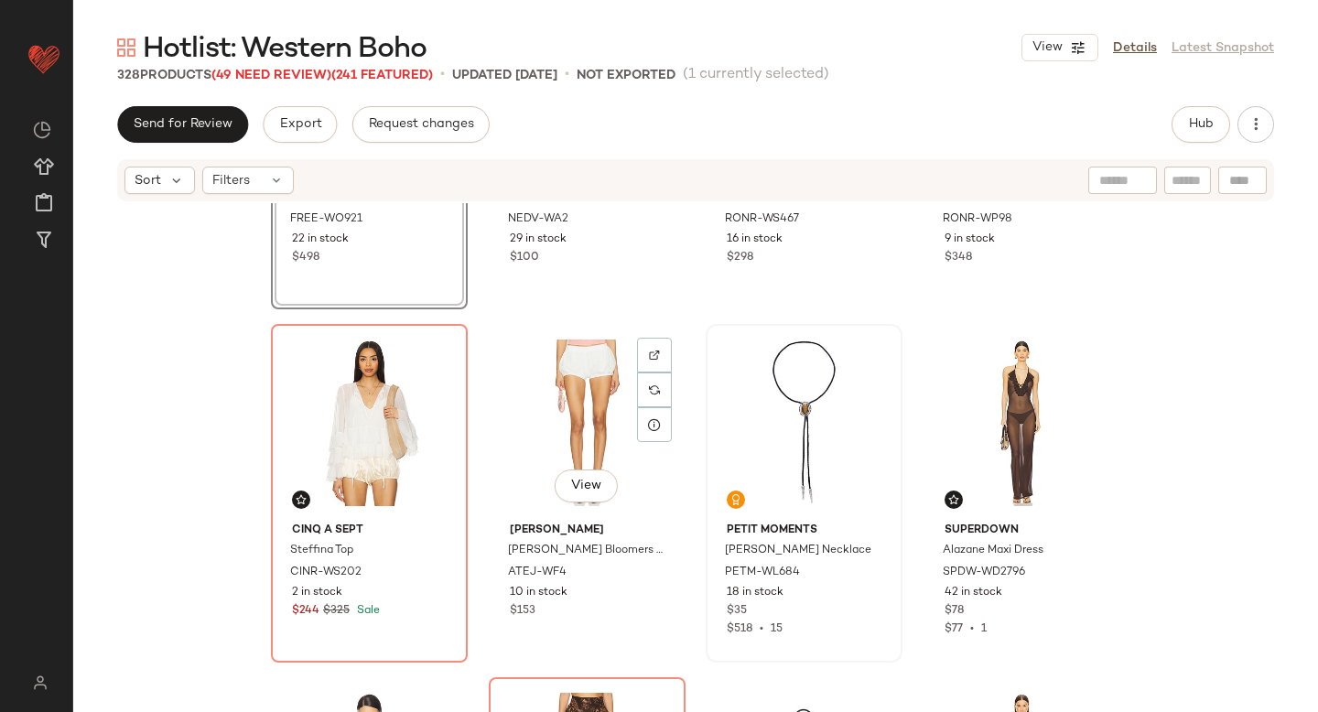
scroll to position [21804, 0]
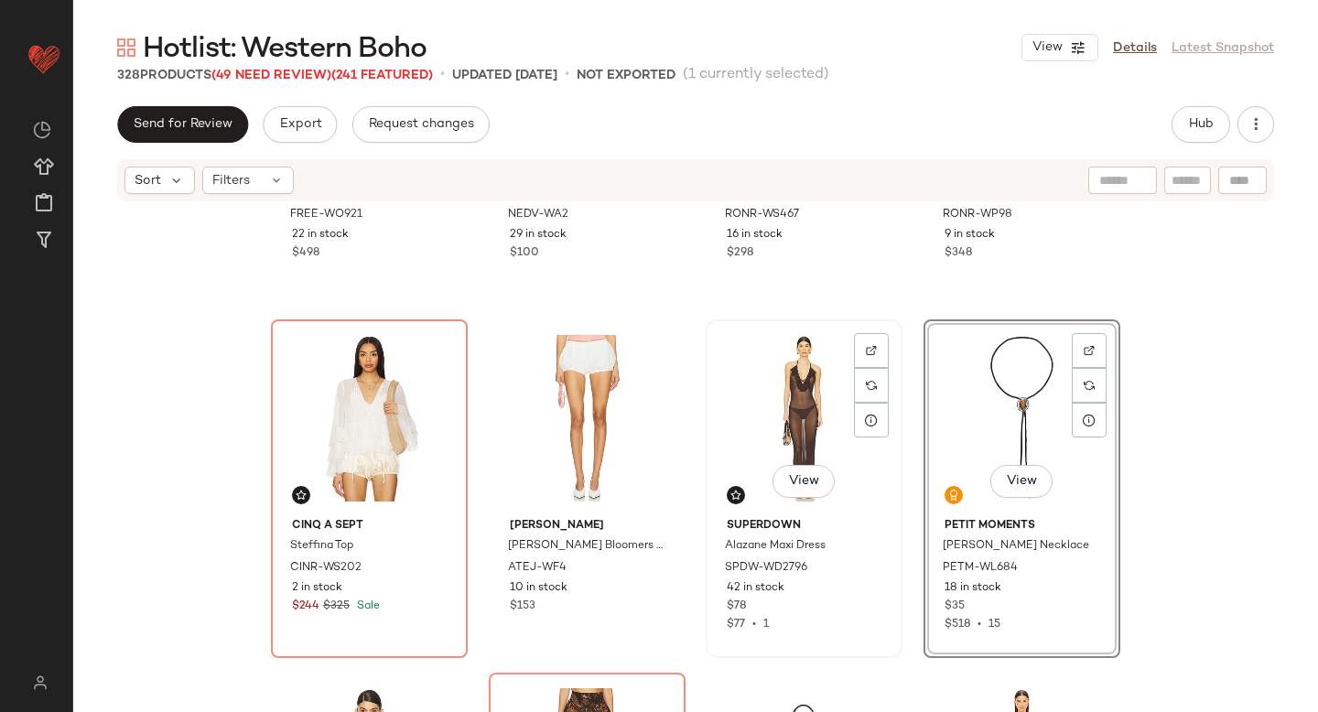
scroll to position [22260, 0]
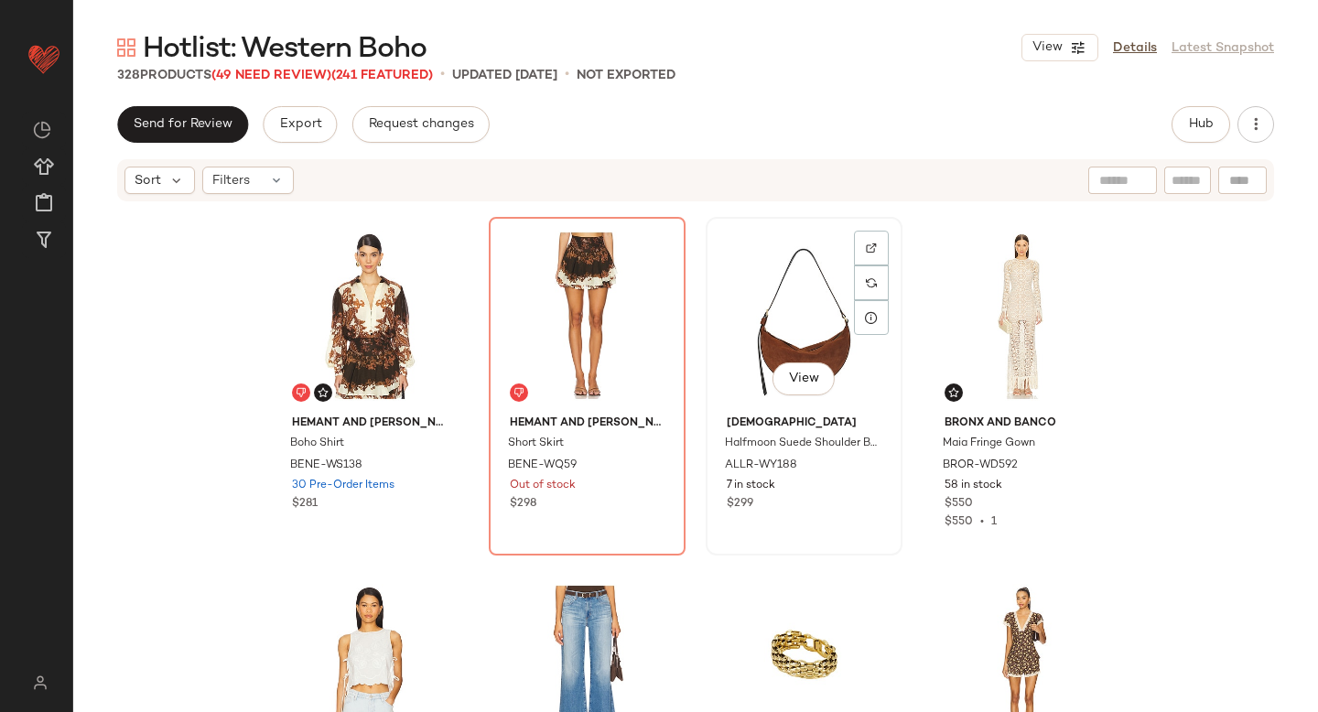
scroll to position [22257, 0]
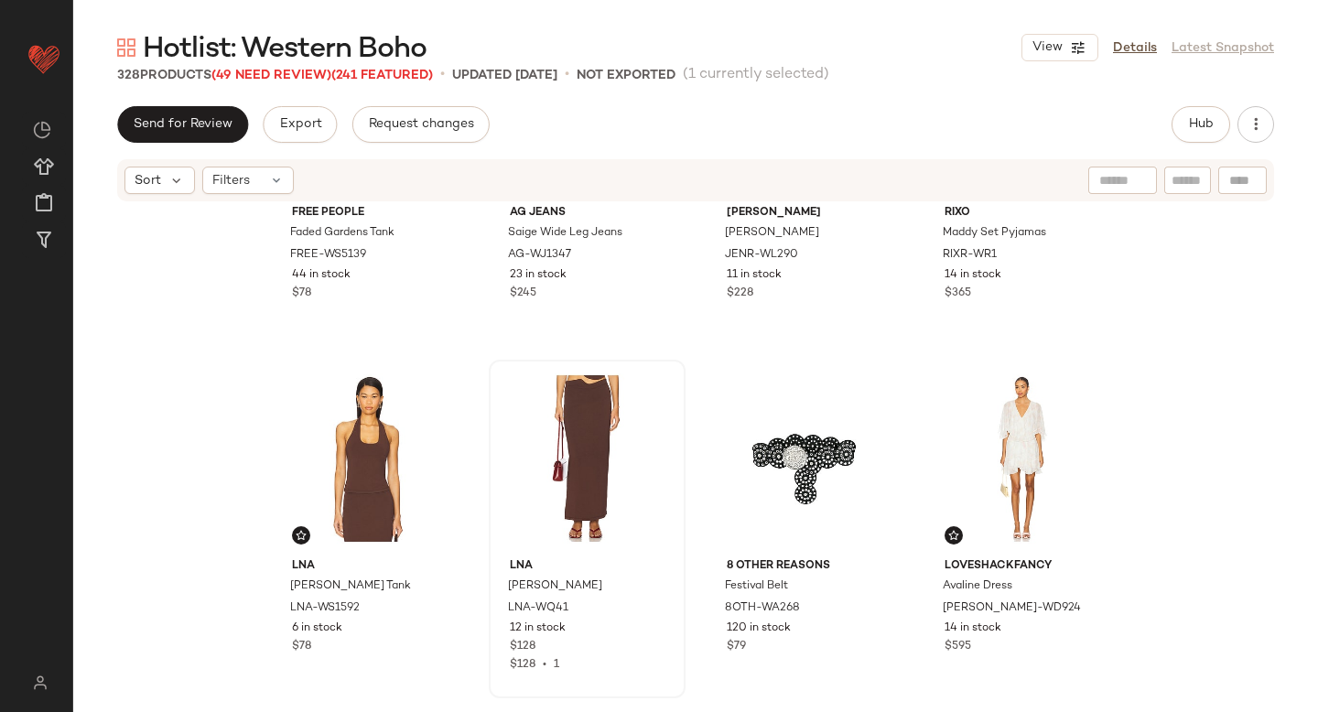
scroll to position [22863, 0]
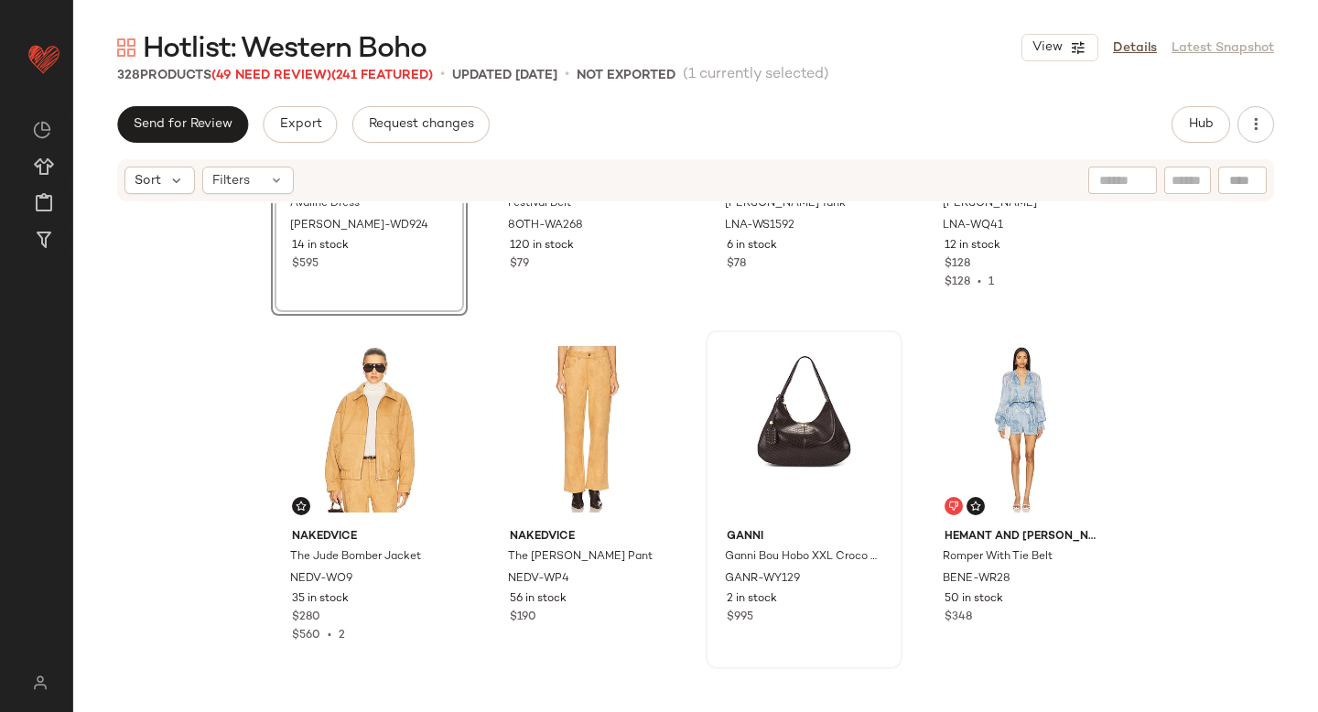
scroll to position [23242, 0]
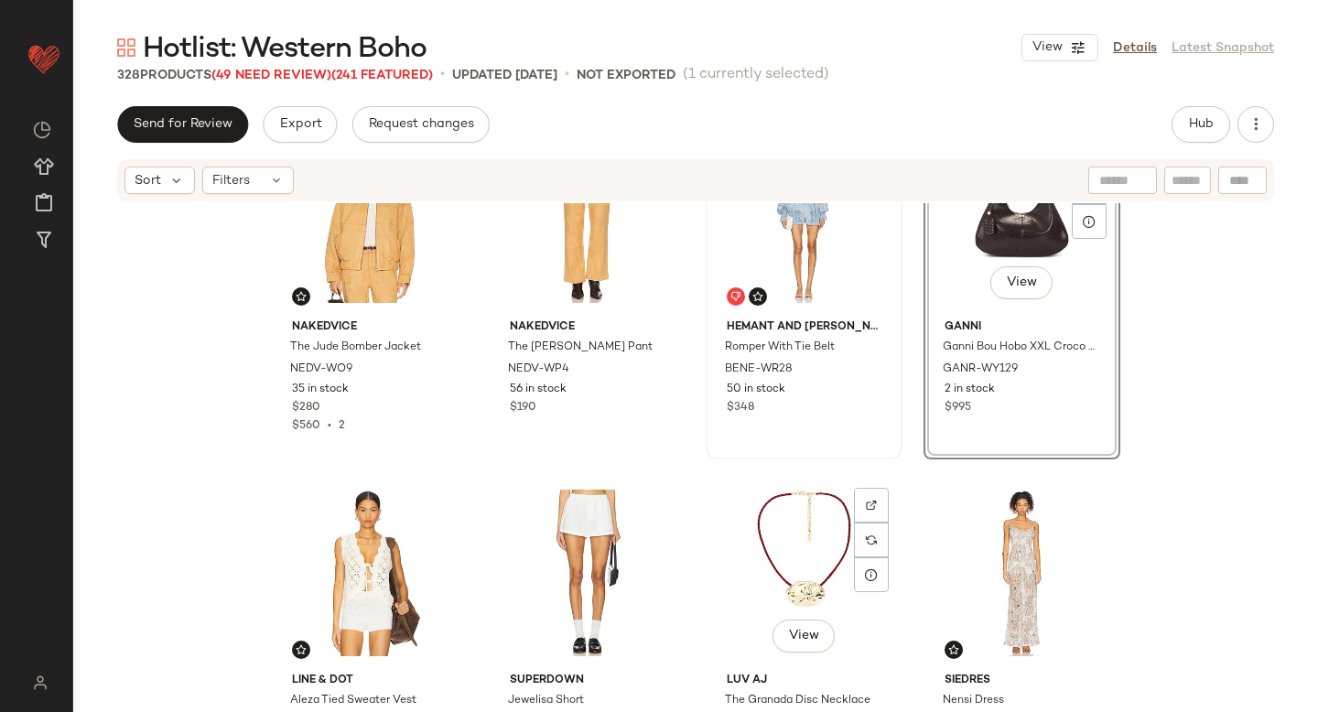
scroll to position [23555, 0]
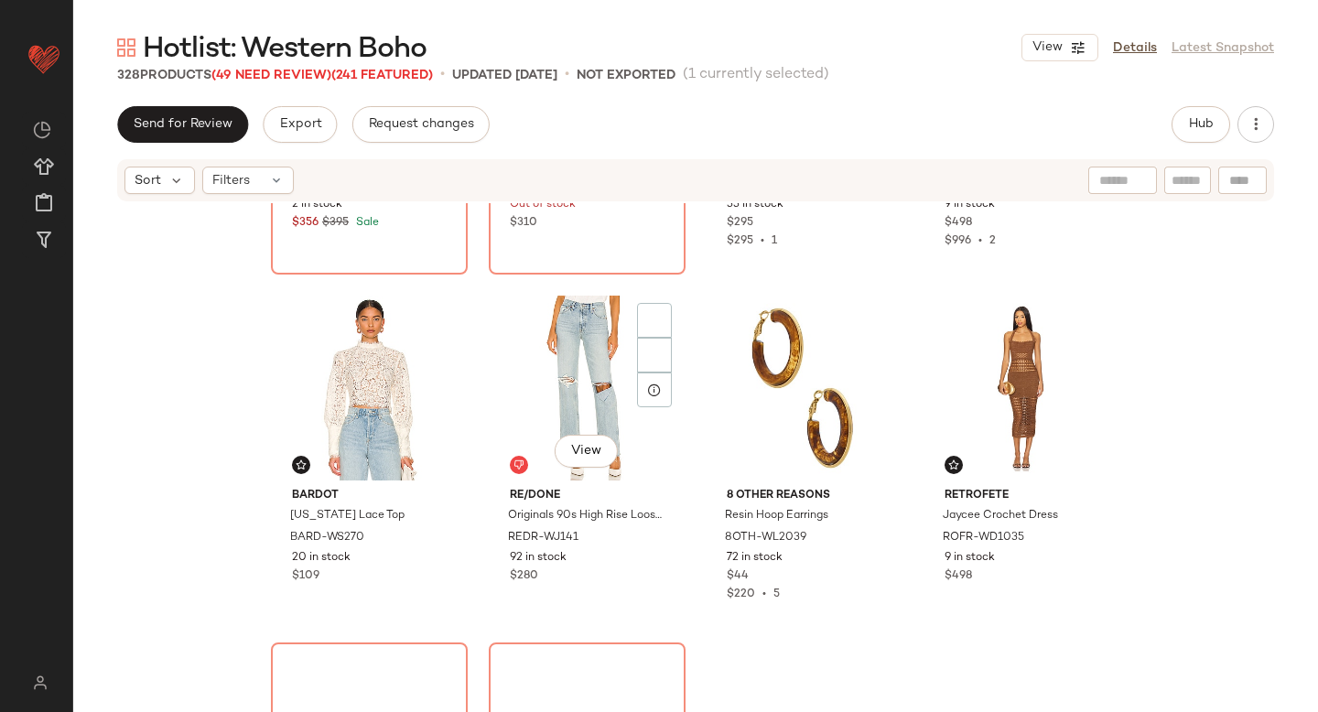
scroll to position [24316, 0]
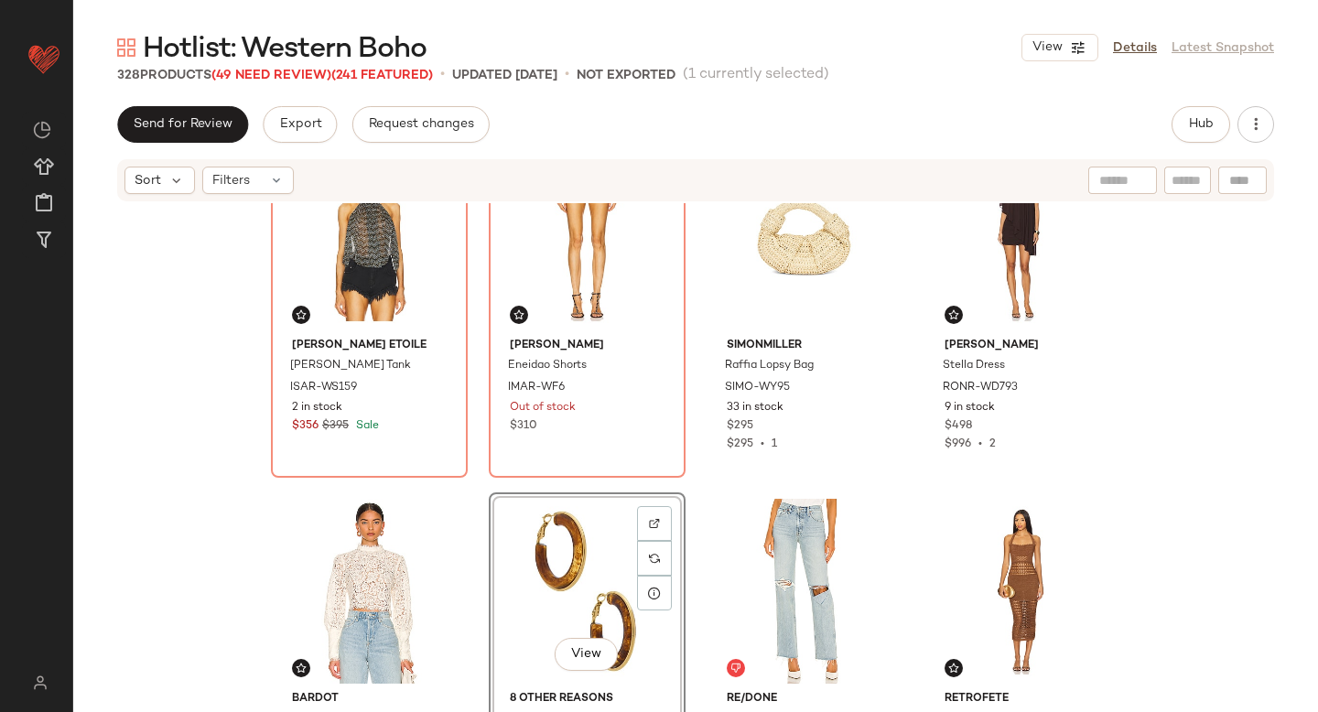
scroll to position [24087, 0]
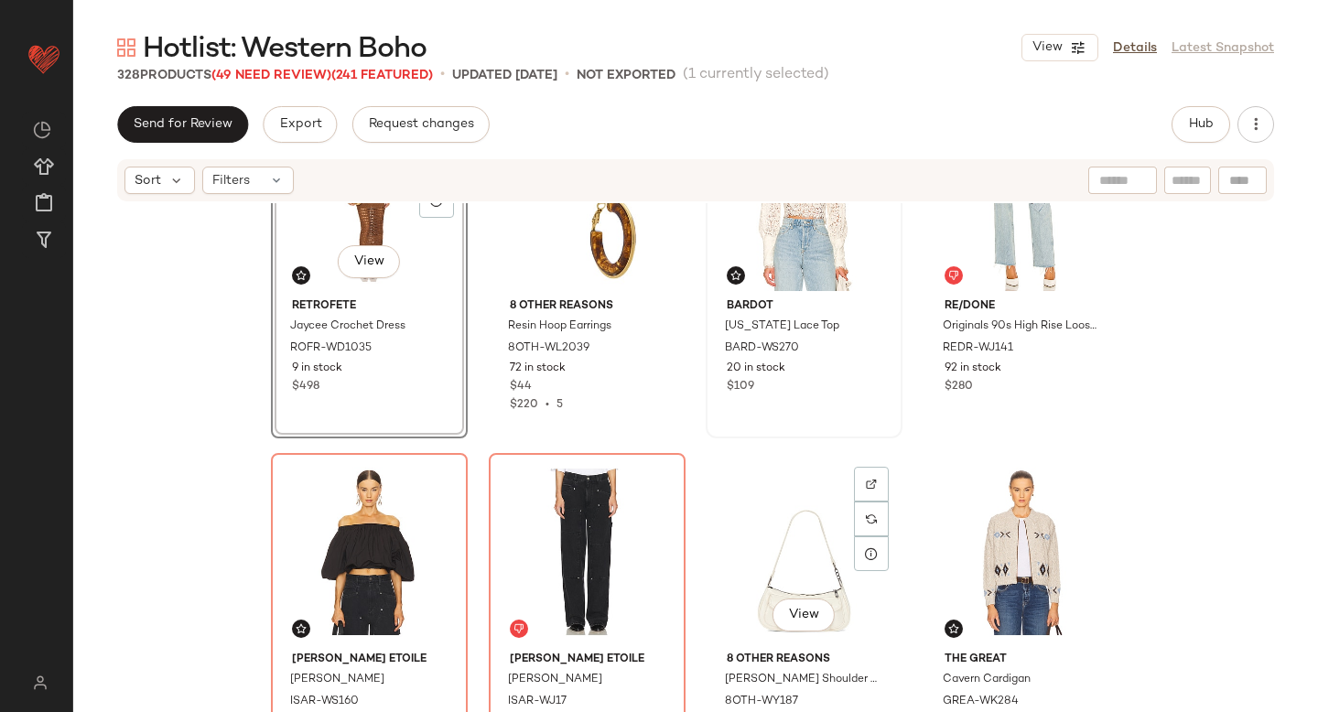
scroll to position [24550, 0]
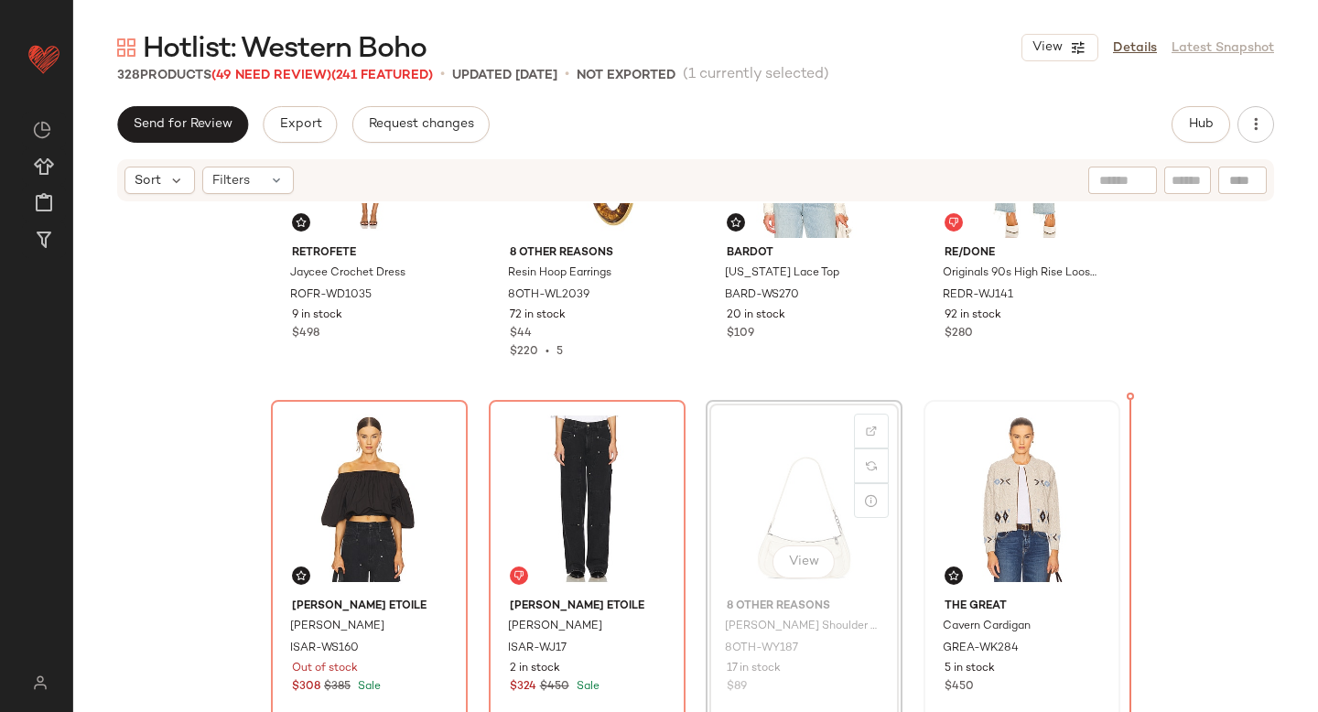
drag, startPoint x: 752, startPoint y: 478, endPoint x: 922, endPoint y: 523, distance: 176.3
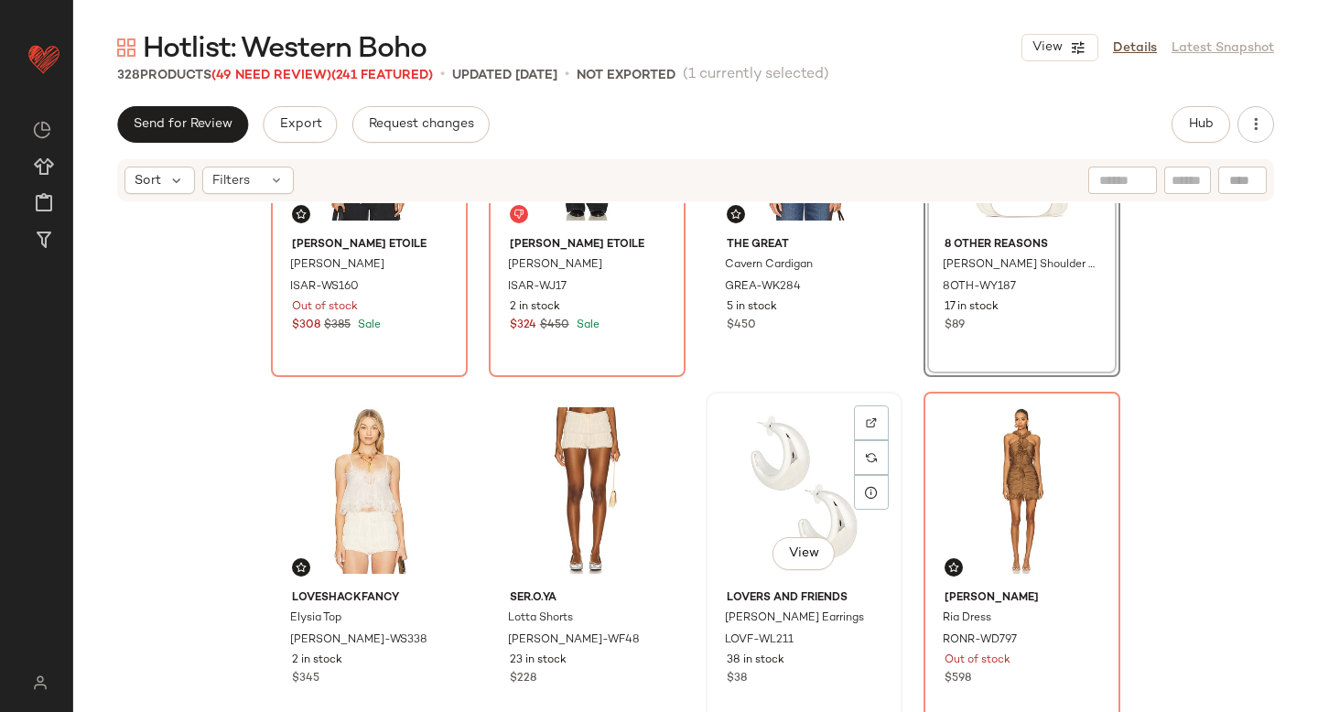
scroll to position [24924, 0]
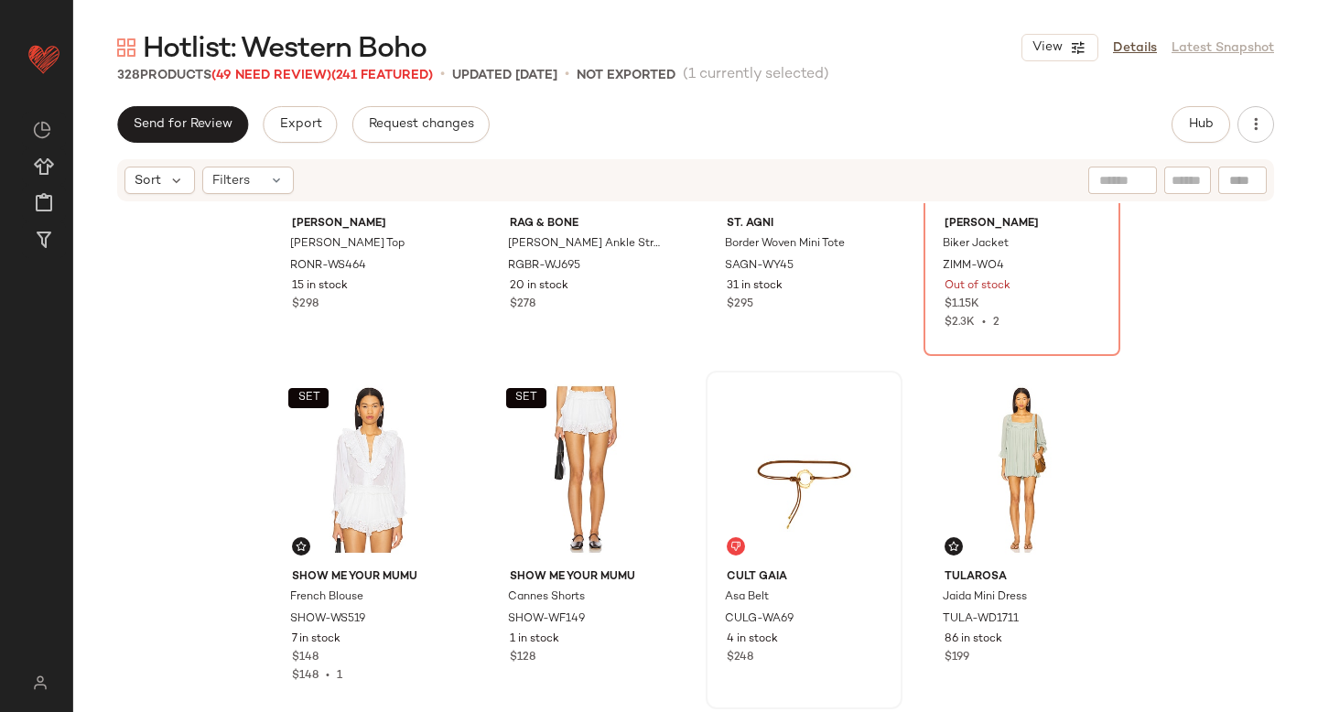
scroll to position [25647, 0]
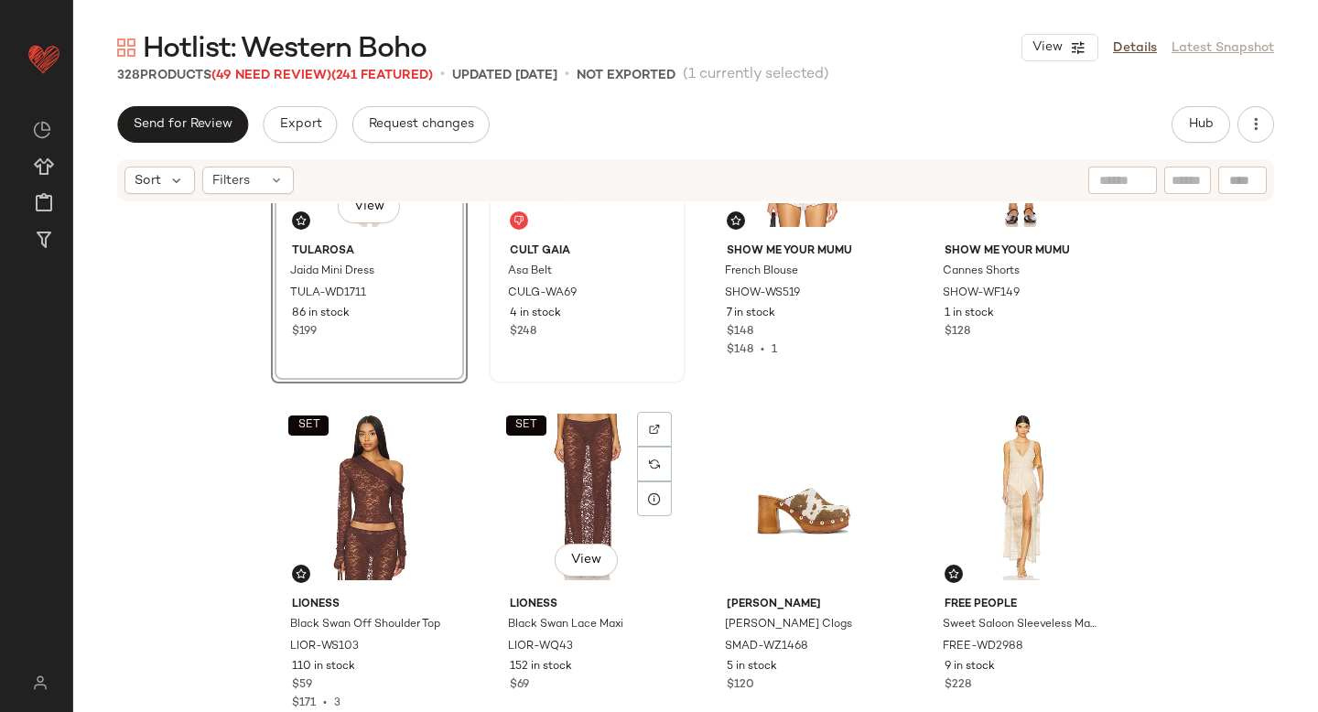
scroll to position [25994, 0]
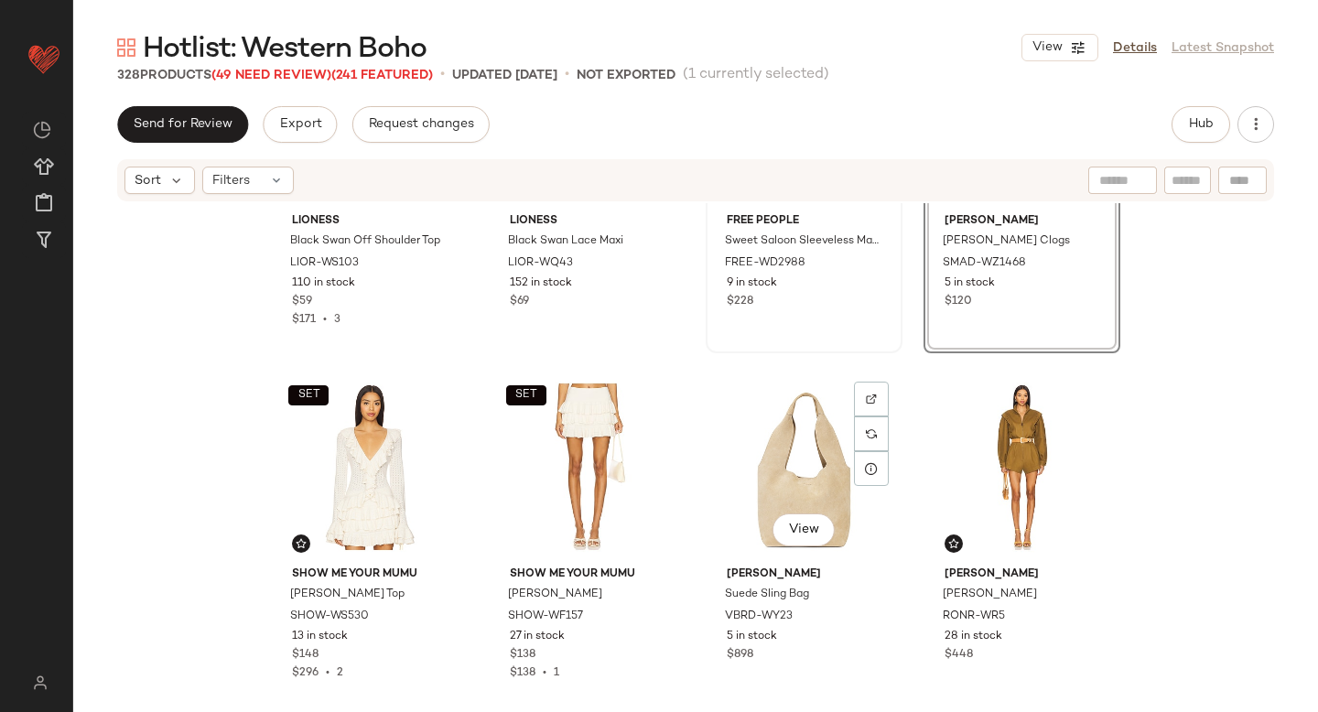
scroll to position [26421, 0]
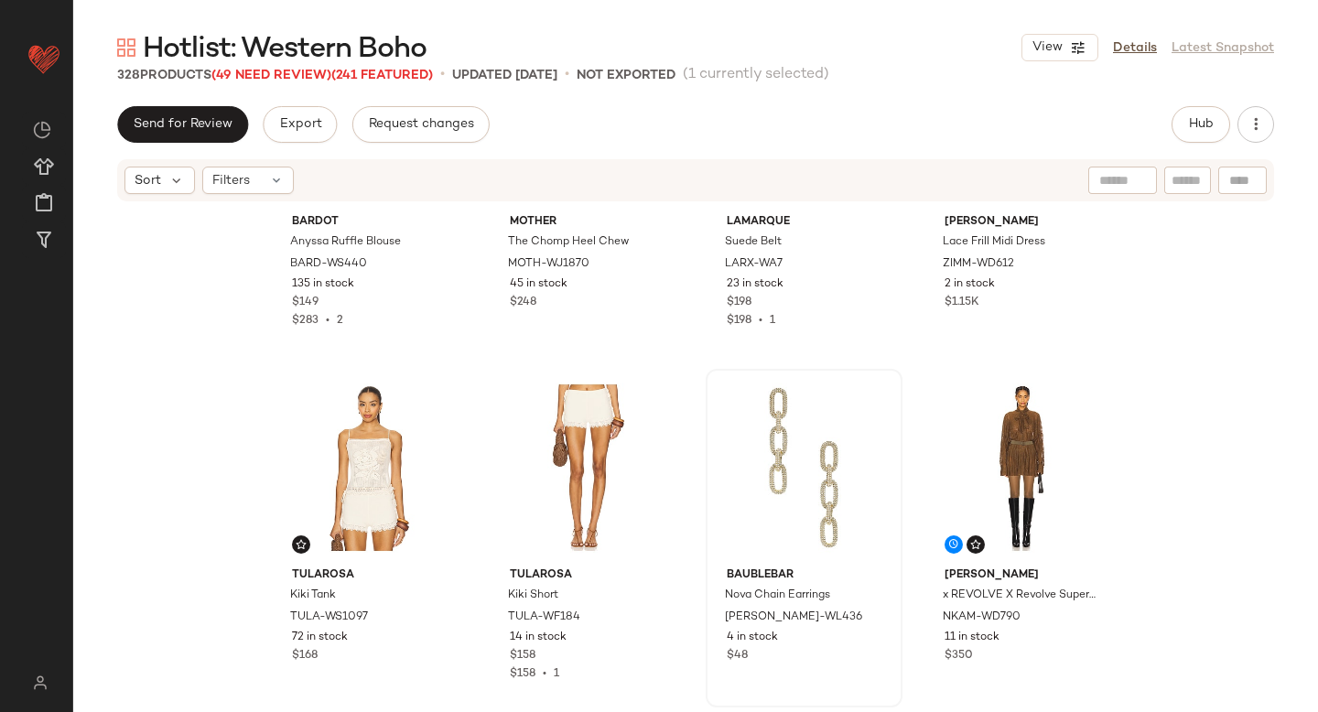
scroll to position [27083, 0]
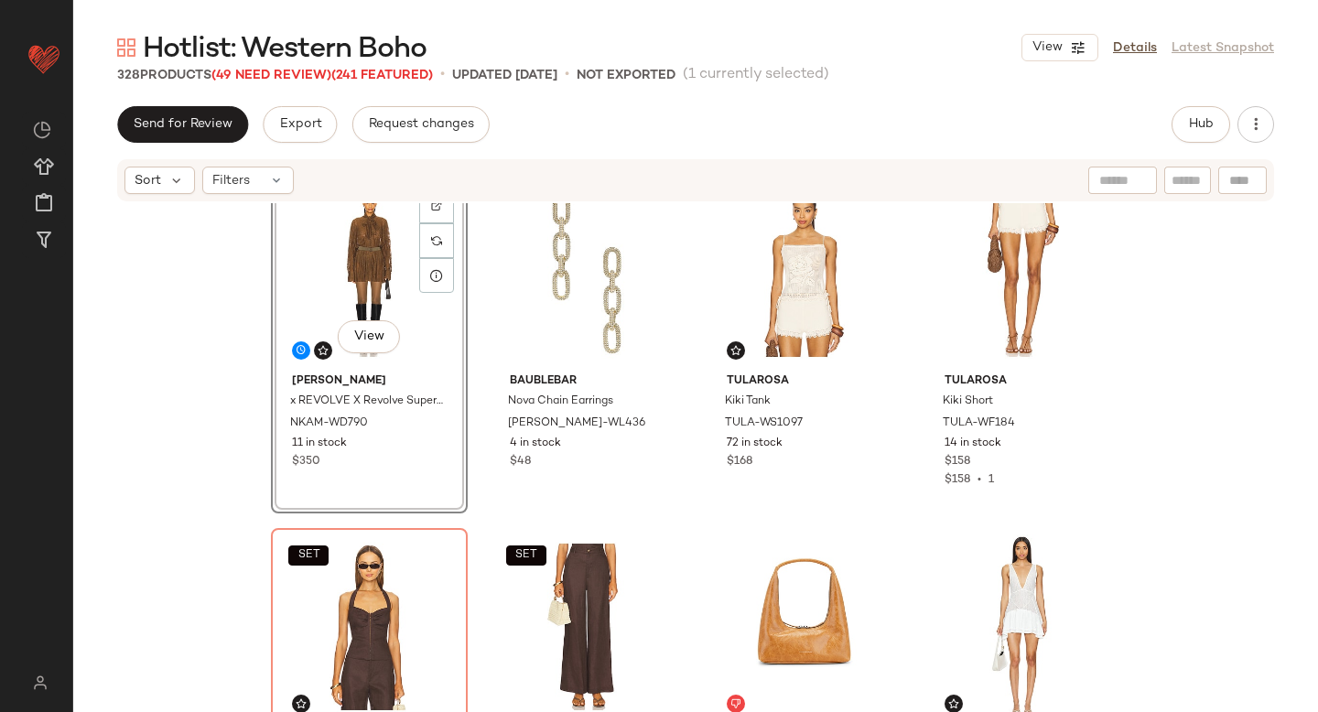
scroll to position [27440, 0]
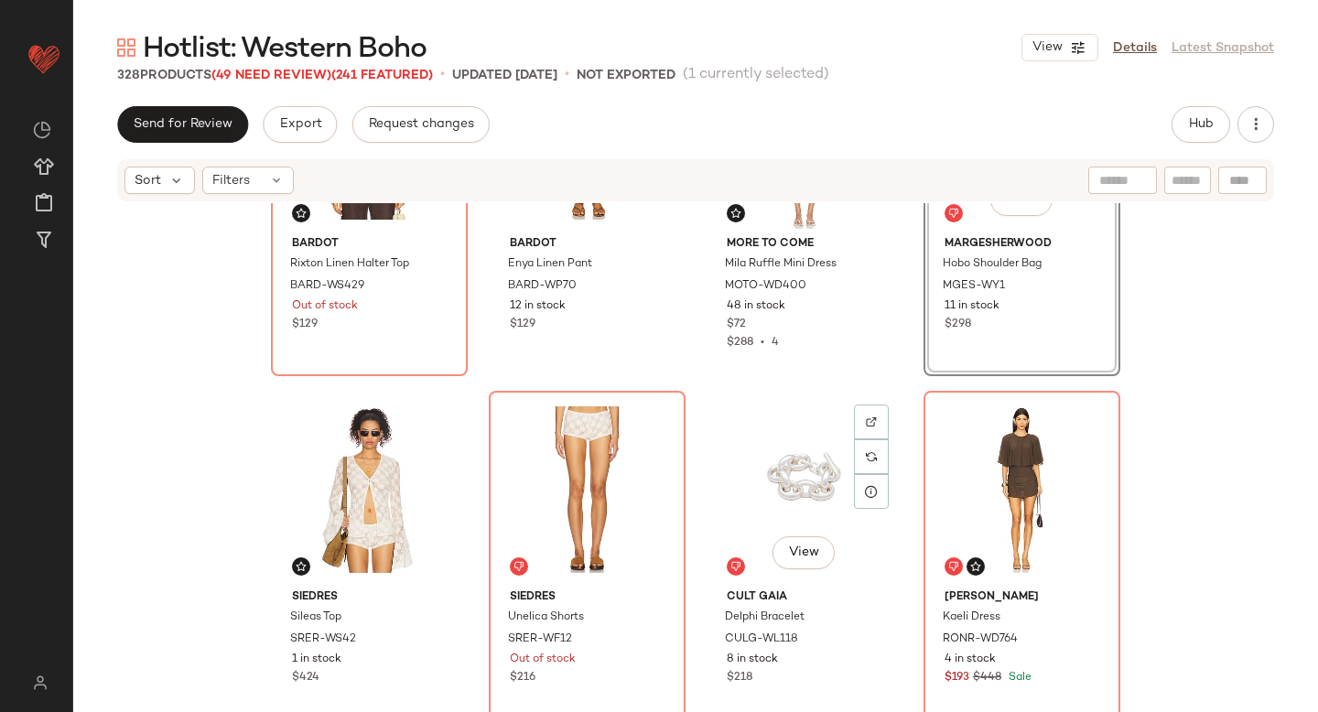
scroll to position [27744, 0]
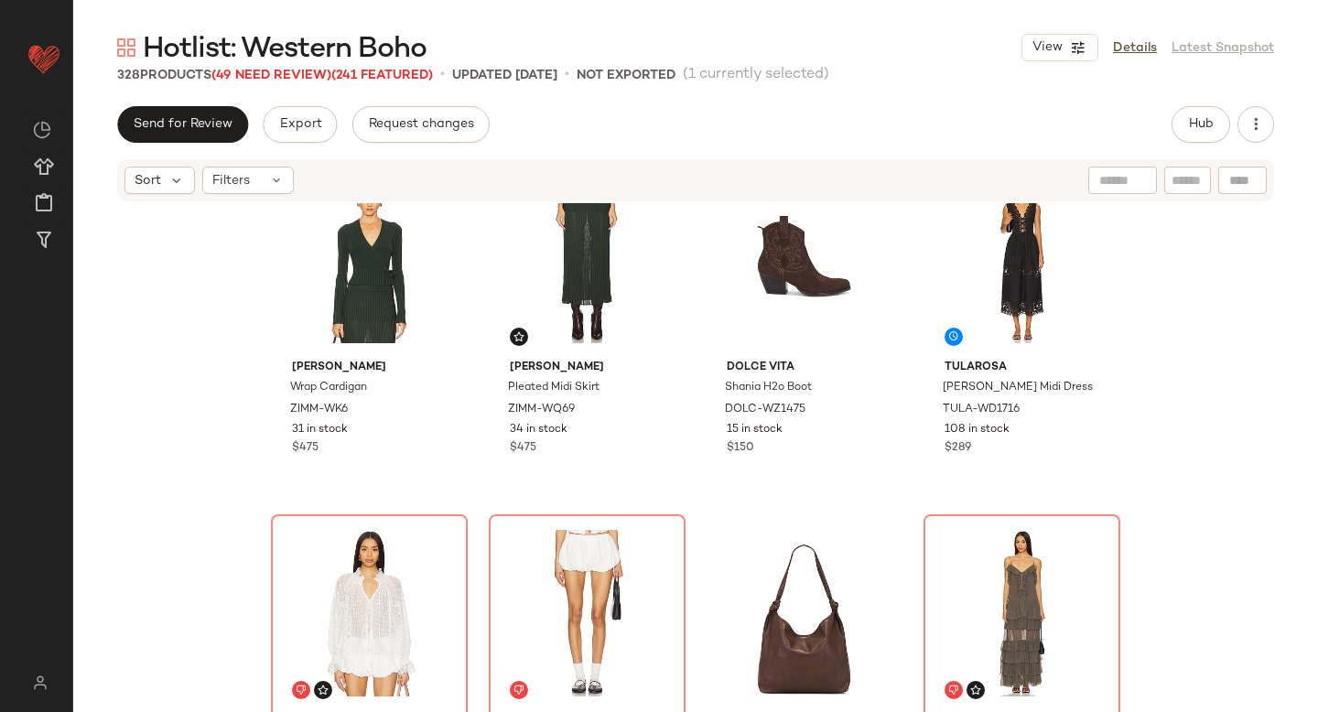
scroll to position [28405, 0]
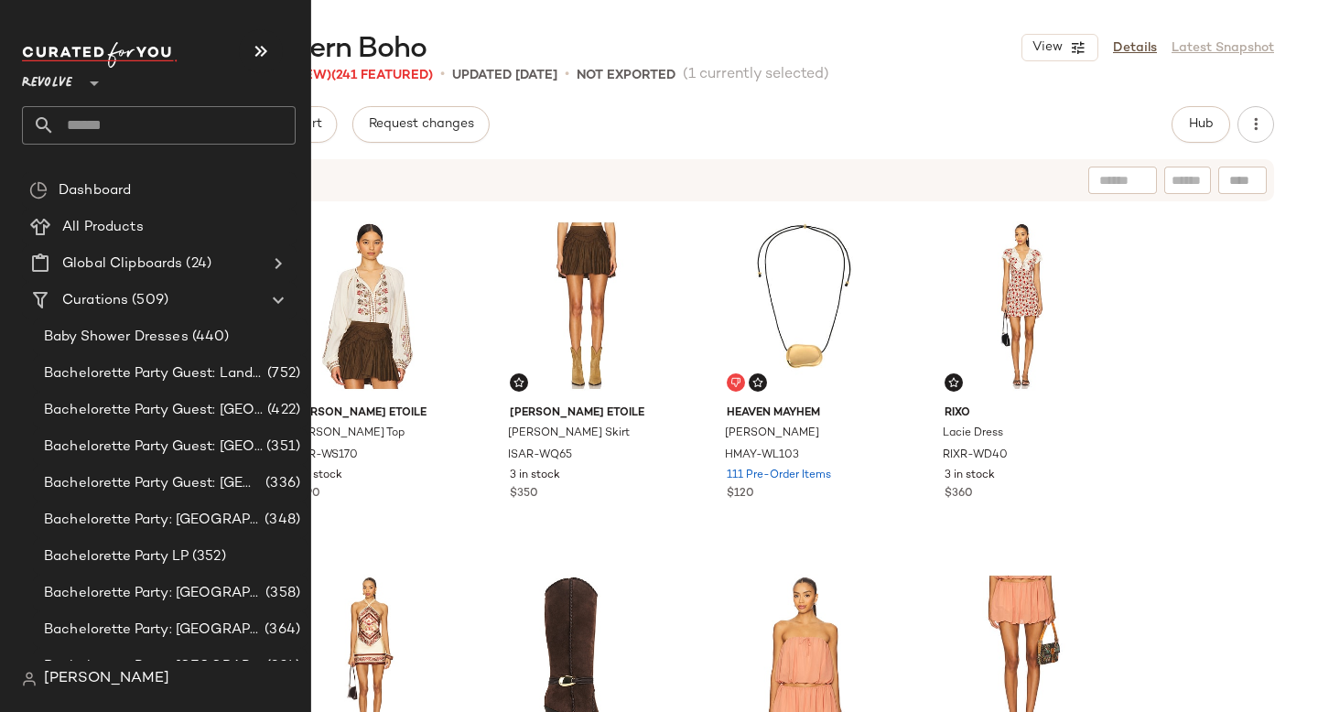
click at [203, 119] on input "text" at bounding box center [175, 125] width 241 height 38
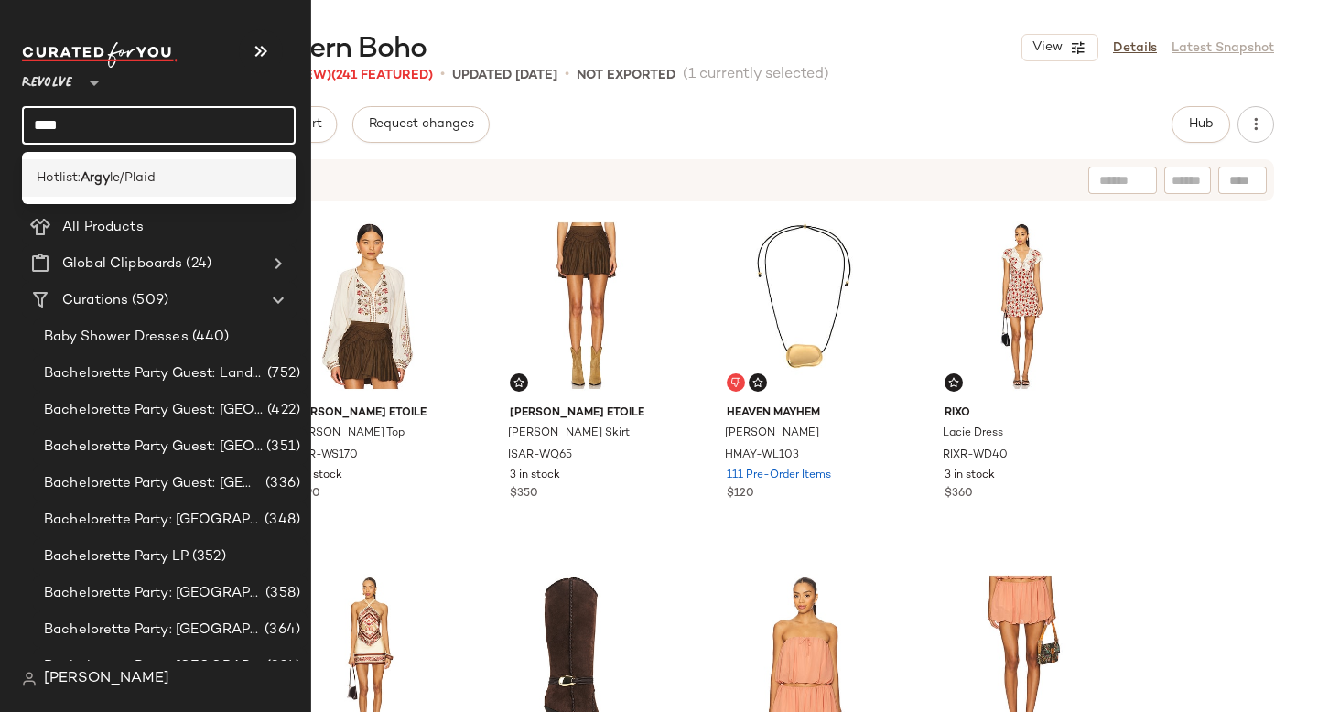
type input "****"
click at [197, 173] on div "Hotlist: Argy le/Plaid" at bounding box center [159, 177] width 244 height 19
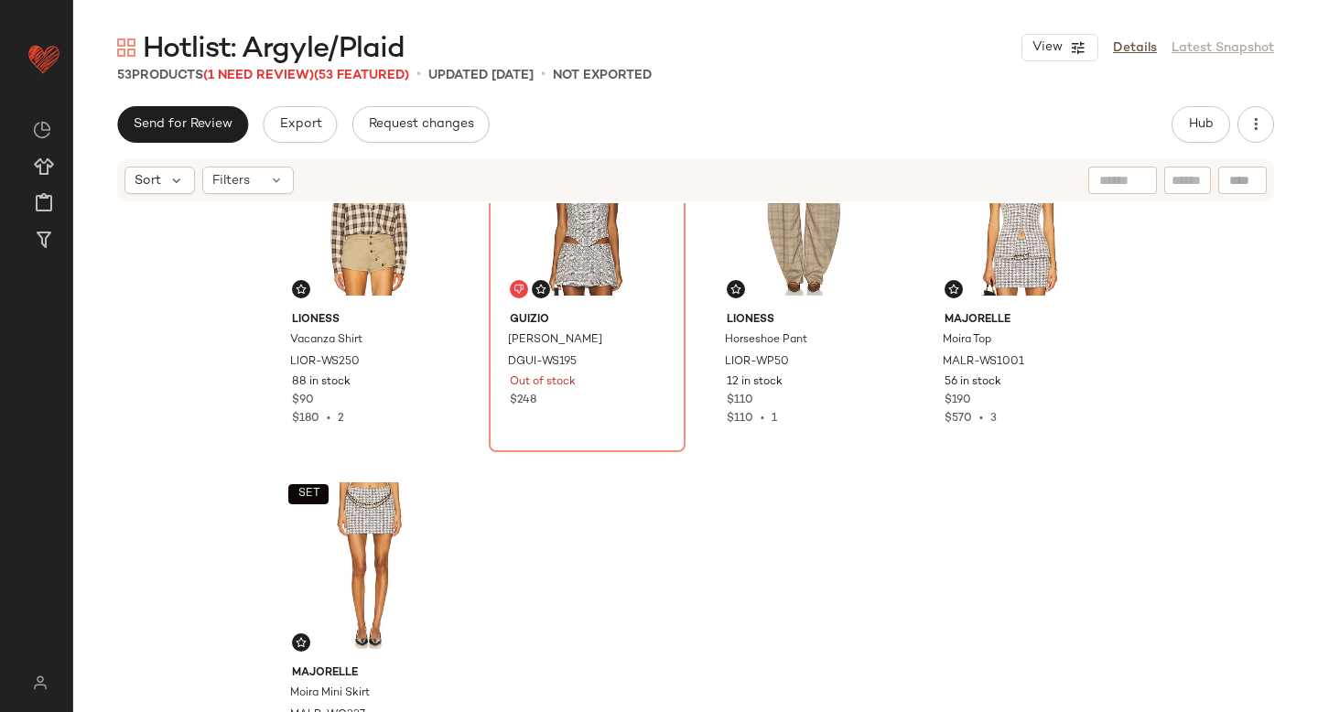
scroll to position [4386, 0]
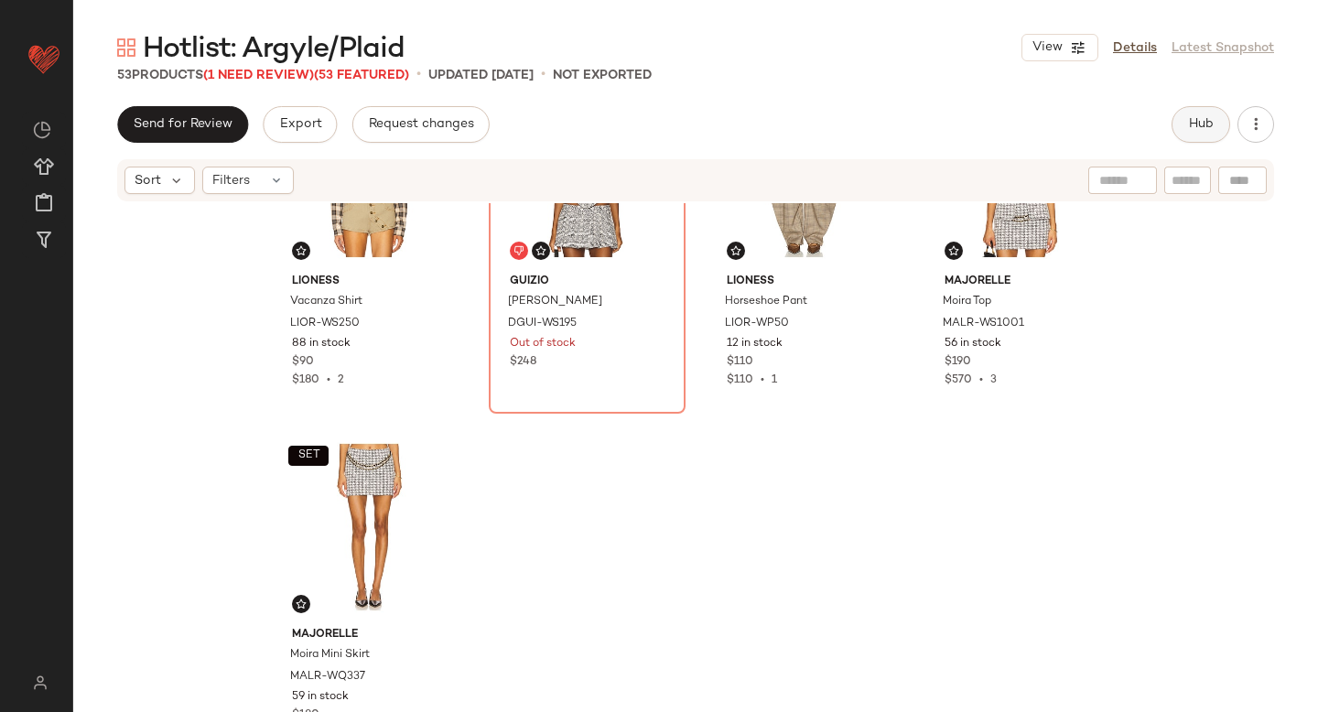
click at [1189, 132] on button "Hub" at bounding box center [1200, 124] width 59 height 37
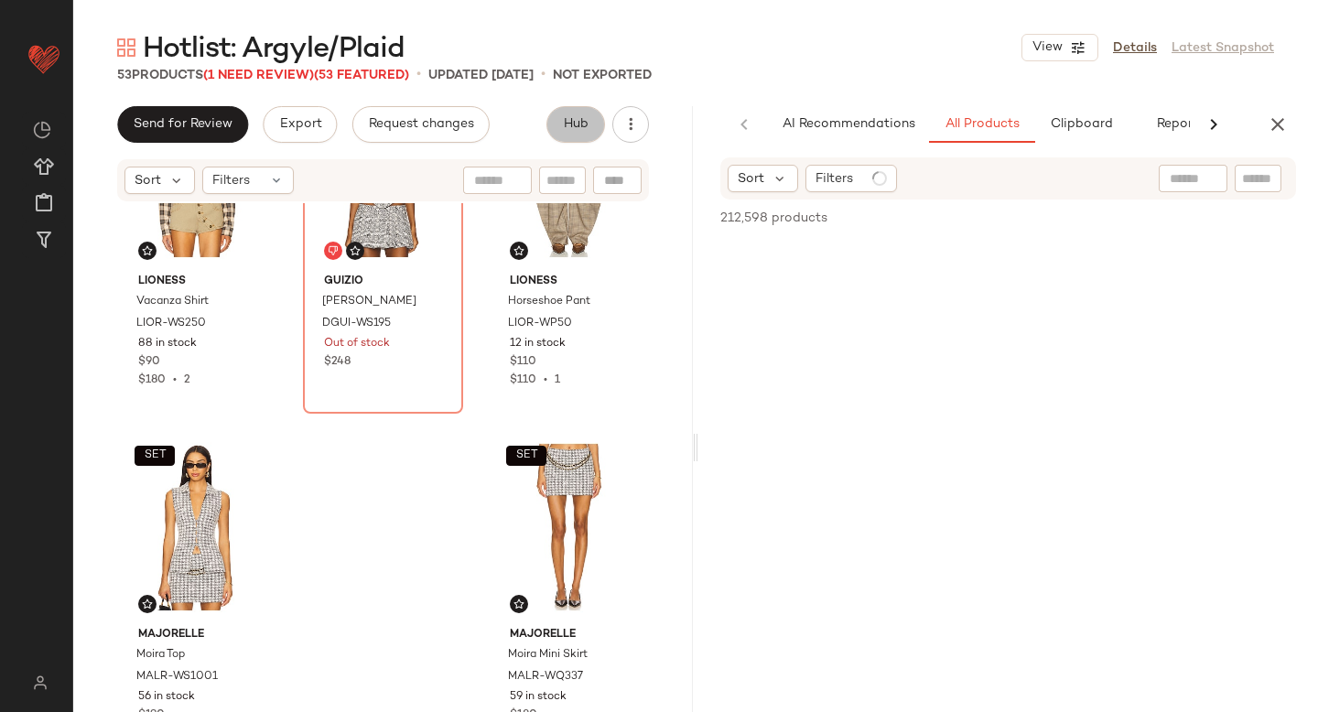
scroll to position [0, 43]
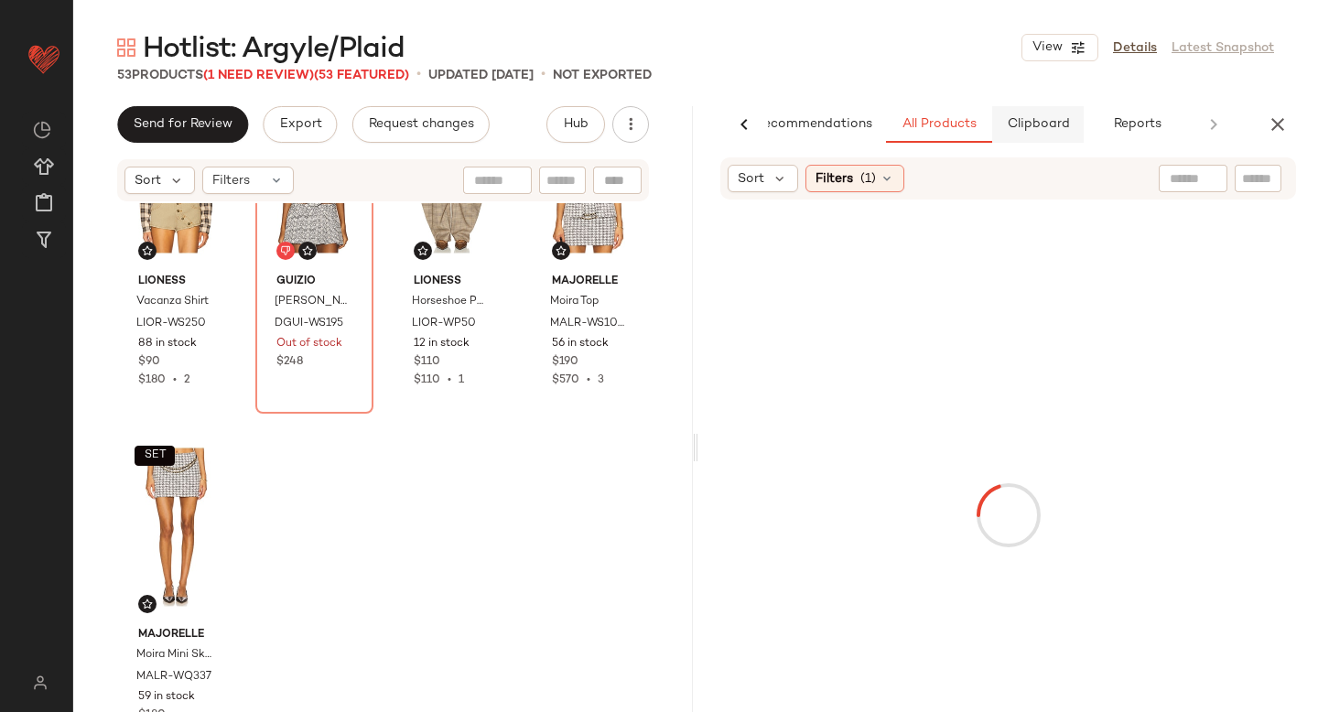
click at [1046, 123] on span "Clipboard" at bounding box center [1037, 124] width 63 height 15
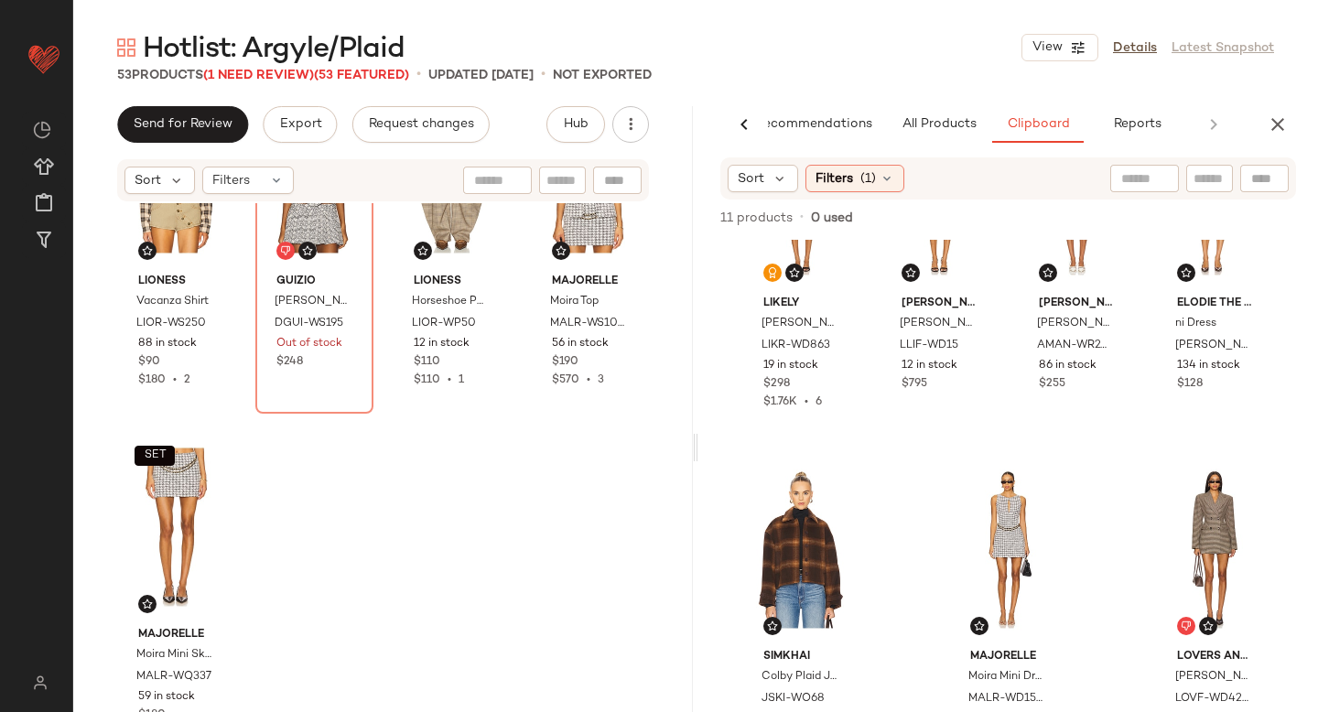
scroll to position [0, 0]
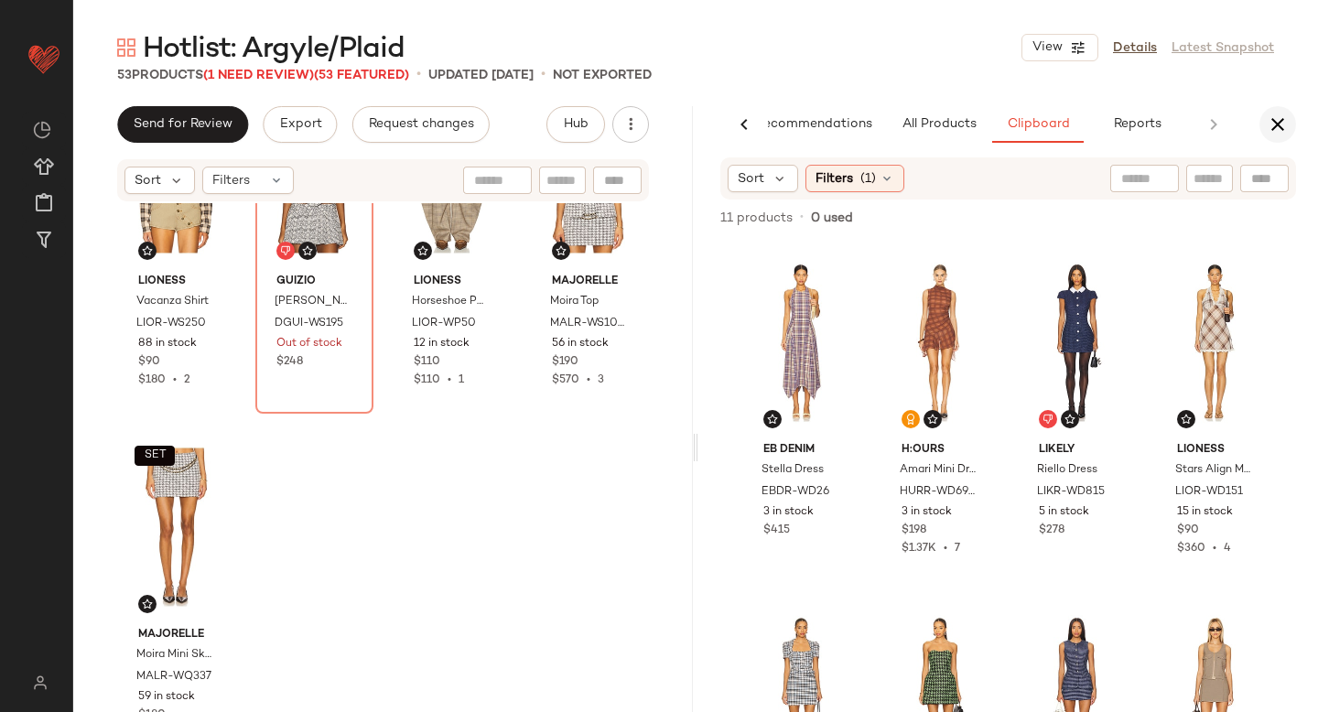
click at [1284, 125] on icon "button" at bounding box center [1278, 124] width 22 height 22
